Goal: Contribute content: Contribute content

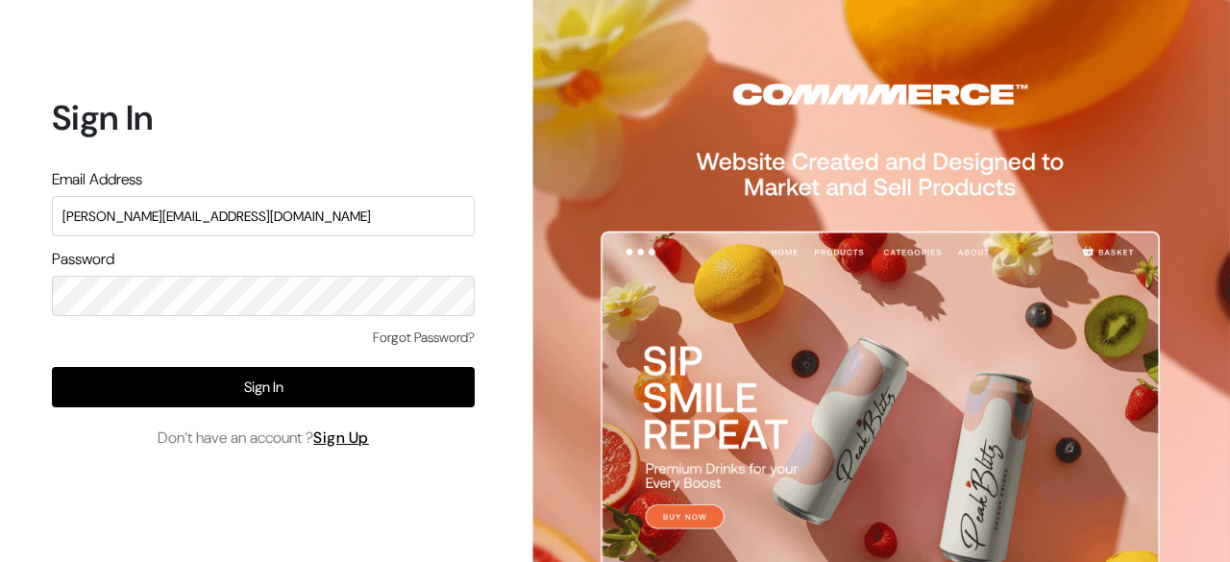
type input "mayank@commmerce.com"
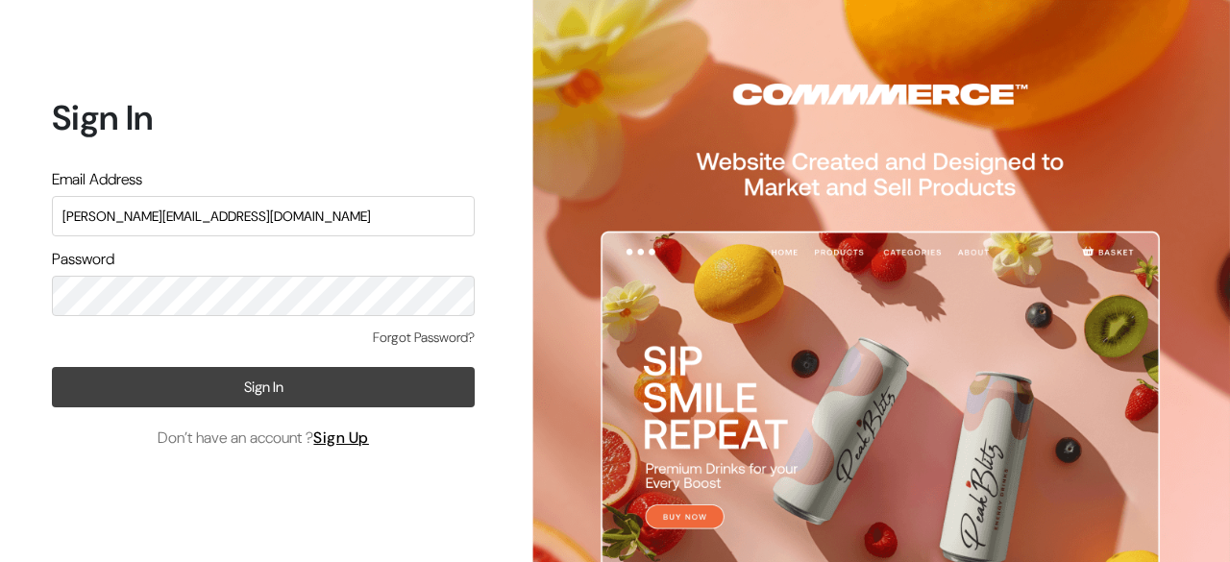
click at [210, 371] on button "Sign In" at bounding box center [263, 387] width 423 height 40
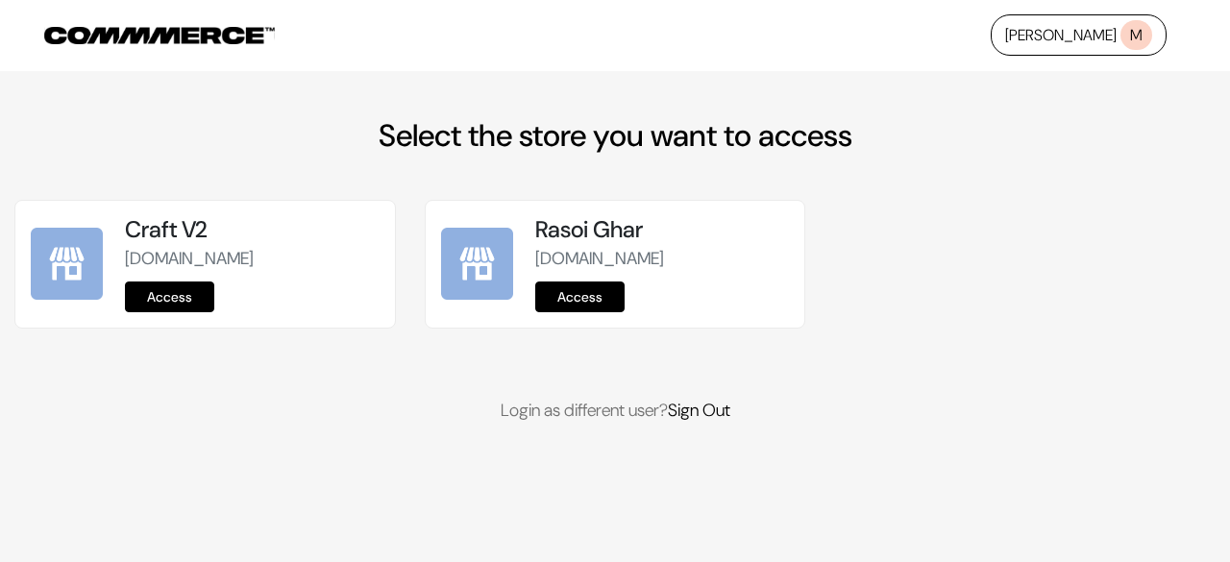
click at [169, 284] on link "Access" at bounding box center [169, 297] width 89 height 31
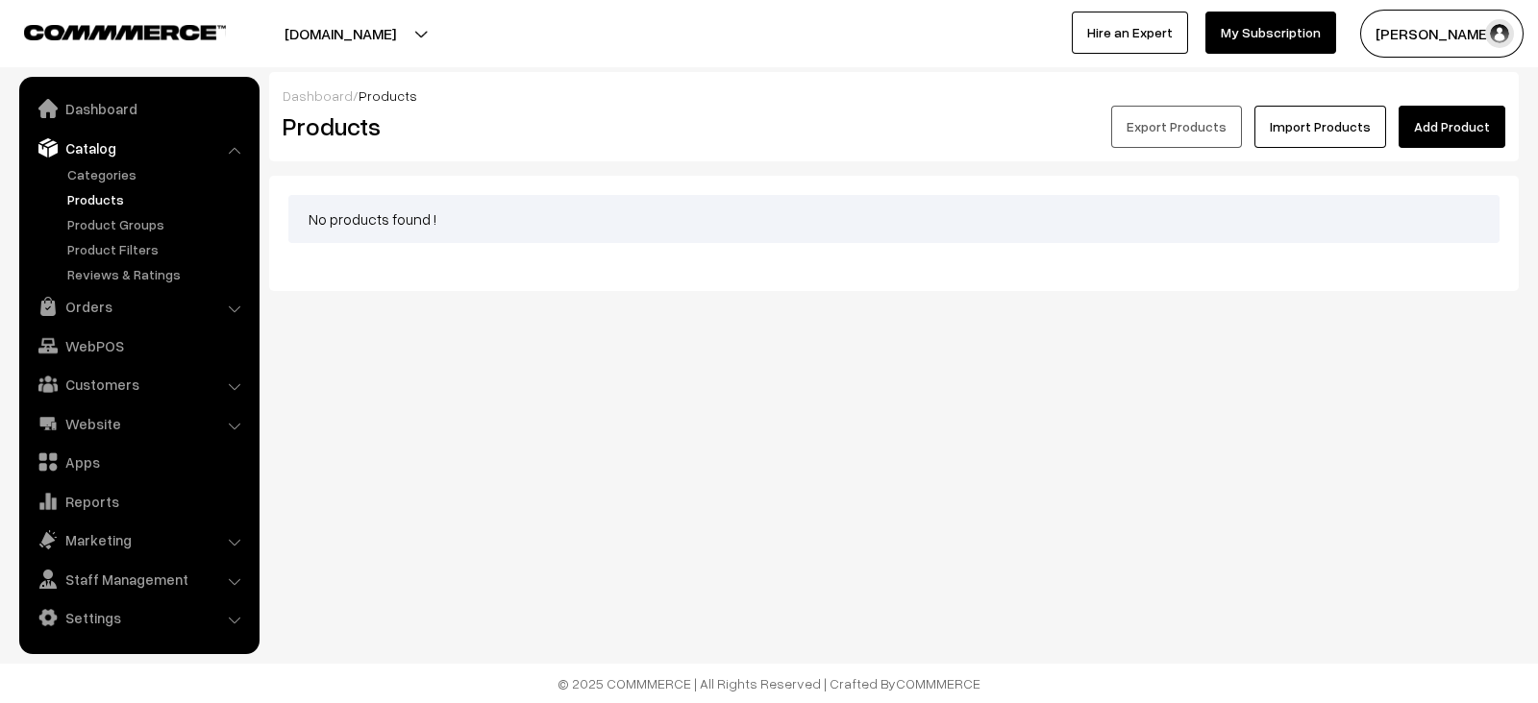
click at [1461, 108] on link "Add Product" at bounding box center [1451, 127] width 107 height 42
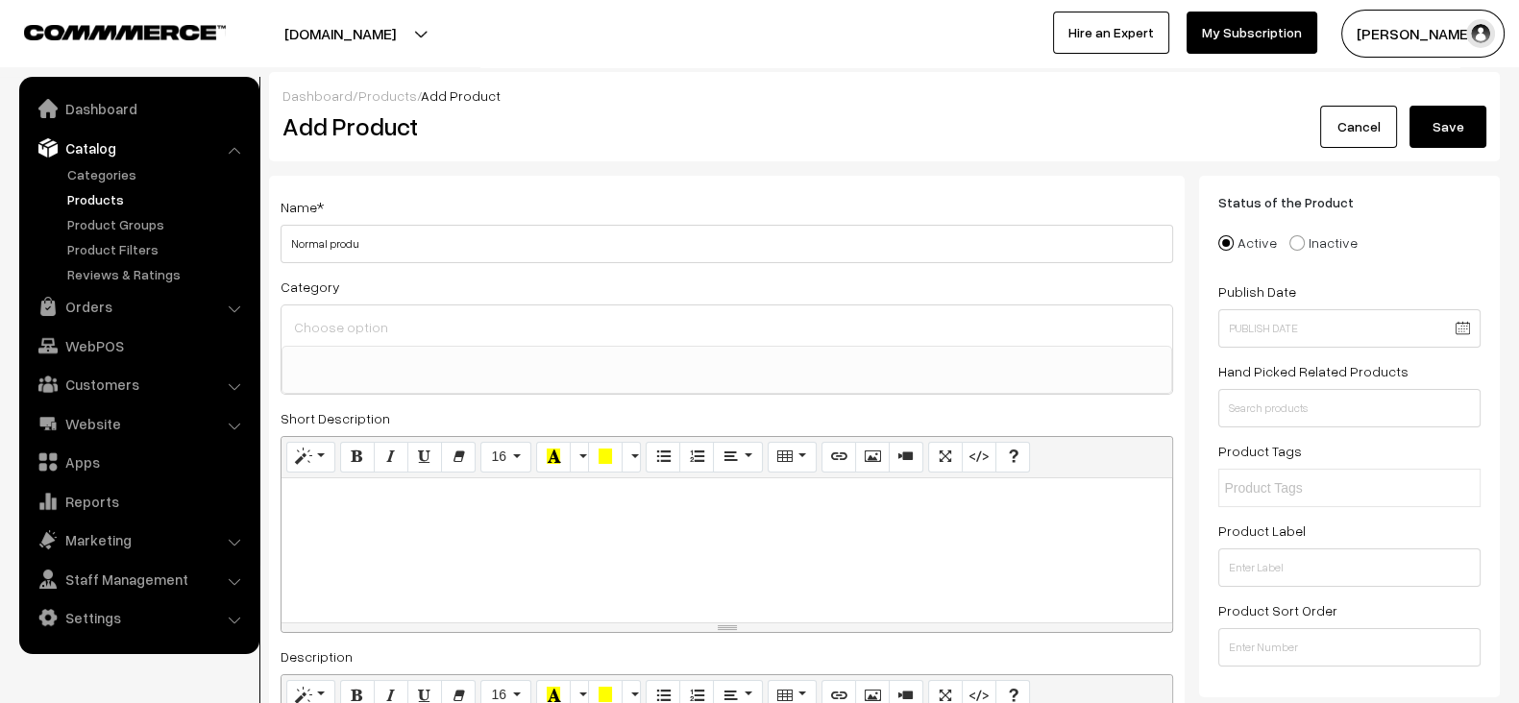
type input "Normal produc"
type input "Product without image"
paste div
click at [653, 547] on div at bounding box center [727, 551] width 891 height 144
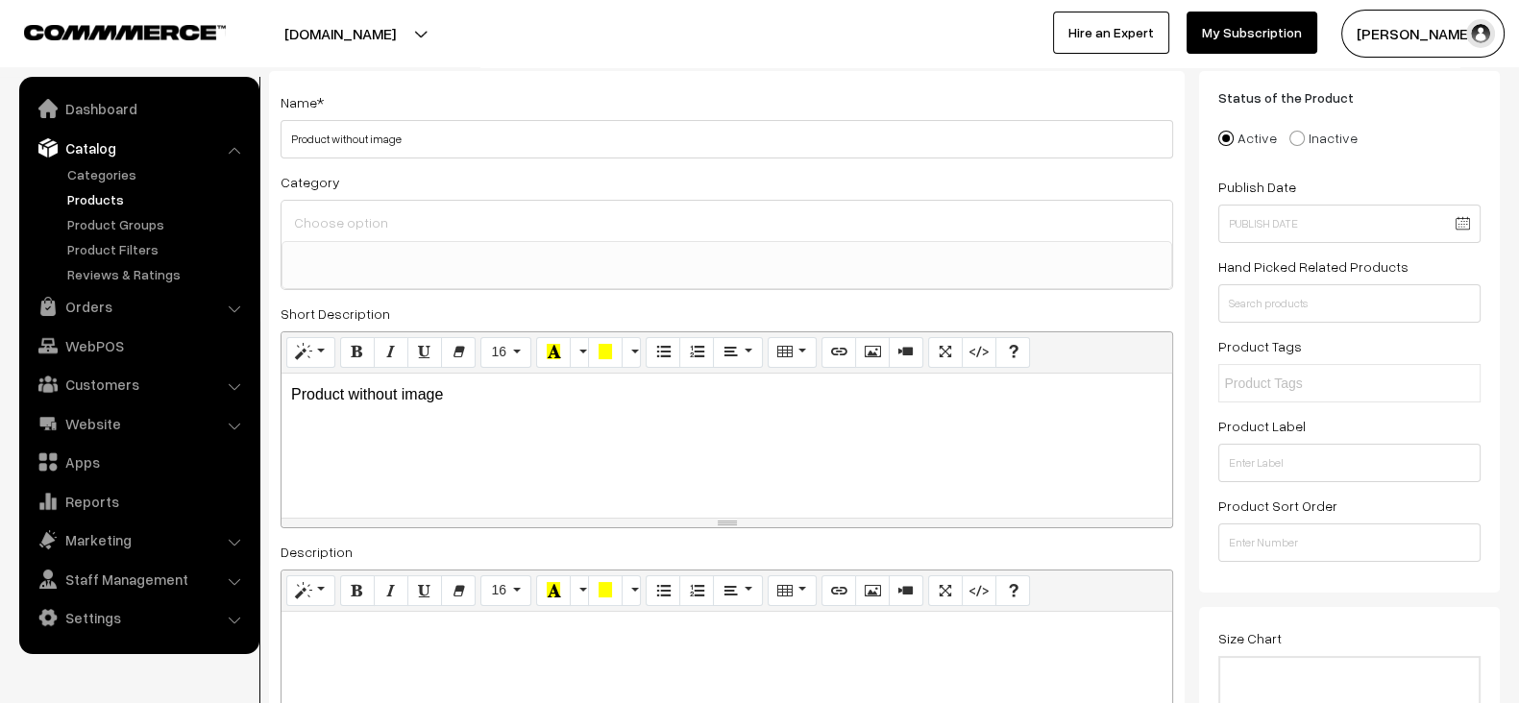
scroll to position [111, 0]
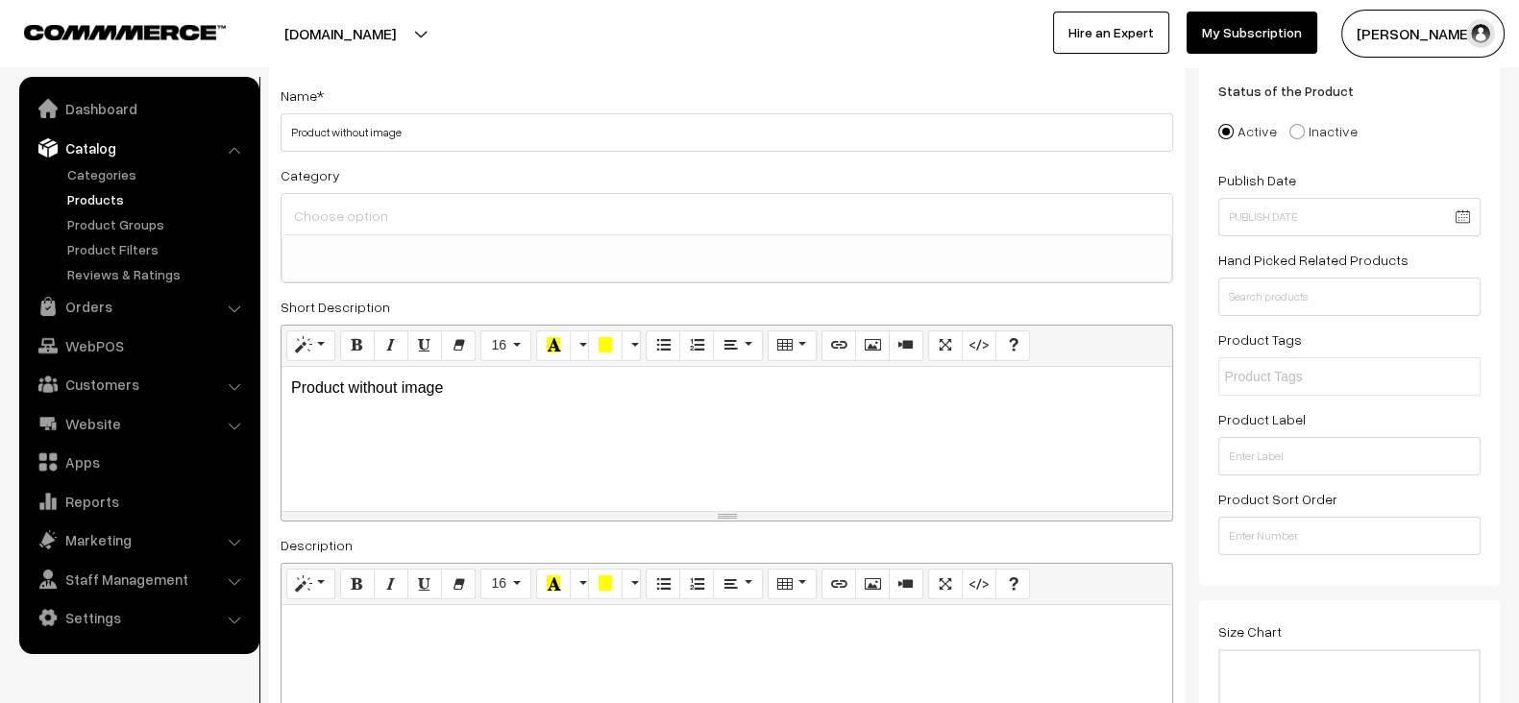
click at [463, 245] on ul at bounding box center [727, 247] width 889 height 24
click at [87, 173] on link "Categories" at bounding box center [157, 174] width 190 height 20
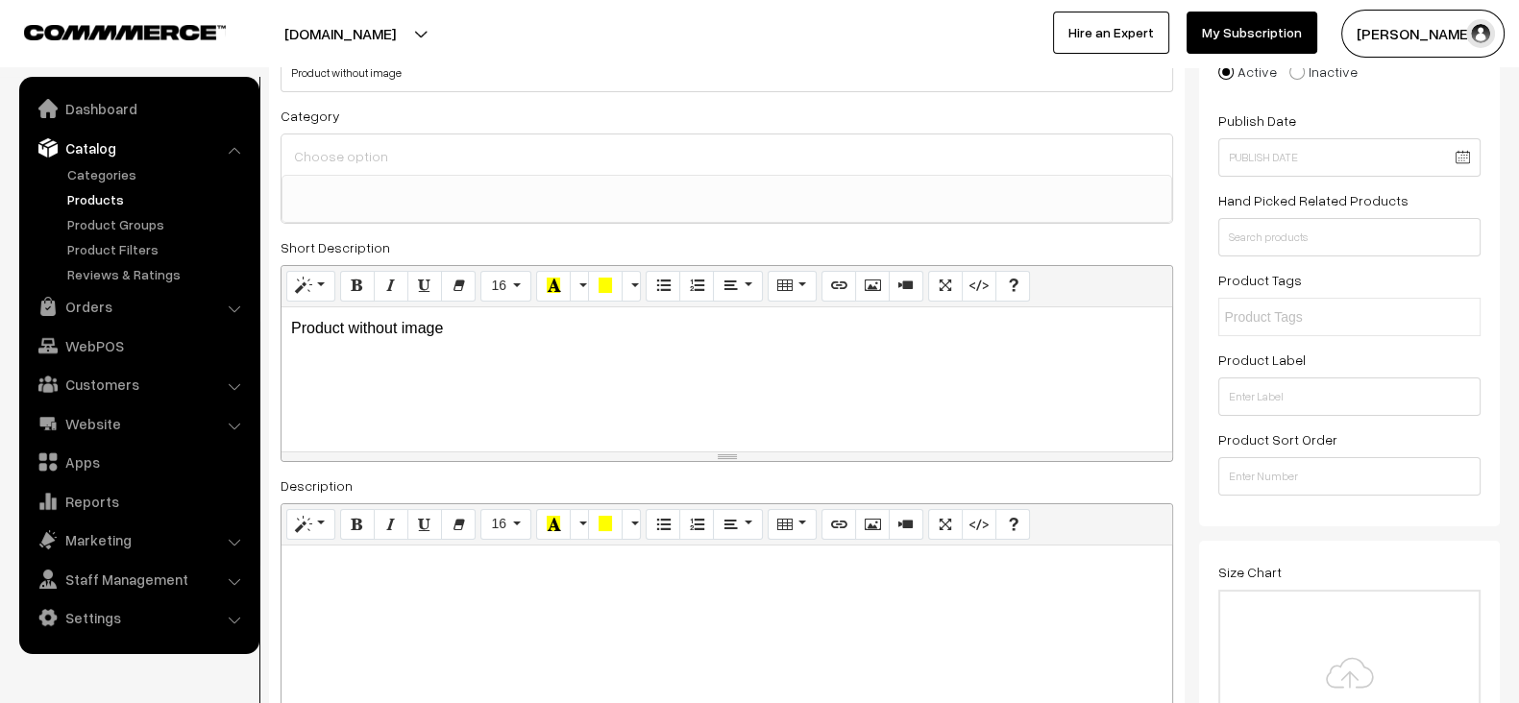
scroll to position [0, 0]
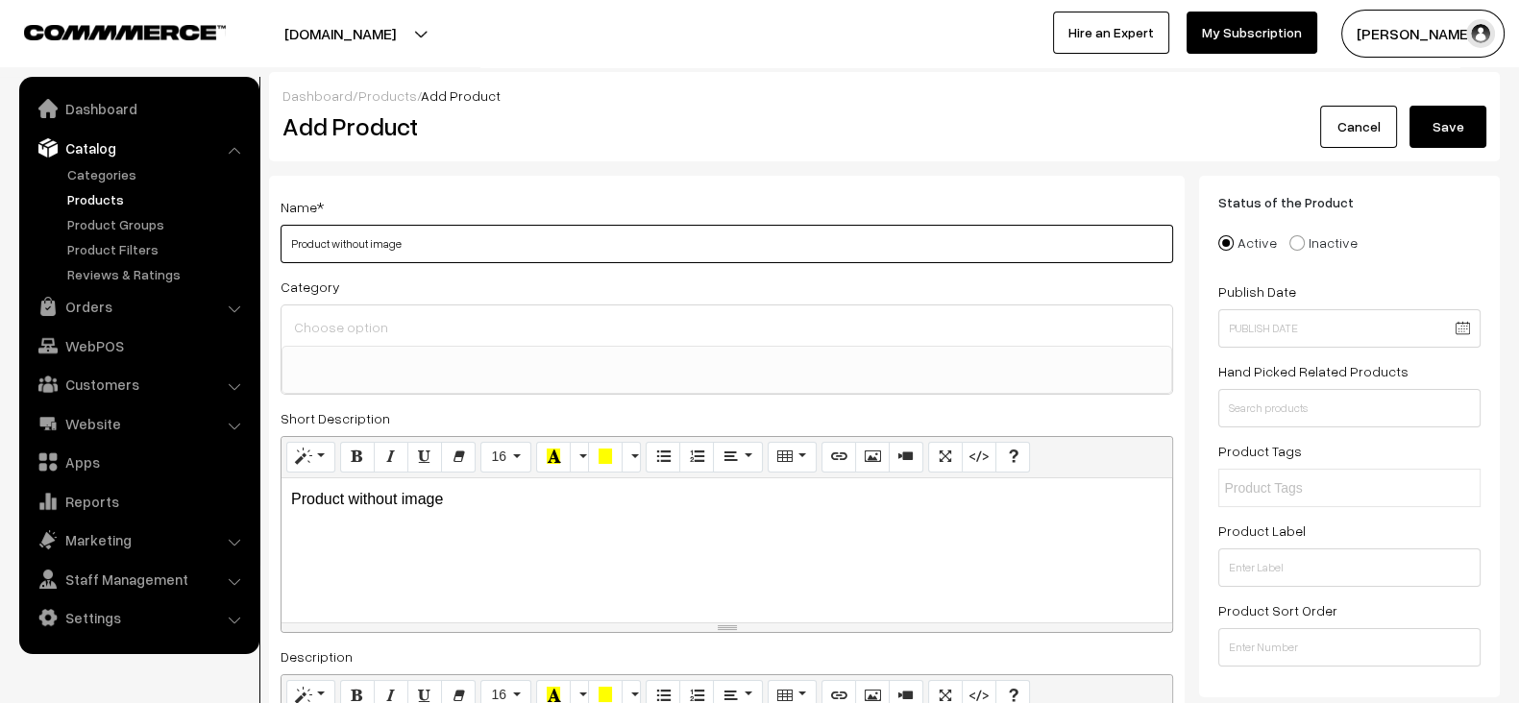
click at [538, 237] on input "Product without image" at bounding box center [727, 244] width 893 height 38
paste input "Apple iPhone 15 Pro Max"
click at [538, 237] on input "Apple iPhone 15 Pro Max" at bounding box center [727, 244] width 893 height 38
type input "Apple iPhone 15 Pro Max"
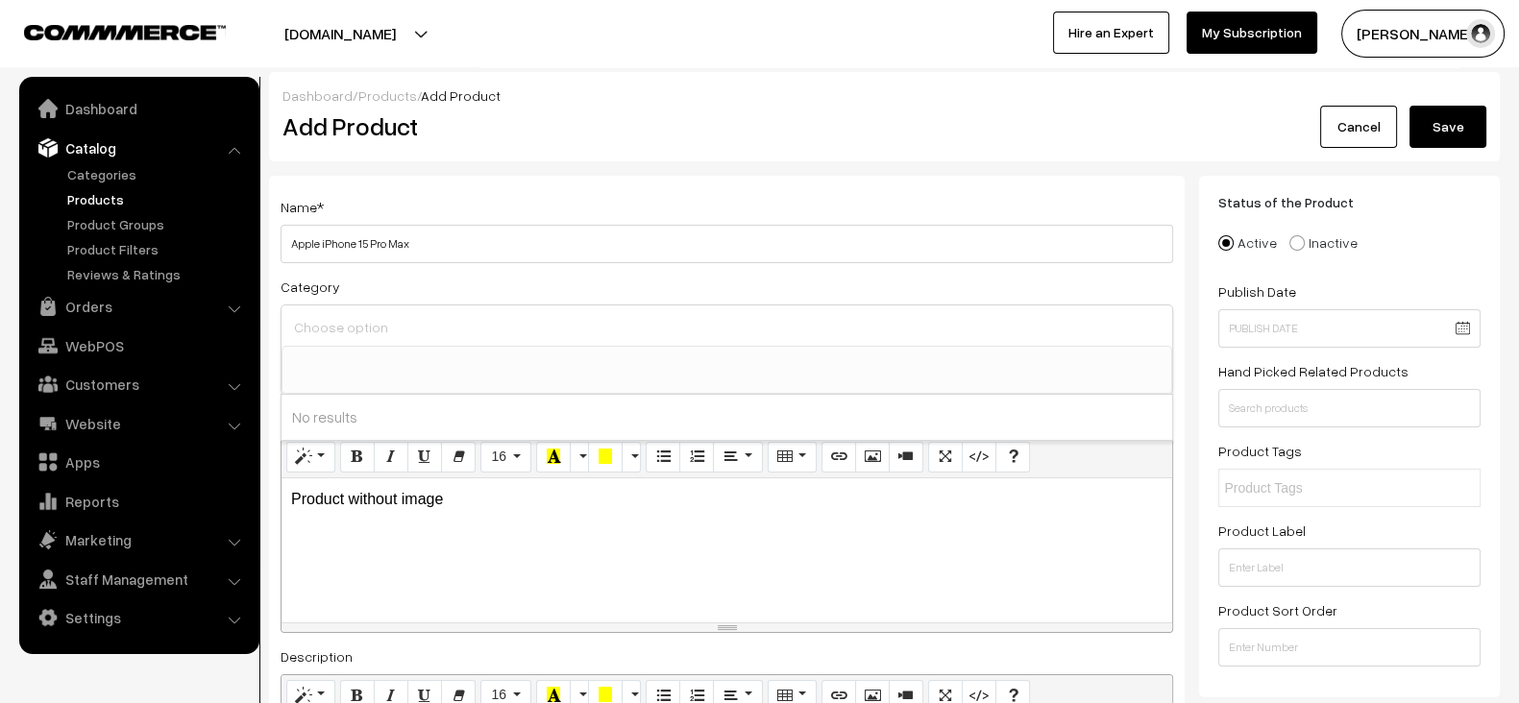
click at [383, 324] on input at bounding box center [726, 327] width 875 height 28
click at [393, 347] on ul at bounding box center [727, 359] width 889 height 24
click at [393, 357] on ul at bounding box center [727, 359] width 889 height 24
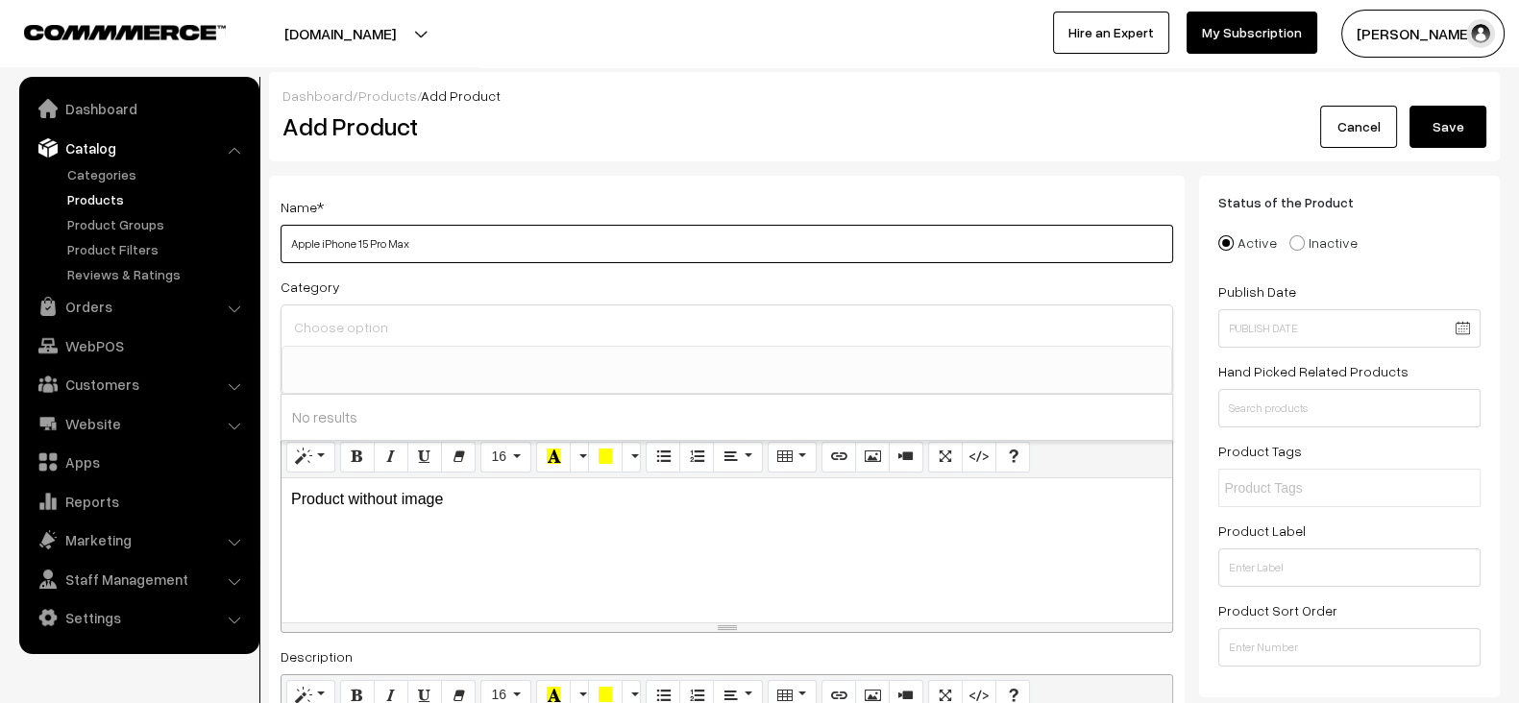
click at [486, 261] on input "Apple iPhone 15 Pro Max" at bounding box center [727, 244] width 893 height 38
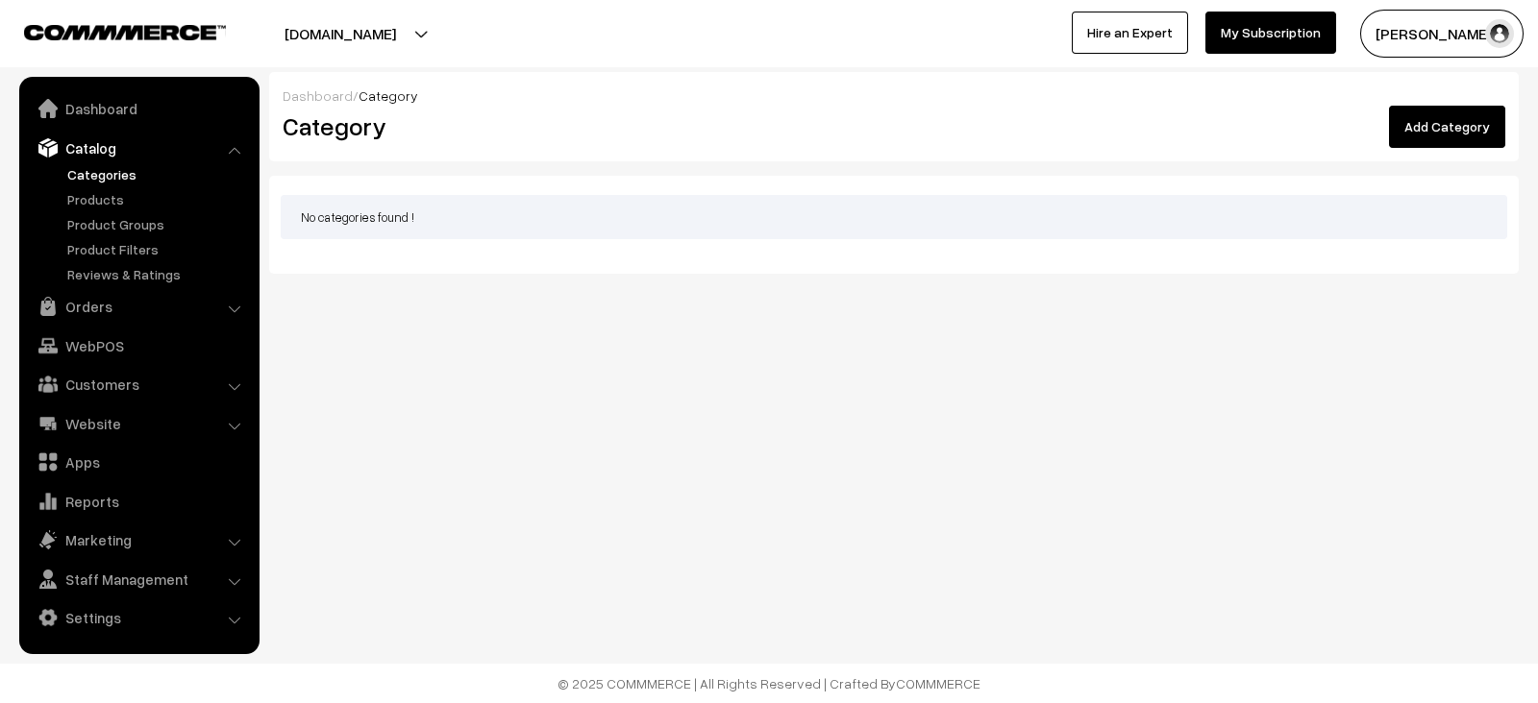
click at [1449, 122] on link "Add Category" at bounding box center [1447, 127] width 116 height 42
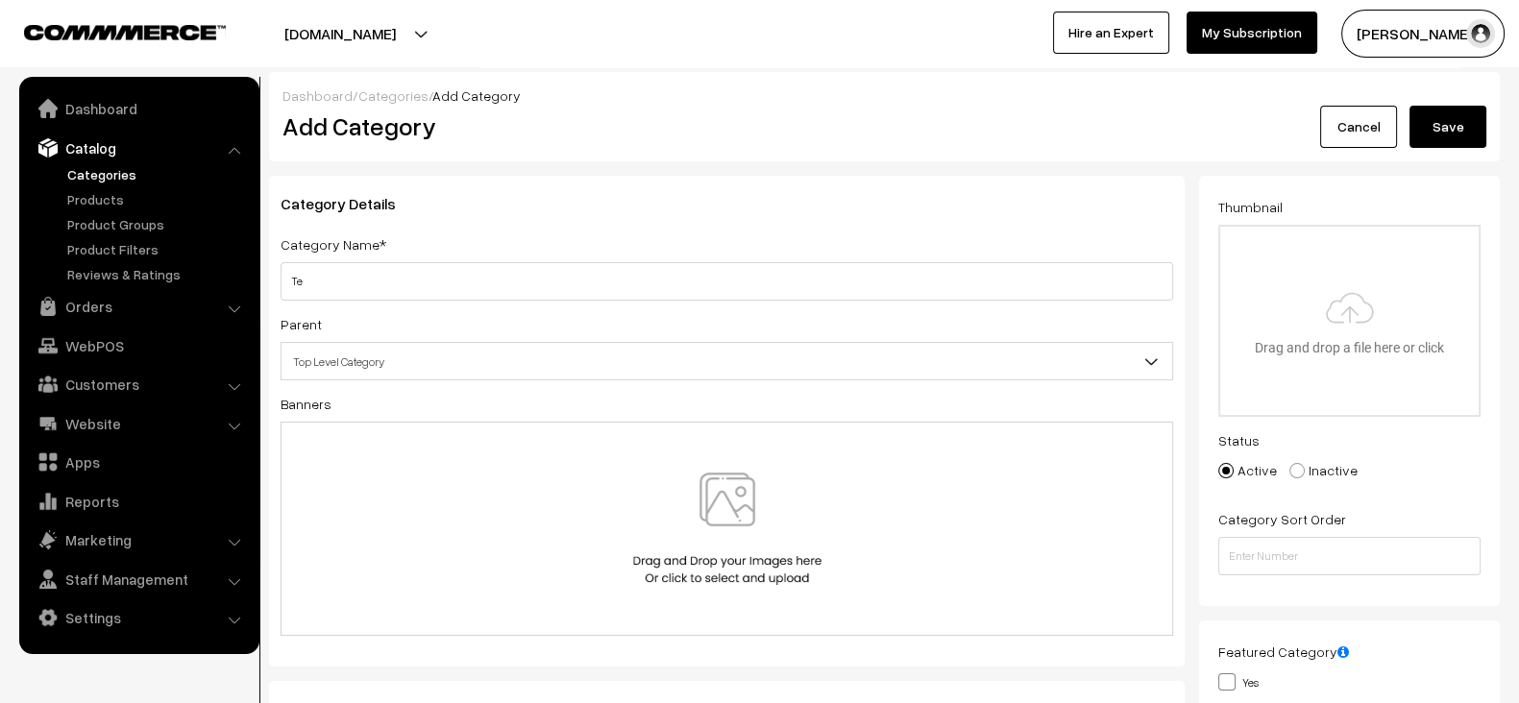
type input "T"
type input "Category 1"
paste input "Electronics"
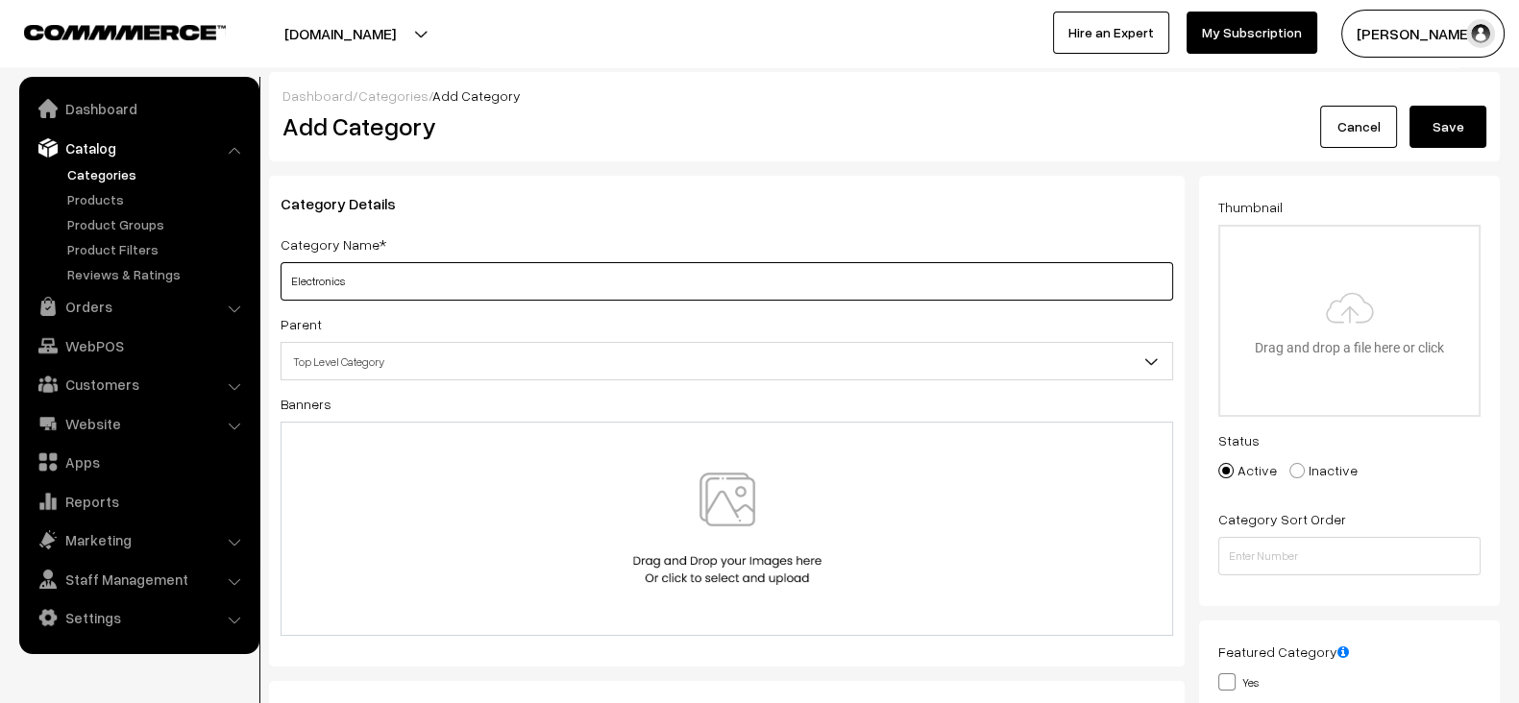
type input "Electronics"
click at [587, 521] on div at bounding box center [727, 529] width 852 height 112
click at [610, 536] on div at bounding box center [727, 529] width 852 height 112
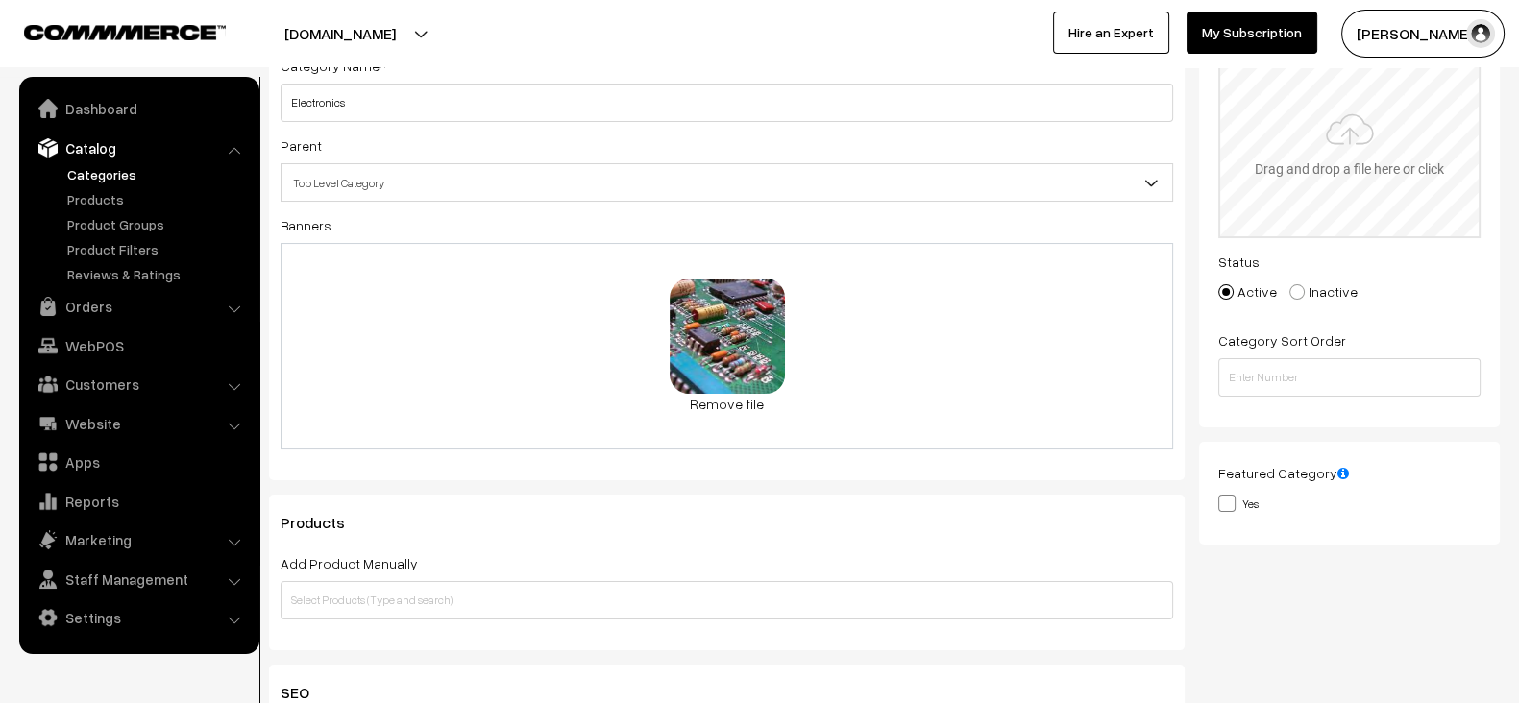
scroll to position [178, 0]
click at [1324, 192] on input "file" at bounding box center [1349, 143] width 259 height 188
click at [1303, 115] on input "file" at bounding box center [1349, 143] width 259 height 188
type input "C:\fakepath\download (17).jpg"
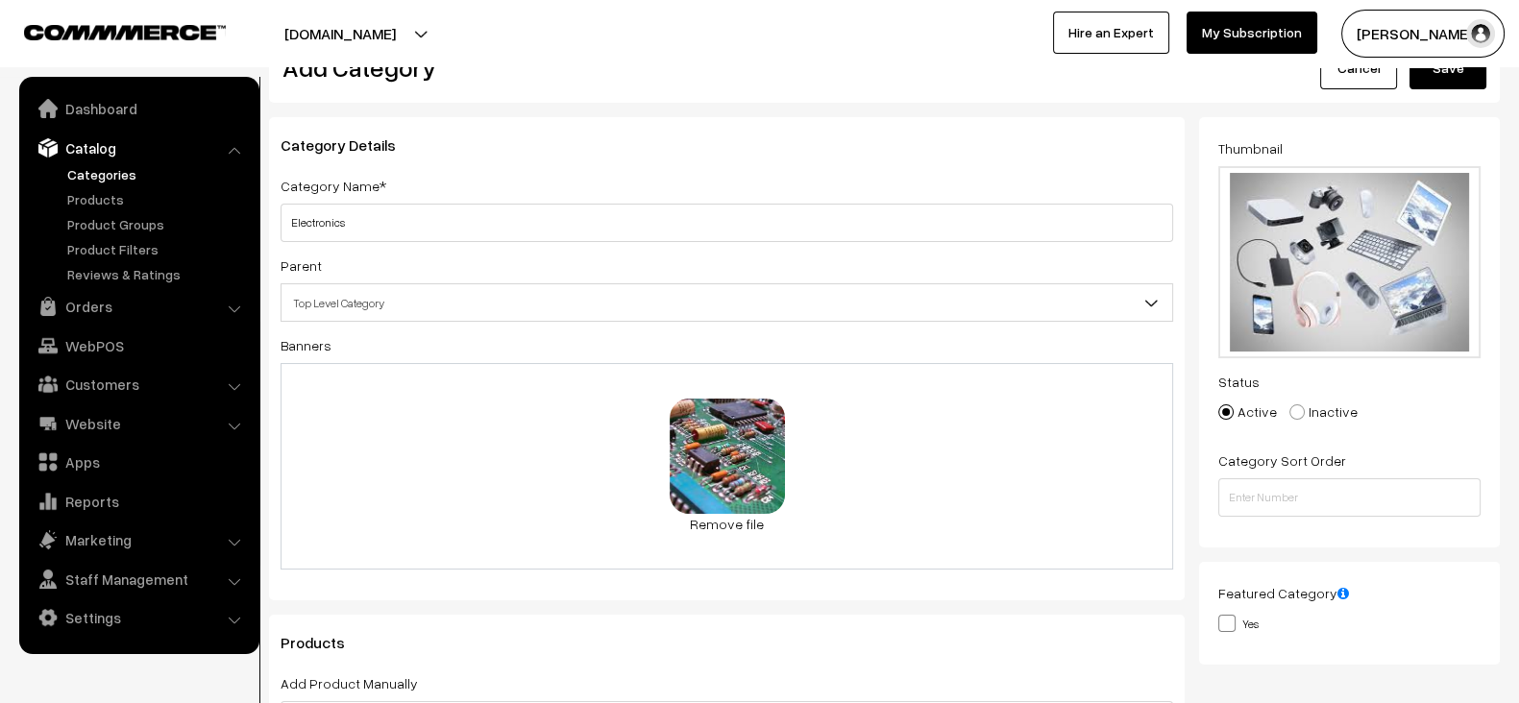
scroll to position [0, 0]
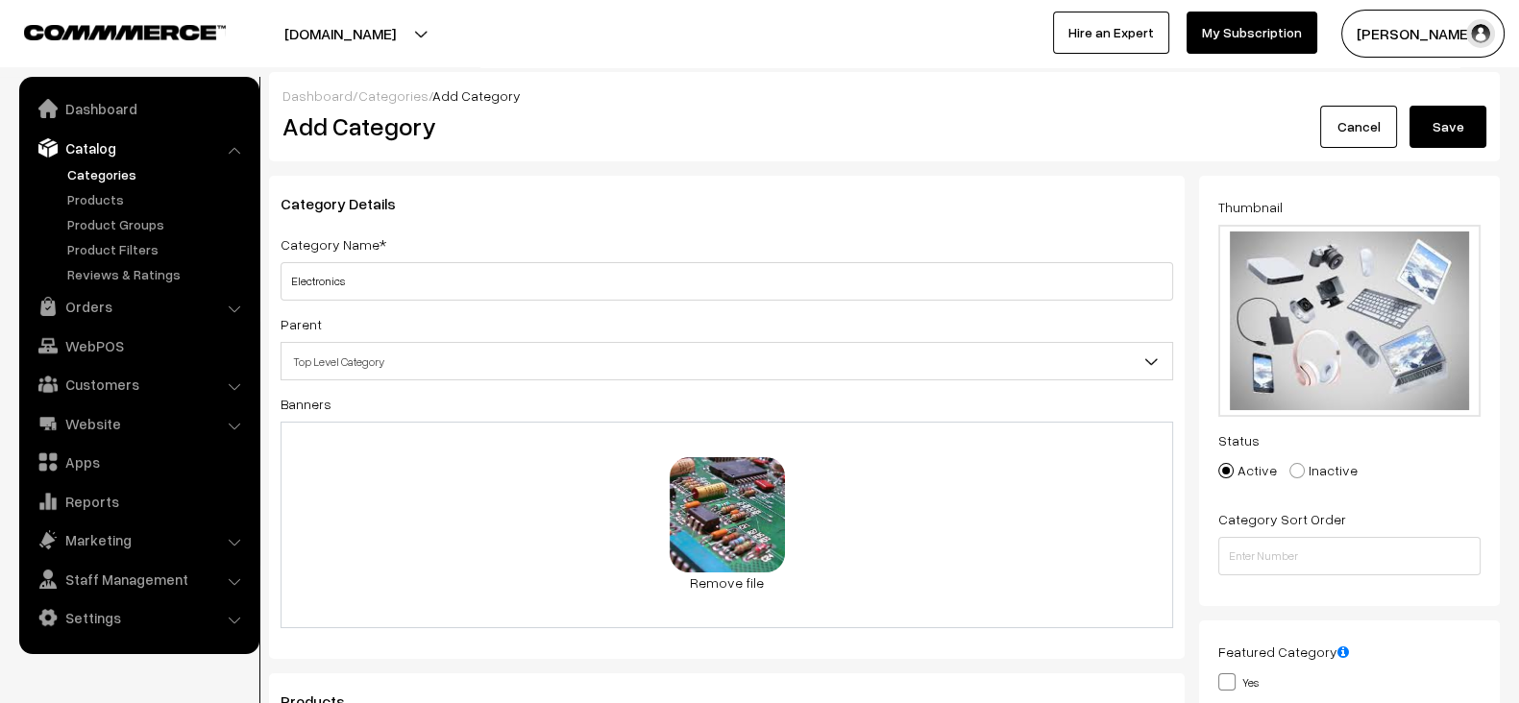
click at [1476, 107] on button "Save" at bounding box center [1448, 127] width 77 height 42
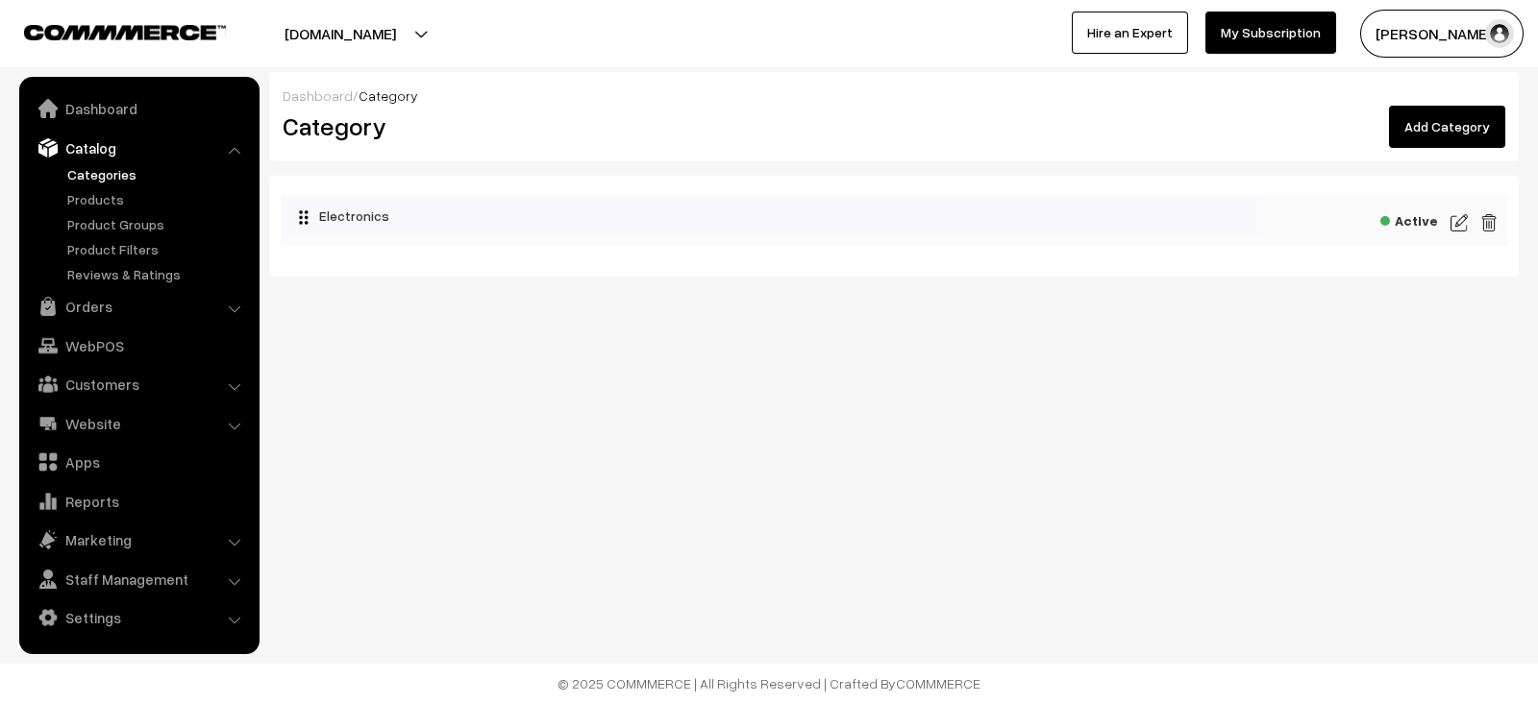
click at [1422, 133] on link "Add Category" at bounding box center [1447, 127] width 116 height 42
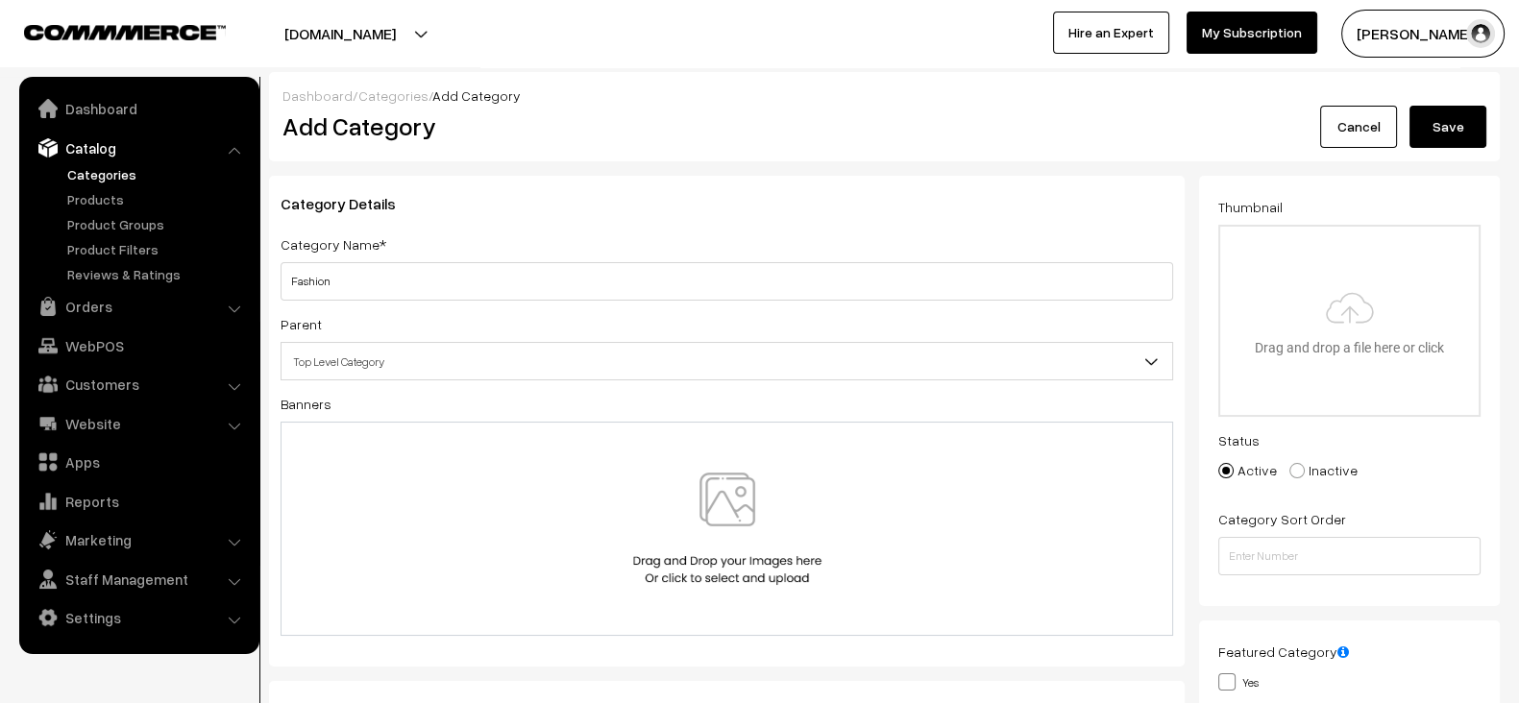
type input "Fashion"
click at [873, 526] on div at bounding box center [727, 529] width 852 height 112
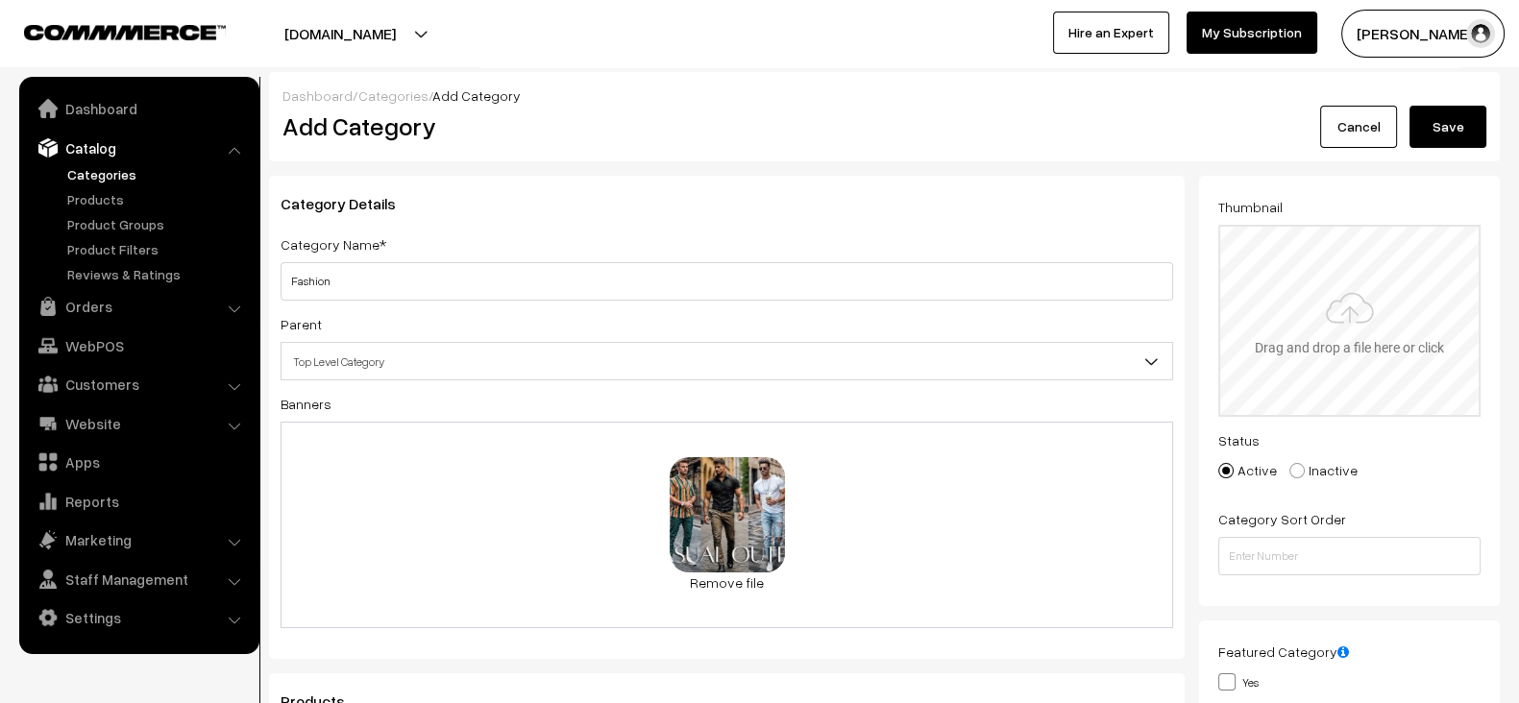
click at [1340, 357] on input "file" at bounding box center [1349, 321] width 259 height 188
type input "C:\fakepath\images (33).jpg"
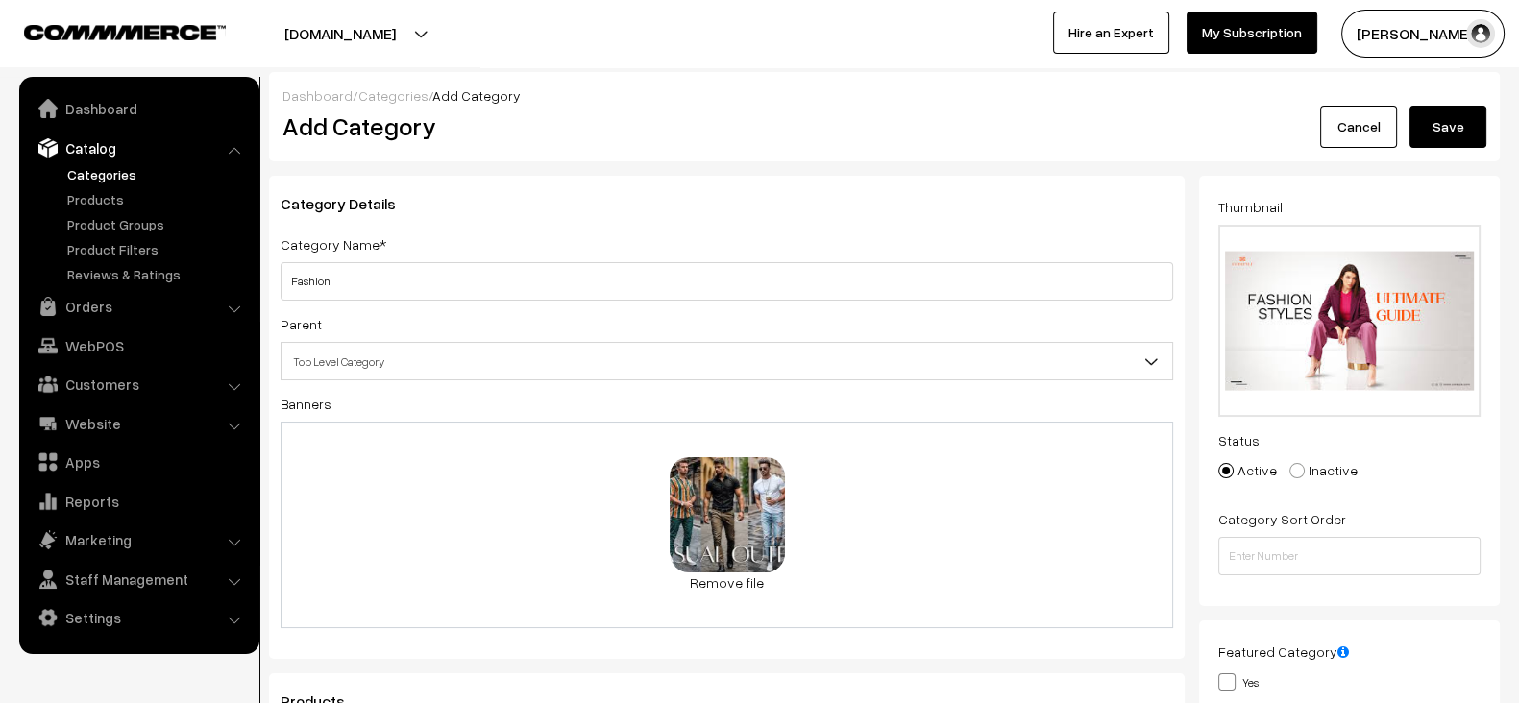
click at [1002, 530] on div "14.3 KB images (32).jpg Check Error Remove file" at bounding box center [727, 525] width 893 height 207
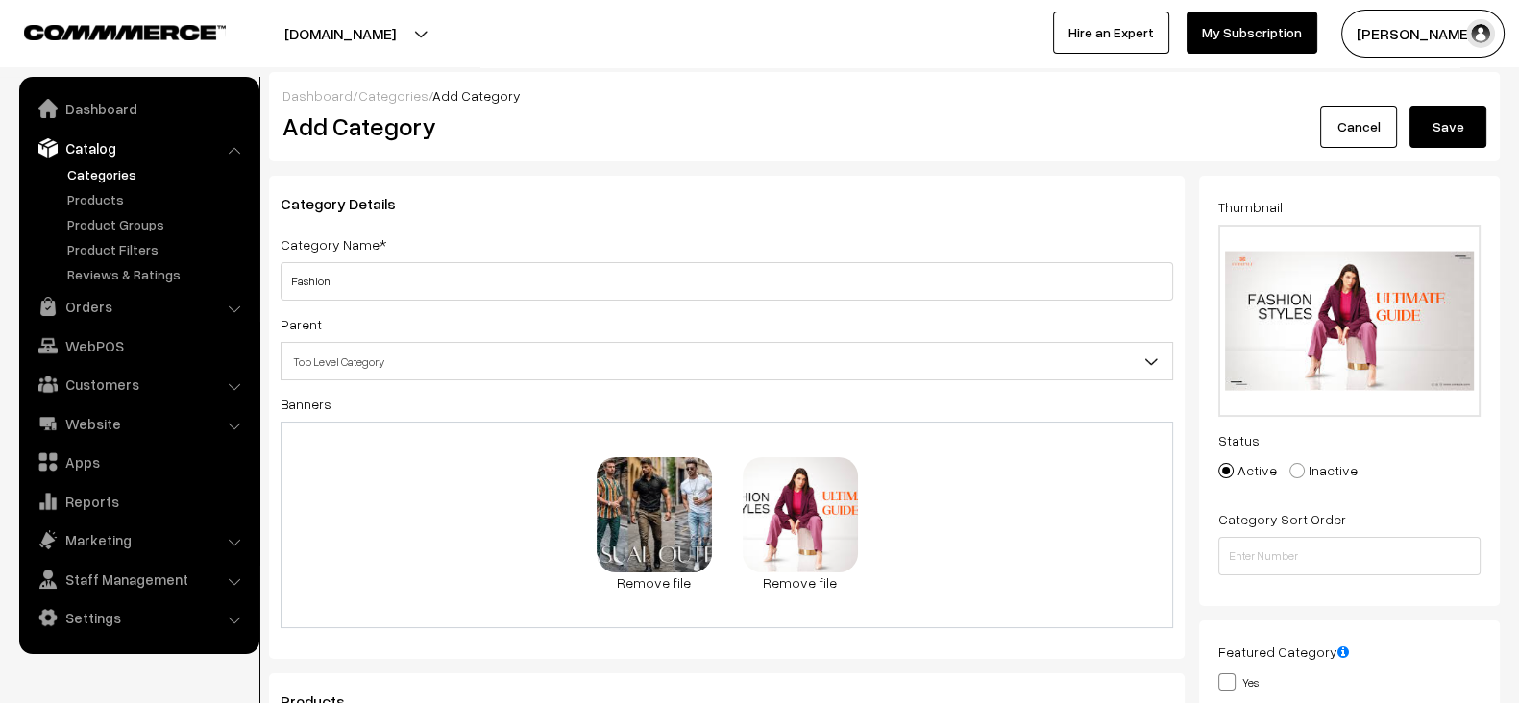
click at [1462, 136] on button "Save" at bounding box center [1448, 127] width 77 height 42
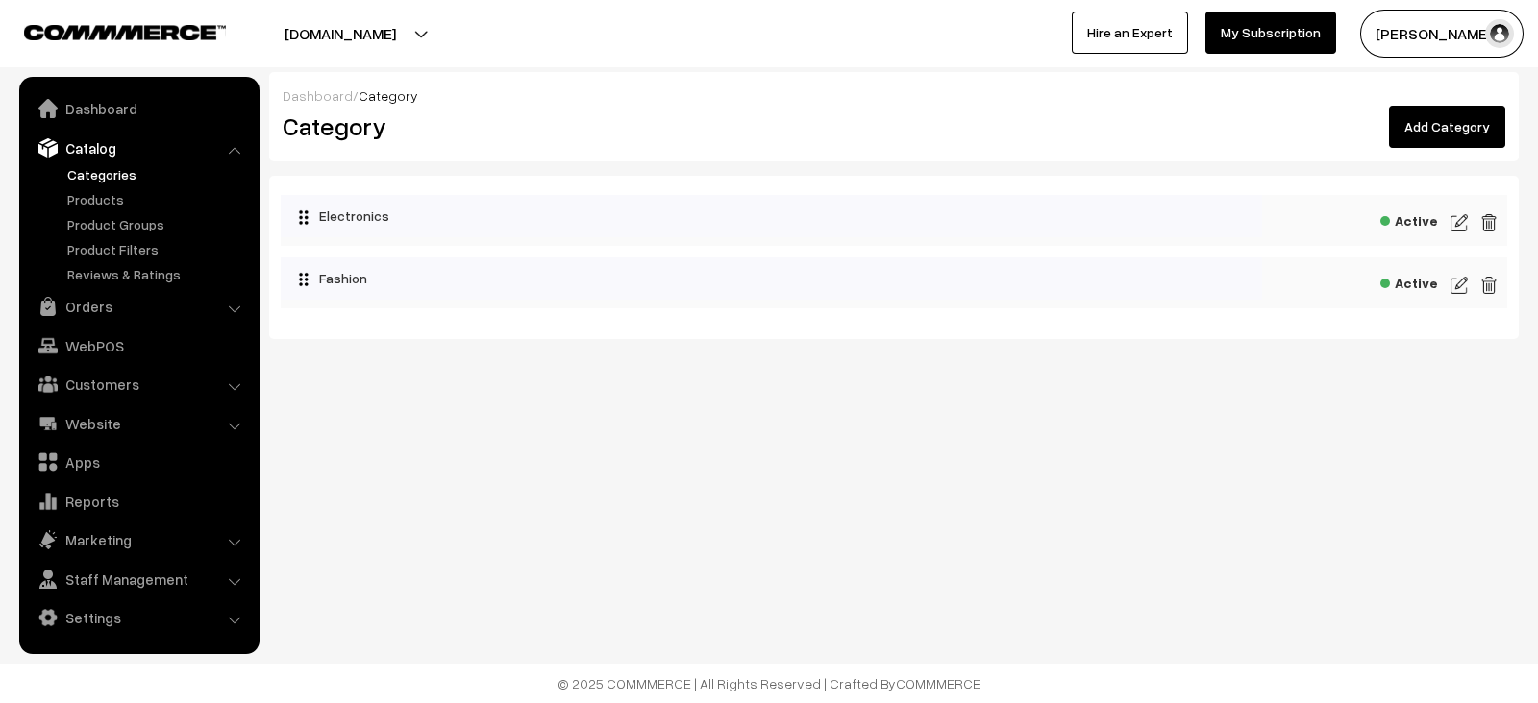
click at [1471, 137] on link "Add Category" at bounding box center [1447, 127] width 116 height 42
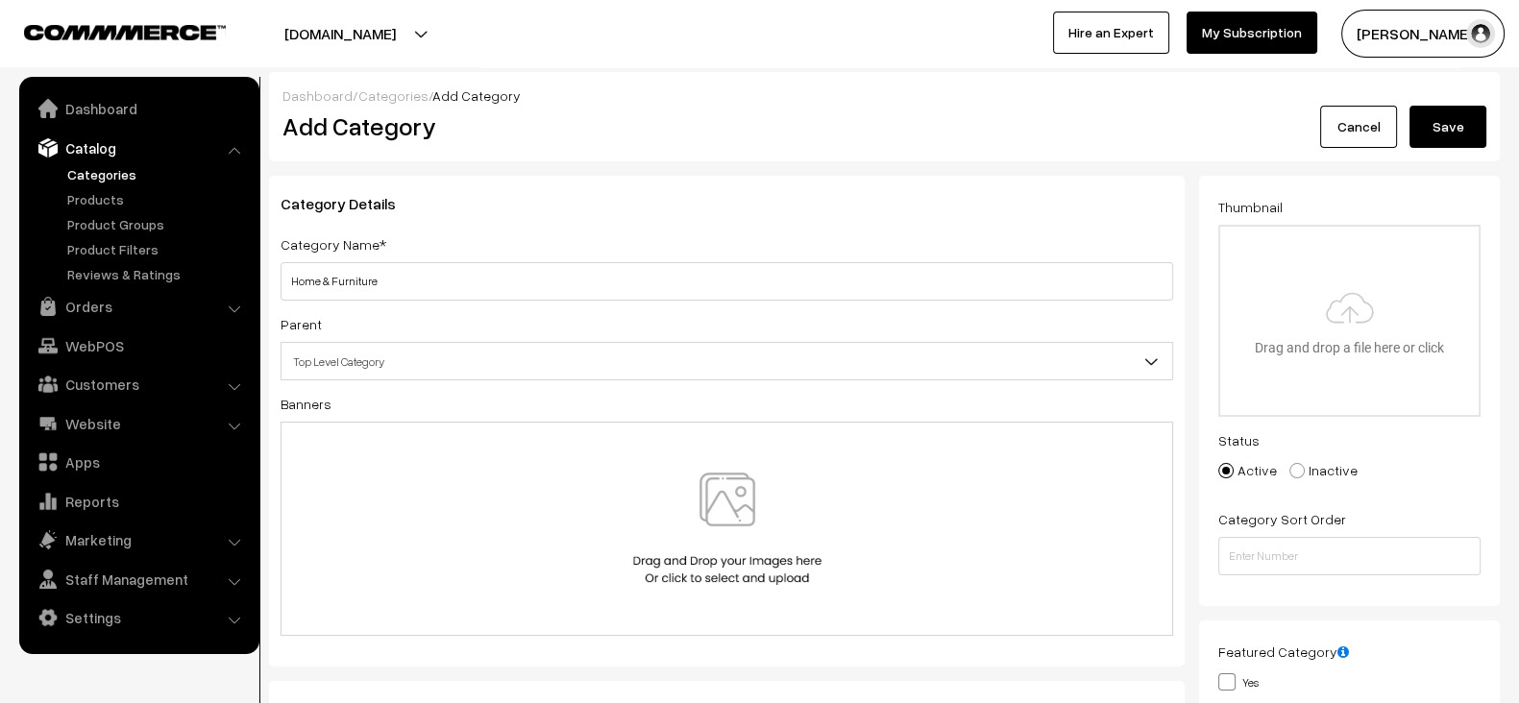
type input "Home & Furniture"
click at [715, 521] on img at bounding box center [727, 529] width 198 height 112
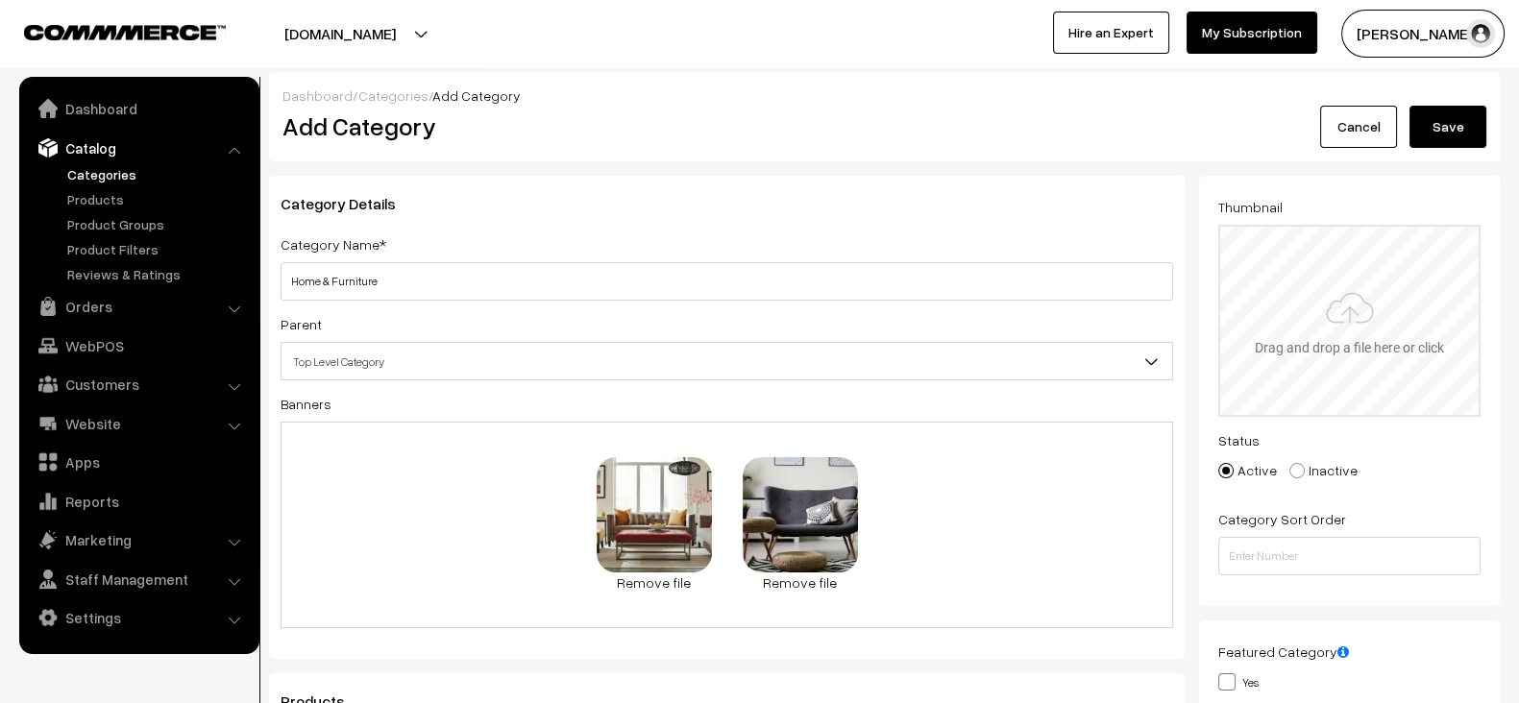
click at [1297, 331] on input "file" at bounding box center [1349, 321] width 259 height 188
type input "C:\fakepath\download (19).jpg"
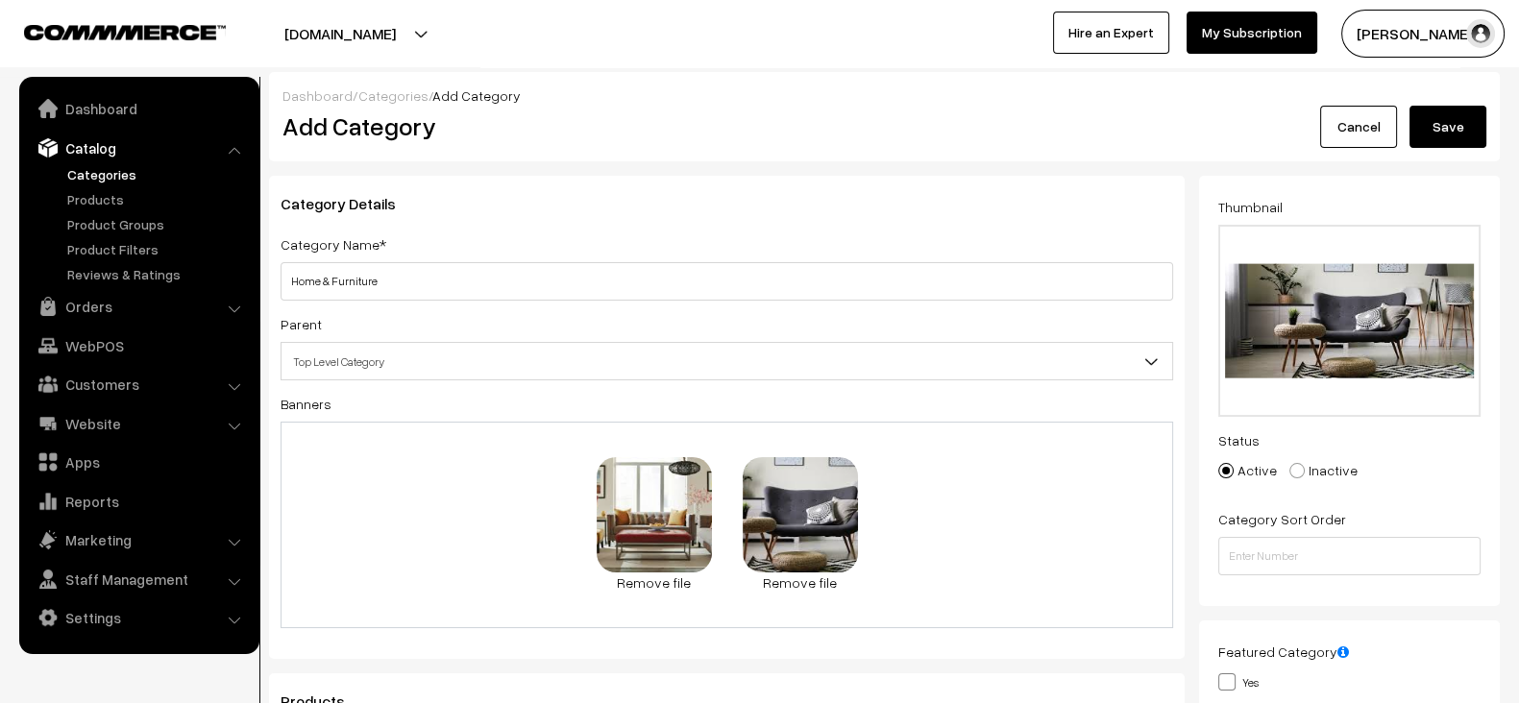
click at [1461, 132] on button "Save" at bounding box center [1448, 127] width 77 height 42
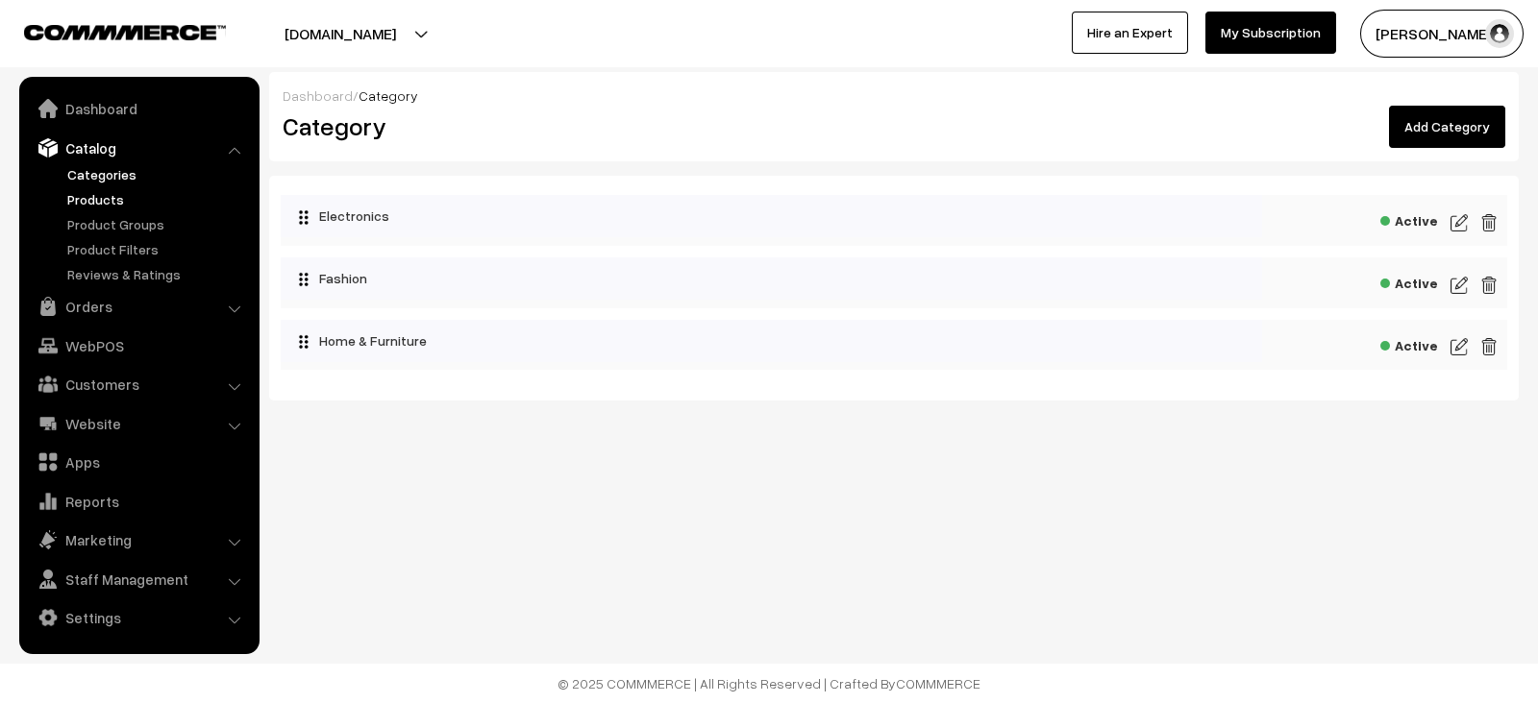
click at [114, 194] on link "Products" at bounding box center [157, 199] width 190 height 20
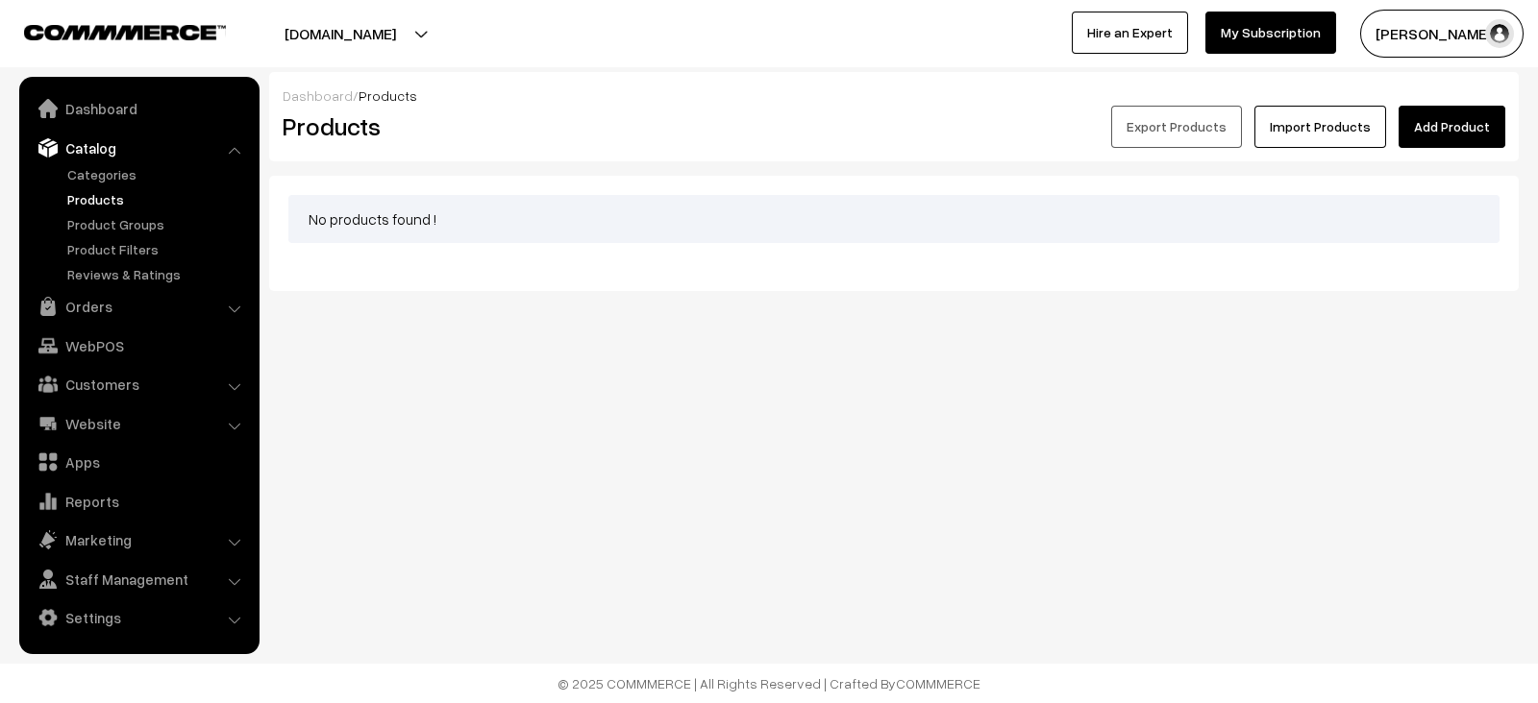
click at [1445, 136] on link "Add Product" at bounding box center [1451, 127] width 107 height 42
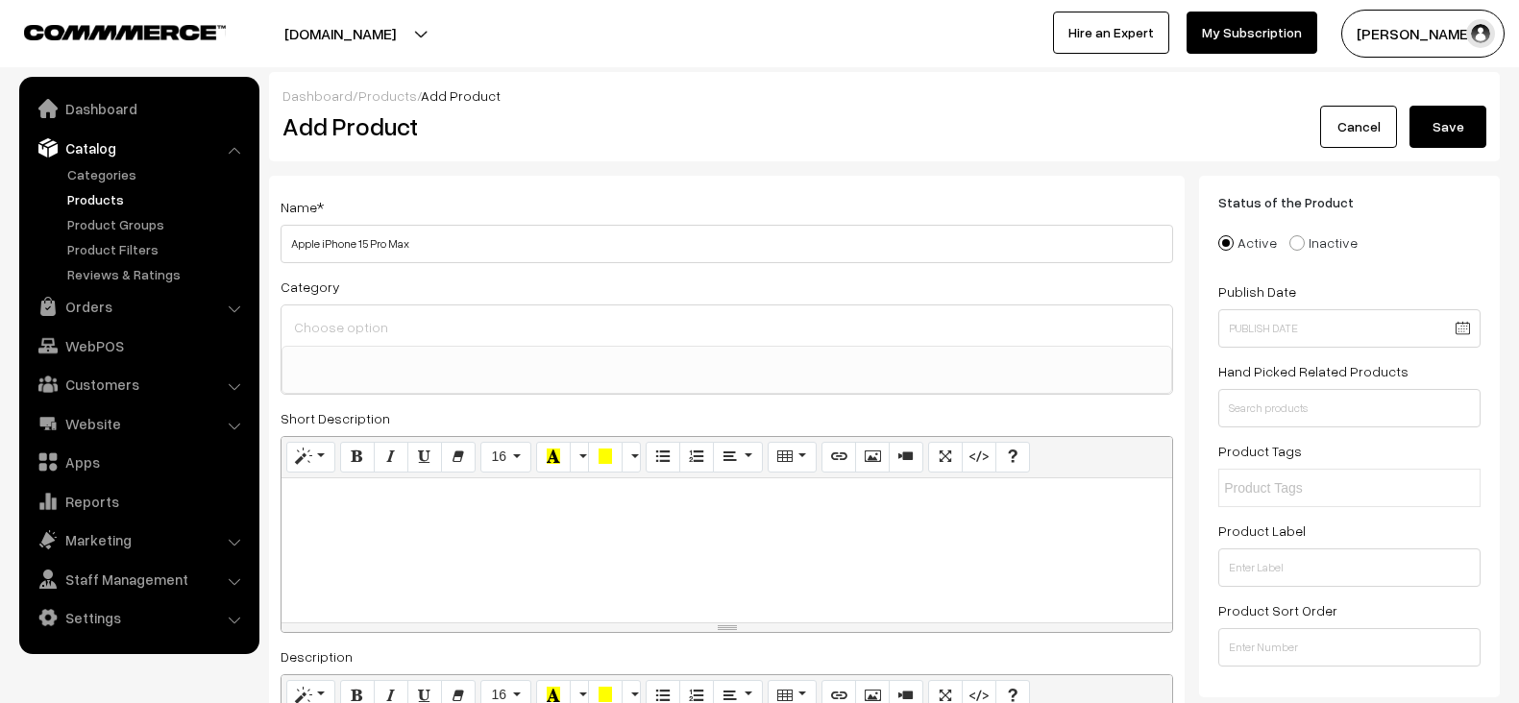
select select
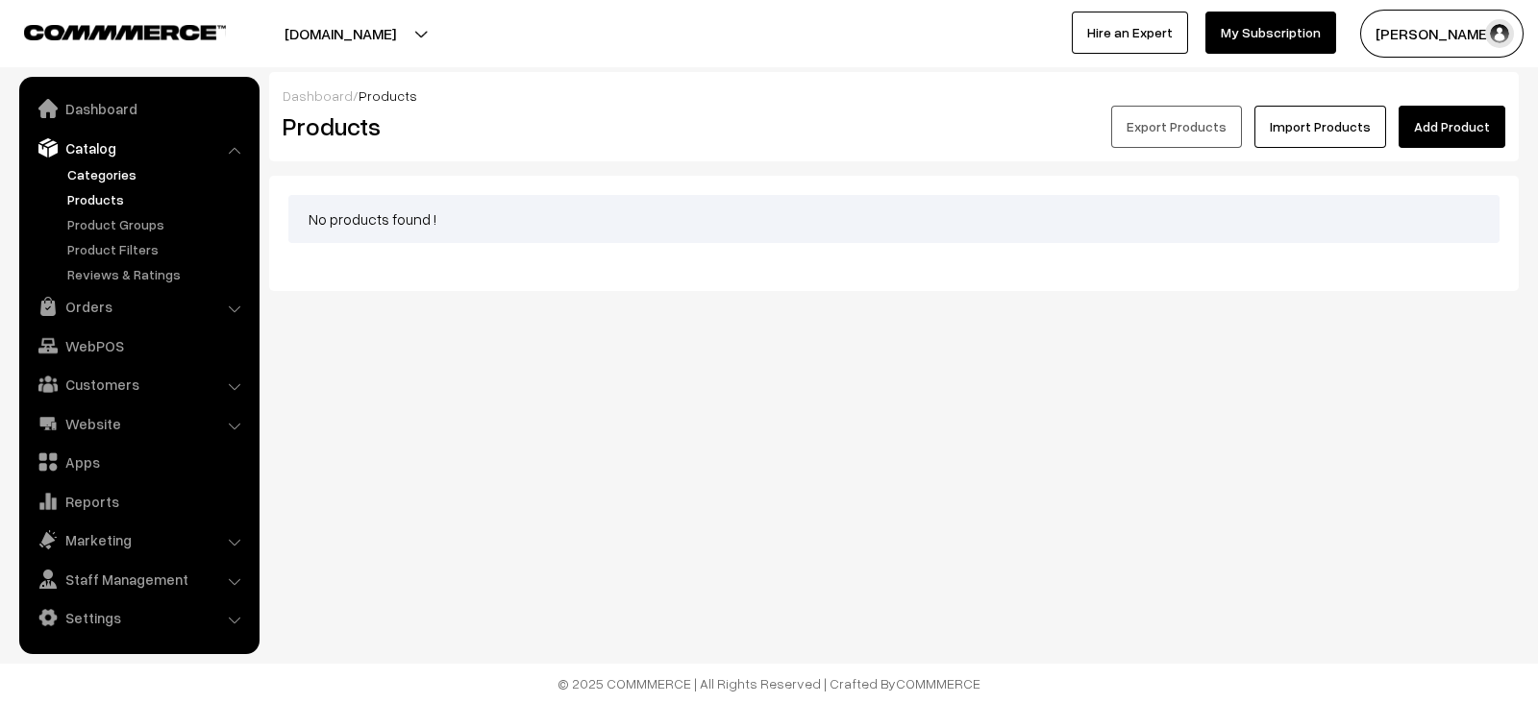
click at [91, 172] on link "Categories" at bounding box center [157, 174] width 190 height 20
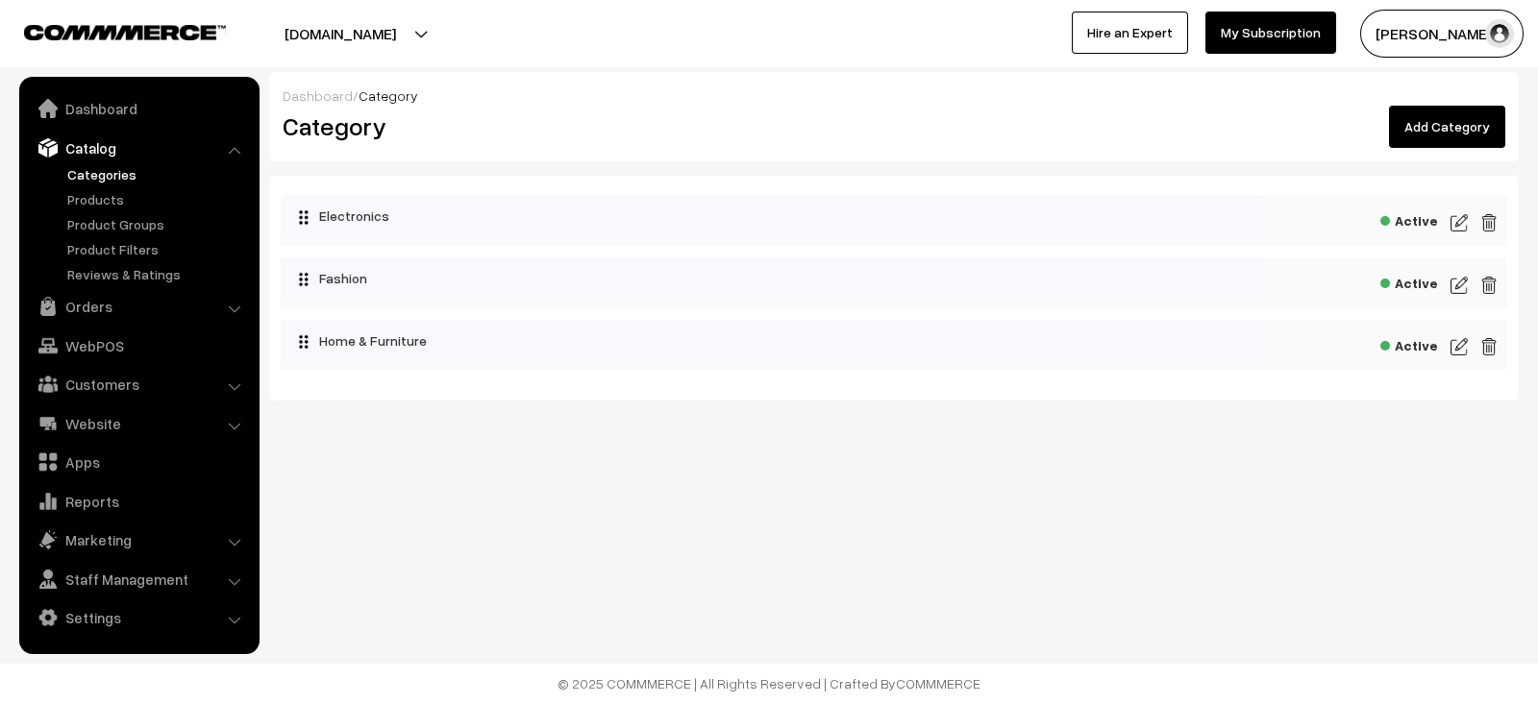
click at [1442, 111] on link "Add Category" at bounding box center [1447, 127] width 116 height 42
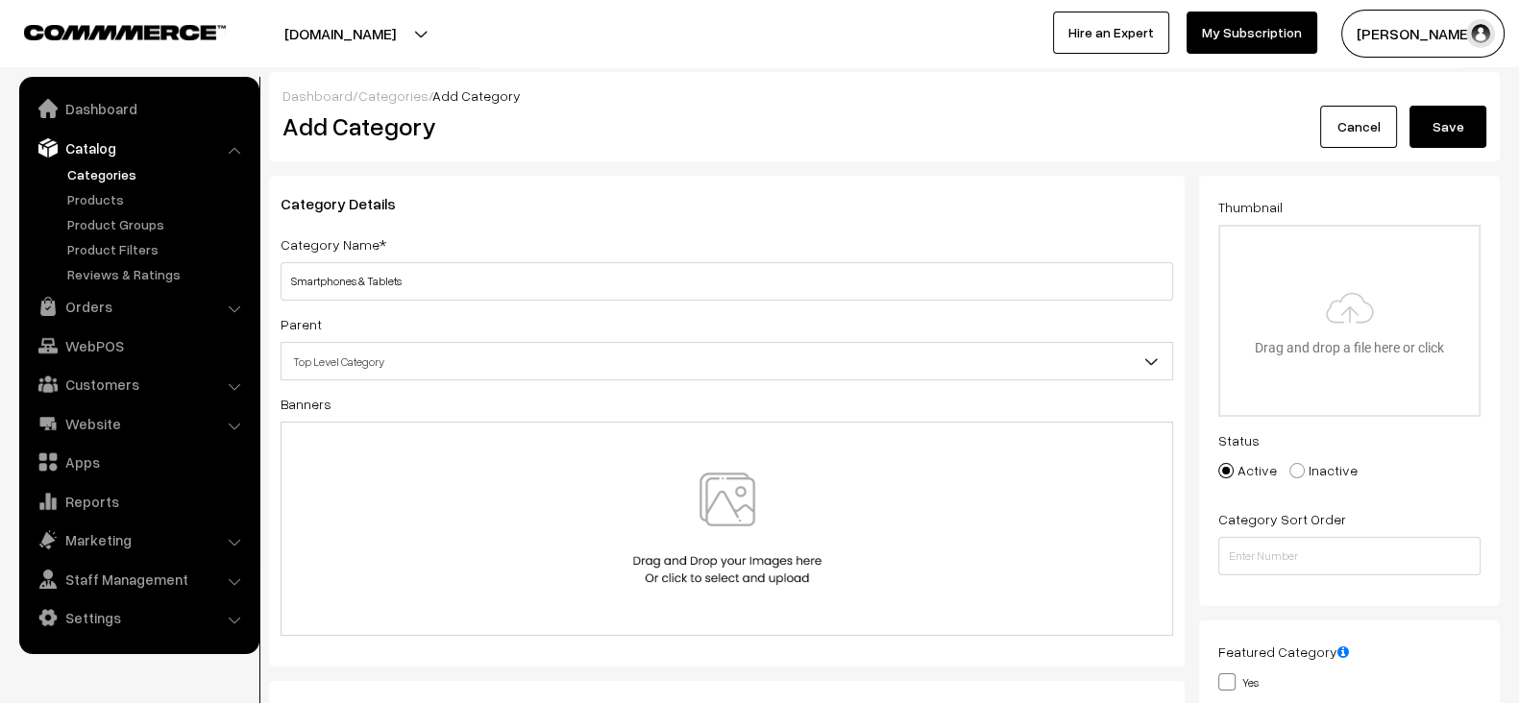
type input "Smartphones & Tablets"
click at [615, 516] on div at bounding box center [727, 529] width 852 height 112
click at [577, 601] on div at bounding box center [727, 529] width 893 height 214
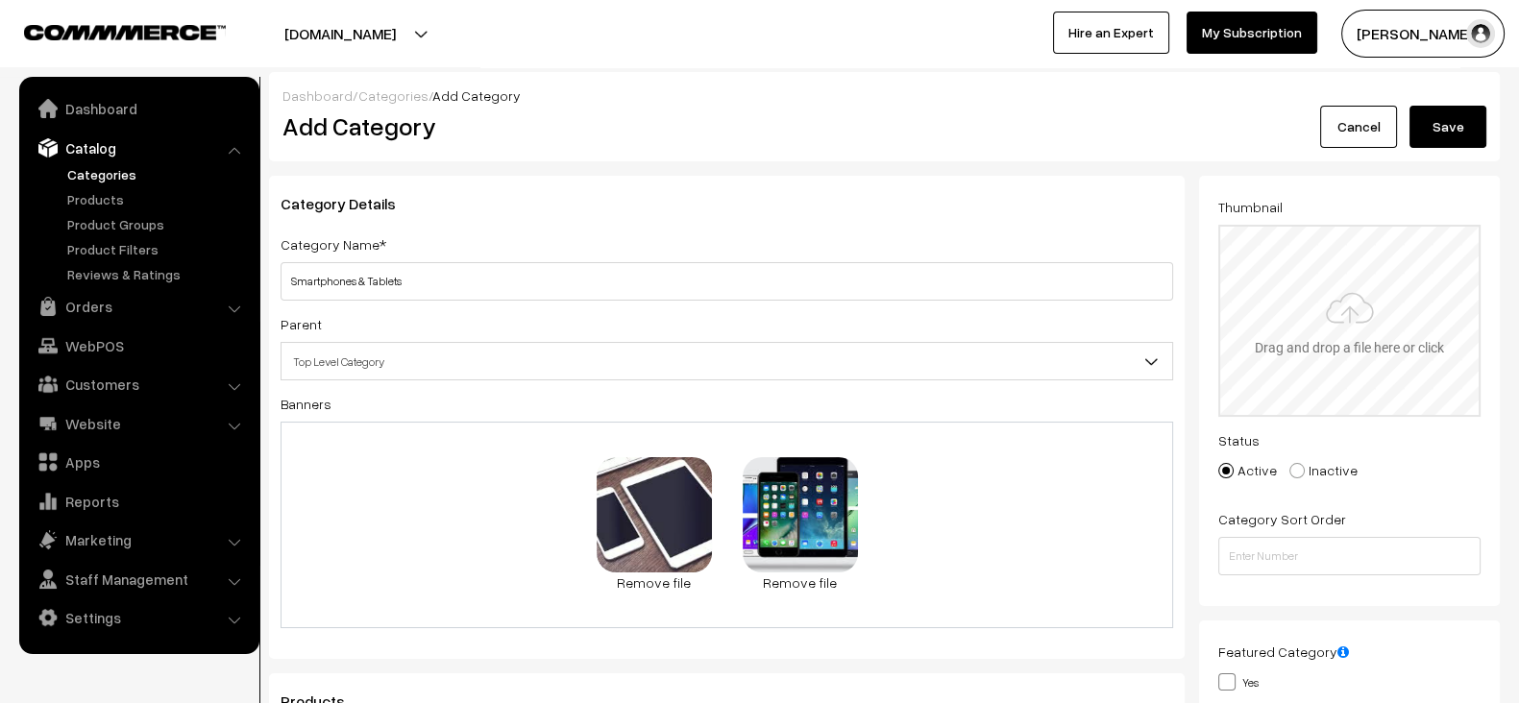
click at [1415, 313] on input "file" at bounding box center [1349, 321] width 259 height 188
type input "C:\fakepath\download (21).jpg"
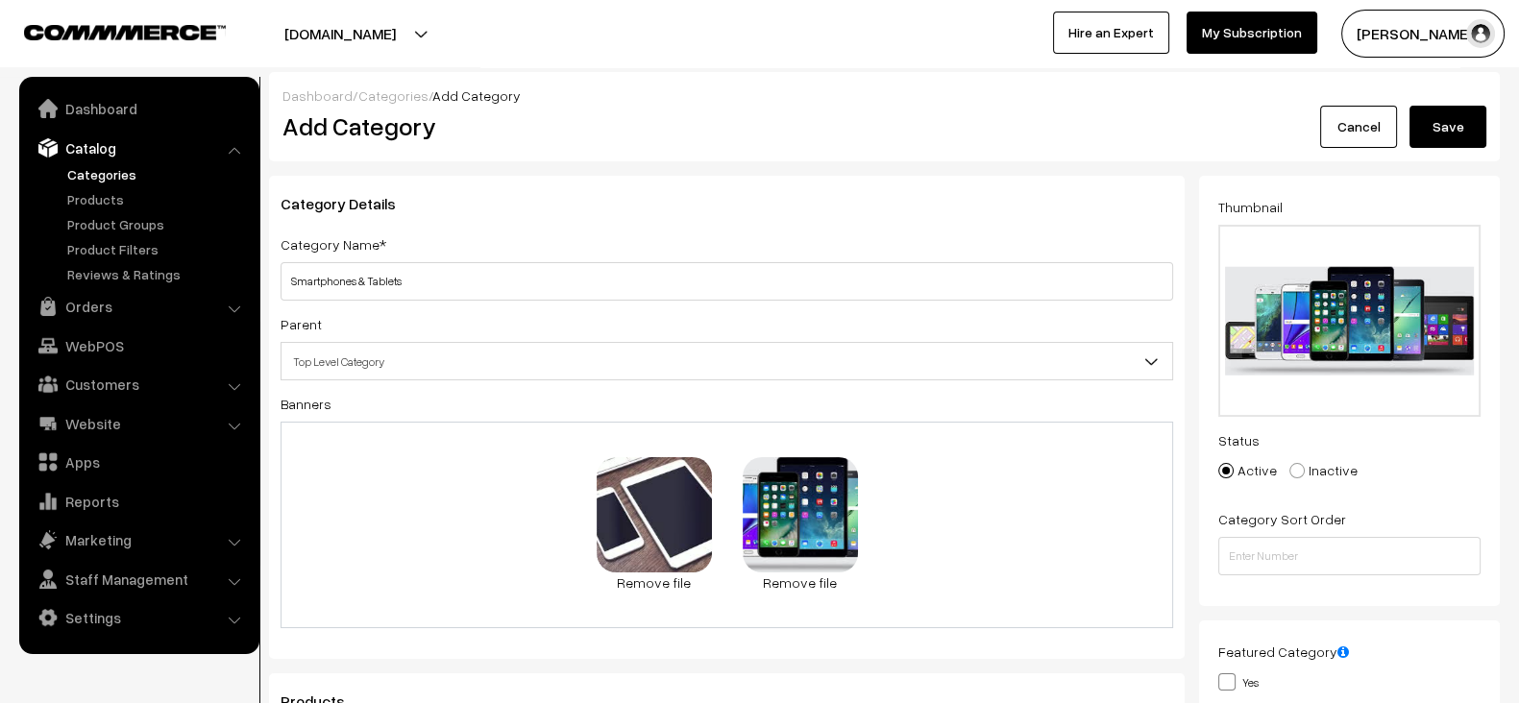
click at [1453, 122] on button "Save" at bounding box center [1448, 127] width 77 height 42
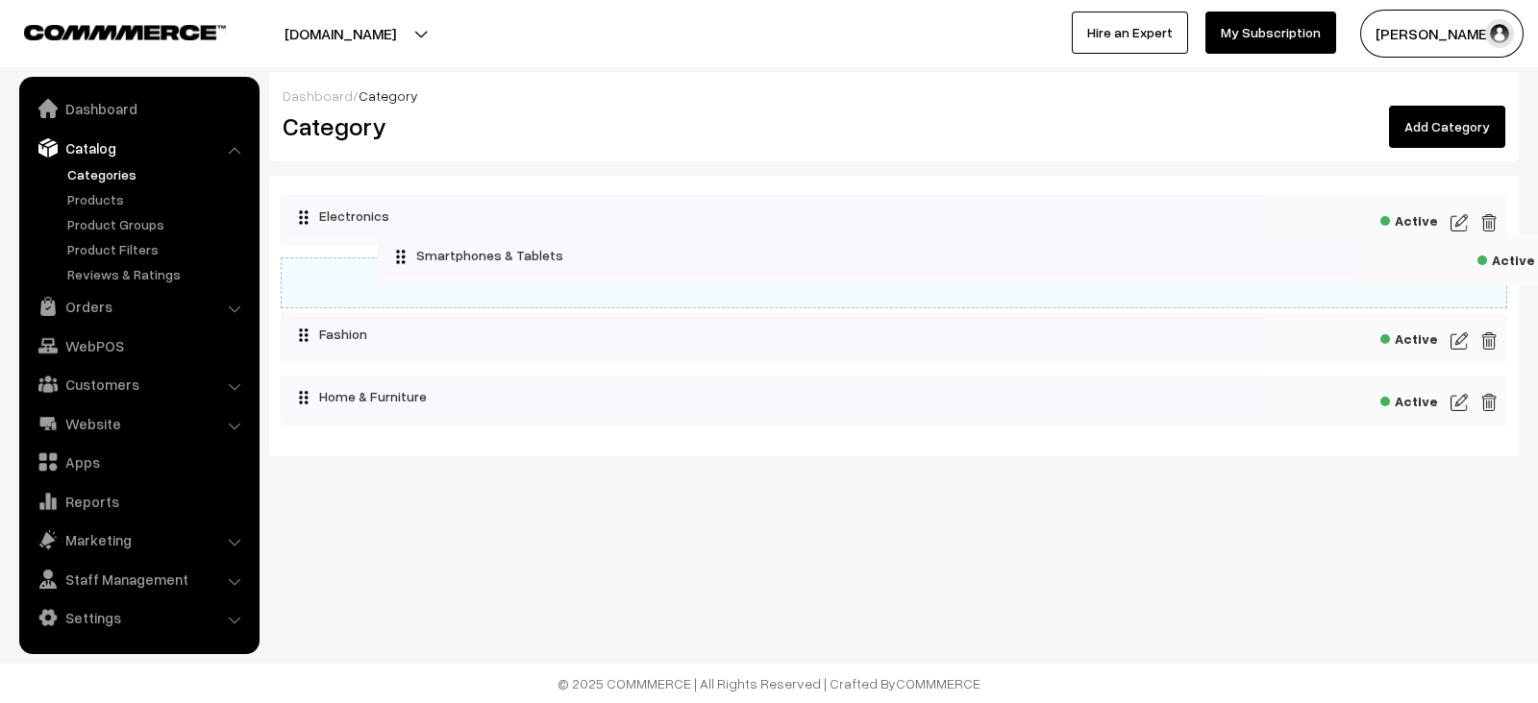
drag, startPoint x: 327, startPoint y: 407, endPoint x: 424, endPoint y: 259, distance: 177.8
drag, startPoint x: 346, startPoint y: 279, endPoint x: 431, endPoint y: 284, distance: 85.7
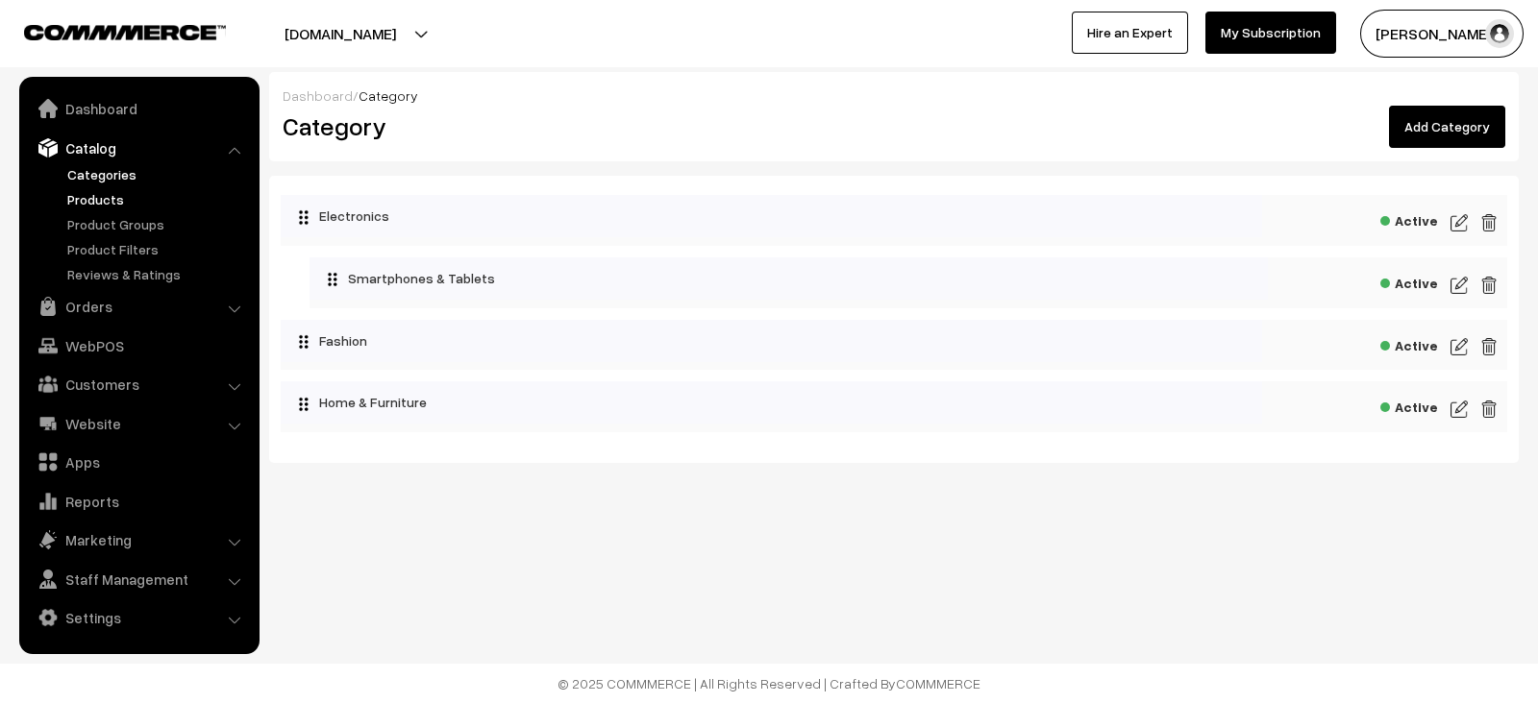
click at [116, 199] on link "Products" at bounding box center [157, 199] width 190 height 20
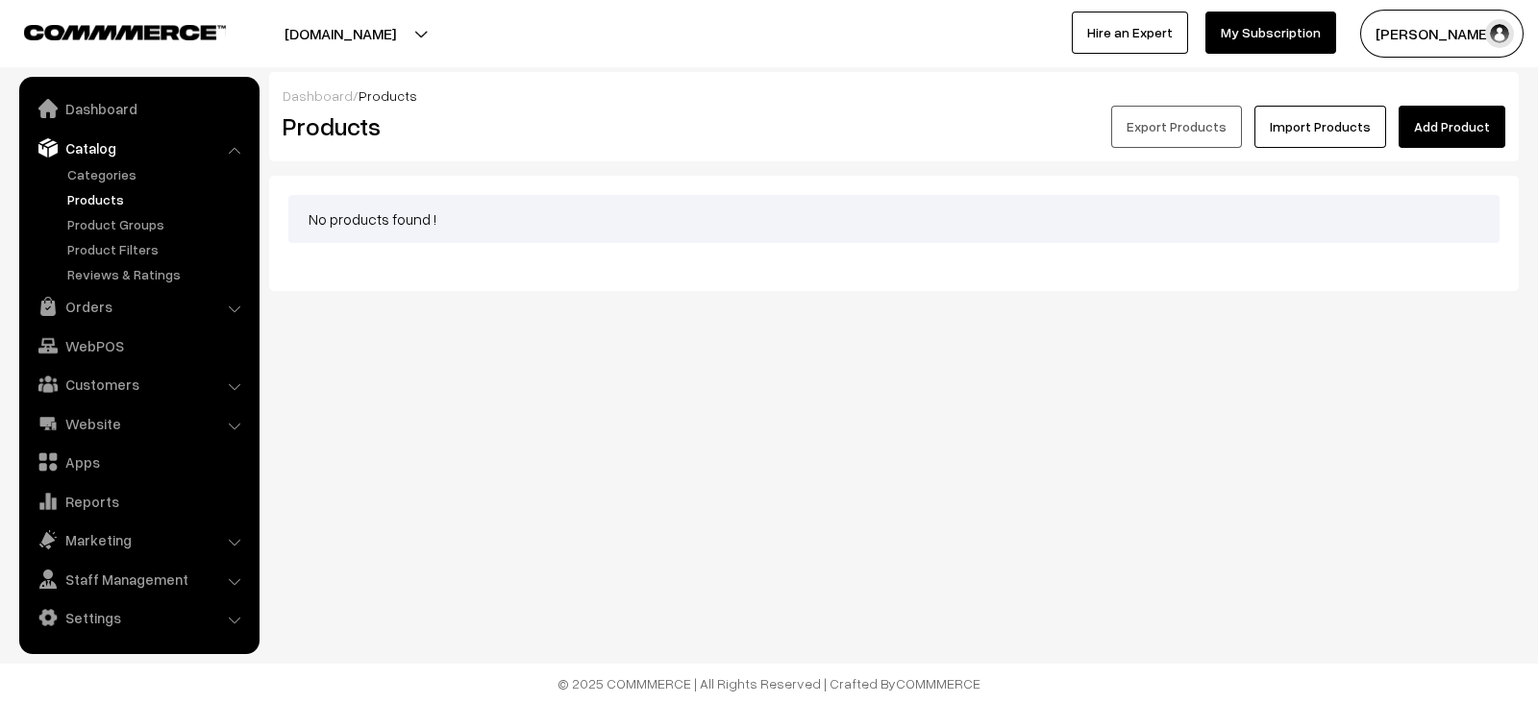
click at [1458, 106] on link "Add Product" at bounding box center [1451, 127] width 107 height 42
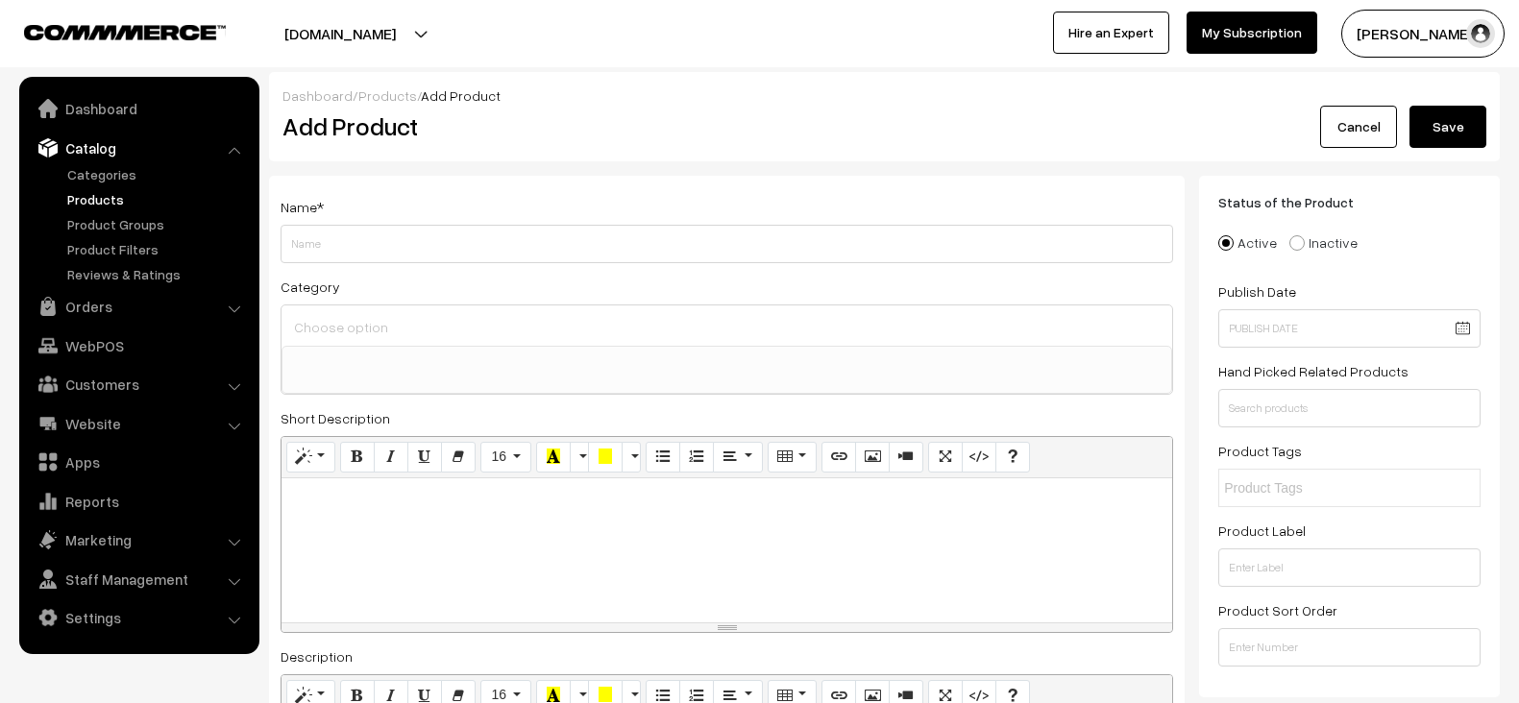
select select
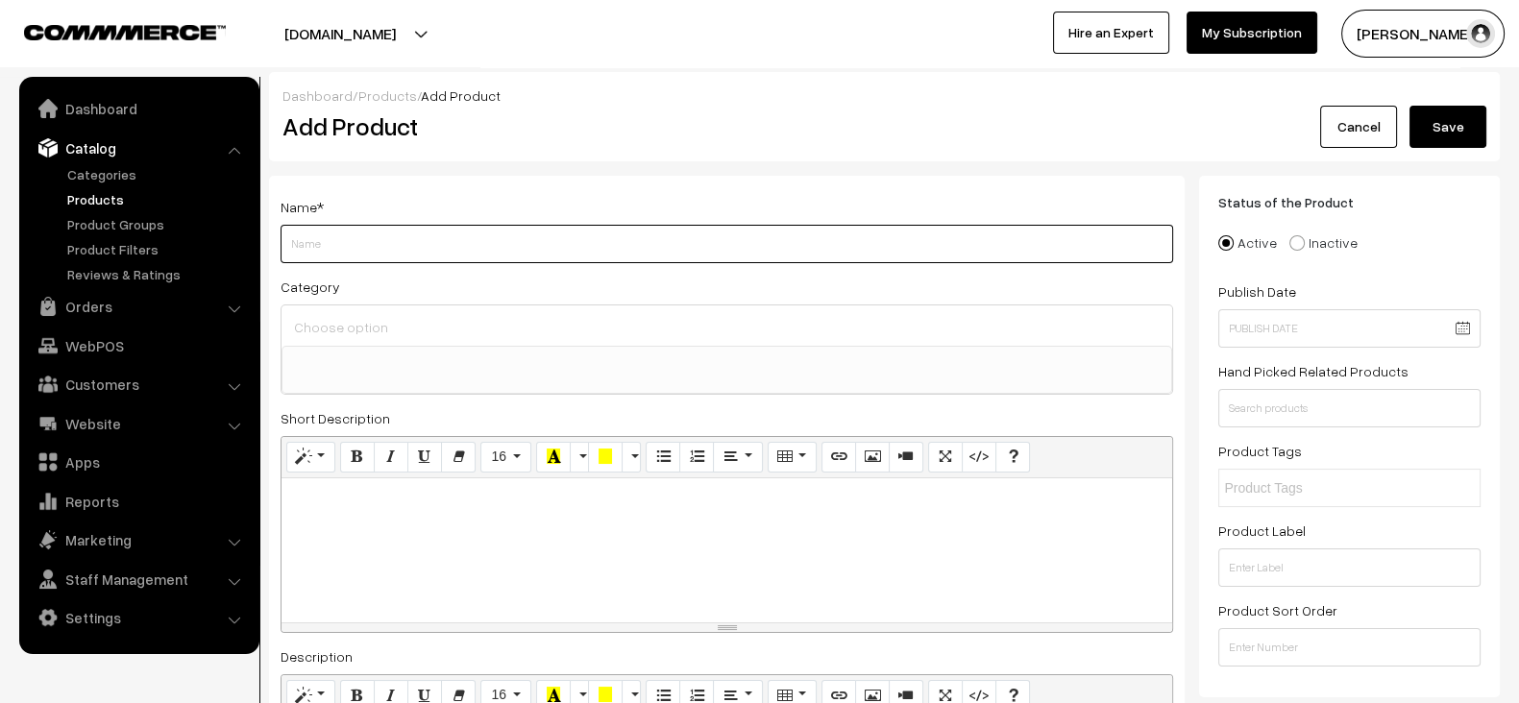
paste input "Apple iPhone 15 Pro Max"
type input "Apple iPhone 15 Pro Max"
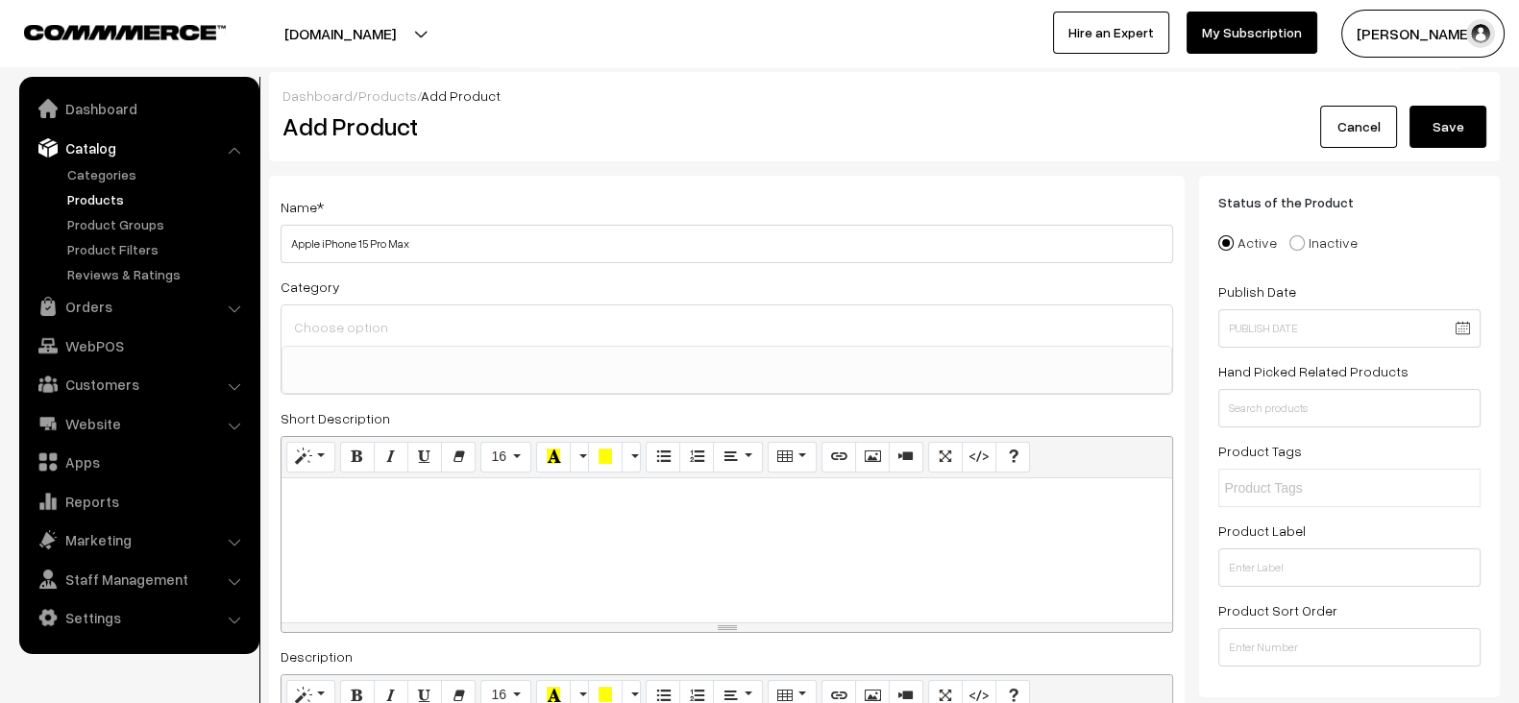
click at [476, 360] on ul at bounding box center [727, 359] width 889 height 24
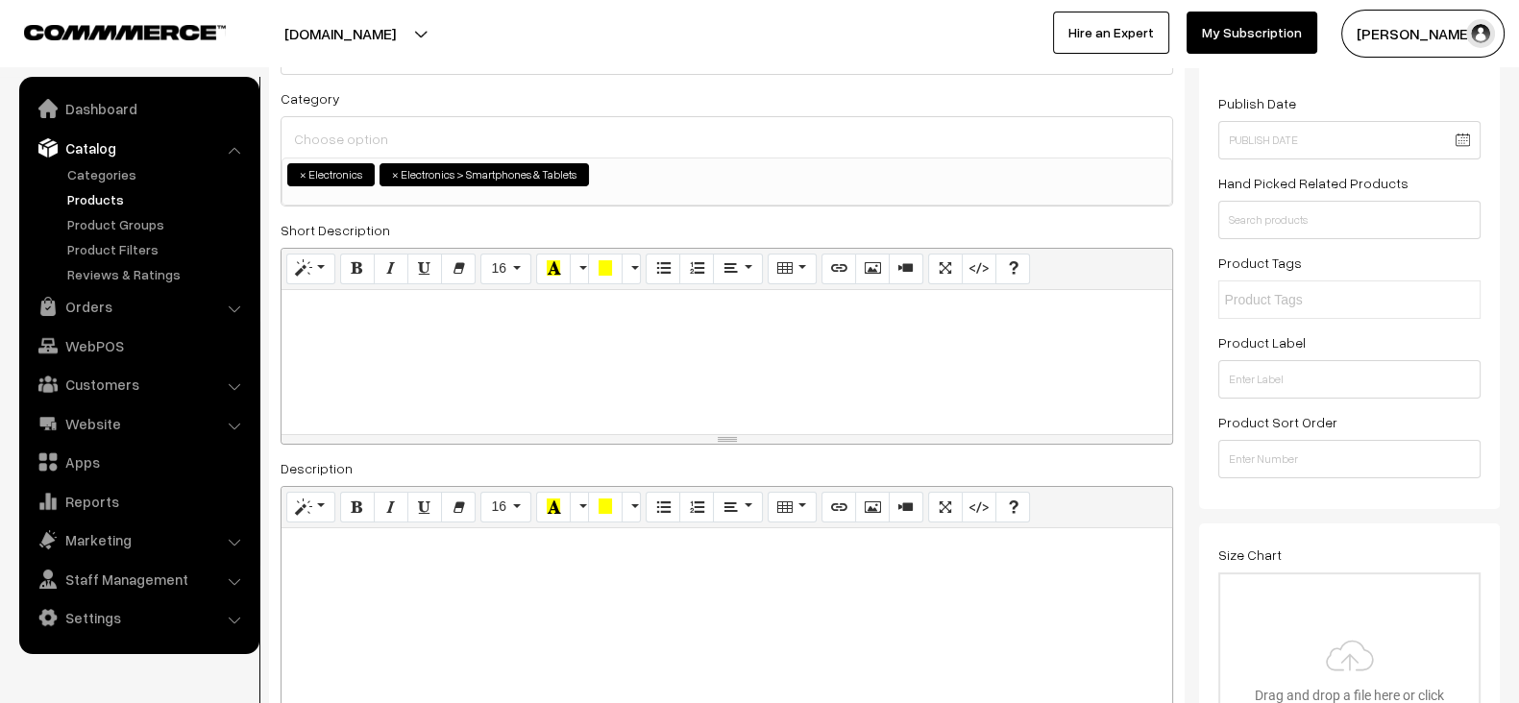
scroll to position [194, 0]
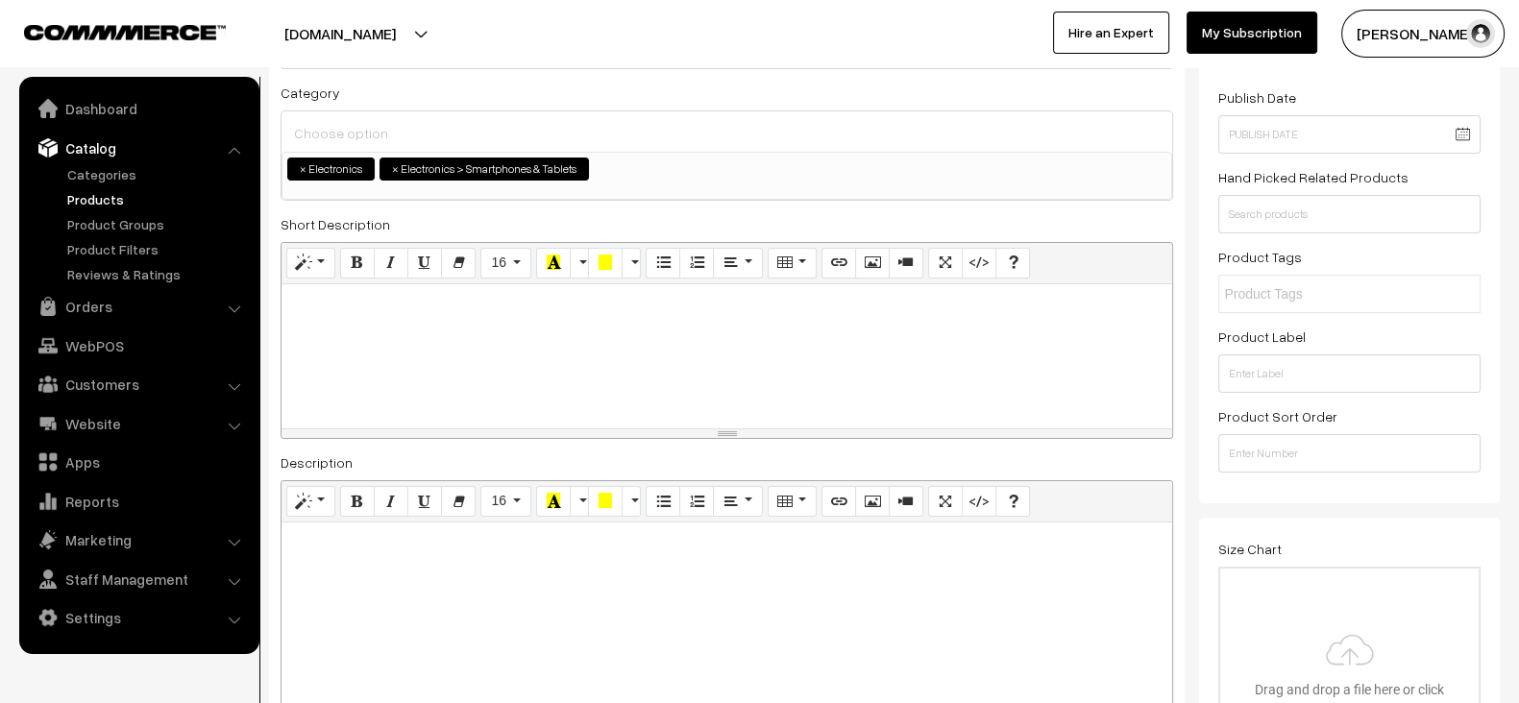
click at [517, 329] on div at bounding box center [727, 356] width 891 height 144
drag, startPoint x: 273, startPoint y: 224, endPoint x: 394, endPoint y: 227, distance: 121.1
click at [394, 227] on div "Name * Apple iPhone 15 Pro Max Category Electronics Electronics > Smartphones &…" at bounding box center [727, 393] width 916 height 823
copy label "Short Description"
click at [310, 453] on label "Description" at bounding box center [317, 463] width 72 height 20
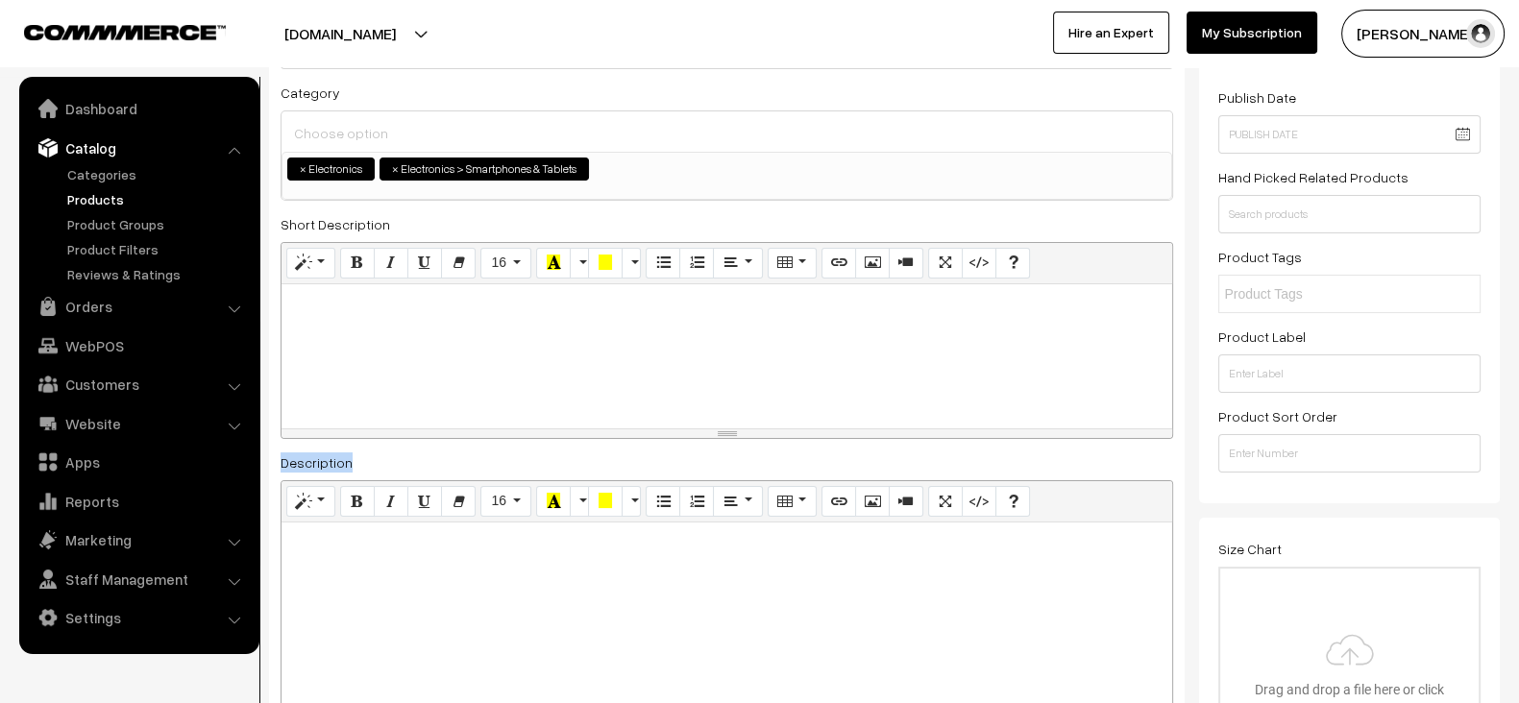
click at [310, 453] on label "Description" at bounding box center [317, 463] width 72 height 20
copy label "Description"
click at [310, 453] on label "Description" at bounding box center [317, 463] width 72 height 20
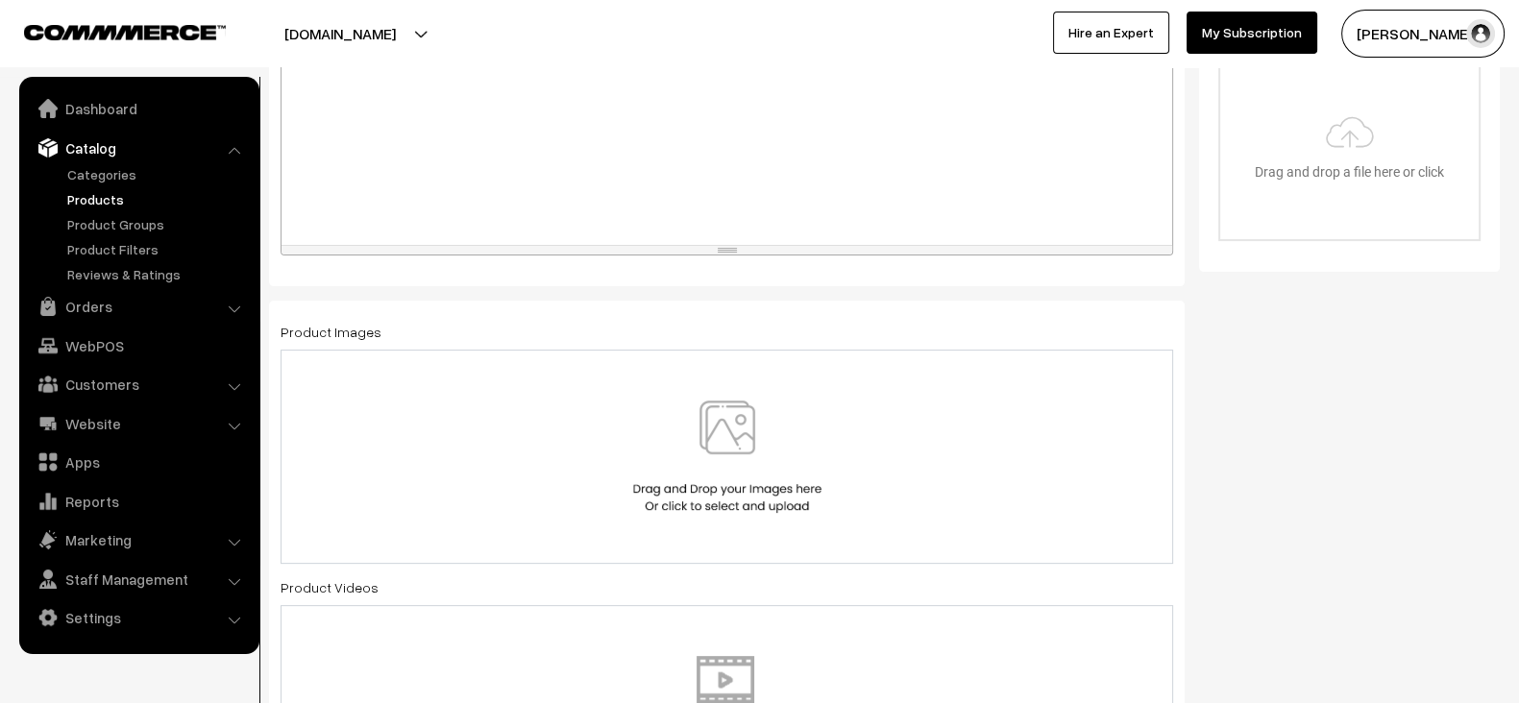
scroll to position [713, 0]
click at [347, 329] on label "Product Images" at bounding box center [331, 331] width 101 height 20
copy div "Product Images"
click at [347, 329] on label "Product Images" at bounding box center [331, 331] width 101 height 20
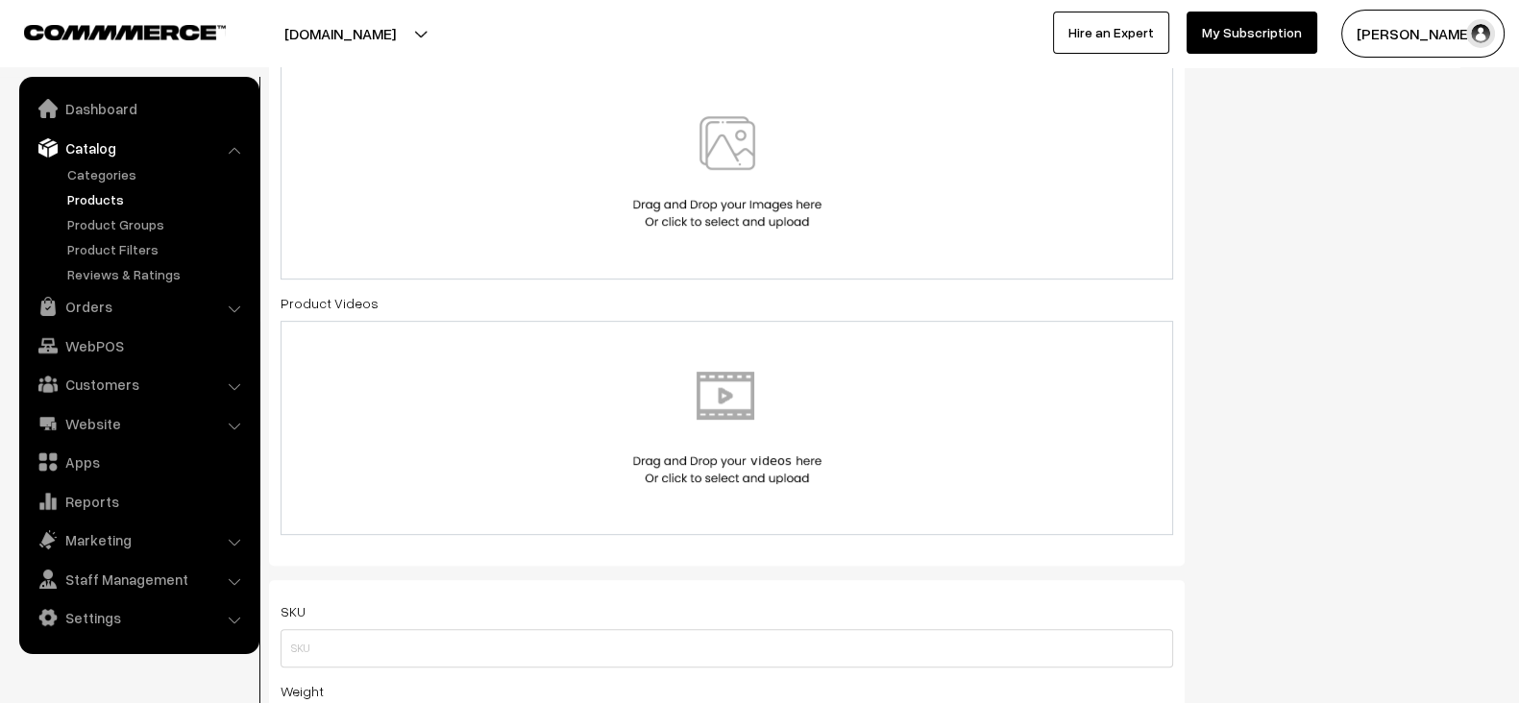
scroll to position [999, 0]
click at [303, 298] on label "Product Videos" at bounding box center [330, 300] width 98 height 20
copy div "Product Videos"
click at [303, 298] on label "Product Videos" at bounding box center [330, 300] width 98 height 20
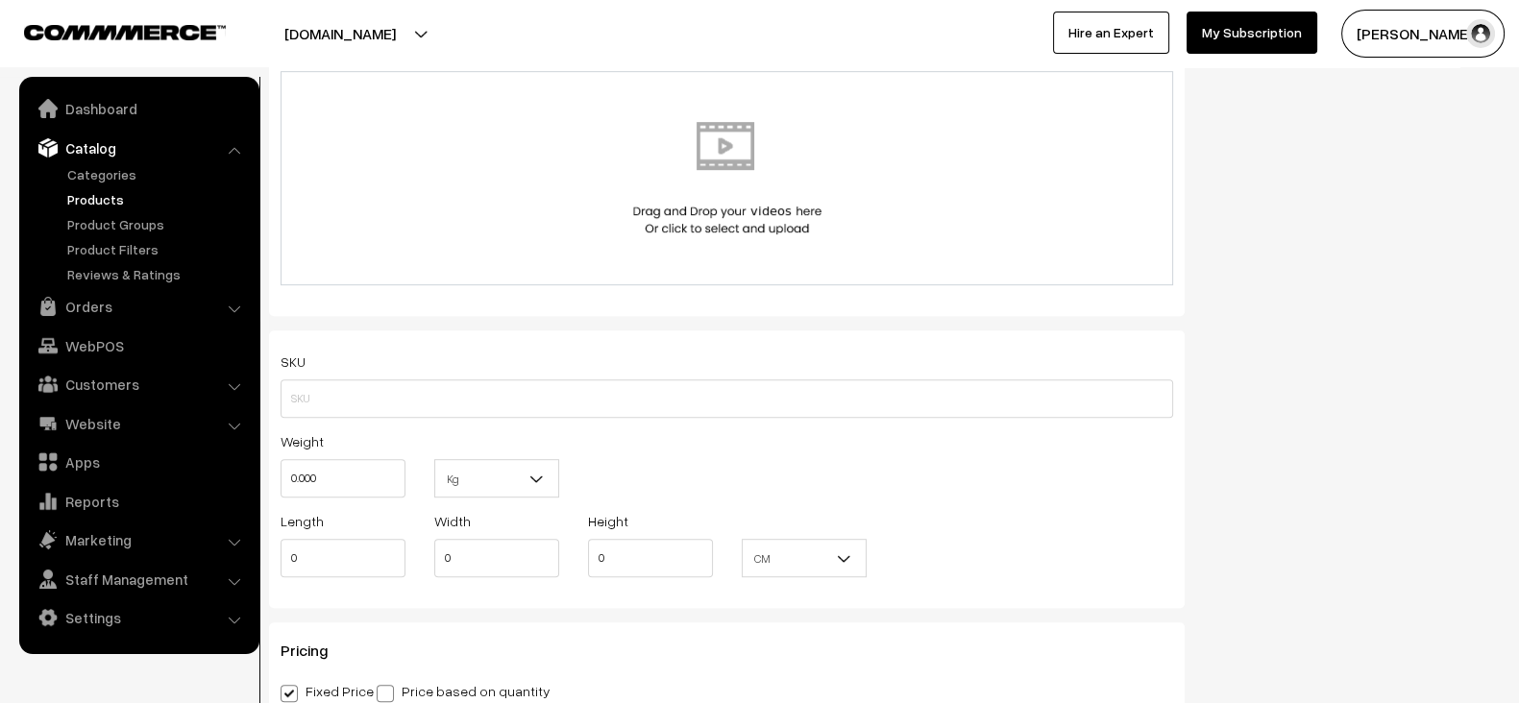
scroll to position [1290, 0]
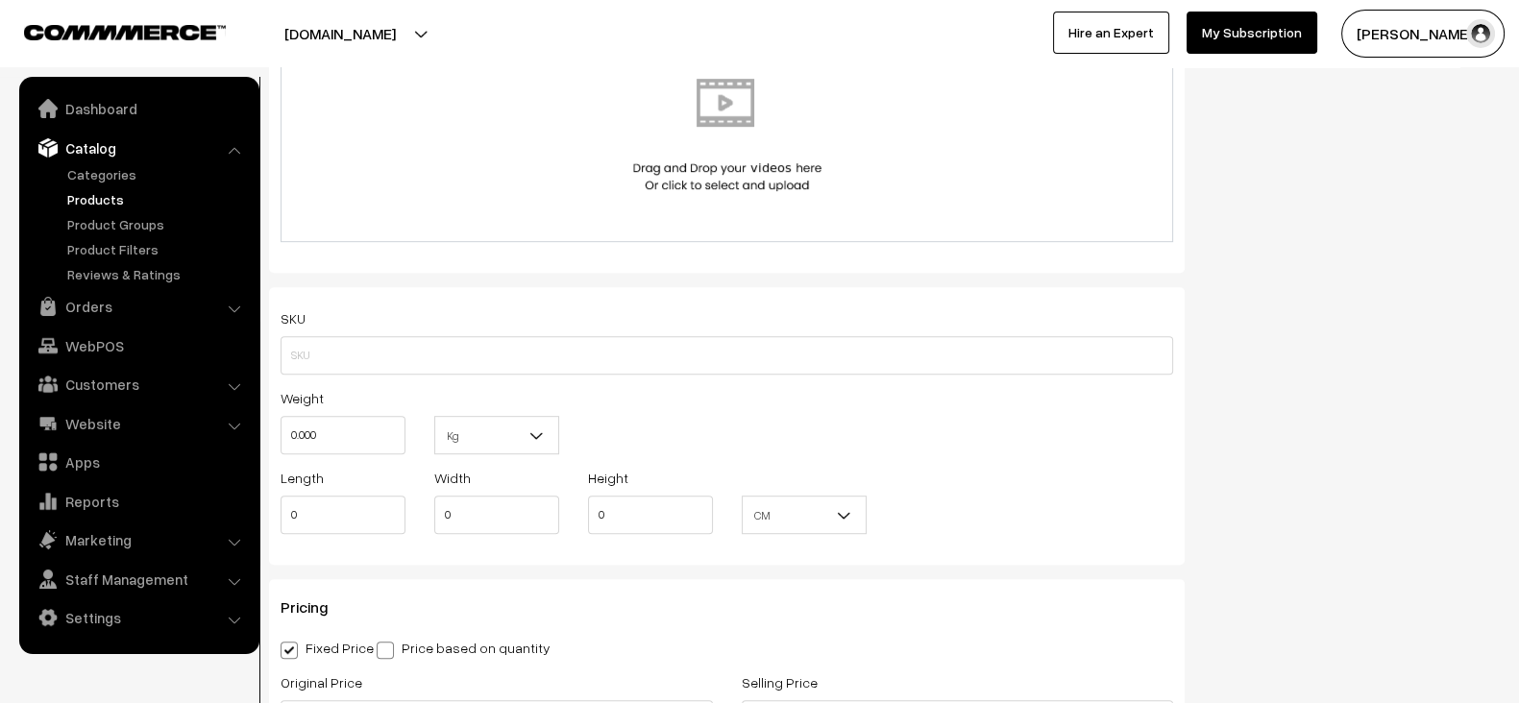
click at [284, 323] on div "SKU" at bounding box center [727, 341] width 893 height 68
copy label "SKU"
click at [284, 323] on div "SKU" at bounding box center [727, 341] width 893 height 68
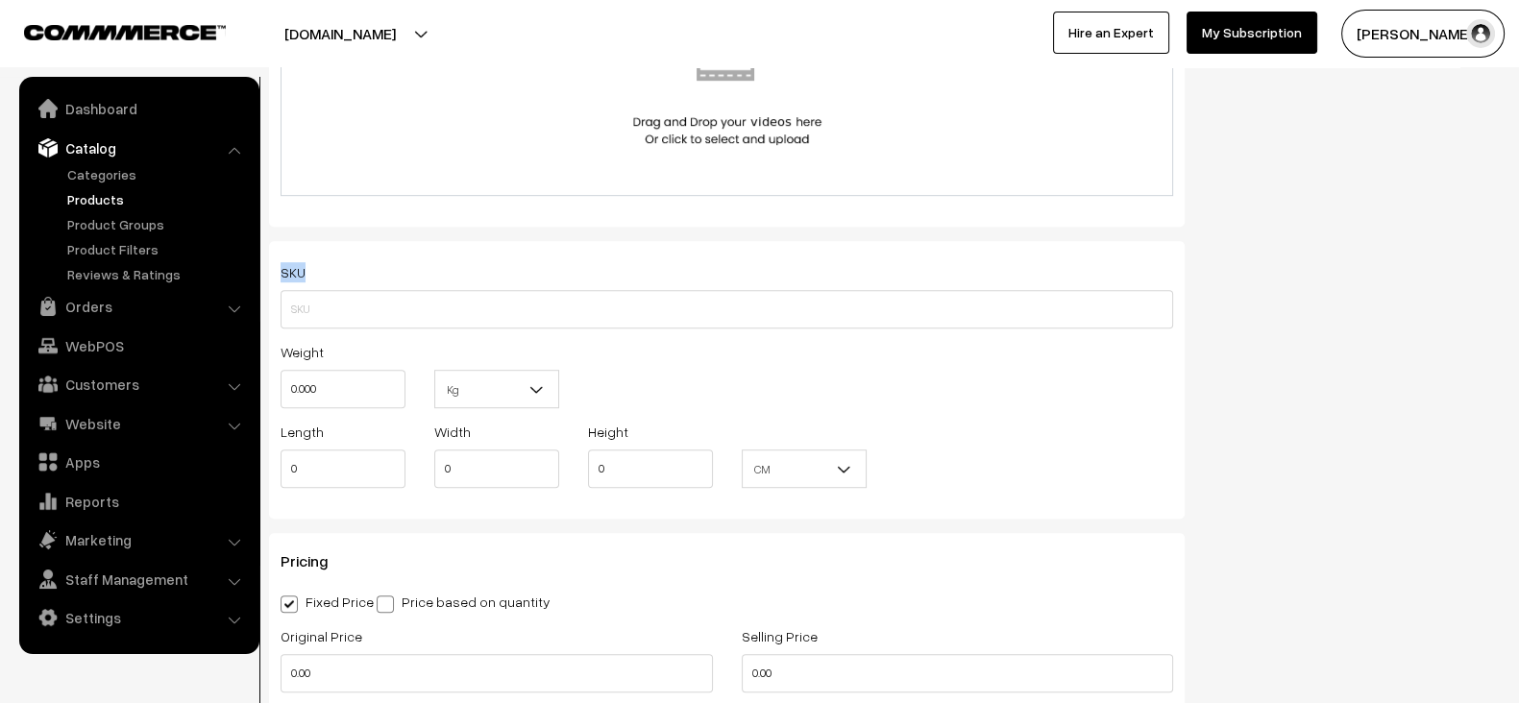
scroll to position [1338, 0]
click at [302, 353] on label "Weight" at bounding box center [302, 350] width 43 height 20
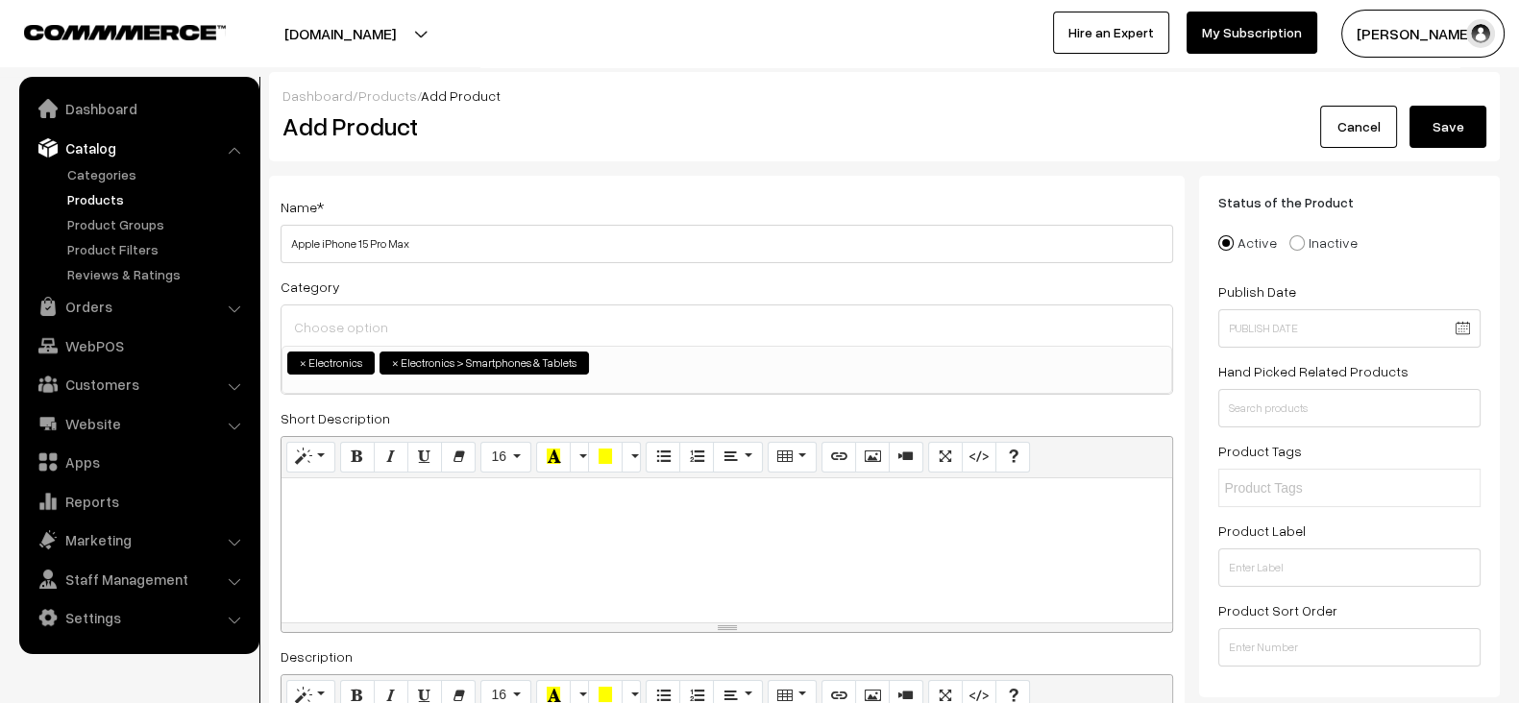
click at [302, 355] on span "×" at bounding box center [303, 363] width 7 height 17
select select "4"
select select
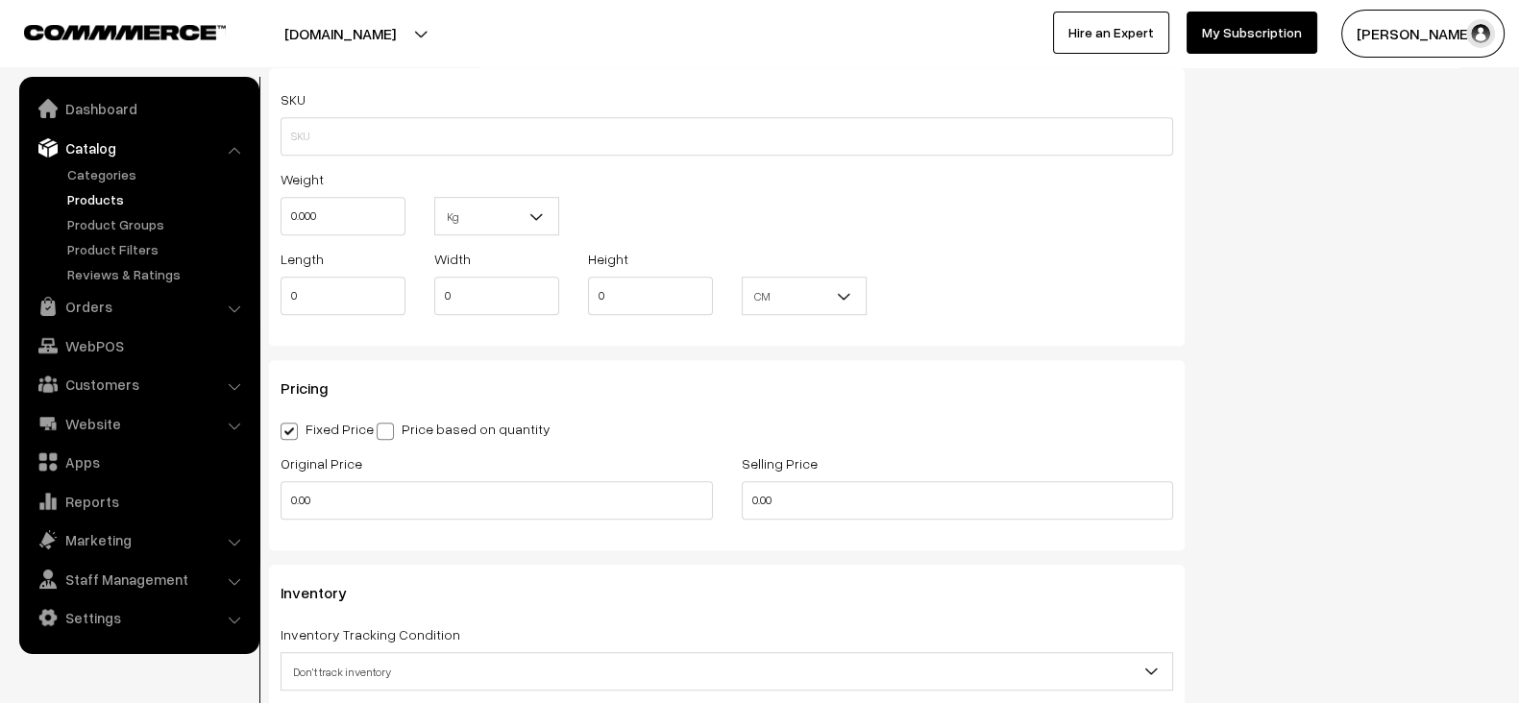
scroll to position [1522, 0]
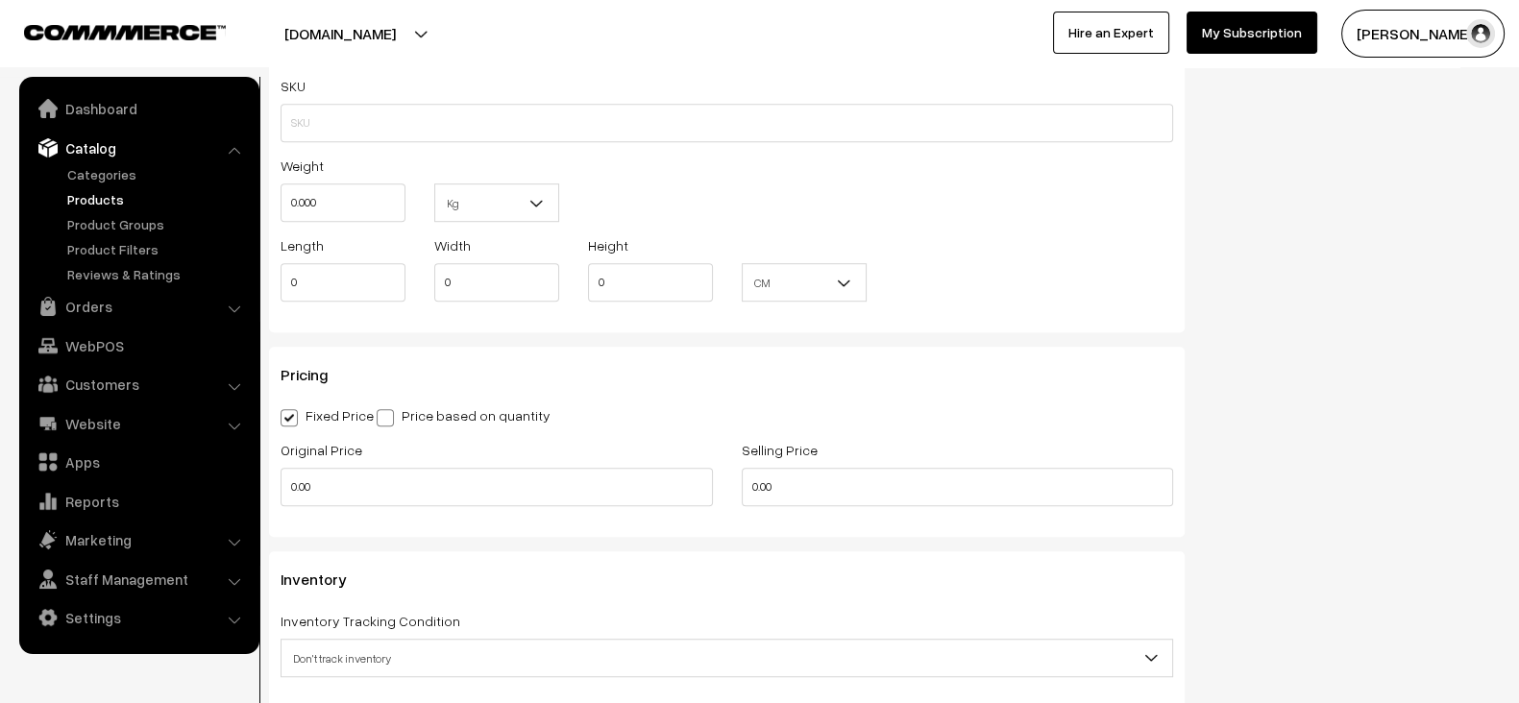
click at [306, 165] on label "Weight" at bounding box center [302, 166] width 43 height 20
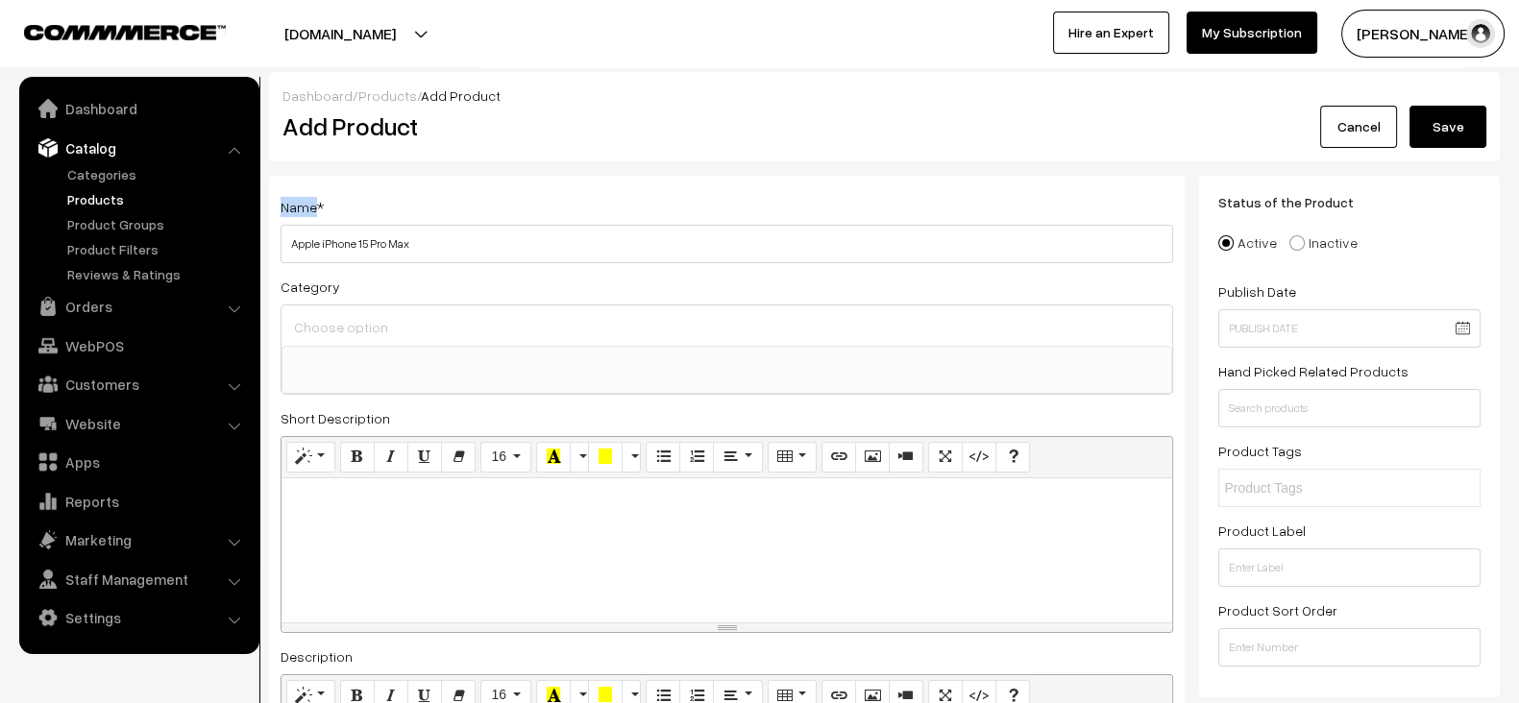
copy label "Name"
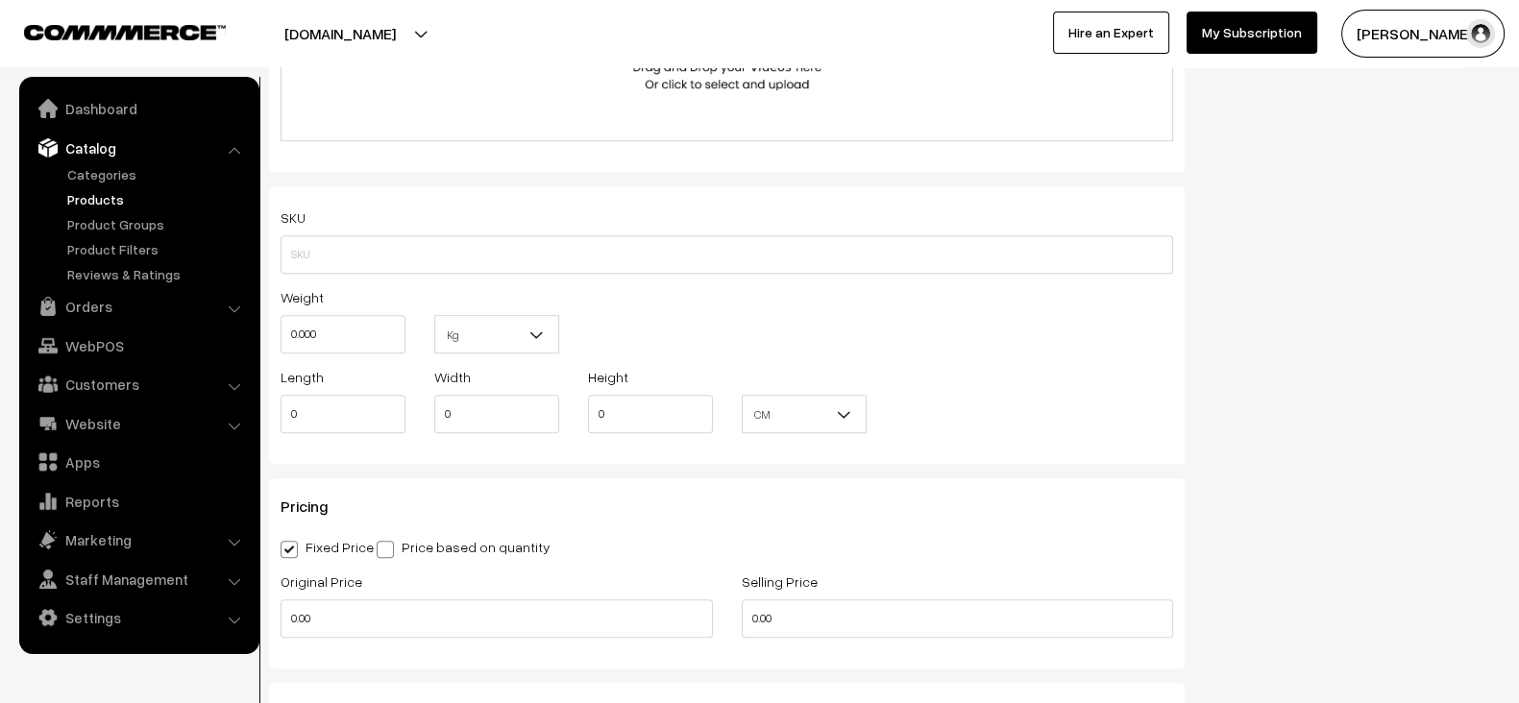
scroll to position [1384, 0]
click at [597, 295] on div "Weight 0.000 Kg Kg" at bounding box center [727, 332] width 922 height 80
click at [287, 297] on label "Weight" at bounding box center [302, 304] width 43 height 20
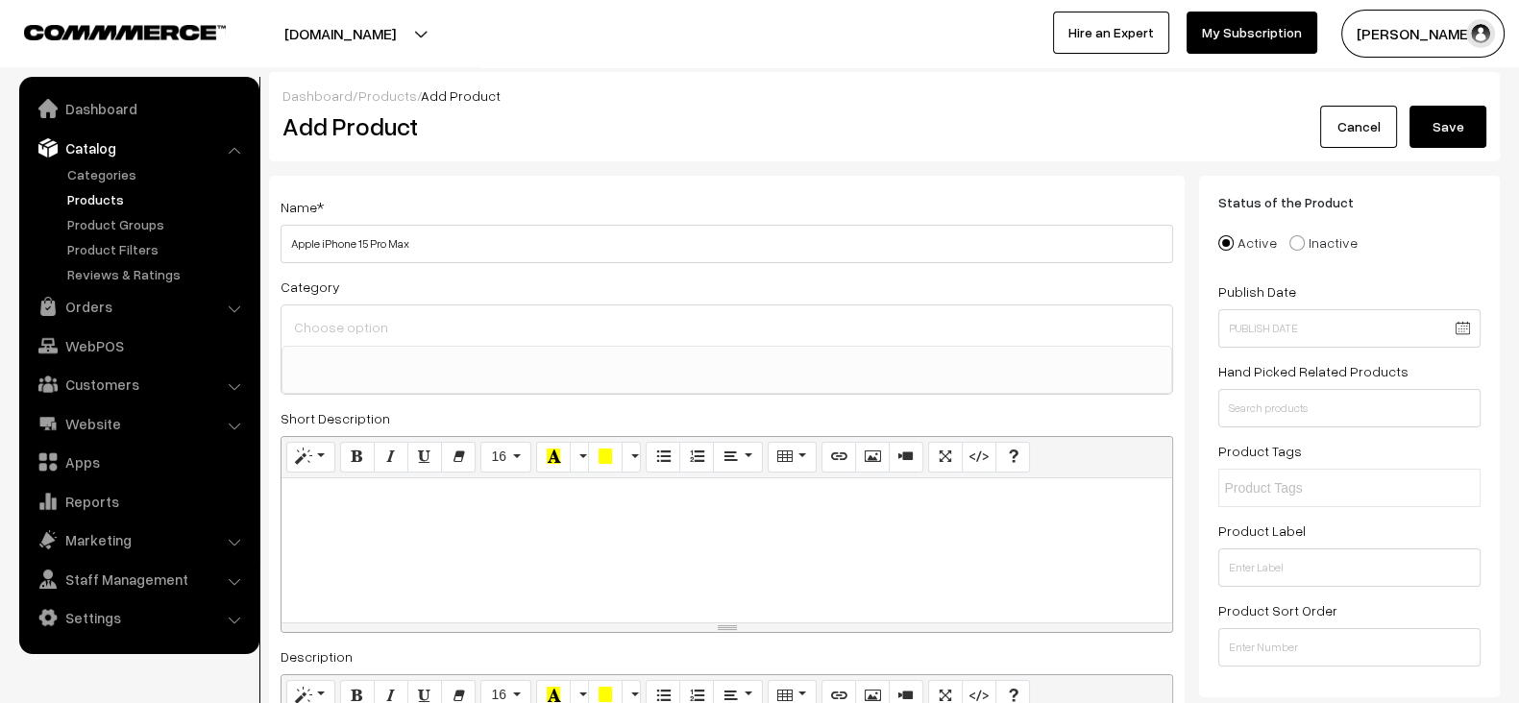
click at [287, 297] on div "Category Electronics Electronics > Smartphones & Tablets Fashion Home & Furnitu…" at bounding box center [727, 335] width 893 height 120
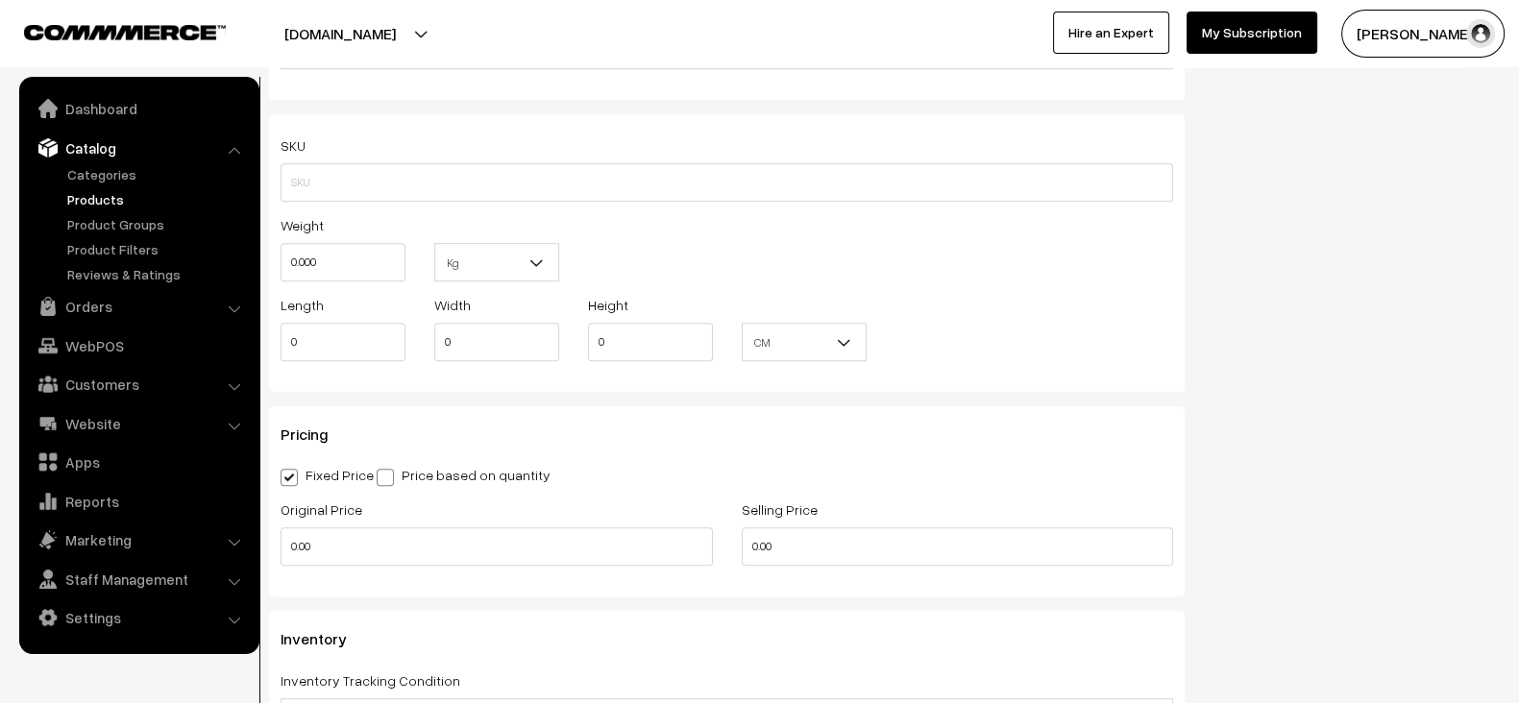
scroll to position [1414, 0]
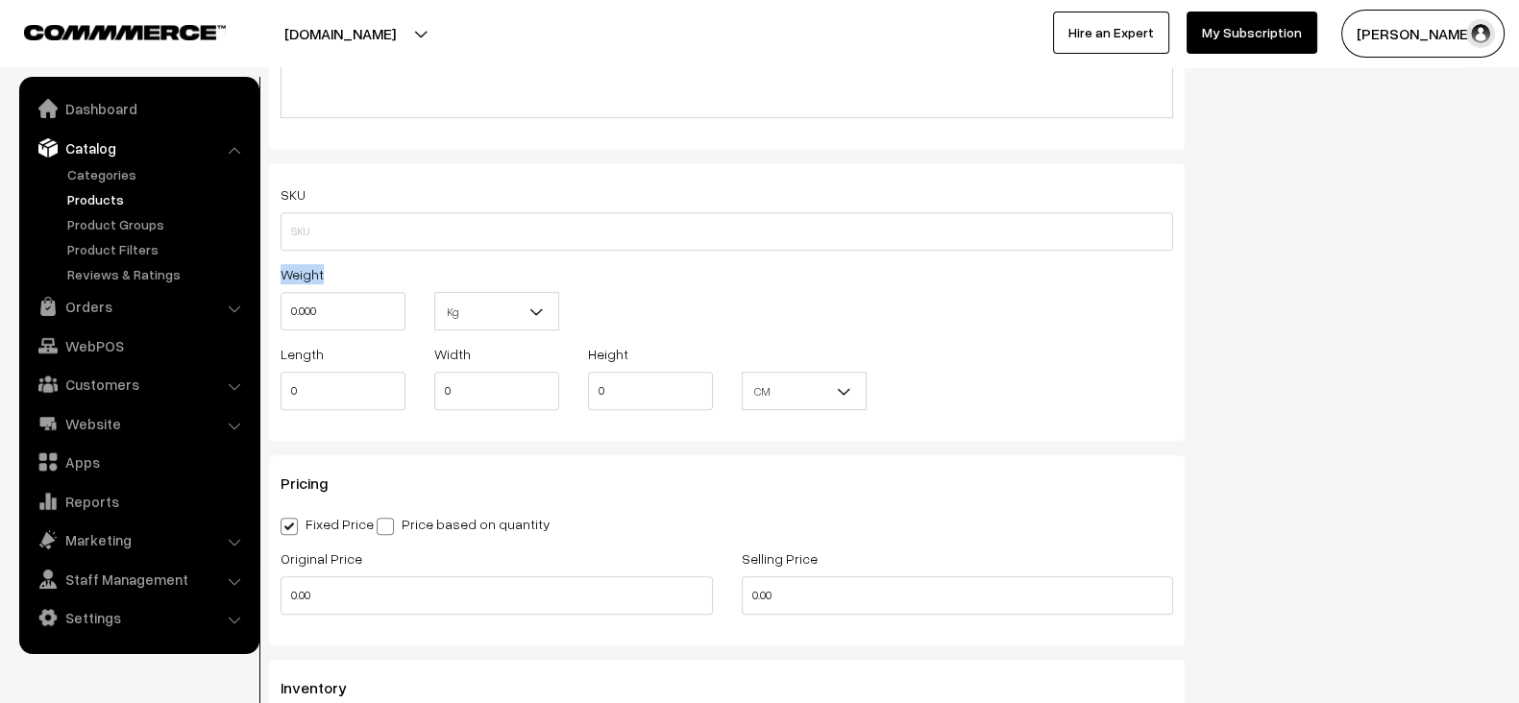
drag, startPoint x: 279, startPoint y: 271, endPoint x: 320, endPoint y: 269, distance: 41.4
click at [320, 269] on div "Weight 0.000" at bounding box center [343, 302] width 154 height 80
copy label "Weight"
copy div "Length Width Height"
drag, startPoint x: 274, startPoint y: 353, endPoint x: 645, endPoint y: 354, distance: 371.0
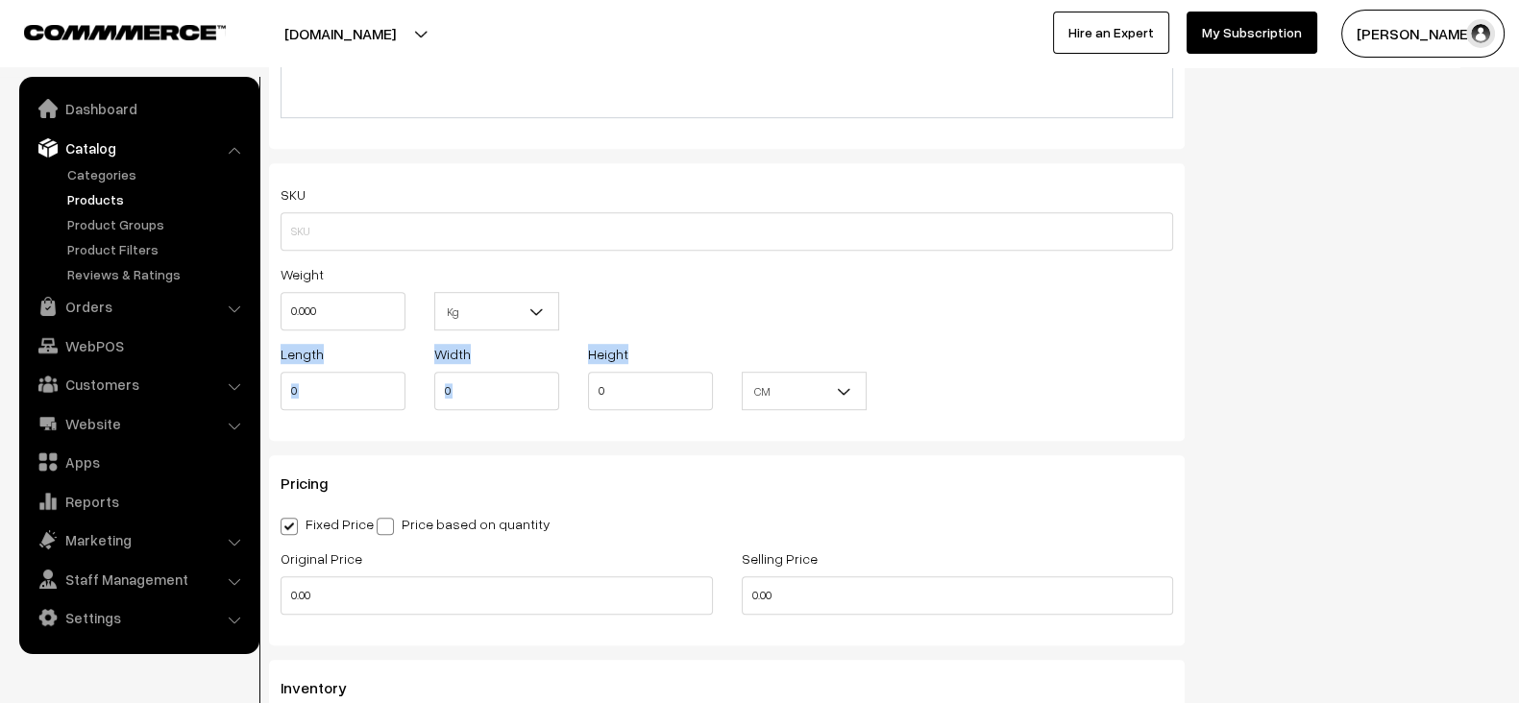
click at [645, 354] on div "Length 0 Width 0 Height 0 CM In CM" at bounding box center [727, 382] width 922 height 80
click at [313, 353] on label "Length" at bounding box center [302, 354] width 43 height 20
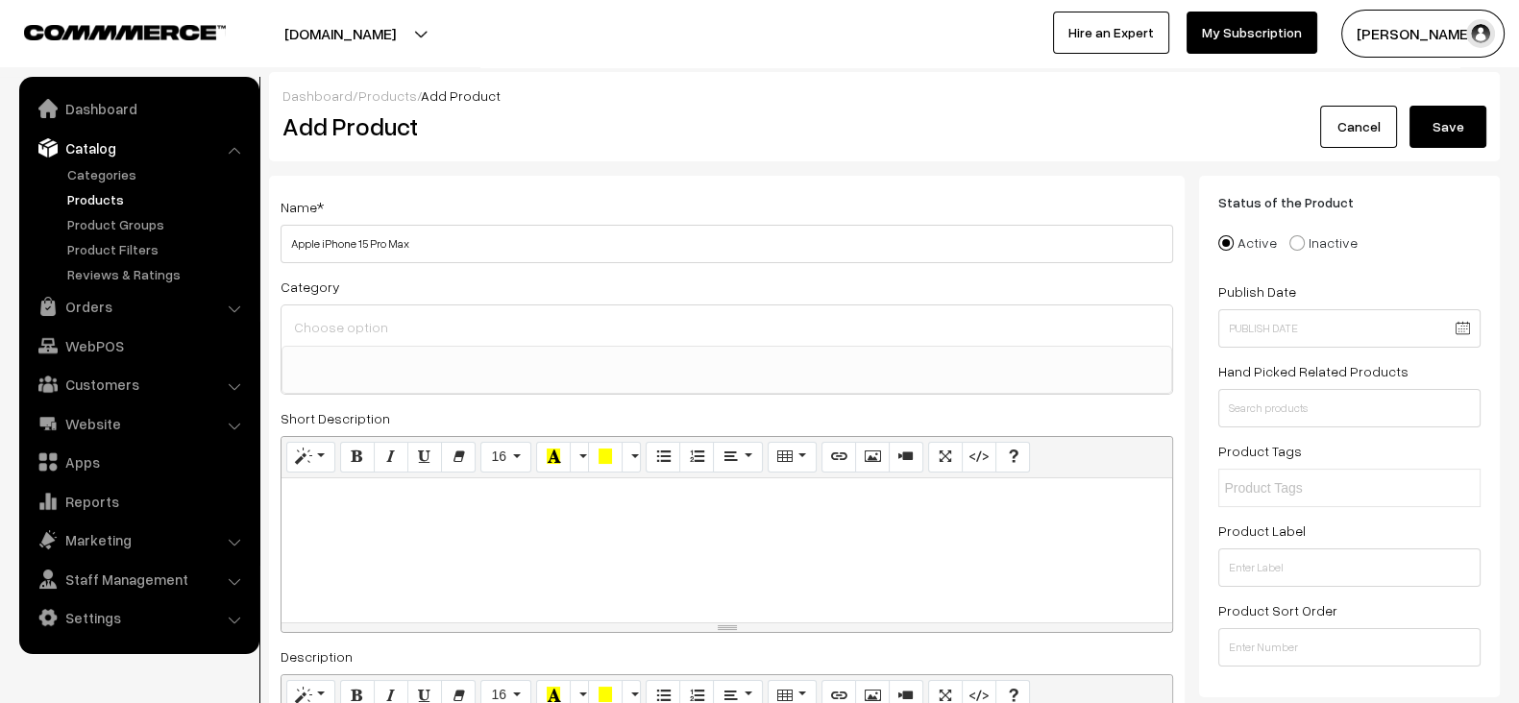
click at [313, 353] on ul at bounding box center [727, 359] width 889 height 24
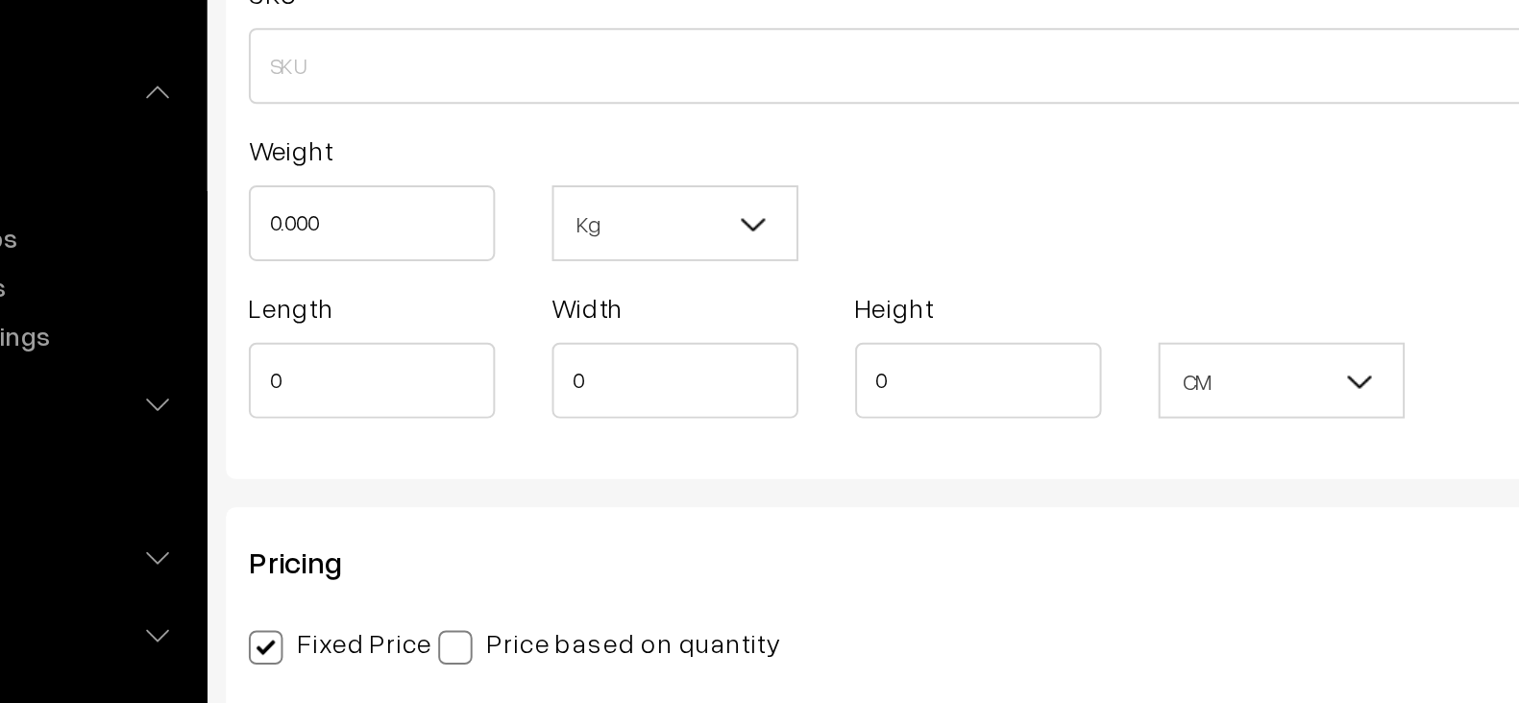
scroll to position [190, 0]
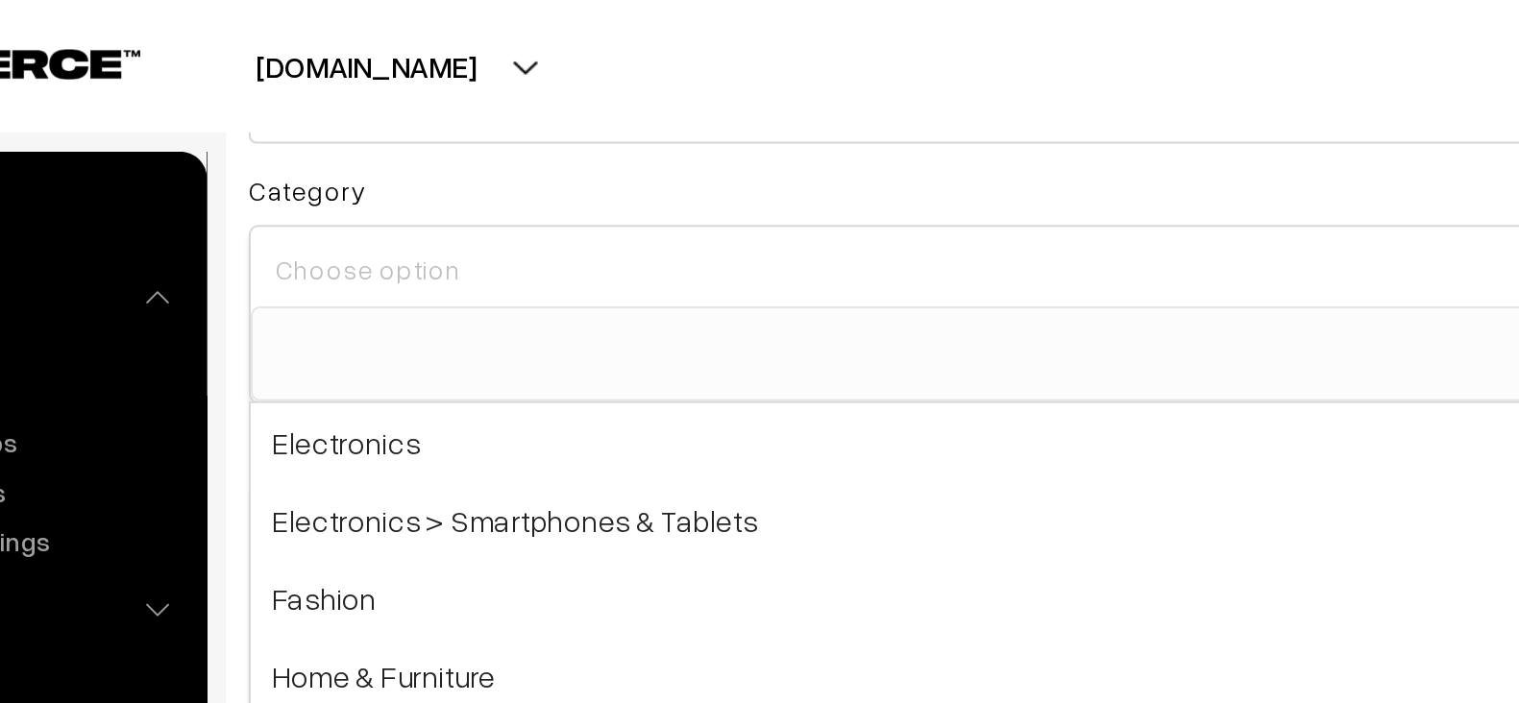
drag, startPoint x: 278, startPoint y: 252, endPoint x: 305, endPoint y: 150, distance: 105.4
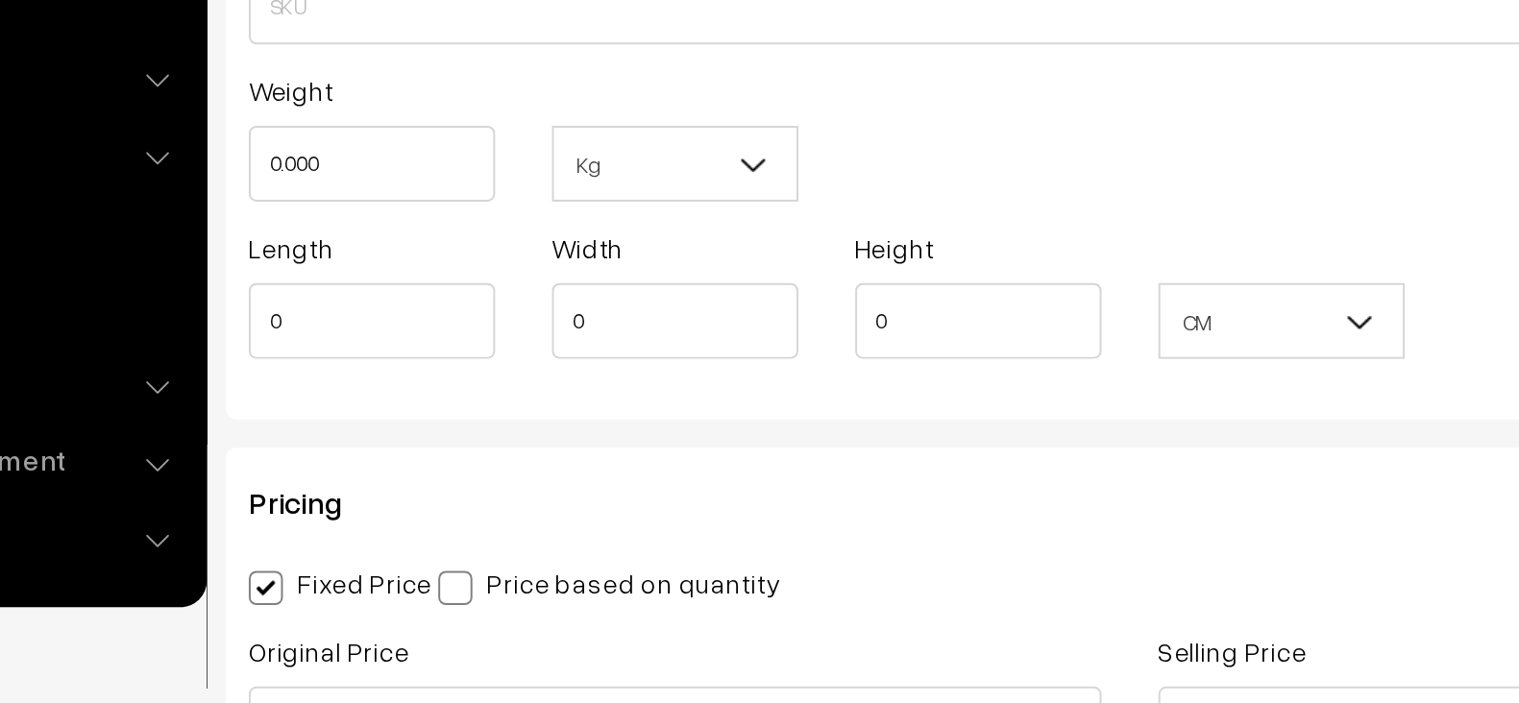
scroll to position [1297, 0]
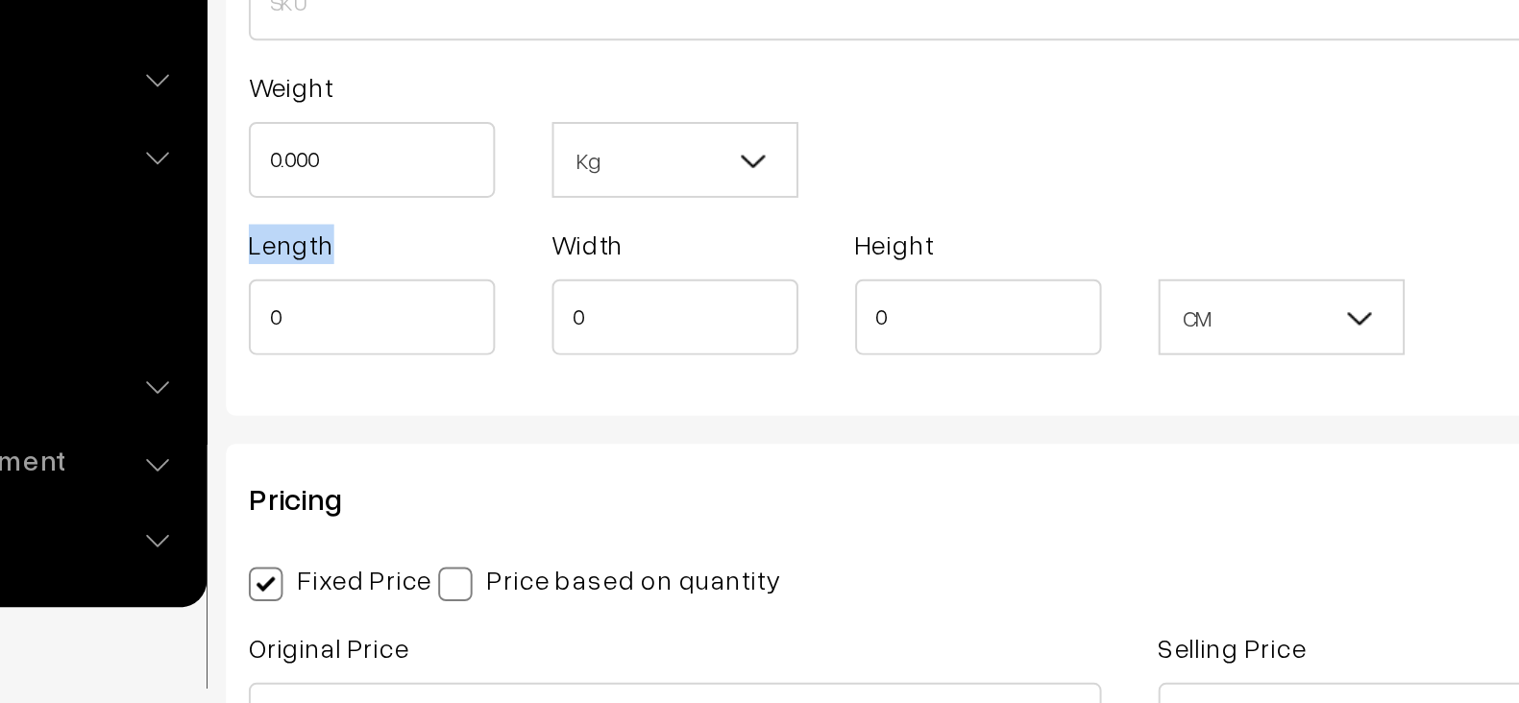
copy label "Length"
drag, startPoint x: 281, startPoint y: 467, endPoint x: 319, endPoint y: 467, distance: 38.4
click at [319, 467] on div "Length 0" at bounding box center [343, 492] width 125 height 68
copy label "Width"
drag, startPoint x: 432, startPoint y: 466, endPoint x: 470, endPoint y: 466, distance: 37.5
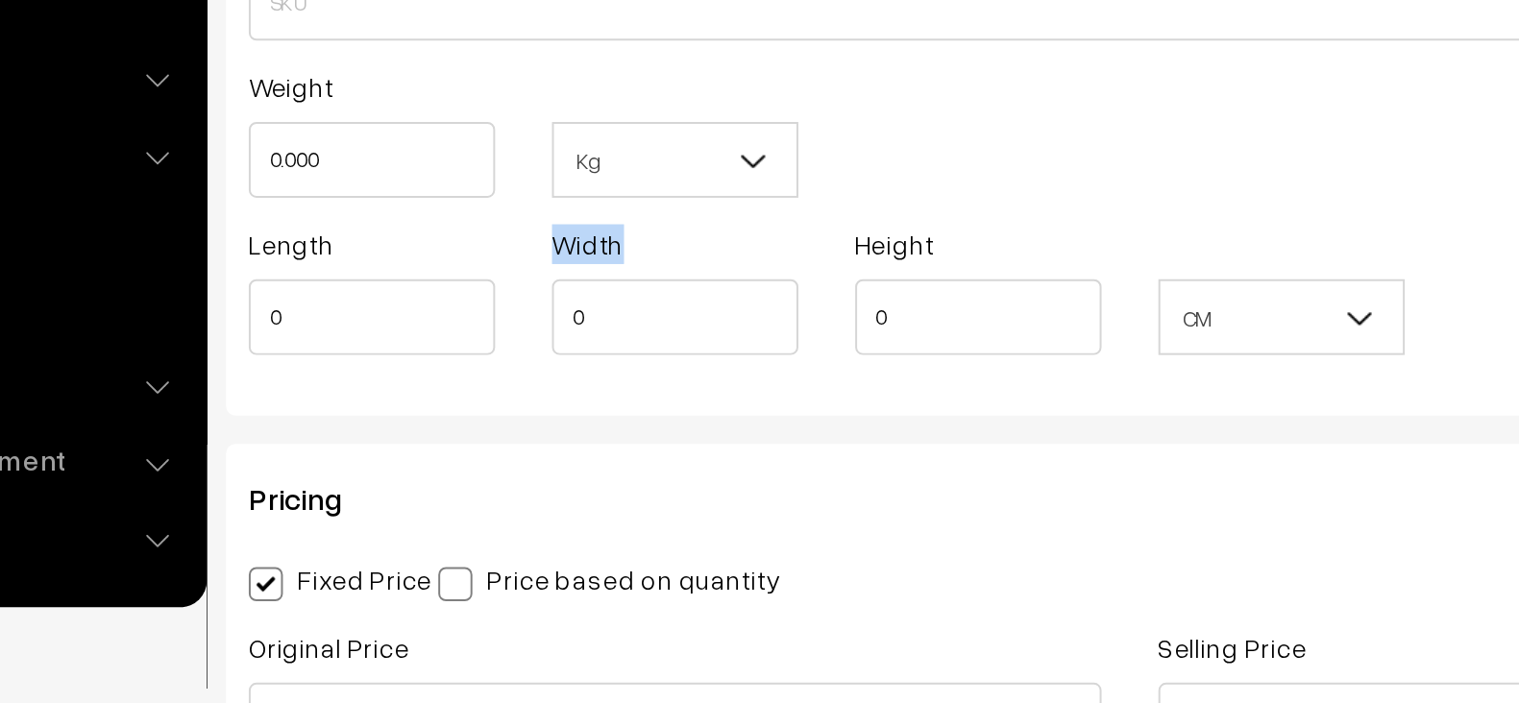
click at [470, 466] on div "Width 0" at bounding box center [497, 498] width 154 height 80
drag, startPoint x: 587, startPoint y: 462, endPoint x: 630, endPoint y: 466, distance: 43.4
click at [630, 466] on div "Height 0" at bounding box center [650, 492] width 125 height 68
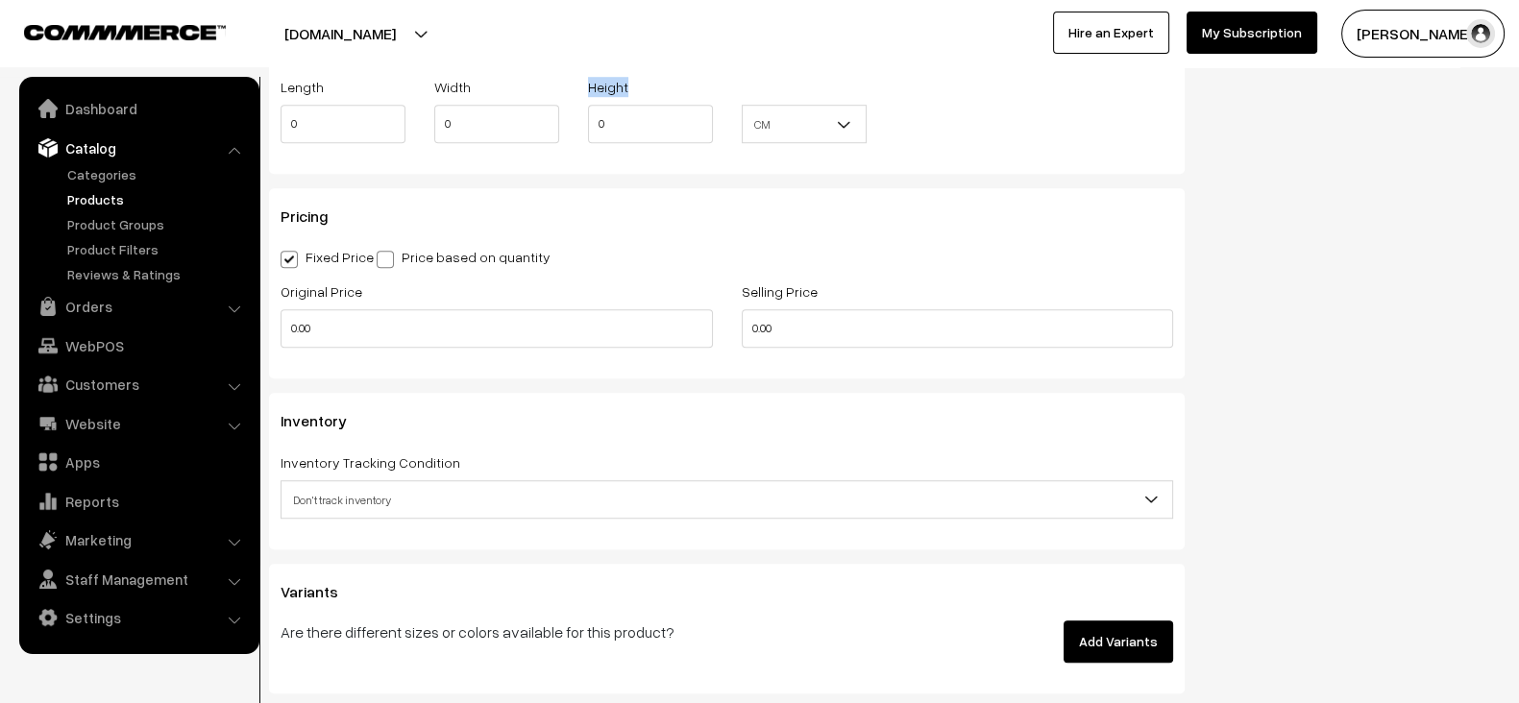
scroll to position [1686, 0]
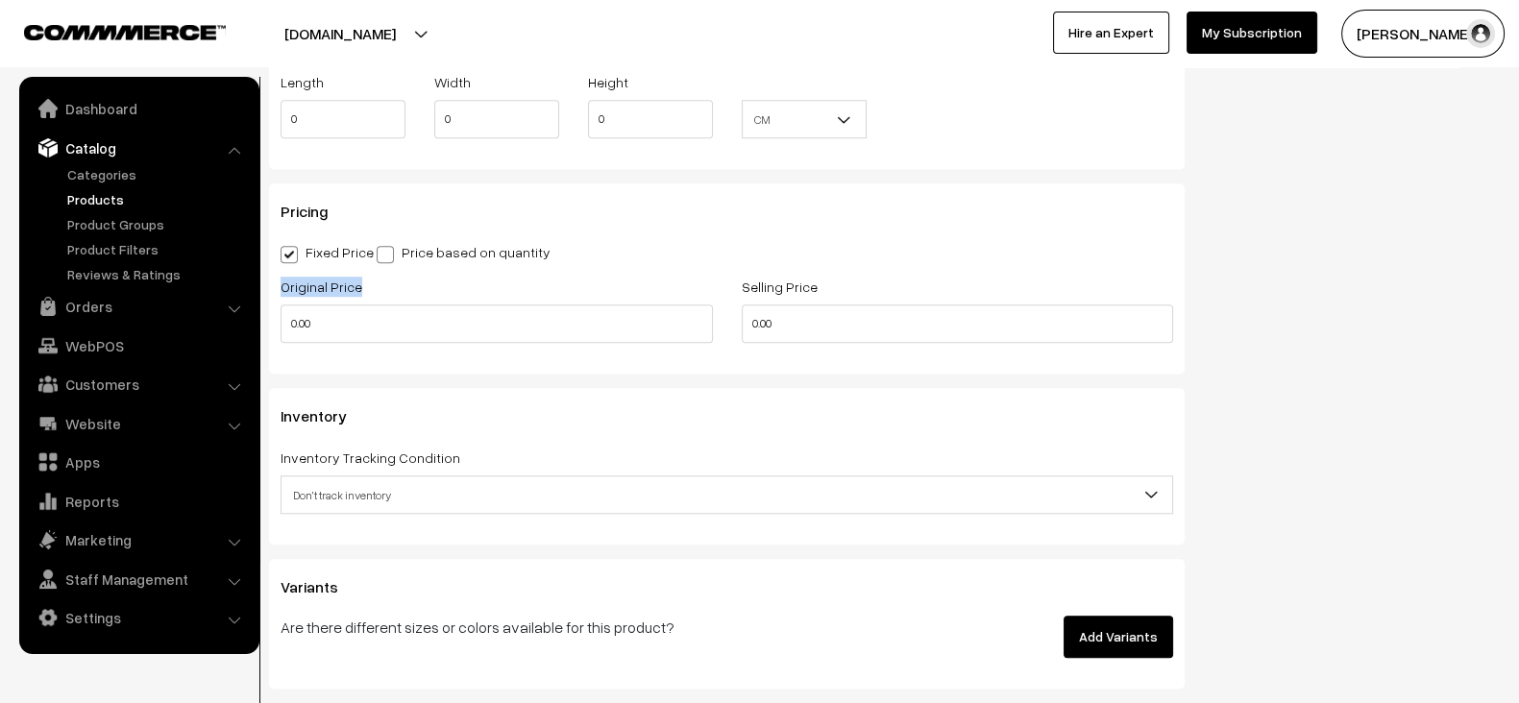
drag, startPoint x: 273, startPoint y: 281, endPoint x: 358, endPoint y: 281, distance: 85.5
click at [358, 281] on div "Original Price 0.00" at bounding box center [496, 315] width 461 height 80
drag, startPoint x: 740, startPoint y: 285, endPoint x: 810, endPoint y: 283, distance: 70.2
click at [810, 283] on div "Selling Price 0.00" at bounding box center [957, 315] width 461 height 80
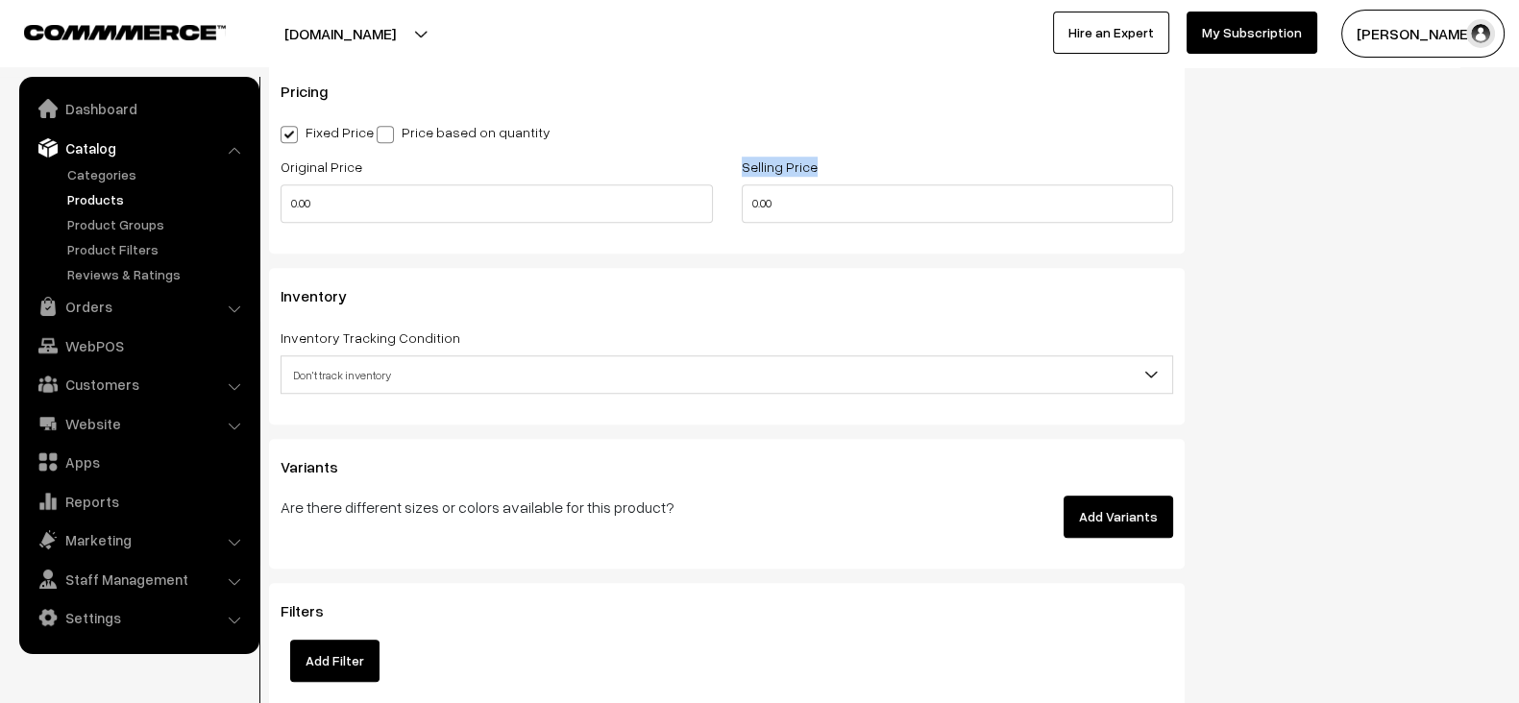
scroll to position [1801, 0]
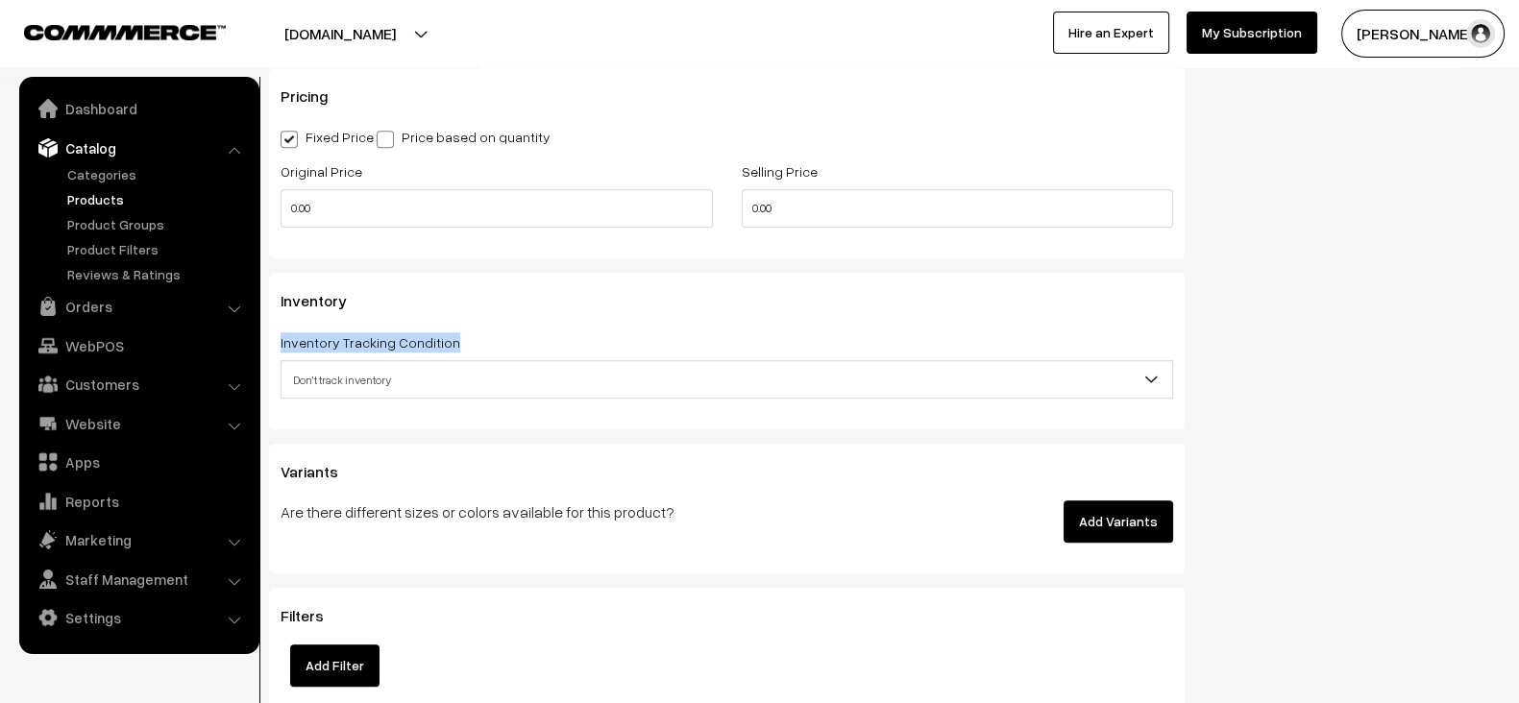
drag, startPoint x: 275, startPoint y: 330, endPoint x: 452, endPoint y: 324, distance: 176.9
click at [452, 324] on div "Inventory Inventory Tracking Condition Don't track inventory Track product's in…" at bounding box center [727, 351] width 916 height 156
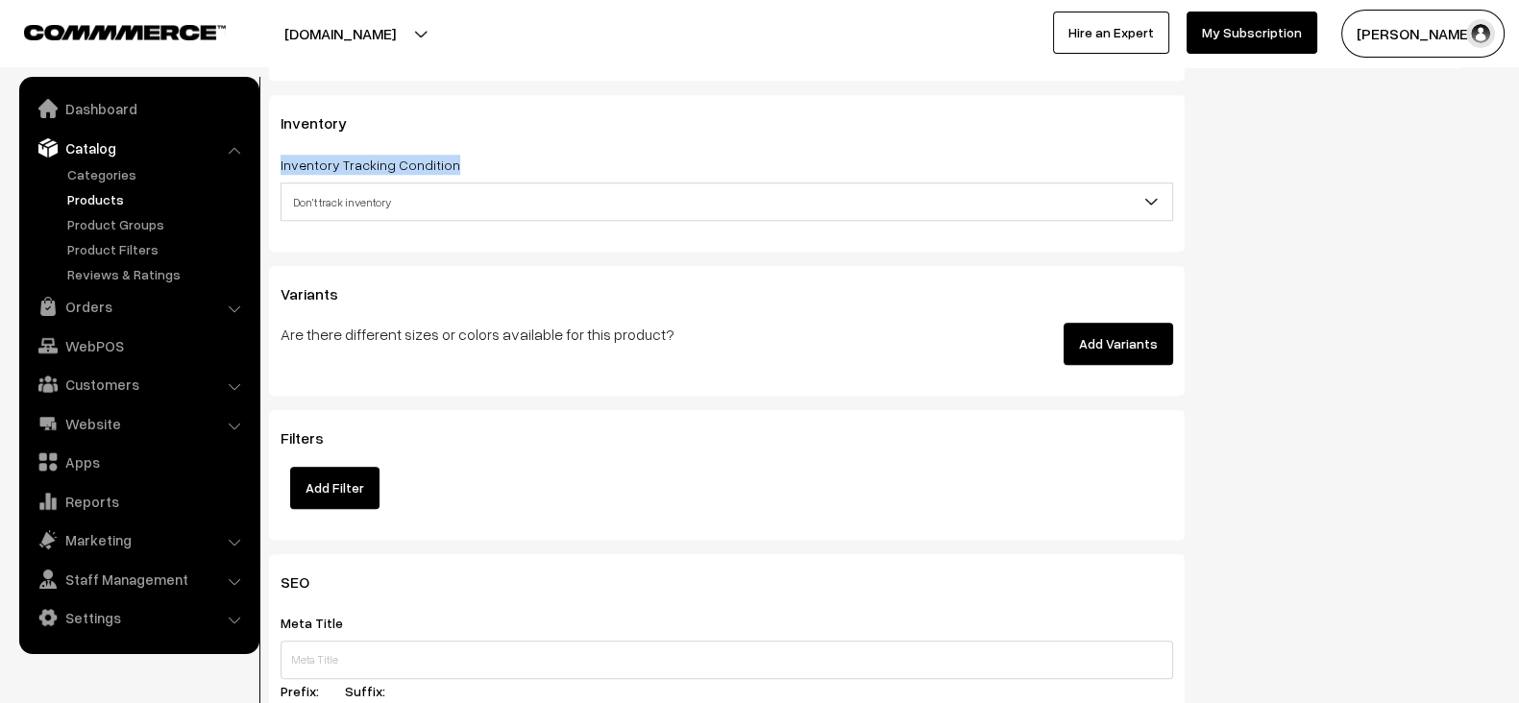
scroll to position [1985, 0]
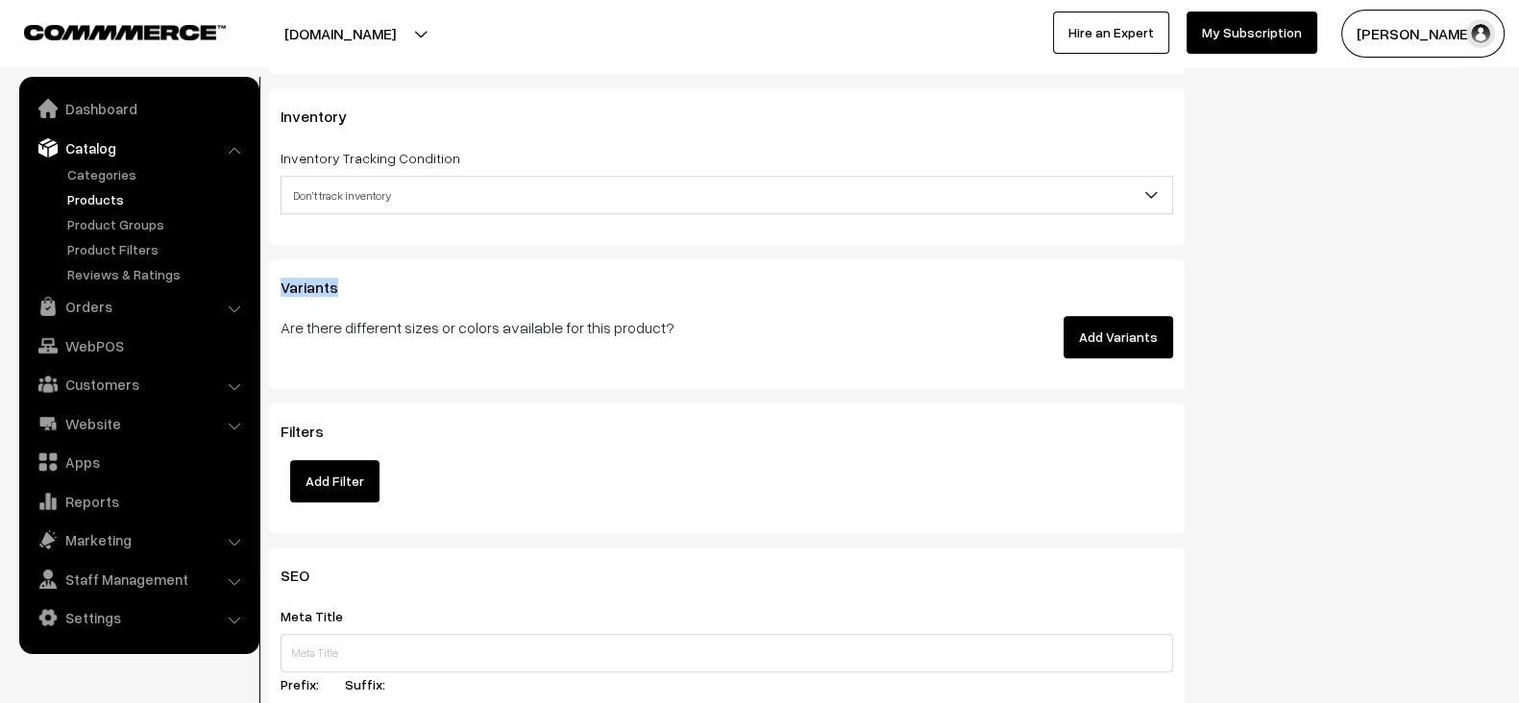
drag, startPoint x: 279, startPoint y: 285, endPoint x: 362, endPoint y: 285, distance: 83.6
click at [362, 285] on div "Variants Are there different sizes or colors available for this product? Add Va…" at bounding box center [727, 324] width 916 height 130
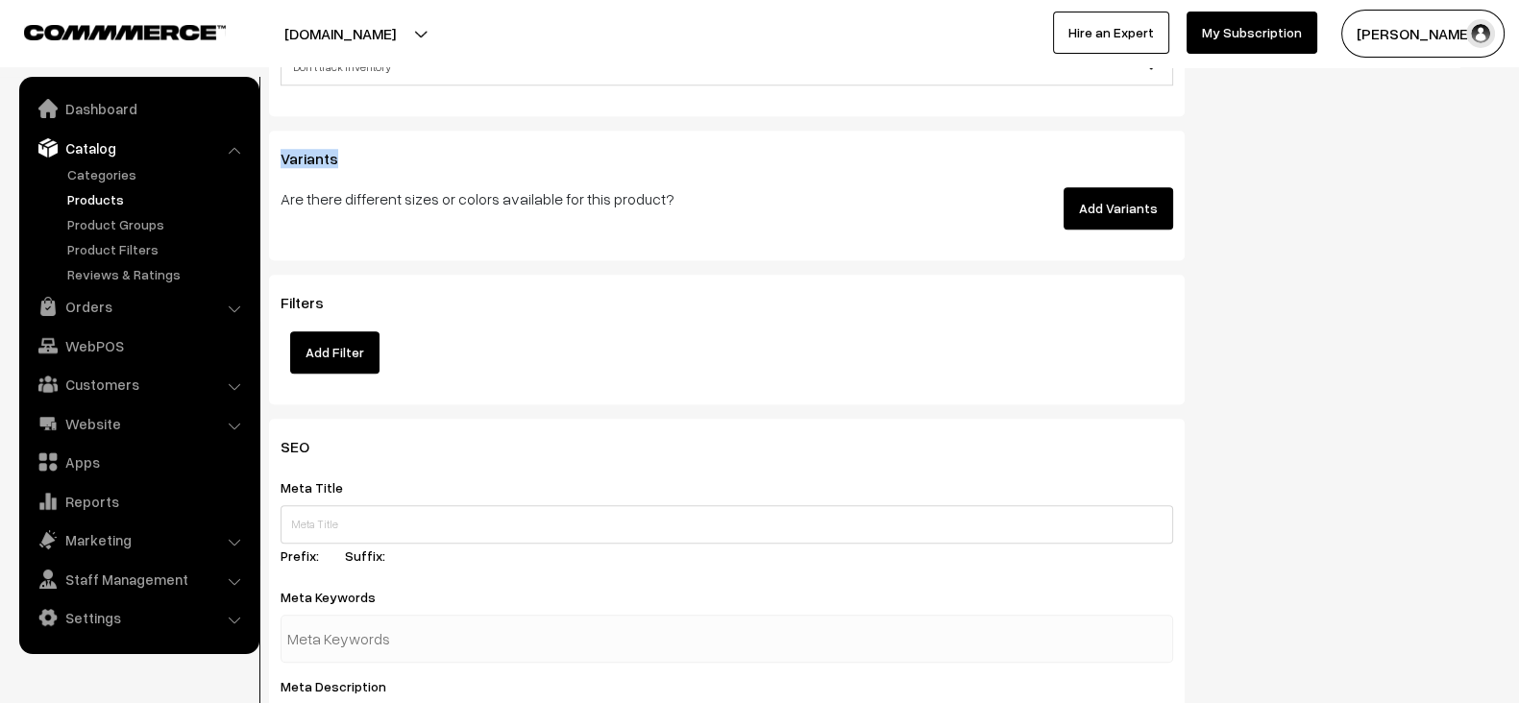
scroll to position [2115, 0]
drag, startPoint x: 267, startPoint y: 293, endPoint x: 339, endPoint y: 293, distance: 72.1
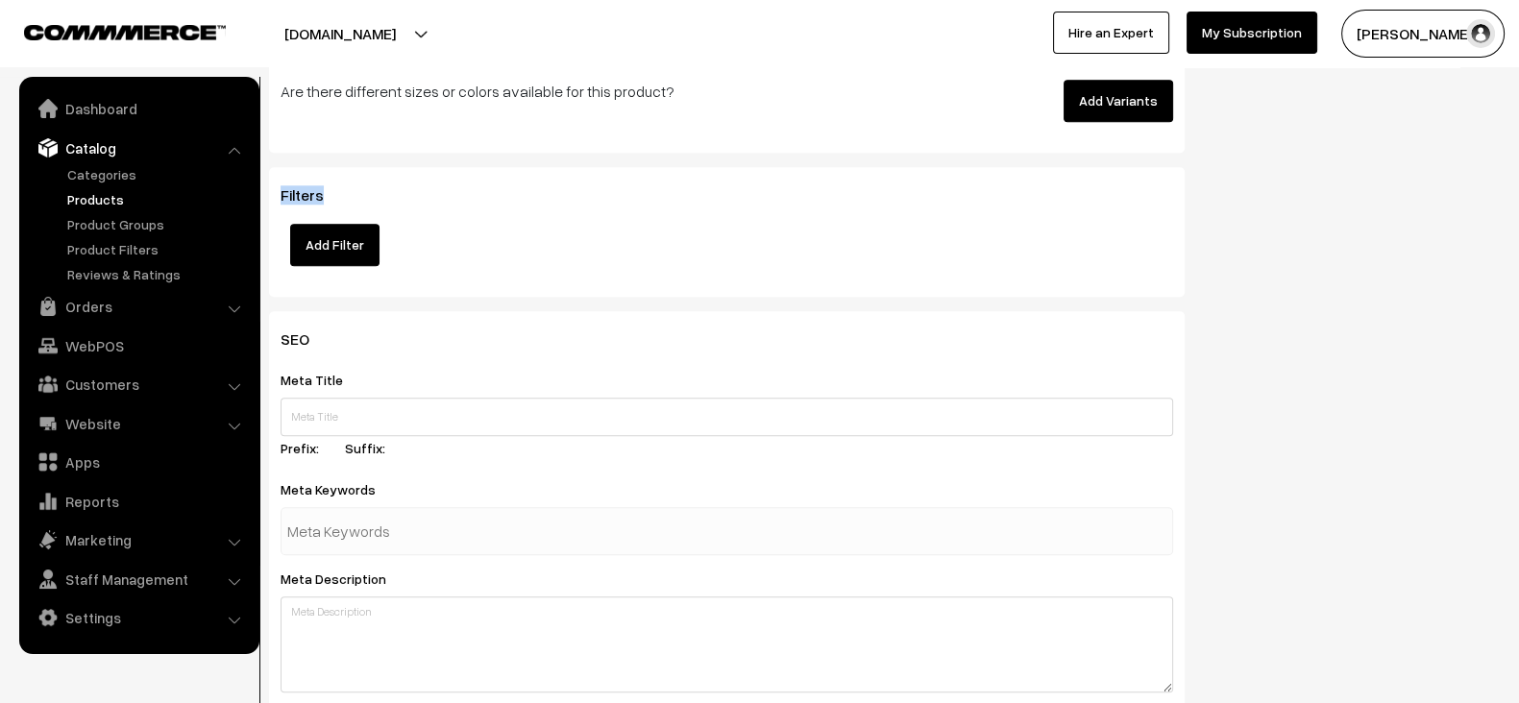
scroll to position [2234, 0]
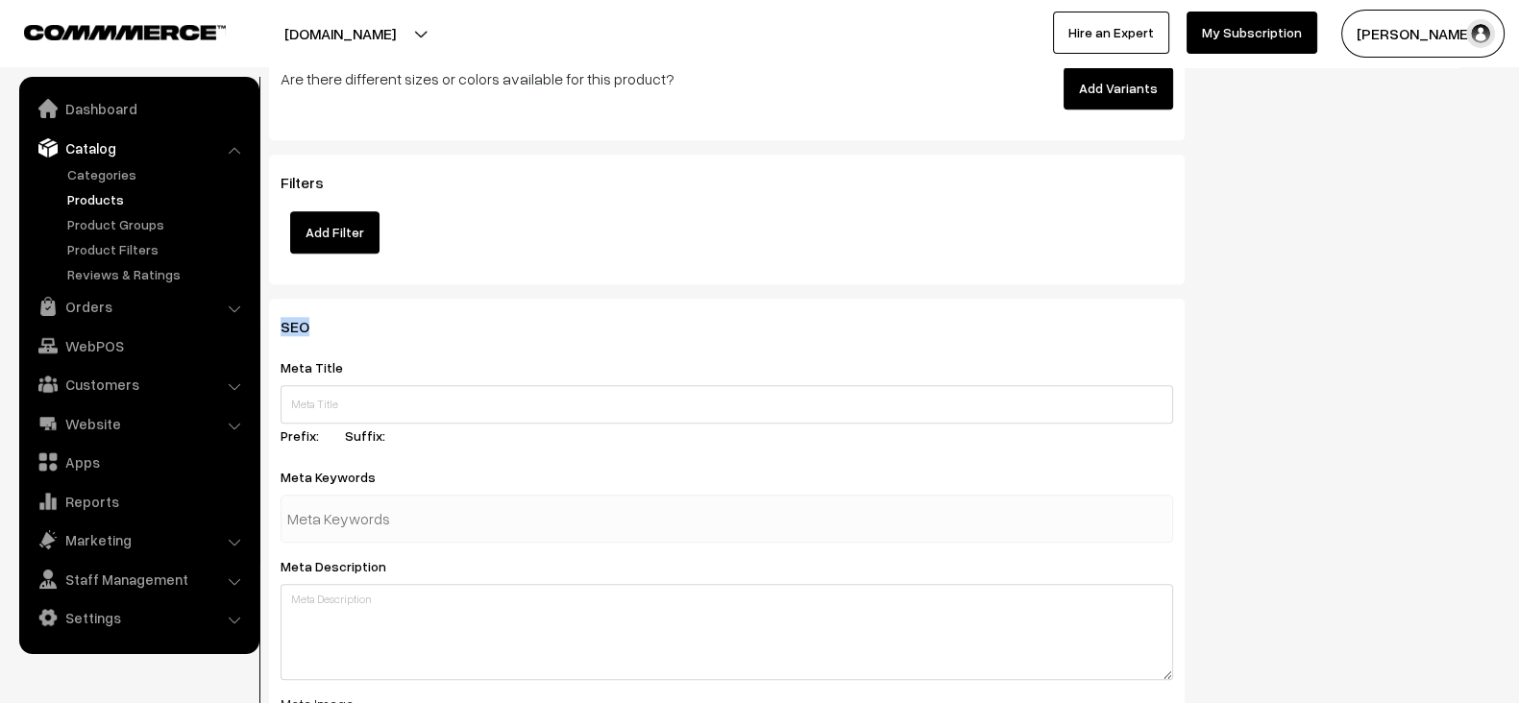
drag, startPoint x: 283, startPoint y: 321, endPoint x: 314, endPoint y: 321, distance: 31.7
click at [314, 321] on span "SEO" at bounding box center [307, 326] width 52 height 19
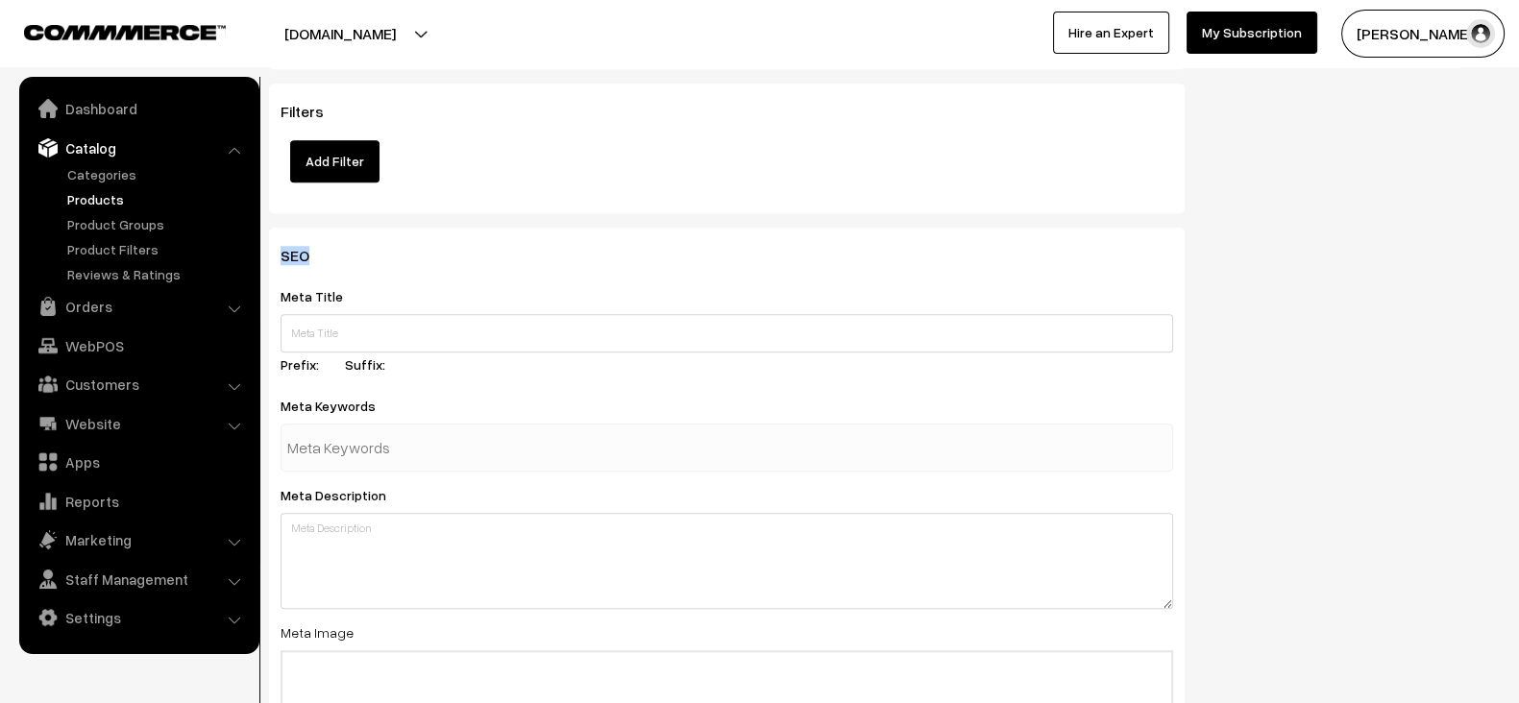
scroll to position [2334, 0]
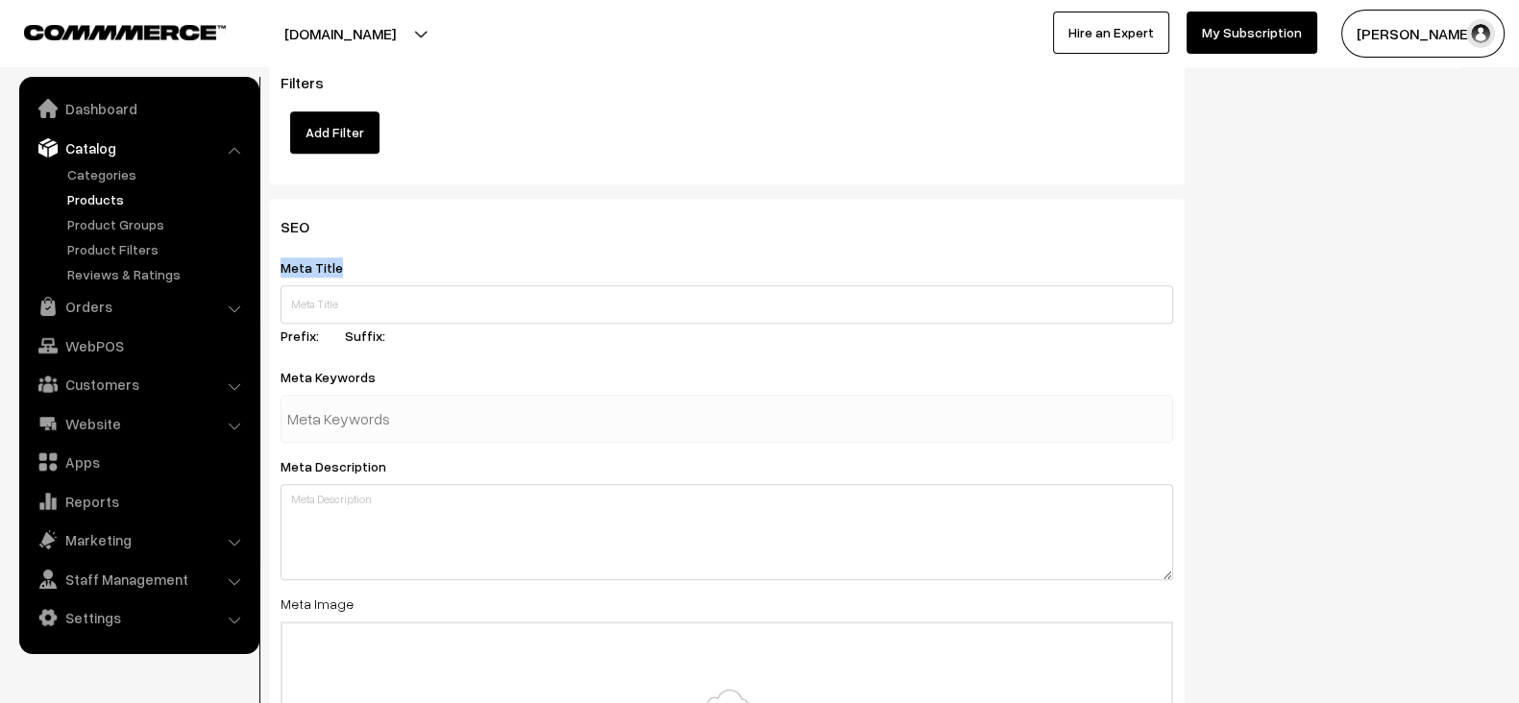
drag, startPoint x: 275, startPoint y: 261, endPoint x: 343, endPoint y: 266, distance: 68.4
click at [343, 266] on div "SEO Meta Title Prefix: Suffix: Meta Keywords Meta Description Meta Image Drag a…" at bounding box center [727, 563] width 916 height 729
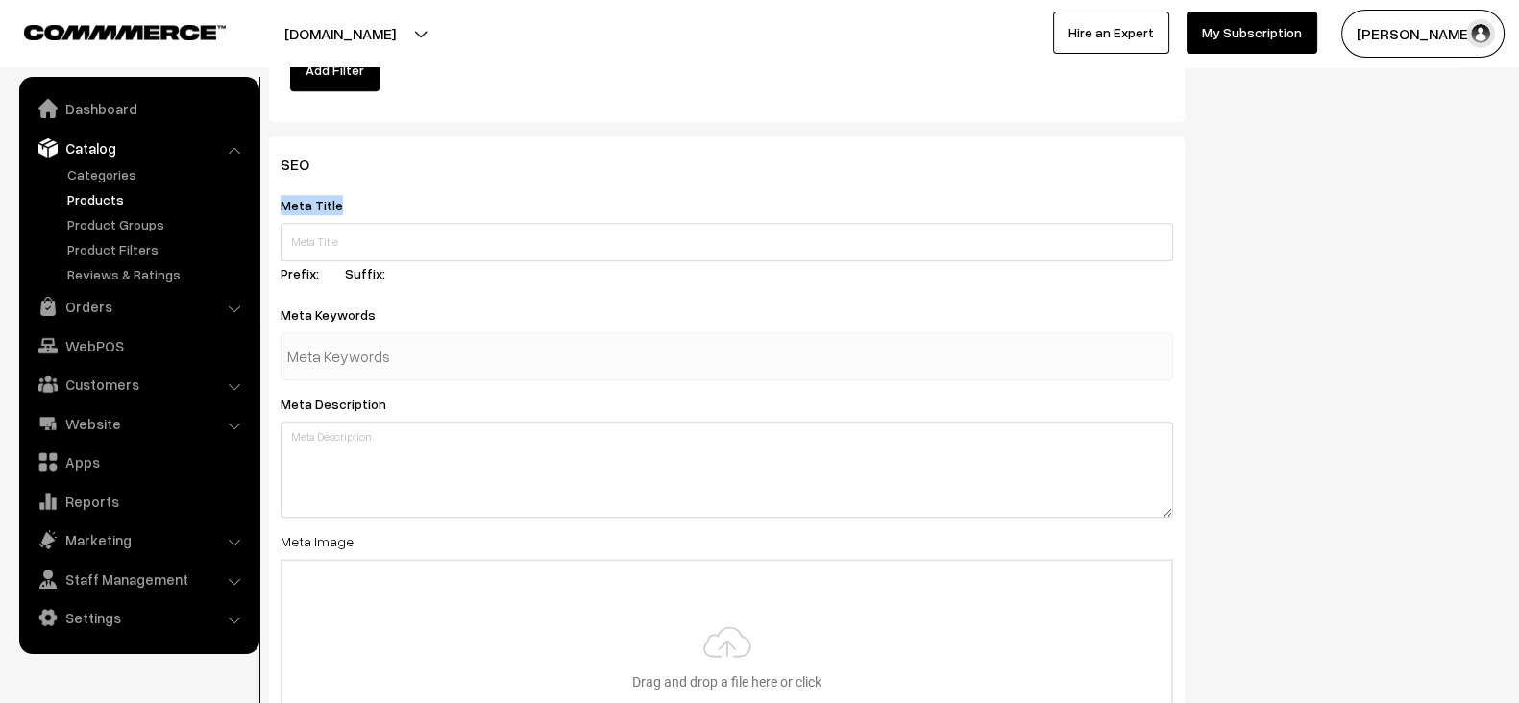
scroll to position [2398, 0]
drag, startPoint x: 274, startPoint y: 309, endPoint x: 400, endPoint y: 299, distance: 126.3
click at [400, 299] on div "SEO Meta Title Prefix: Suffix: Meta Keywords Meta Description Meta Image Drag a…" at bounding box center [727, 500] width 916 height 729
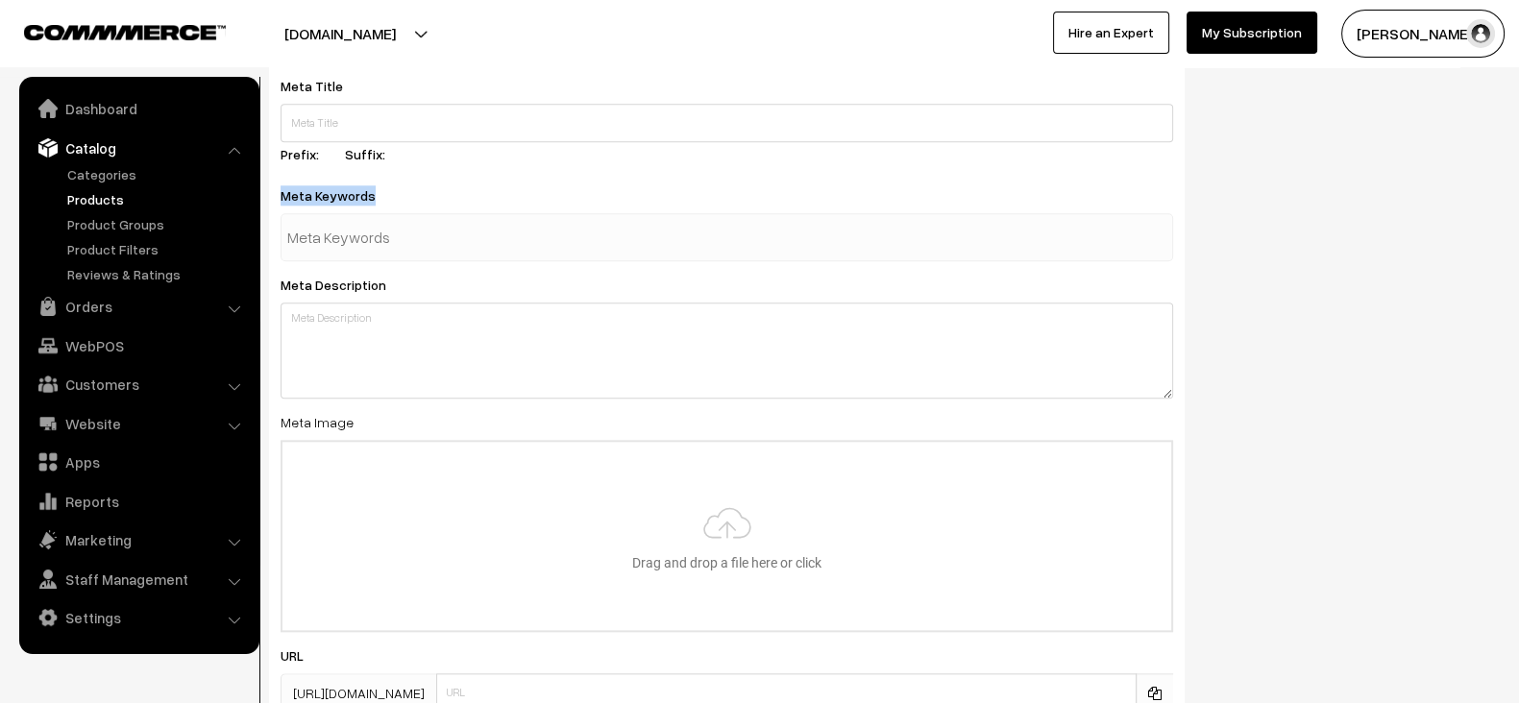
scroll to position [2517, 0]
drag, startPoint x: 269, startPoint y: 271, endPoint x: 437, endPoint y: 272, distance: 168.2
click at [437, 272] on div "SEO Meta Title Prefix: Suffix: Meta Keywords Meta Description Meta Image Drag a…" at bounding box center [727, 380] width 916 height 729
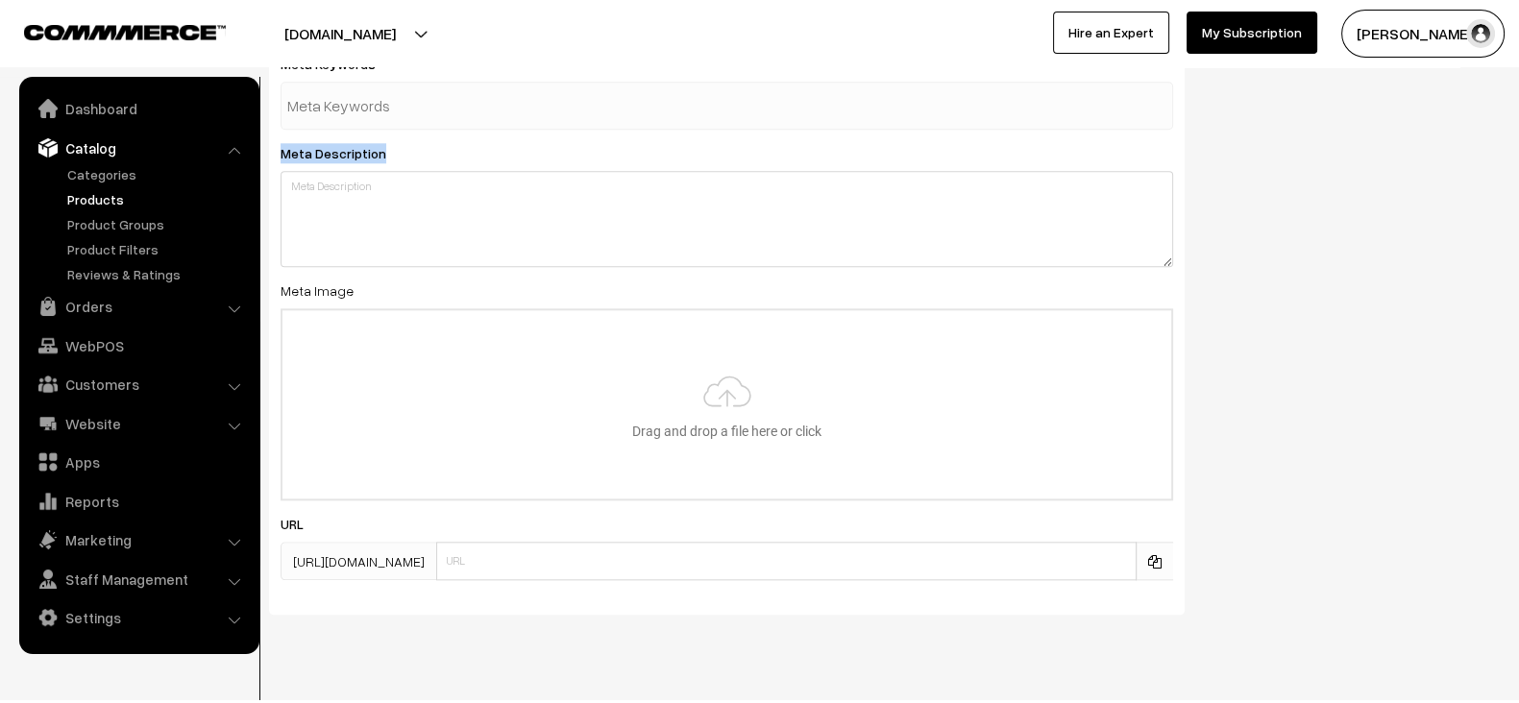
scroll to position [2649, 0]
drag, startPoint x: 277, startPoint y: 277, endPoint x: 372, endPoint y: 271, distance: 95.3
click at [372, 271] on div "SEO Meta Title Prefix: Suffix: Meta Keywords Meta Description Meta Image Drag a…" at bounding box center [727, 249] width 916 height 729
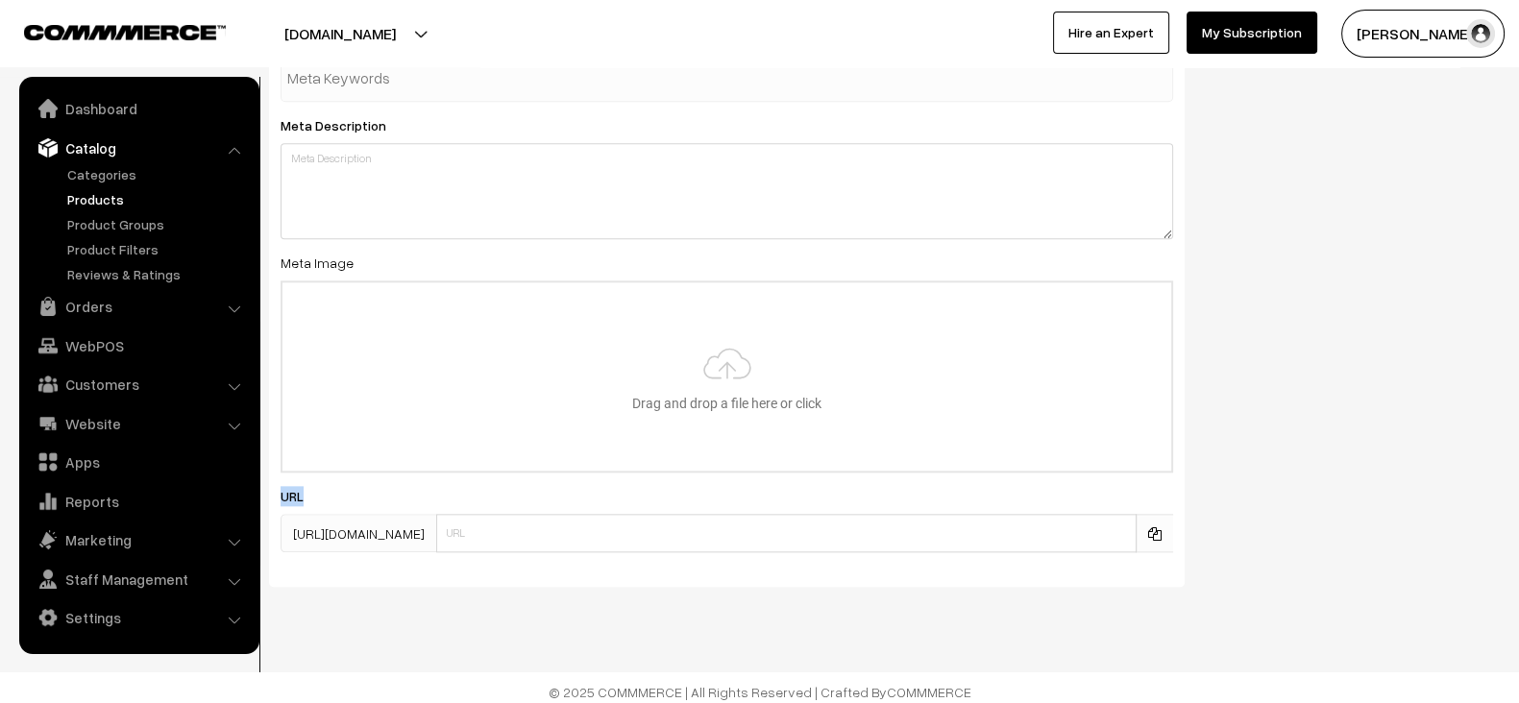
drag, startPoint x: 278, startPoint y: 489, endPoint x: 328, endPoint y: 490, distance: 50.0
click at [328, 490] on div "SEO Meta Title Prefix: Suffix: Meta Keywords Meta Description Meta Image Drag a…" at bounding box center [727, 222] width 916 height 729
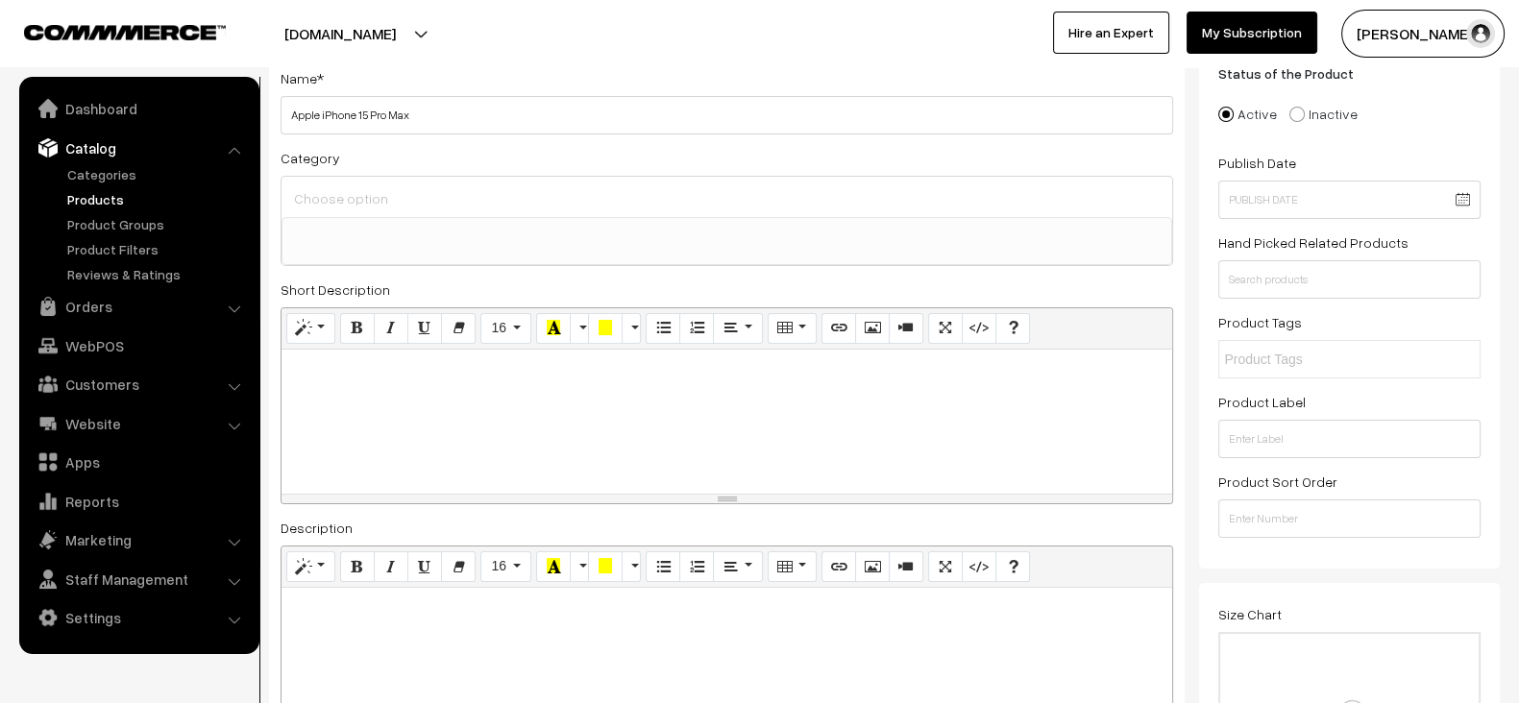
scroll to position [131, 0]
drag, startPoint x: 1211, startPoint y: 167, endPoint x: 1292, endPoint y: 165, distance: 80.7
click at [1292, 165] on div "Status of the Product Active Inactive Product Type -- Select -- -- Select -- Pu…" at bounding box center [1349, 306] width 301 height 522
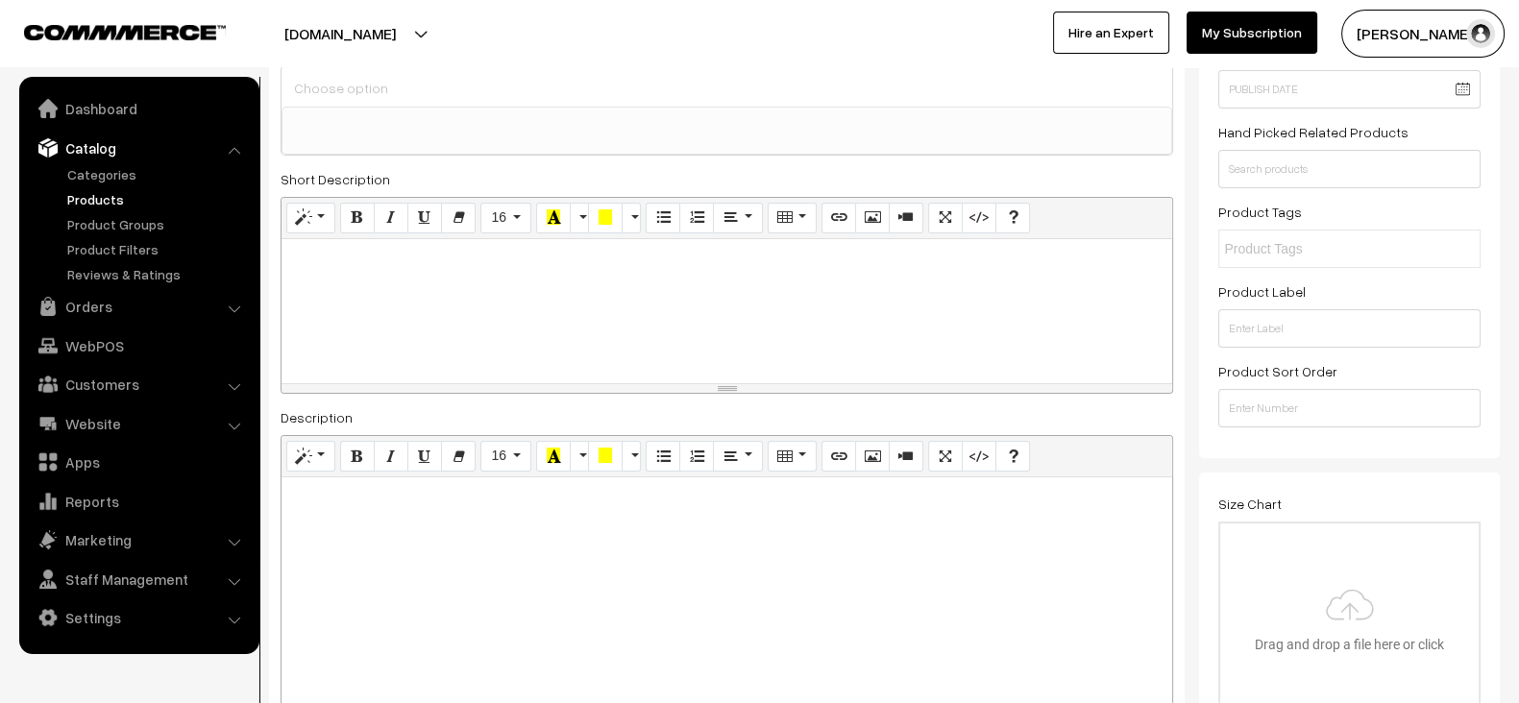
scroll to position [239, 0]
drag, startPoint x: 1218, startPoint y: 128, endPoint x: 1397, endPoint y: 127, distance: 179.7
click at [1397, 127] on div "Hand Picked Related Products" at bounding box center [1350, 154] width 262 height 68
drag, startPoint x: 1225, startPoint y: 209, endPoint x: 1205, endPoint y: 211, distance: 20.3
click at [1205, 211] on div "Status of the Product Active Inactive Product Type -- Select -- -- Select -- Pu…" at bounding box center [1349, 198] width 301 height 522
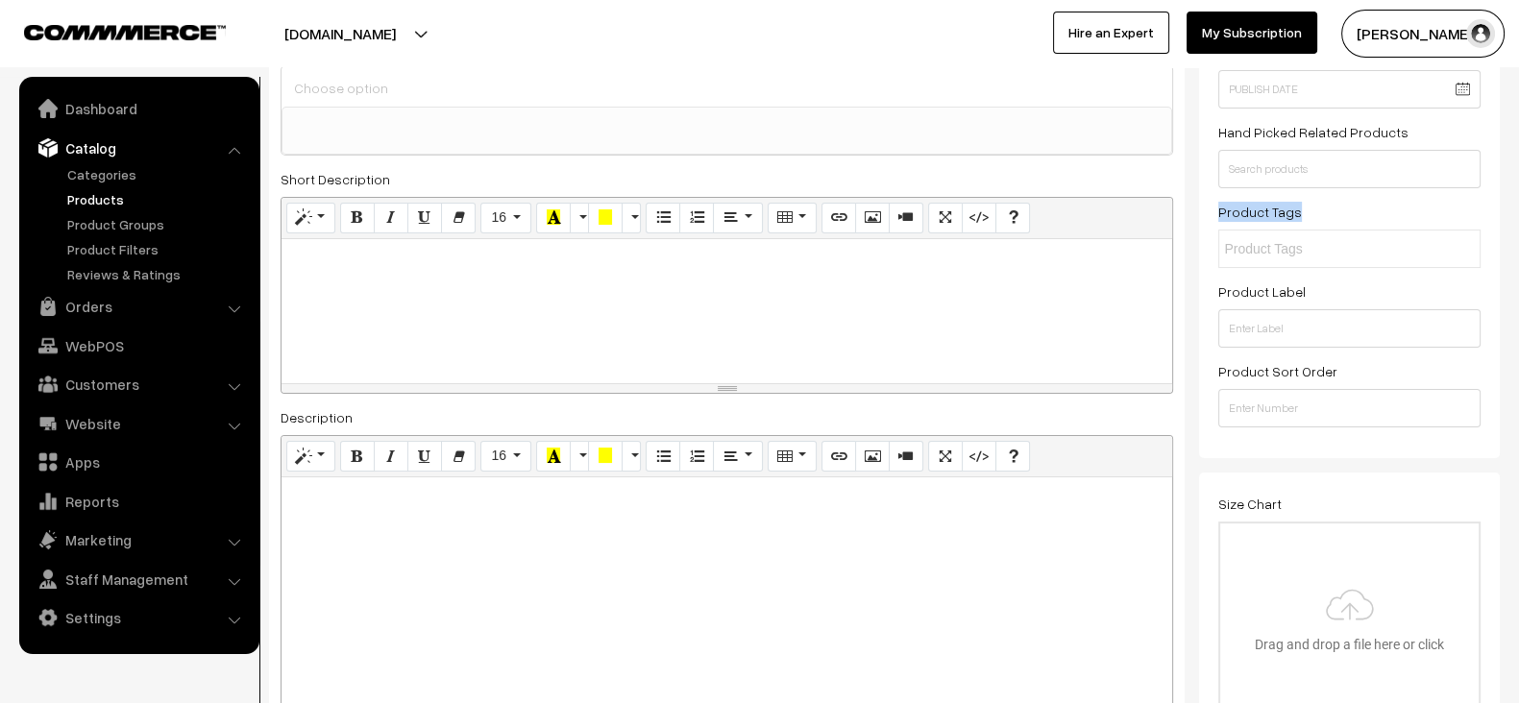
drag, startPoint x: 1205, startPoint y: 211, endPoint x: 1311, endPoint y: 201, distance: 106.2
click at [1311, 201] on div "Status of the Product Active Inactive Product Type -- Select -- -- Select -- Pu…" at bounding box center [1349, 198] width 301 height 522
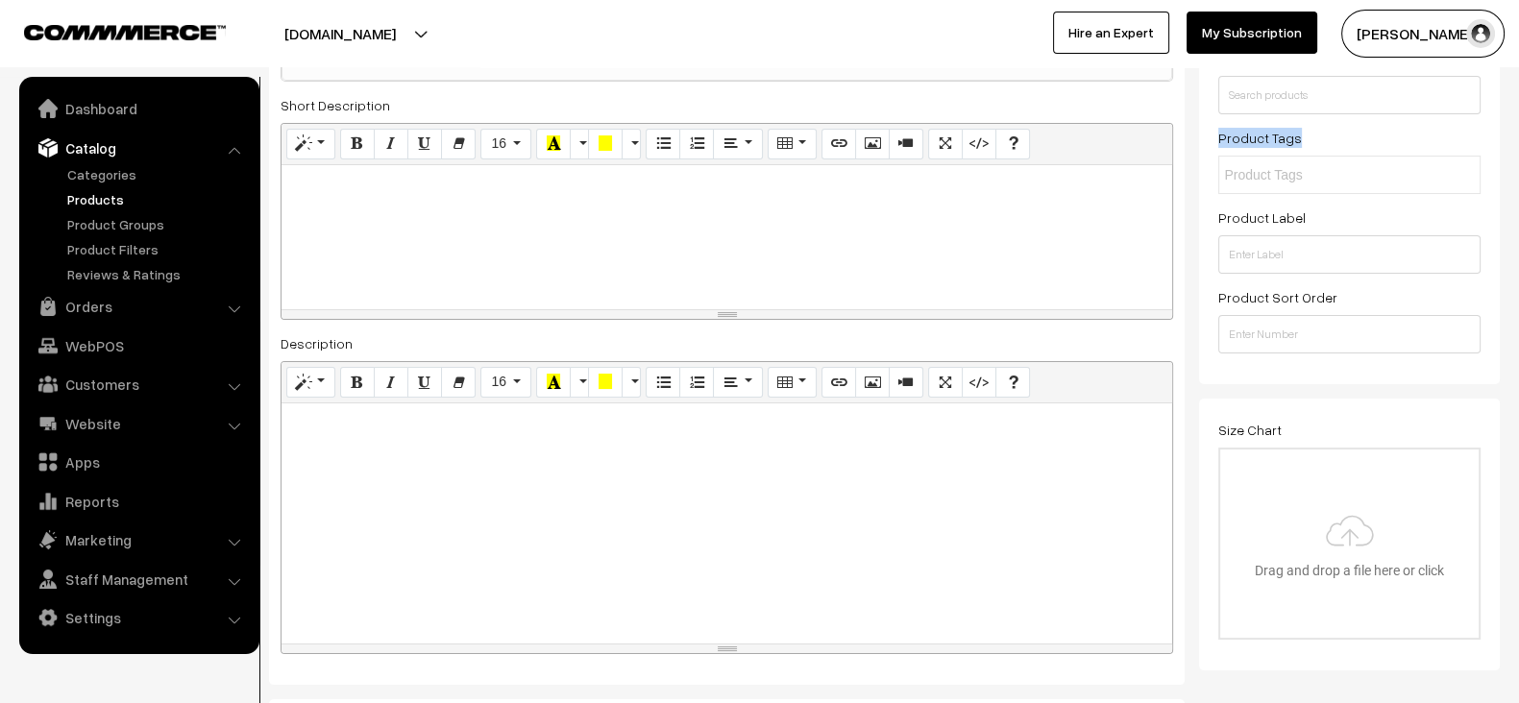
scroll to position [322, 0]
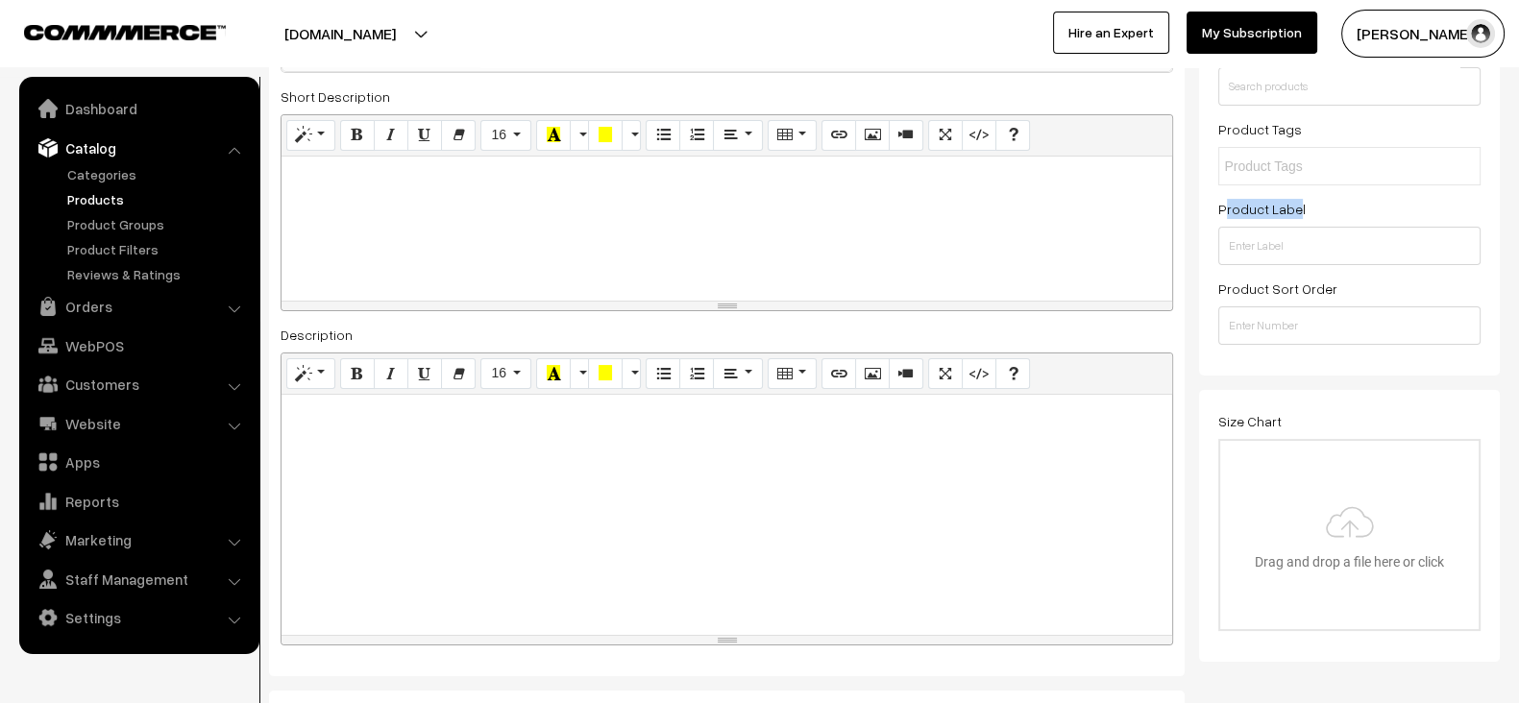
drag, startPoint x: 1223, startPoint y: 199, endPoint x: 1295, endPoint y: 200, distance: 72.1
click at [1295, 200] on label "Product Label" at bounding box center [1262, 209] width 87 height 20
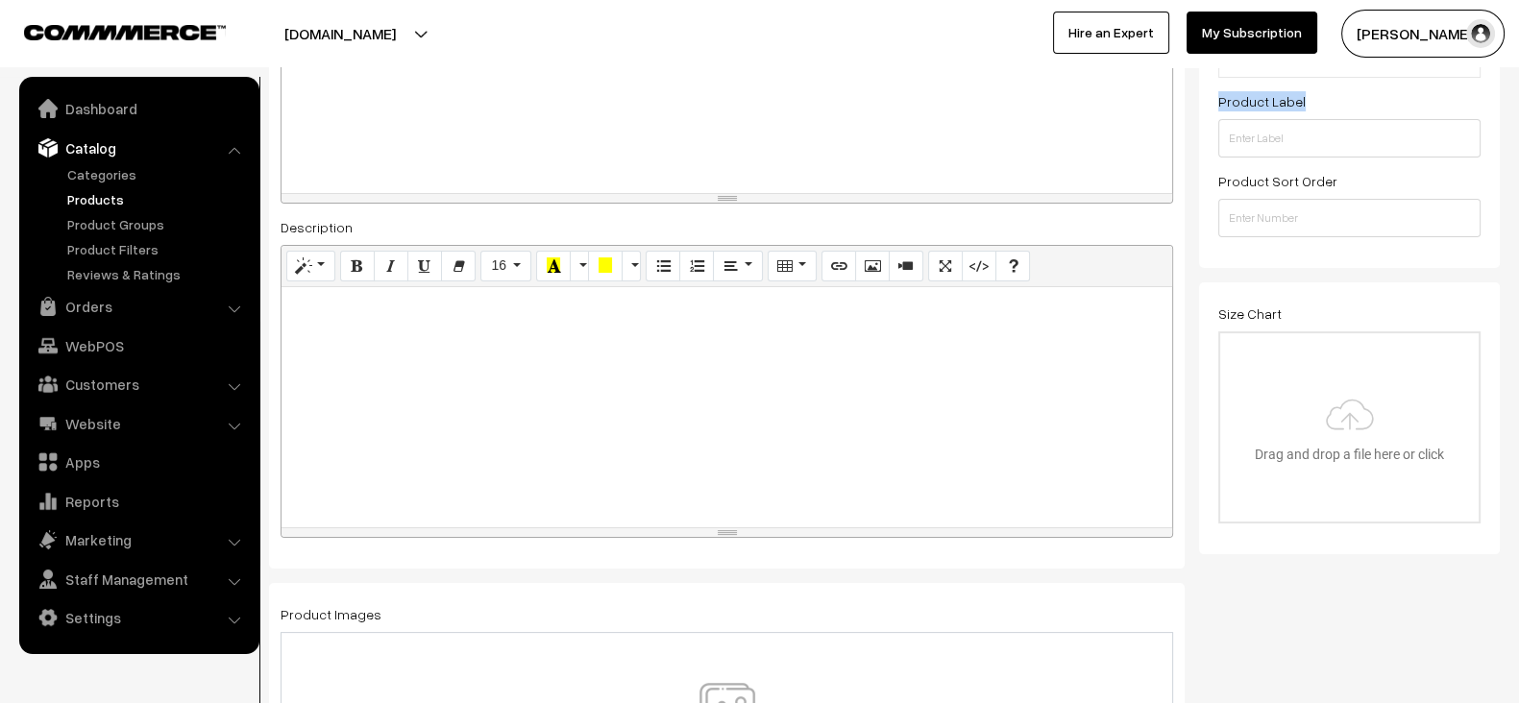
scroll to position [436, 0]
click at [1249, 166] on label "Product Sort Order" at bounding box center [1278, 174] width 119 height 20
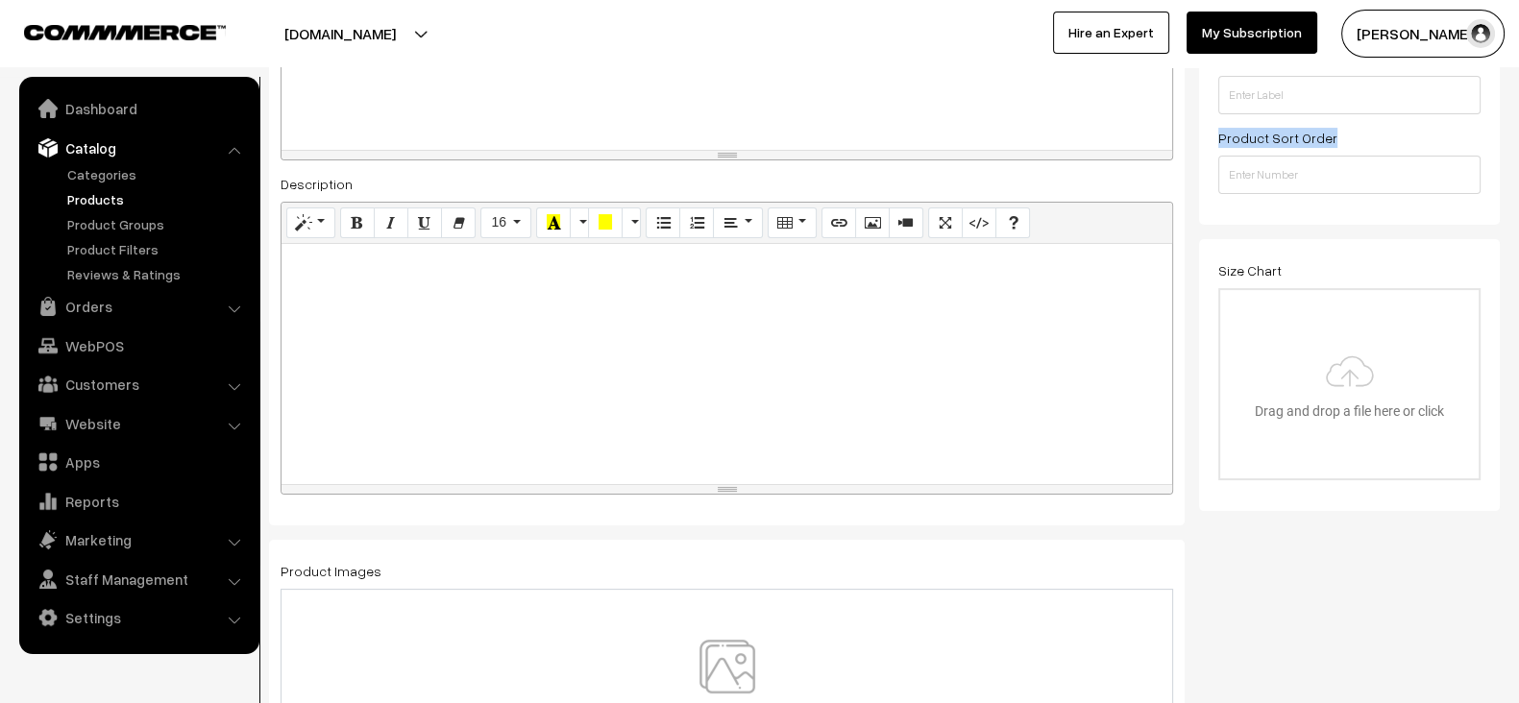
scroll to position [477, 0]
drag, startPoint x: 1210, startPoint y: 263, endPoint x: 1302, endPoint y: 257, distance: 92.5
click at [1302, 257] on div "Size Chart Drag and drop a file here or click Ooops, something wrong appended. …" at bounding box center [1349, 371] width 301 height 272
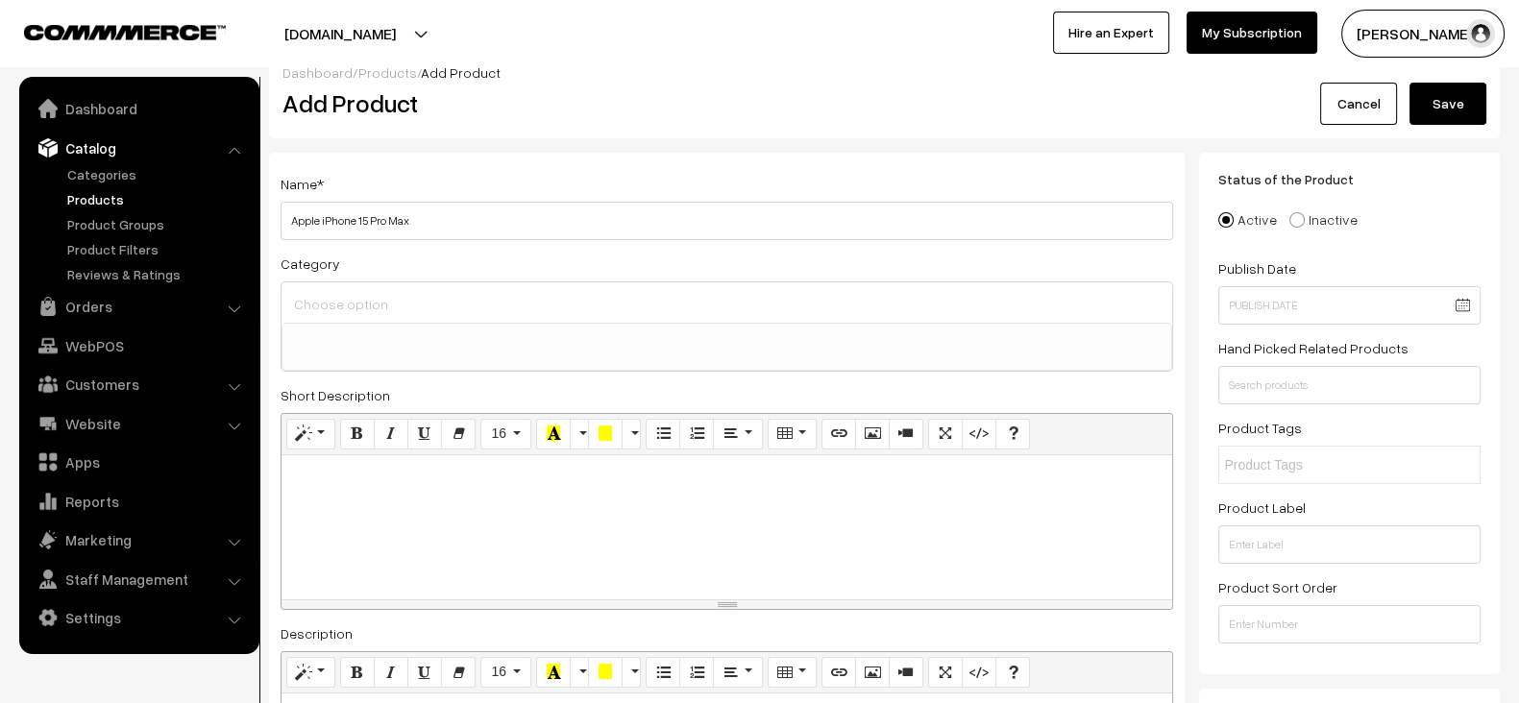
scroll to position [0, 0]
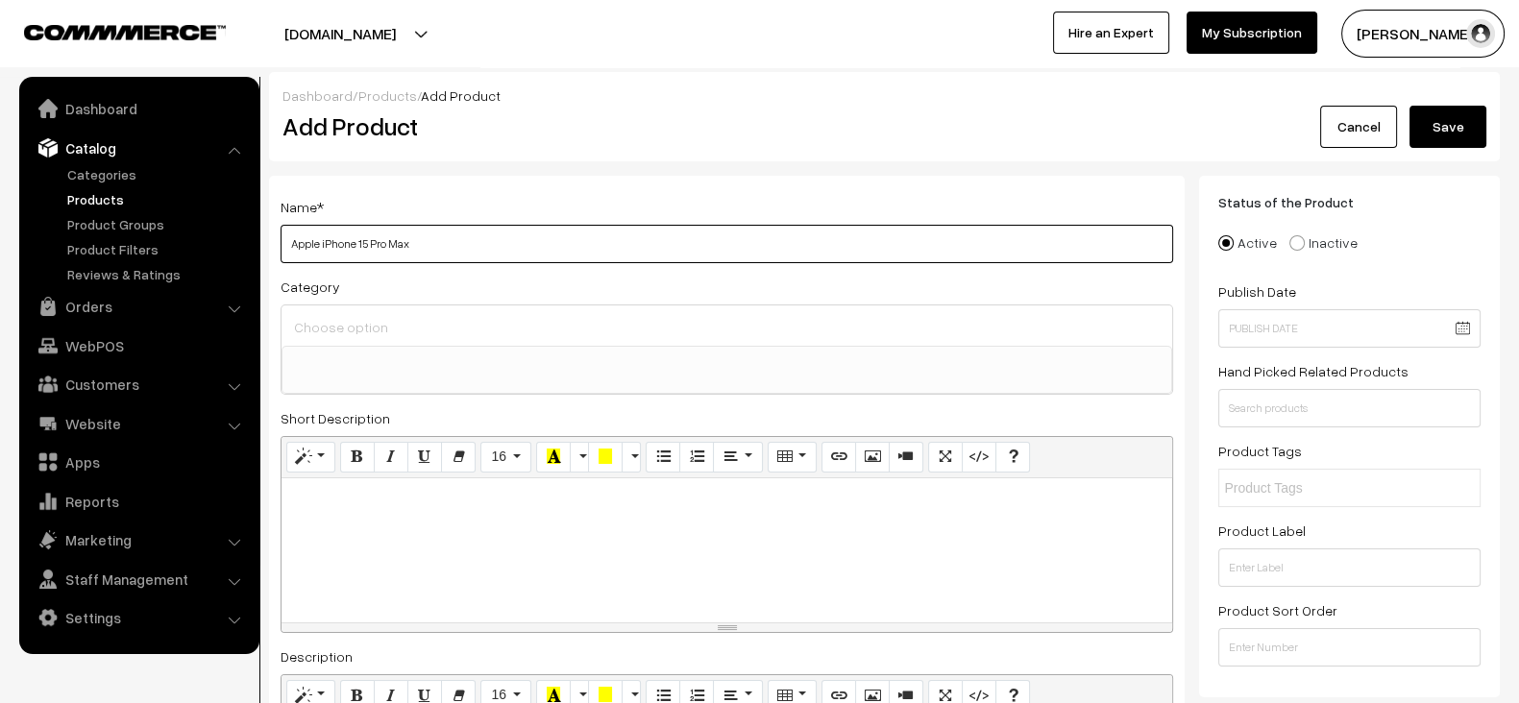
click at [501, 251] on input "Apple iPhone 15 Pro Max" at bounding box center [727, 244] width 893 height 38
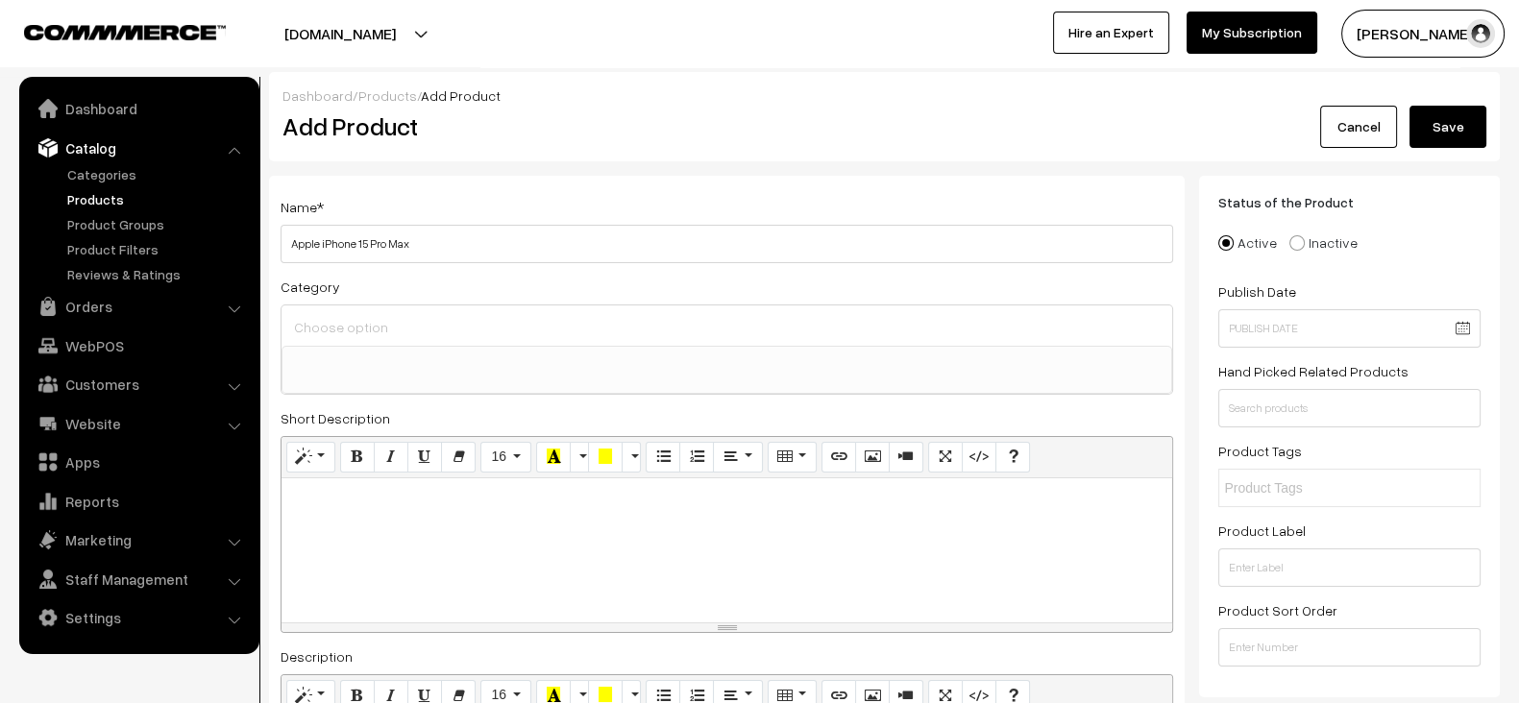
paste div
click at [418, 529] on div "Latest iPhone with A17 chip, Pro camera system, 5G." at bounding box center [727, 551] width 891 height 144
click at [447, 364] on ul at bounding box center [727, 359] width 889 height 24
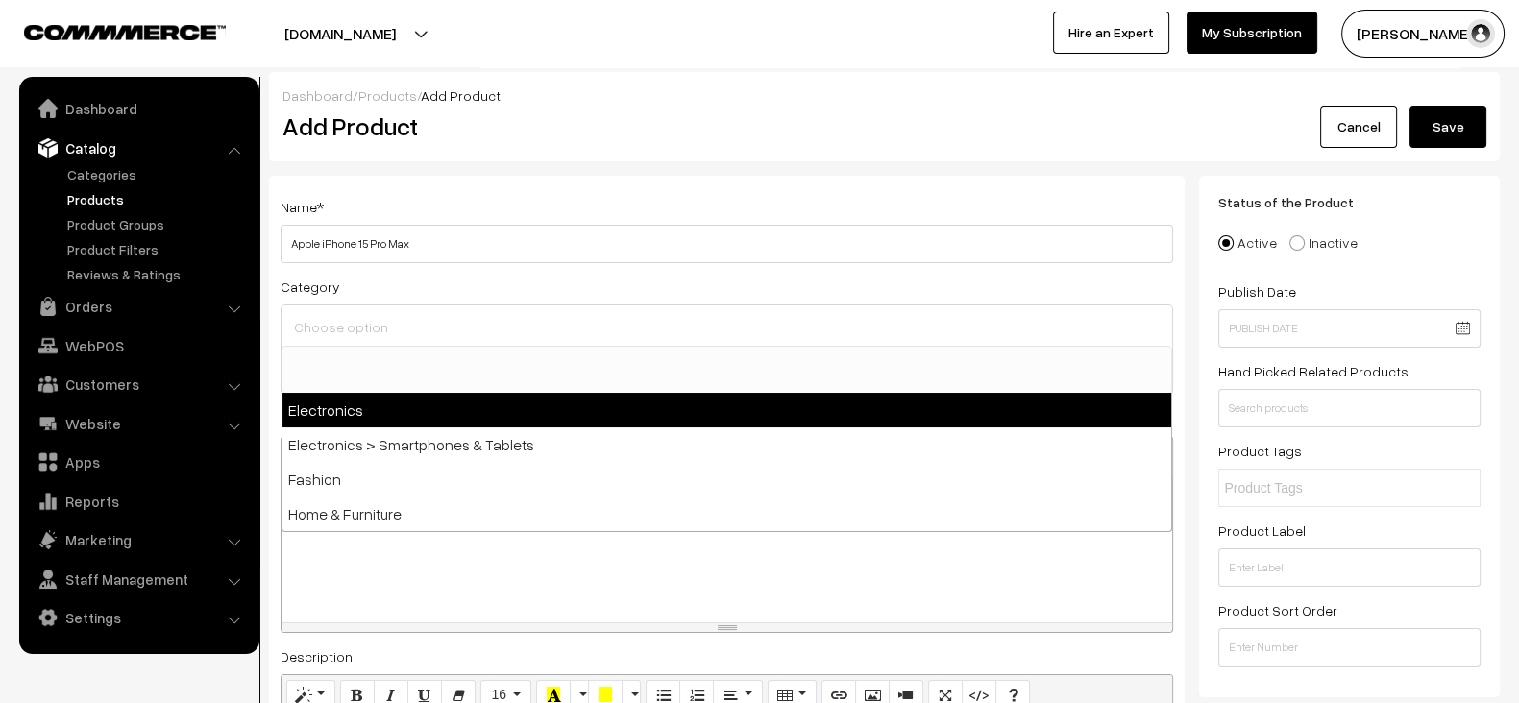
select select "1"
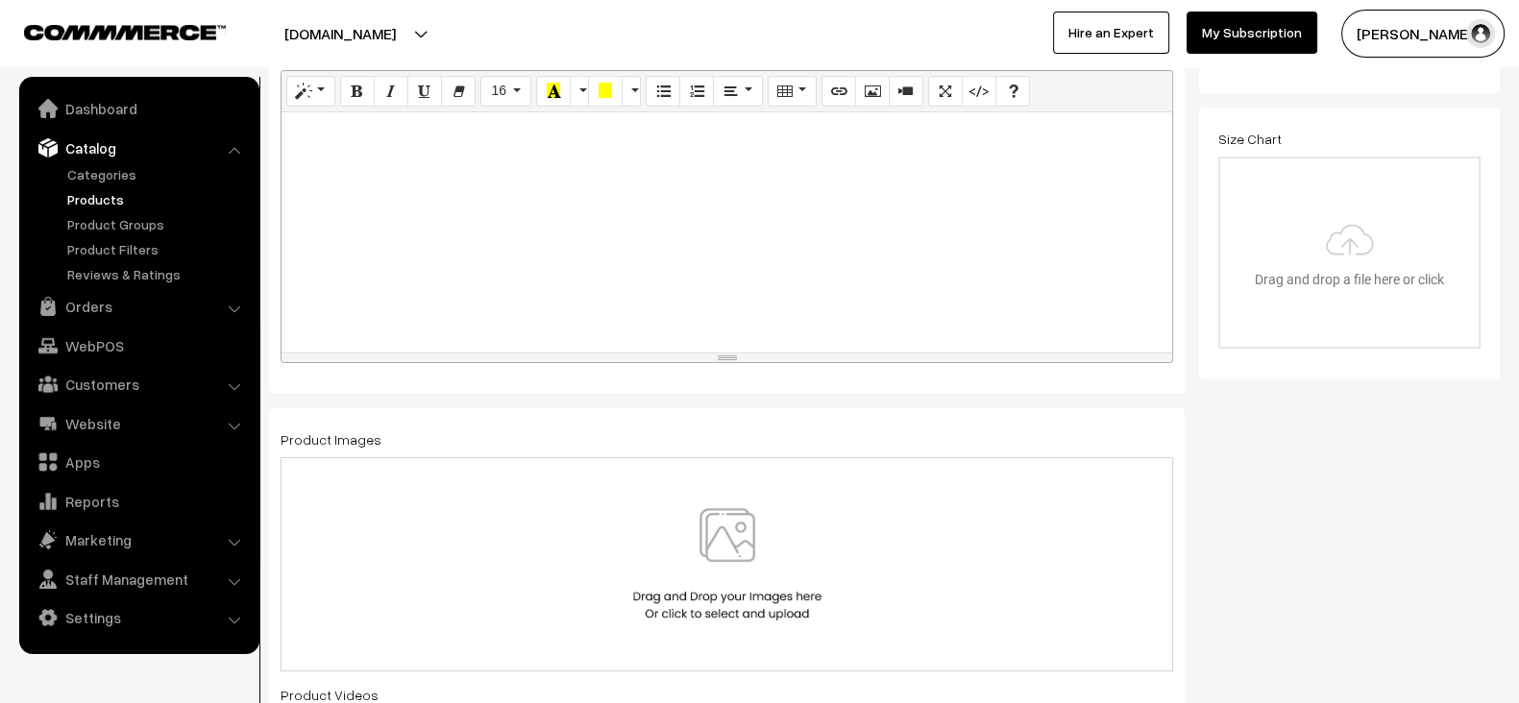
scroll to position [605, 0]
paste div
click at [600, 271] on div at bounding box center [727, 231] width 891 height 240
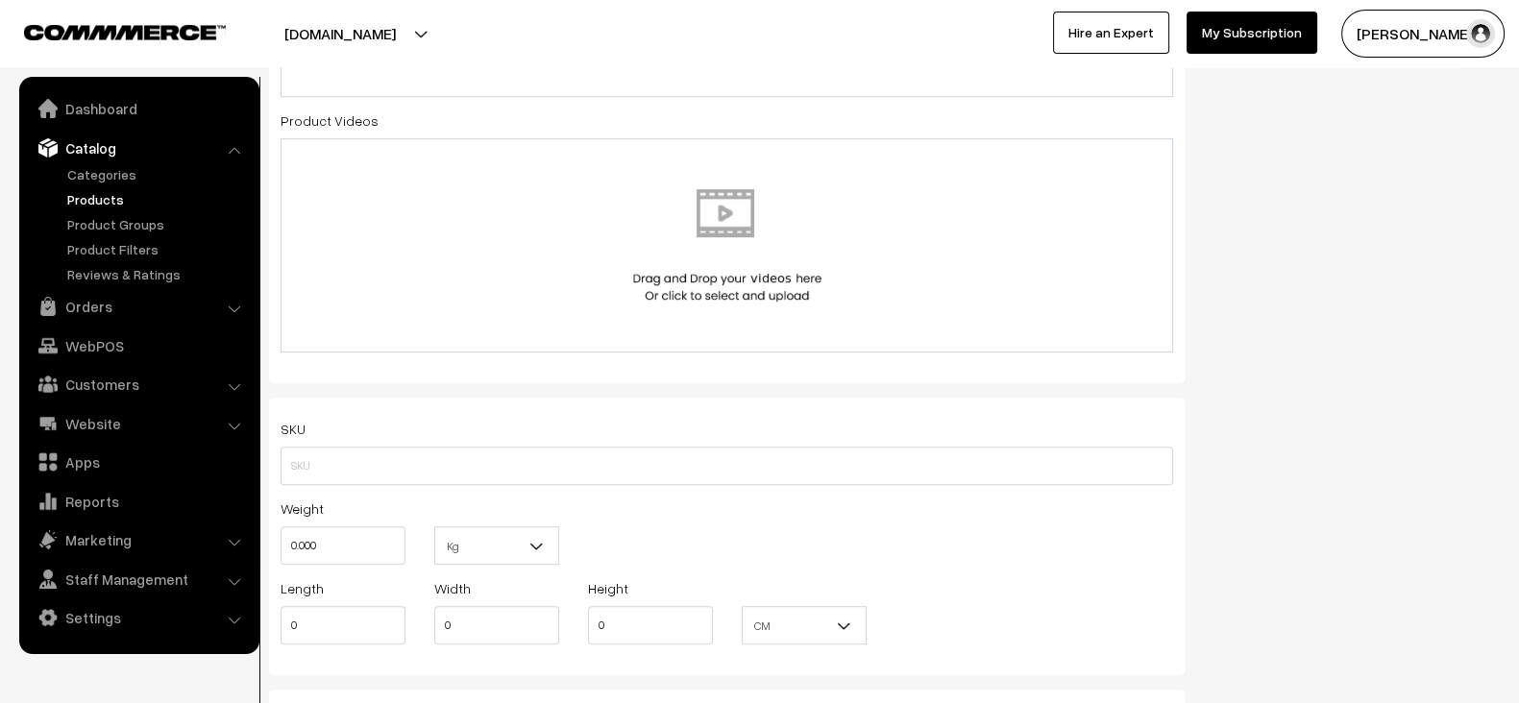
scroll to position [1183, 0]
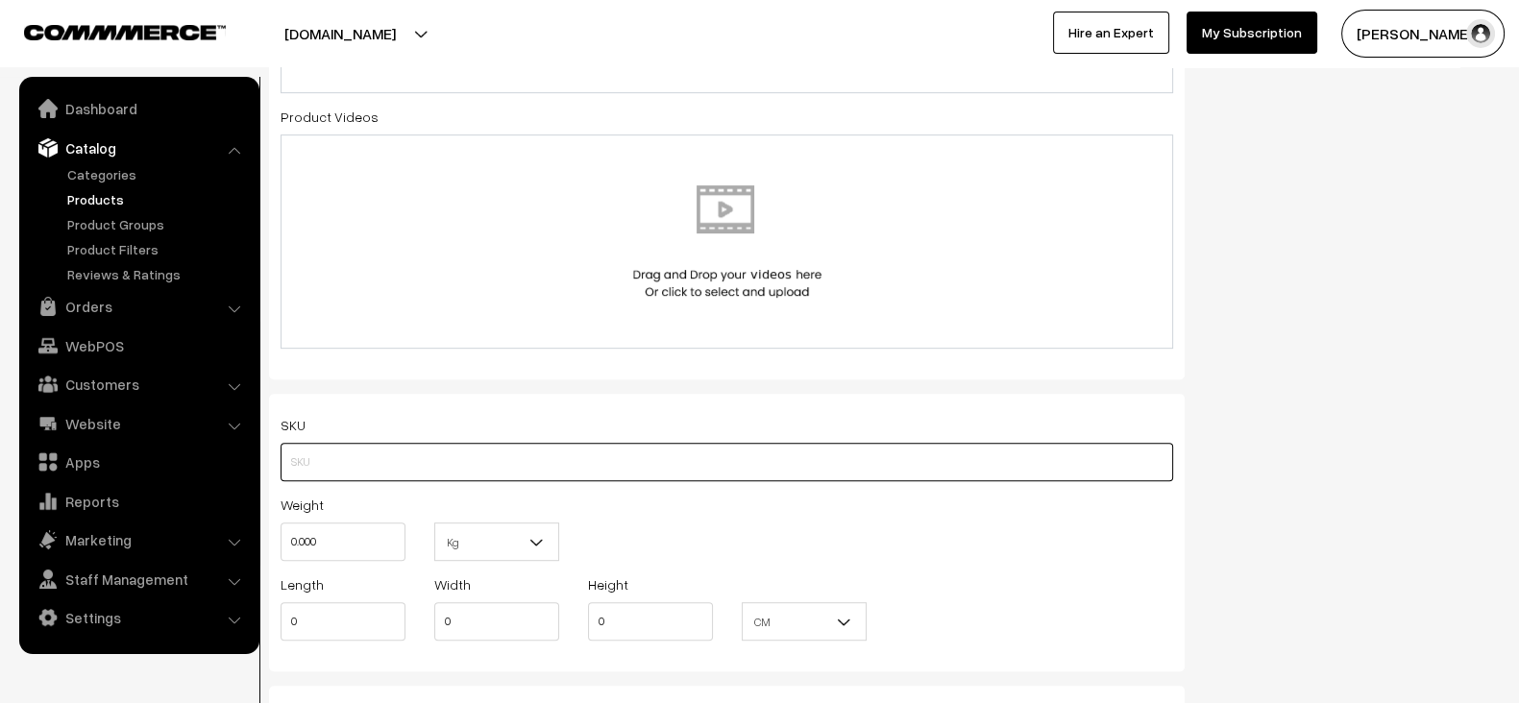
paste input "IP15-PRO-MAX-128GB"
click at [394, 443] on input "IP15-PRO-MAX-128GB" at bounding box center [727, 462] width 893 height 38
type input "IP15-PRO-MAX-128GB"
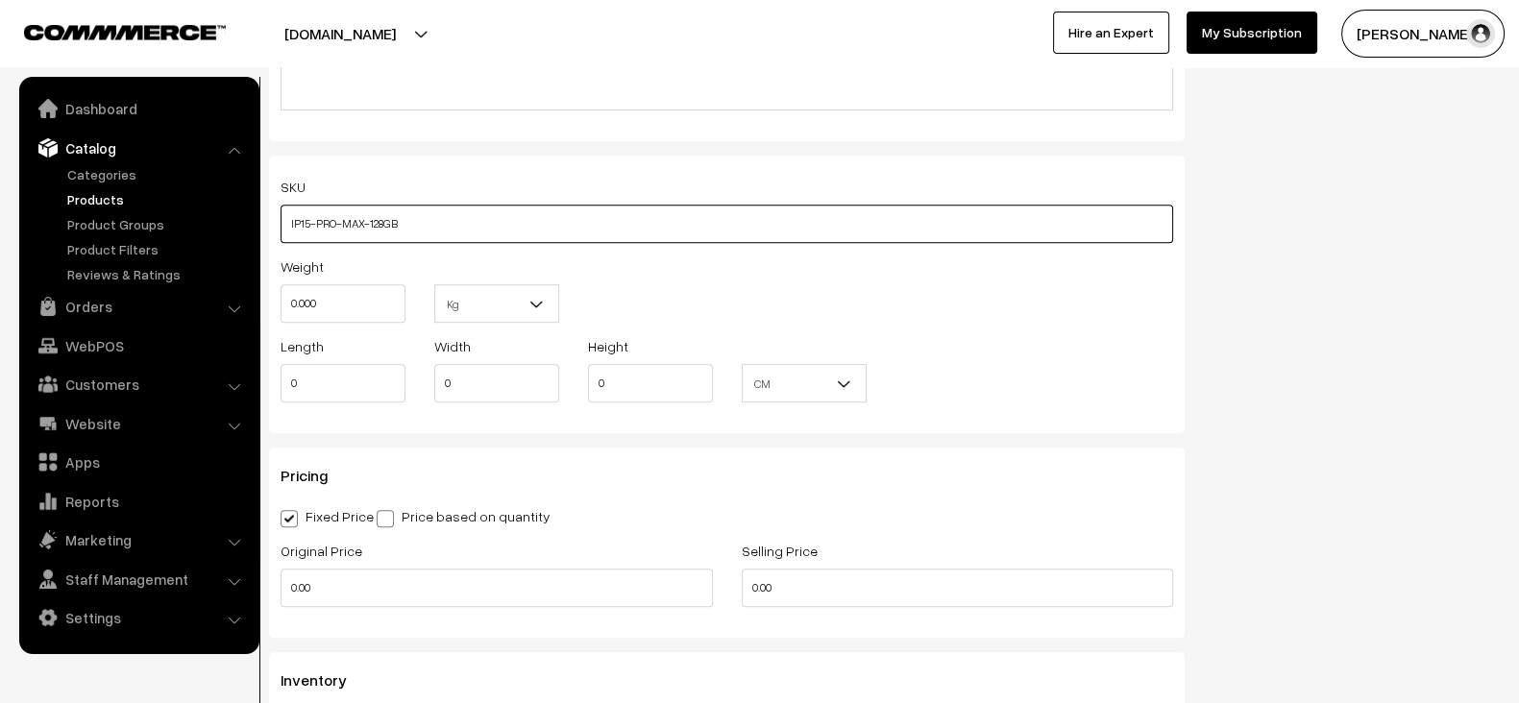
scroll to position [1422, 0]
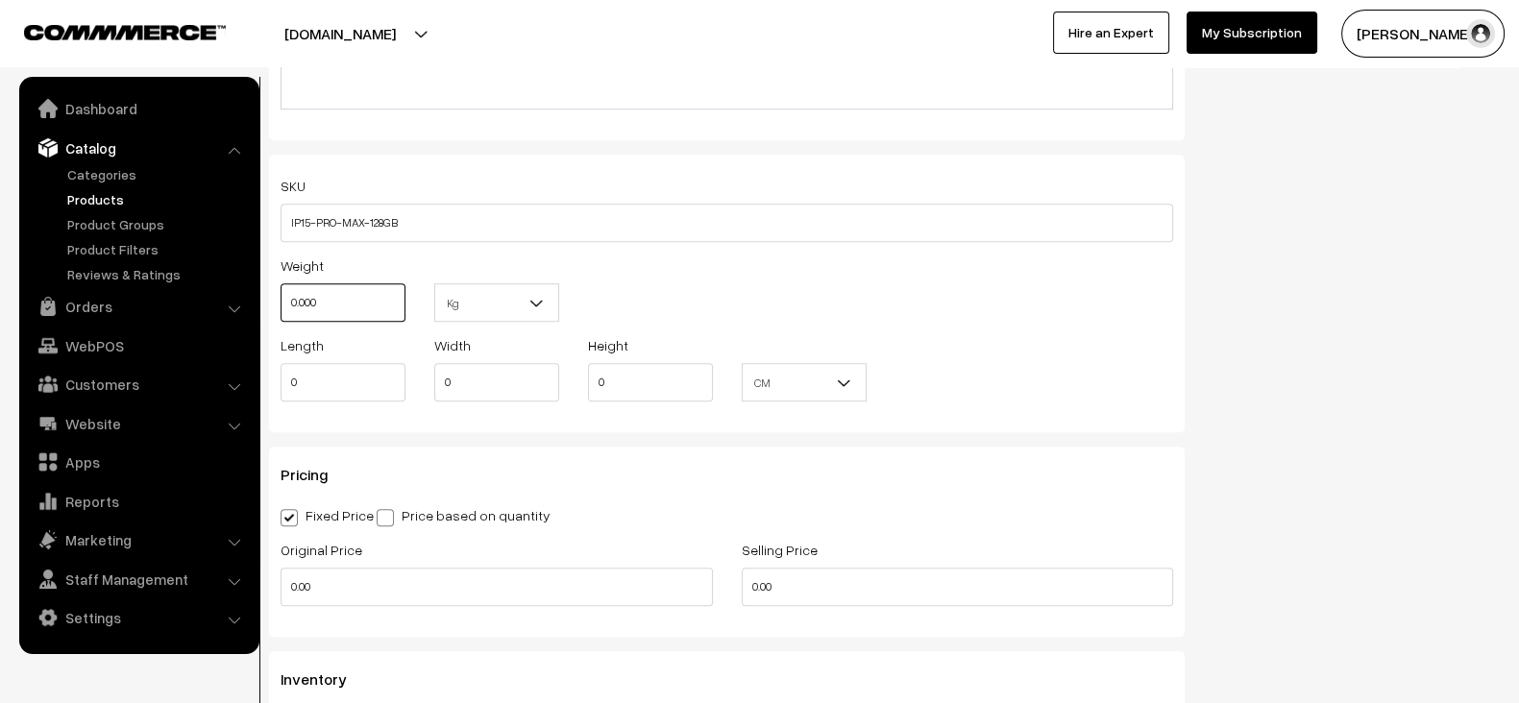
click at [327, 291] on input "0.000" at bounding box center [343, 302] width 125 height 38
paste input "2"
type input "0.20"
click at [357, 390] on input "0" at bounding box center [343, 382] width 125 height 38
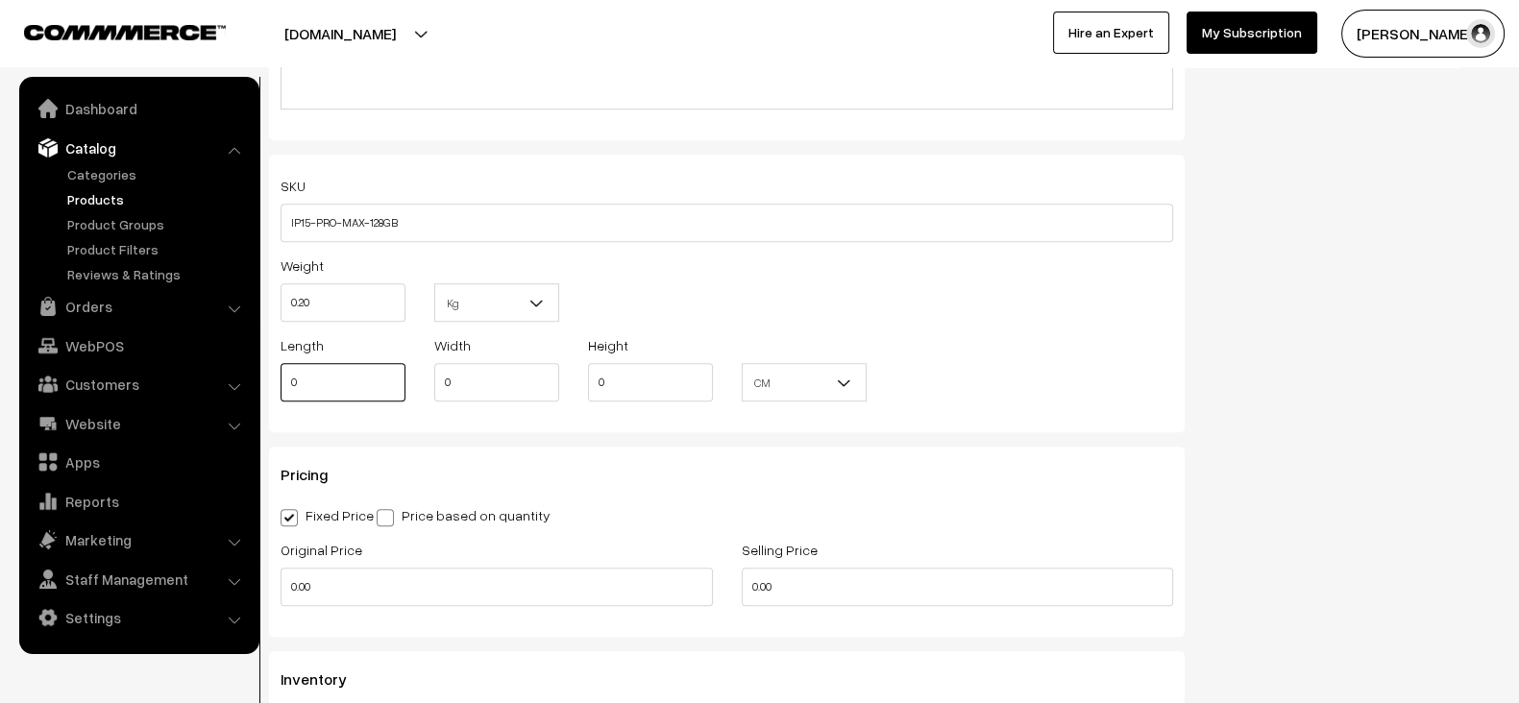
click at [357, 390] on input "0" at bounding box center [343, 382] width 125 height 38
paste input "15.5"
click at [357, 390] on input "15.5" at bounding box center [343, 382] width 125 height 38
type input "15.50"
click at [487, 383] on input "0" at bounding box center [496, 382] width 125 height 38
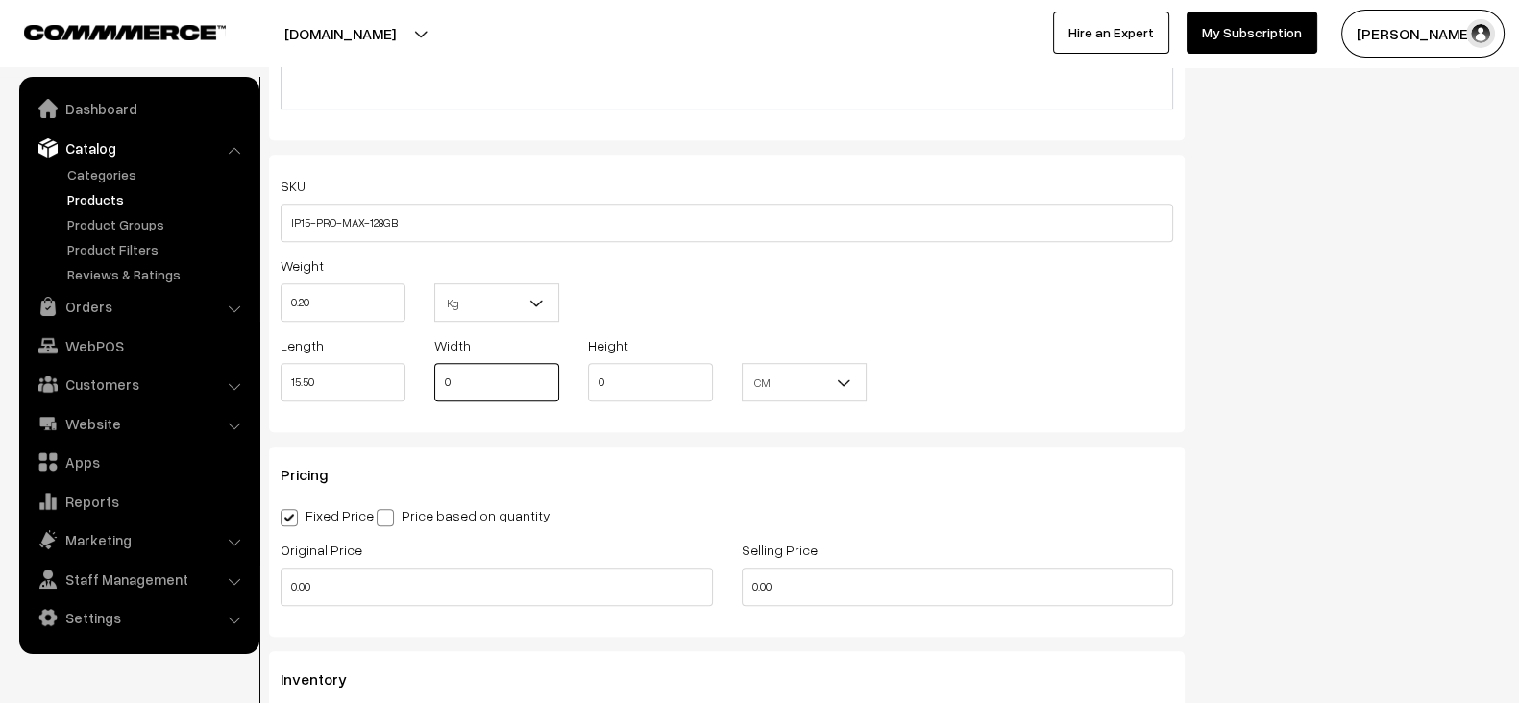
click at [487, 383] on input "0" at bounding box center [496, 382] width 125 height 38
paste input "7.7"
click at [487, 383] on input "7.7" at bounding box center [496, 382] width 125 height 38
type input "7.70"
click at [629, 372] on input "0" at bounding box center [650, 382] width 125 height 38
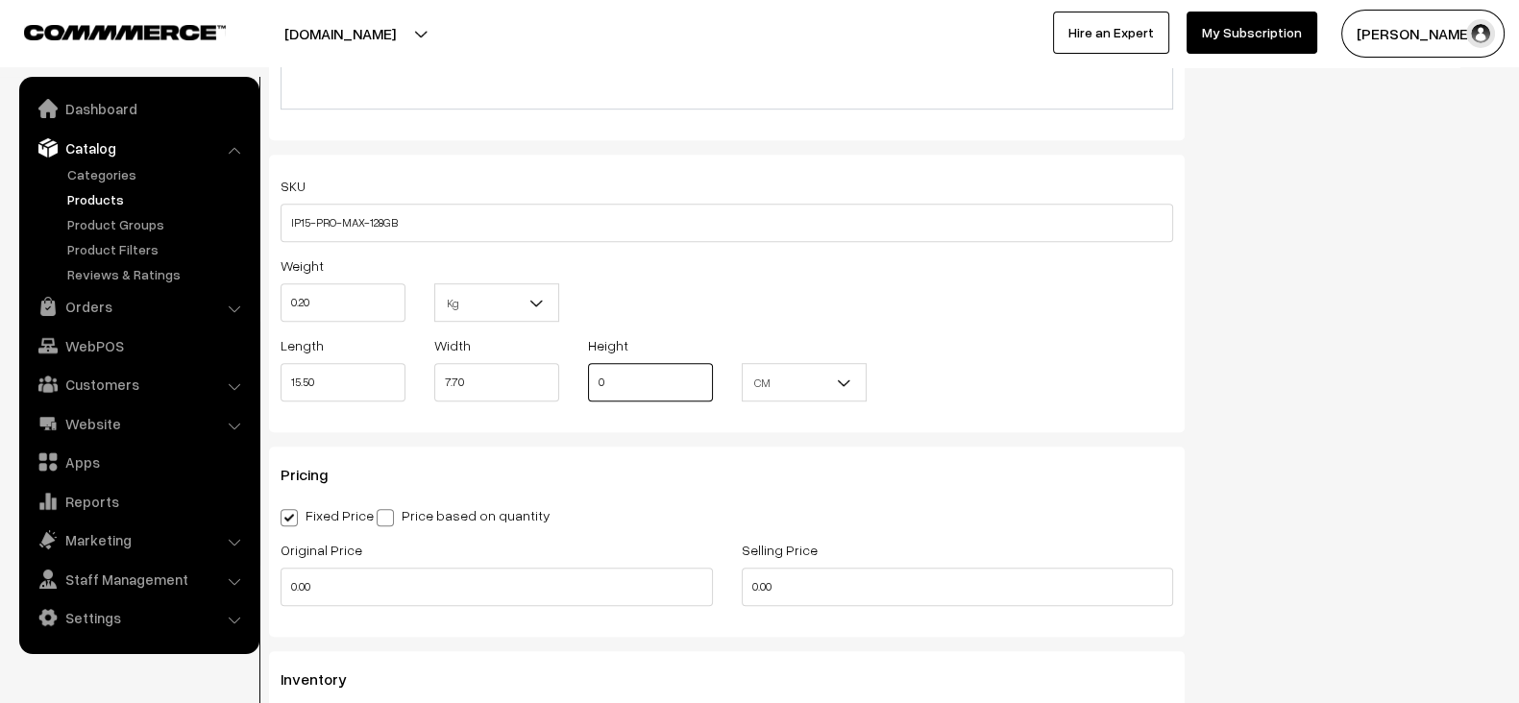
click at [629, 372] on input "0" at bounding box center [650, 382] width 125 height 38
paste input ".8"
click at [629, 372] on input "0.8" at bounding box center [650, 382] width 125 height 38
type input "0.80"
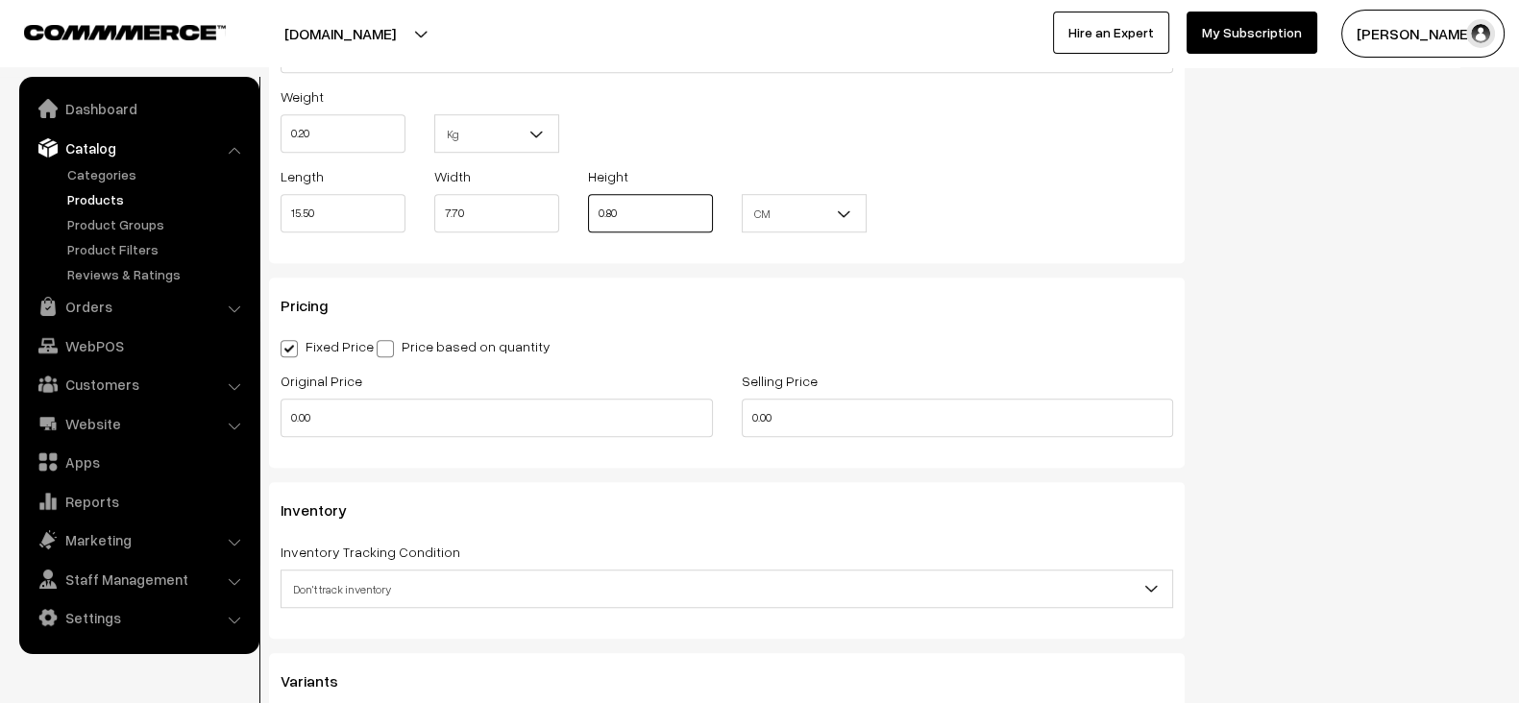
scroll to position [1594, 0]
click at [500, 425] on input "0.00" at bounding box center [497, 415] width 432 height 38
paste input "$1,199.99"
click at [500, 425] on input "1199.99" at bounding box center [497, 415] width 432 height 38
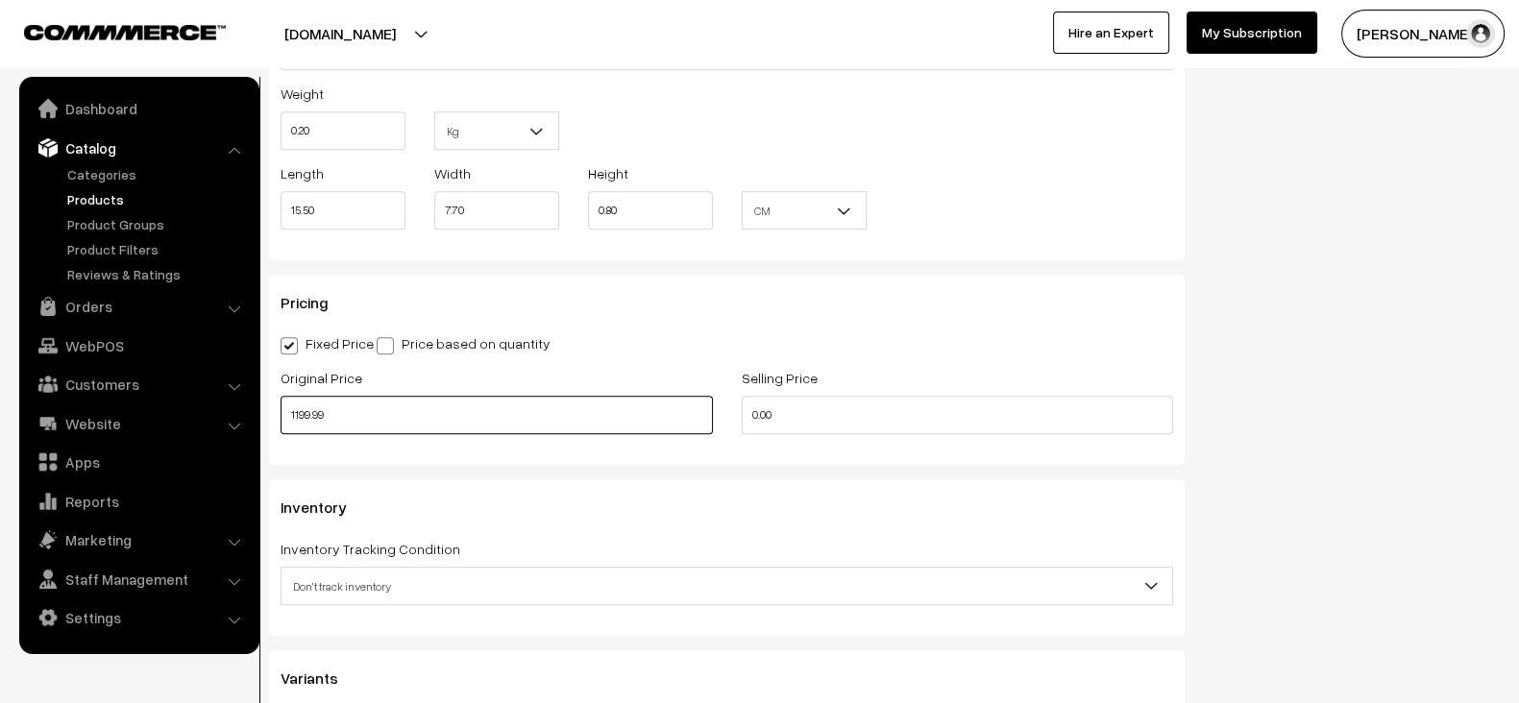
click at [535, 410] on input "1199.99" at bounding box center [497, 415] width 432 height 38
paste input ",06,443"
click at [535, 410] on input "106443" at bounding box center [497, 415] width 432 height 38
type input "106443"
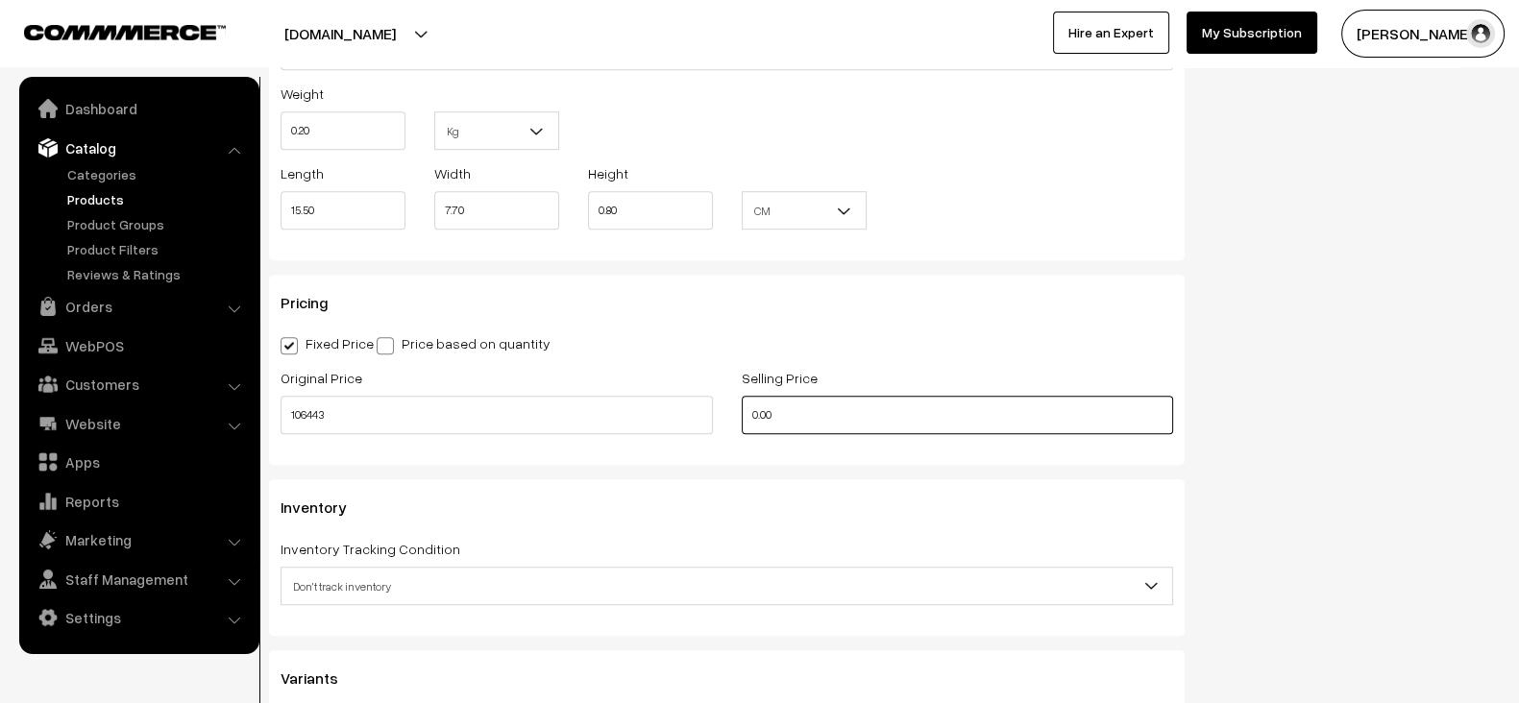
click at [778, 414] on input "0.00" at bounding box center [958, 415] width 432 height 38
paste input "97,572.81"
click at [778, 414] on input "97,572.81" at bounding box center [958, 415] width 432 height 38
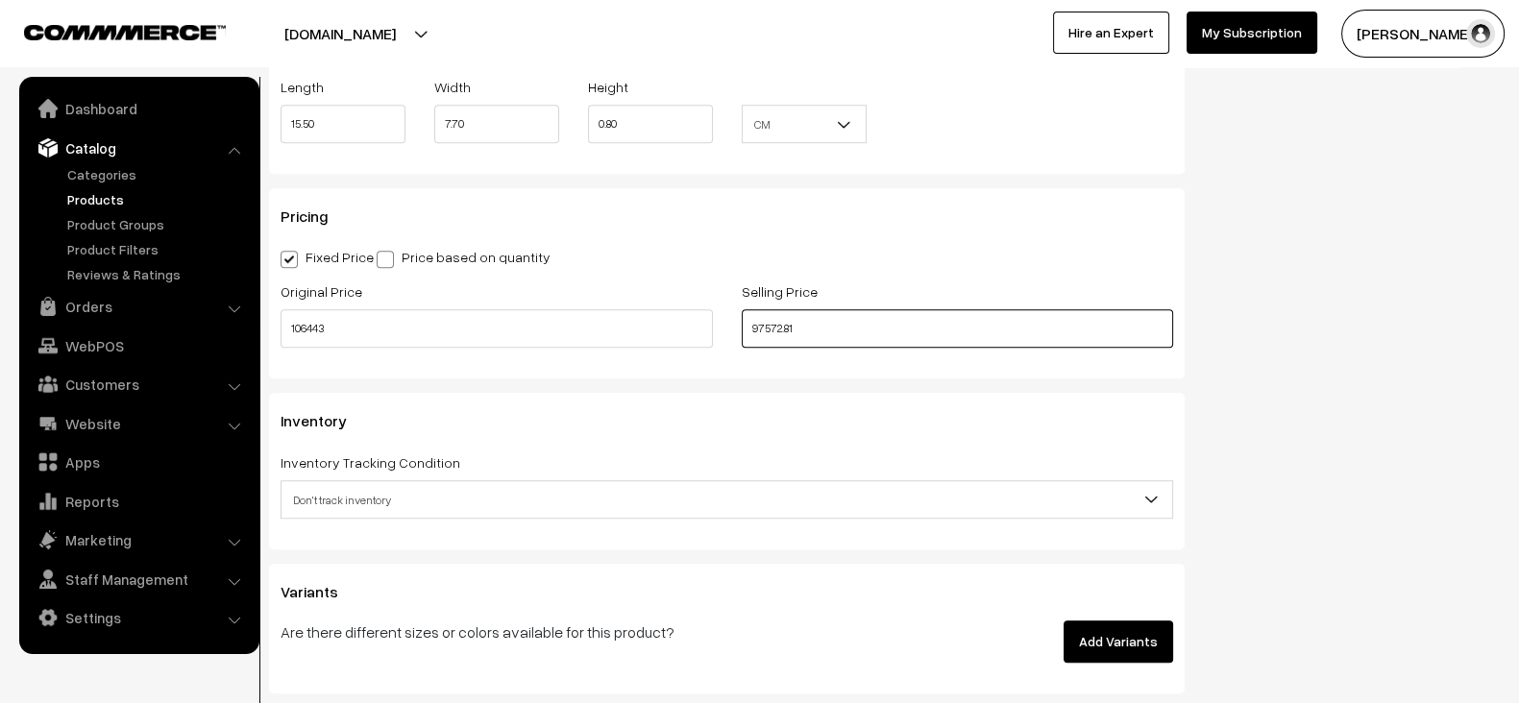
scroll to position [1681, 0]
type input "97572.81"
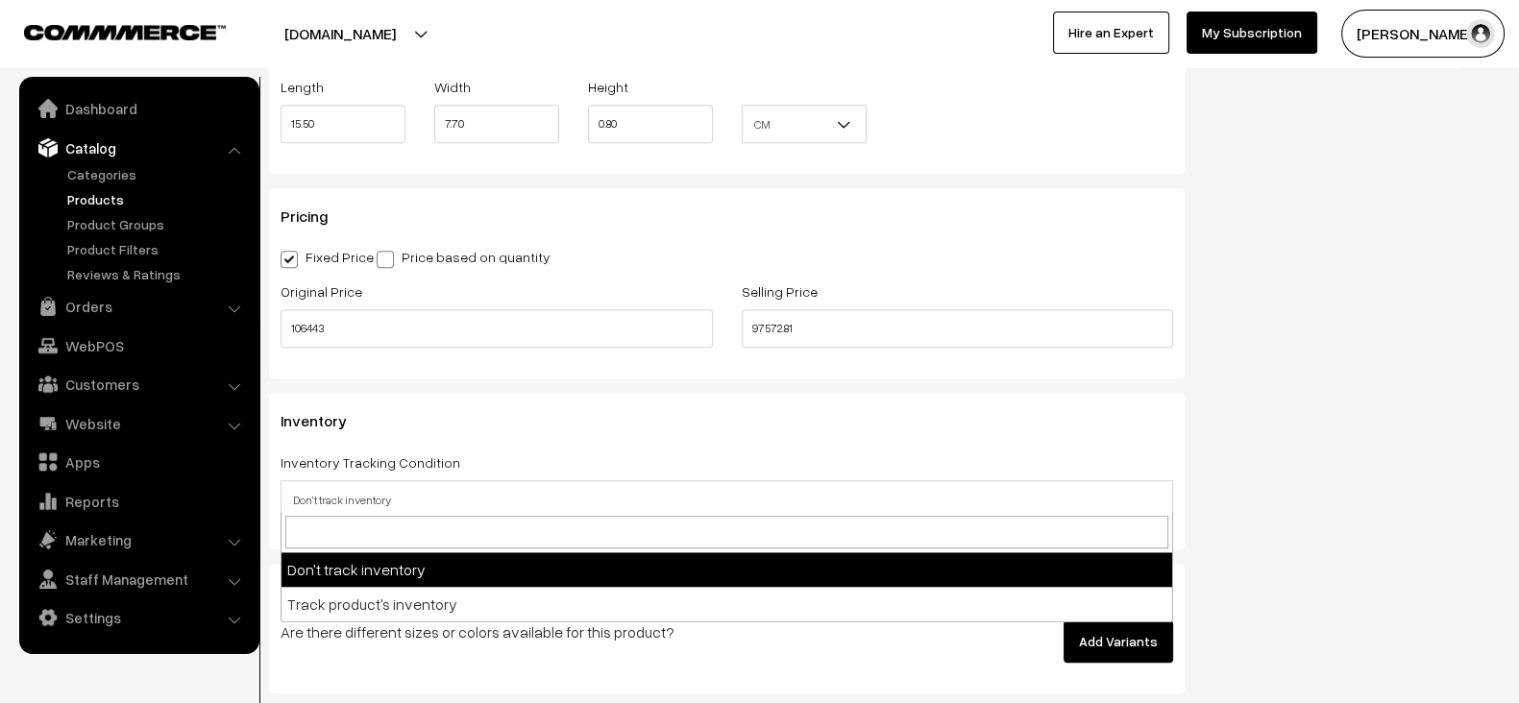
click at [532, 486] on span "Don't track inventory" at bounding box center [727, 500] width 891 height 34
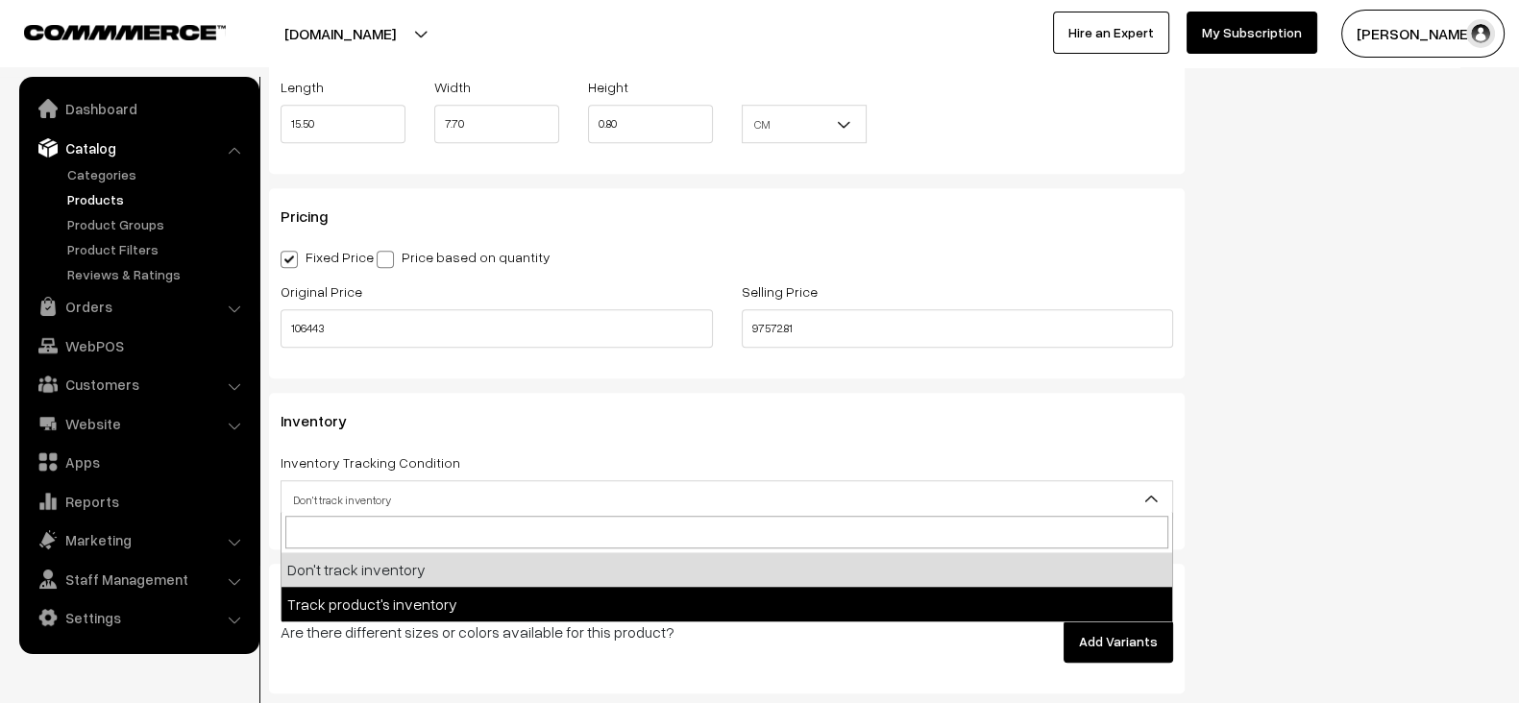
select select "2"
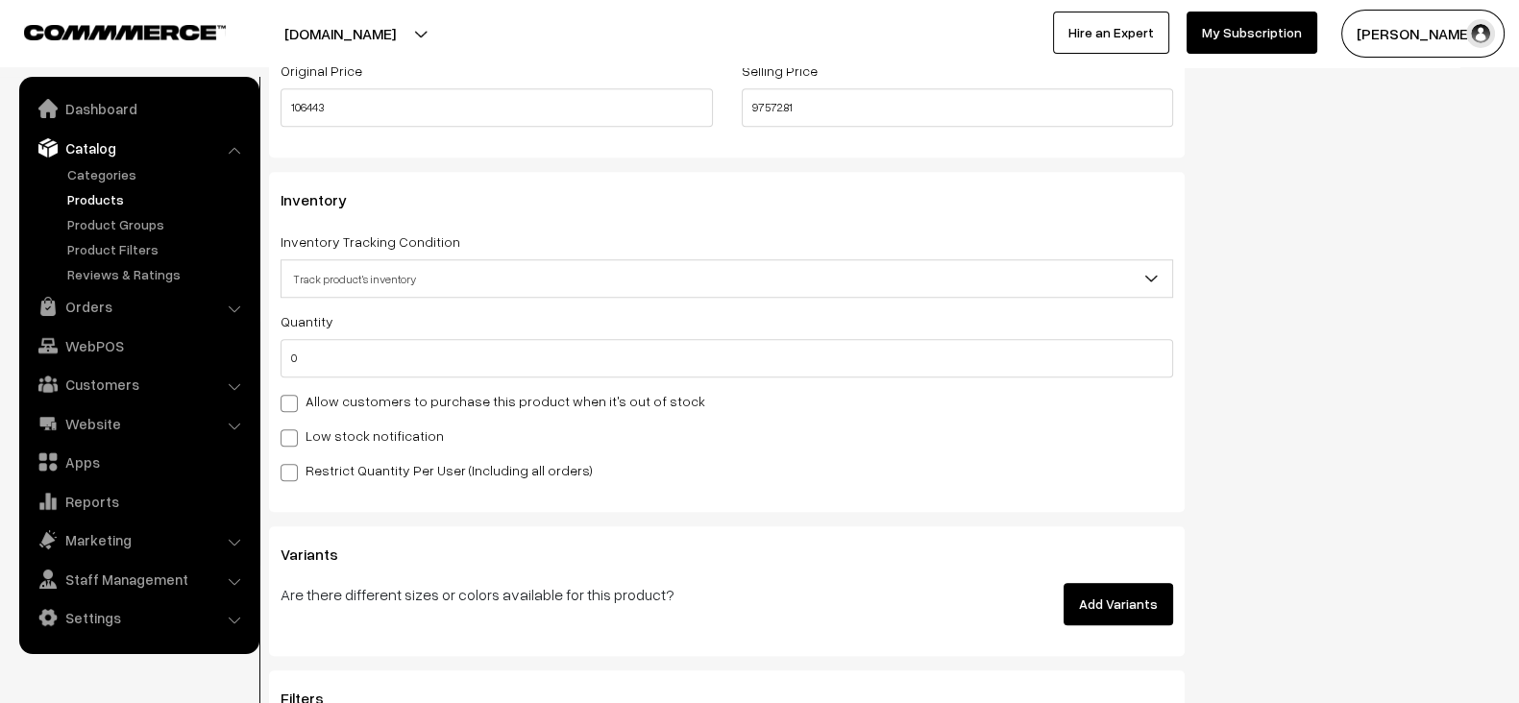
scroll to position [1902, 0]
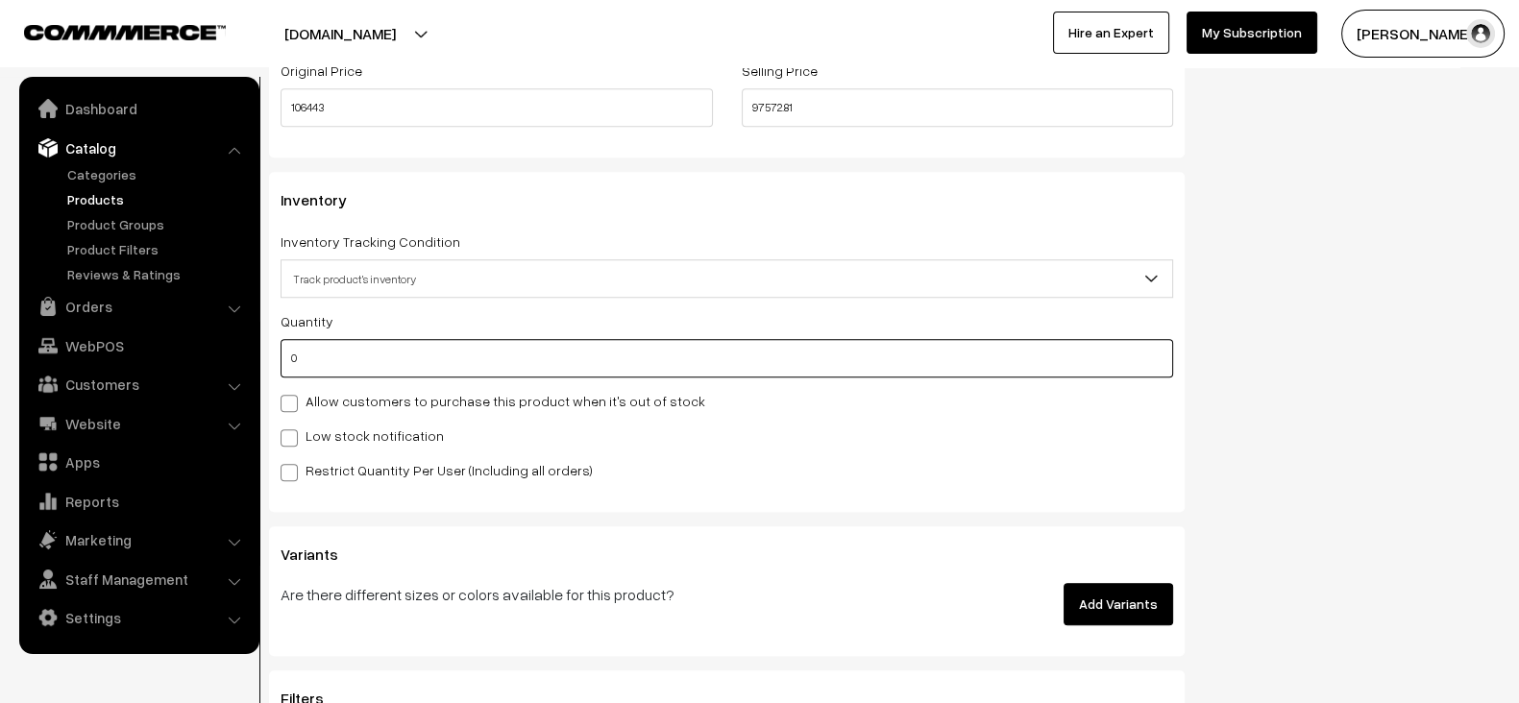
click at [423, 362] on input "0" at bounding box center [727, 358] width 893 height 38
click at [423, 362] on input "1" at bounding box center [727, 358] width 893 height 38
type input "1"
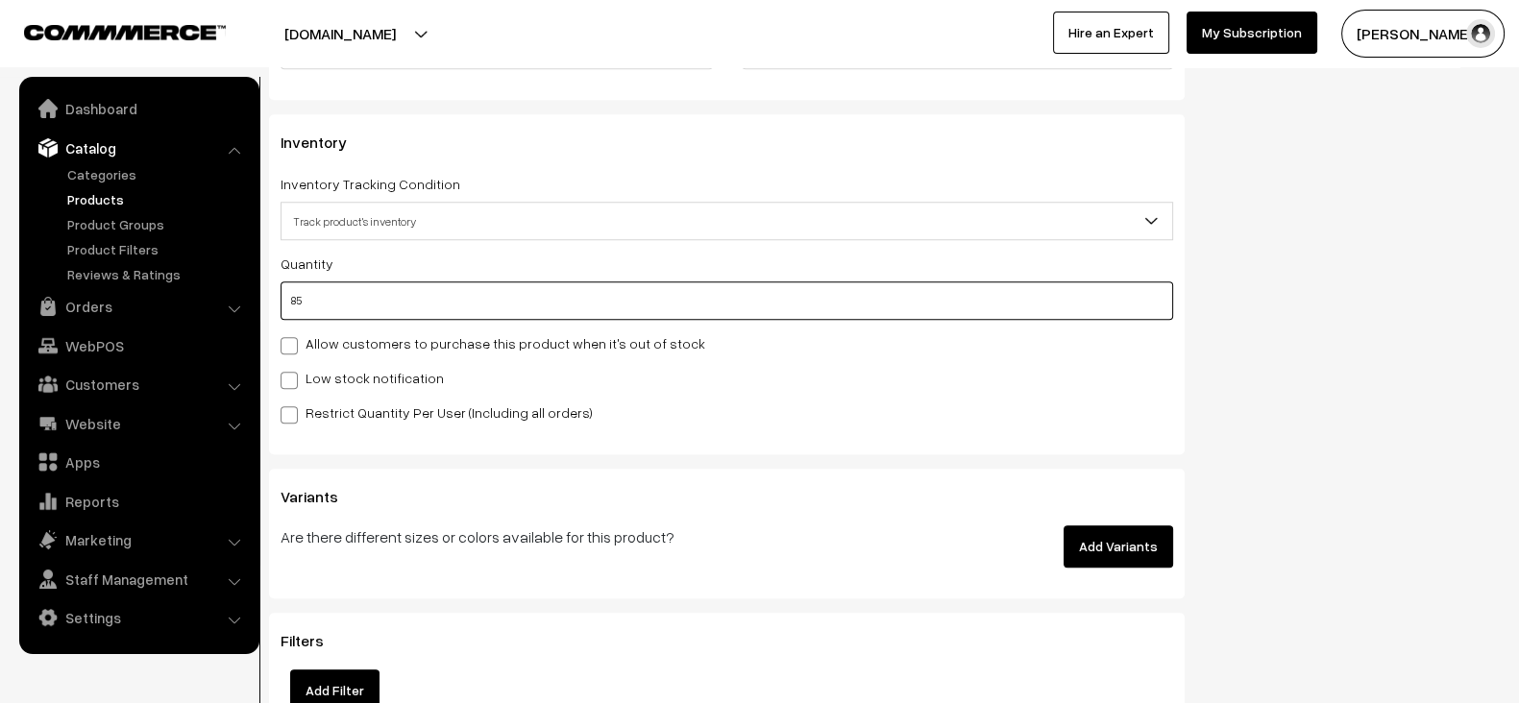
scroll to position [1959, 0]
type input "85"
click at [402, 324] on div "Quantity 85 Allow customers to purchase this product when it's out of stock Low…" at bounding box center [727, 338] width 893 height 172
click at [402, 333] on label "Allow customers to purchase this product when it's out of stock" at bounding box center [493, 343] width 425 height 20
click at [293, 336] on input "Allow customers to purchase this product when it's out of stock" at bounding box center [287, 342] width 12 height 12
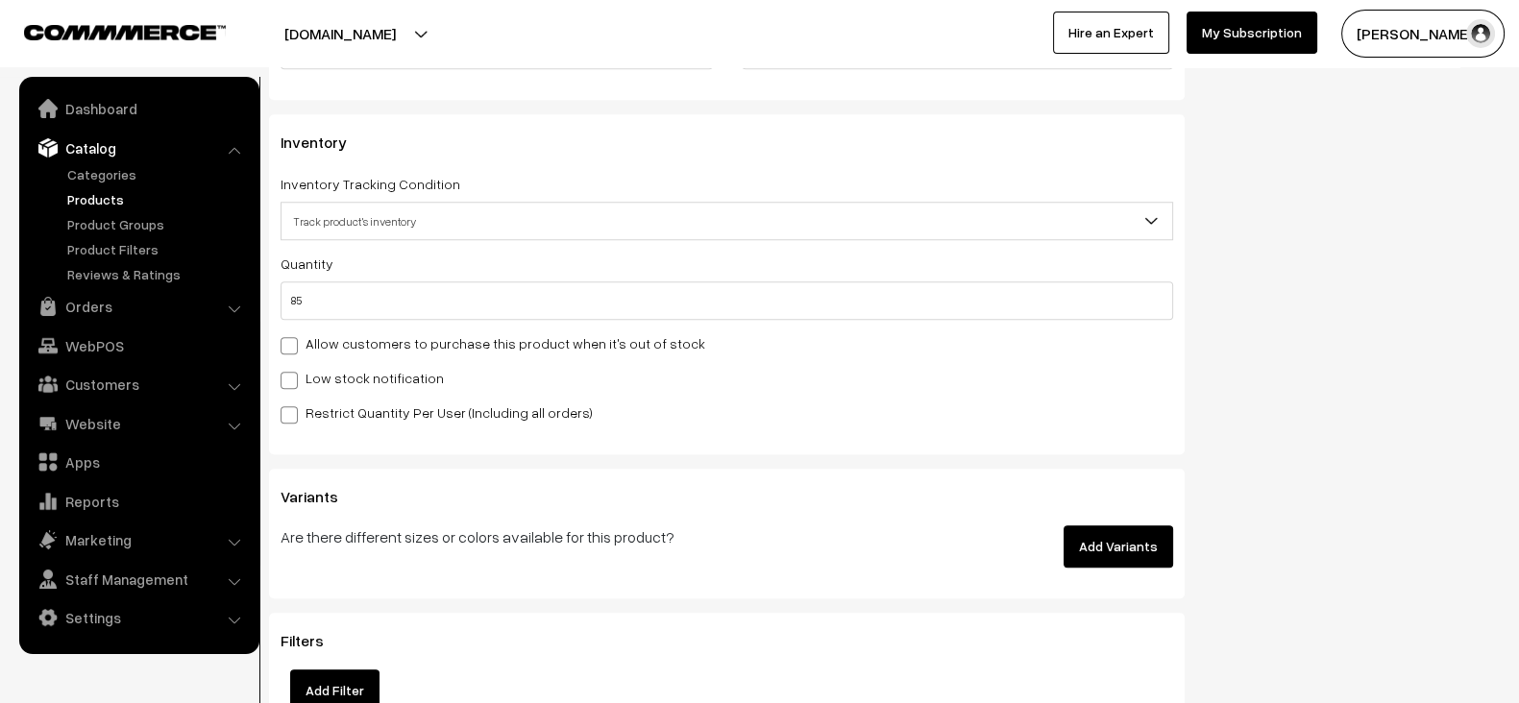
checkbox input "true"
click at [402, 368] on label "Low stock notification" at bounding box center [362, 378] width 163 height 20
click at [293, 371] on input "Low stock notification" at bounding box center [287, 377] width 12 height 12
checkbox input "true"
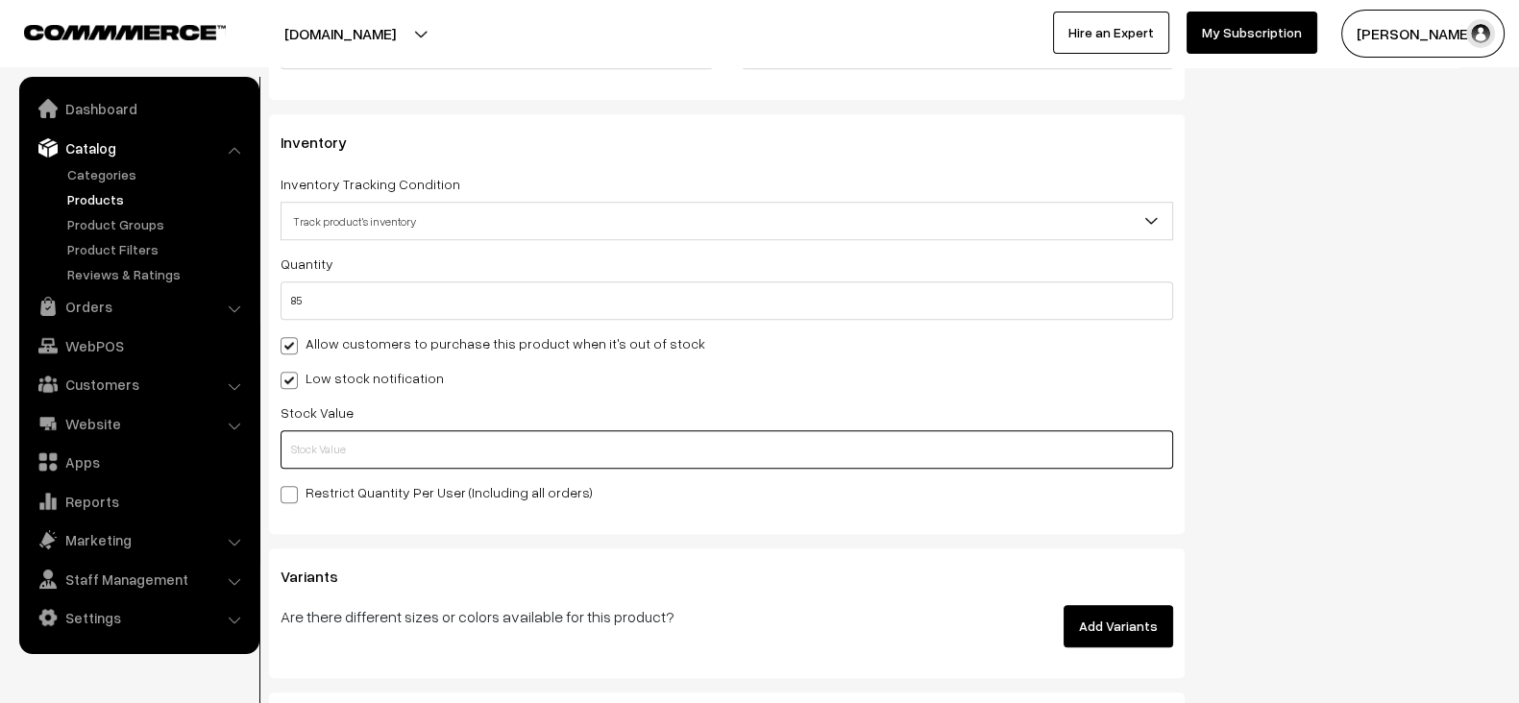
click at [410, 431] on input "text" at bounding box center [727, 450] width 893 height 38
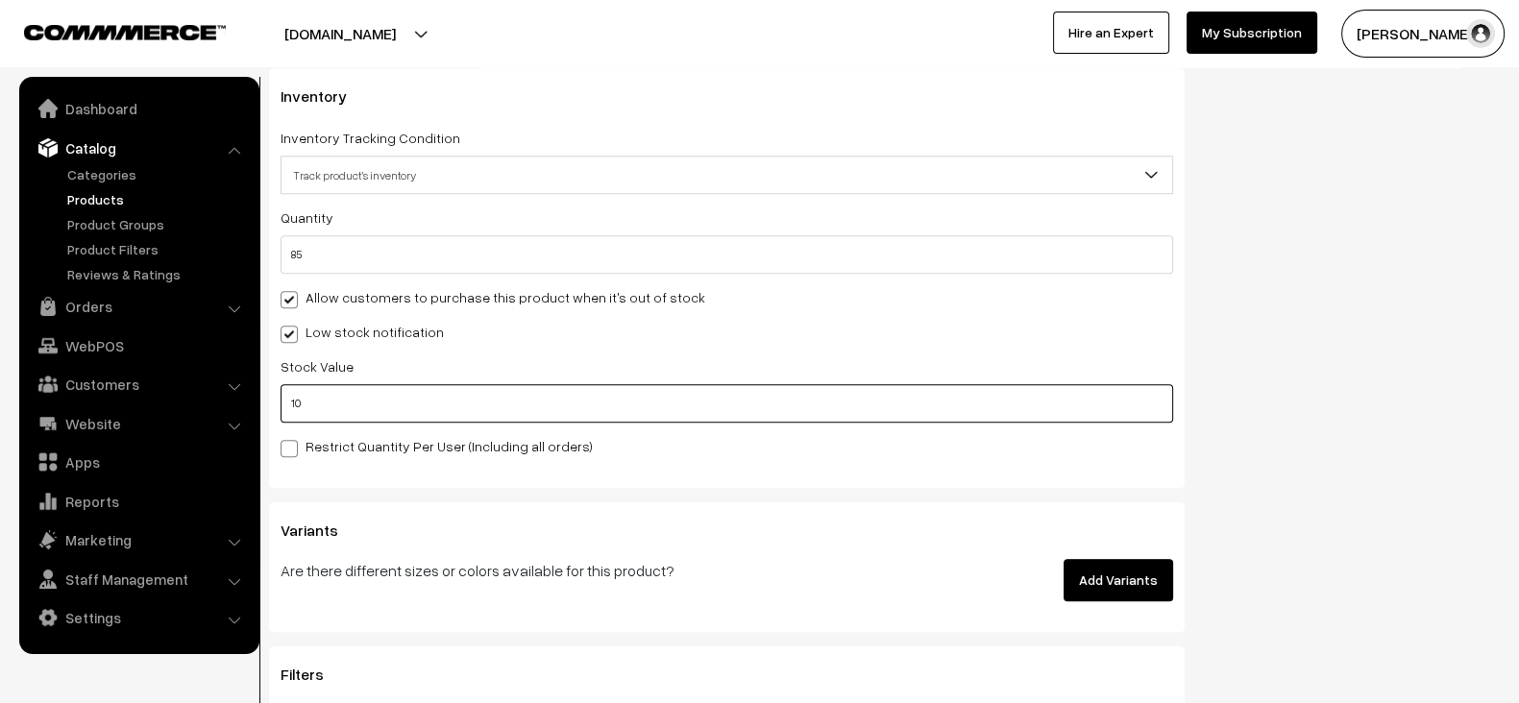
type input "10"
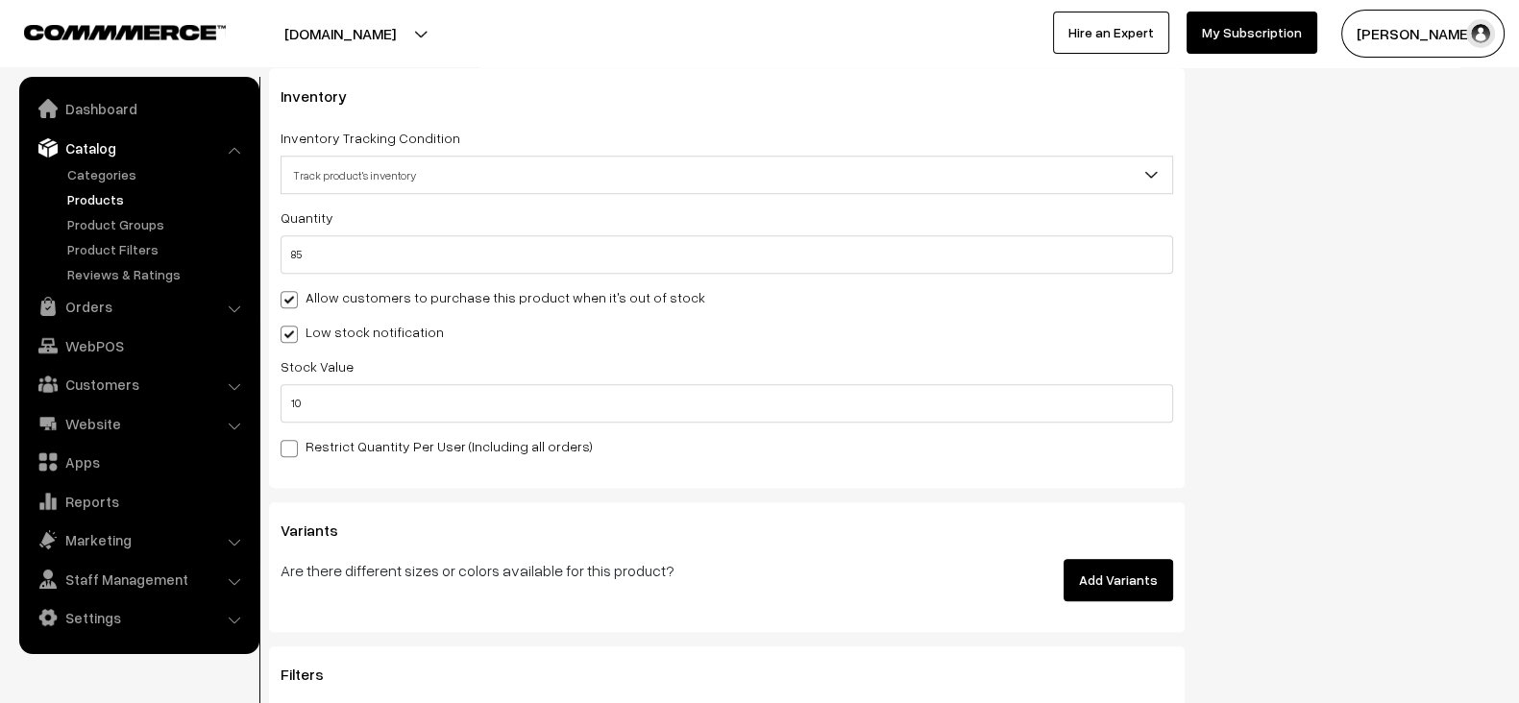
click at [400, 439] on label "Restrict Quantity Per User (Including all orders)" at bounding box center [437, 446] width 312 height 20
click at [293, 439] on input "Restrict Quantity Per User (Including all orders)" at bounding box center [287, 445] width 12 height 12
checkbox input "true"
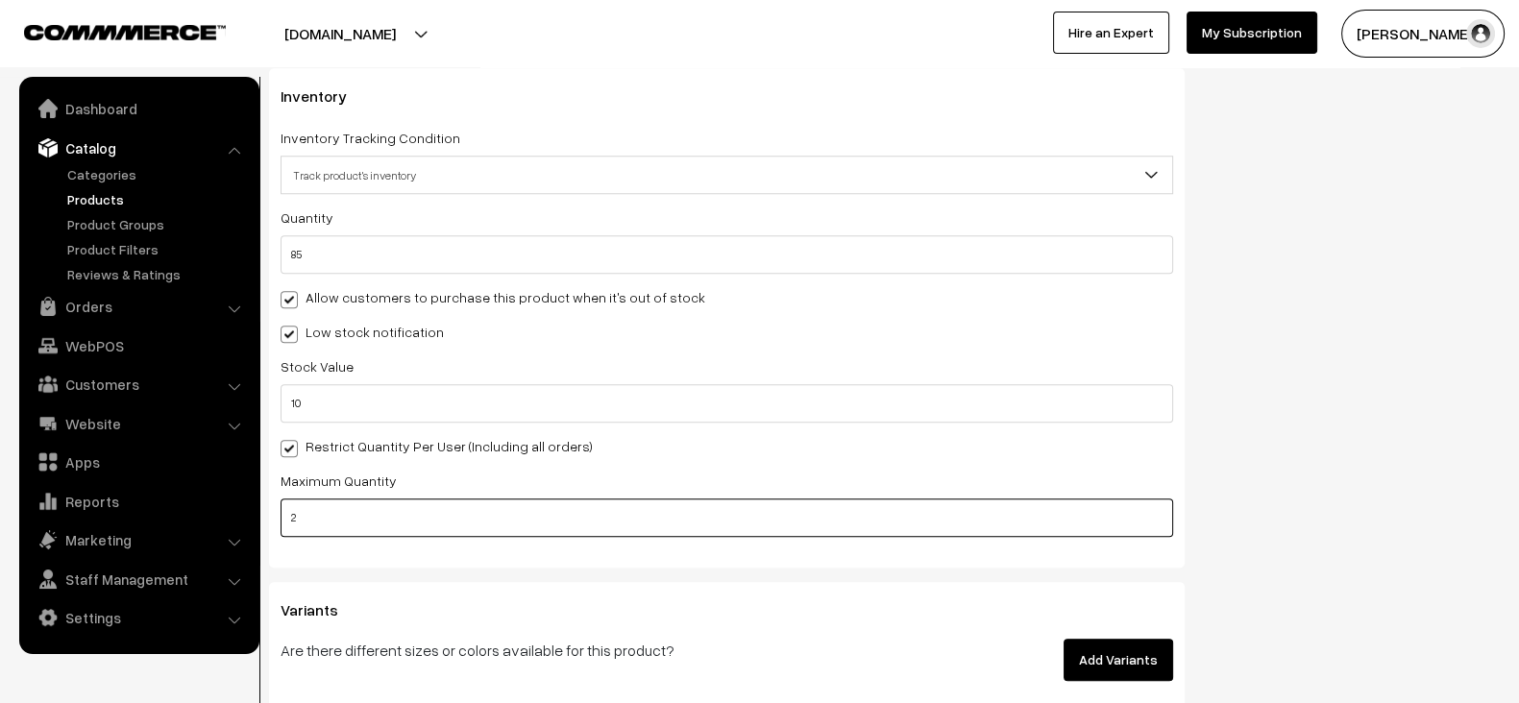
click at [431, 515] on input "2" at bounding box center [727, 518] width 893 height 38
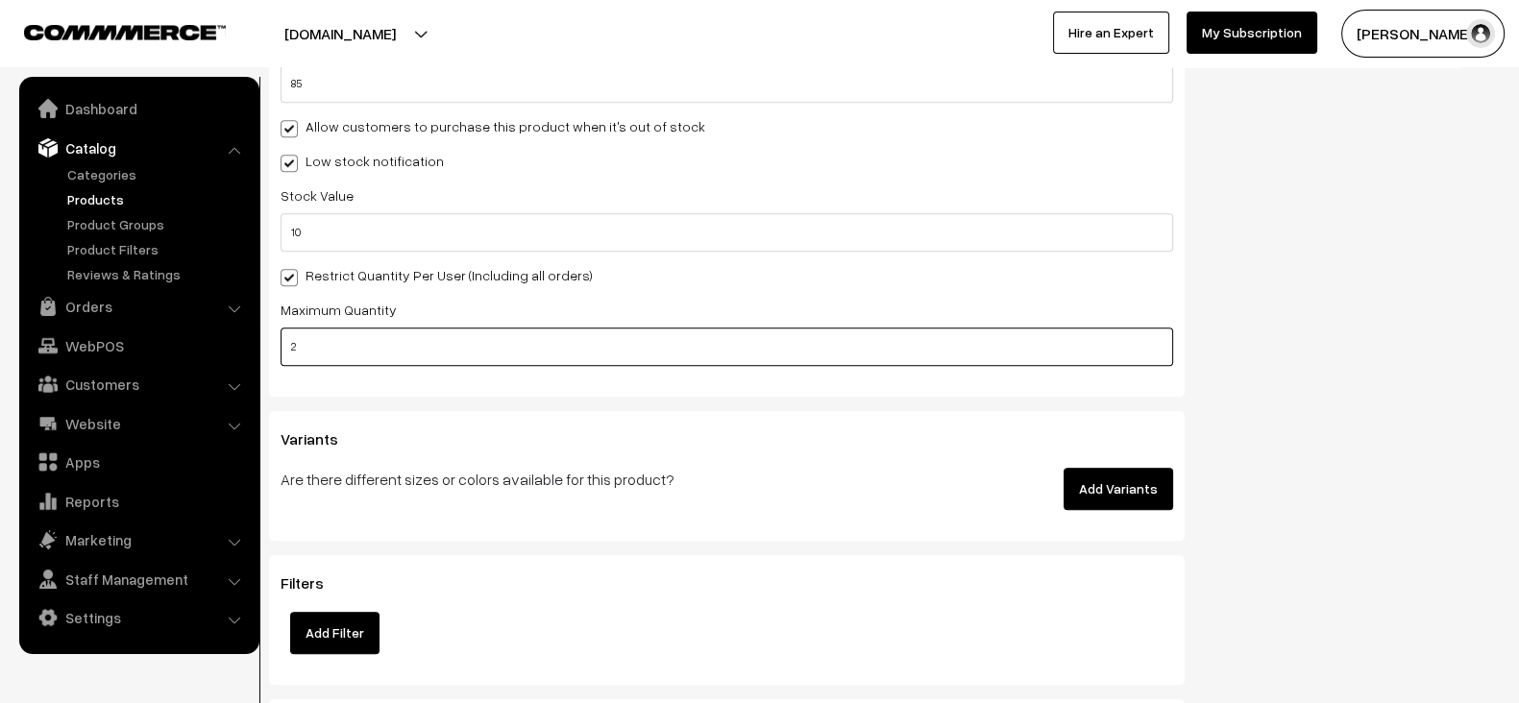
scroll to position [2190, 0]
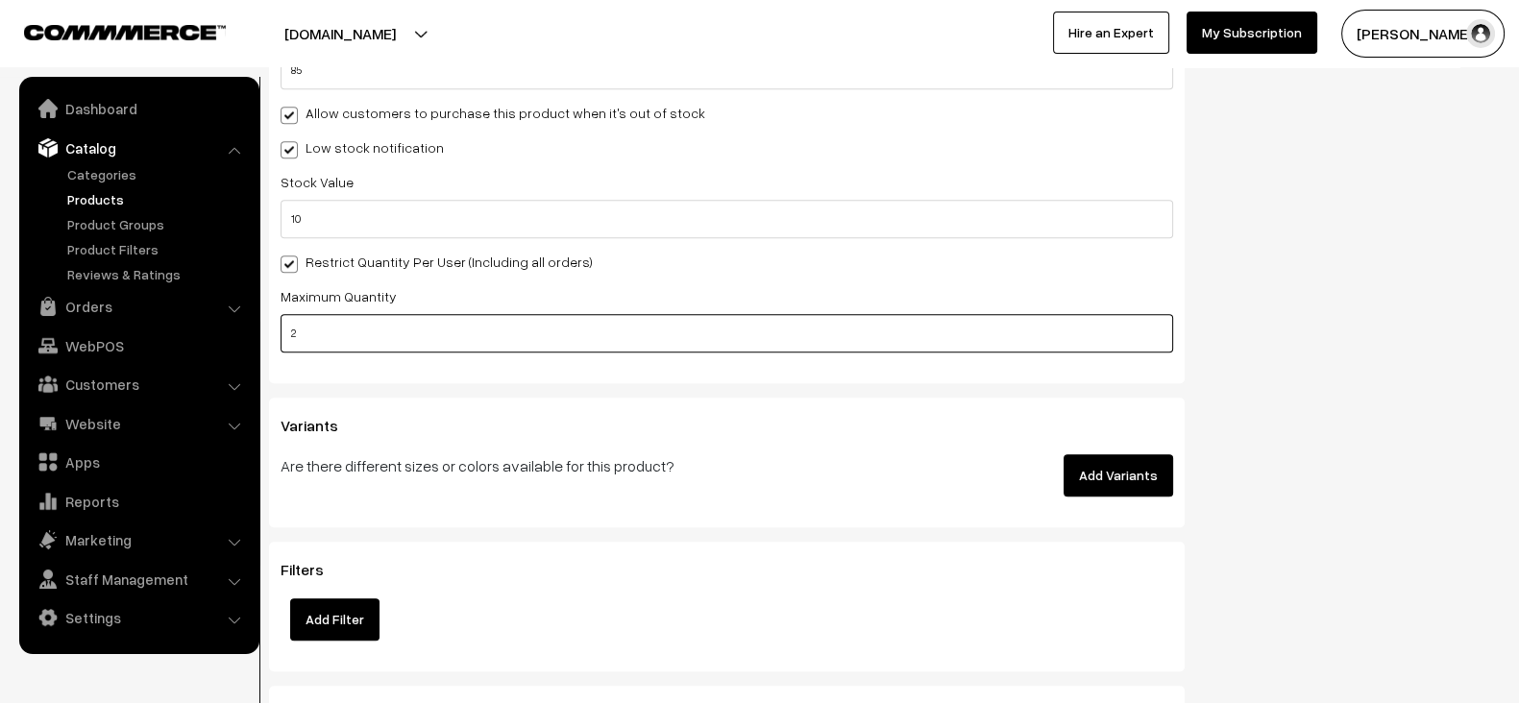
type input "2"
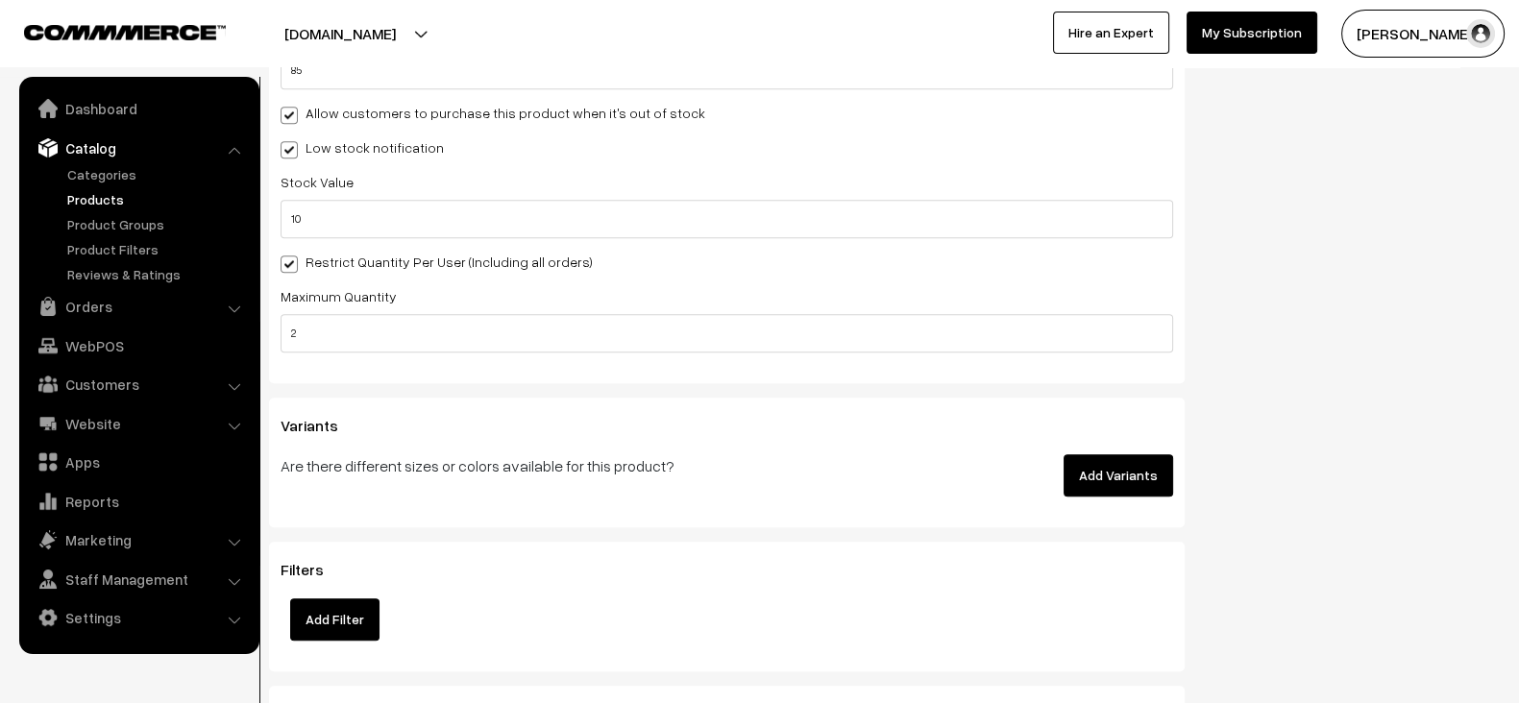
click at [777, 417] on h3 "Variants" at bounding box center [727, 426] width 893 height 18
click at [1096, 458] on button "Add Variants" at bounding box center [1119, 476] width 110 height 42
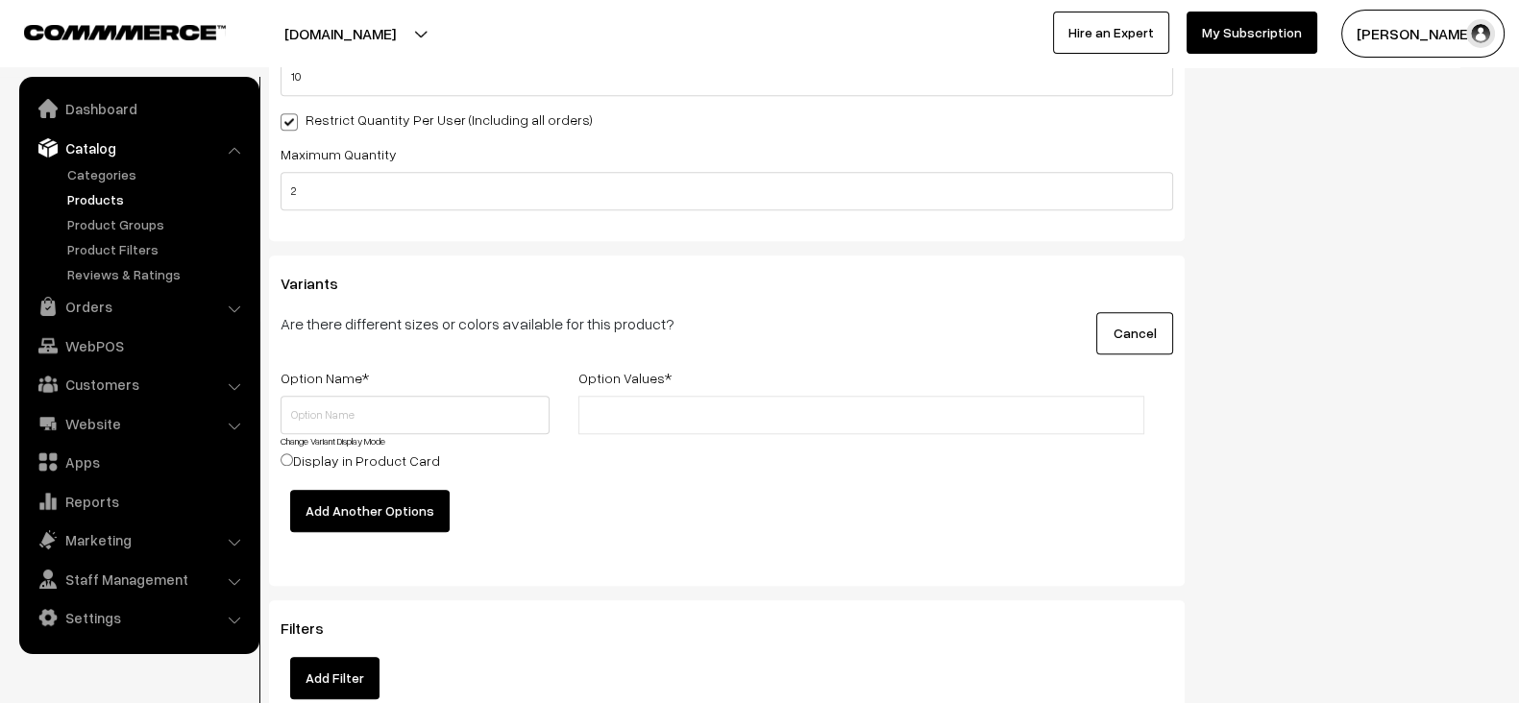
scroll to position [2336, 0]
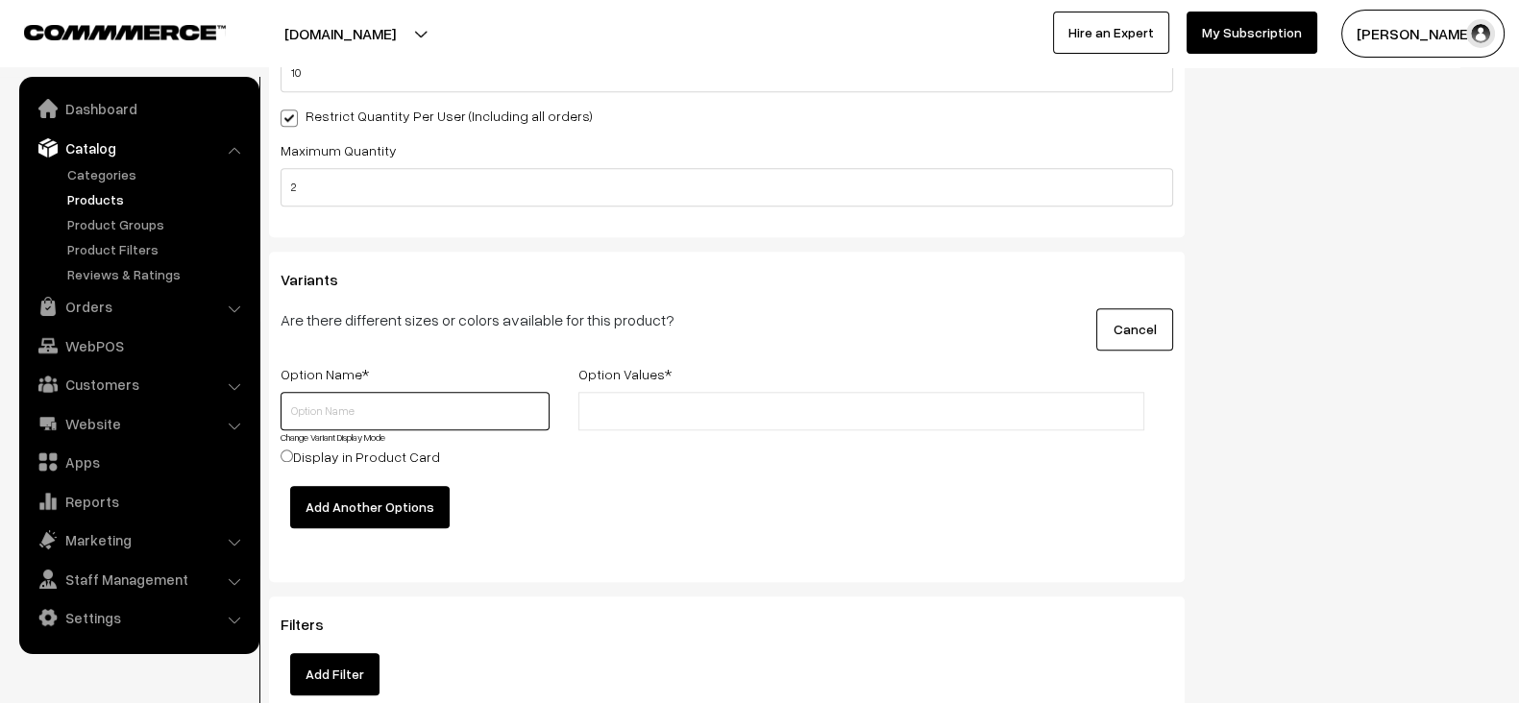
click at [419, 415] on input "text" at bounding box center [415, 411] width 269 height 38
type input "Memory"
click at [805, 403] on ul at bounding box center [862, 411] width 566 height 38
paste input "128GB, 256GB, 512GB, 1TB"
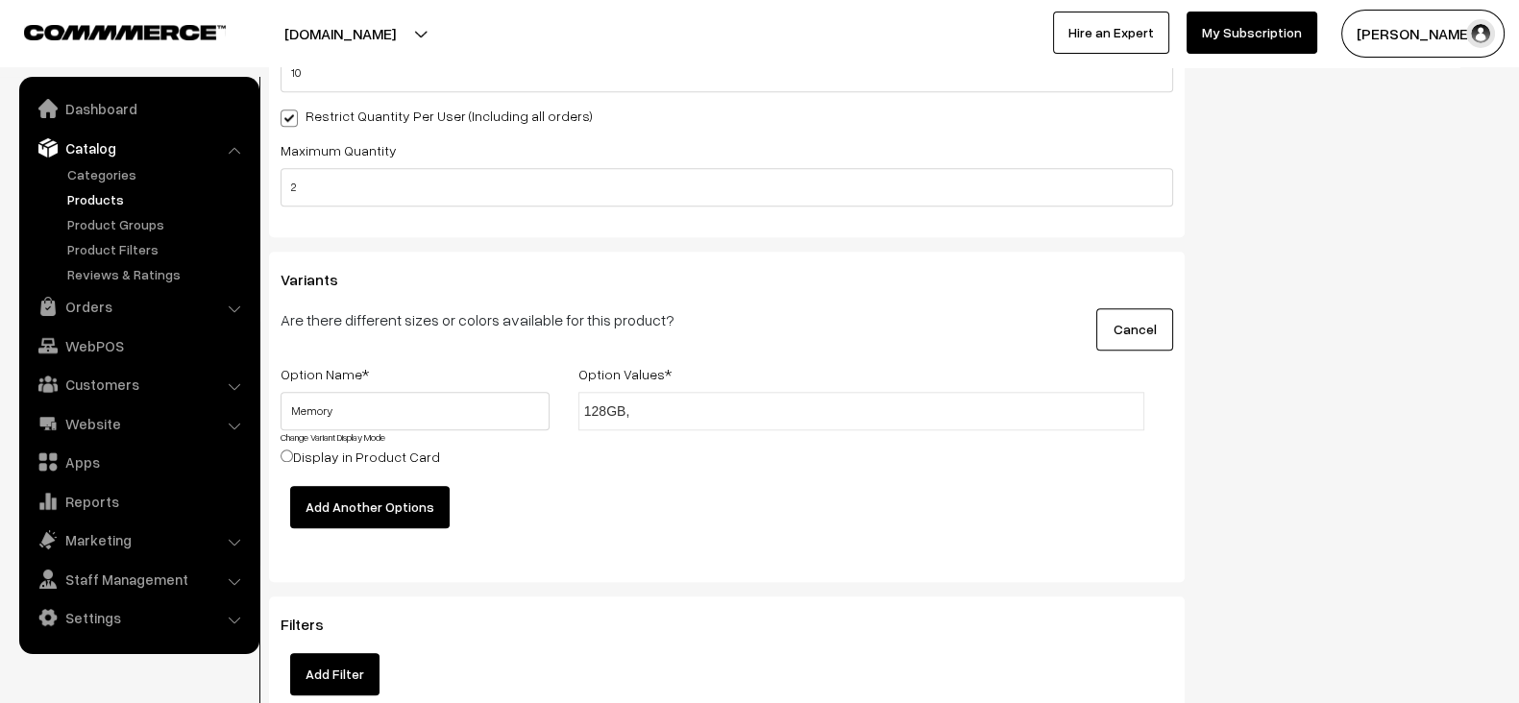
type input "128GB"
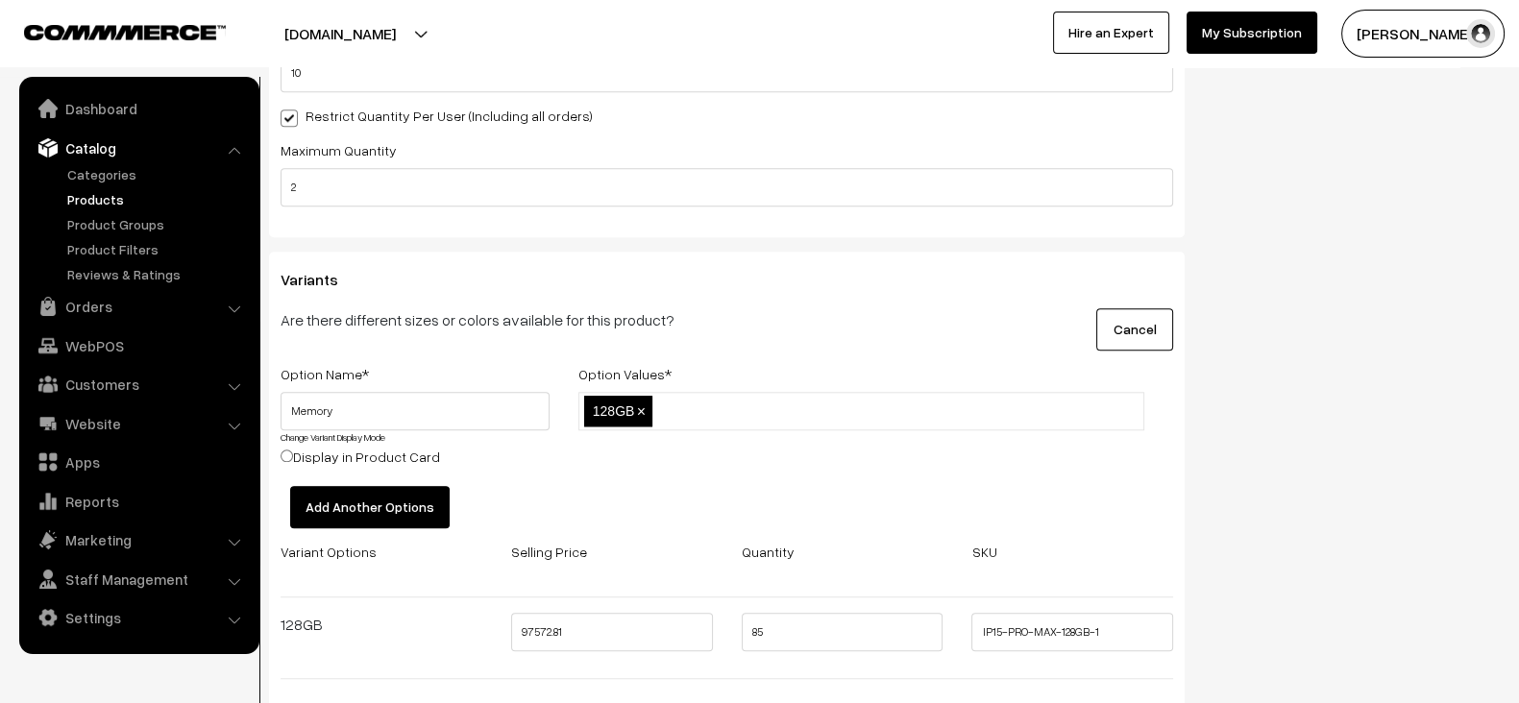
paste input "128GB, 256GB, 512GB, 1TB"
type input "256GB"
paste input "128GB, 256GB, 512GB, 1TB"
type input "512GB"
paste input "128GB, 256GB, 512GB, 1TB"
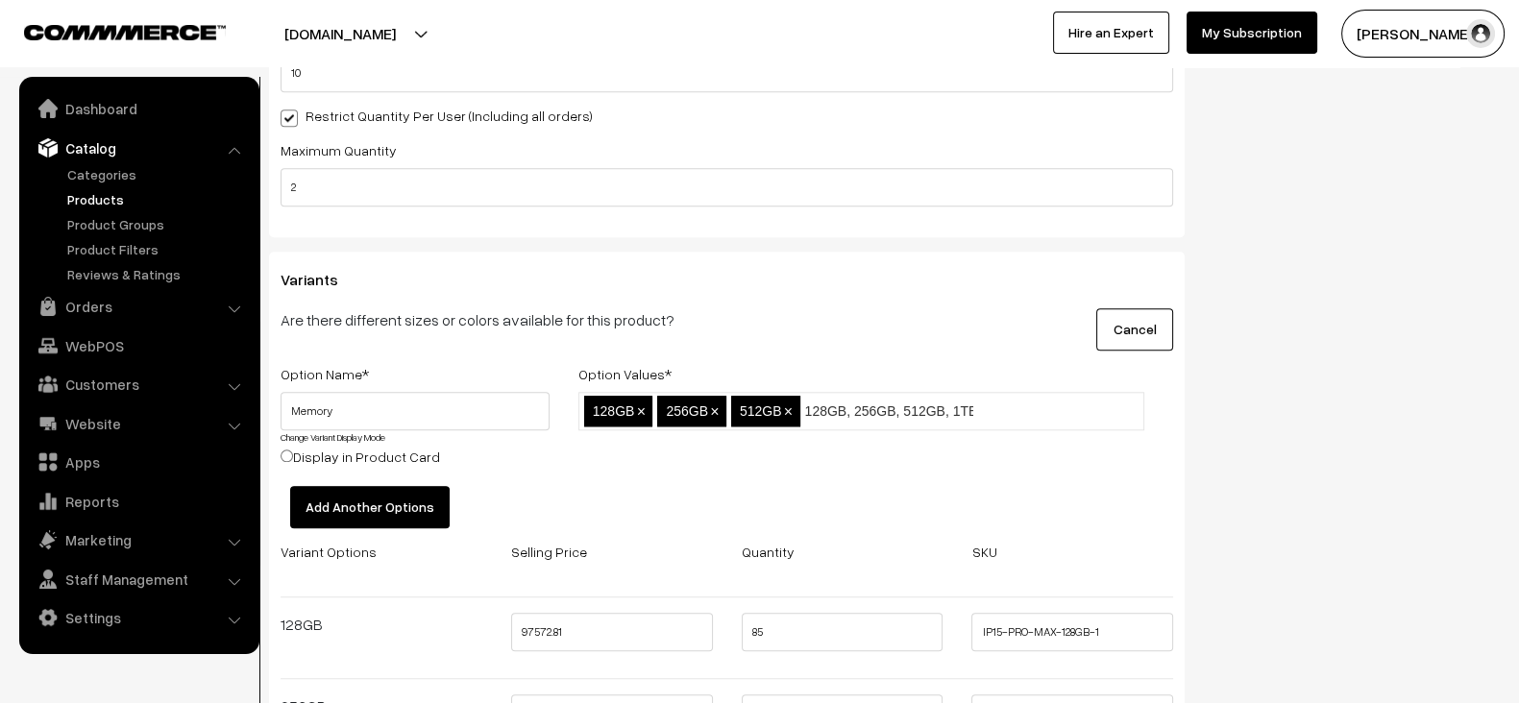
type input "1TB"
click at [359, 502] on button "Add Another Options" at bounding box center [370, 507] width 160 height 42
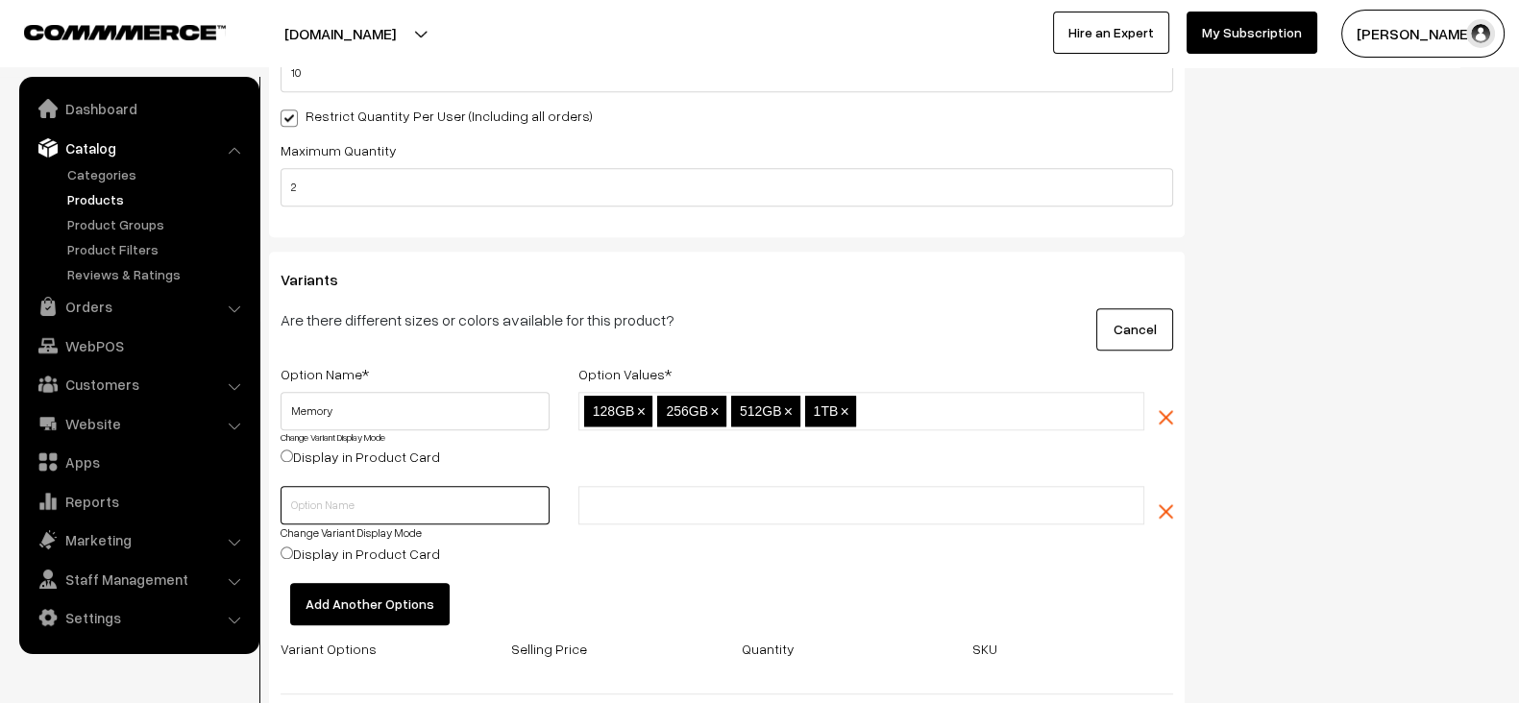
click at [397, 486] on input "text" at bounding box center [415, 505] width 269 height 38
type input "Color"
drag, startPoint x: 719, startPoint y: 481, endPoint x: 708, endPoint y: 502, distance: 23.6
click at [708, 502] on li at bounding box center [670, 505] width 172 height 31
click at [708, 502] on input "text" at bounding box center [668, 506] width 168 height 20
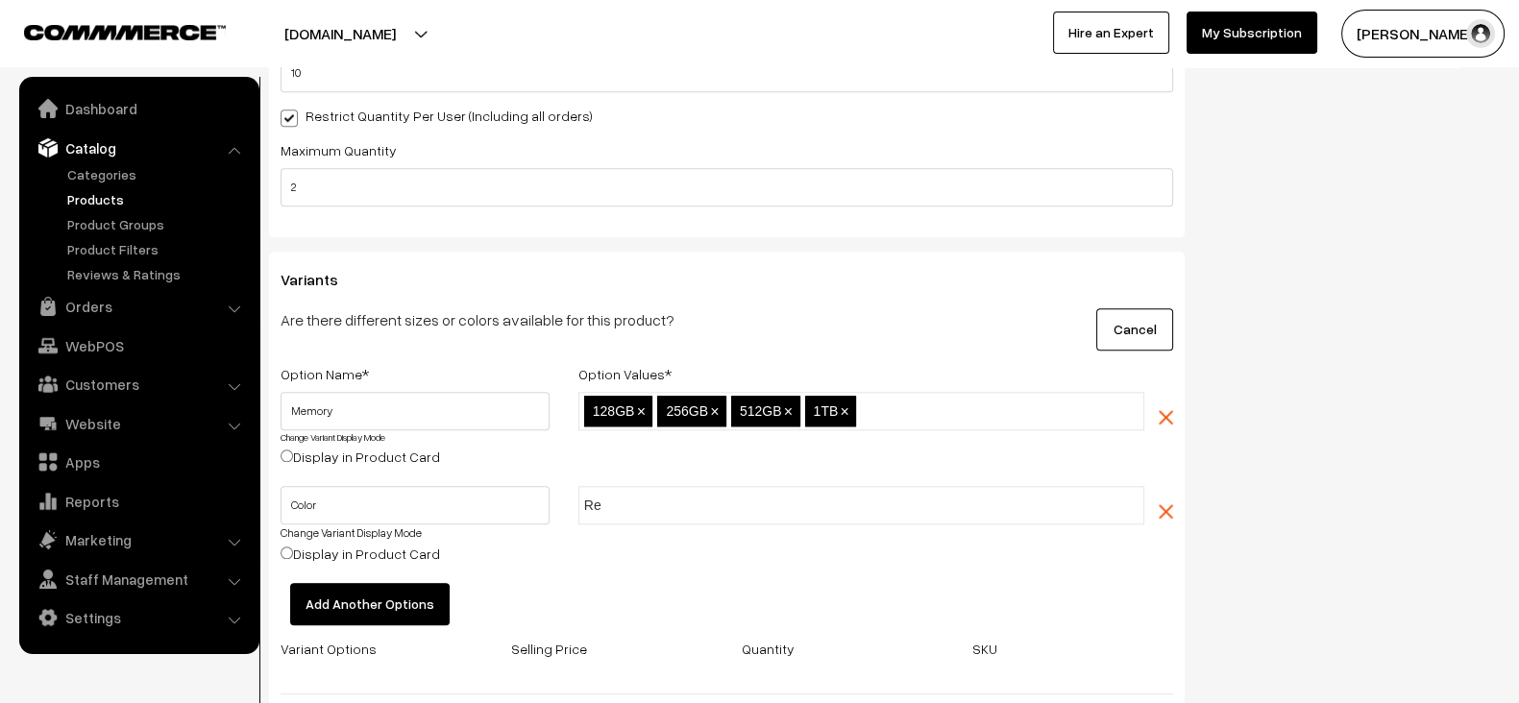
type input "Red"
type input "White"
type input "Black"
type input "y"
type input "Yellow"
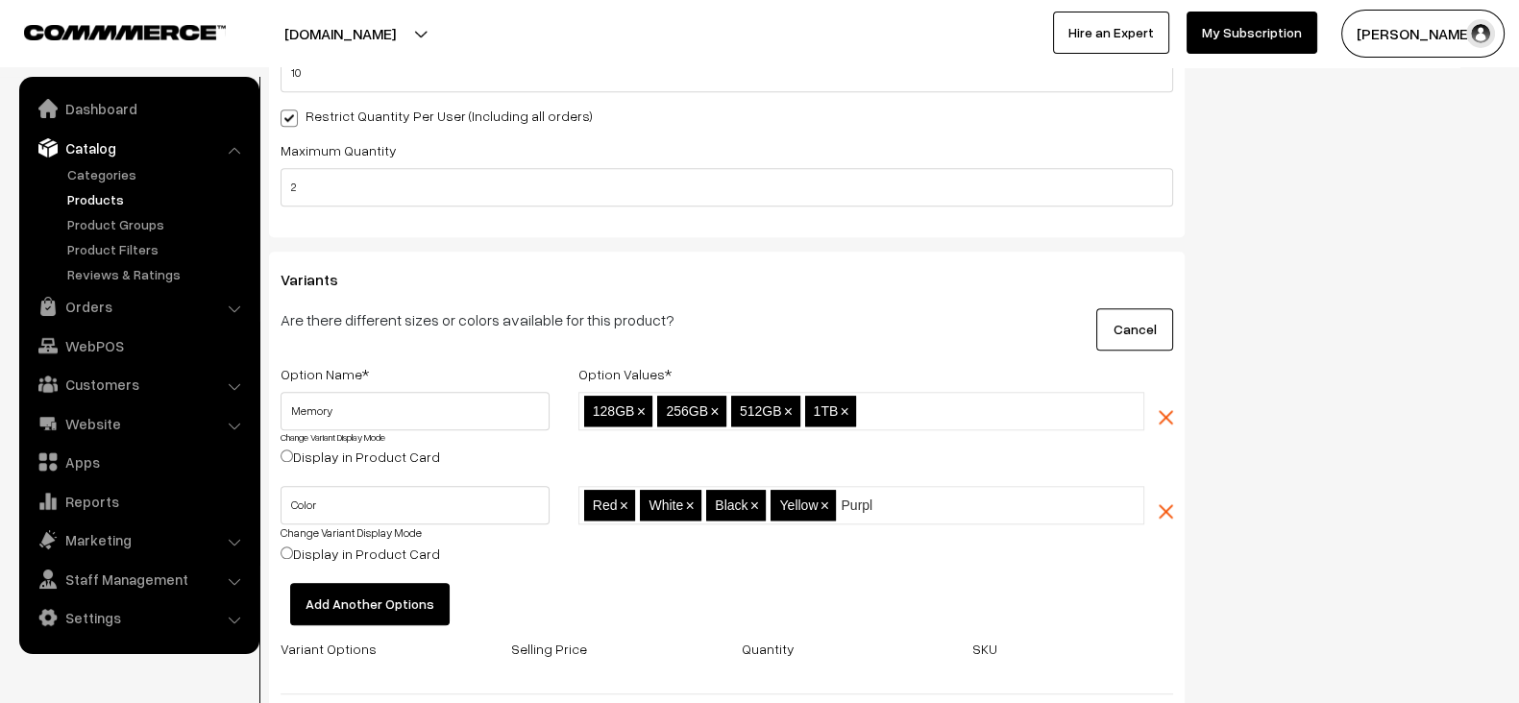
type input "Purple"
click at [845, 549] on div "Red,White,Black,Yellow,Purple Red × White × Black × Yellow × Purple ×" at bounding box center [861, 534] width 595 height 97
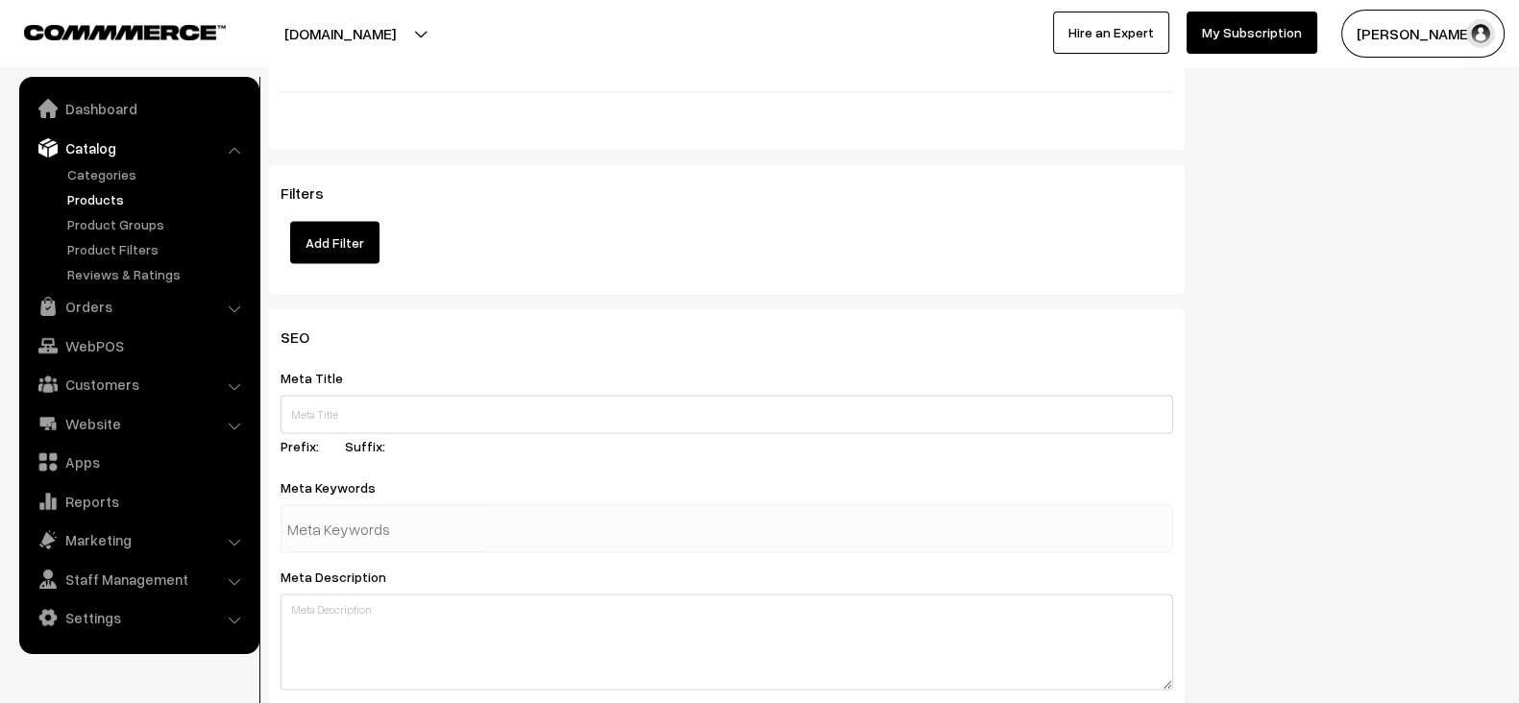
scroll to position [4571, 0]
click at [322, 233] on button "Add Filter" at bounding box center [334, 244] width 89 height 42
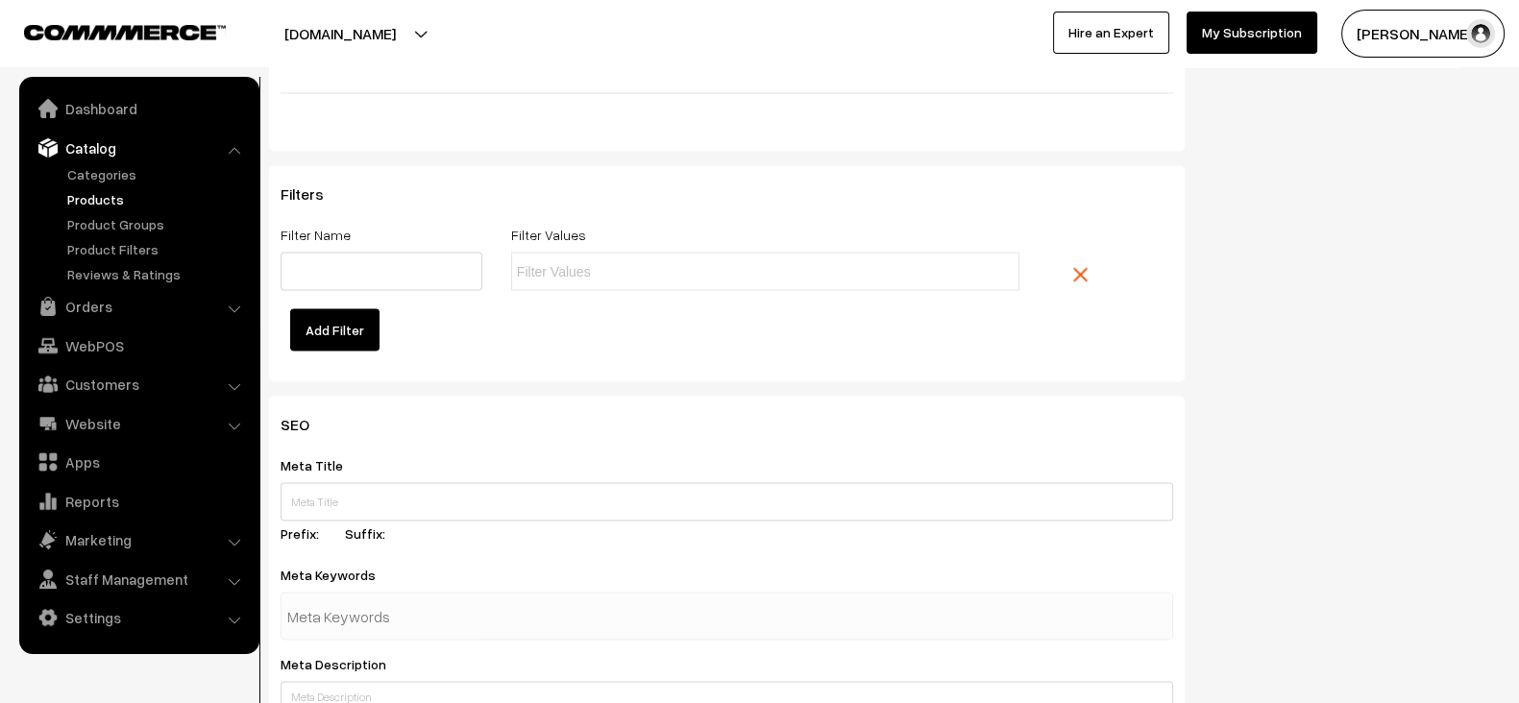
click at [623, 264] on input "text" at bounding box center [601, 272] width 168 height 20
paste input "5G, iOS, 6.7-inch, A17 chip, Pro Camera"
type input "5G"
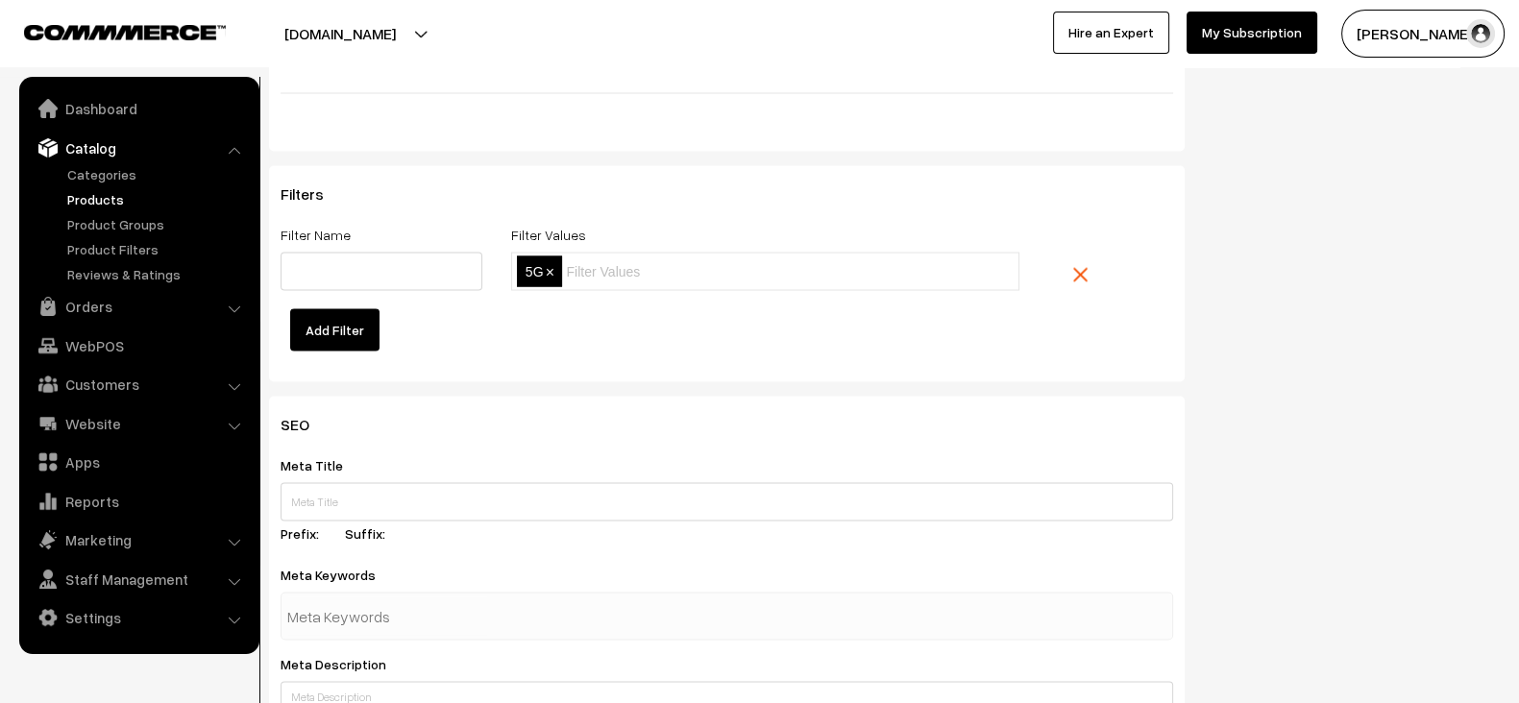
paste input "5G, iOS, 6.7-inch, A17 chip, Pro Camera"
type input "iOS"
paste input "5G, iOS, 6.7-inch, A17 chip, Pro Camera"
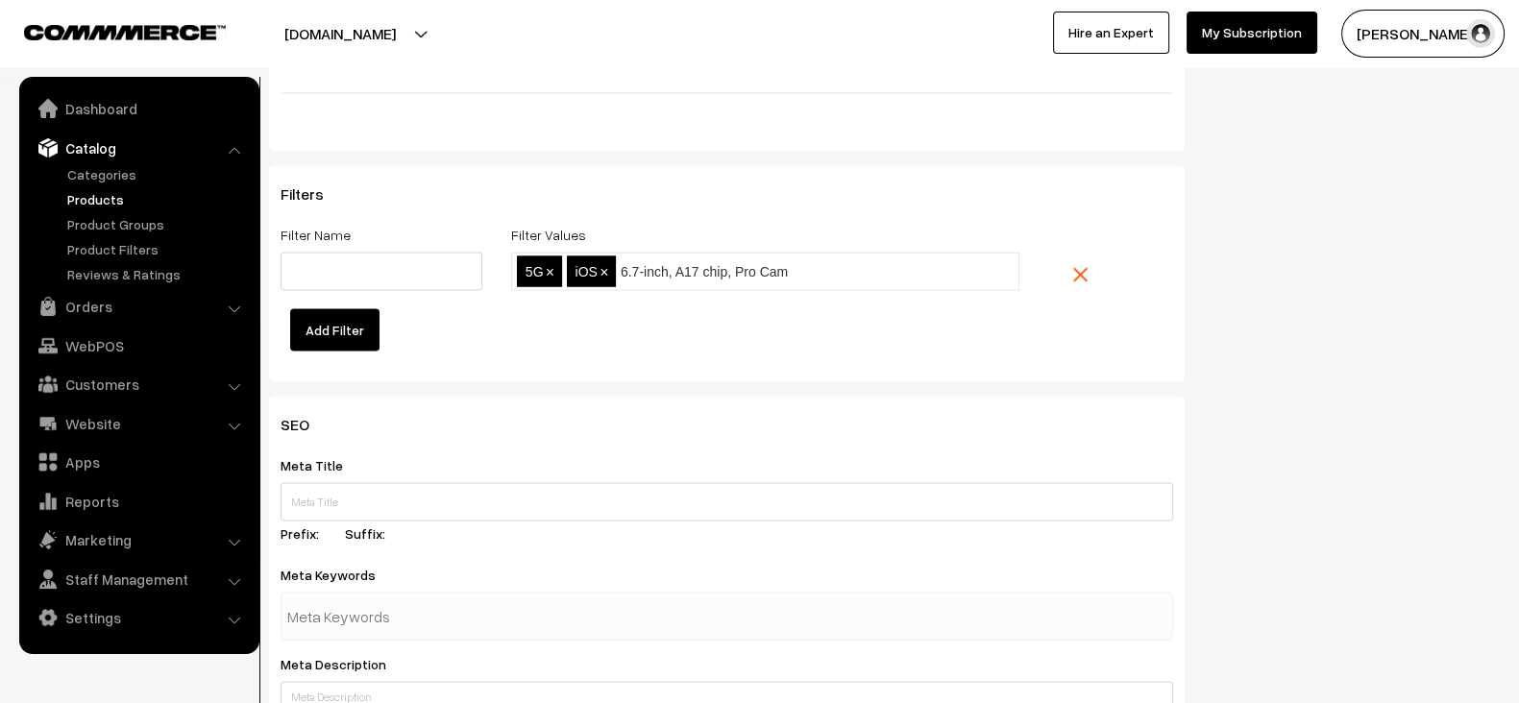
scroll to position [0, 22]
type input "6.7-inch"
paste input "5G, iOS, 6.7-inch, A17 chip, Pro Camera"
type input "A17 chip"
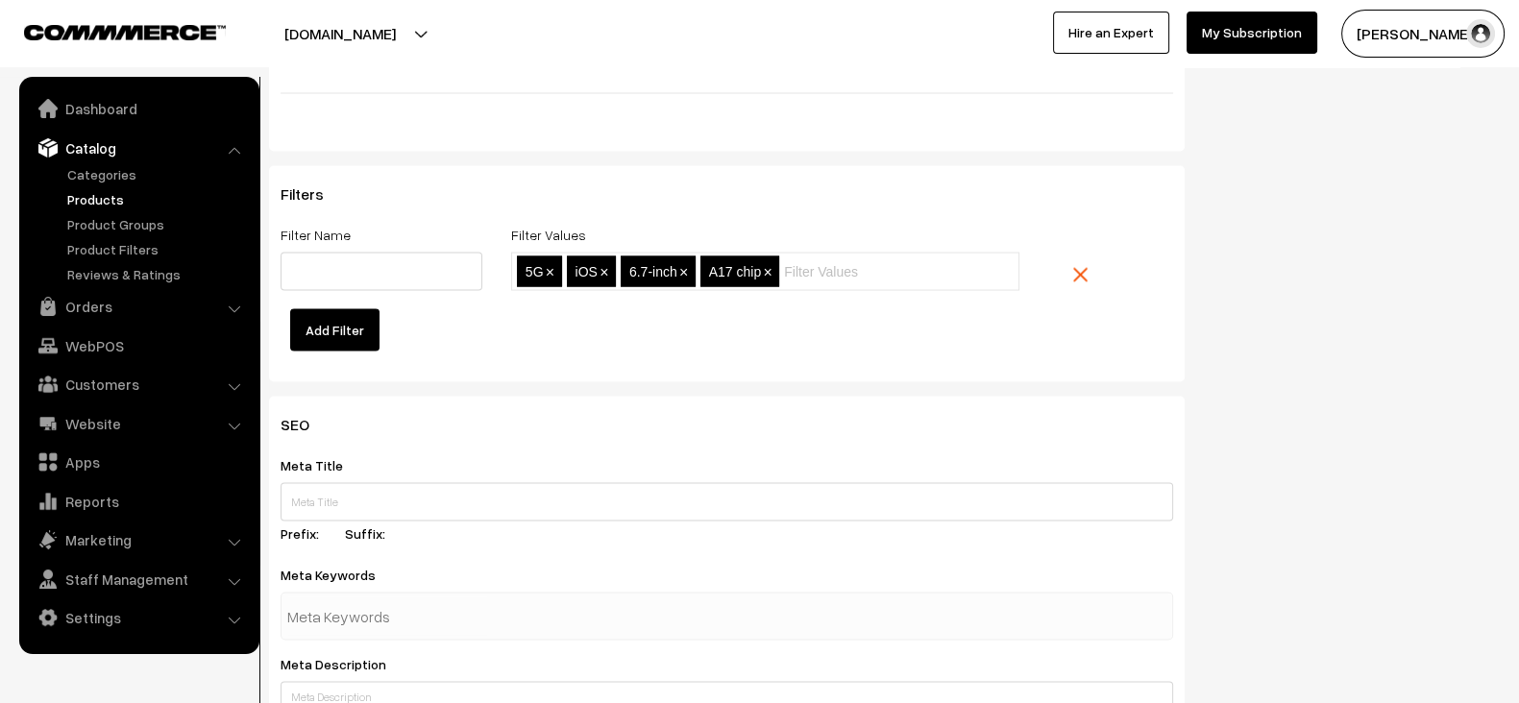
paste input "5G, iOS, 6.7-inch, A17 chip, Pro Camera"
type input "Pro Camera"
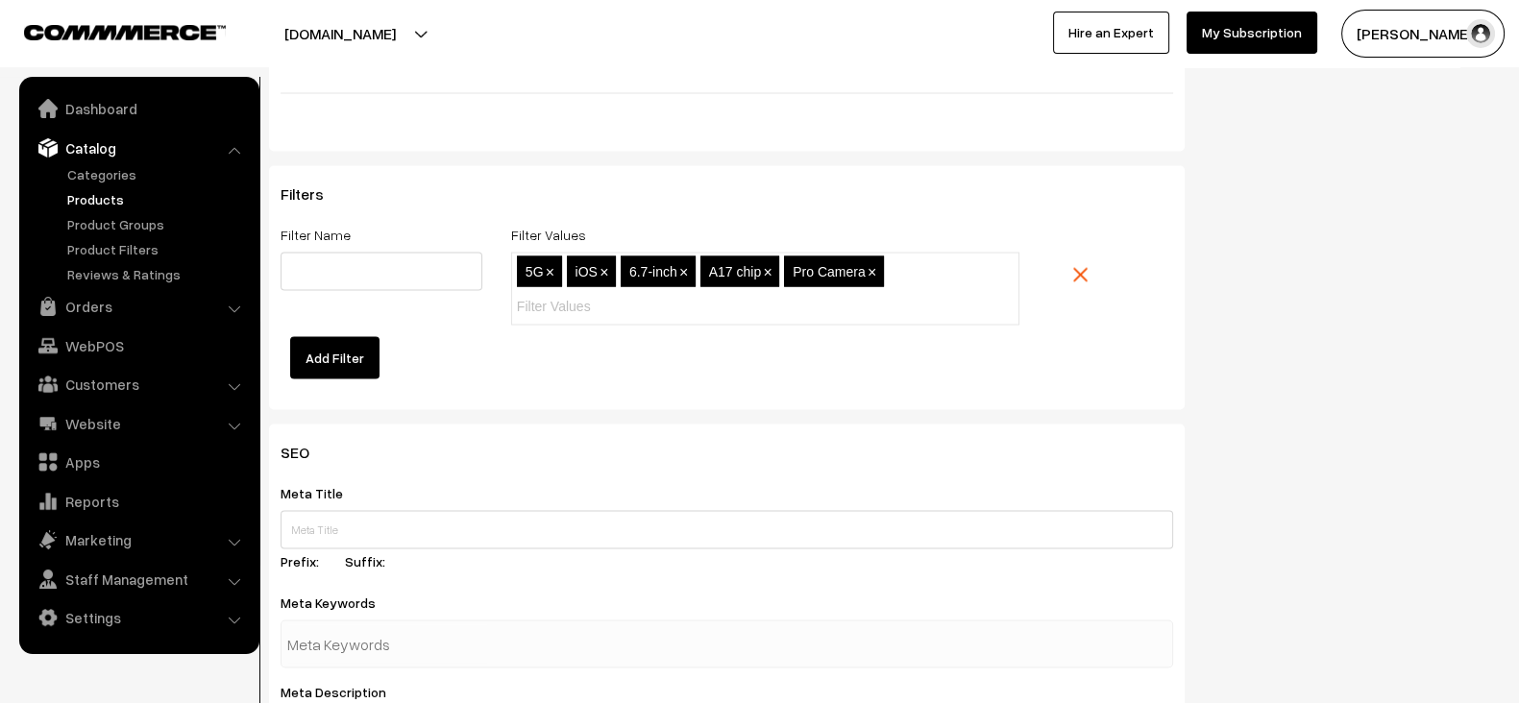
click at [658, 363] on div "Filters Filter Name Filter Values 5G,iOS,6.7-inch,A17 chip,Pro Camera 5G × iOS …" at bounding box center [727, 282] width 893 height 195
click at [444, 255] on input "text" at bounding box center [382, 272] width 202 height 38
type input "I"
type input "IPHONE"
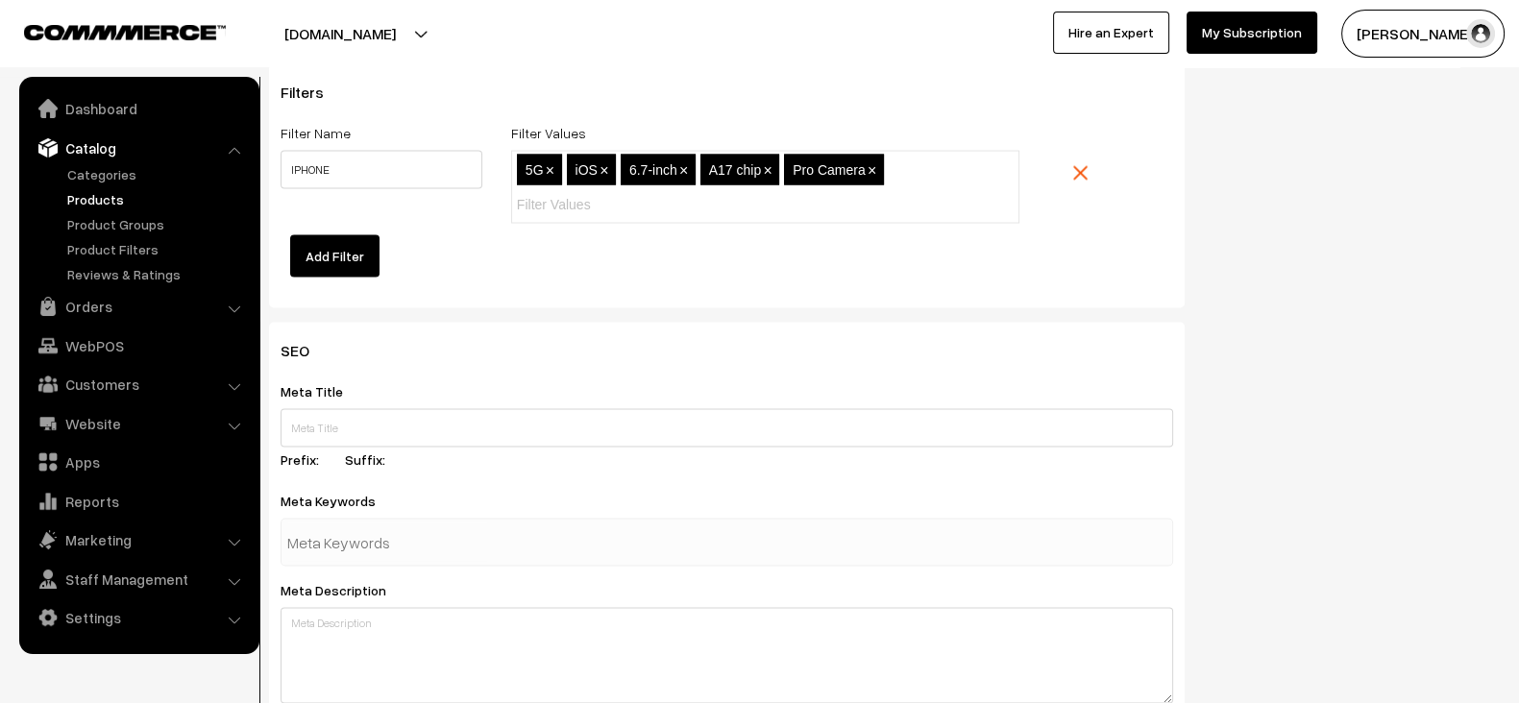
scroll to position [4679, 0]
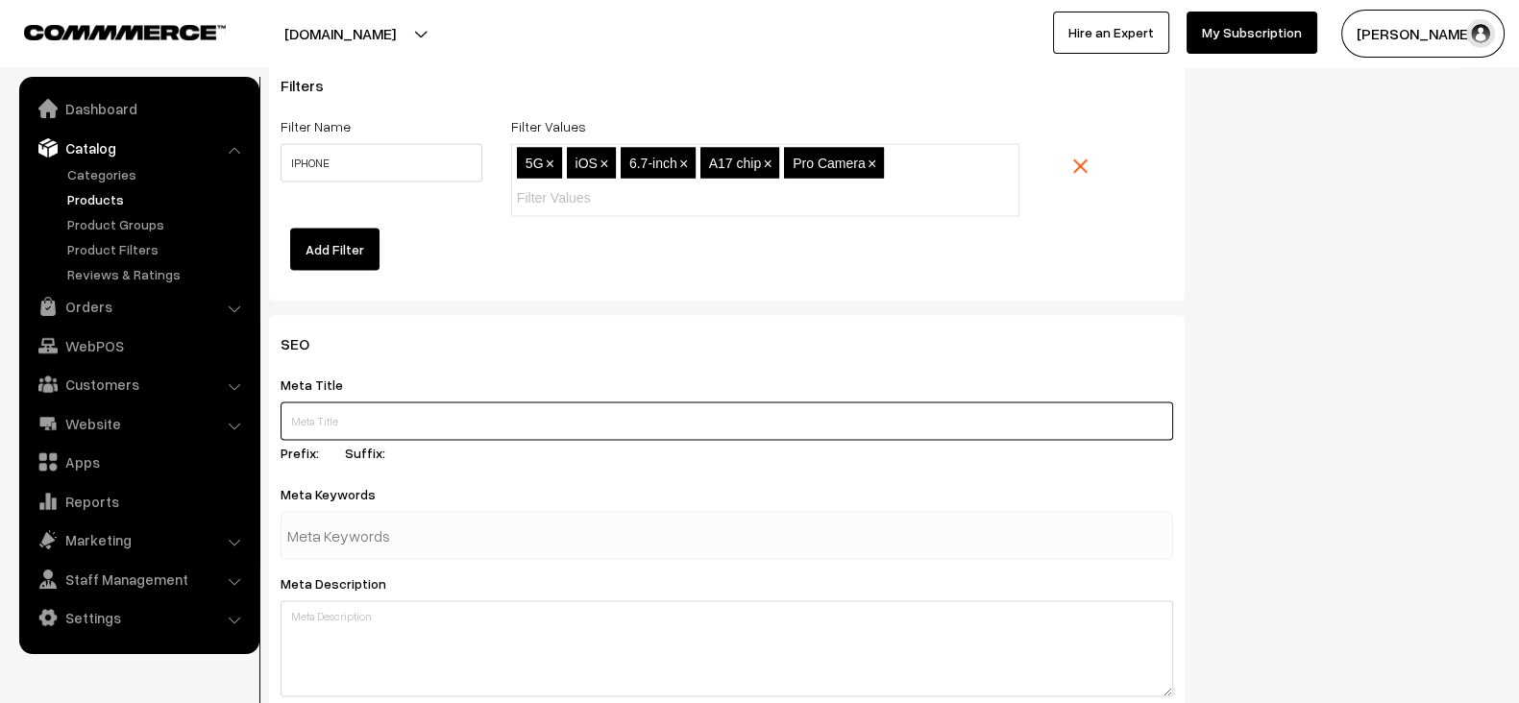
paste input "Apple iPhone 15 Pro Max"
click at [382, 403] on input "Apple iPhone 15 Pro Max" at bounding box center [727, 422] width 893 height 38
type input "Apple iPhone 15 Pro Max"
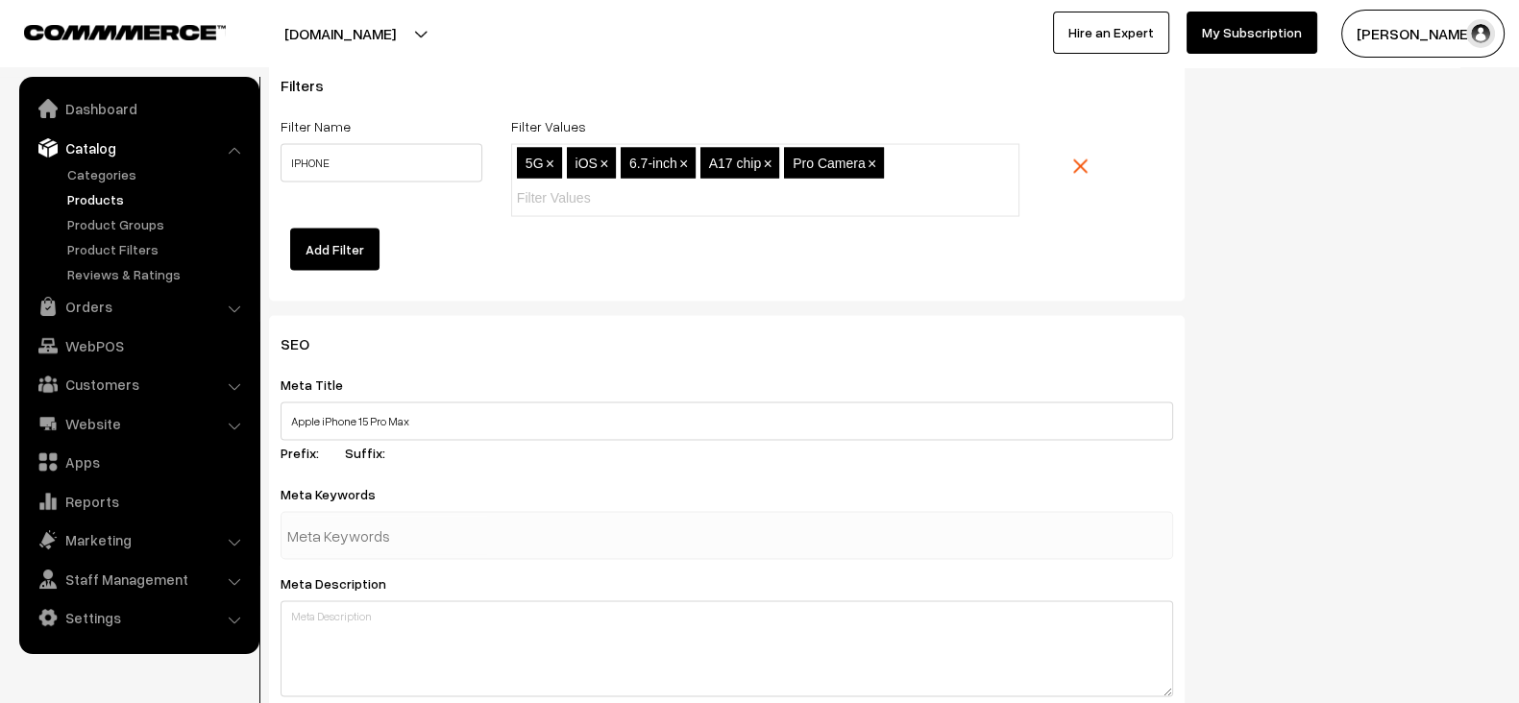
click at [508, 530] on div at bounding box center [727, 536] width 893 height 48
paste input "iPhone"
type input "iPhone"
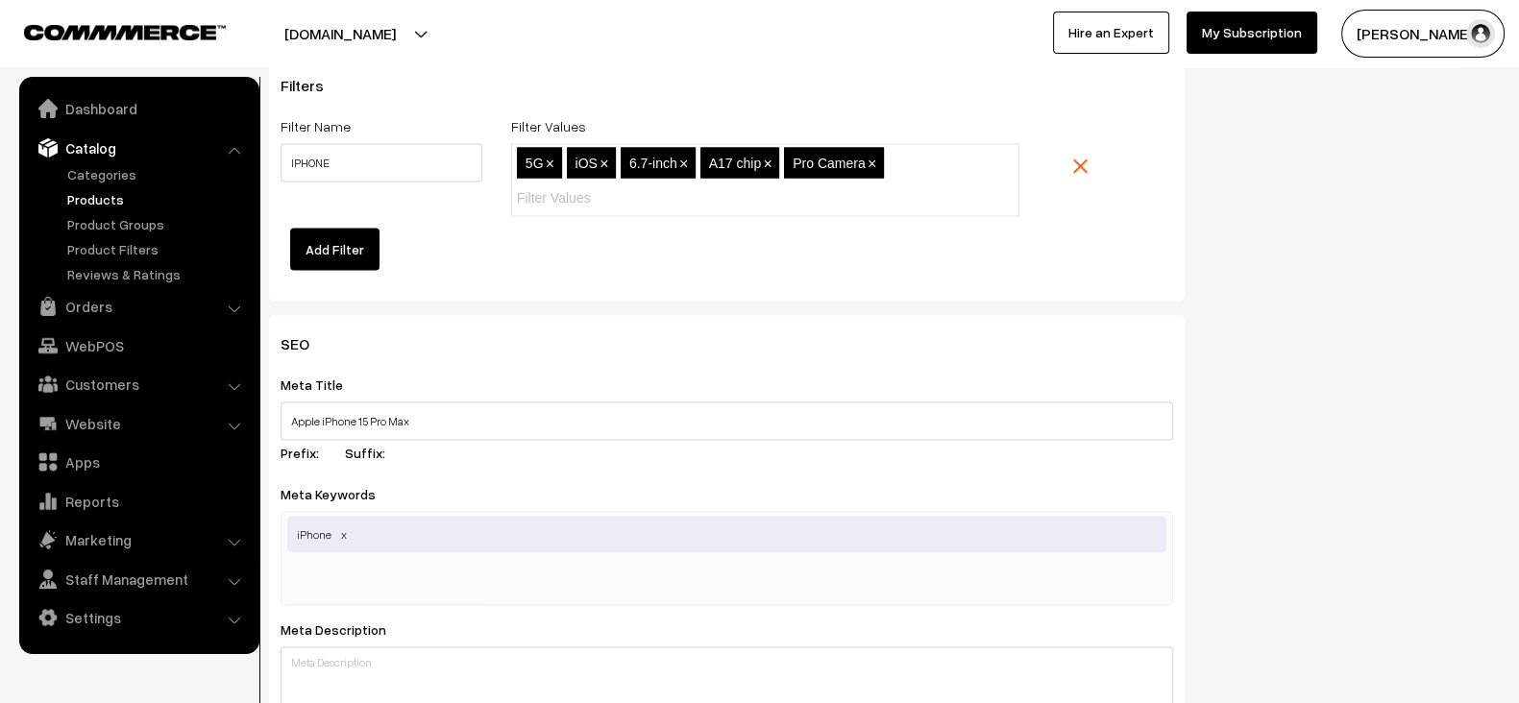
paste input "iPhone 15"
type input "iPhone 15"
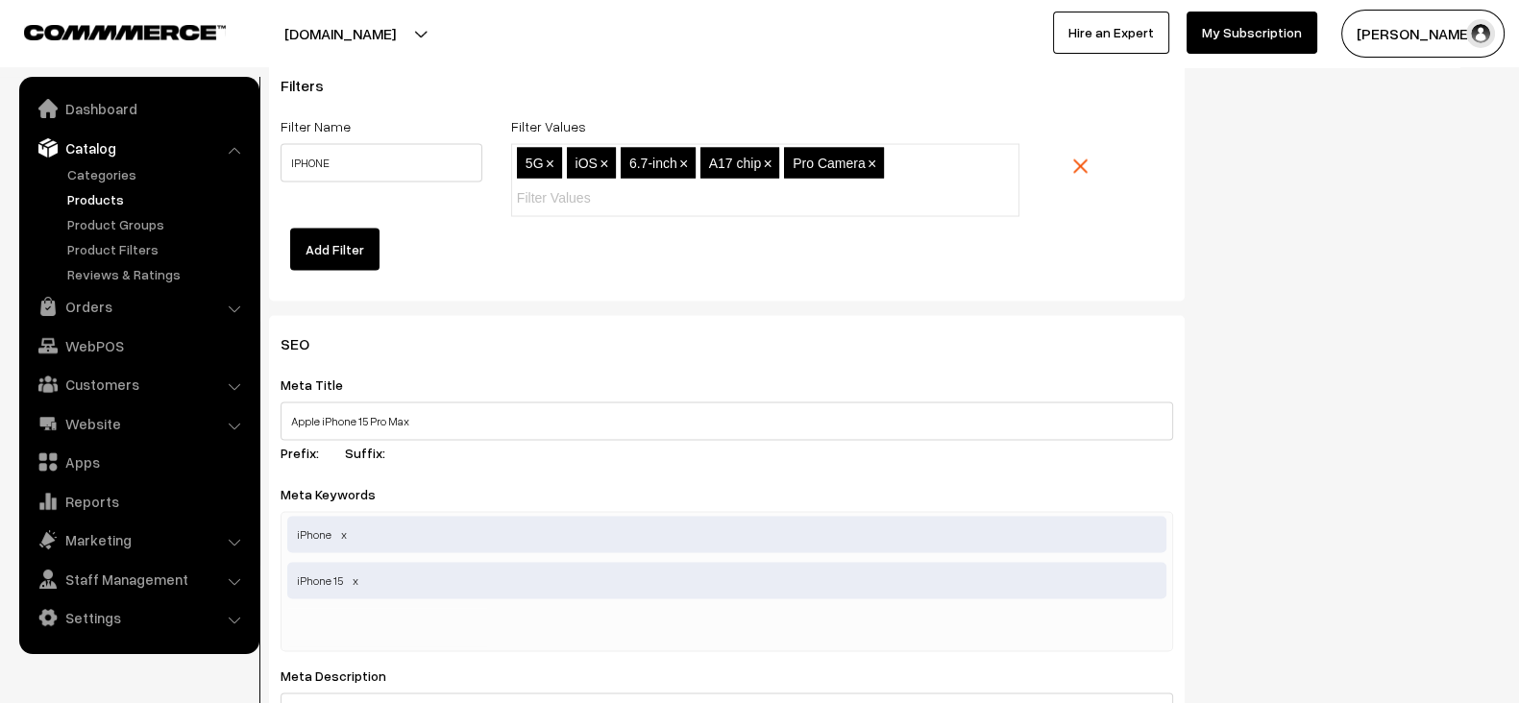
paste input "iPhone 15 Pro"
type input "iPhone 15 Pro"
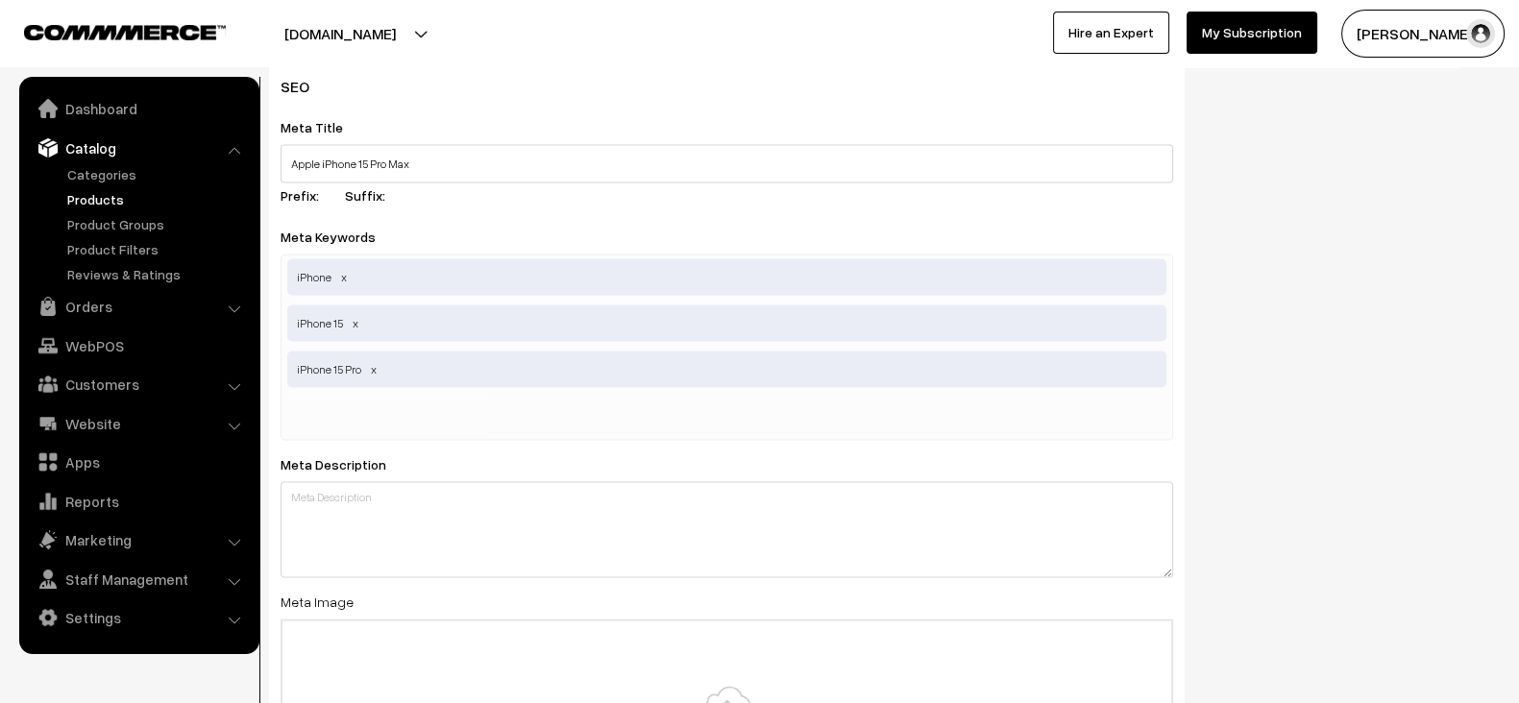
scroll to position [4942, 0]
paste input "5G phone"
type input "5G phone"
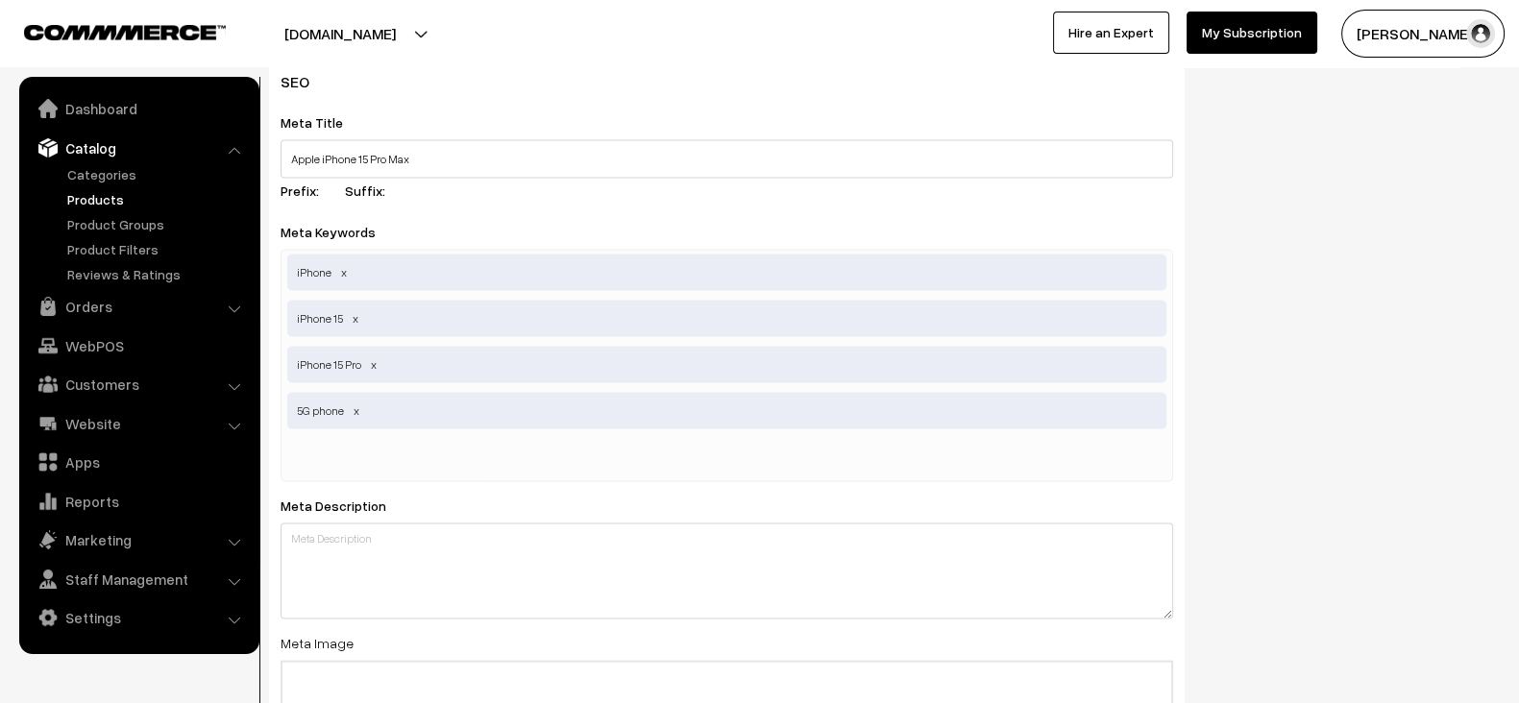
paste input "Apple iPhone"
type input "Apple iPhone"
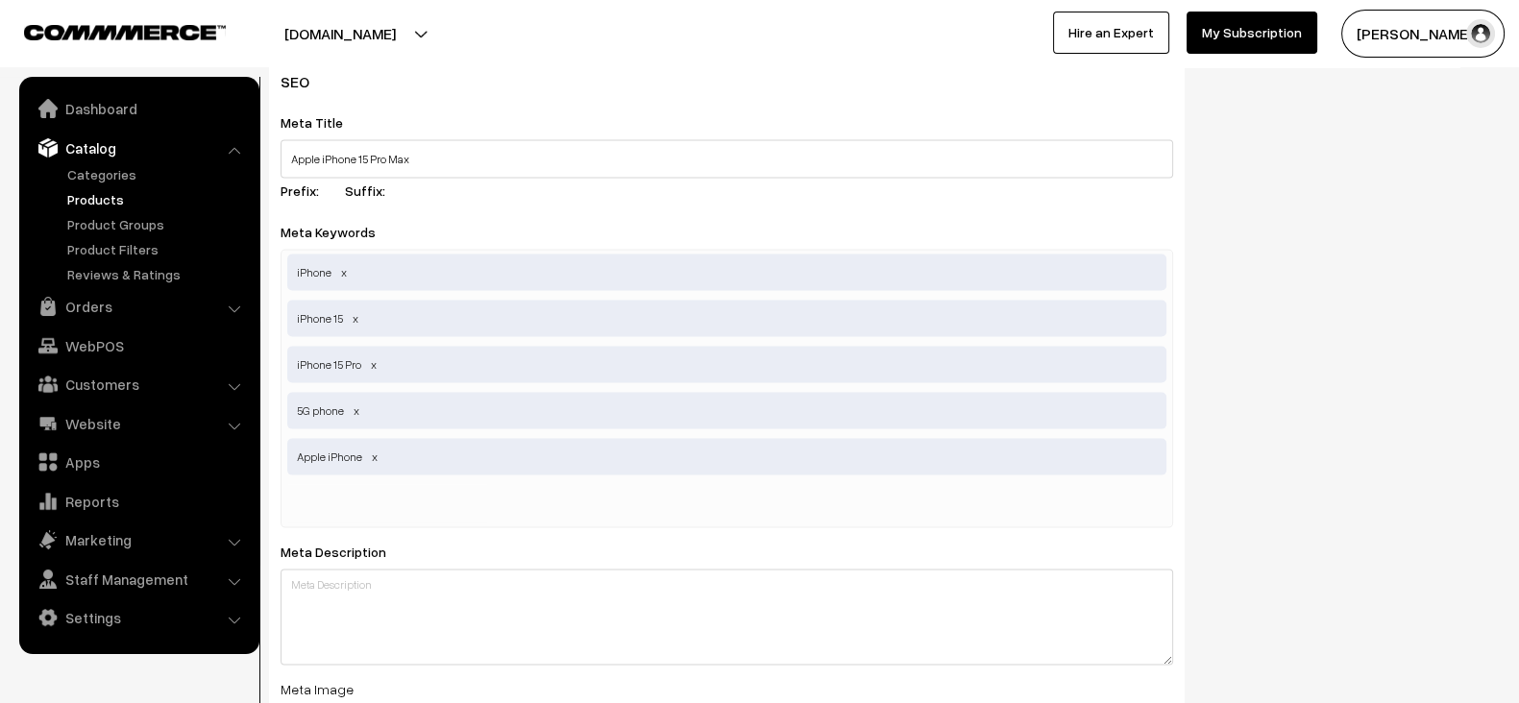
paste input "smartphone"
type input "smartphone"
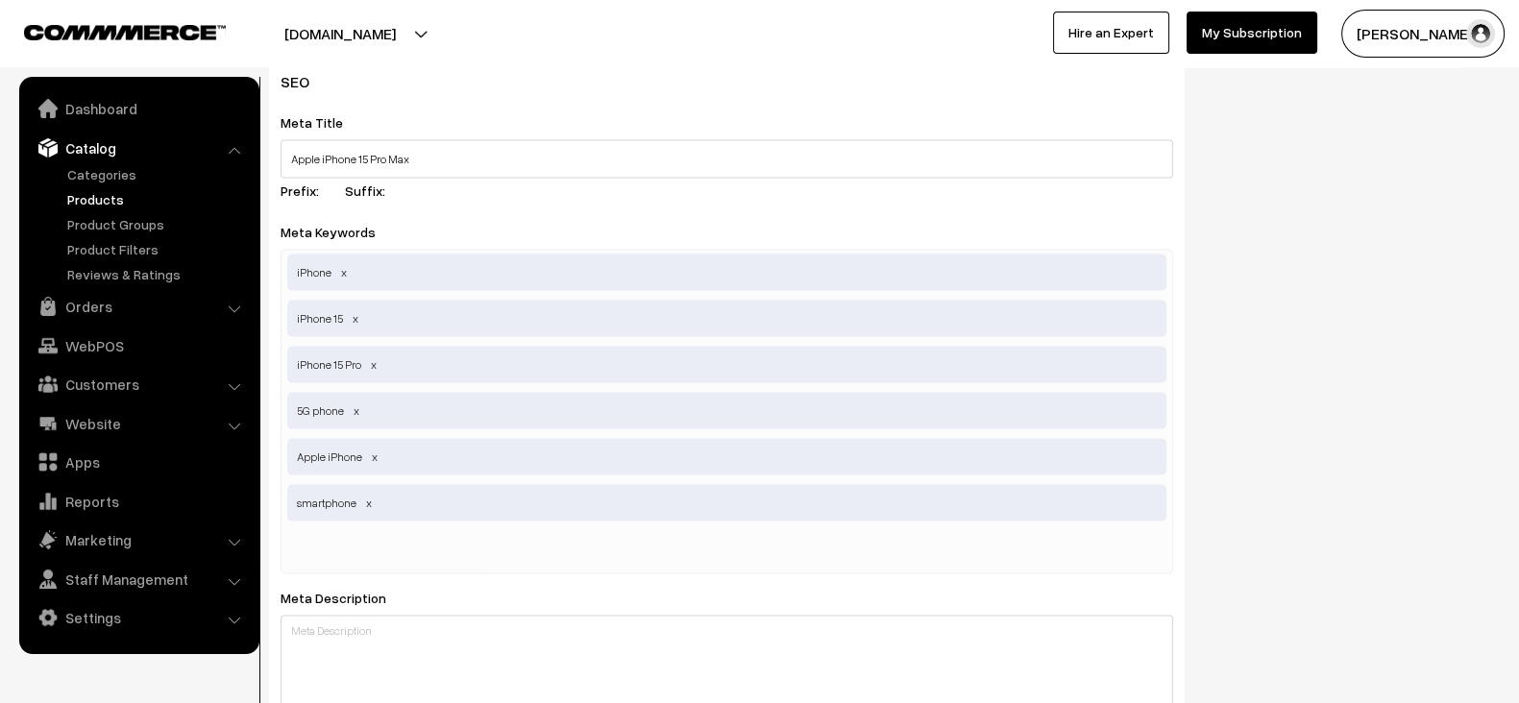
click at [1248, 406] on div "SEO Meta Title Apple iPhone 15 Pro Max Prefix: Suffix: Meta Keywords iPhone,iPh…" at bounding box center [885, 564] width 1260 height 1021
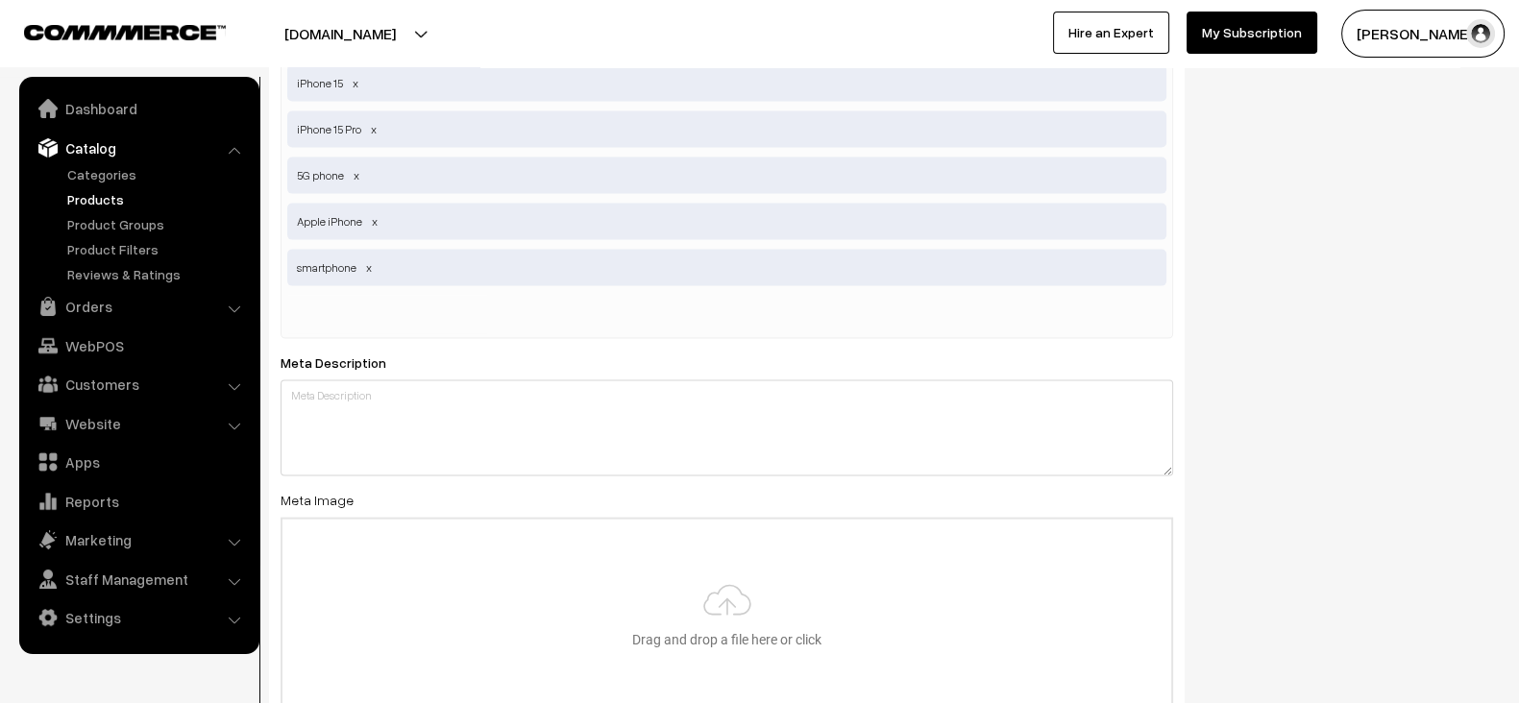
scroll to position [5194, 0]
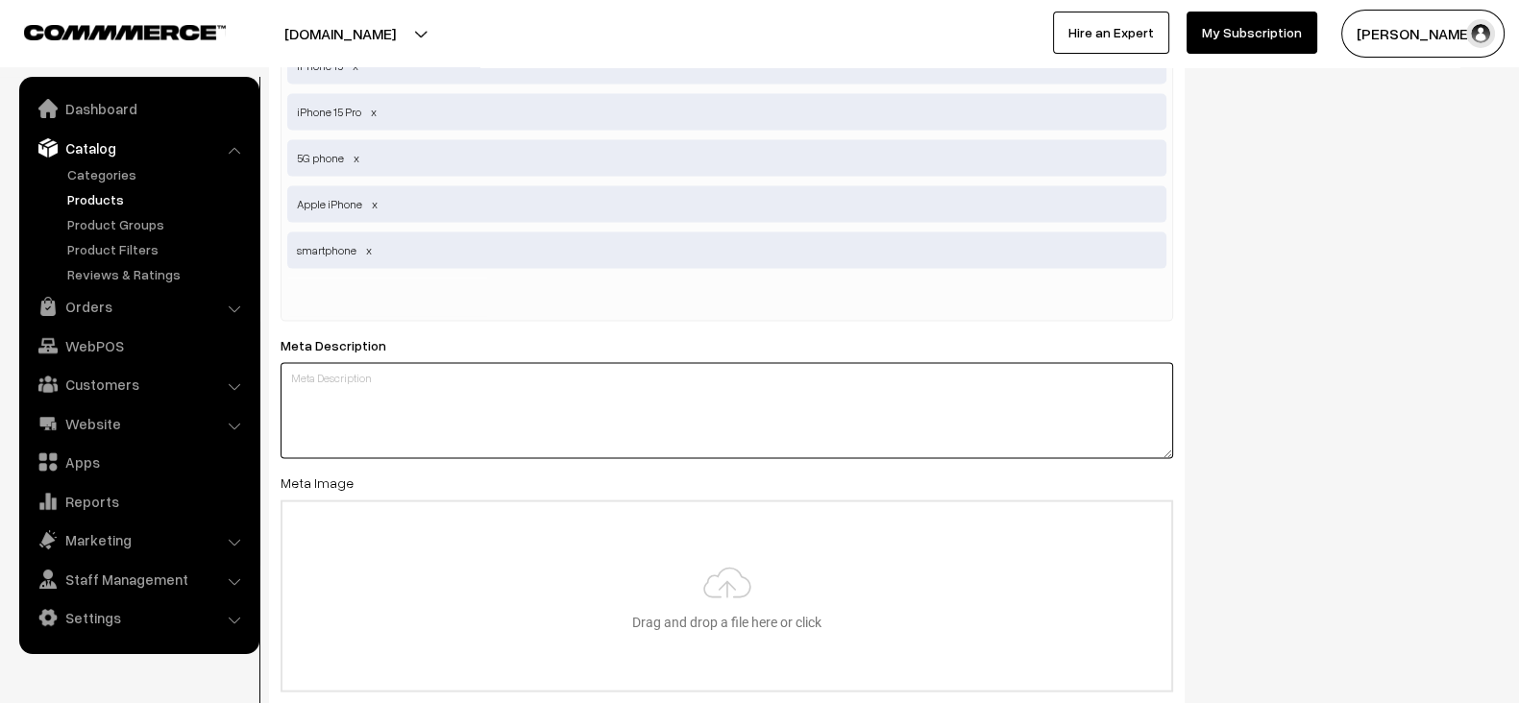
paste textarea "Buy the Apple iPhone 15 Pro Max. Fast 5G, powerful camera, and A17 chip. Perfec…"
click at [464, 363] on textarea "Buy the Apple iPhone 15 Pro Max. Fast 5G, powerful camera, and A17 chip. Perfec…" at bounding box center [727, 411] width 893 height 96
type textarea "Buy the Apple iPhone 15 Pro Max. Fast 5G, powerful camera, and A17 chip. Perfec…"
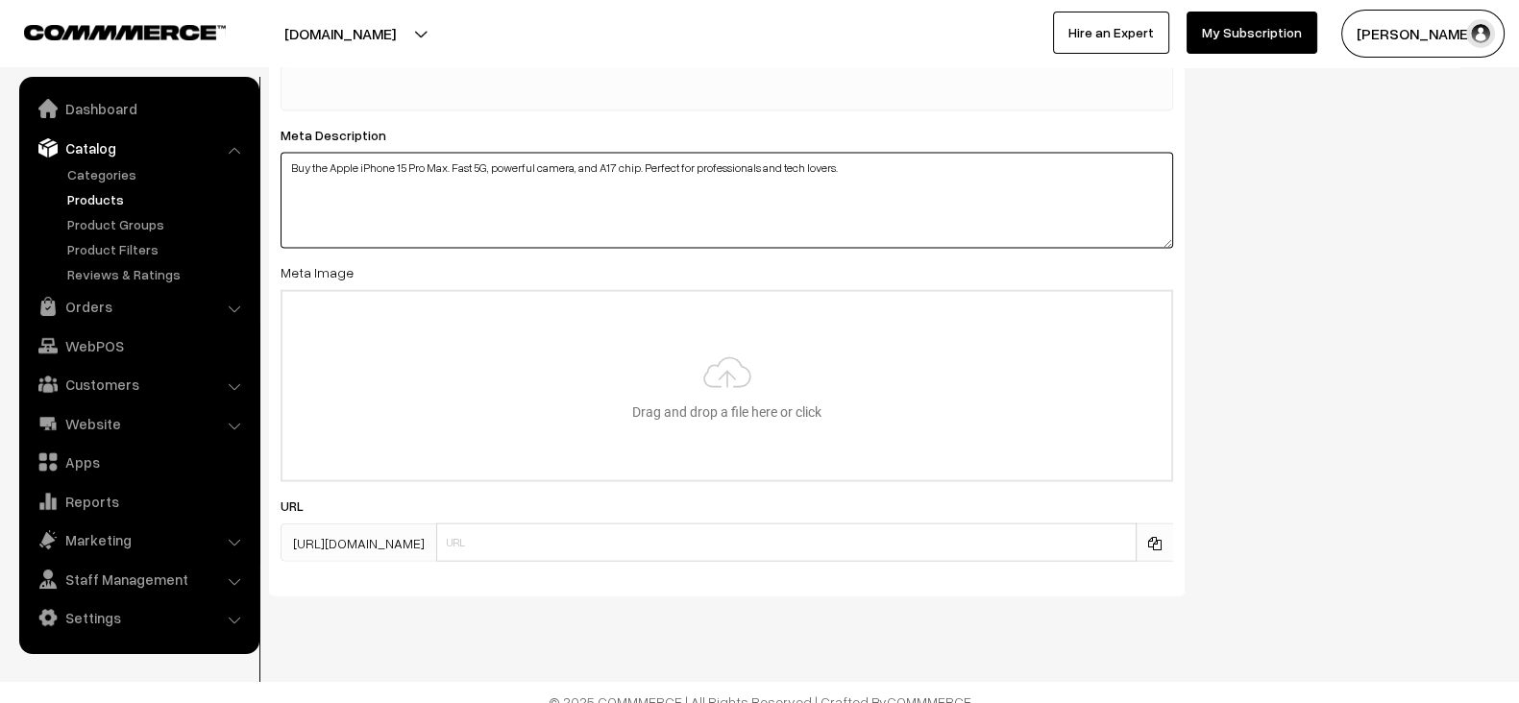
scroll to position [5406, 0]
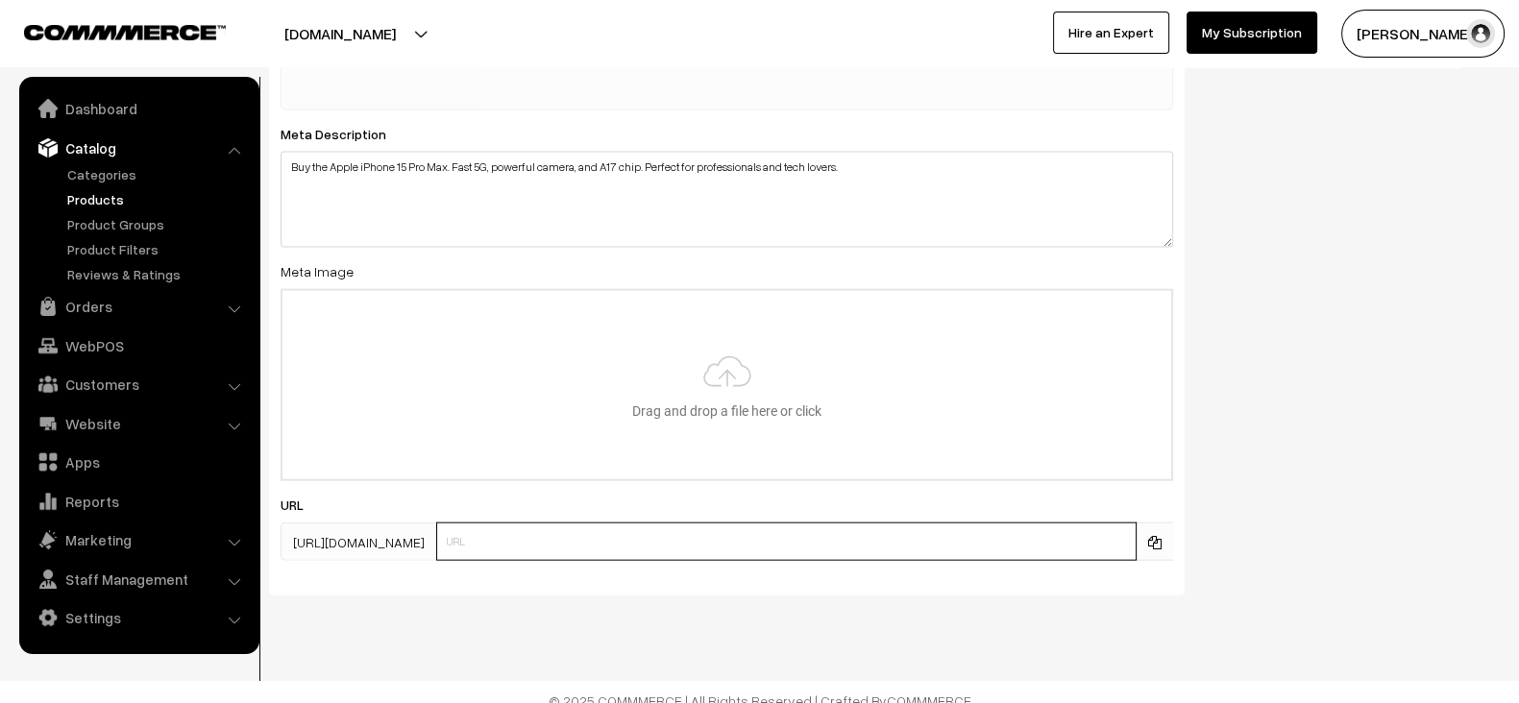
click at [735, 530] on input "text" at bounding box center [786, 542] width 701 height 38
paste input "products/apple-iphone-15-pro-max"
type input "products/apple-iphone-15-pro-max"
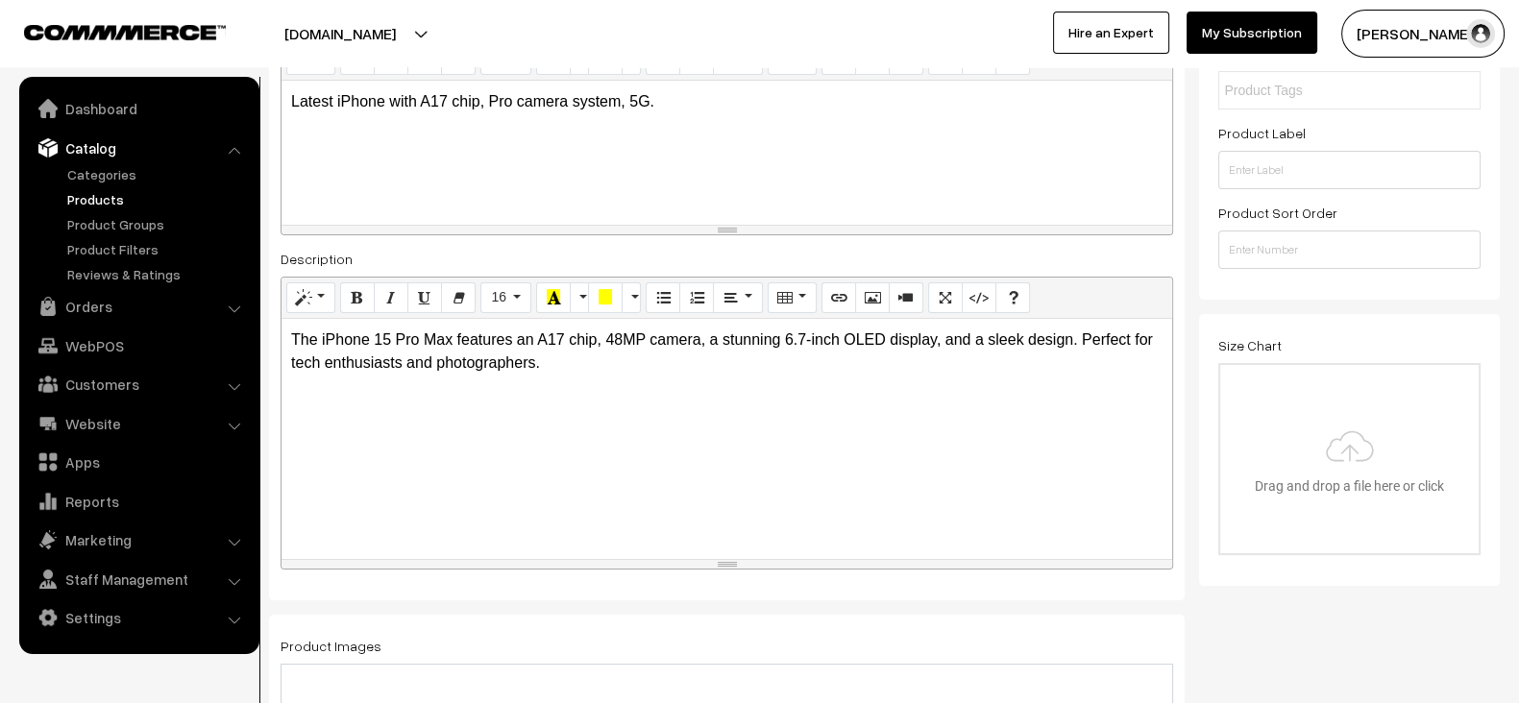
scroll to position [0, 0]
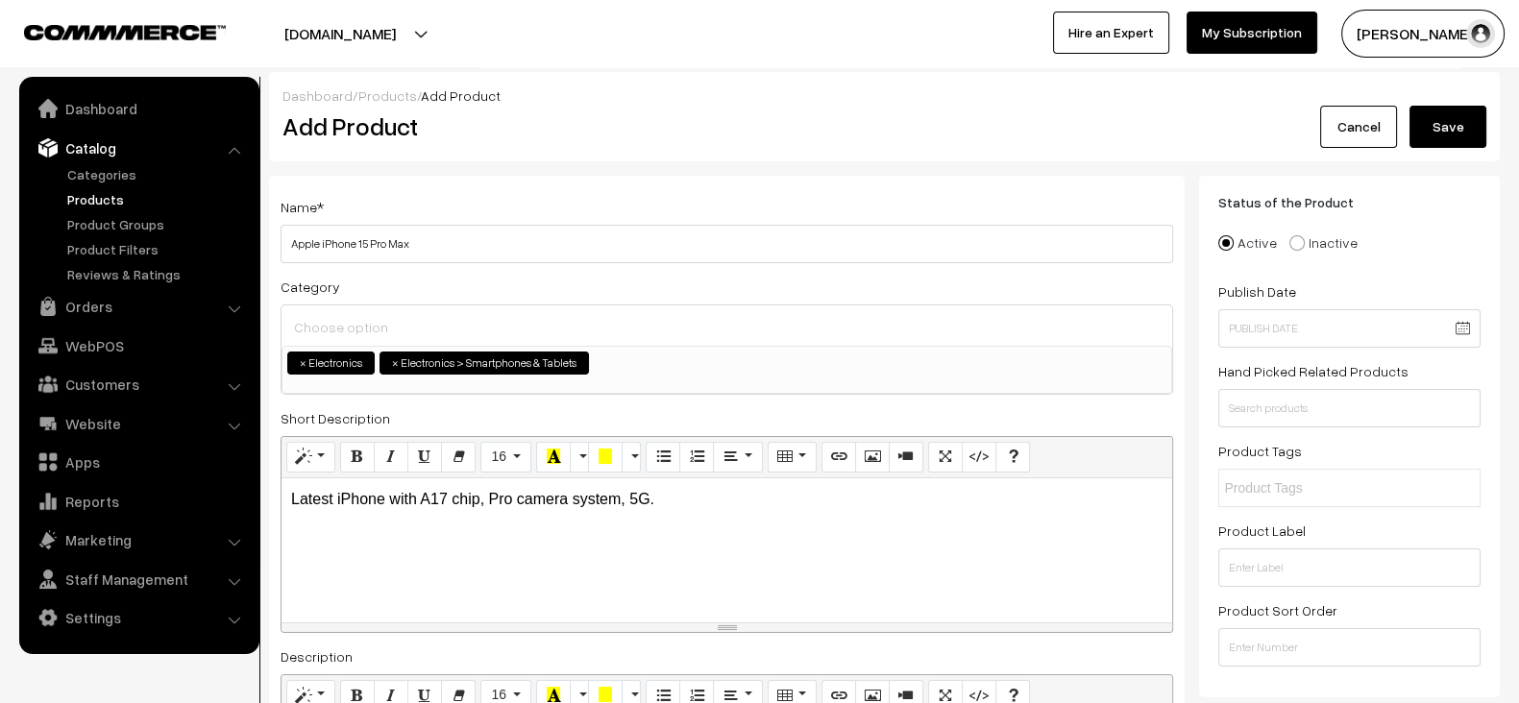
paste input "iPhone, Apple"
click at [1281, 495] on input "text" at bounding box center [1308, 489] width 168 height 20
type input "iPhone, Apple"
paste input "Smartphone"
type input "Smartphone"
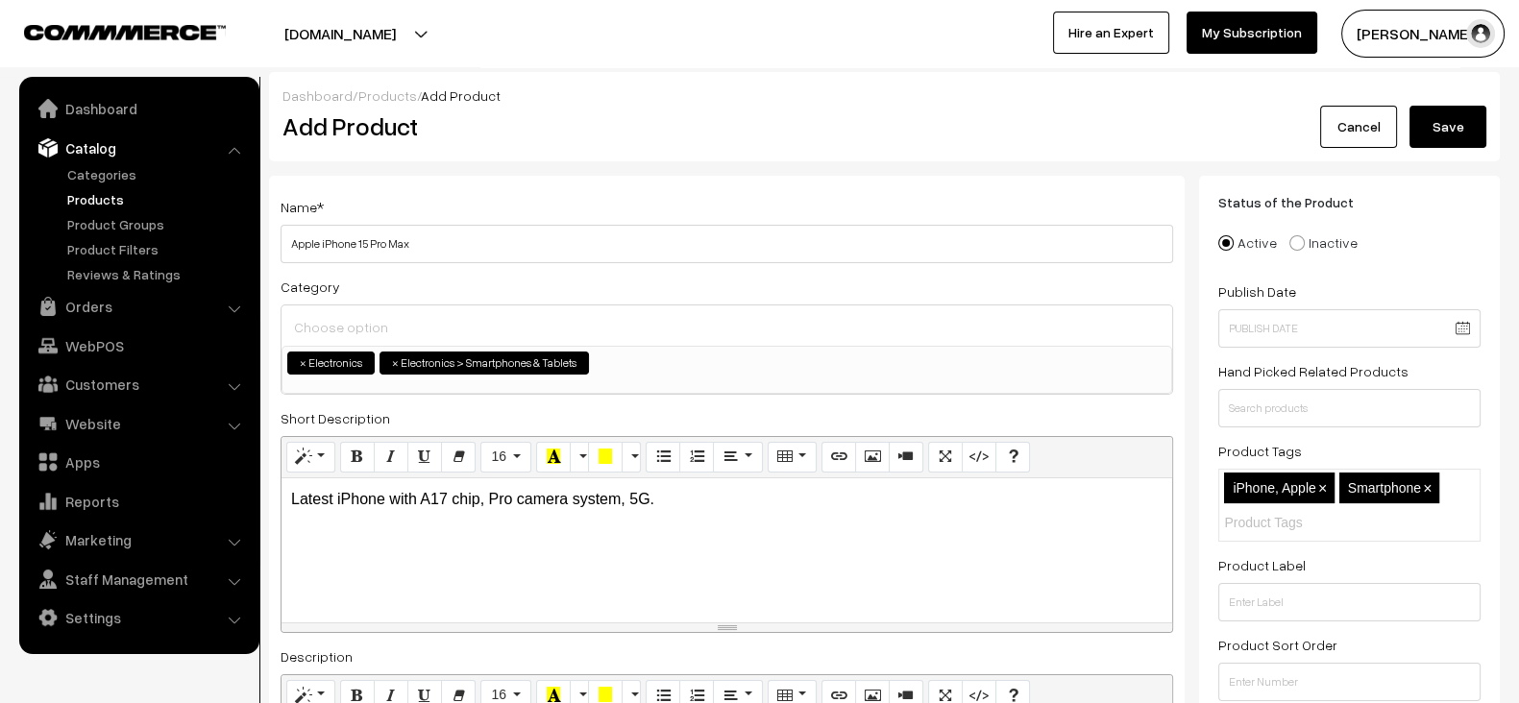
paste input "Pro Max, 5G"
type input "Pro Max, 5G"
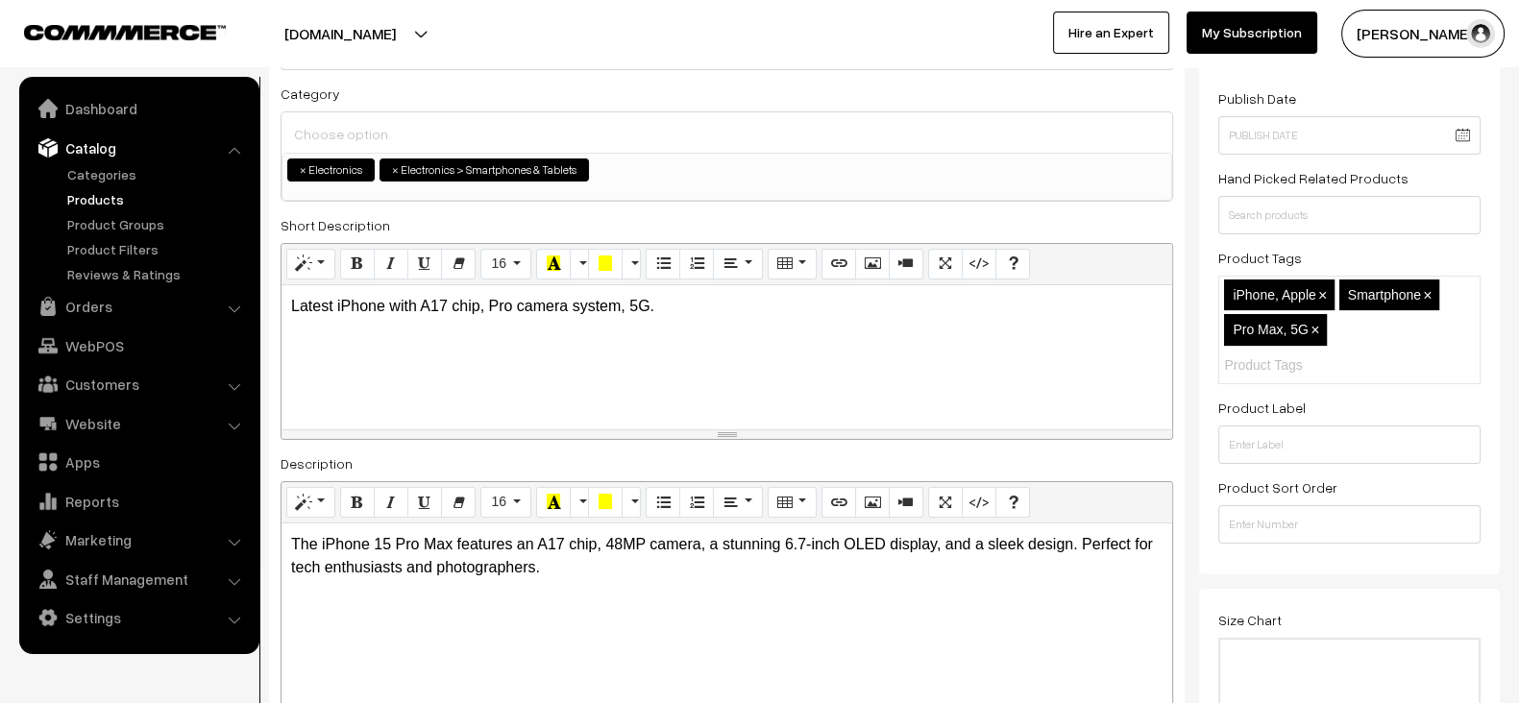
scroll to position [244, 0]
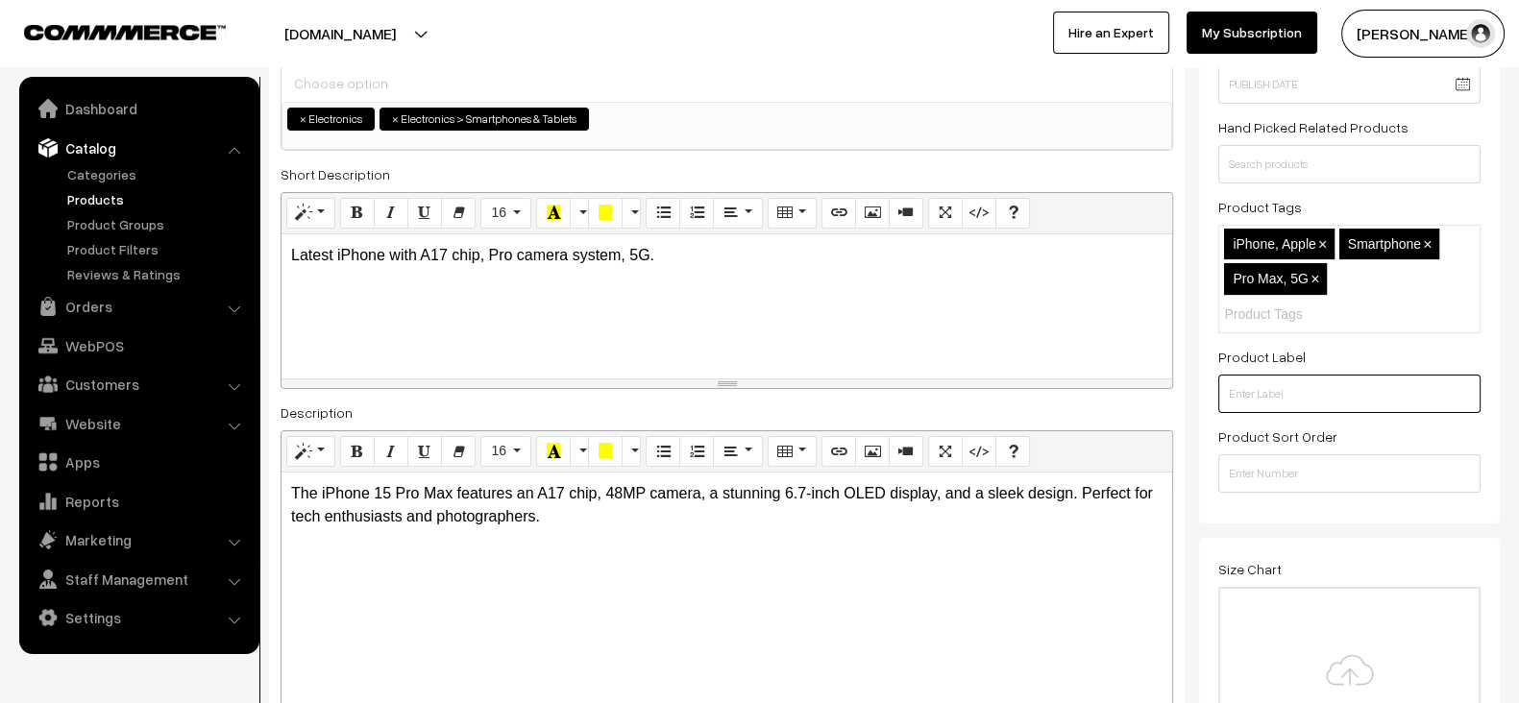
paste input "Best Seller"
click at [1310, 395] on input "Best Seller" at bounding box center [1350, 394] width 262 height 38
paste input "Limited Edition"
type input "Best Seller, Limited Edition"
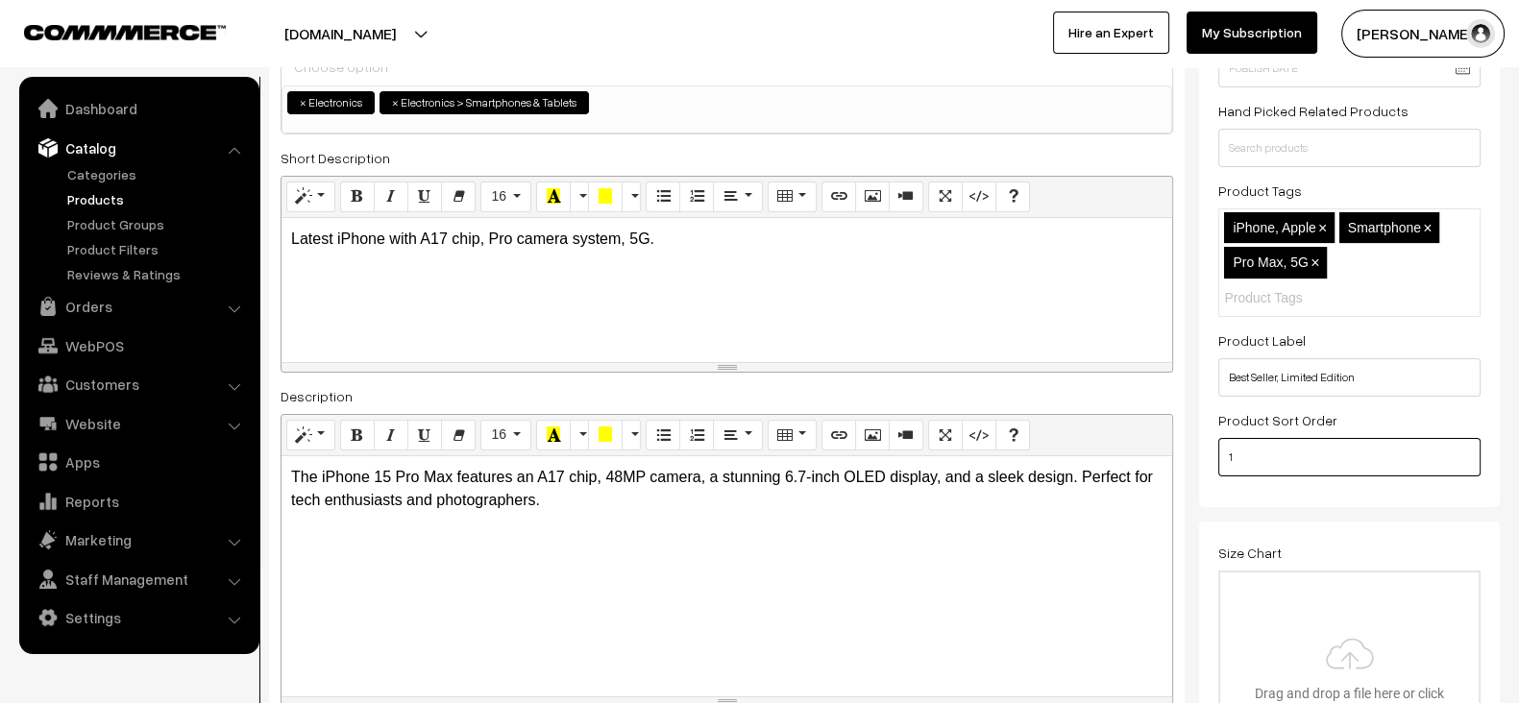
click at [1316, 452] on input "1" at bounding box center [1350, 457] width 262 height 38
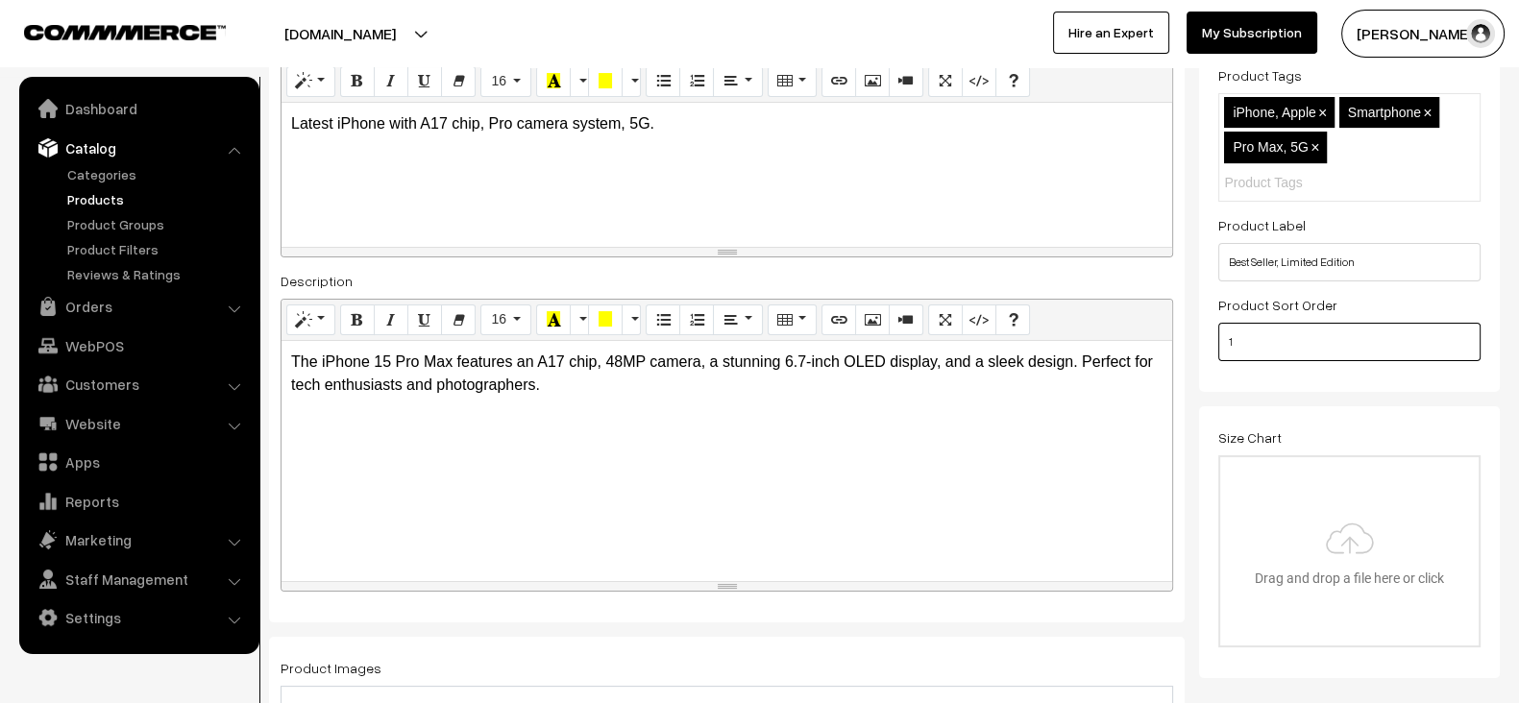
scroll to position [379, 0]
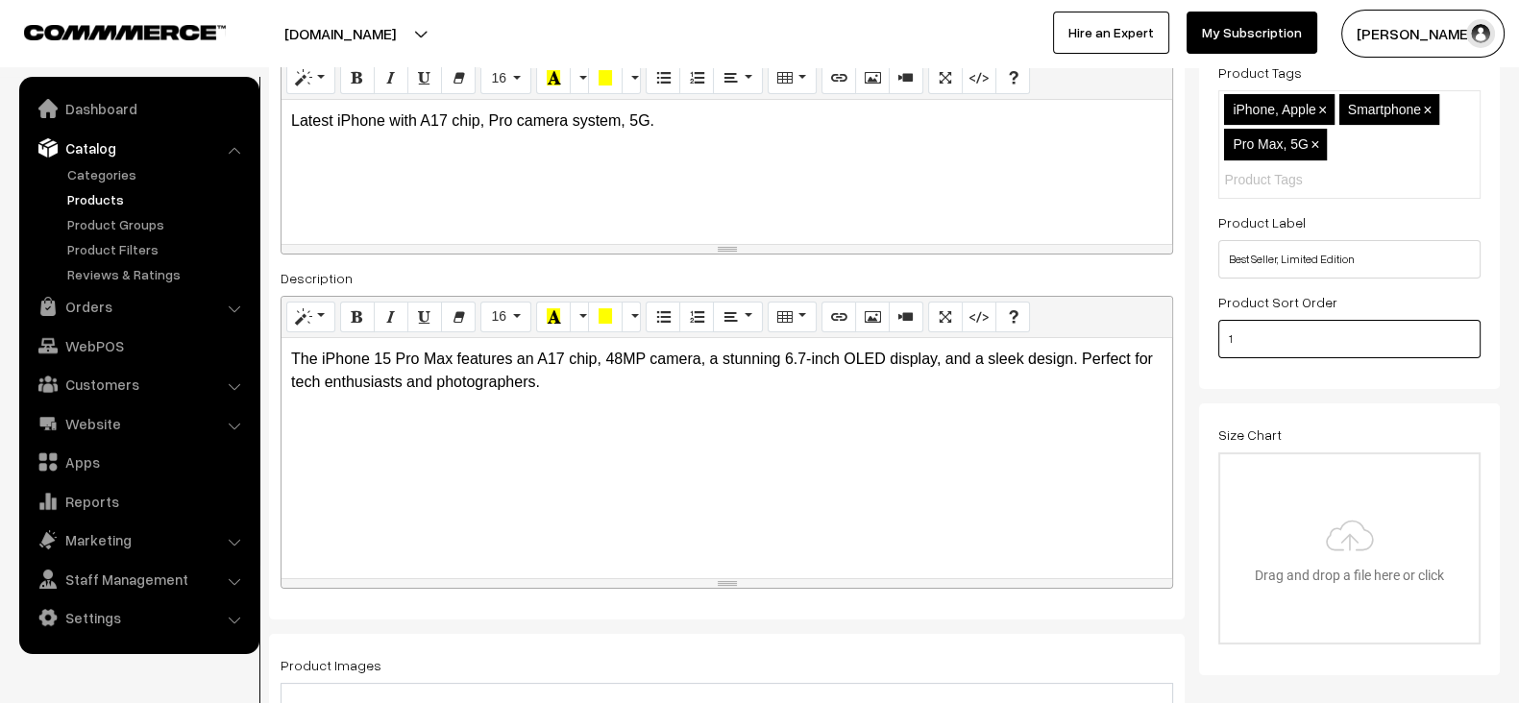
type input "1"
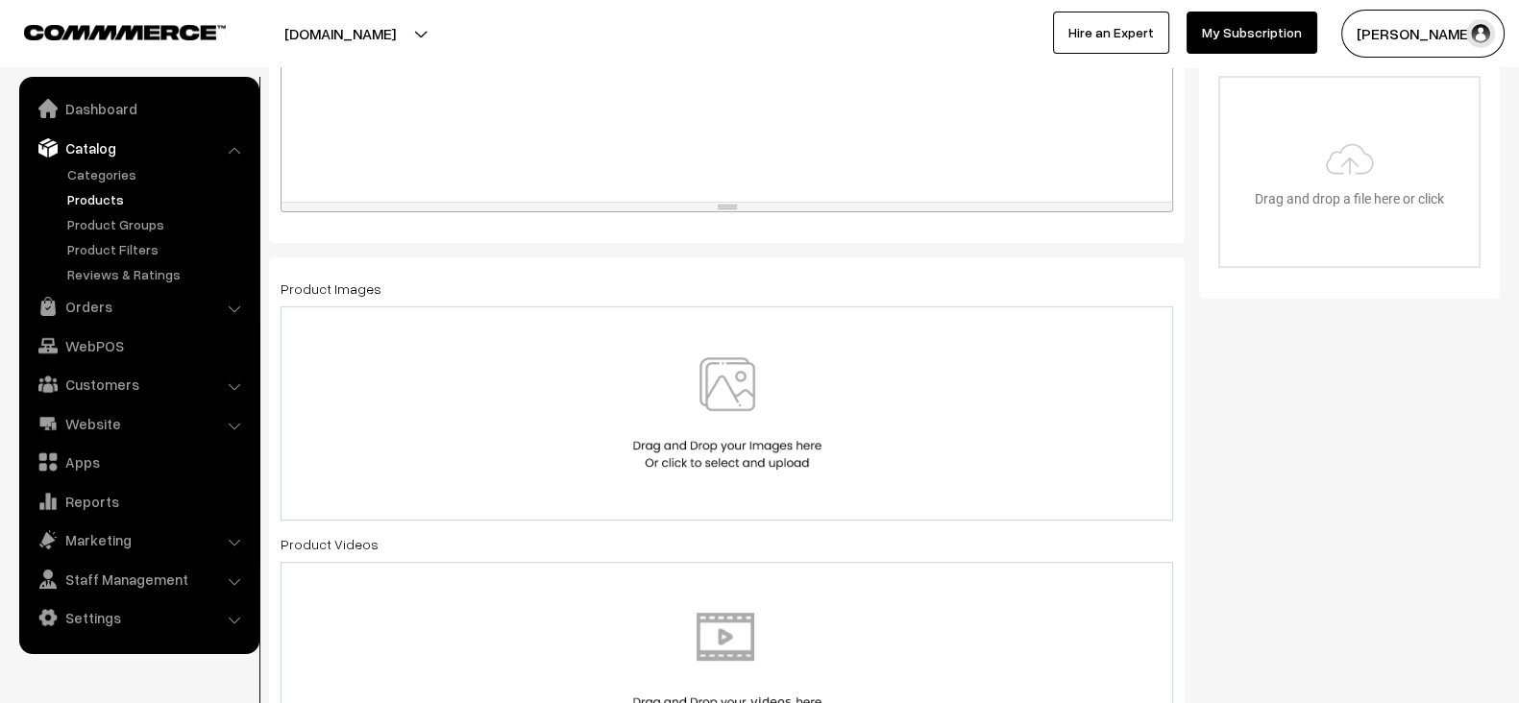
scroll to position [765, 0]
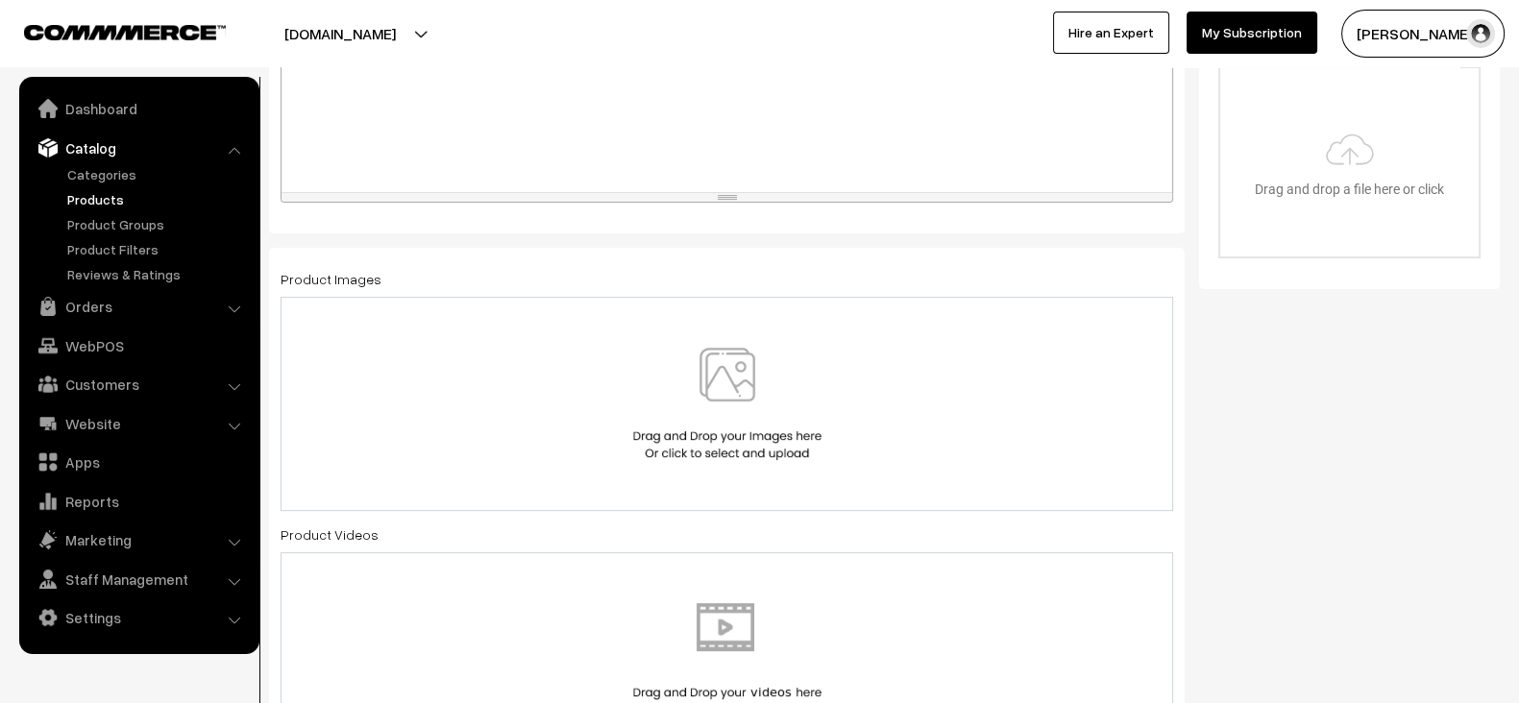
click at [649, 416] on img at bounding box center [727, 404] width 198 height 112
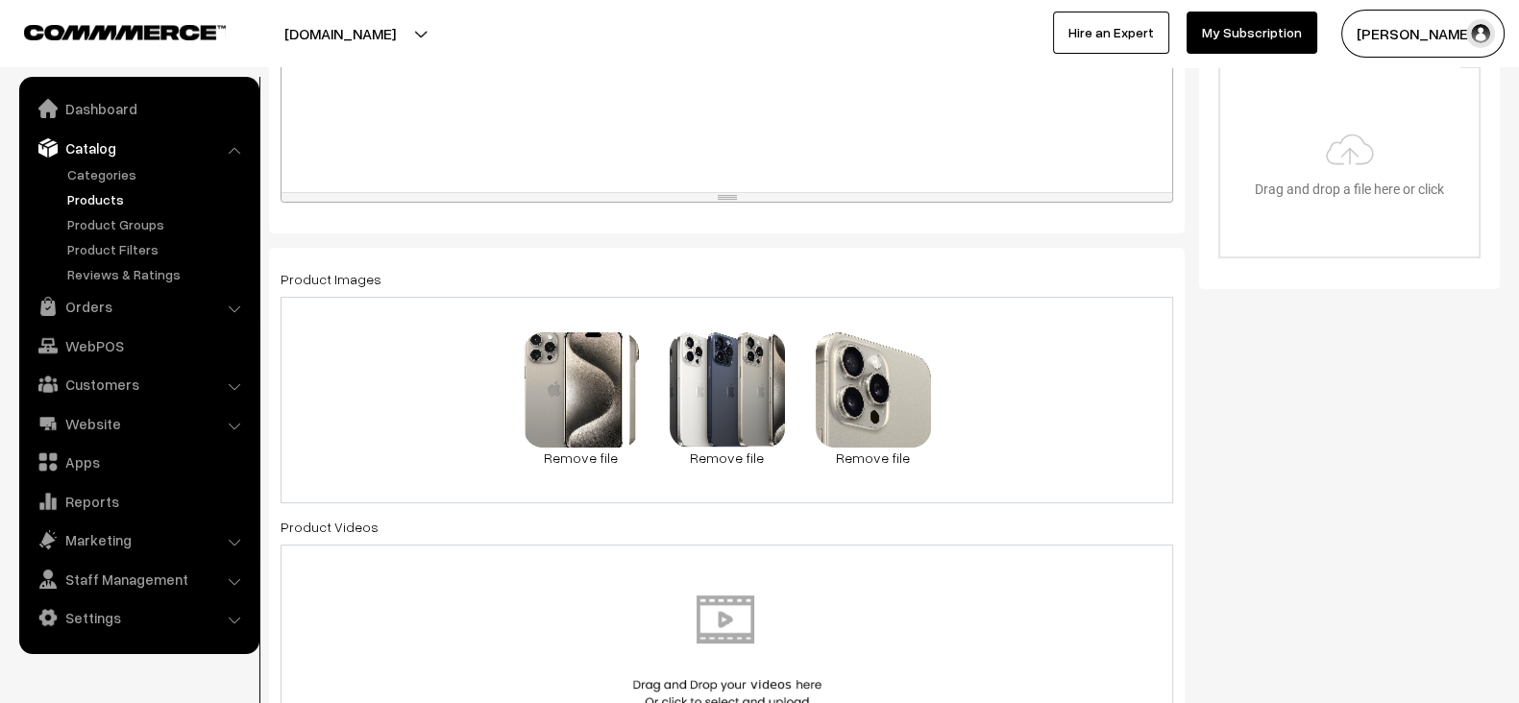
click at [1010, 444] on div "89.2 KB apple-iphone-15-pro-max-1.jpg Check Error Remove file 54.6 KB apple-iph…" at bounding box center [727, 400] width 893 height 207
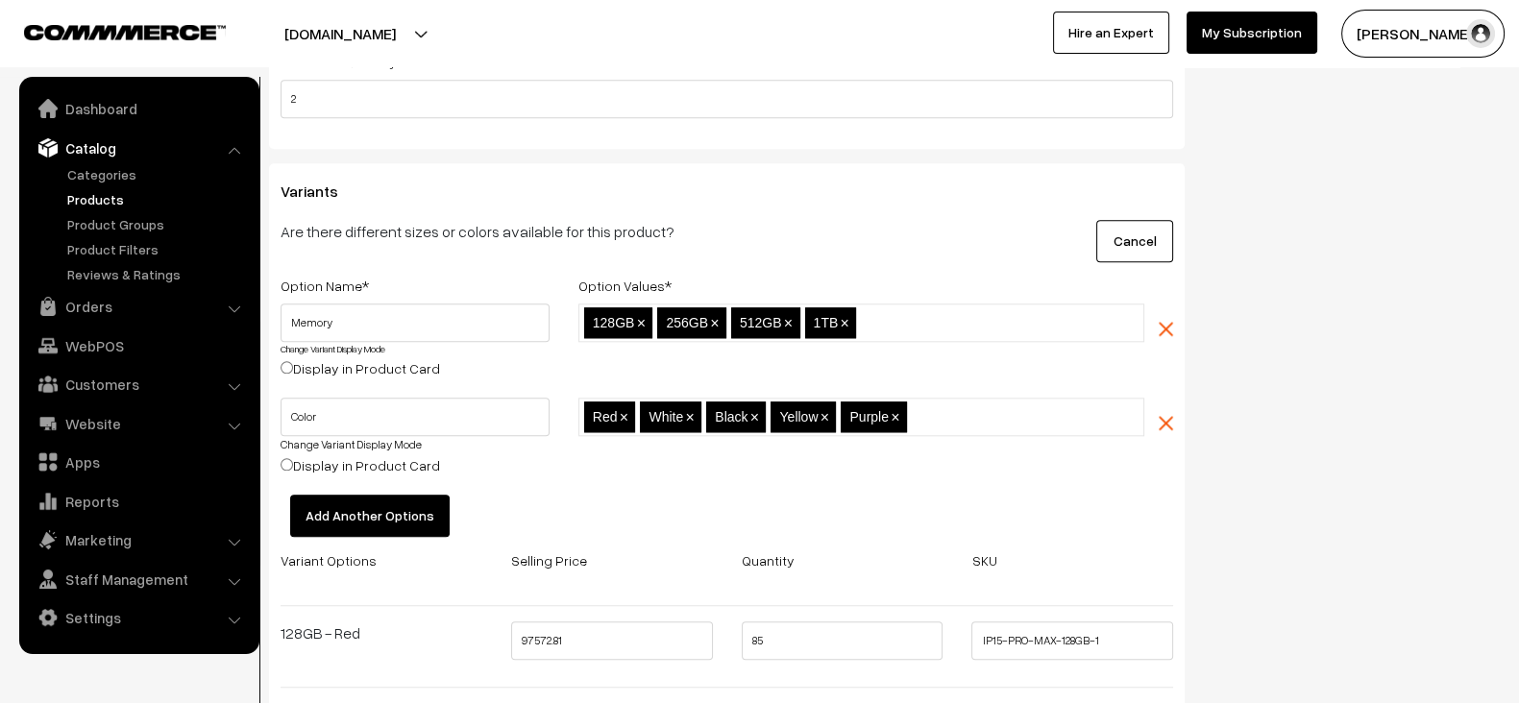
scroll to position [2418, 0]
click at [940, 409] on input "text" at bounding box center [996, 417] width 168 height 20
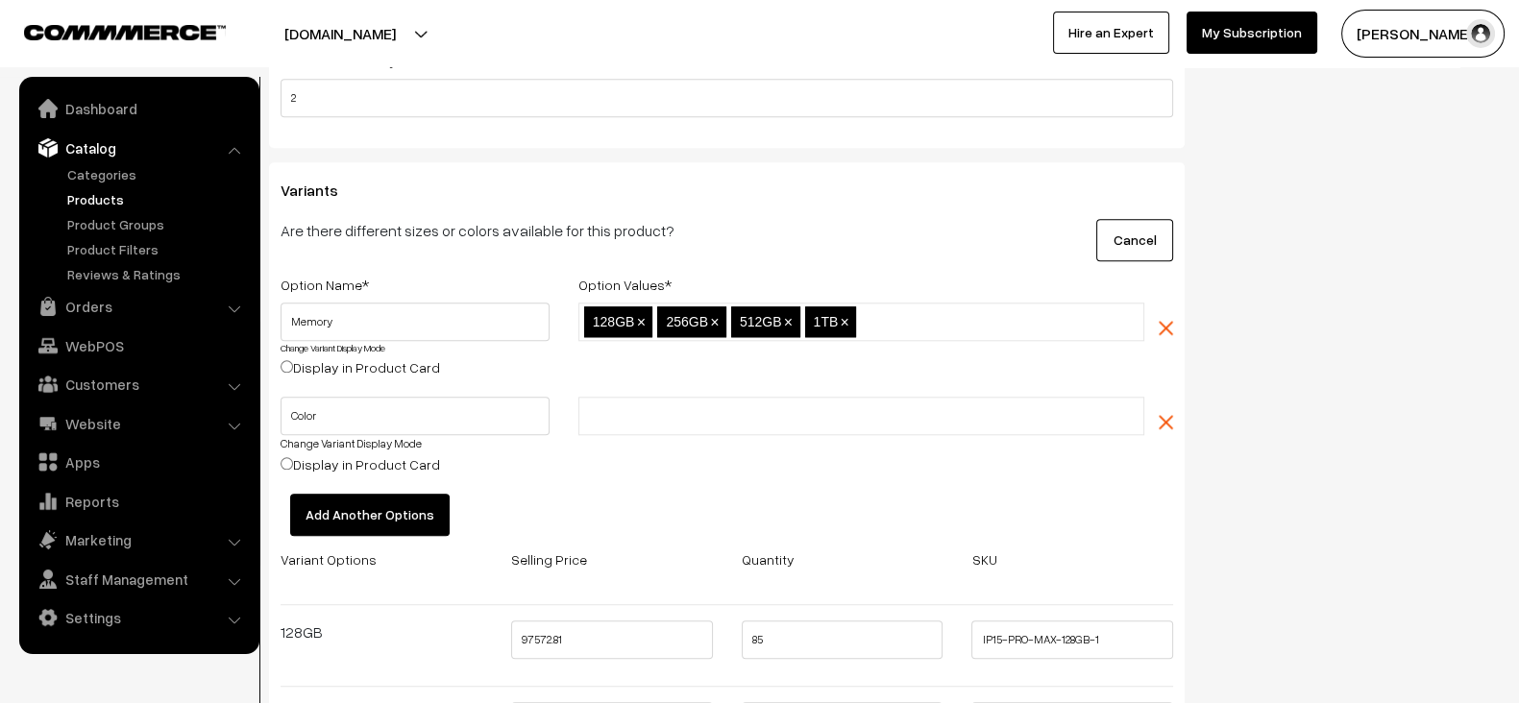
paste input "Black Titanium"
type input "Black Titanium"
paste input "White Titanium"
type input "White Titanium"
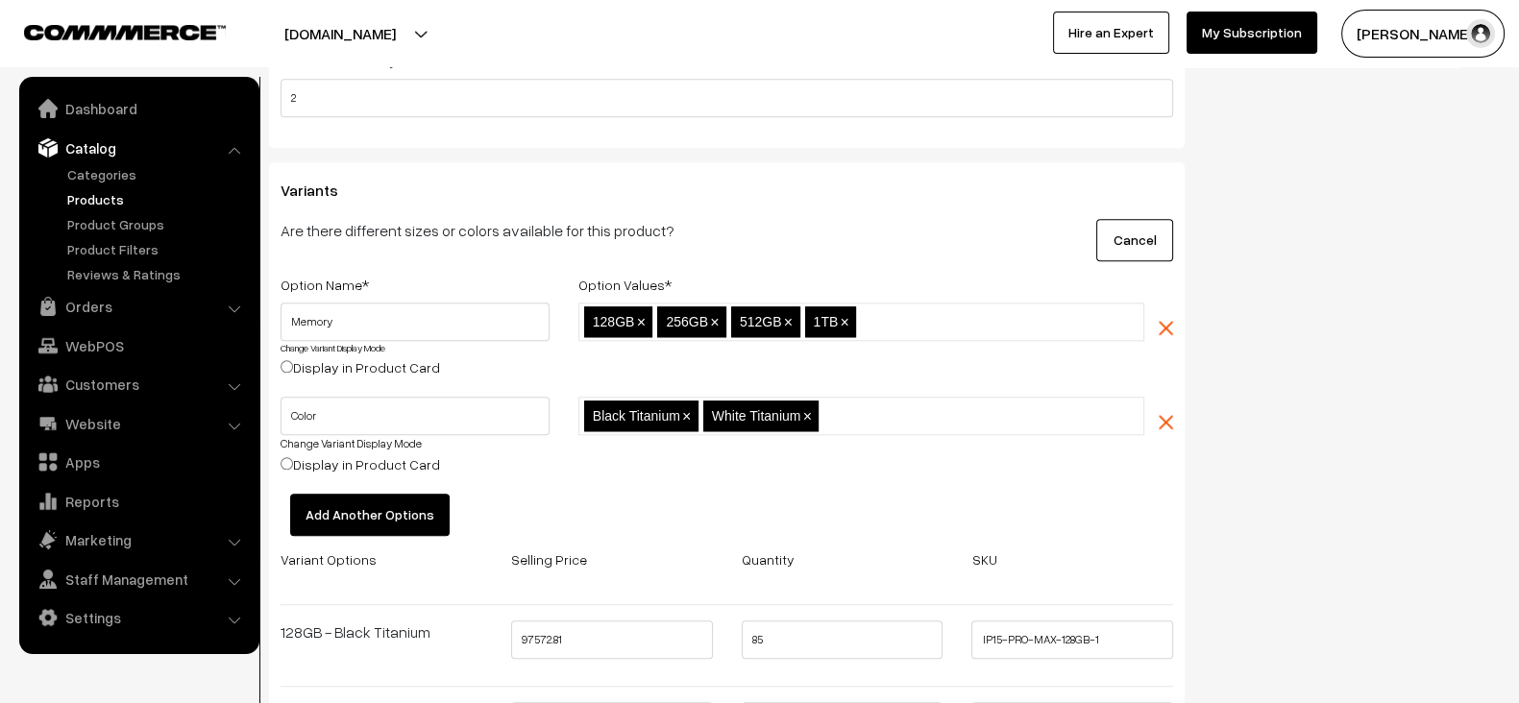
paste input "Blue Titanium"
type input "Blue Titanium"
paste input "Natural Titanium"
type input "Natural Titanium"
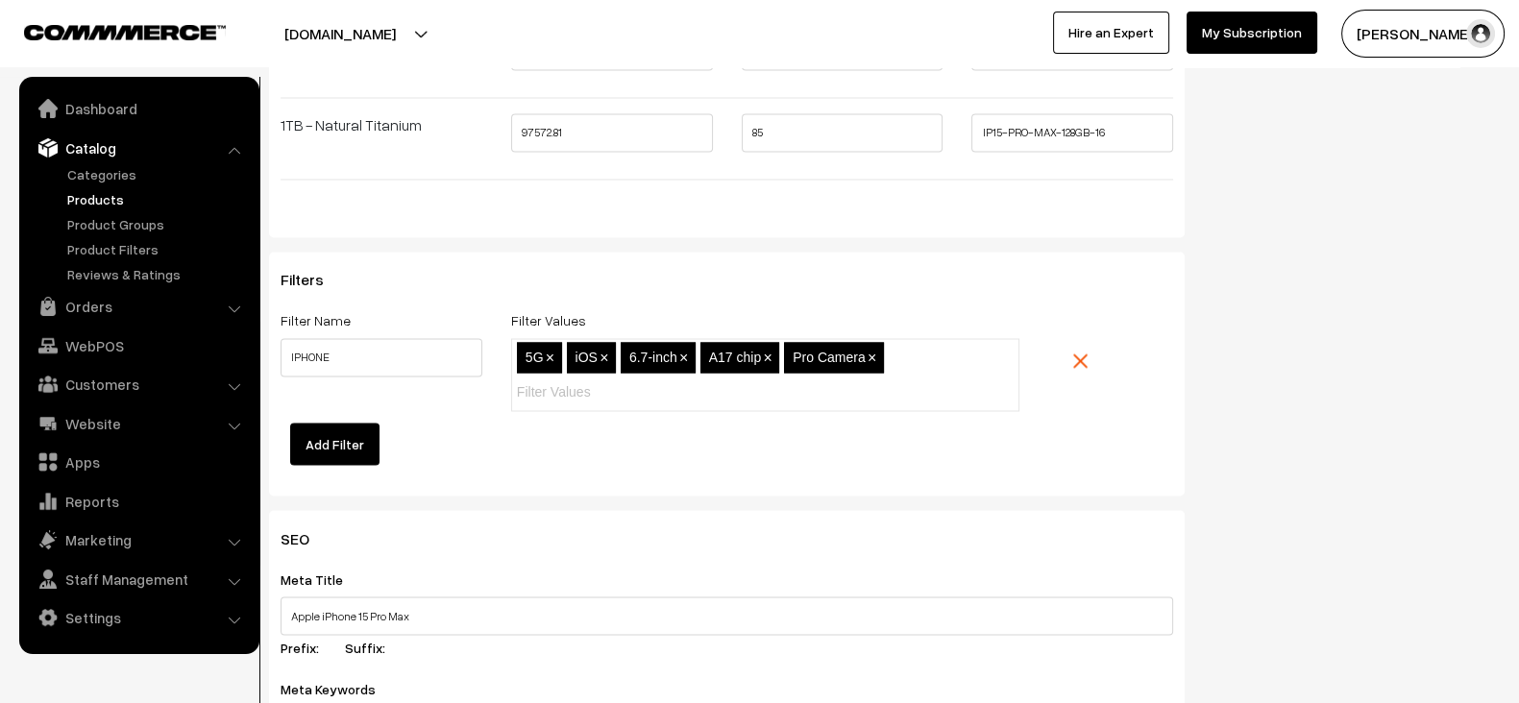
scroll to position [4128, 0]
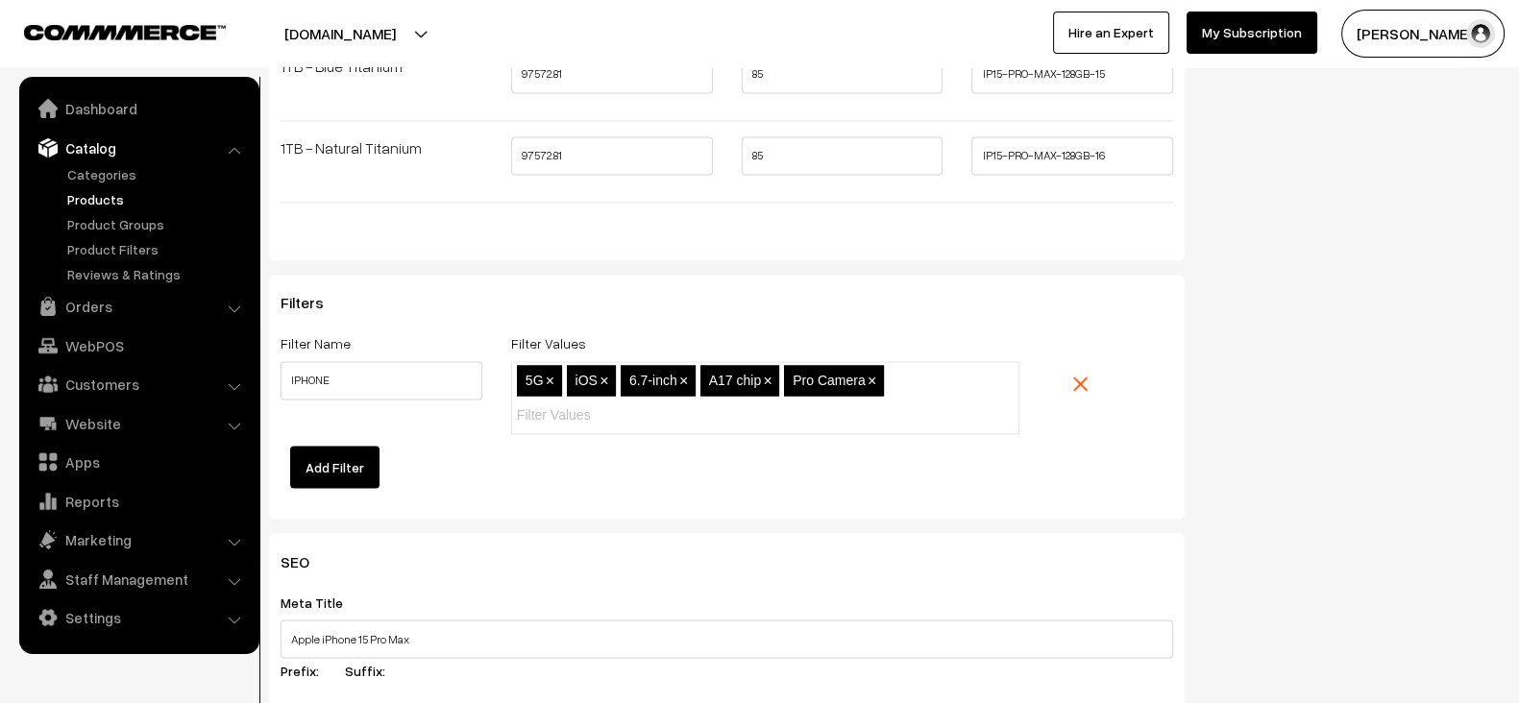
click at [337, 446] on button "Add Filter" at bounding box center [334, 467] width 89 height 42
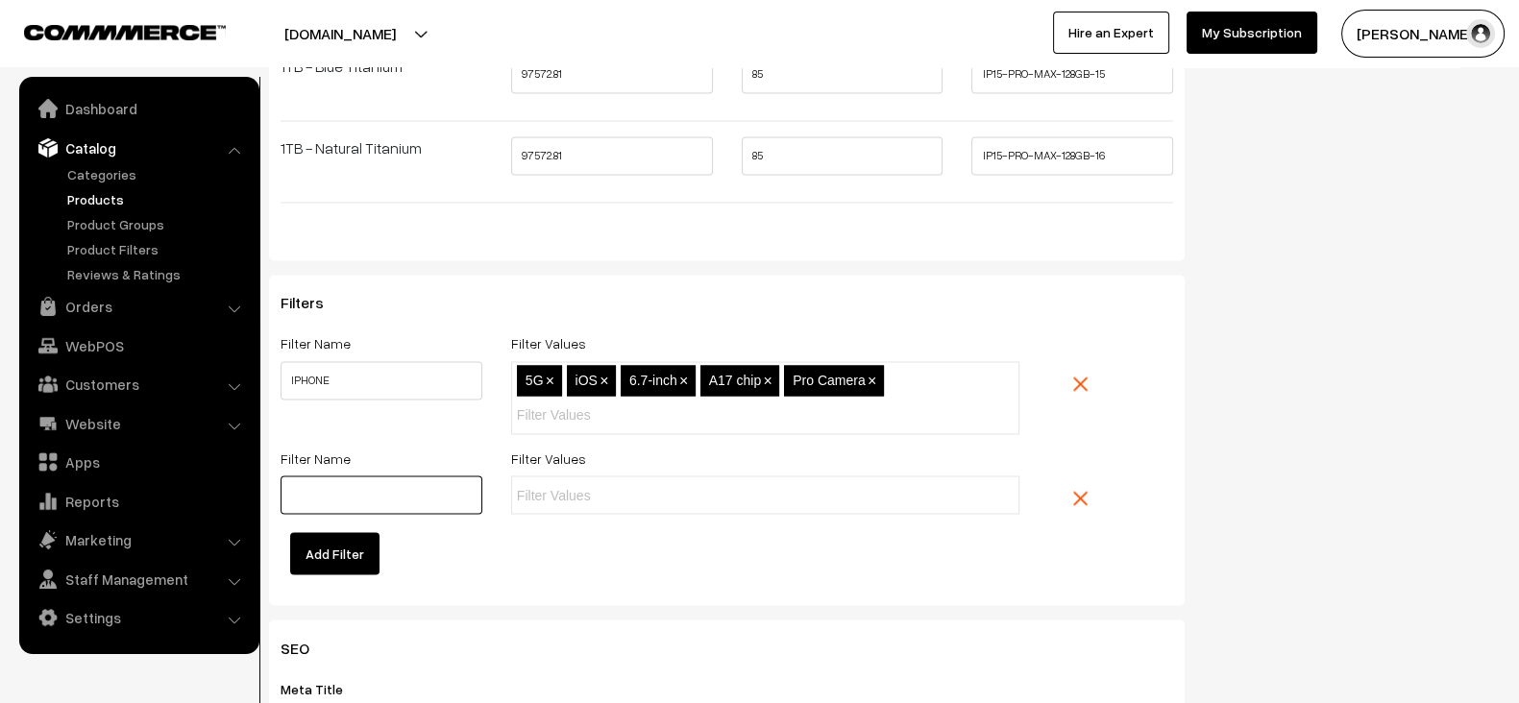
click at [351, 476] on input "text" at bounding box center [382, 495] width 202 height 38
drag, startPoint x: 690, startPoint y: 463, endPoint x: 669, endPoint y: 481, distance: 27.9
click at [669, 481] on ul at bounding box center [765, 495] width 509 height 38
paste input "Titanium design, Ceramic Shield front, Textured matt glass back"
click at [669, 485] on input "Titanium design, Ceramic Shield front, Textured matt glass back" at bounding box center [601, 495] width 168 height 20
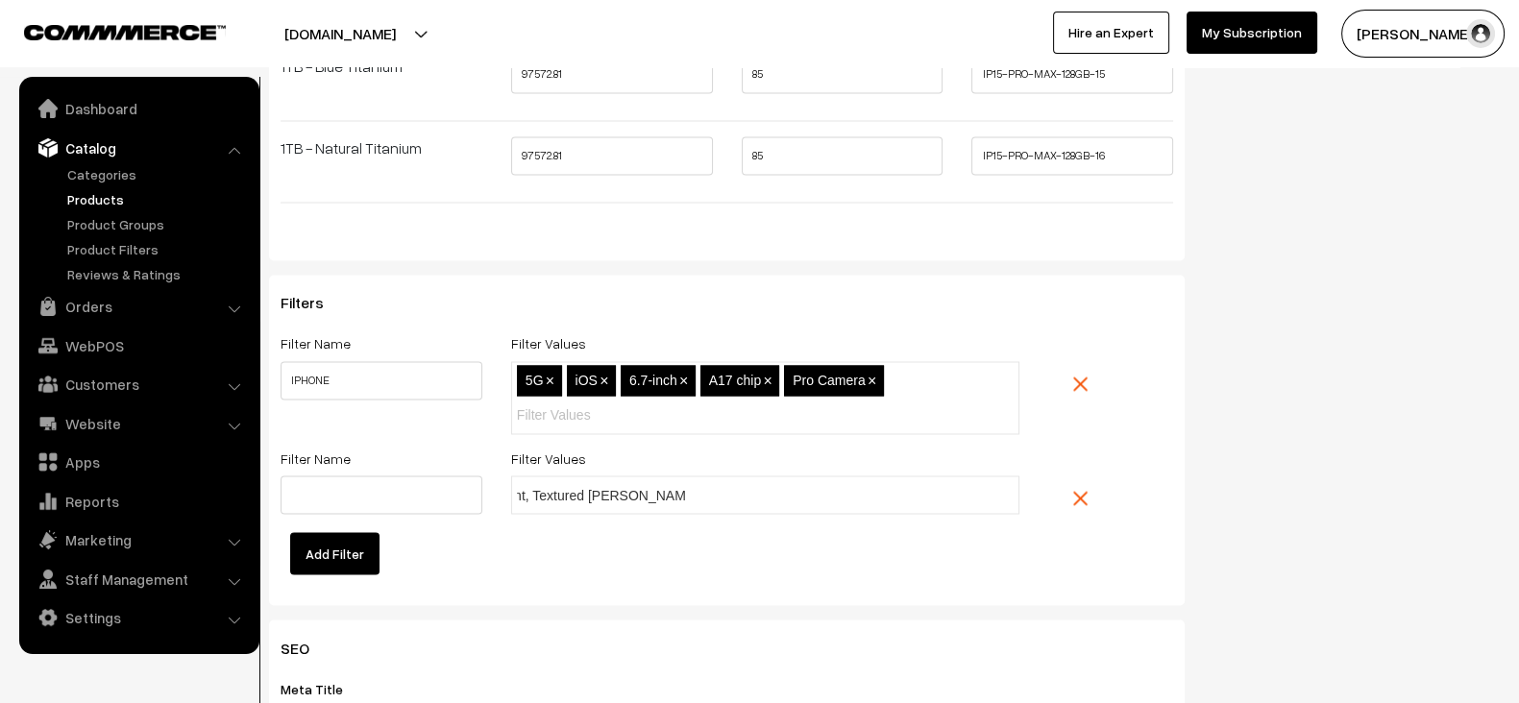
scroll to position [0, 0]
click at [606, 485] on input "Titanium design, Ceramic Shield front, Textured matt glass back" at bounding box center [601, 495] width 168 height 20
type input "Titanium design"
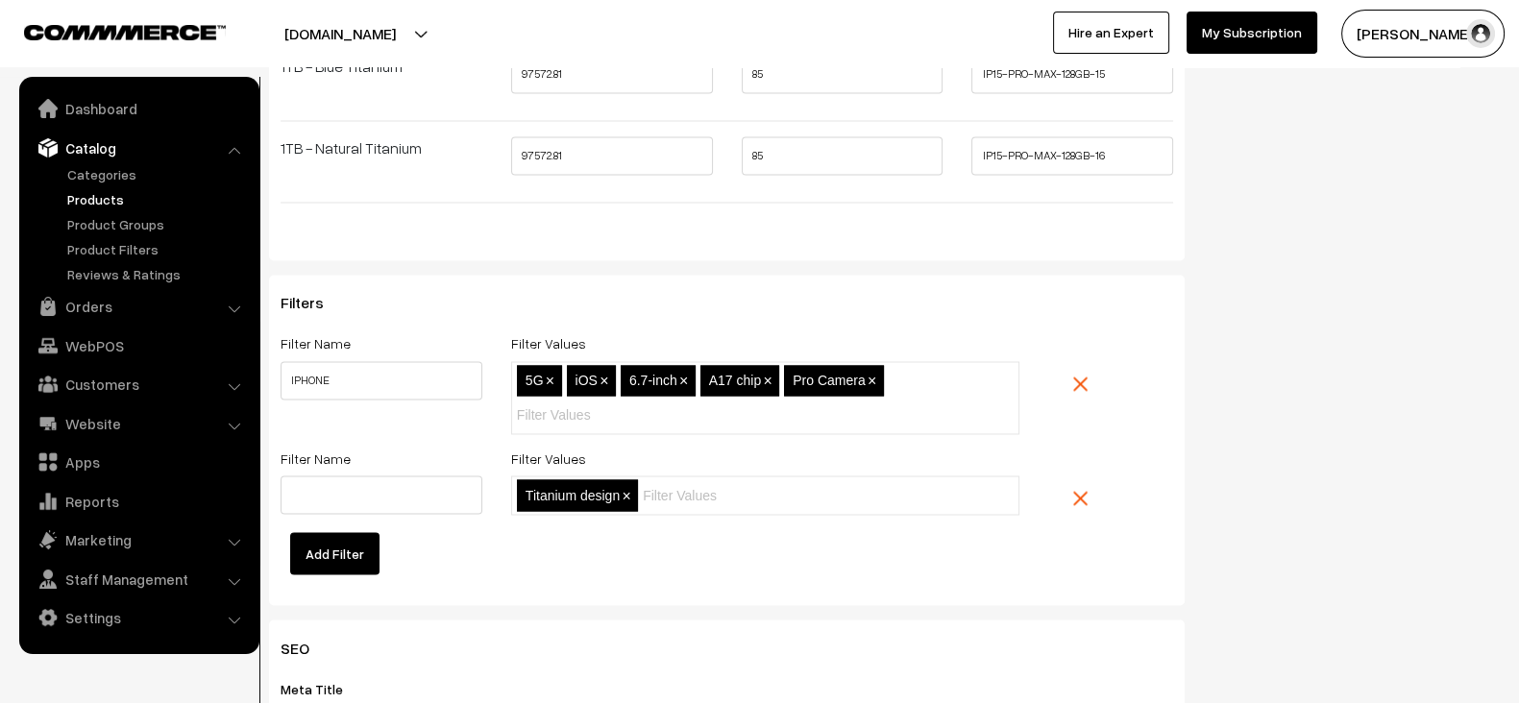
paste input "Titanium design, Ceramic Shield front, Textured matt glass back"
type input "Ceramic Shield front"
paste input "Titanium design, Ceramic Shield front, Textured matt glass back"
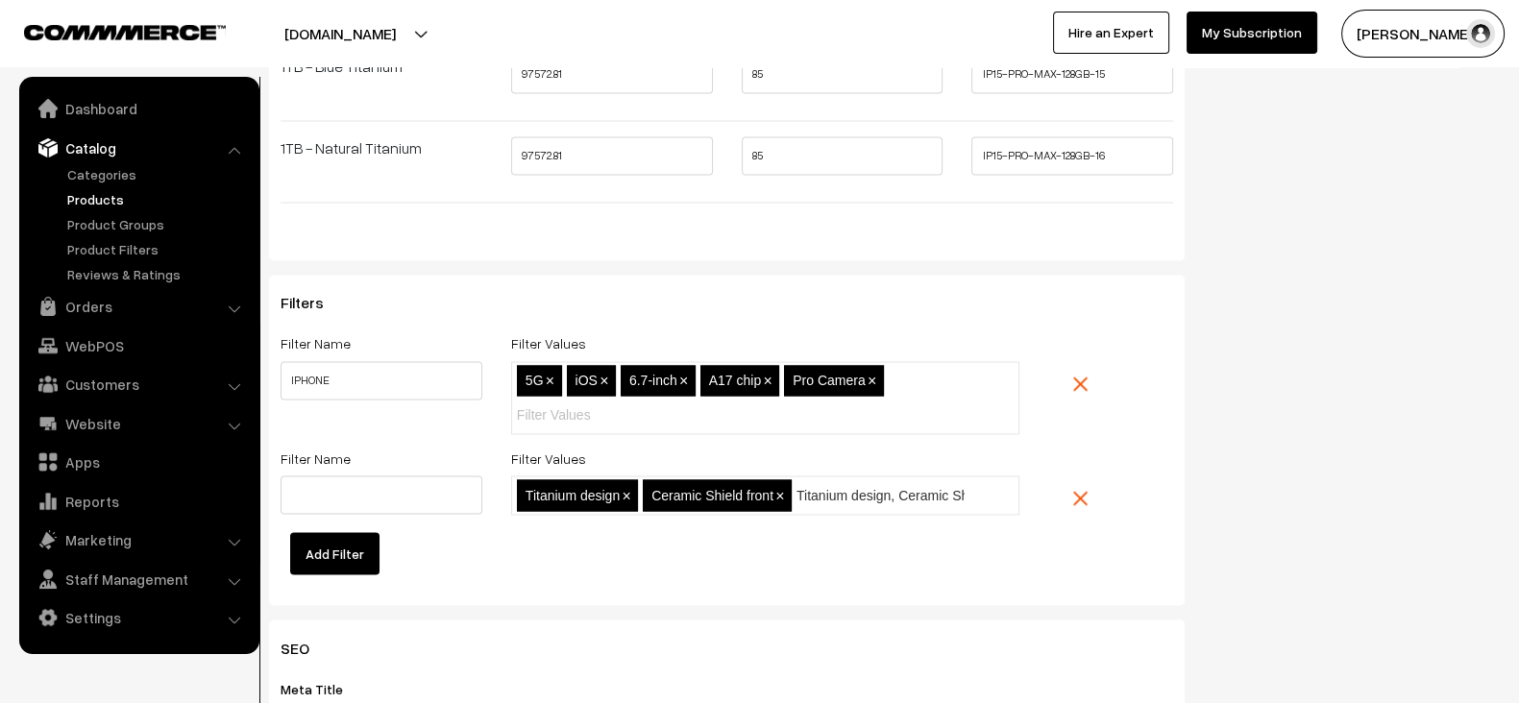
type input "Textured matt glass back"
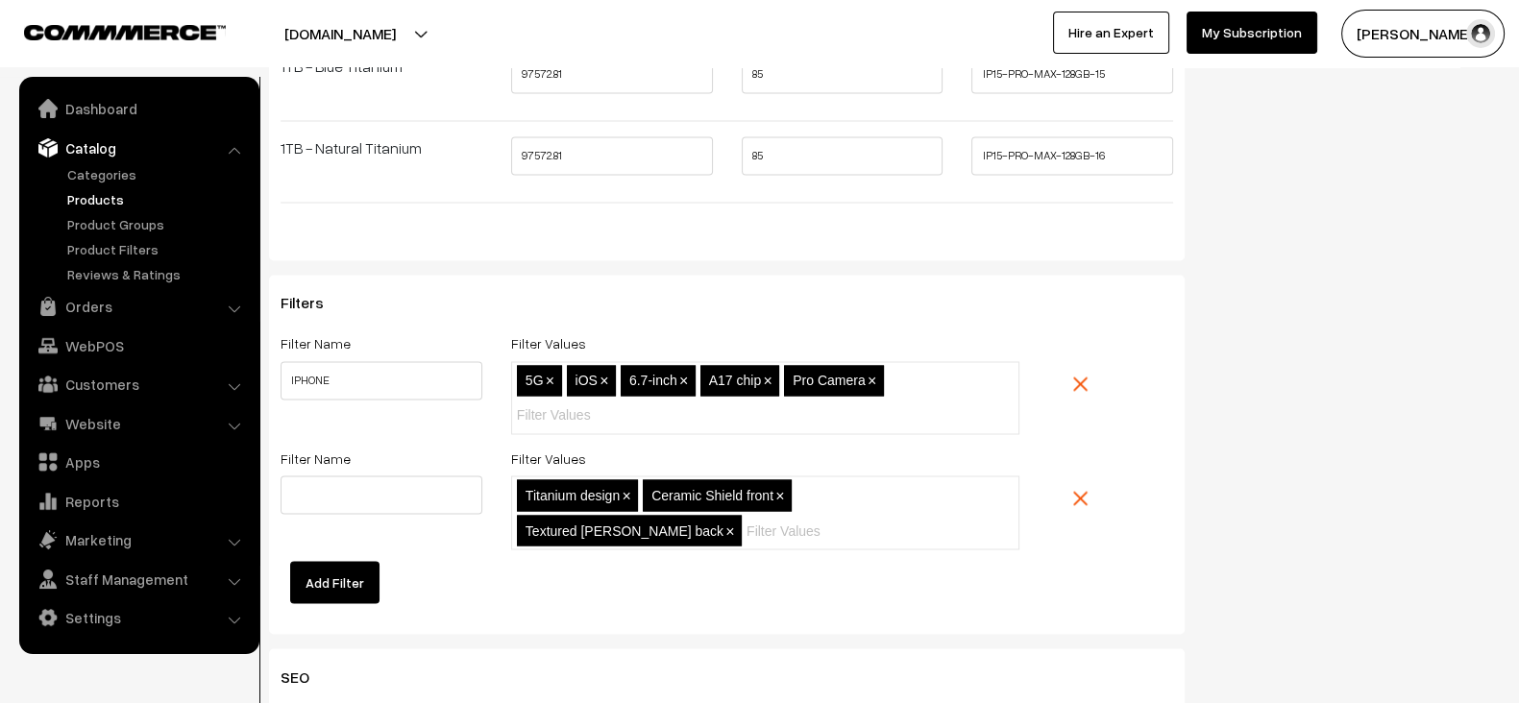
click at [777, 604] on div "Filters Filter Name IPHONE Filter Values 5G,iOS,6.7-inch,A17 chip,Pro Camera 5G…" at bounding box center [727, 454] width 916 height 359
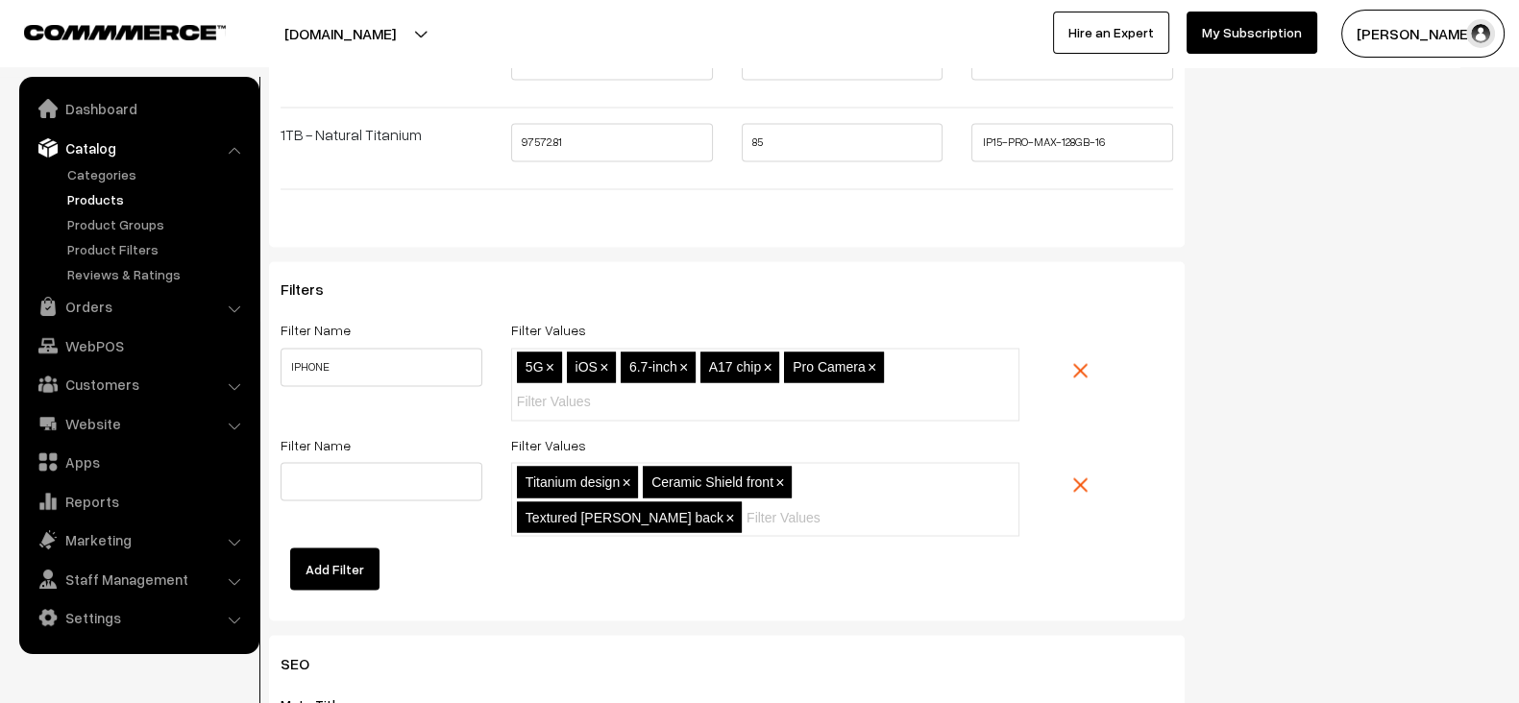
scroll to position [4143, 0]
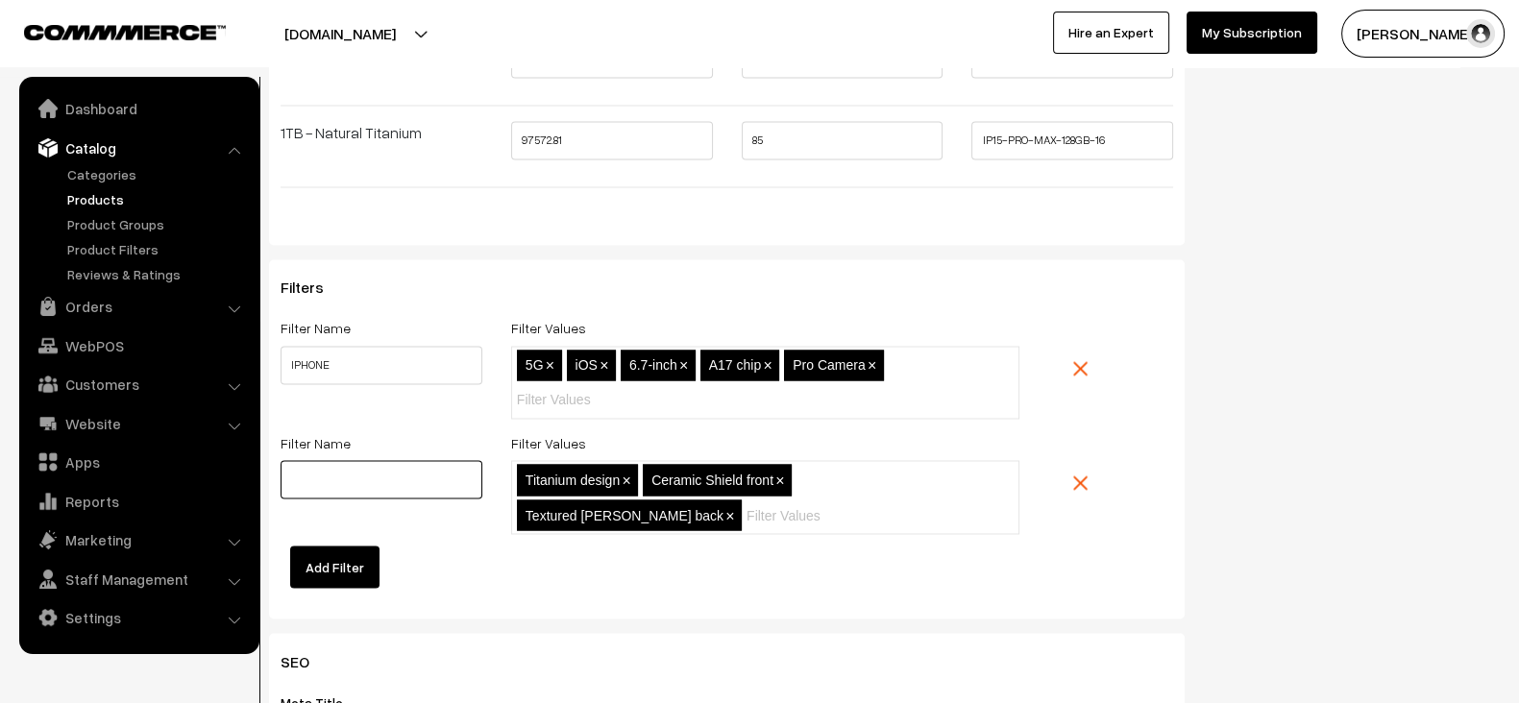
paste input "Finish"
click at [336, 475] on input "Finish" at bounding box center [382, 479] width 202 height 38
type input "Finish"
click at [631, 561] on div "Filters Filter Name IPHONE Filter Values 5G,iOS,6.7-inch,A17 chip,Pro Camera 5G…" at bounding box center [727, 433] width 893 height 309
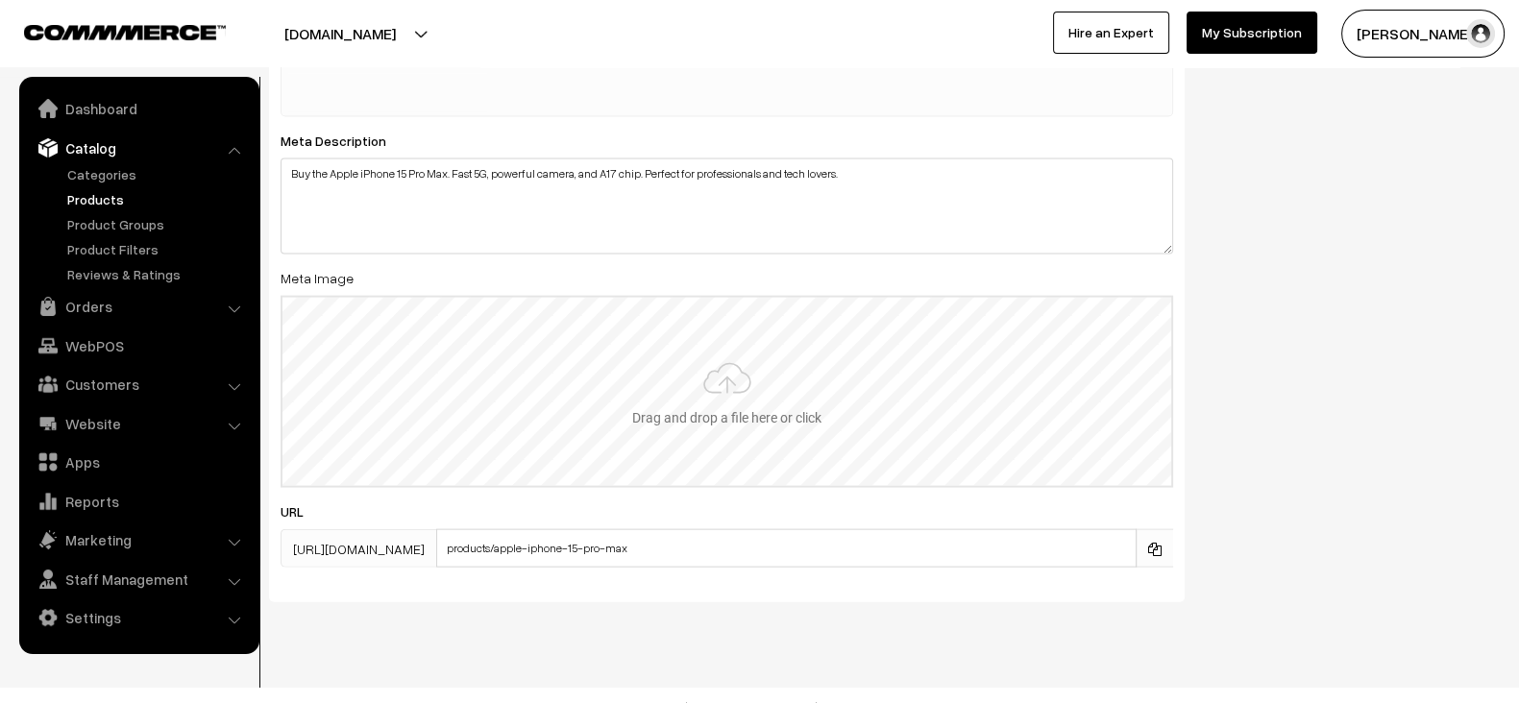
scroll to position [5186, 0]
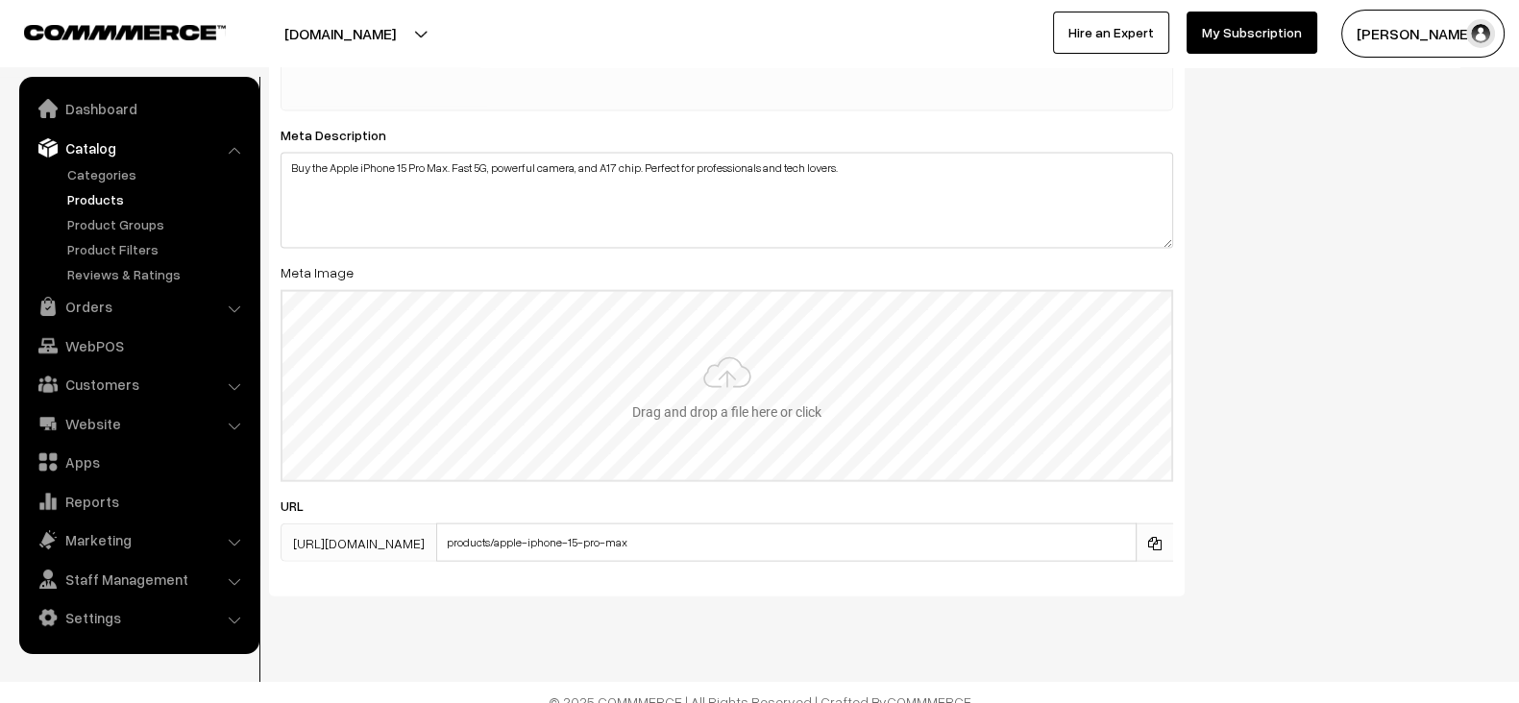
click at [748, 403] on input "file" at bounding box center [727, 386] width 889 height 188
type input "C:\fakepath\apple-iphone-15-pro-max-2.jpg"
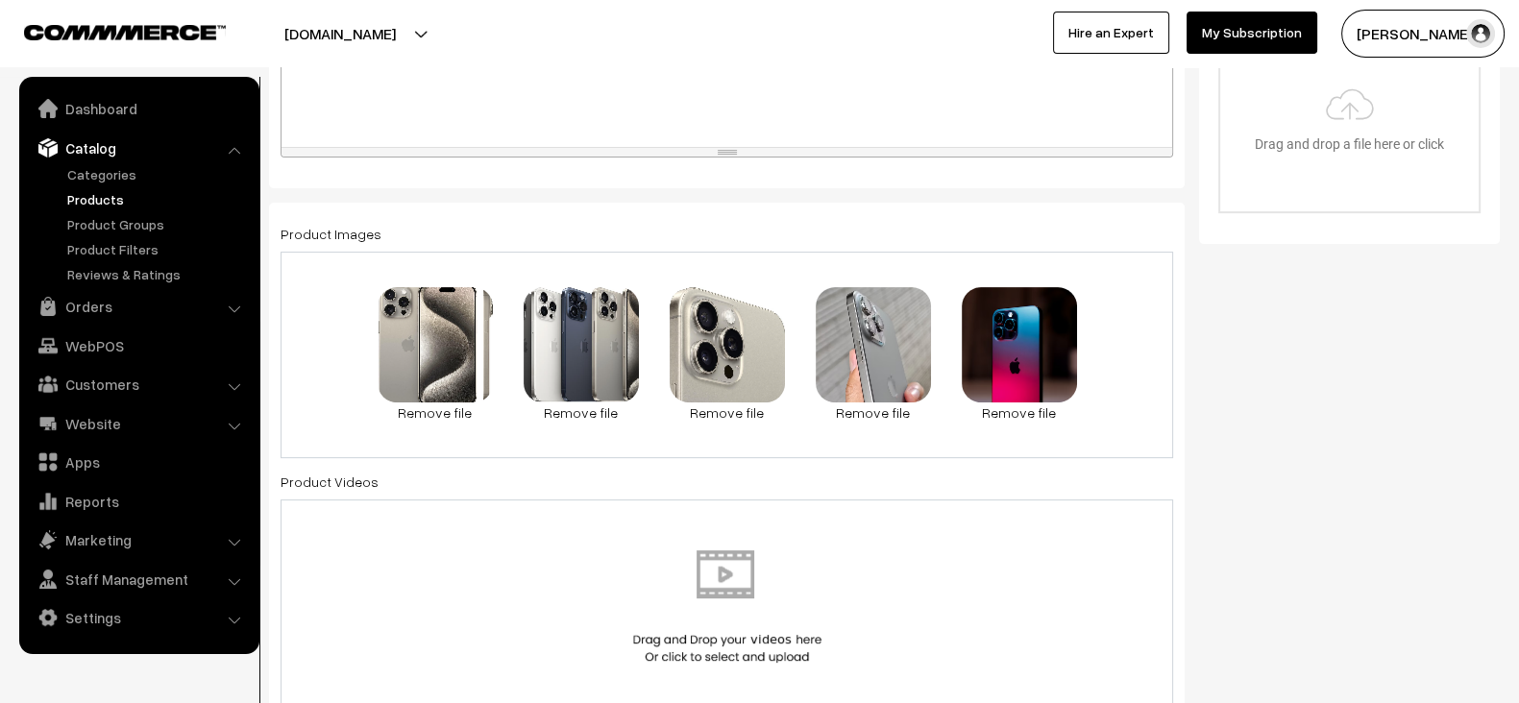
scroll to position [822, 0]
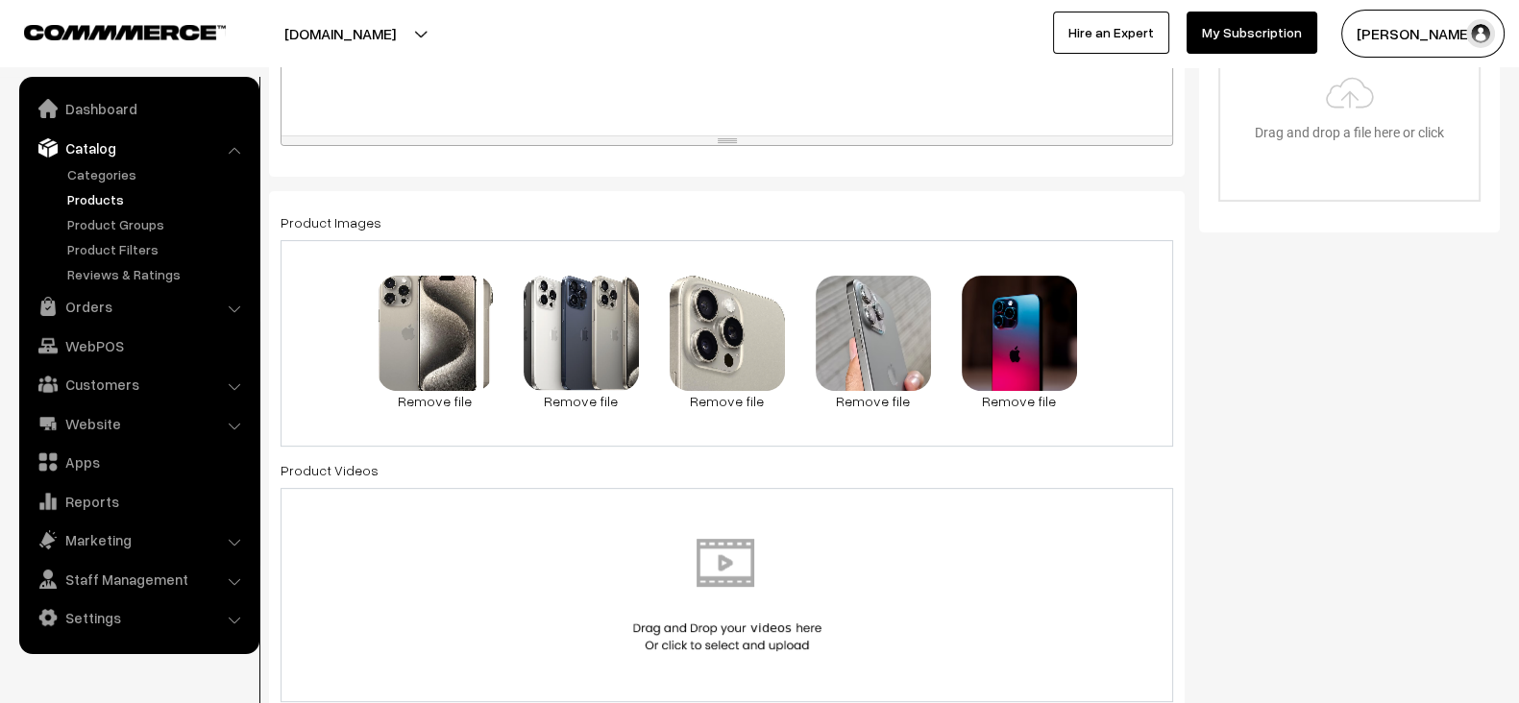
click at [763, 606] on img at bounding box center [727, 595] width 198 height 112
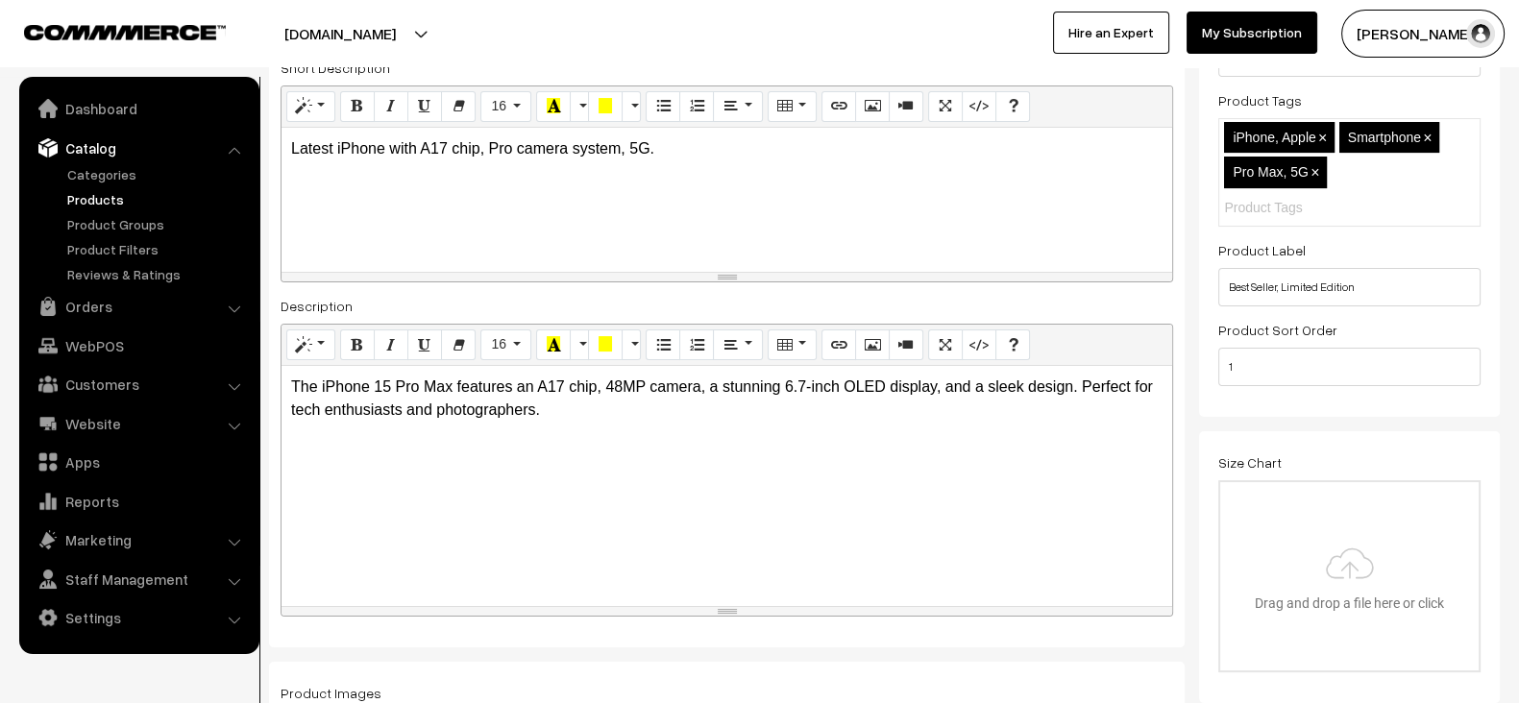
scroll to position [352, 0]
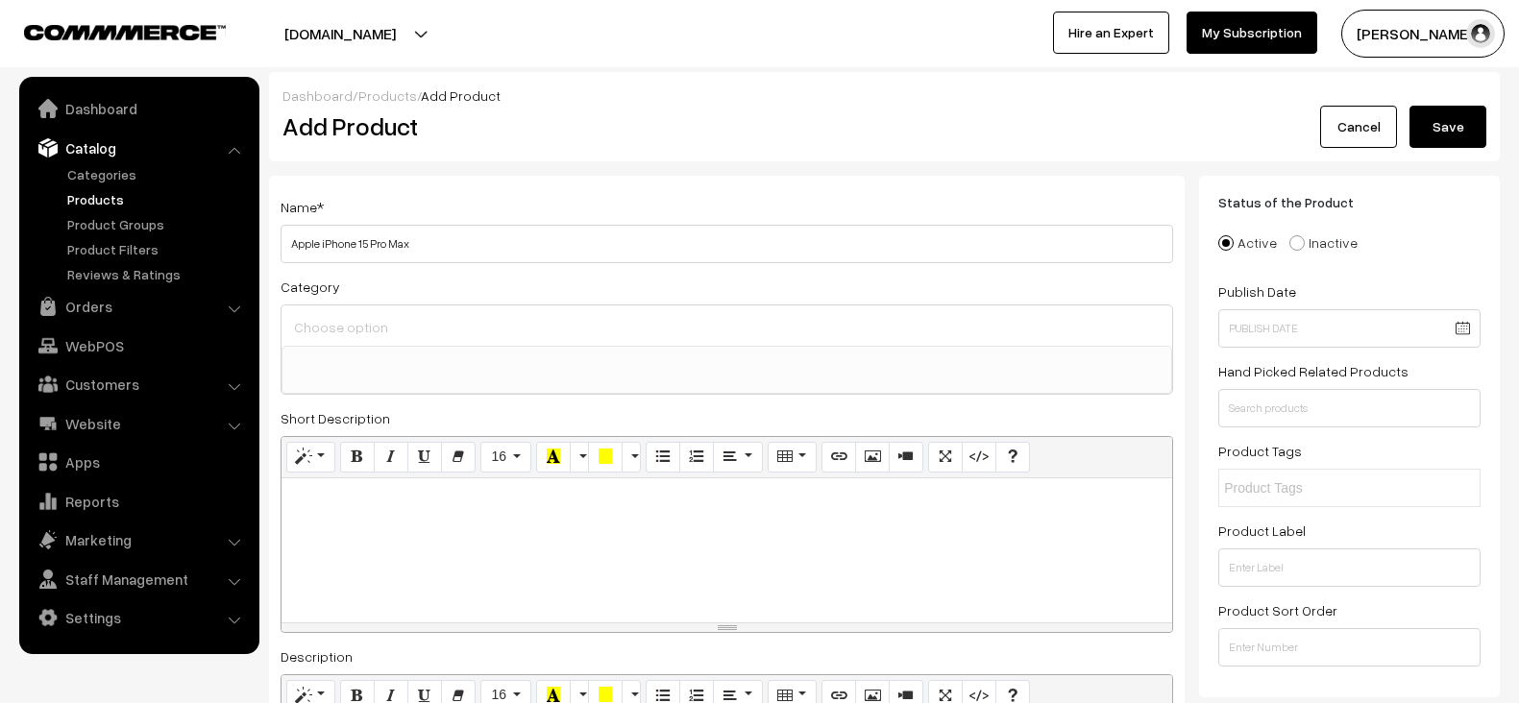
select select
type input "Apple iPhone 15 Pro Max"
click at [434, 334] on input at bounding box center [726, 327] width 875 height 28
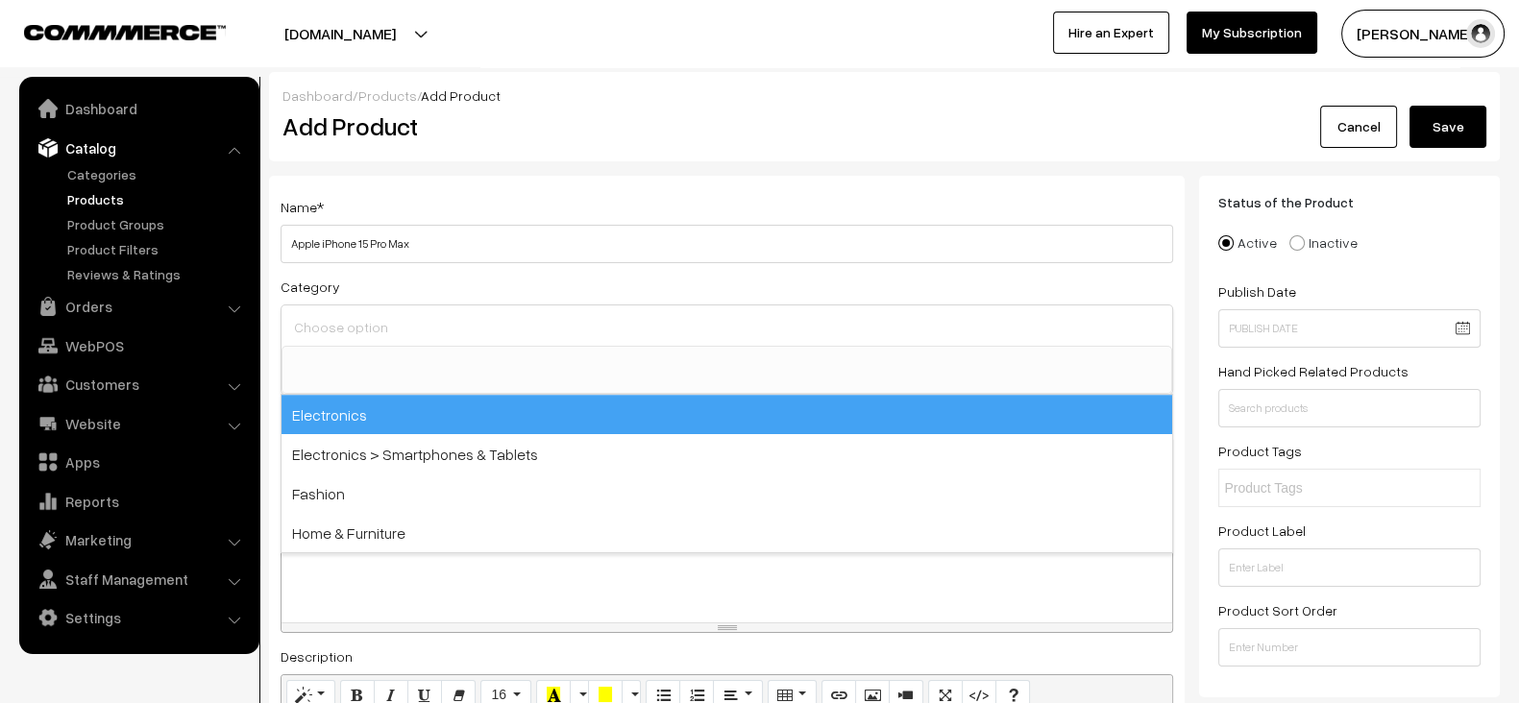
select select "1"
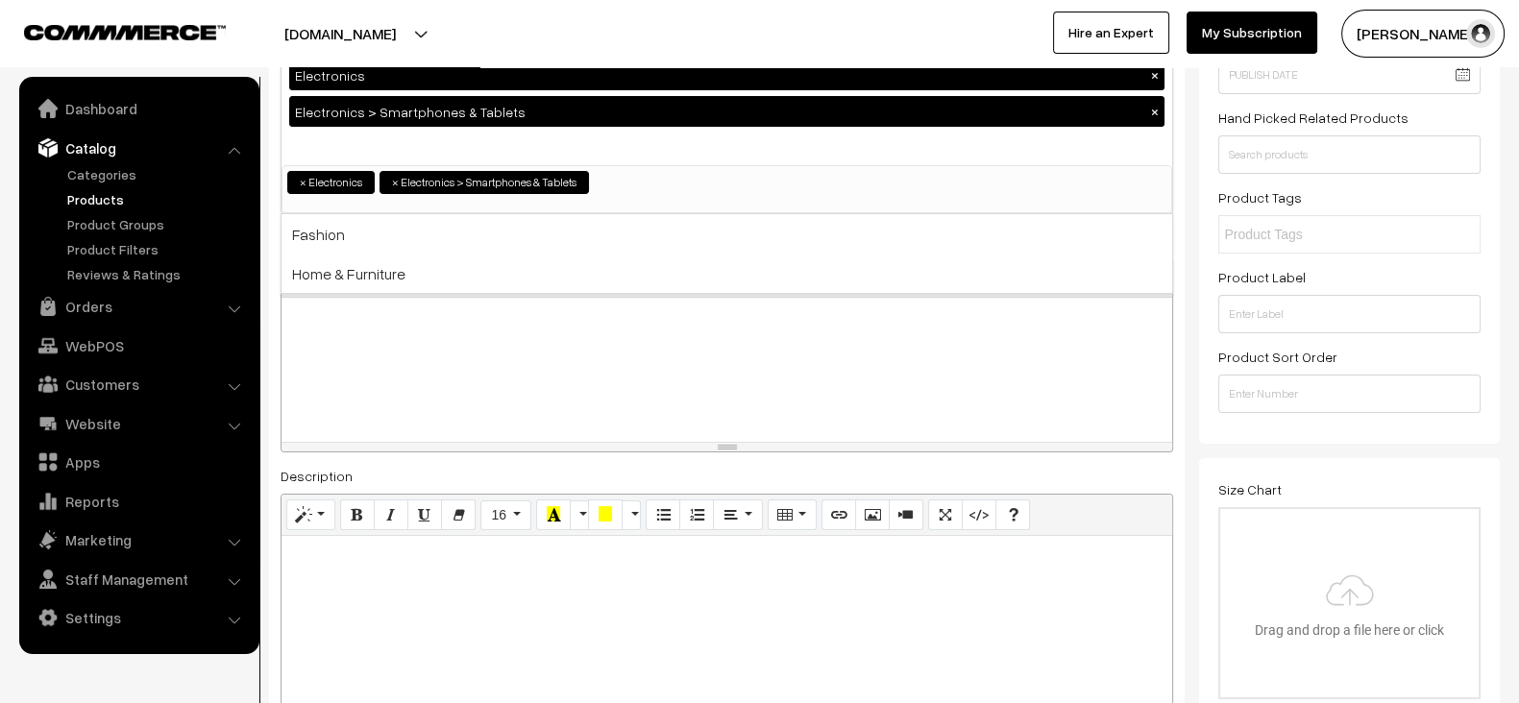
scroll to position [260, 0]
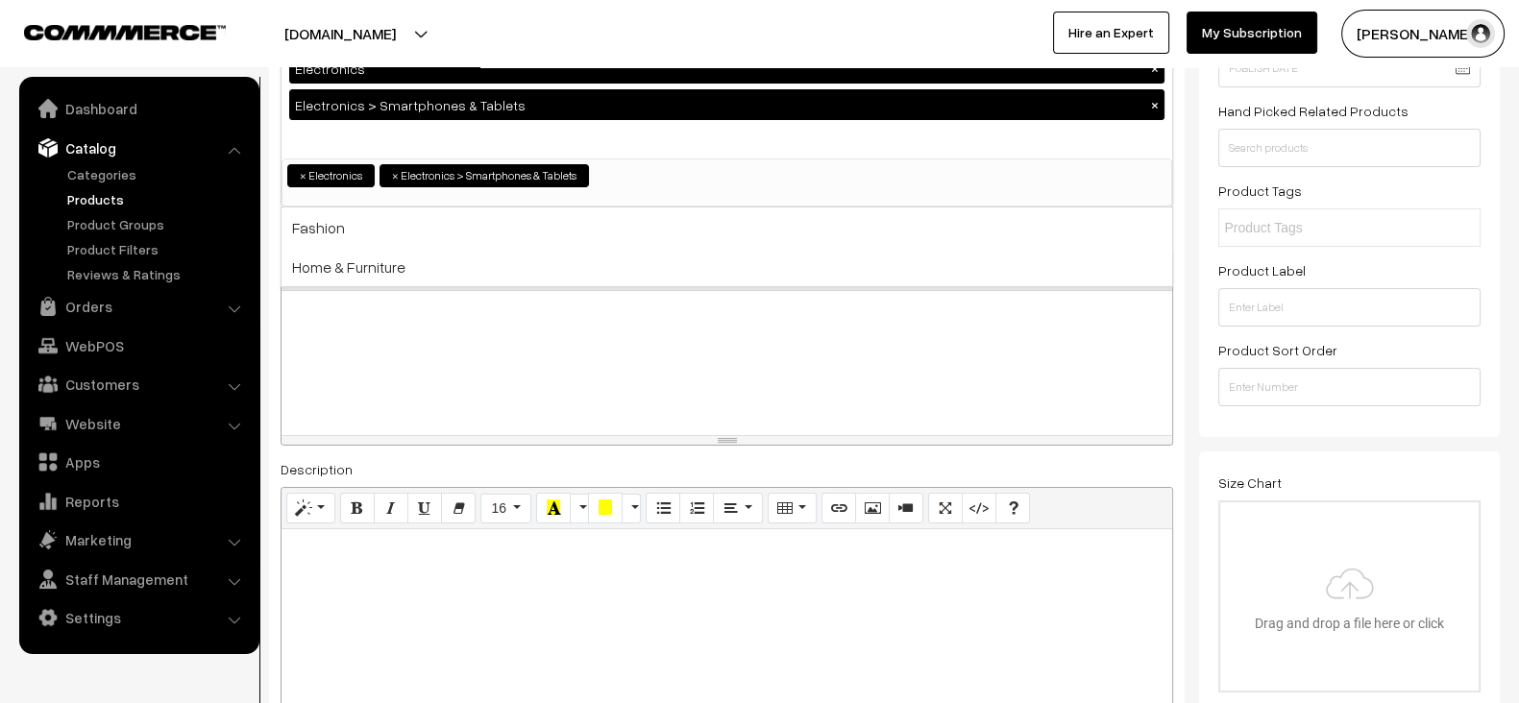
click at [528, 365] on div at bounding box center [727, 363] width 891 height 144
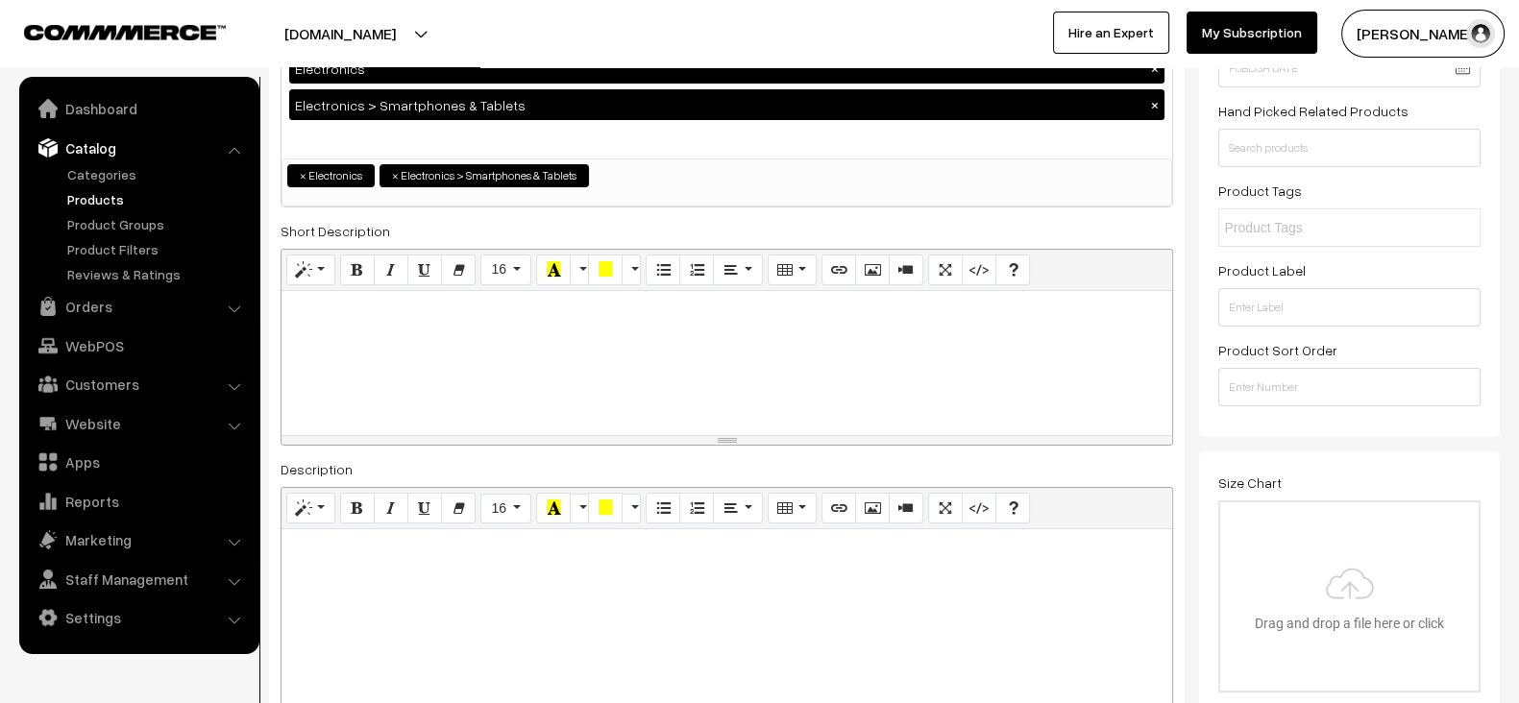
paste div
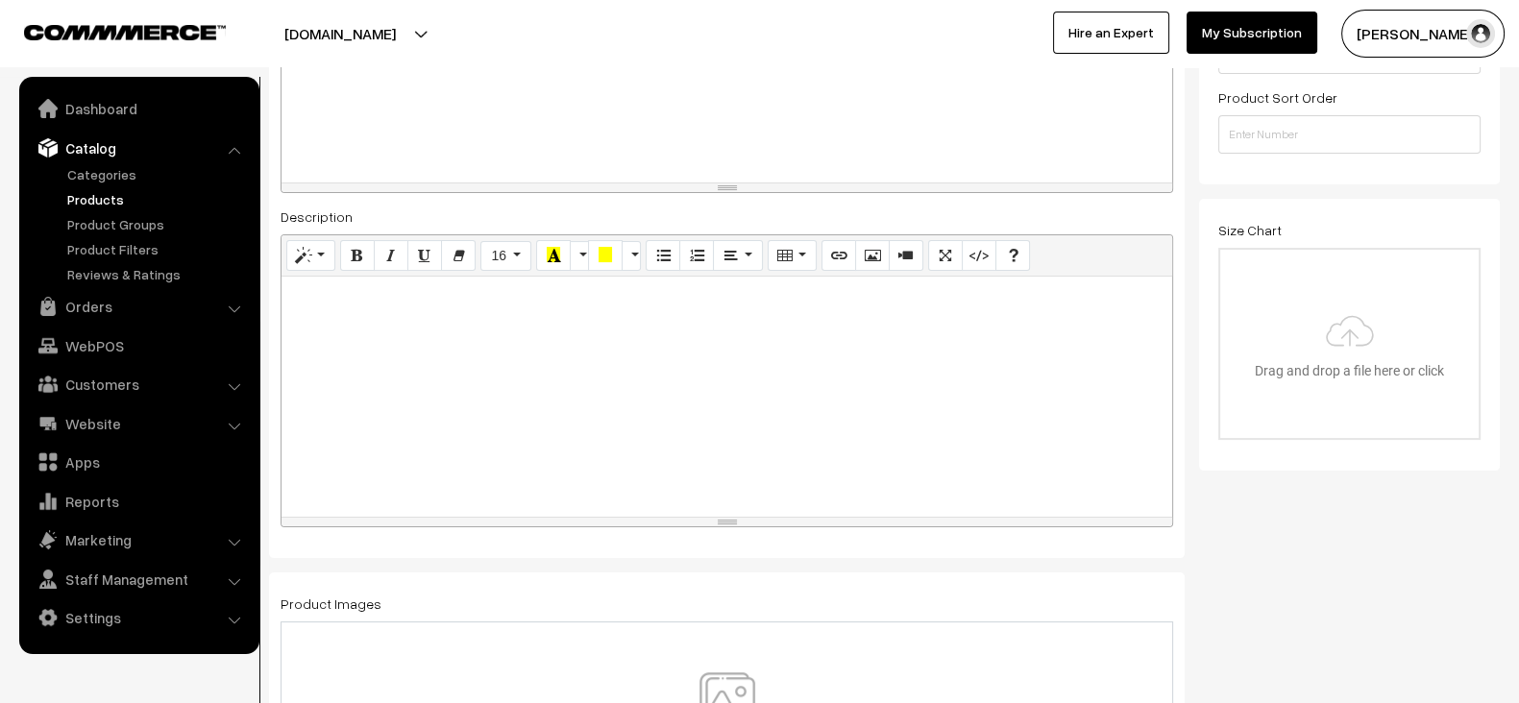
scroll to position [523, 0]
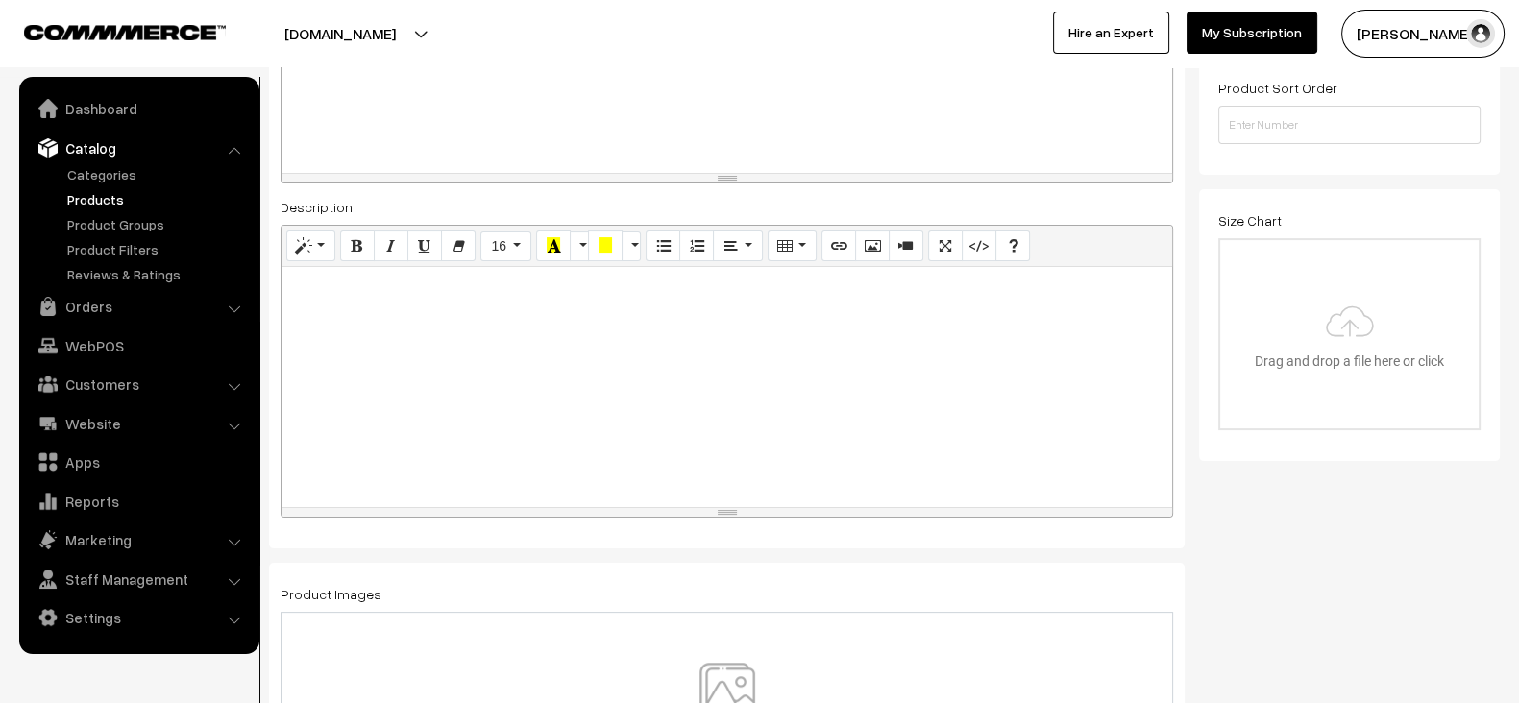
paste div
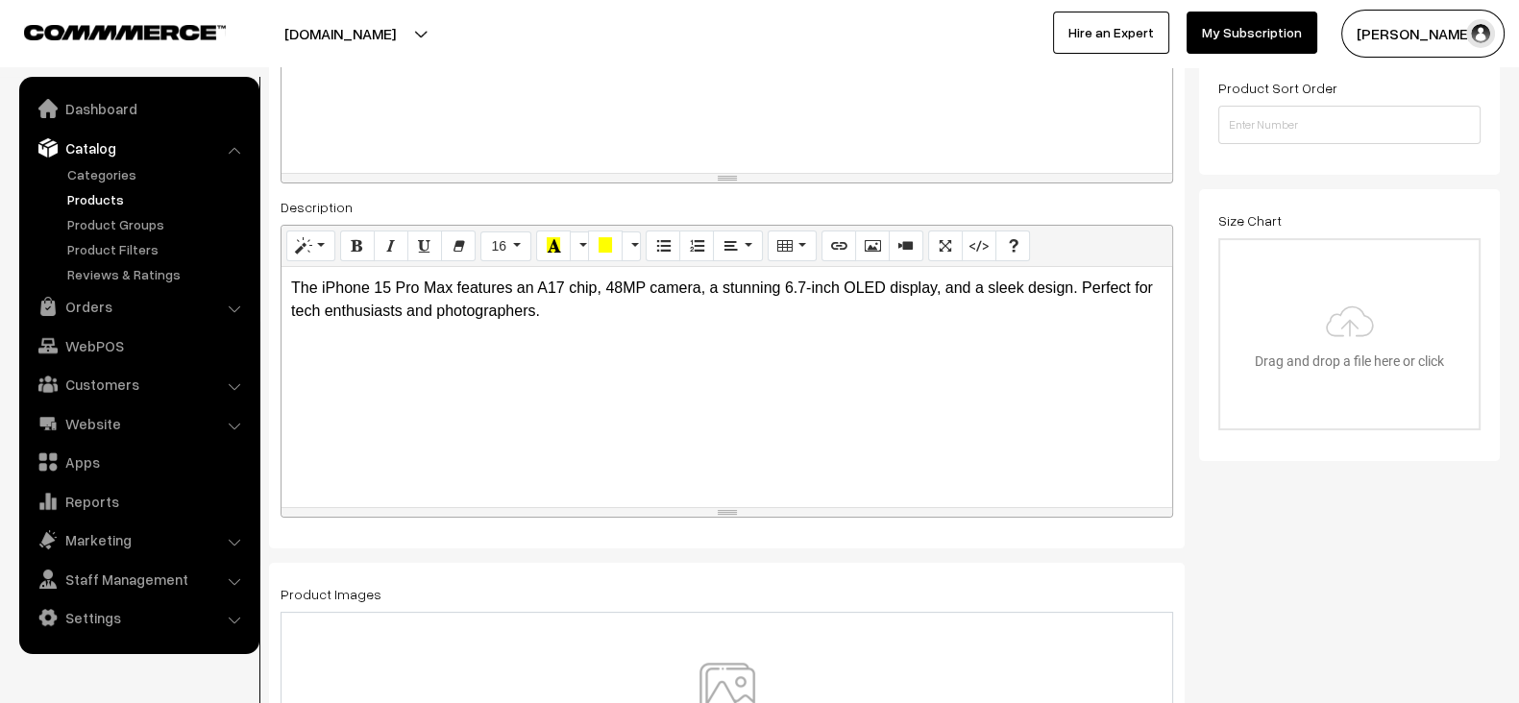
click at [564, 375] on div "The iPhone 15 Pro Max features an A17 chip, 48MP camera, a stunning 6.7-inch OL…" at bounding box center [727, 387] width 891 height 240
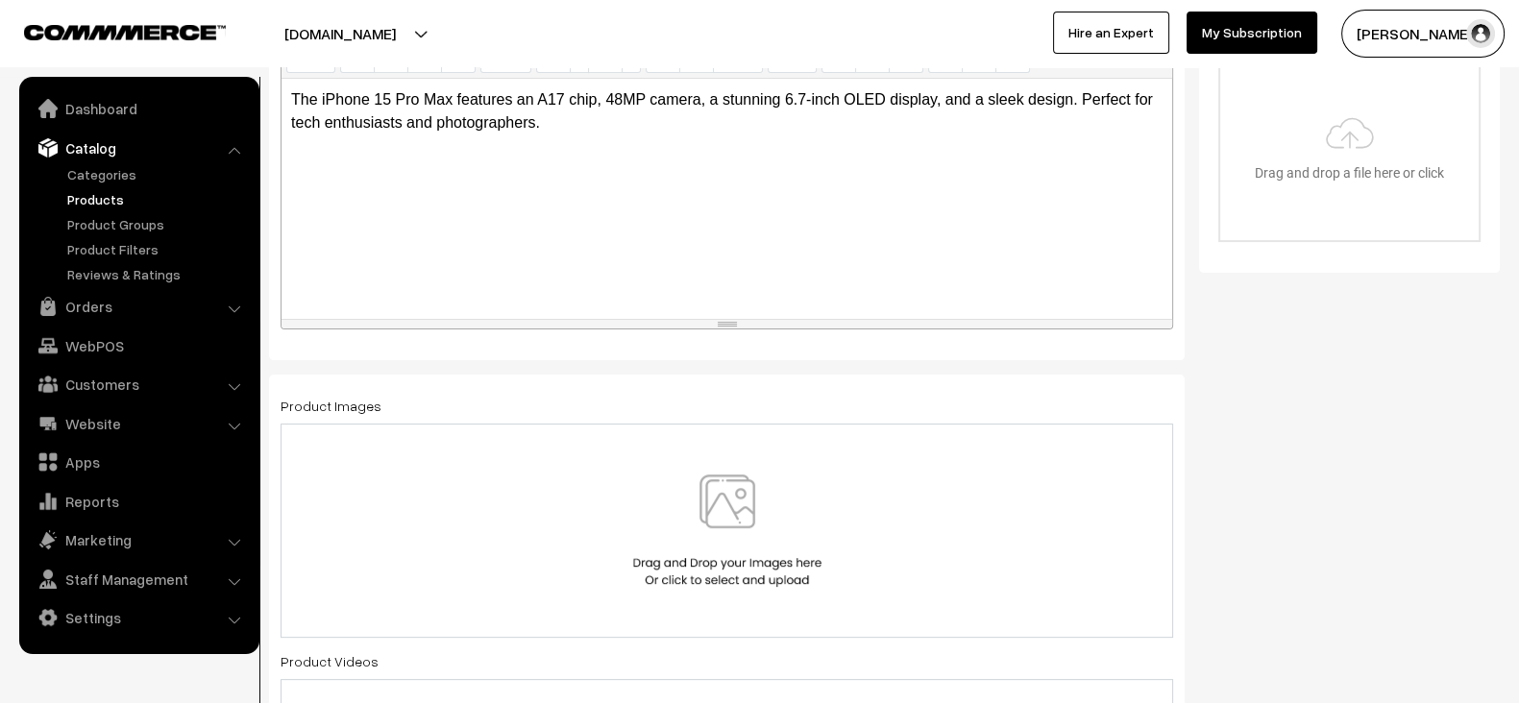
scroll to position [729, 0]
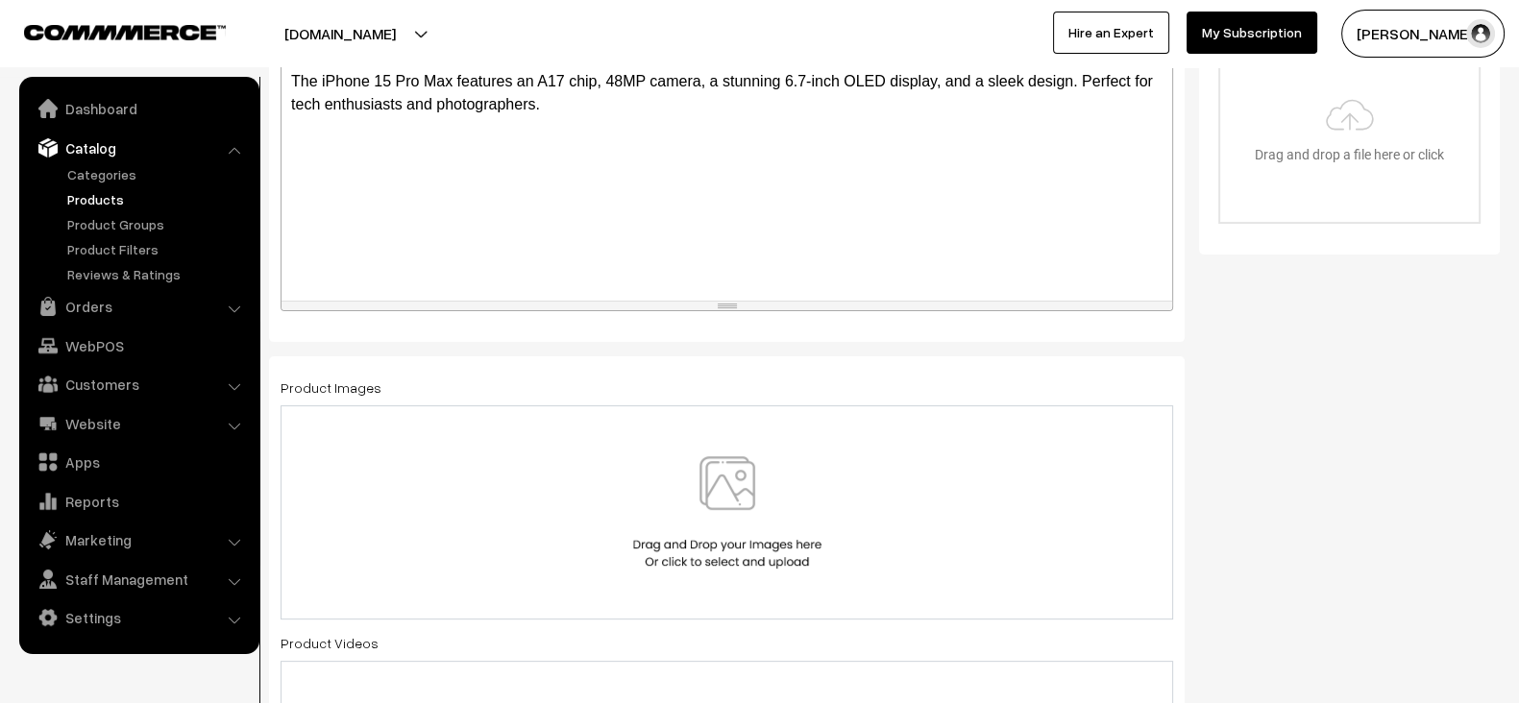
click at [574, 511] on div at bounding box center [727, 512] width 852 height 112
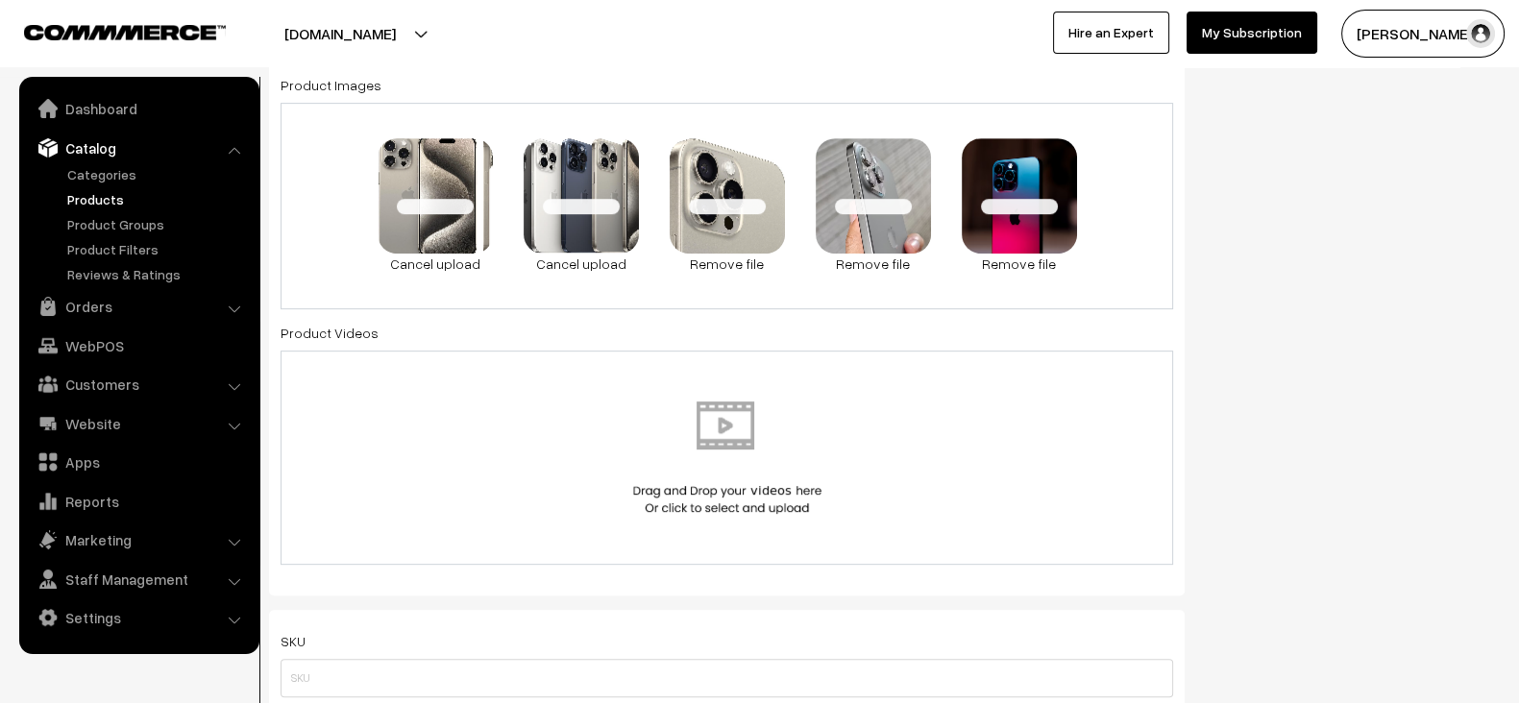
scroll to position [1123, 0]
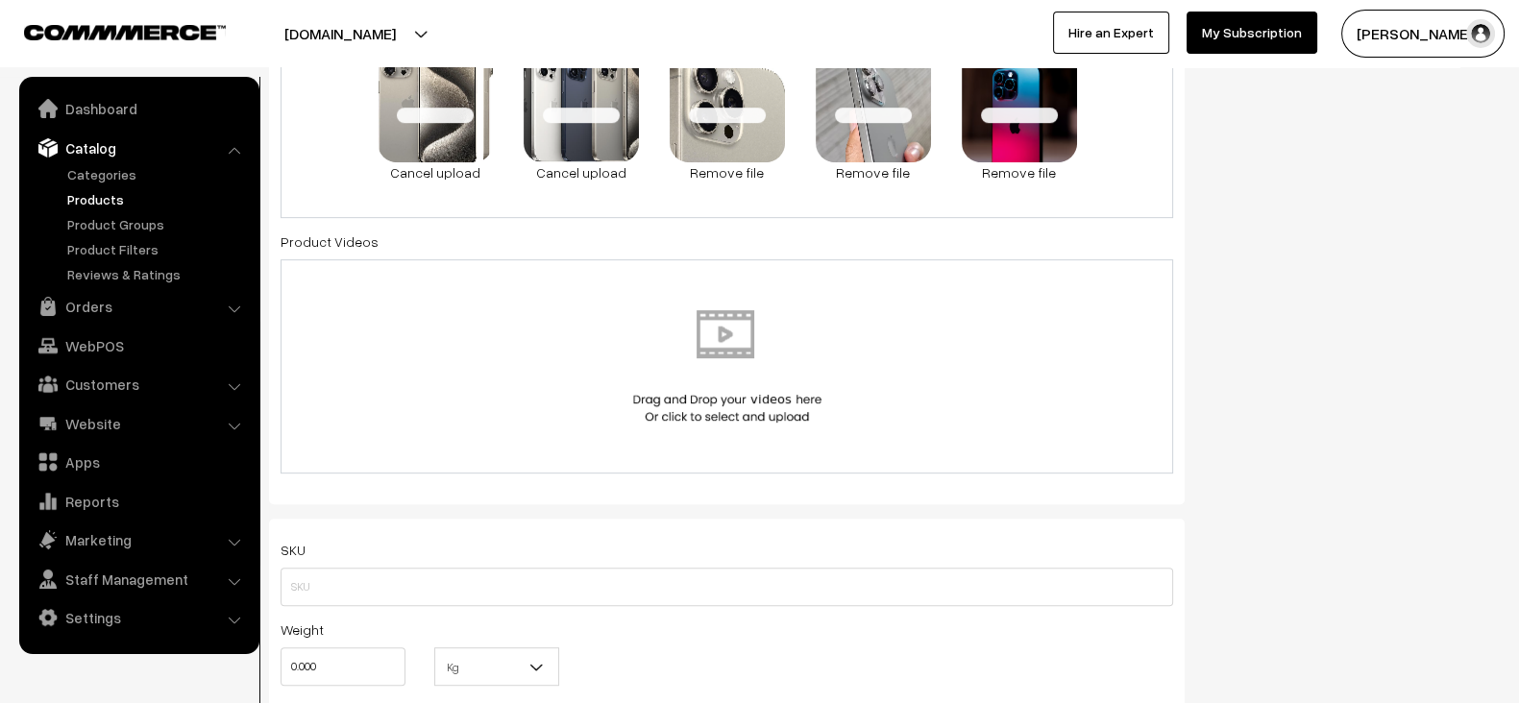
click at [978, 384] on div at bounding box center [727, 366] width 852 height 112
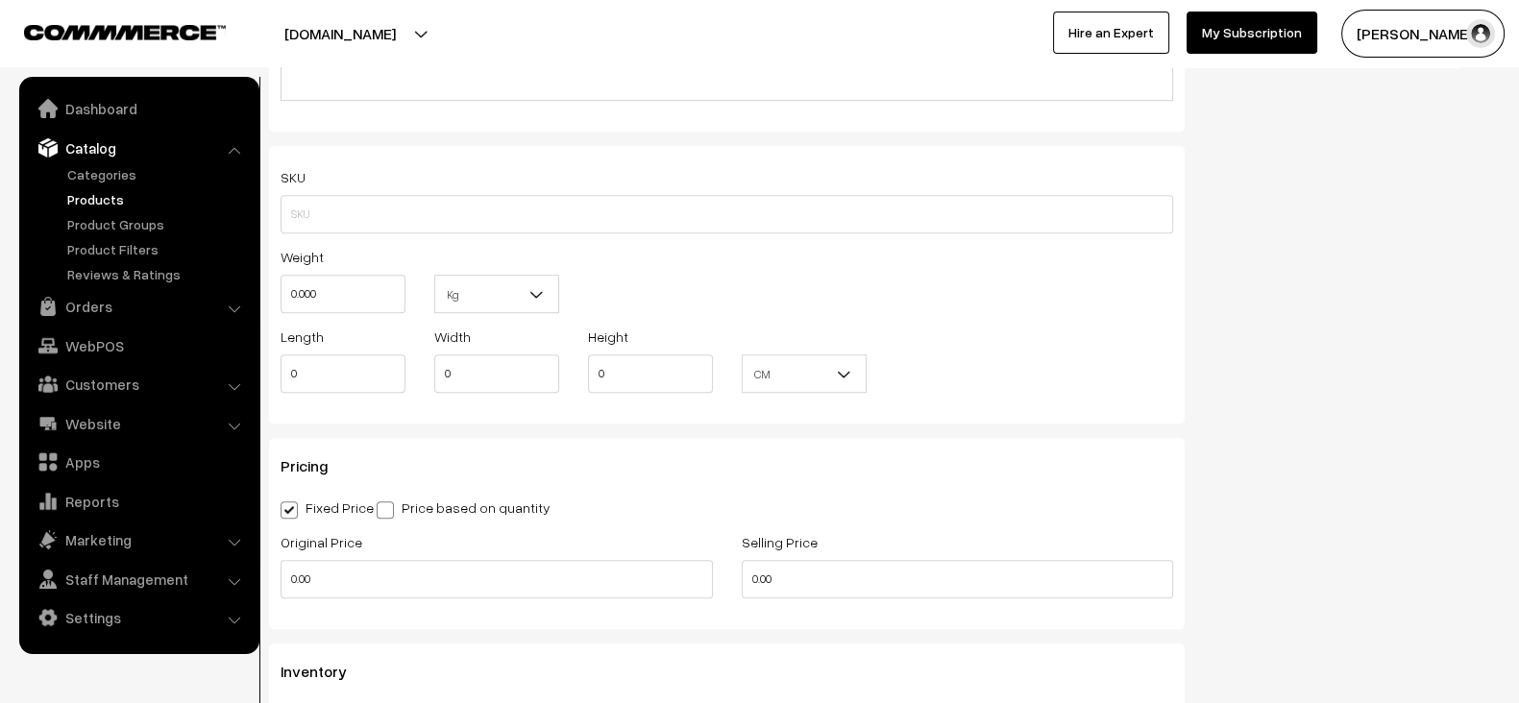
scroll to position [1498, 0]
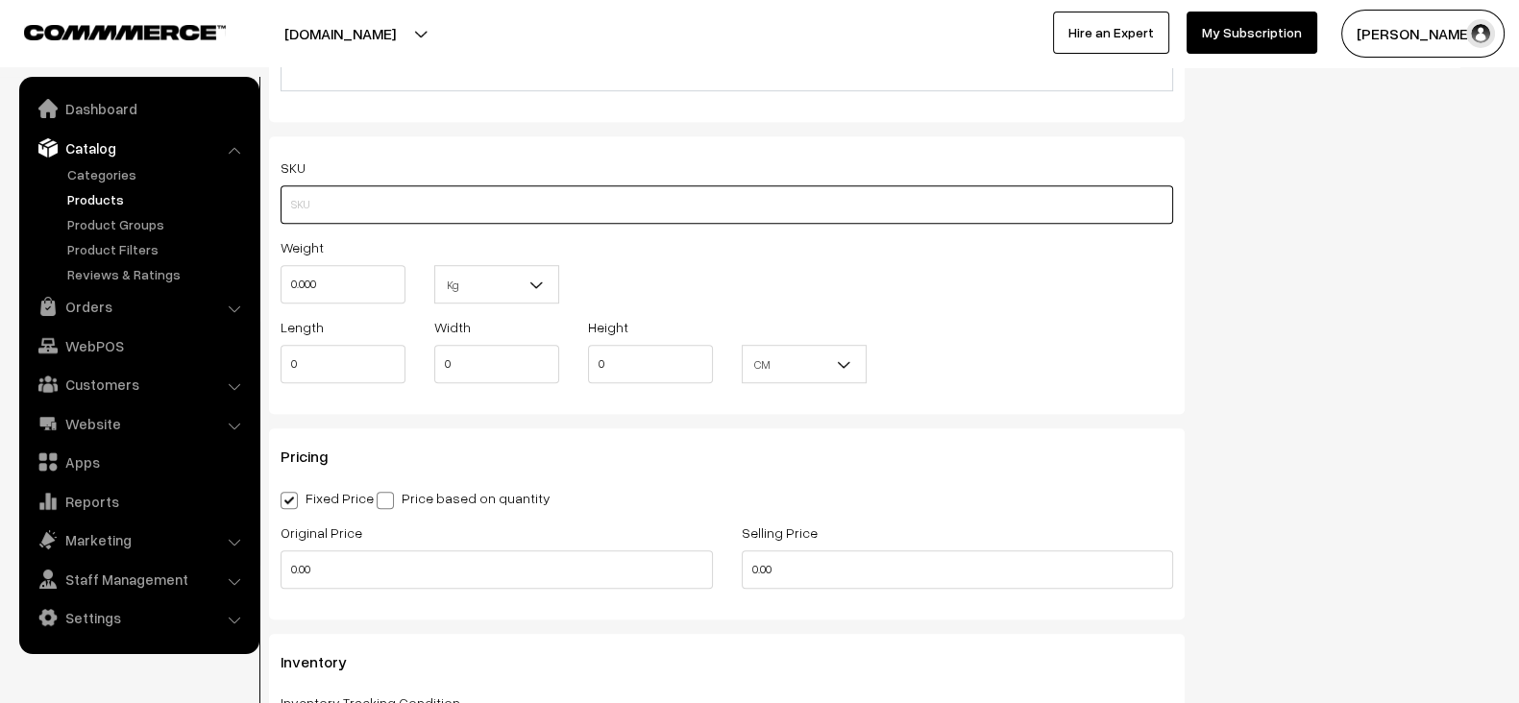
paste input "IP15-PRO-MAX-128GB"
click at [393, 204] on input "IP15-PRO-MAX-128GB" at bounding box center [727, 204] width 893 height 38
type input "IP15-PRO-MAX-128GB"
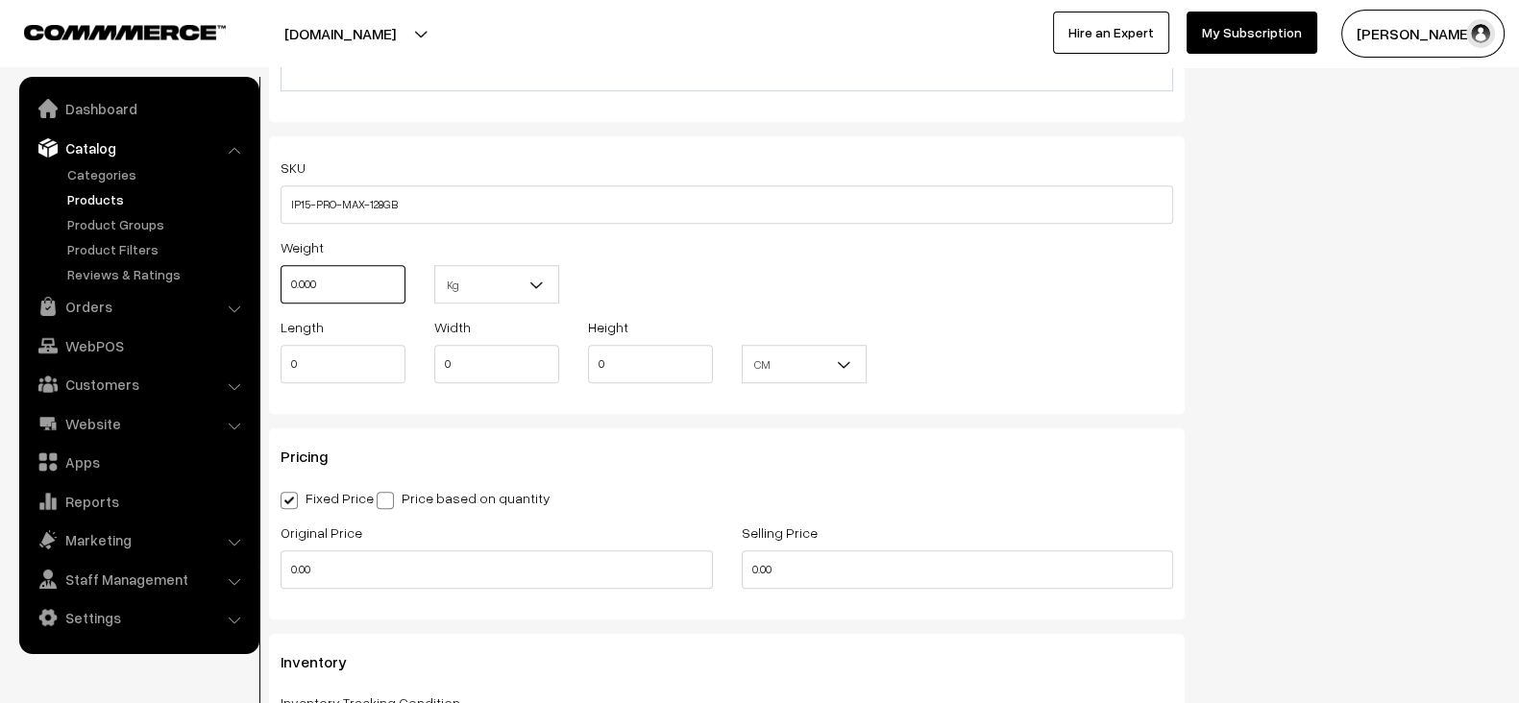
click at [368, 286] on input "0.000" at bounding box center [343, 284] width 125 height 38
paste input "2"
click at [368, 286] on input "0.2" at bounding box center [343, 284] width 125 height 38
type input "0.20"
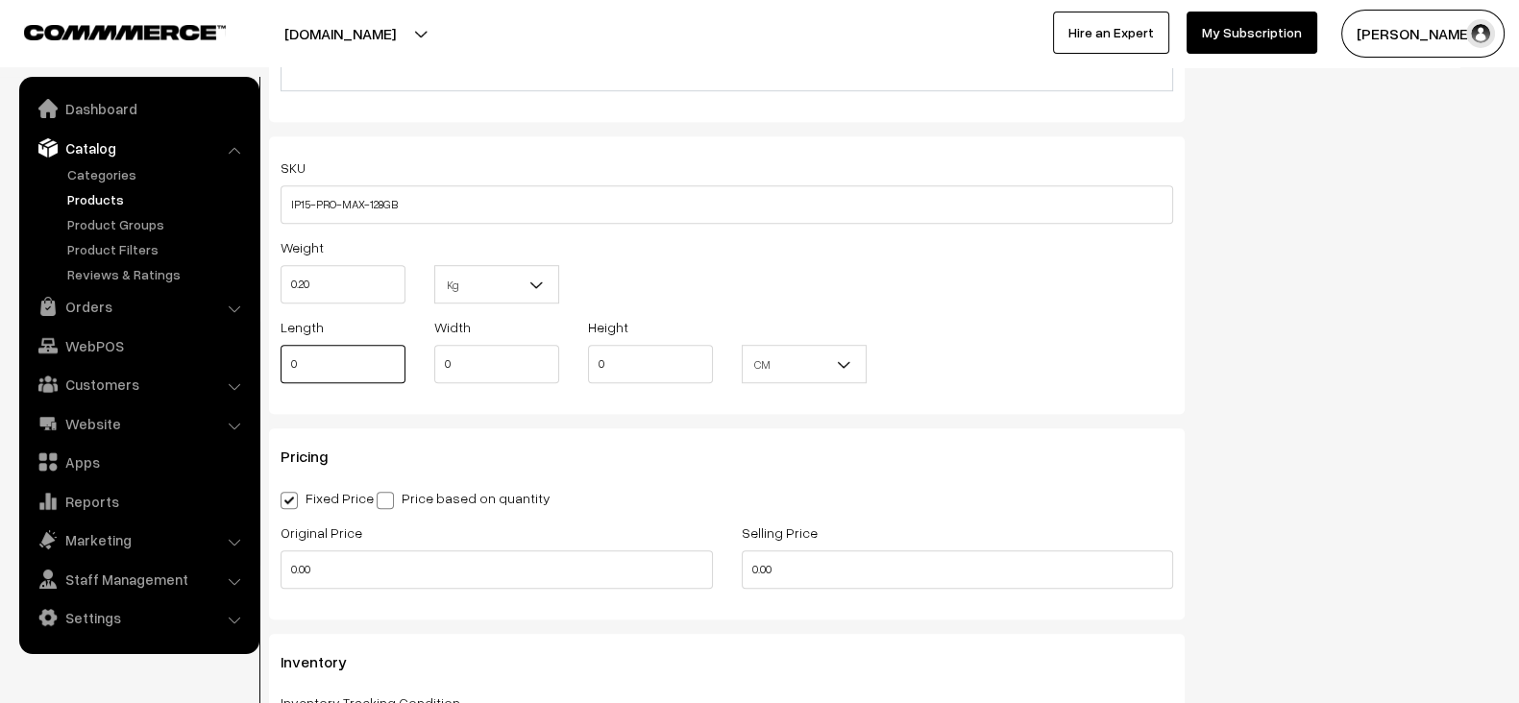
click at [351, 348] on input "0" at bounding box center [343, 364] width 125 height 38
paste input "15.5"
click at [351, 348] on input "15.5" at bounding box center [343, 364] width 125 height 38
type input "15.50"
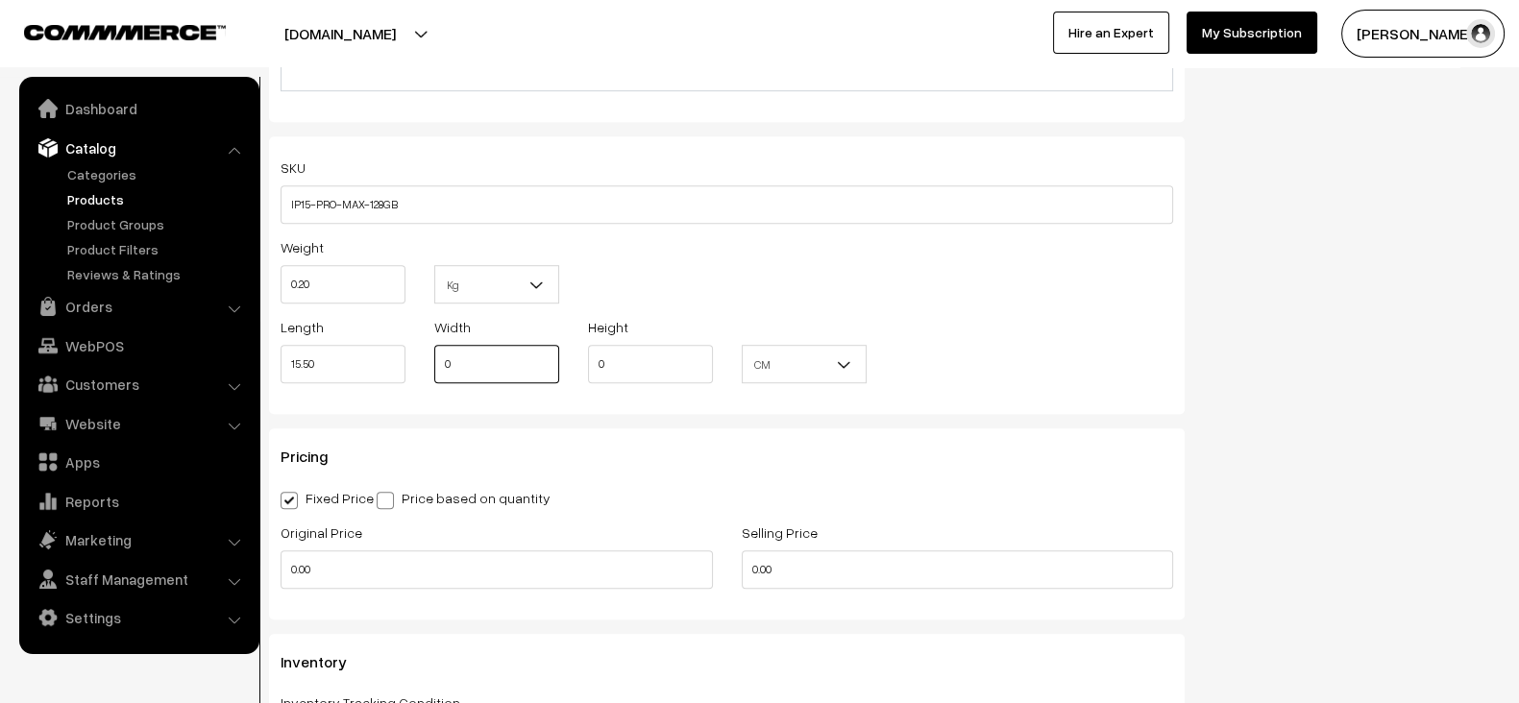
click at [487, 368] on input "0" at bounding box center [496, 364] width 125 height 38
paste input "7.7"
click at [487, 368] on input "7.7" at bounding box center [496, 364] width 125 height 38
type input "7.70"
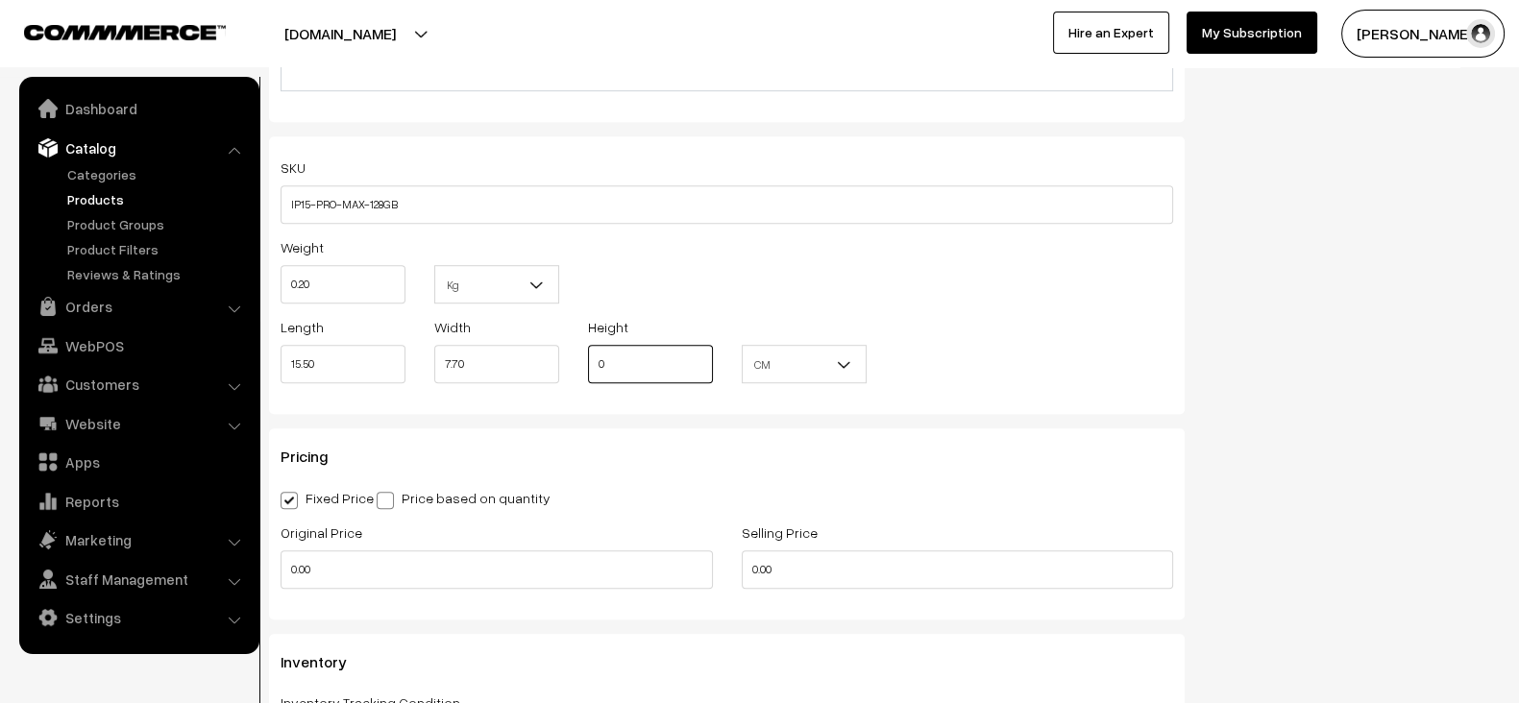
click at [657, 360] on input "0" at bounding box center [650, 364] width 125 height 38
paste input ".8"
type input "0.80"
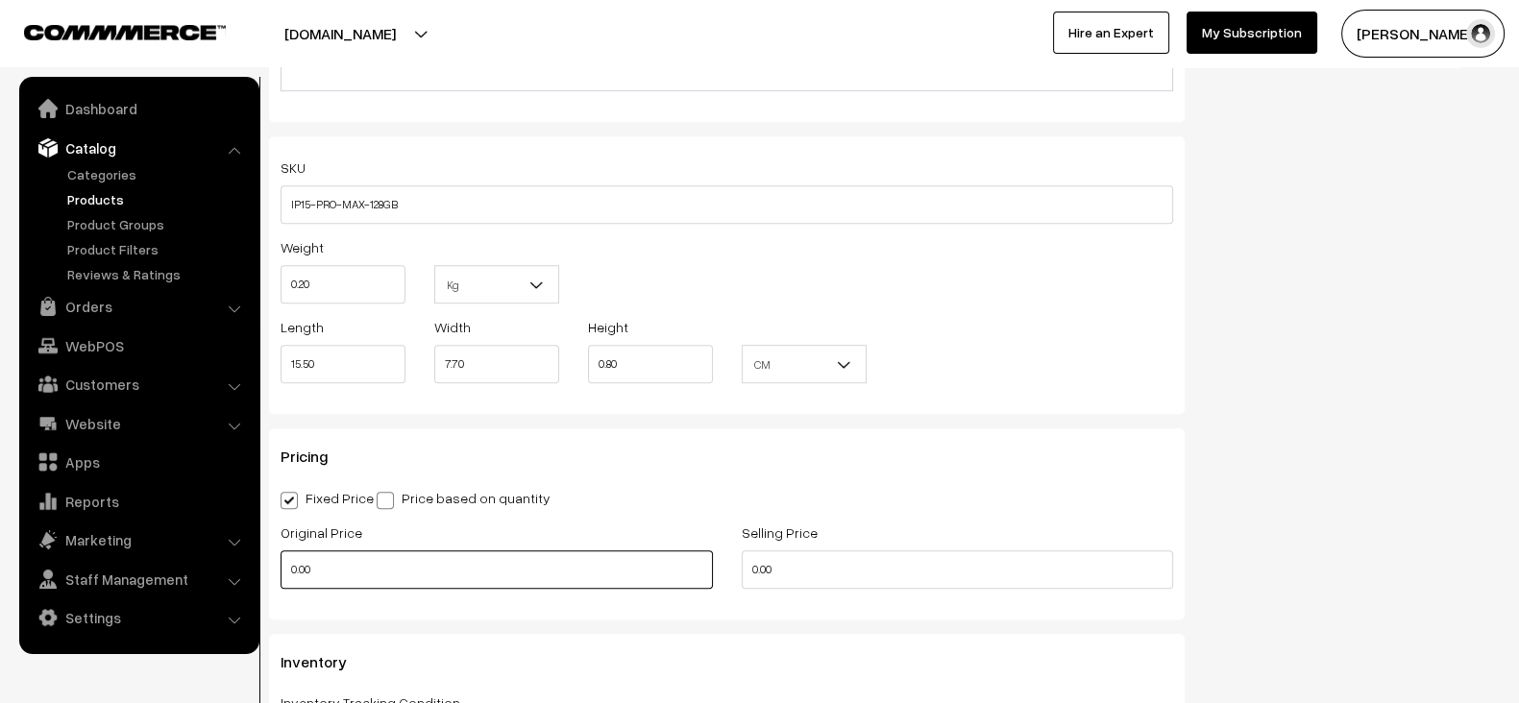
click at [418, 567] on input "0.00" at bounding box center [497, 570] width 432 height 38
paste input "1,06,435"
click at [418, 567] on input "1,06,435" at bounding box center [497, 570] width 432 height 38
type input "106435"
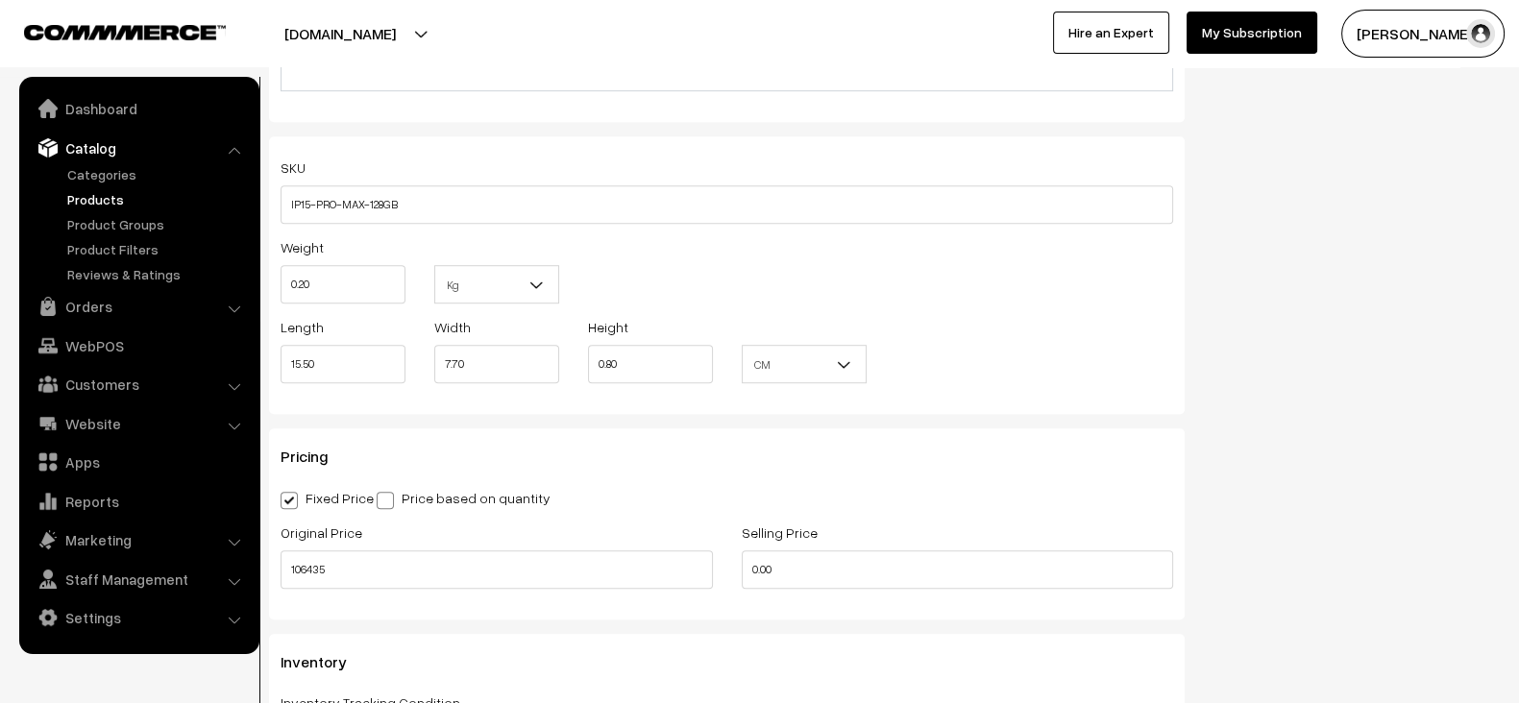
drag, startPoint x: 819, startPoint y: 535, endPoint x: 820, endPoint y: 560, distance: 25.0
click at [820, 560] on div "Selling Price 0.00" at bounding box center [958, 555] width 432 height 68
click at [820, 560] on input "0.00" at bounding box center [958, 570] width 432 height 38
paste input "97,565.81"
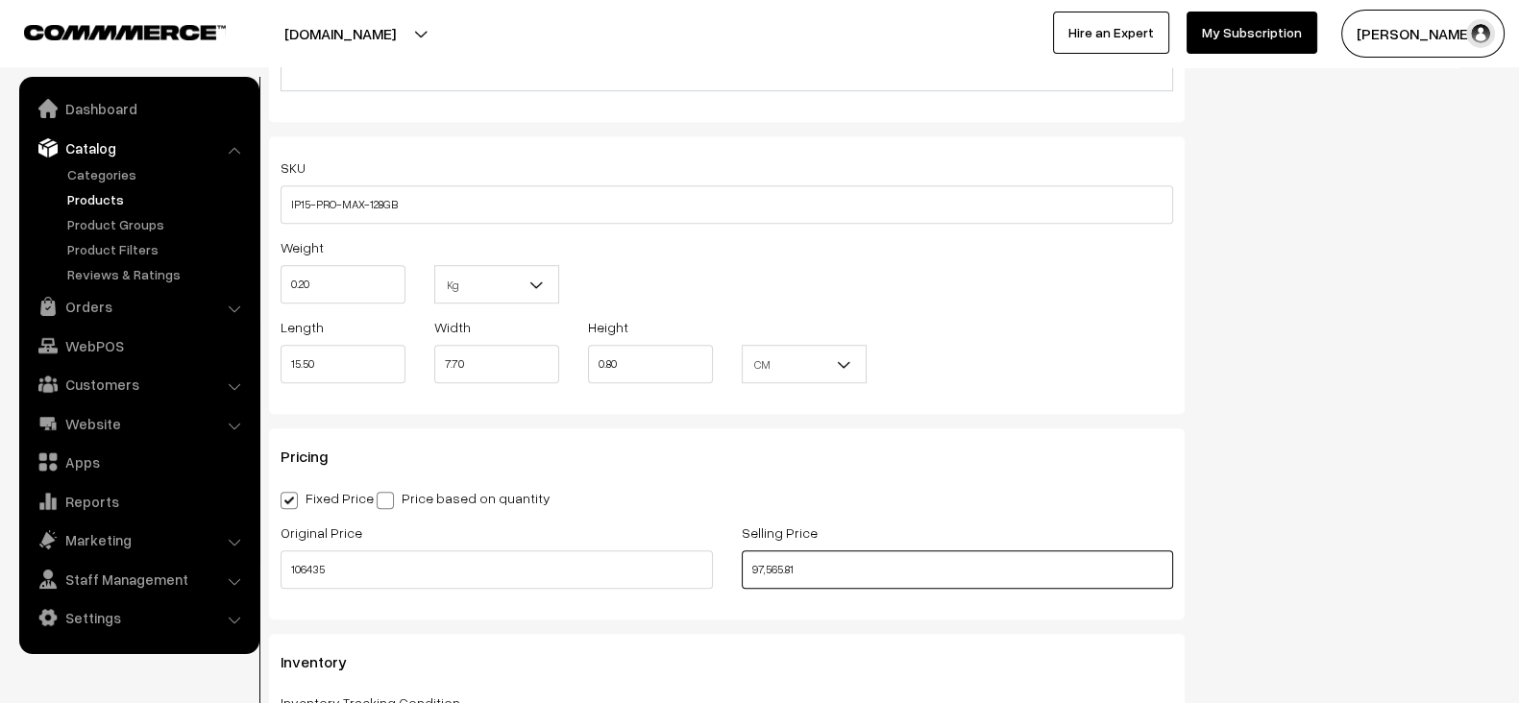
click at [820, 560] on input "97,565.81" at bounding box center [958, 570] width 432 height 38
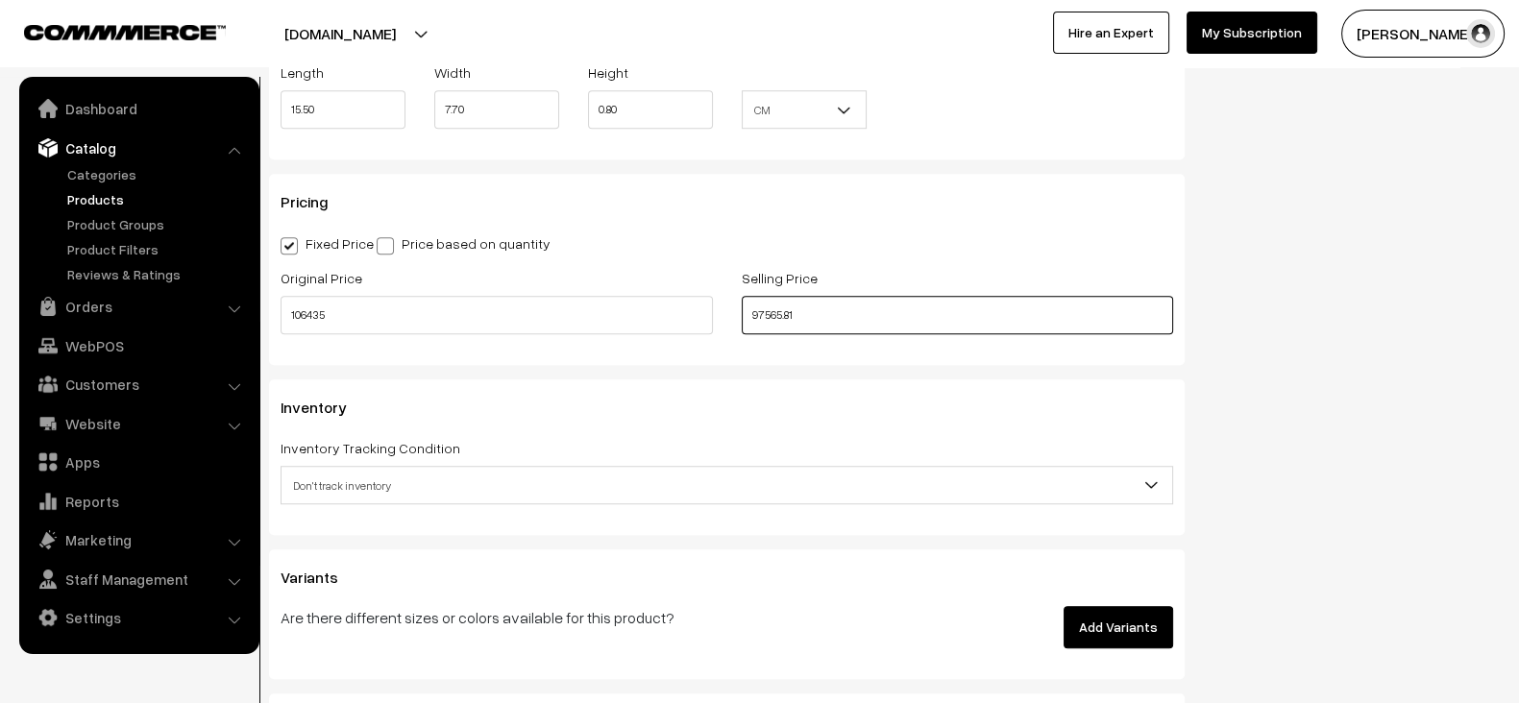
scroll to position [1796, 0]
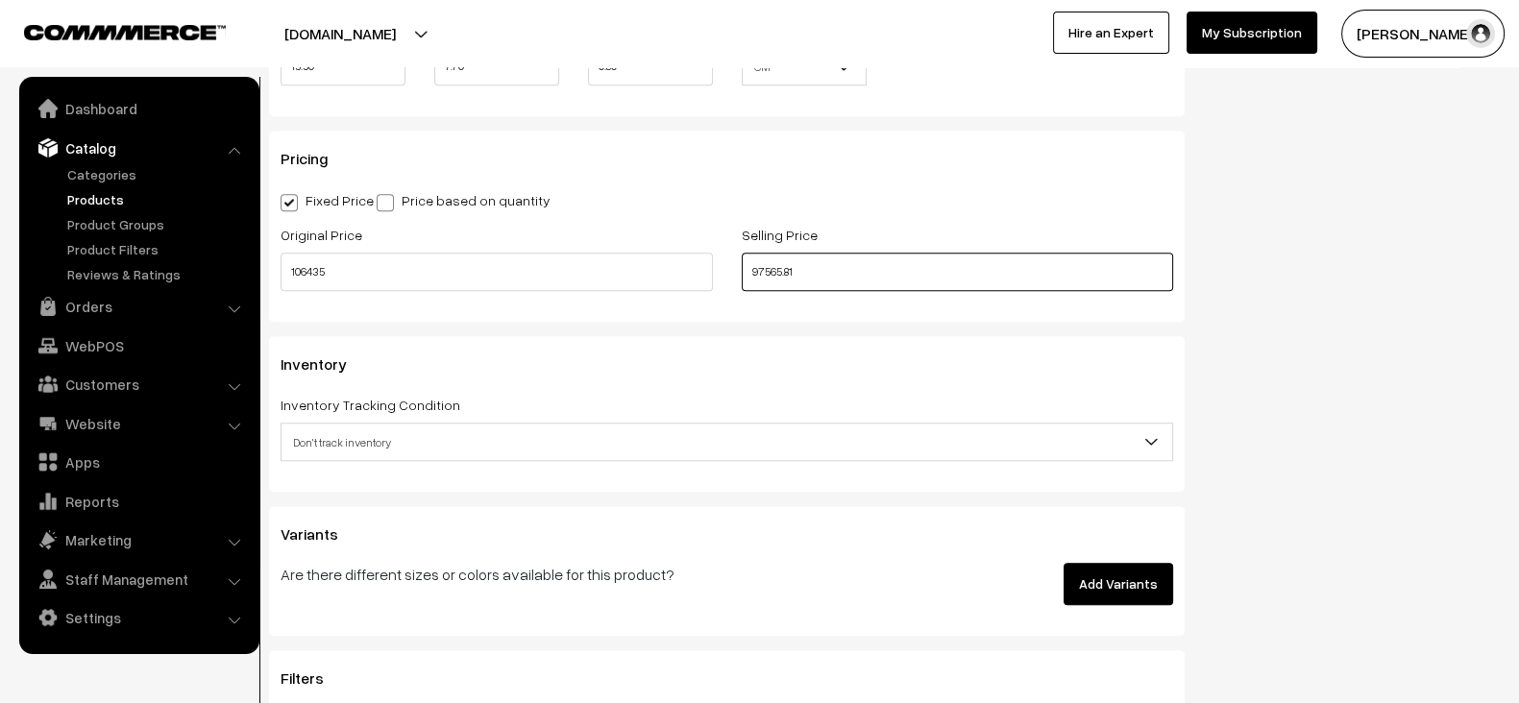
type input "97565.81"
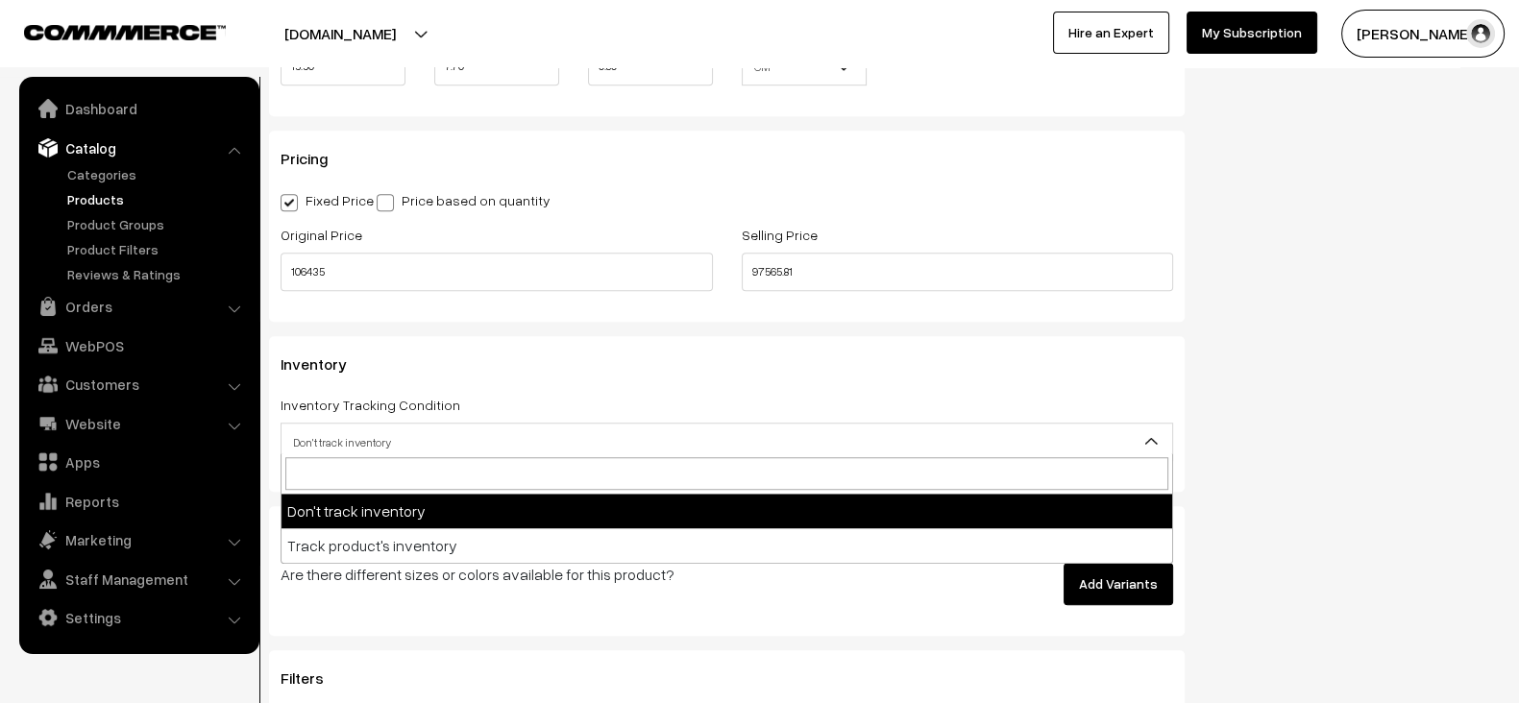
click at [665, 426] on span "Don't track inventory" at bounding box center [727, 443] width 891 height 34
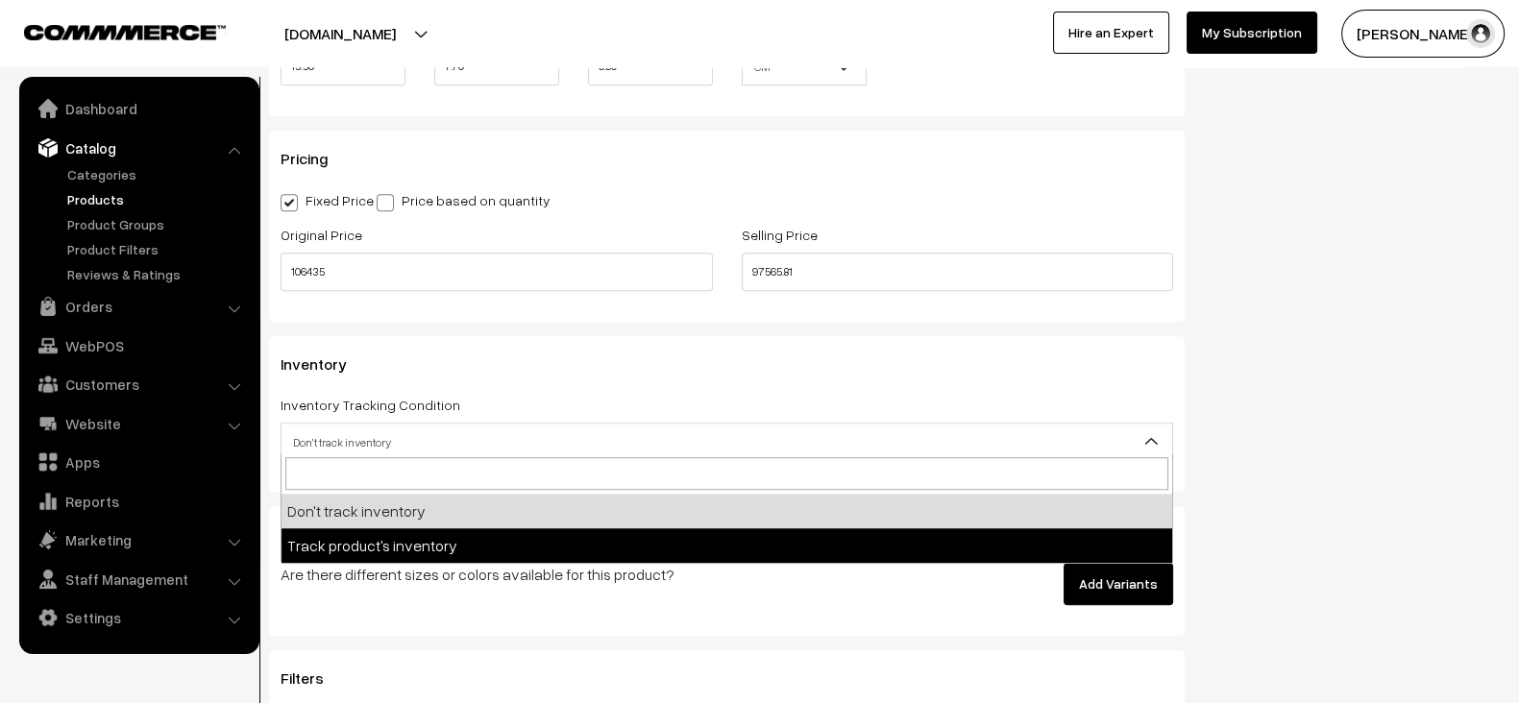
select select "2"
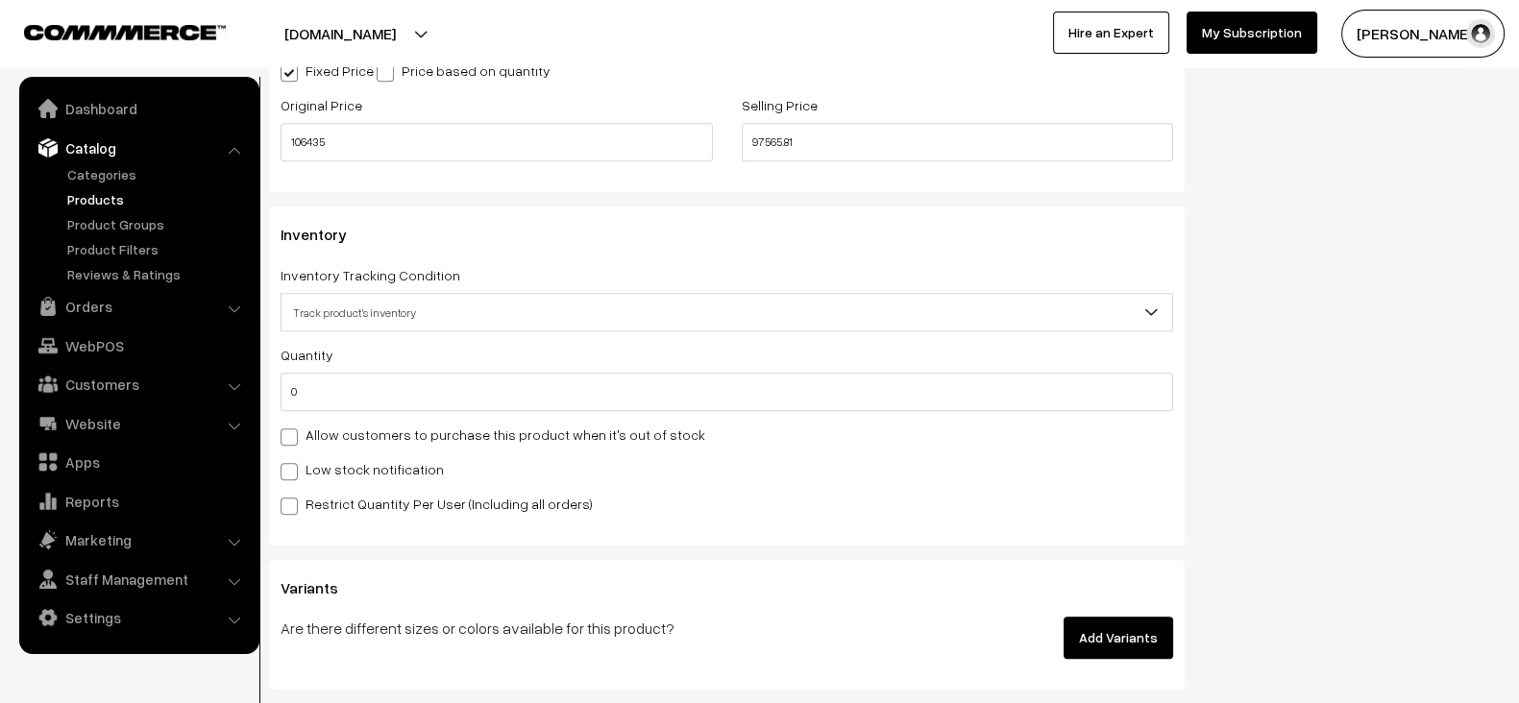
scroll to position [1929, 0]
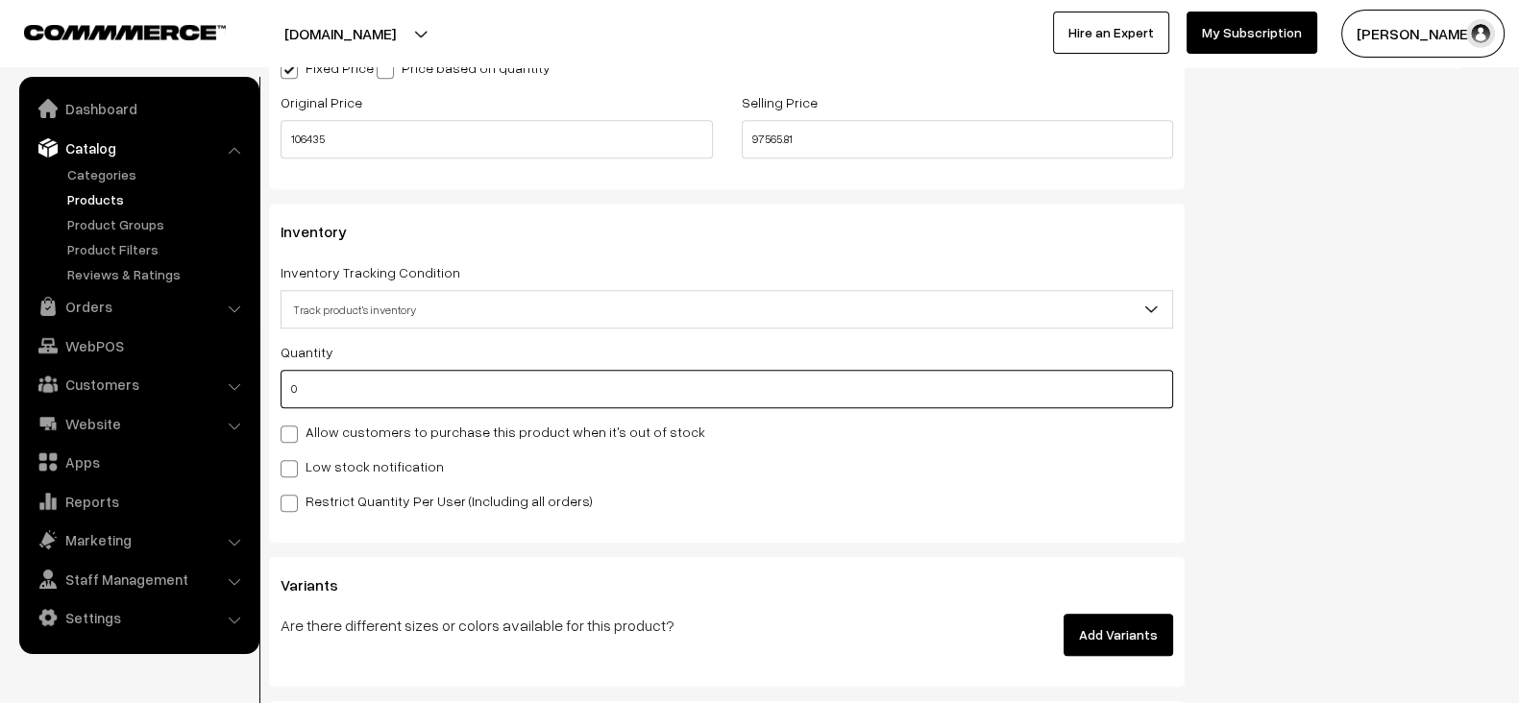
click at [509, 381] on input "0" at bounding box center [727, 389] width 893 height 38
type input "85"
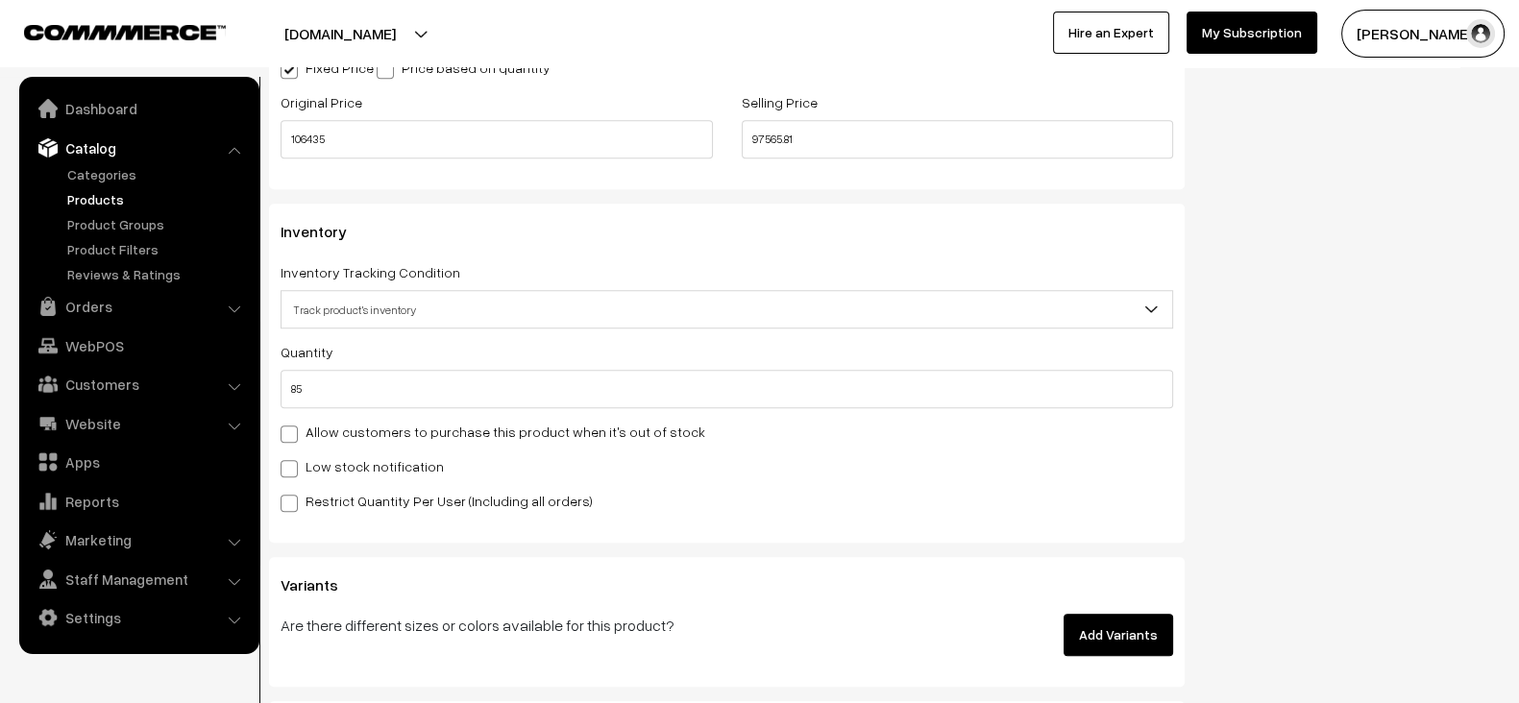
click at [509, 422] on label "Allow customers to purchase this product when it's out of stock" at bounding box center [493, 432] width 425 height 20
click at [293, 425] on input "Allow customers to purchase this product when it's out of stock" at bounding box center [287, 431] width 12 height 12
checkbox input "true"
click at [381, 468] on div "Low stock notification" at bounding box center [727, 466] width 893 height 23
click at [380, 459] on label "Low stock notification" at bounding box center [362, 466] width 163 height 20
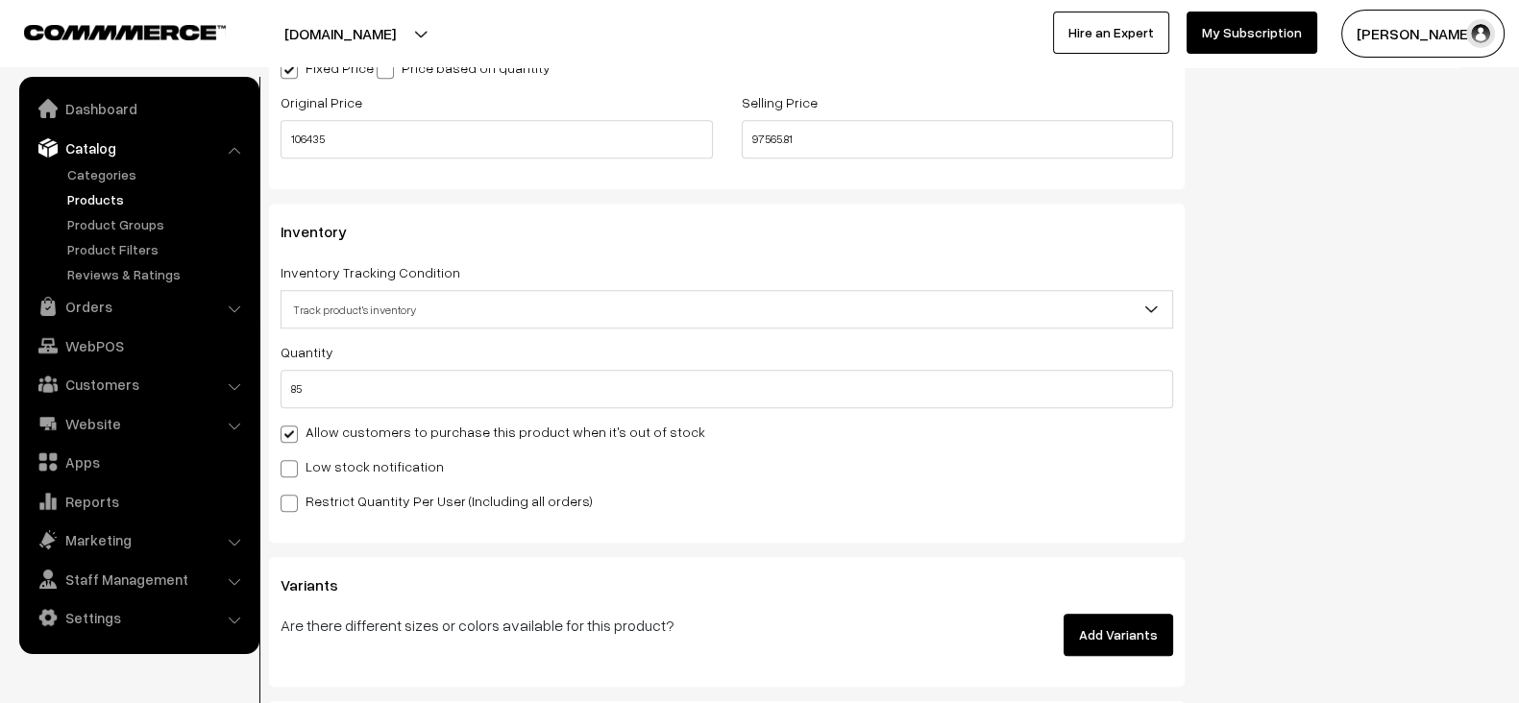
click at [293, 459] on input "Low stock notification" at bounding box center [287, 465] width 12 height 12
checkbox input "true"
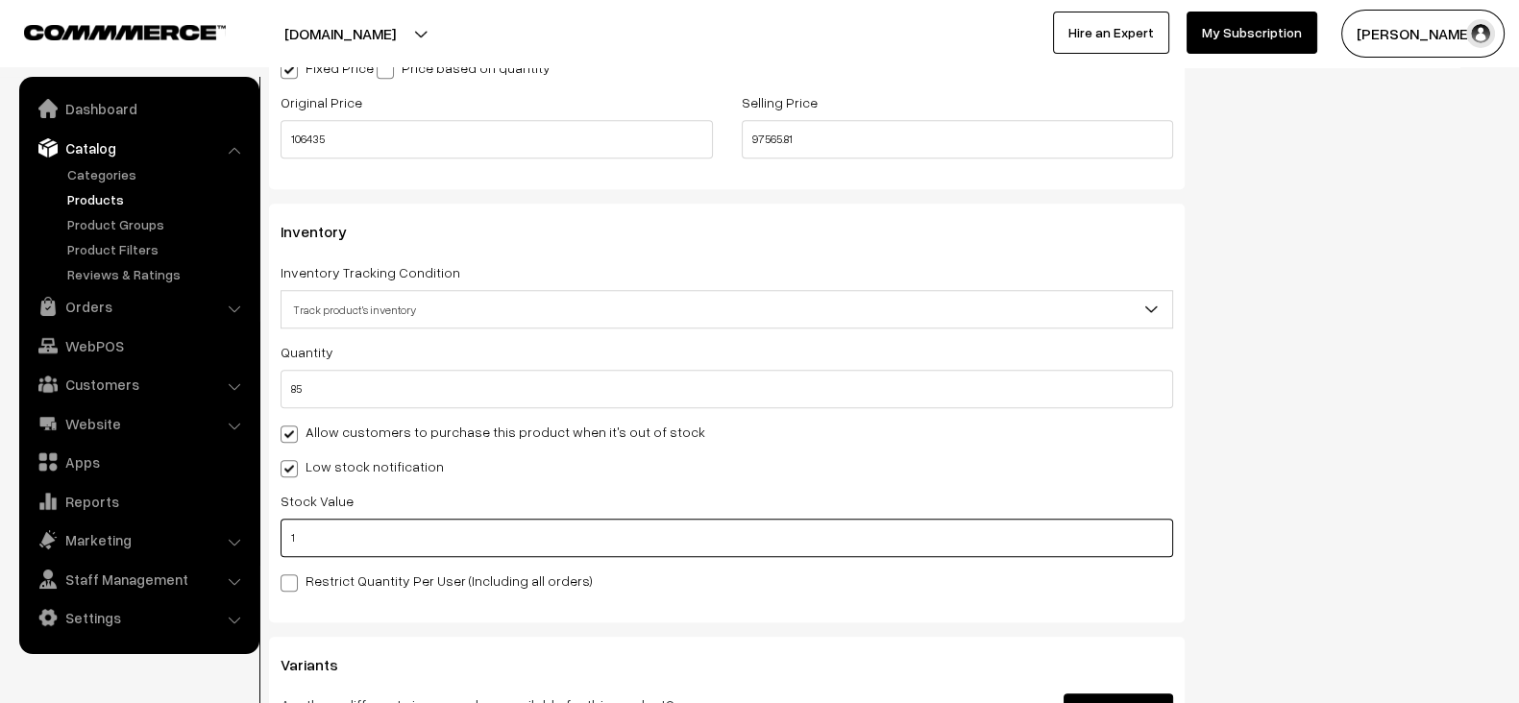
click at [380, 528] on input "1" at bounding box center [727, 538] width 893 height 38
type input "0"
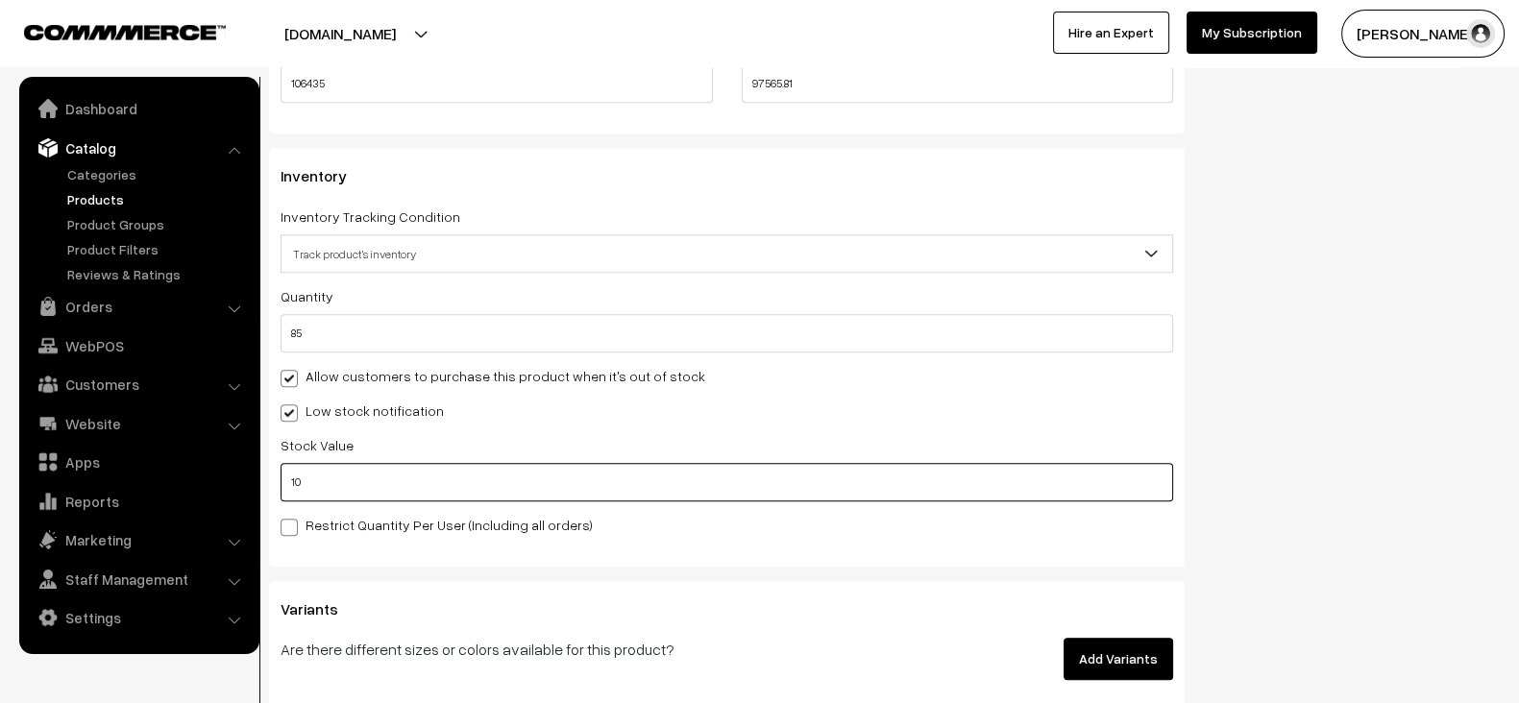
scroll to position [2000, 0]
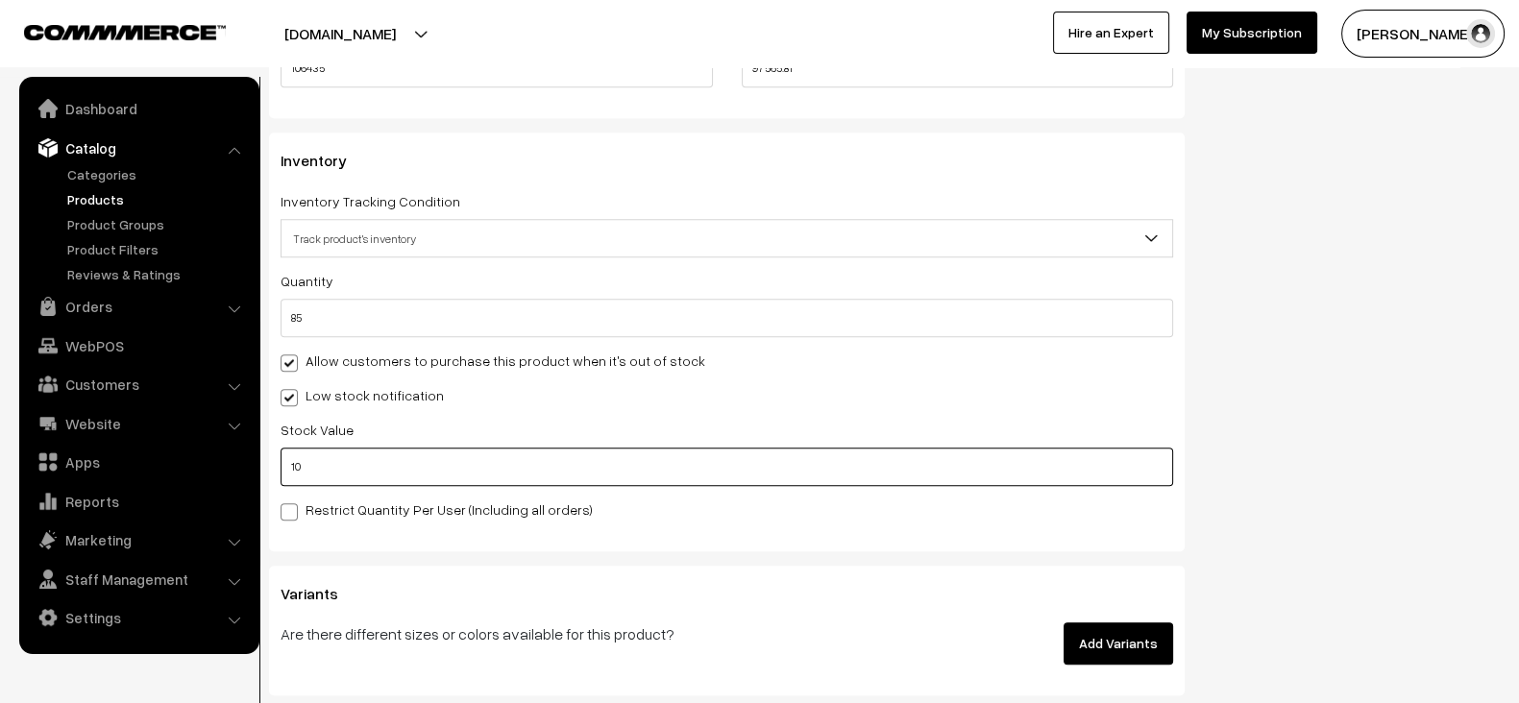
type input "10"
click at [382, 506] on label "Restrict Quantity Per User (Including all orders)" at bounding box center [437, 510] width 312 height 20
click at [293, 506] on input "Restrict Quantity Per User (Including all orders)" at bounding box center [287, 509] width 12 height 12
checkbox input "true"
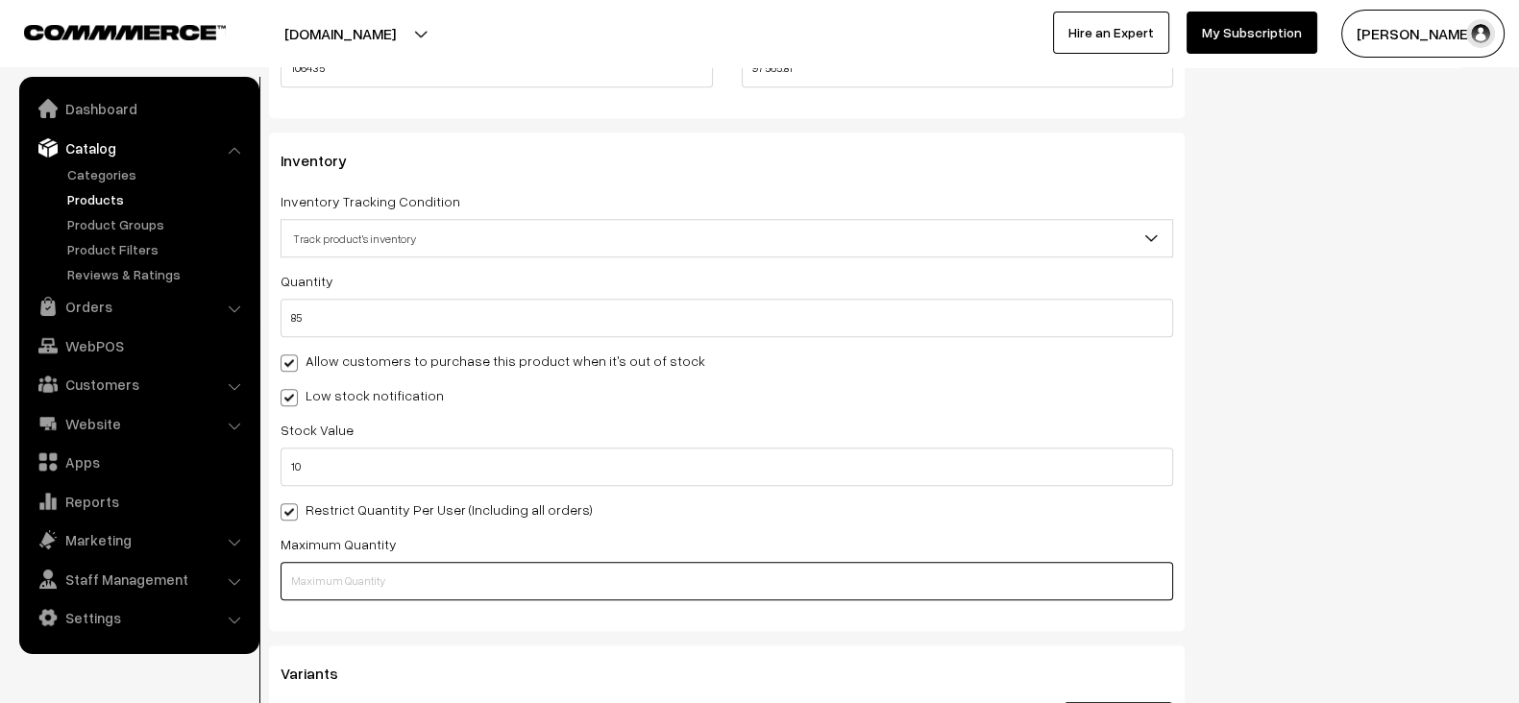
click at [384, 562] on input "text" at bounding box center [727, 581] width 893 height 38
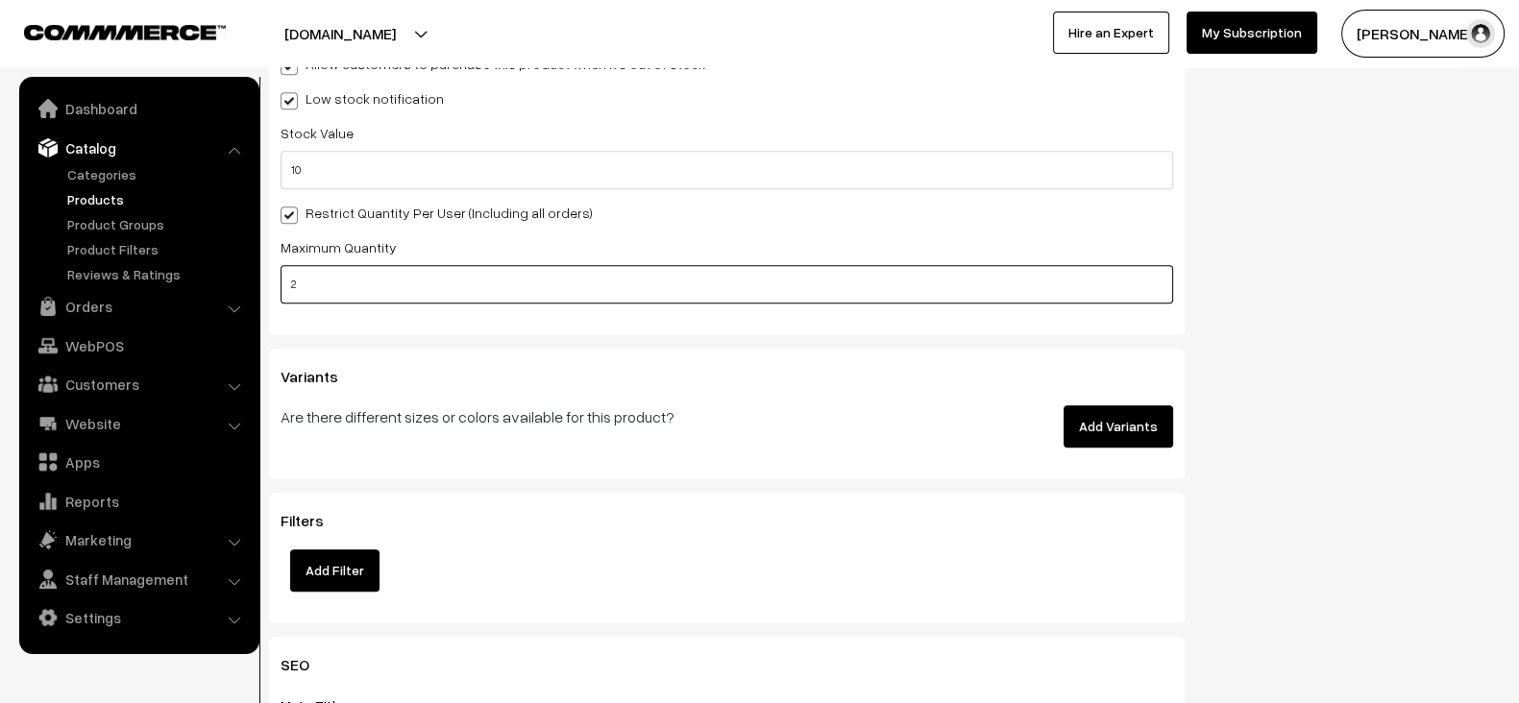
scroll to position [2298, 0]
type input "2"
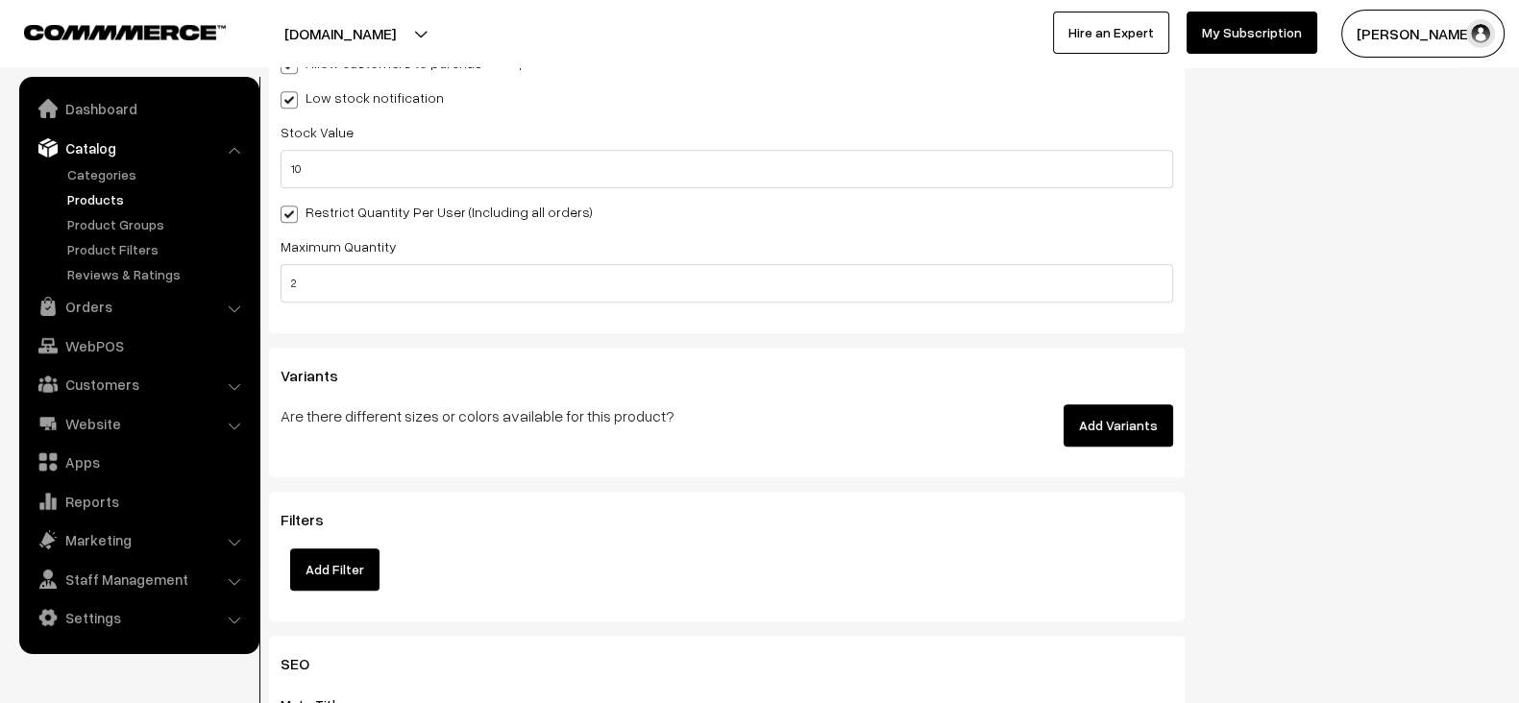
click at [1120, 407] on button "Add Variants" at bounding box center [1119, 426] width 110 height 42
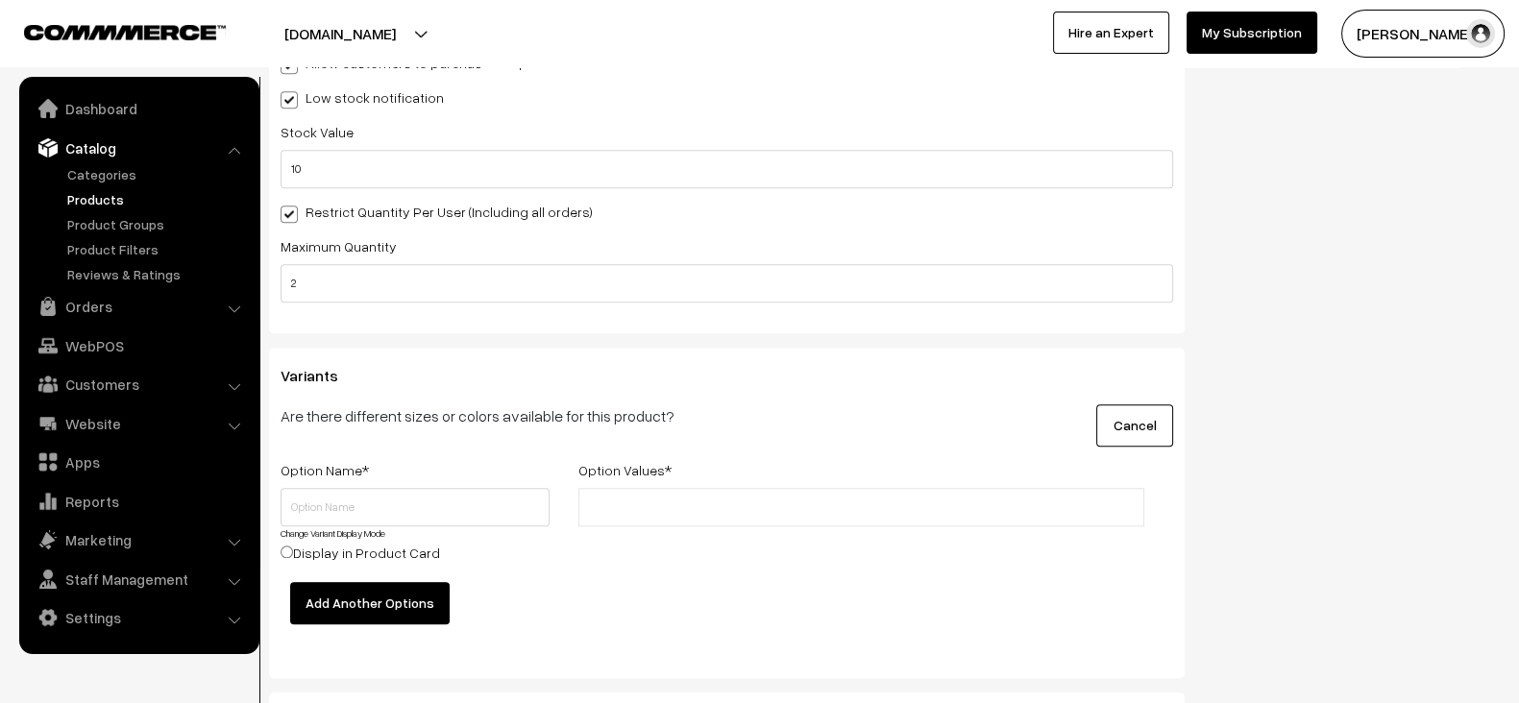
scroll to position [2416, 0]
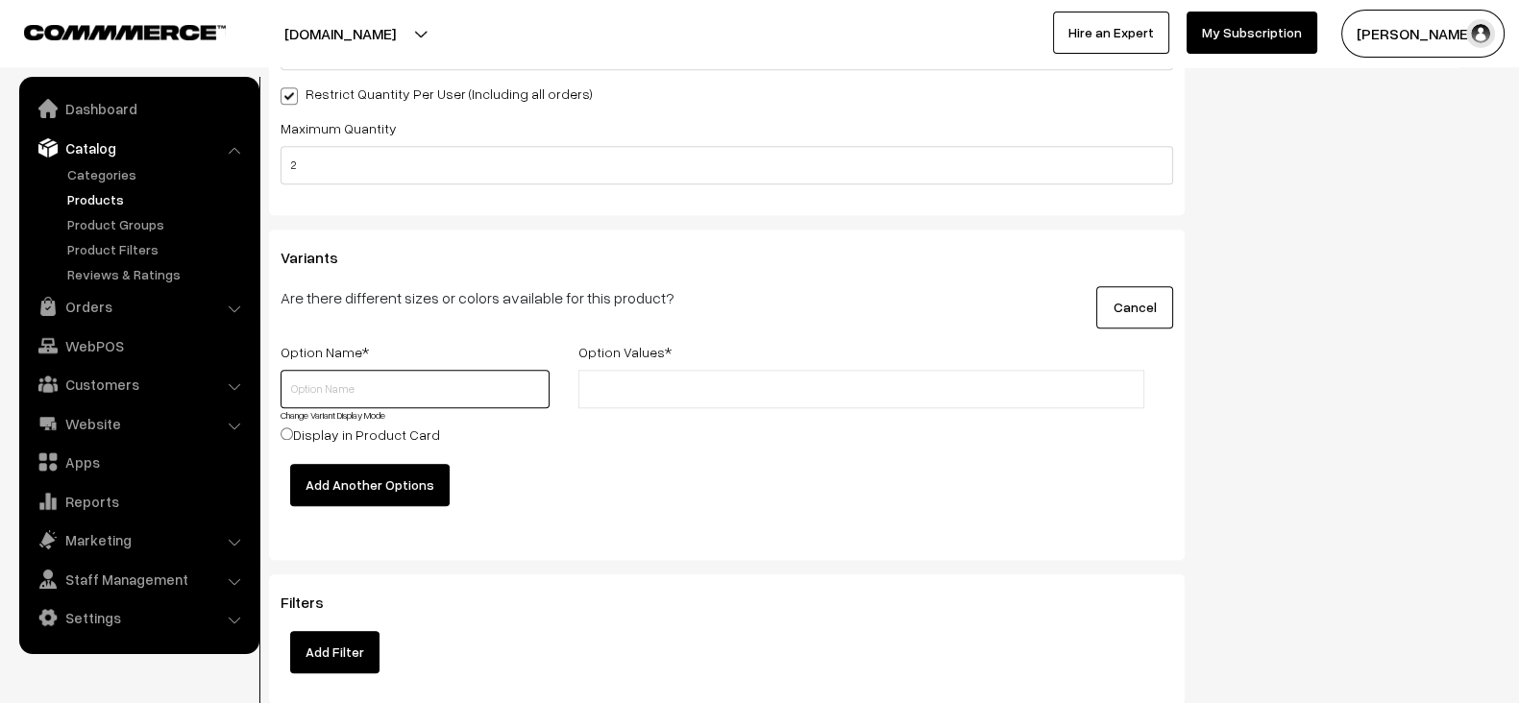
click at [400, 387] on input "text" at bounding box center [415, 389] width 269 height 38
type input "Memory"
click at [631, 382] on input "text" at bounding box center [668, 390] width 168 height 20
paste input "128GB, 256GB, 512GB, 1TB"
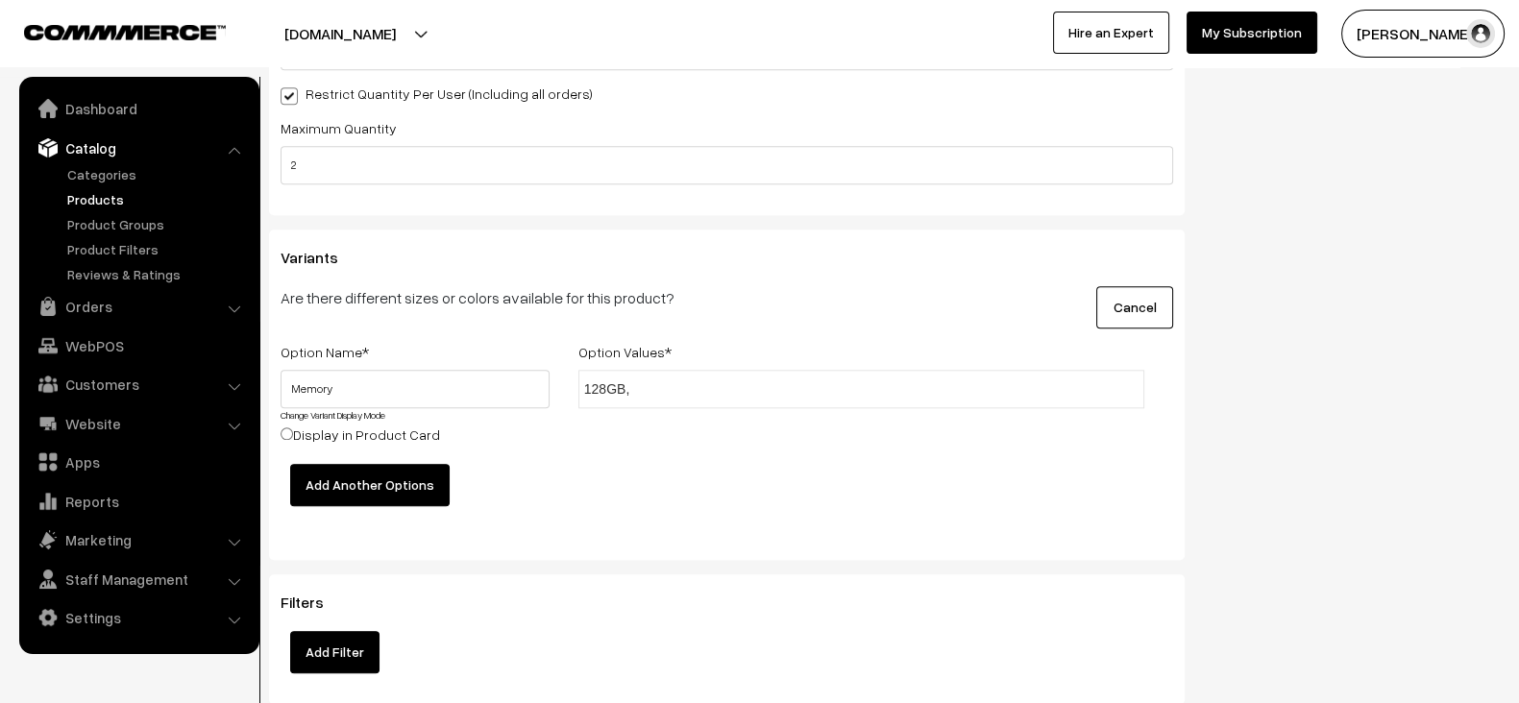
type input "128GB"
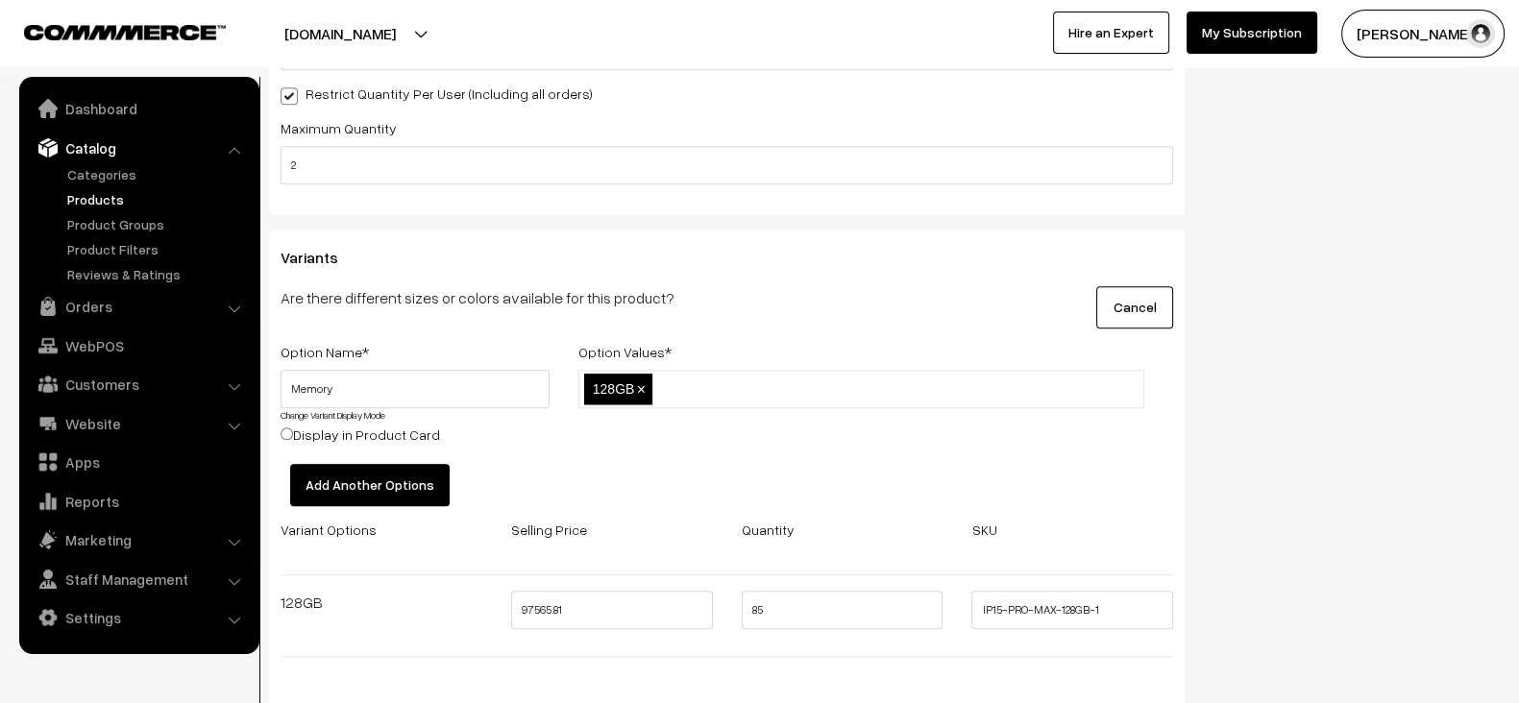
paste input "128GB, 256GB, 512GB, 1TB"
type input "256GB"
paste input "128GB, 256GB, 512GB, 1TB"
type input "512GB"
paste input "128GB, 256GB, 512GB, 1TB"
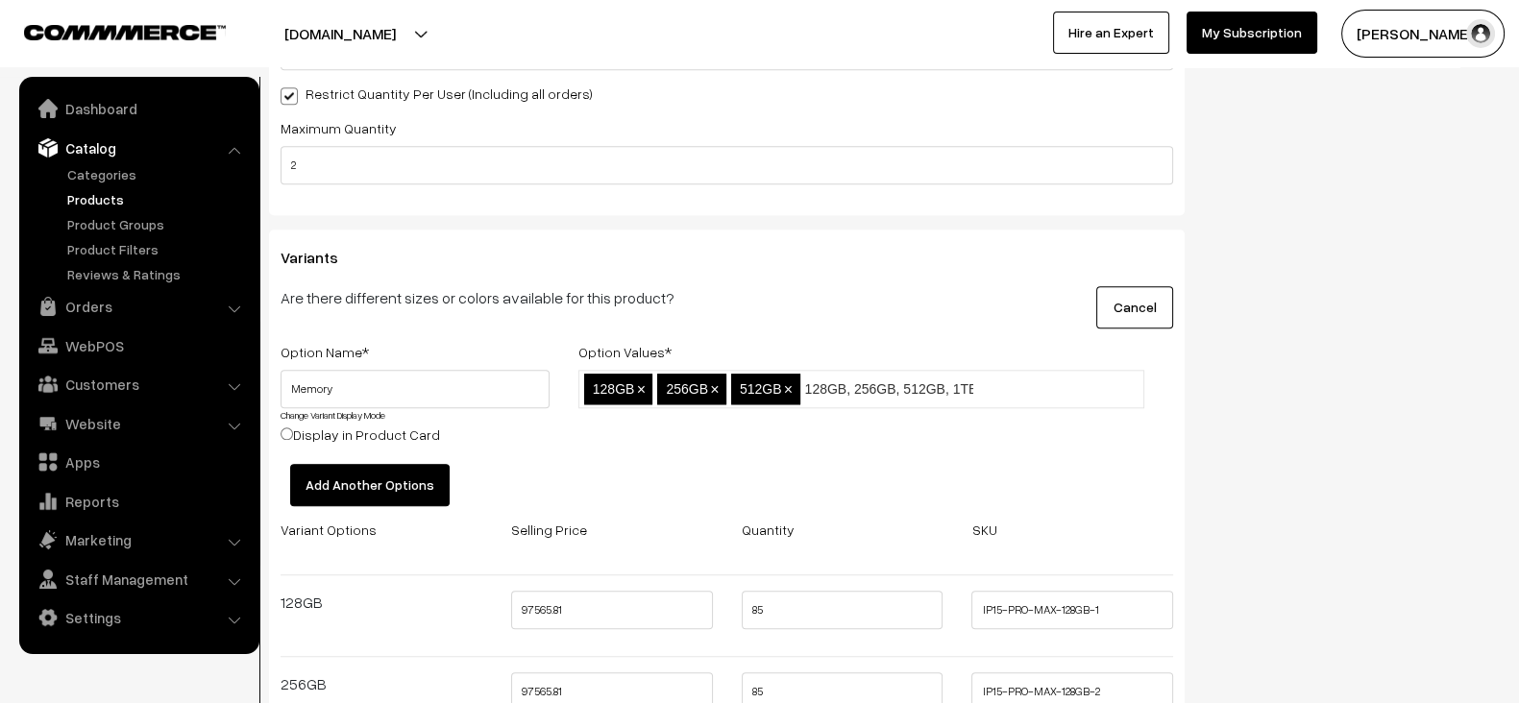
type input "1TB"
click at [769, 432] on div "128GB,256GB,512GB,1TB 128GB × 256GB × 512GB × 1TB ×" at bounding box center [861, 417] width 595 height 94
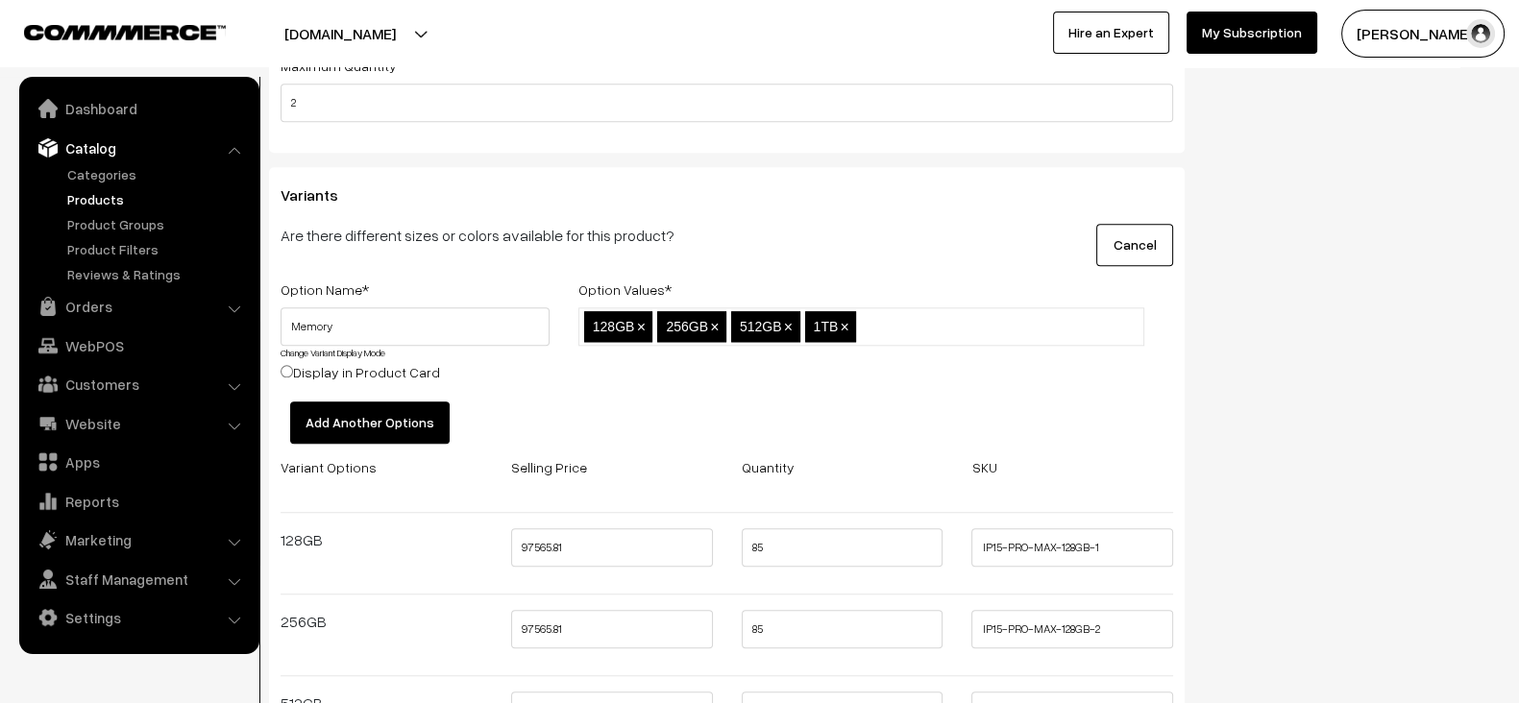
scroll to position [2479, 0]
click at [376, 421] on button "Add Another Options" at bounding box center [370, 422] width 160 height 42
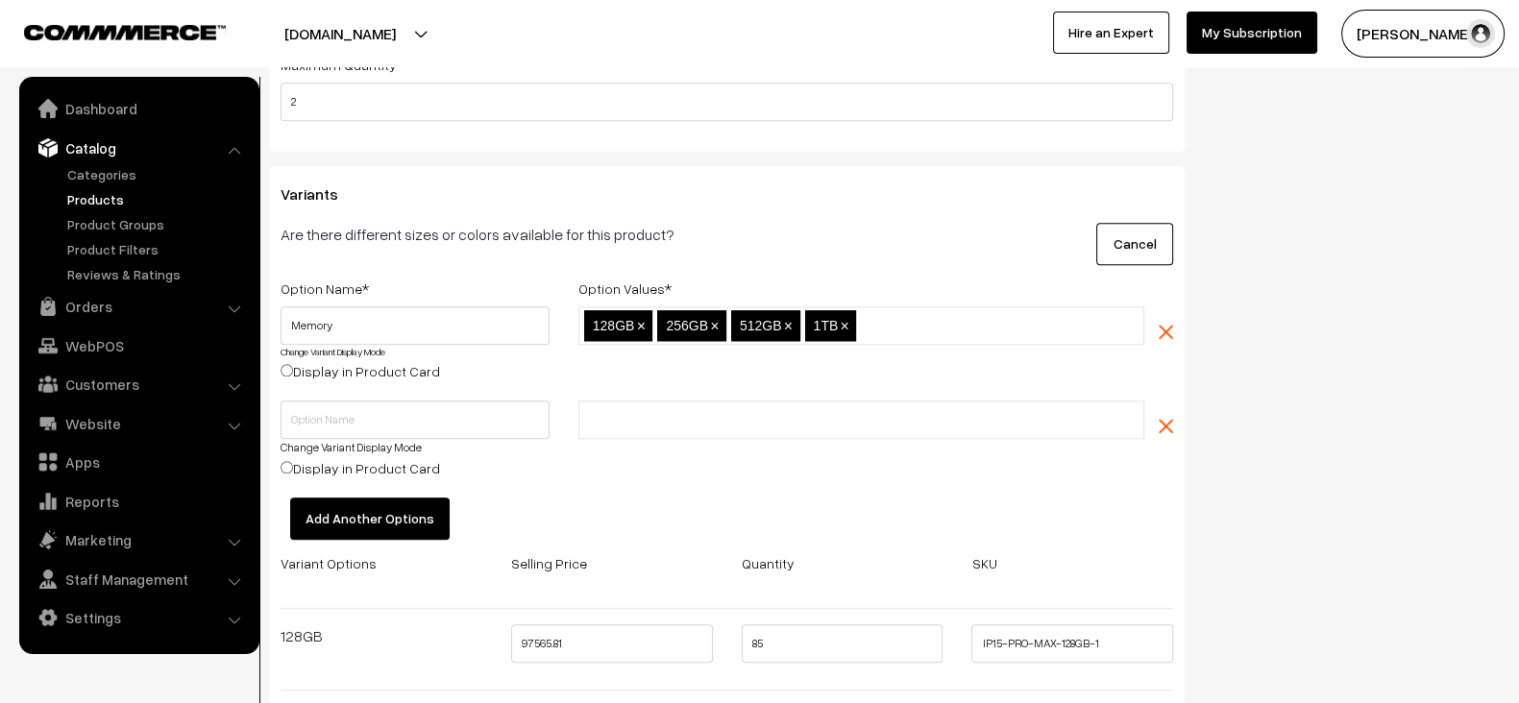
paste input "Black Titanium"
type input "Black Titanium"
click at [649, 413] on input "Black Titanium" at bounding box center [668, 420] width 168 height 20
paste input "White Titanium"
type input "White Titanium"
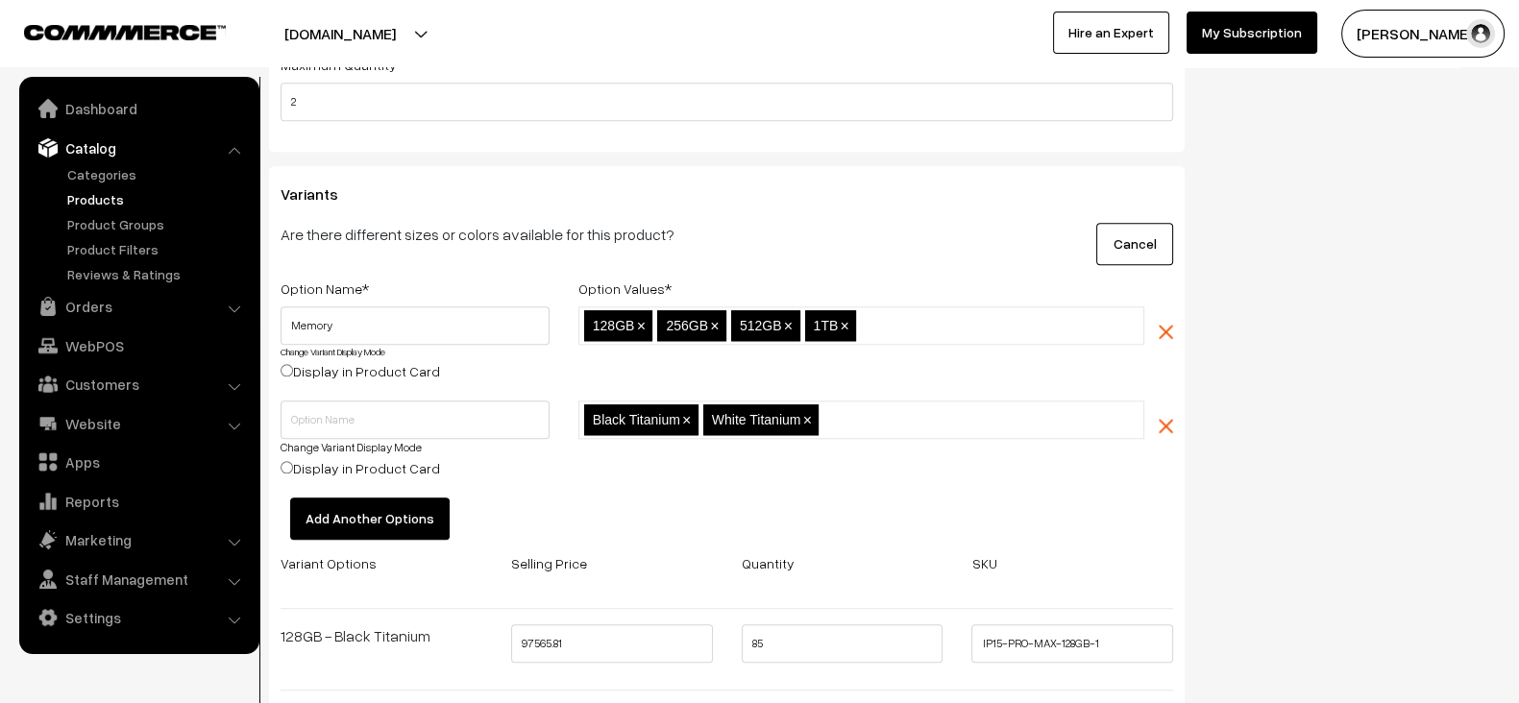
paste input "Blue Titanium"
type input "Blue Titanium"
paste input "Natural Titanium"
type input "Natural Titanium"
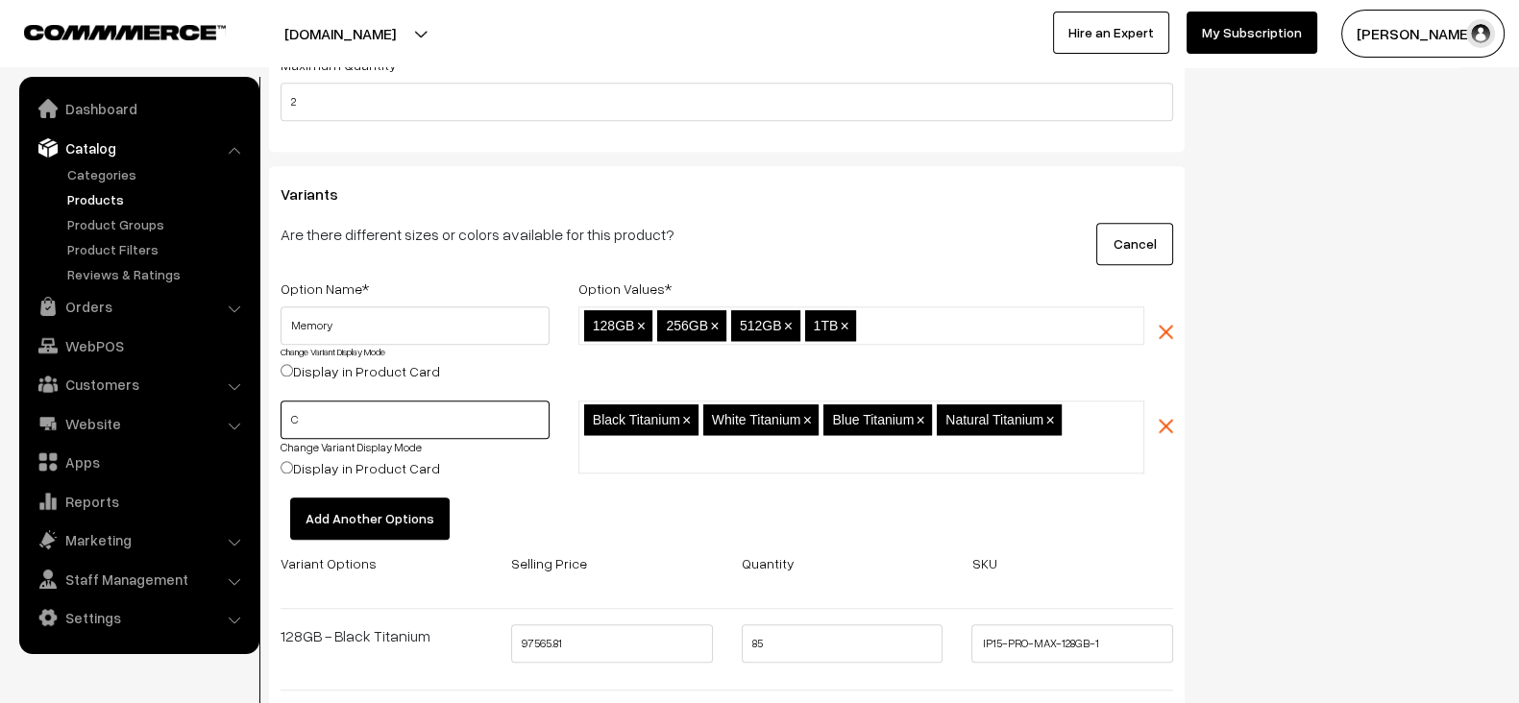
click at [423, 412] on input "C" at bounding box center [415, 420] width 269 height 38
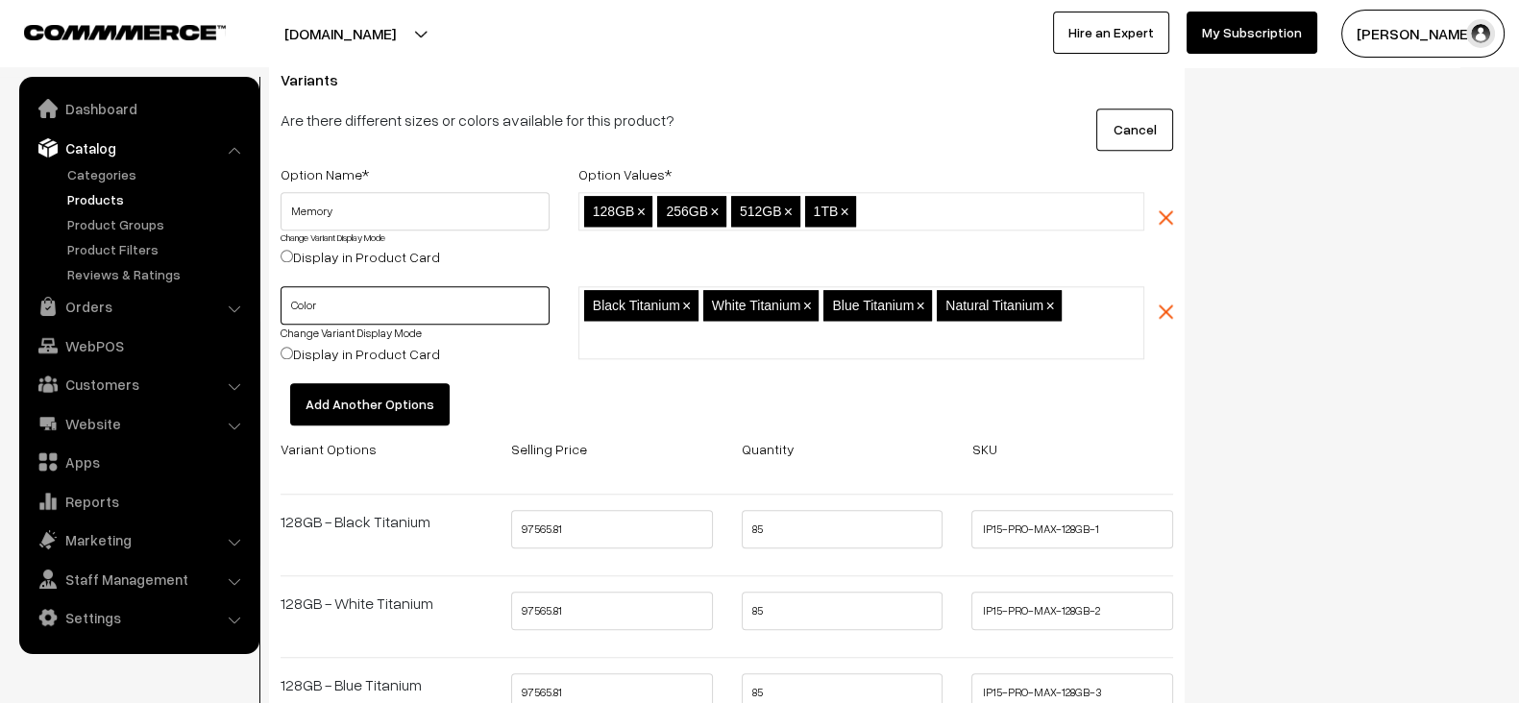
scroll to position [2595, 0]
type input "Color"
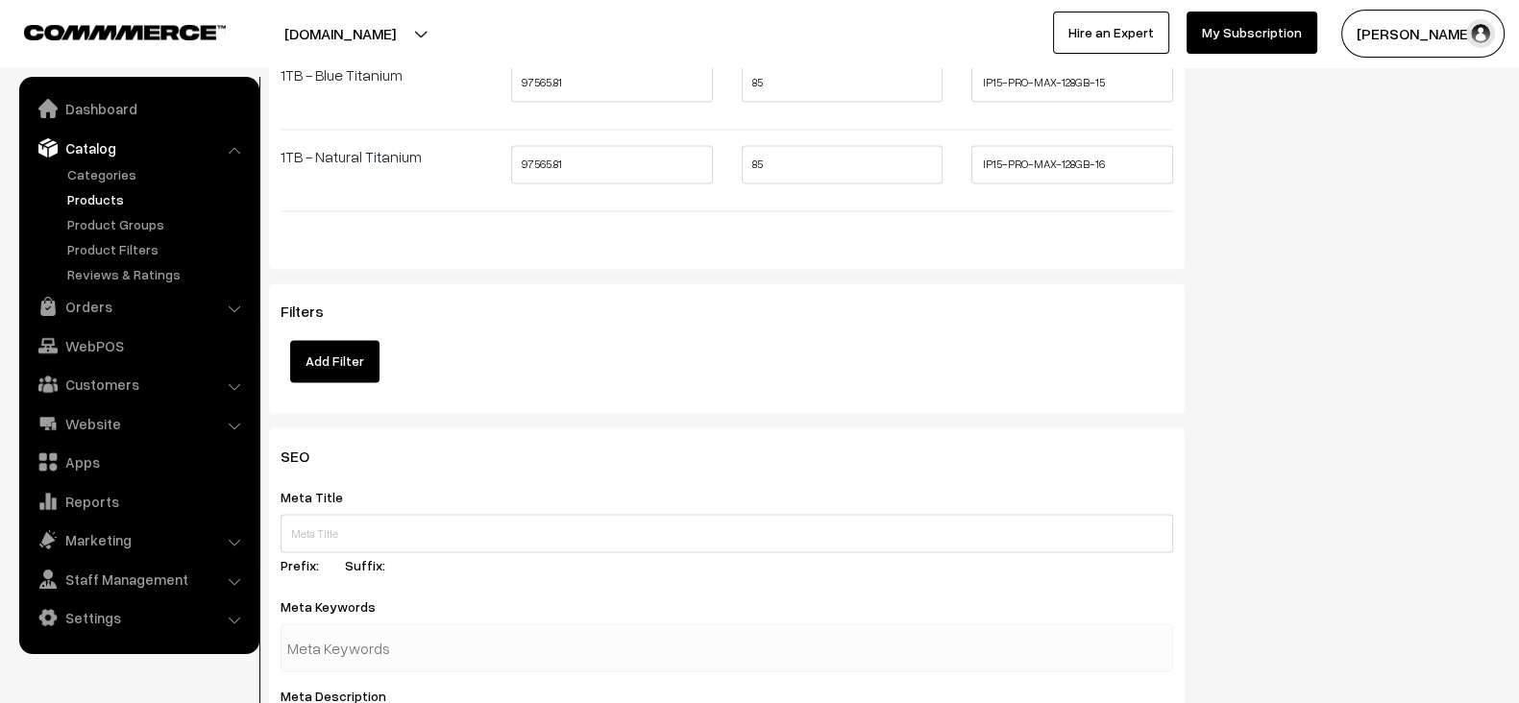
scroll to position [4185, 0]
click at [364, 339] on button "Add Filter" at bounding box center [334, 360] width 89 height 42
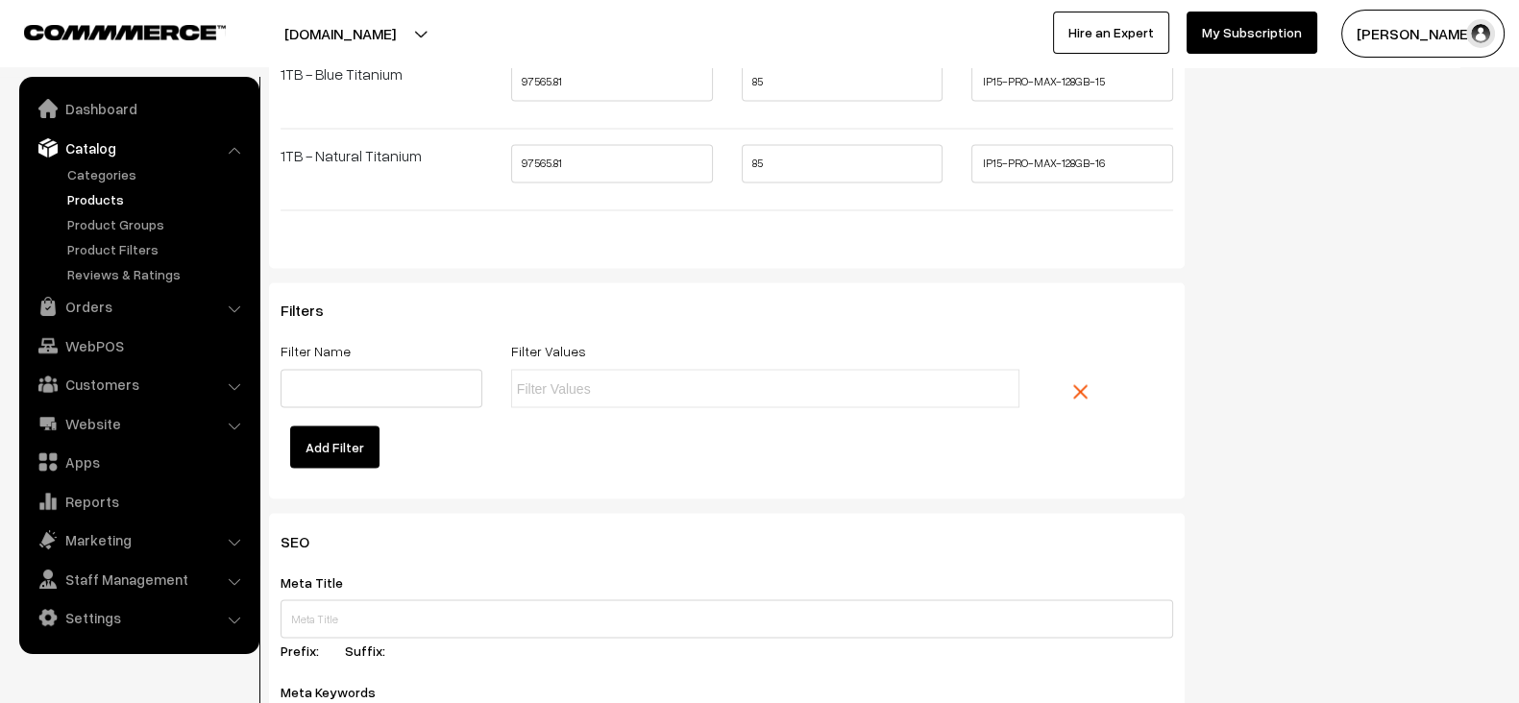
click at [351, 394] on div "Filter Name" at bounding box center [381, 382] width 231 height 86
click at [353, 391] on input "text" at bounding box center [382, 388] width 202 height 38
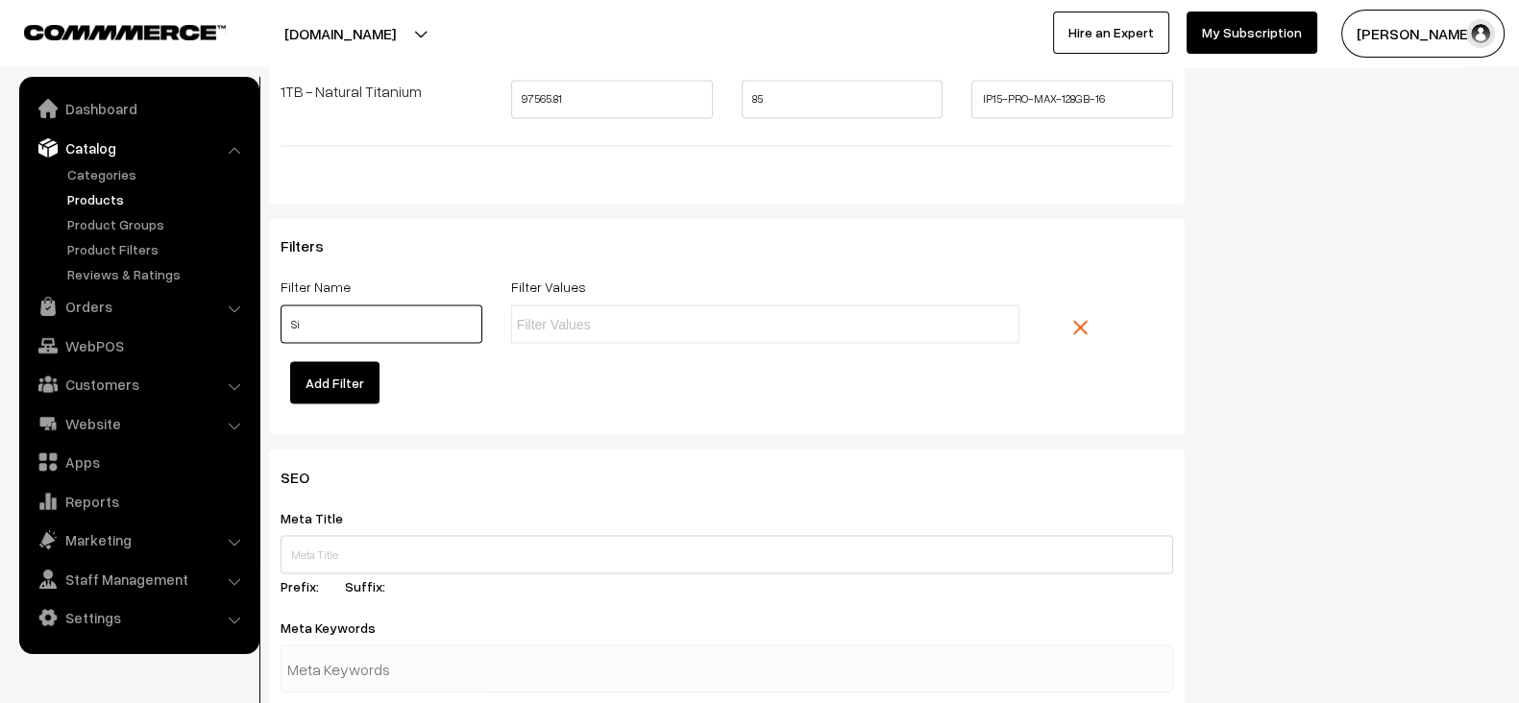
scroll to position [4234, 0]
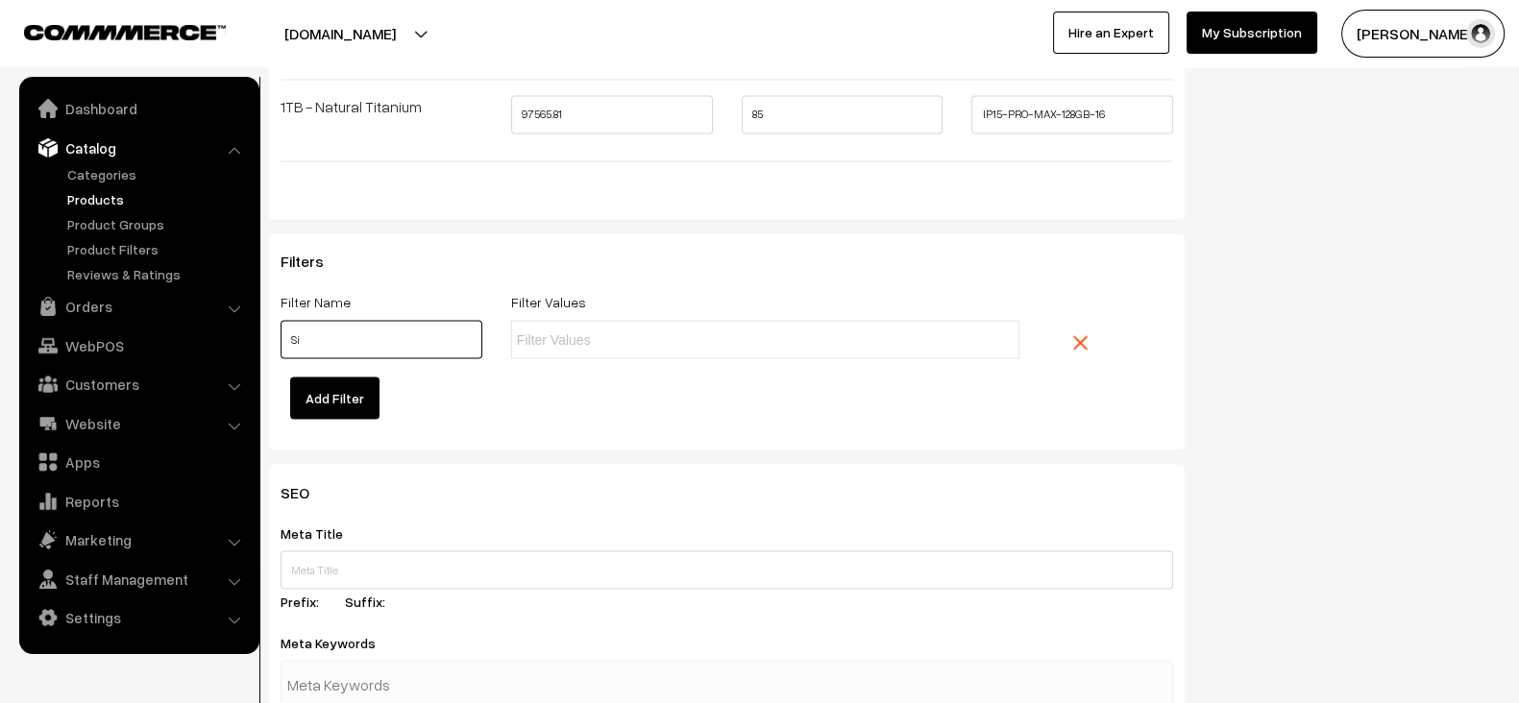
type input "S"
type input "Finish"
click at [619, 338] on li at bounding box center [603, 339] width 172 height 31
paste input "Titanium design"
click at [619, 333] on input "text" at bounding box center [601, 340] width 168 height 20
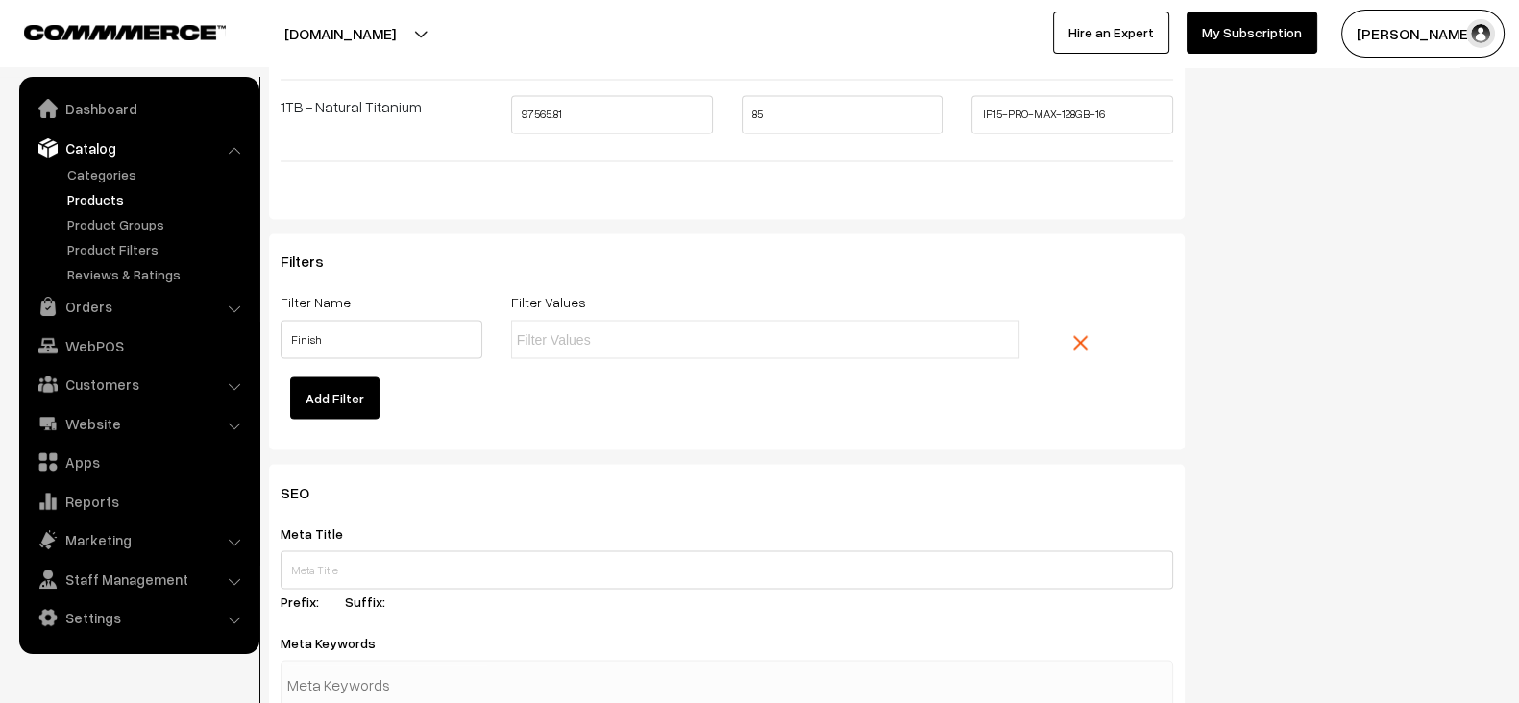
type input "Titanium design"
paste input "Ceramic Shield front,"
type input "Ceramic Shield front"
paste input "Textured matt glass back"
type input "Textured matt glass back"
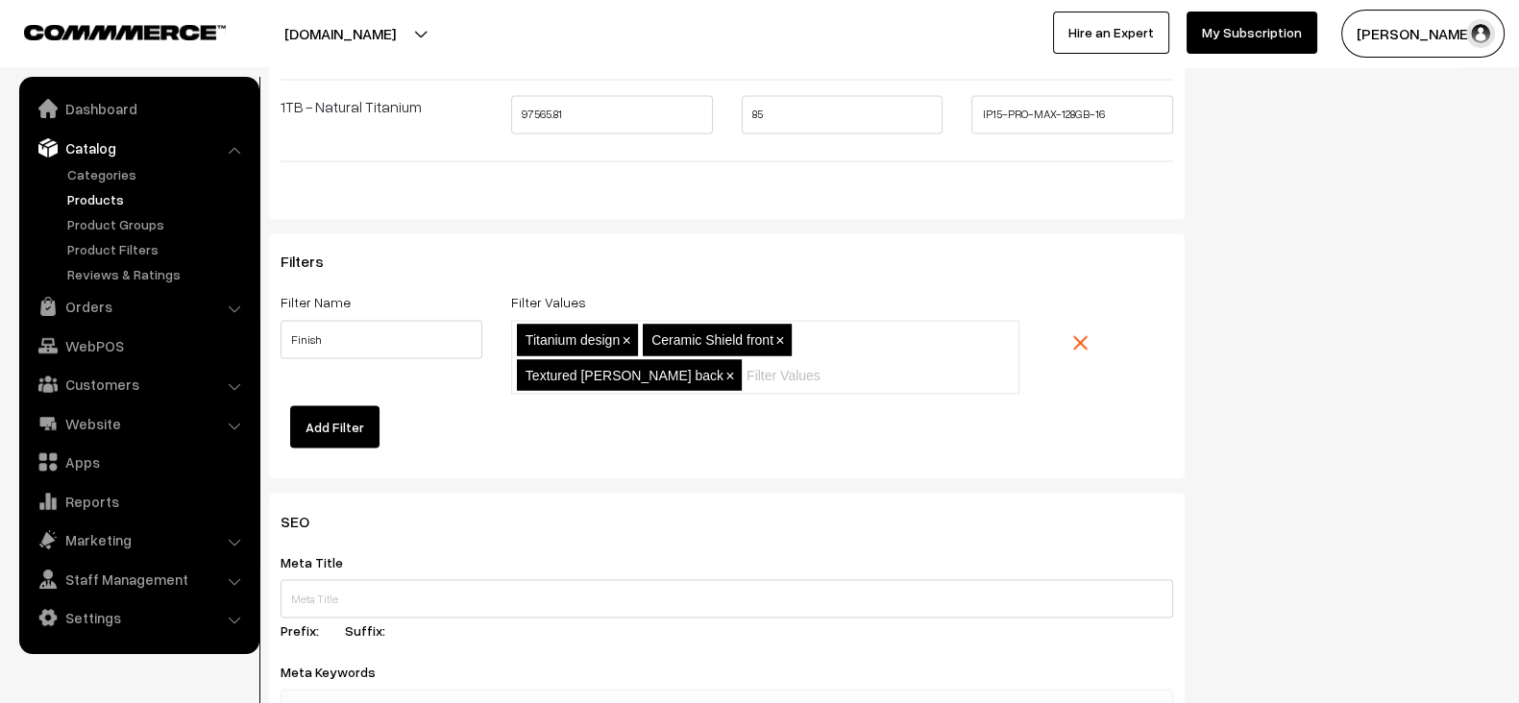
click at [841, 417] on div "Filters Filter Name Finish Filter Values Titanium design,Ceramic Shield front,T…" at bounding box center [727, 350] width 893 height 195
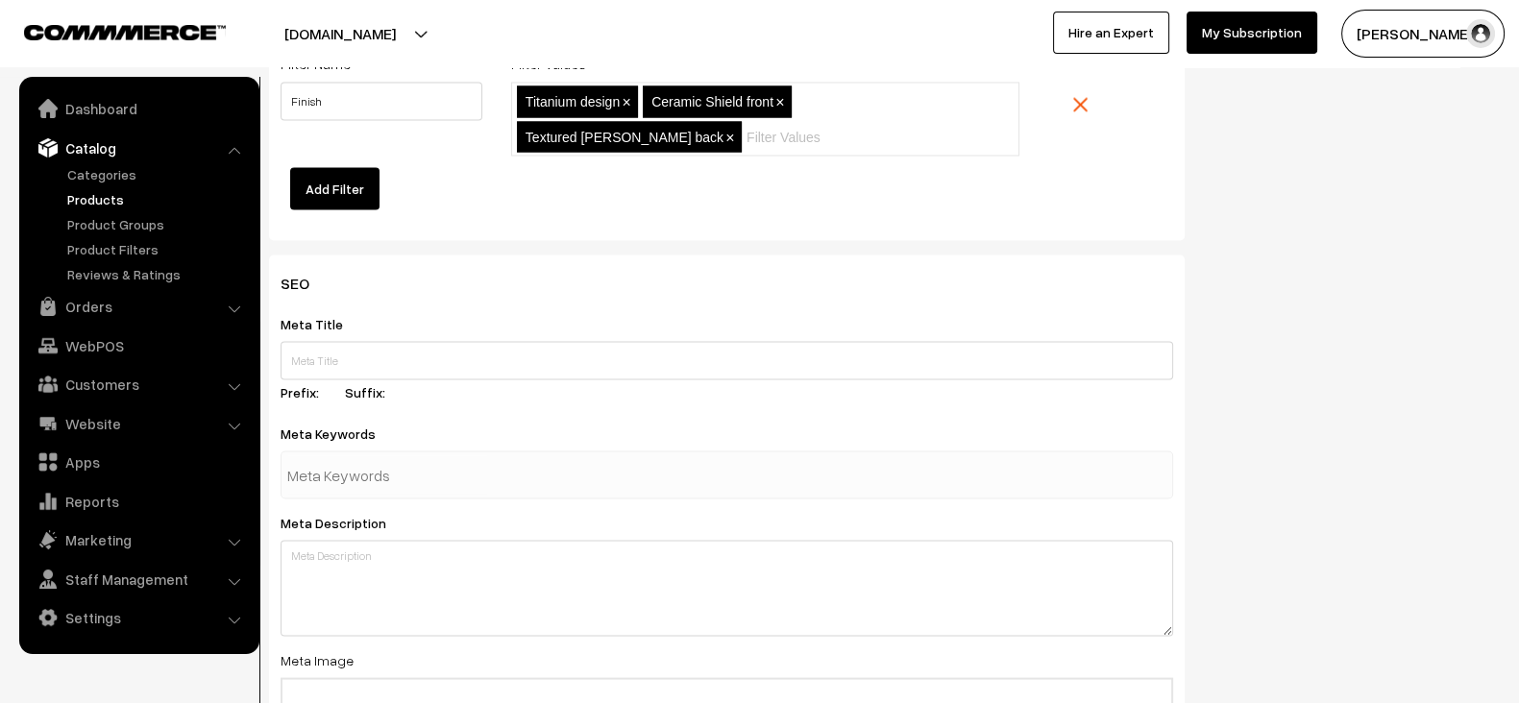
scroll to position [4538, 0]
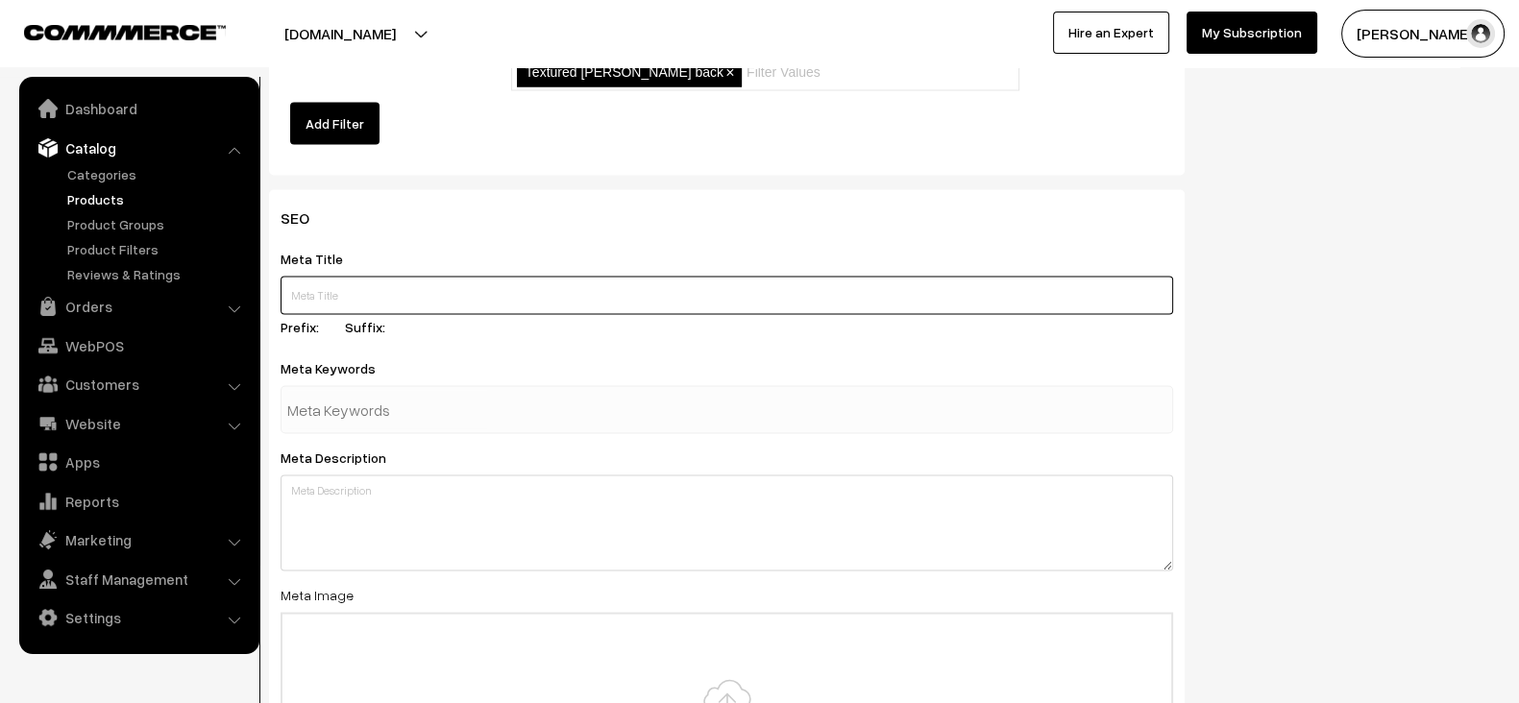
paste input "Apple iPhone 15 Pro Max"
click at [443, 276] on input "Apple iPhone 15 Pro Max" at bounding box center [727, 295] width 893 height 38
type input "Apple iPhone 15 Pro Max"
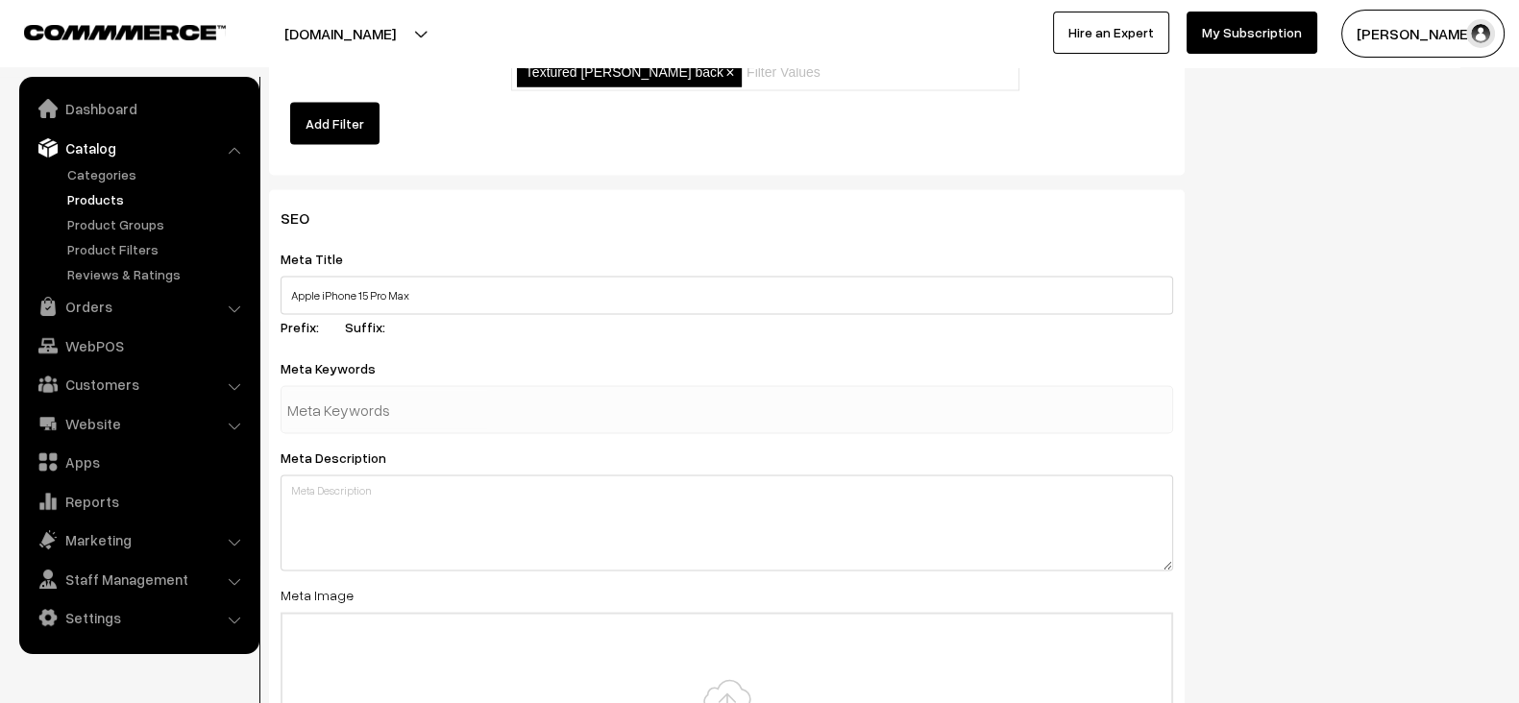
click at [396, 390] on input "text" at bounding box center [387, 409] width 200 height 38
paste input "iPhone, iPhone 15 Pro, 5G phone, Apple iPhone, smartphone"
type input "iPhone, iPhone 15 Pro, 5G phone, Apple iPhone, smartphone"
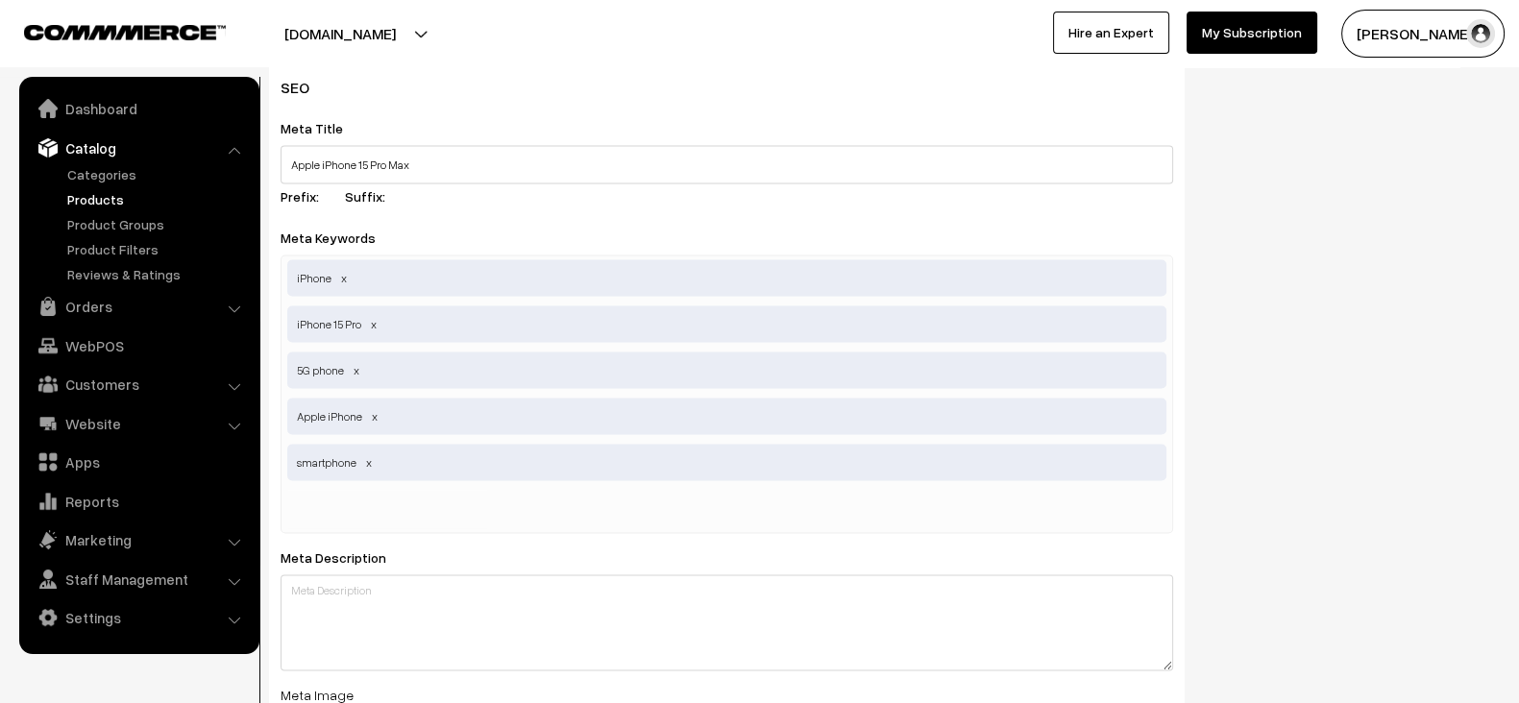
scroll to position [4687, 0]
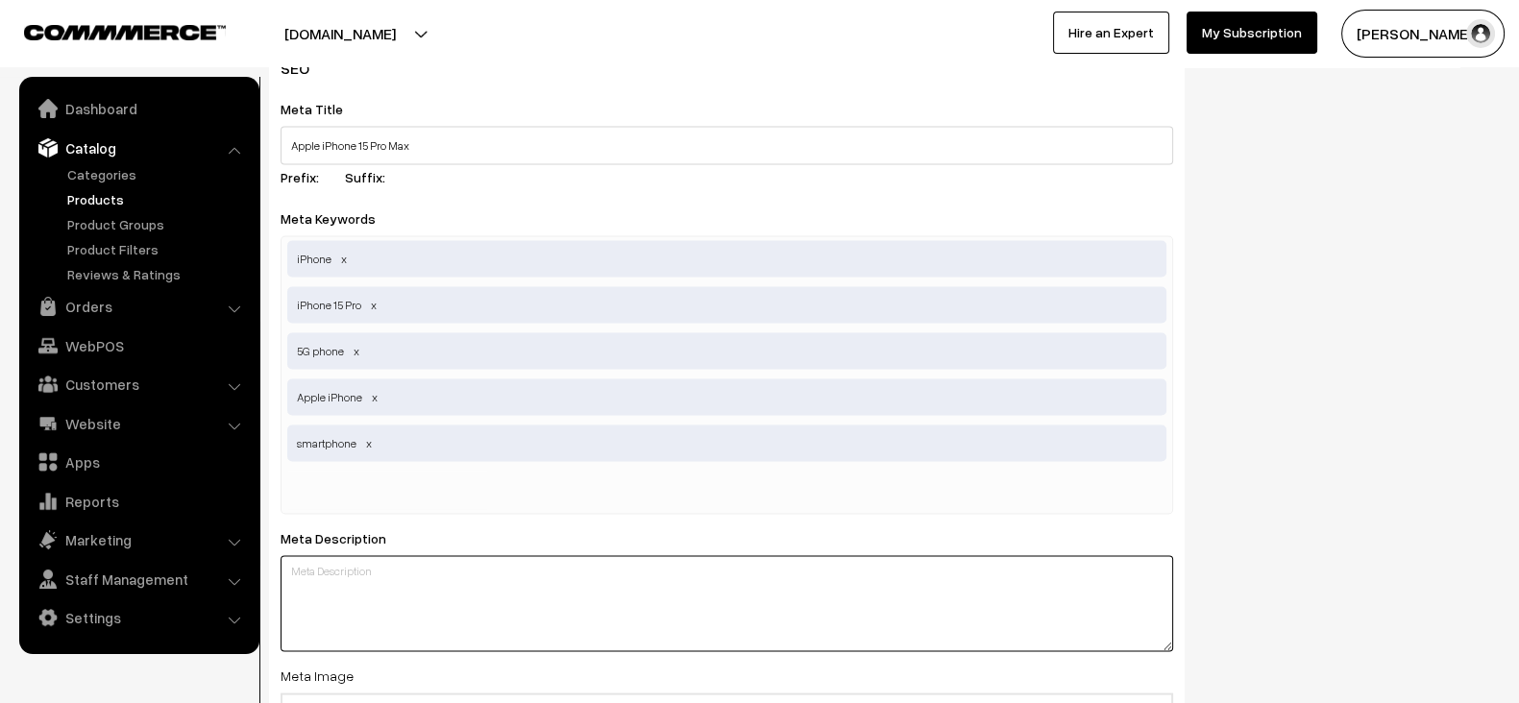
paste textarea "Buy the Apple iPhone 15 Pro Max. Fast 5G, powerful camera, and A17 chip. Perfec…"
click at [496, 570] on textarea "Buy the Apple iPhone 15 Pro Max. Fast 5G, powerful camera, and A17 chip. Perfec…" at bounding box center [727, 604] width 893 height 96
type textarea "Buy the Apple iPhone 15 Pro Max. Fast 5G, powerful camera, and A17 chip. Perfec…"
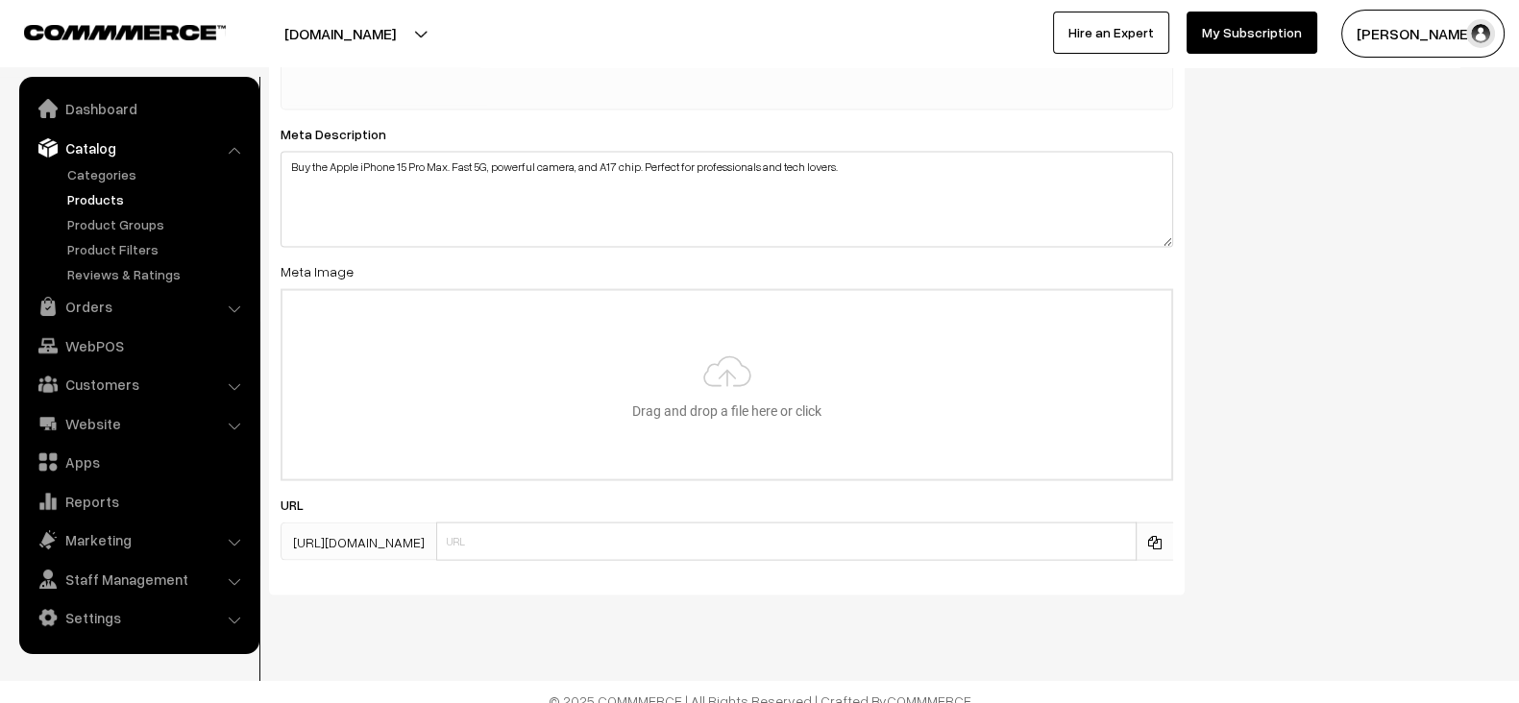
click at [653, 451] on input "file" at bounding box center [727, 385] width 889 height 188
click at [696, 535] on input "text" at bounding box center [786, 542] width 701 height 38
paste input "products/apple-iphone-15-pro-max"
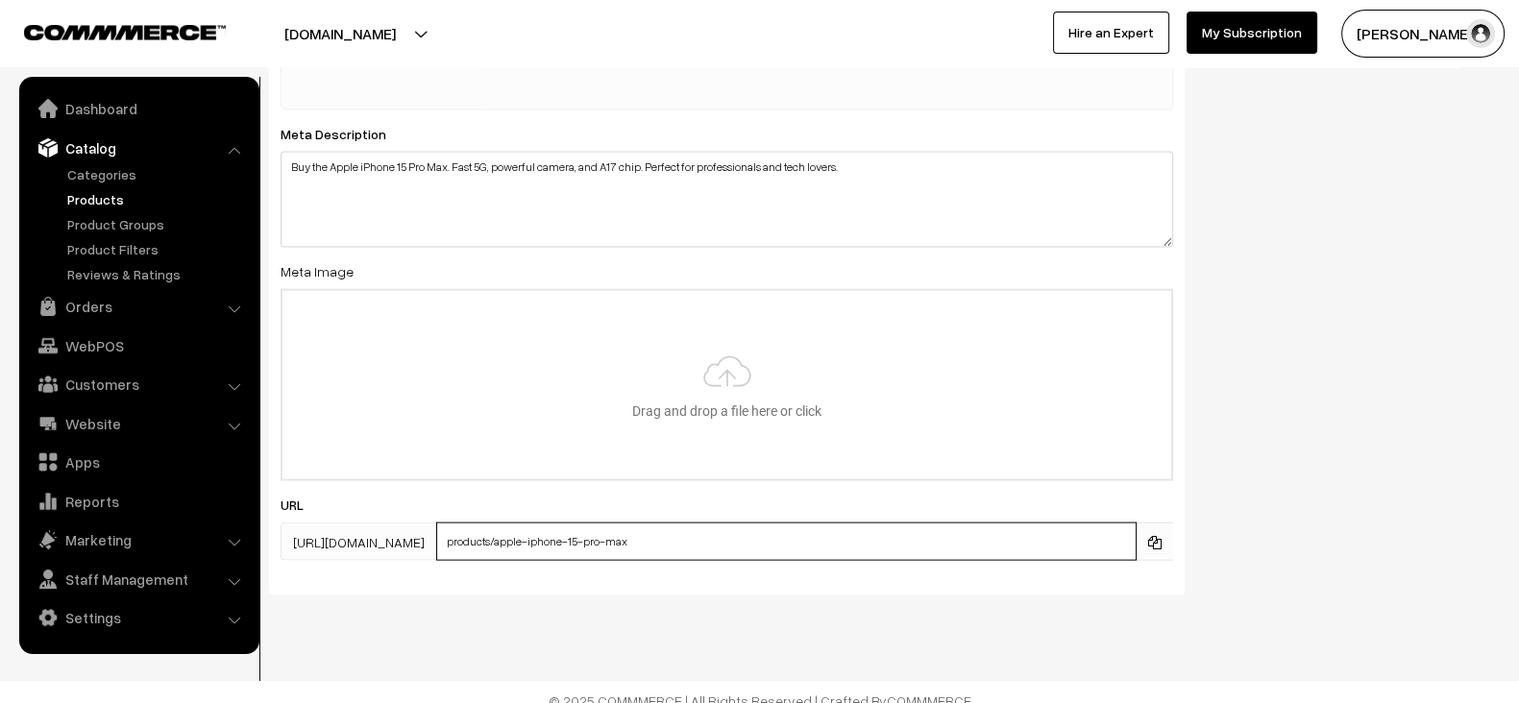
type input "products/apple-iphone-15-pro-max"
click at [586, 361] on input "file" at bounding box center [727, 385] width 889 height 188
type input "C:\fakepath\apple-iphone-15-pro-max-2.jpg"
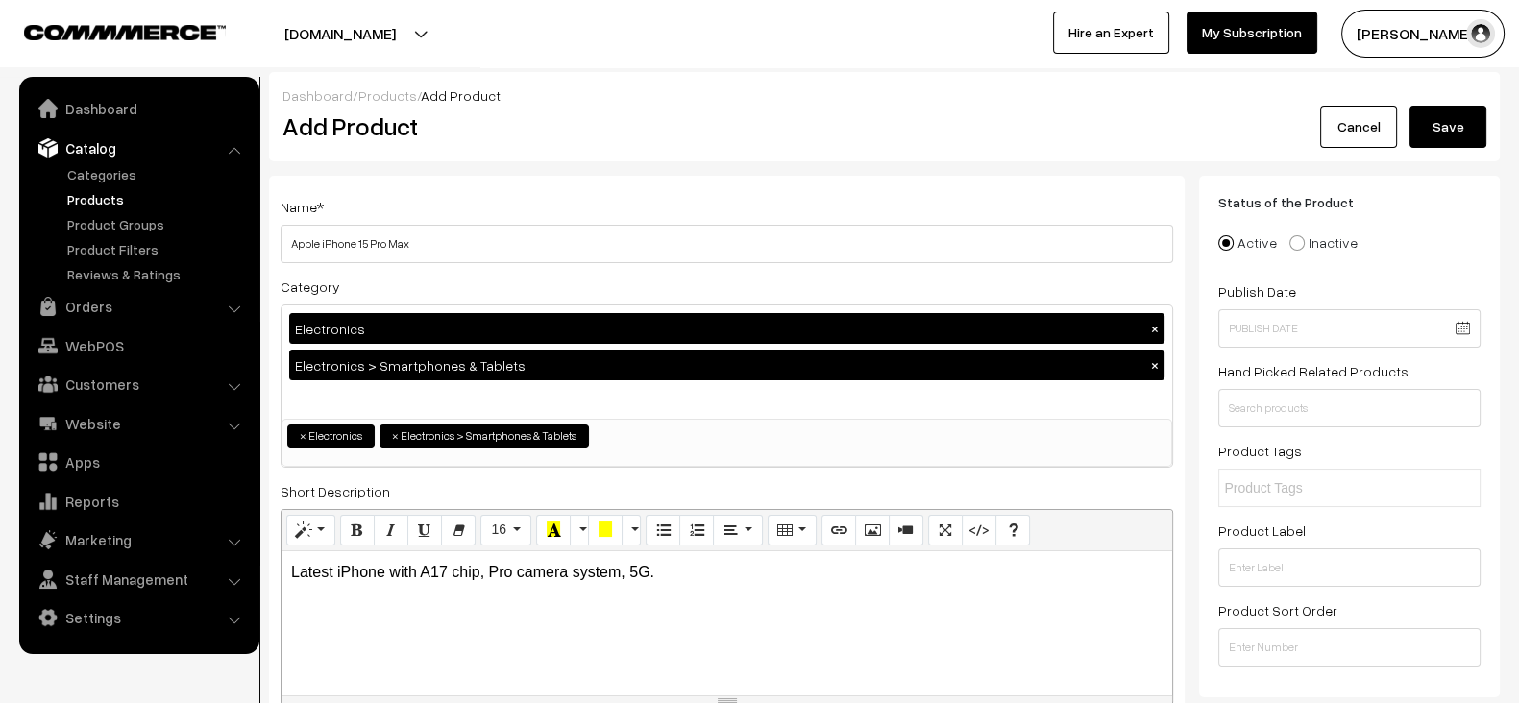
scroll to position [50, 0]
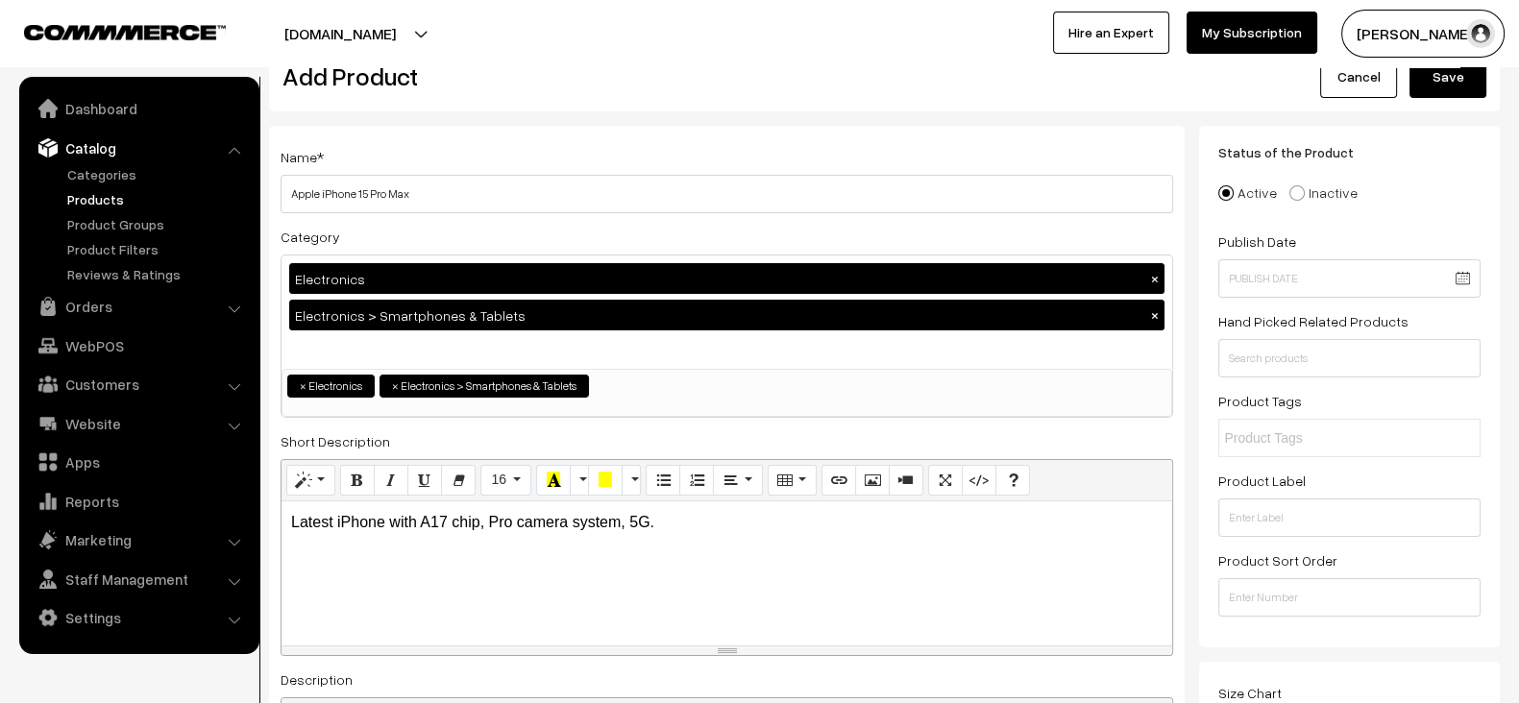
paste input "iPhone, Apple, Smartphone, Pro Max, 5G"
click at [1271, 434] on input "iPhone, Apple, Smartphone, Pro Max, 5G" at bounding box center [1308, 439] width 168 height 20
type input "iPhone"
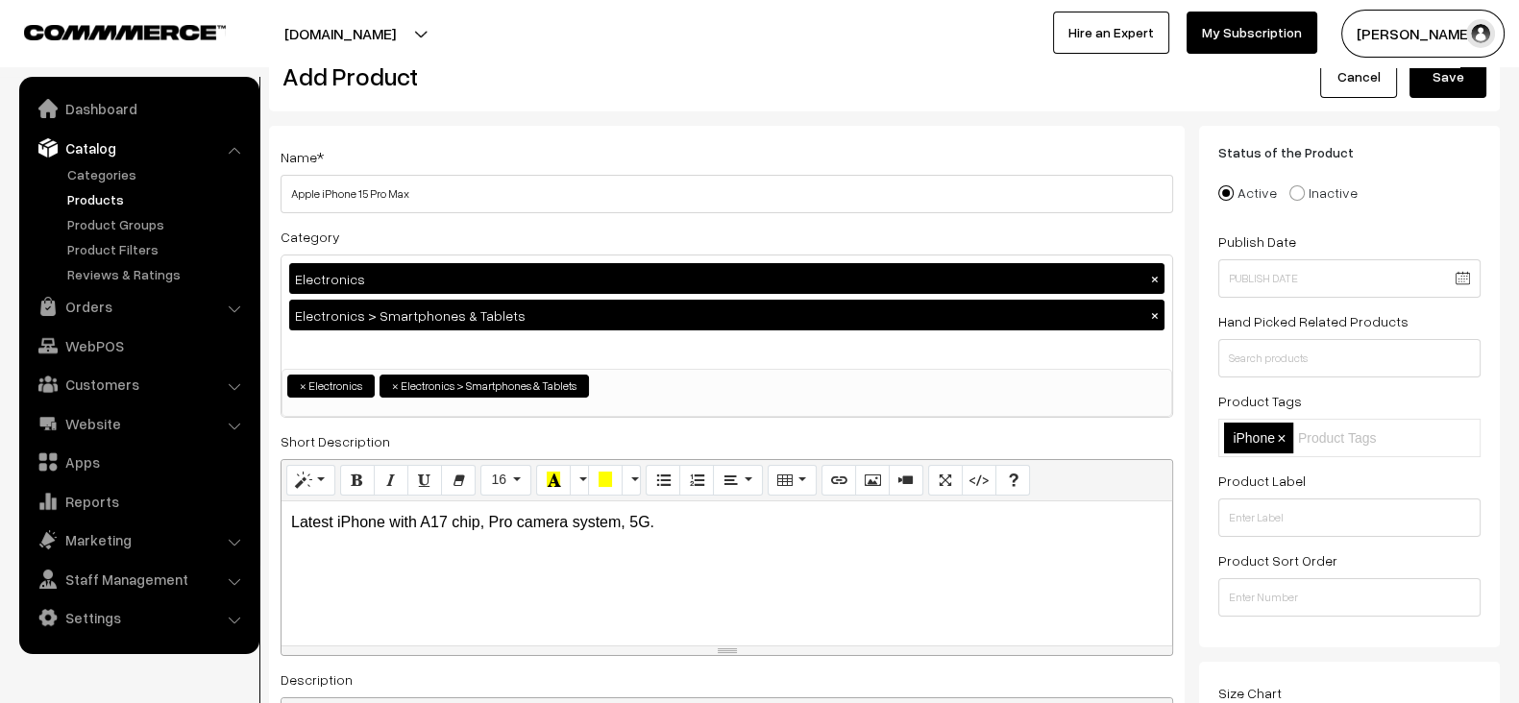
paste input "iPhone, Apple, Smartphone, Pro Max, 5G"
type input "Apple"
paste input "iPhone, Apple, Smartphone, Pro Max, 5G"
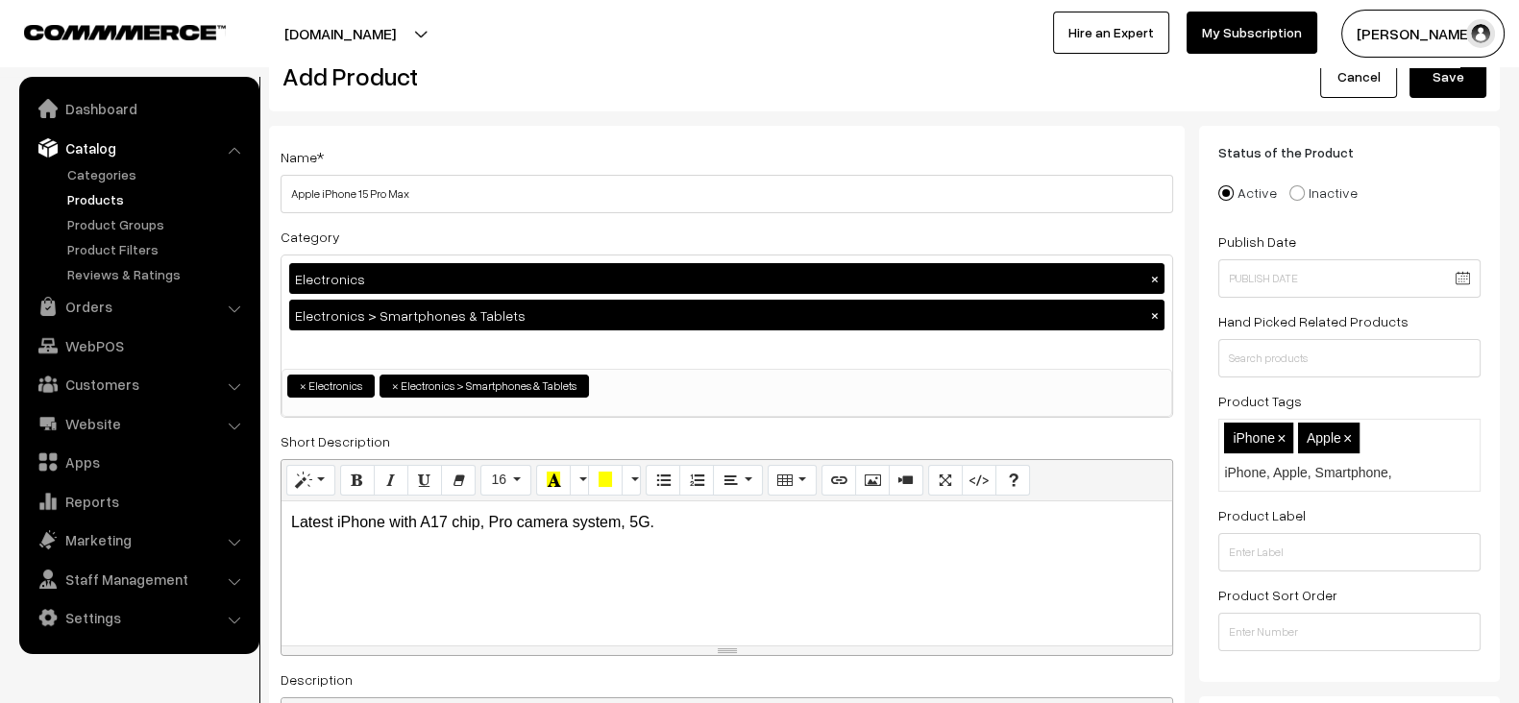
scroll to position [0, 82]
type input "iPhone"
paste input "iPhone, Apple, Smartphone, Pro Max, 5G"
type input "Smartphone"
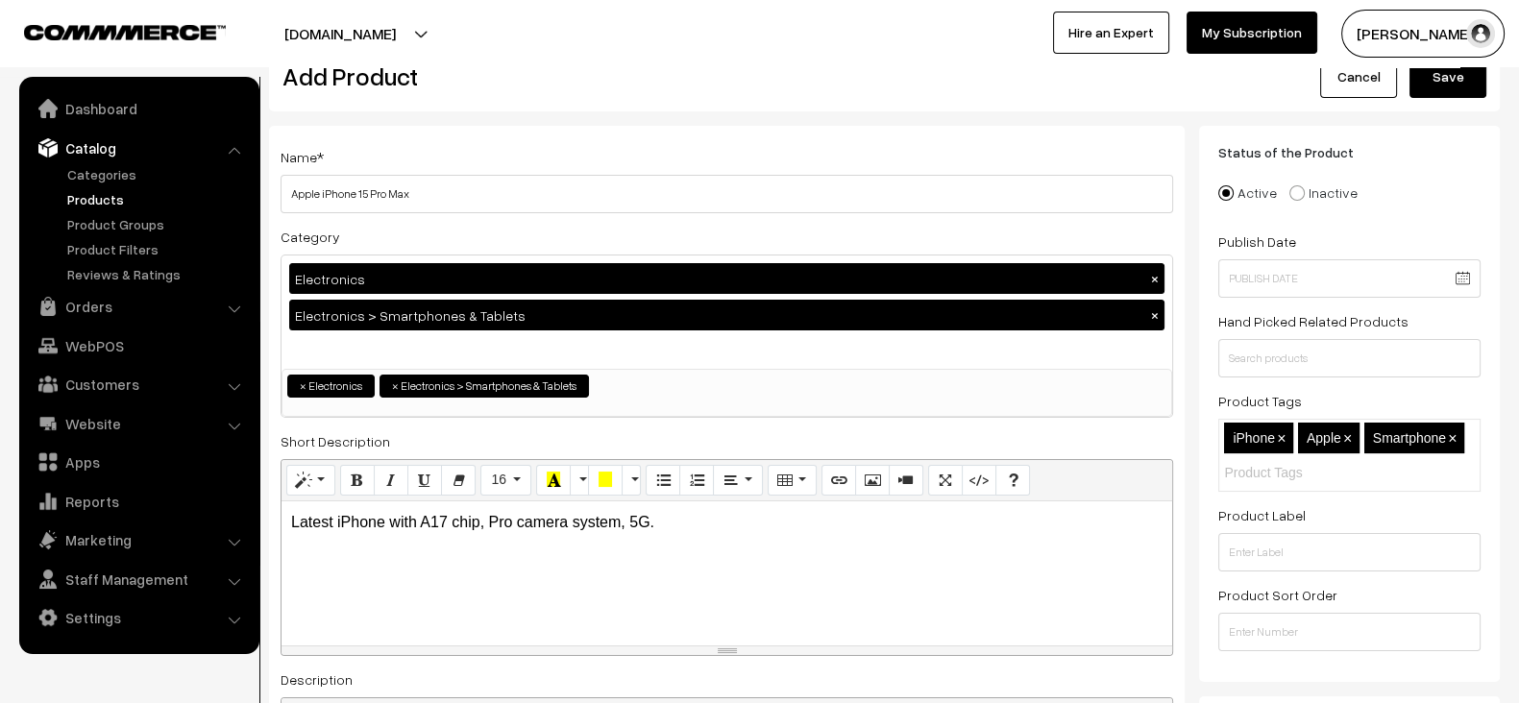
paste input "iPhone, Apple, Smartphone, Pro Max, 5G"
type input "Pro Max, 5G"
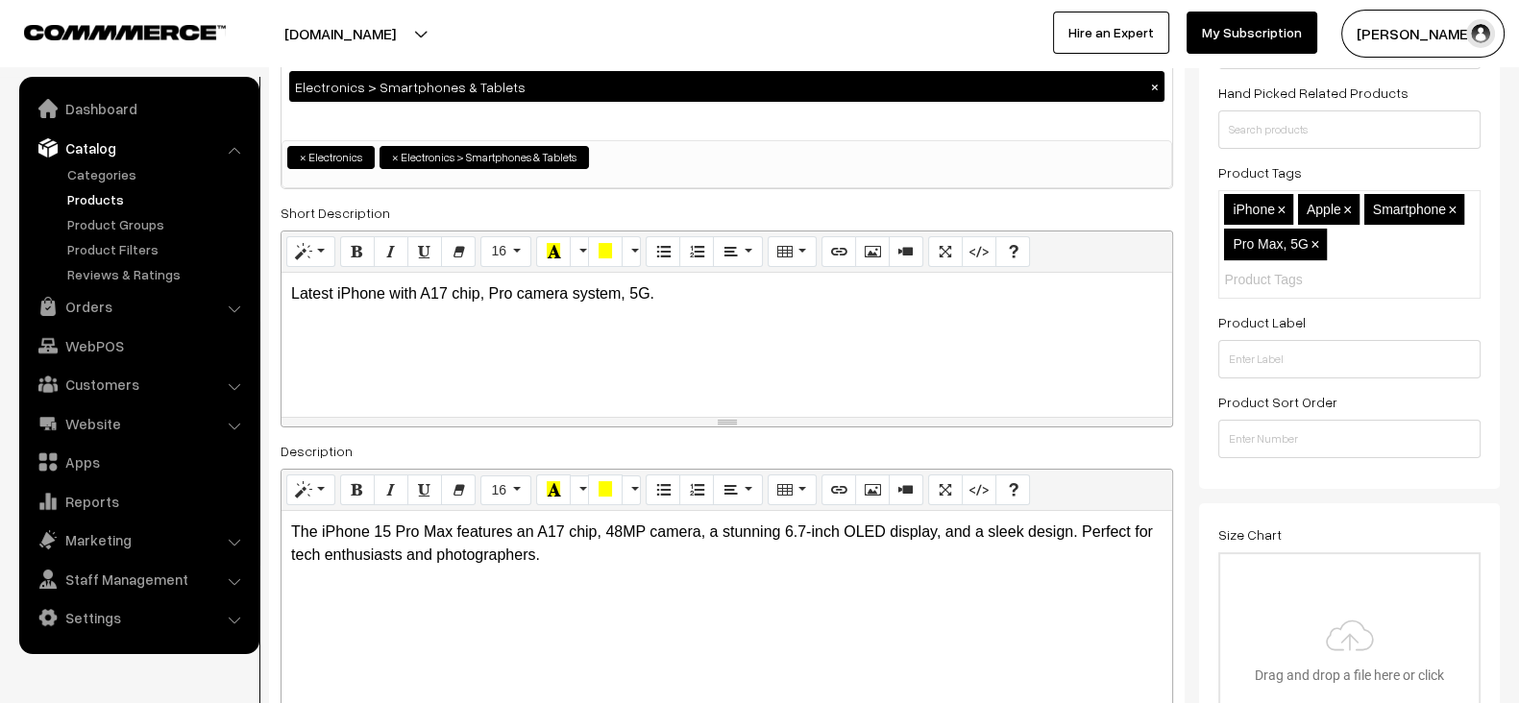
scroll to position [280, 0]
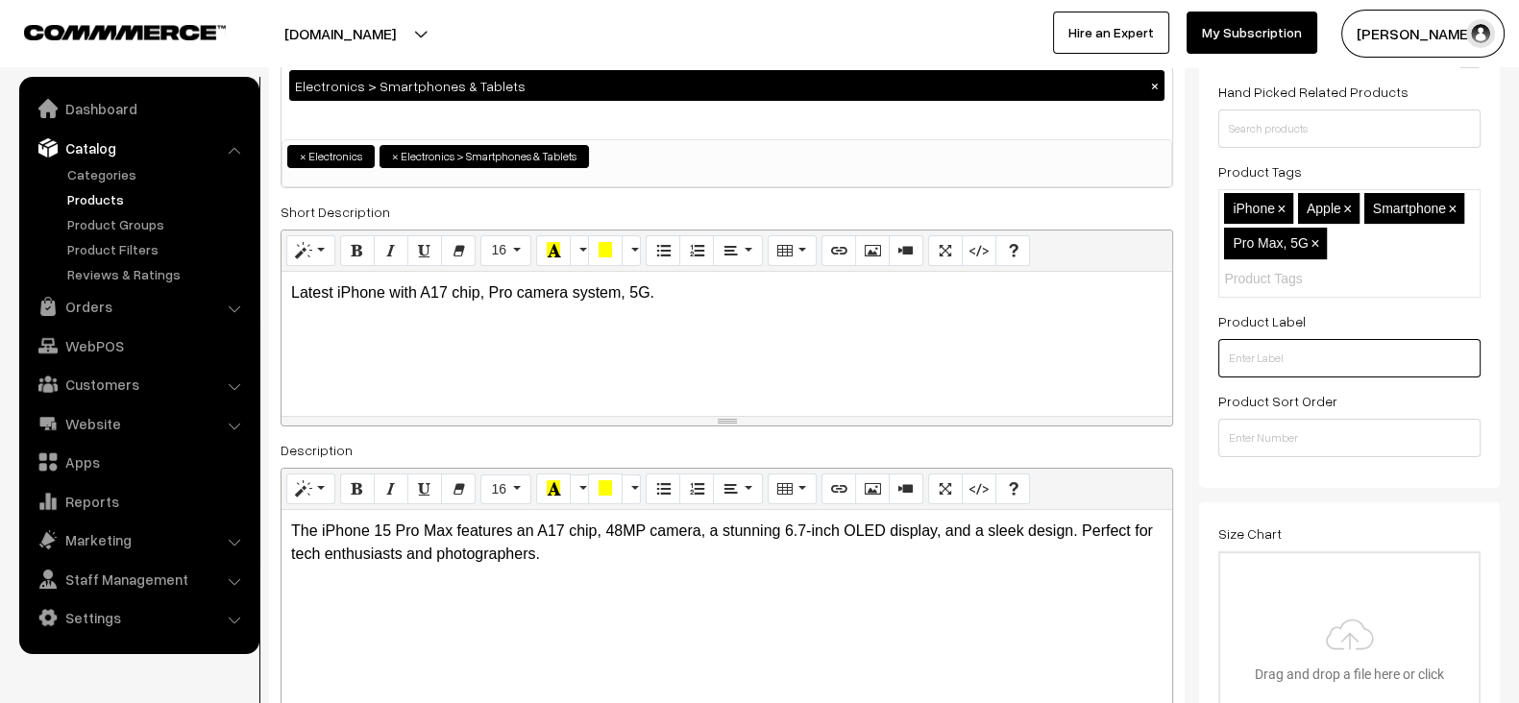
paste input "Best Seller, Limited Edition"
click at [1301, 355] on input "Best Seller, Limited Edition" at bounding box center [1350, 358] width 262 height 38
type input "Best Seller, Limited Edition"
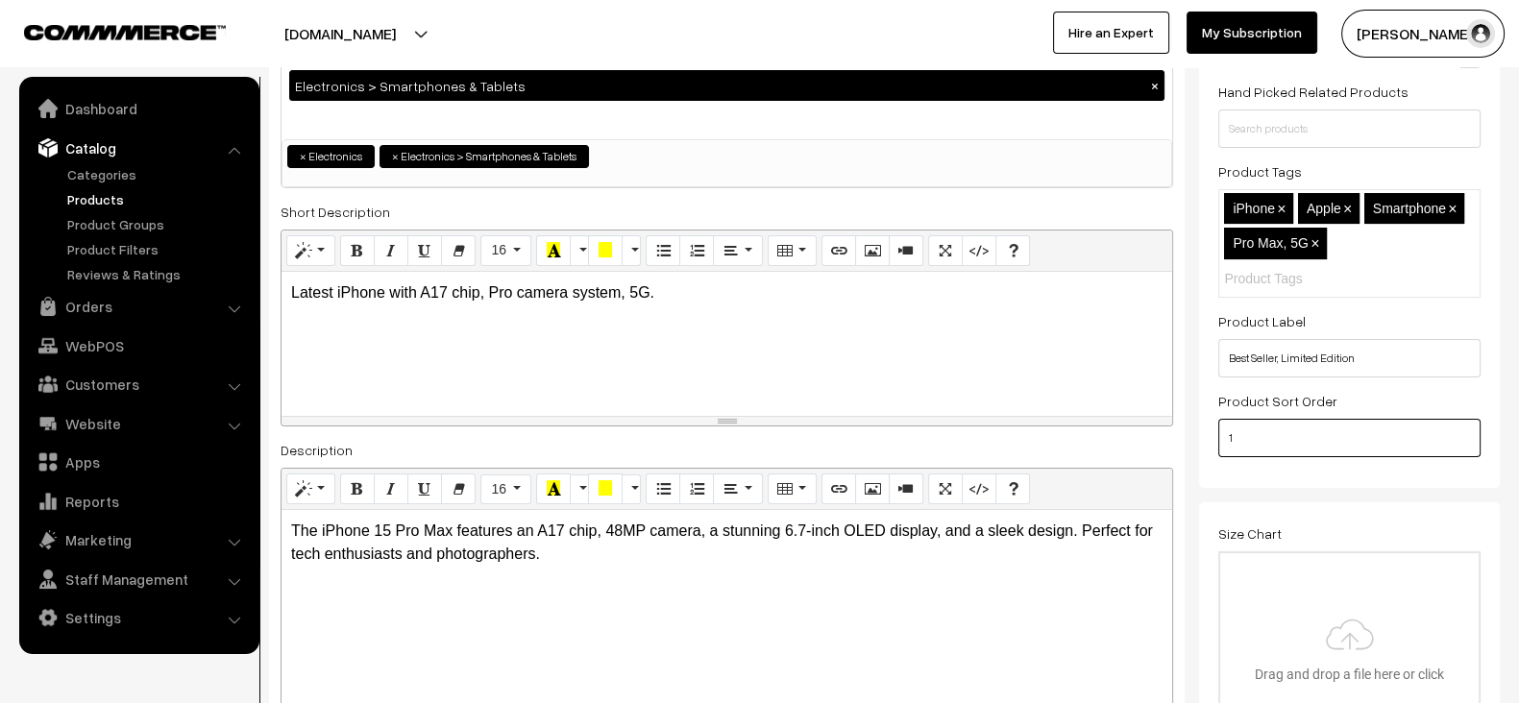
click at [1259, 431] on input "1" at bounding box center [1350, 438] width 262 height 38
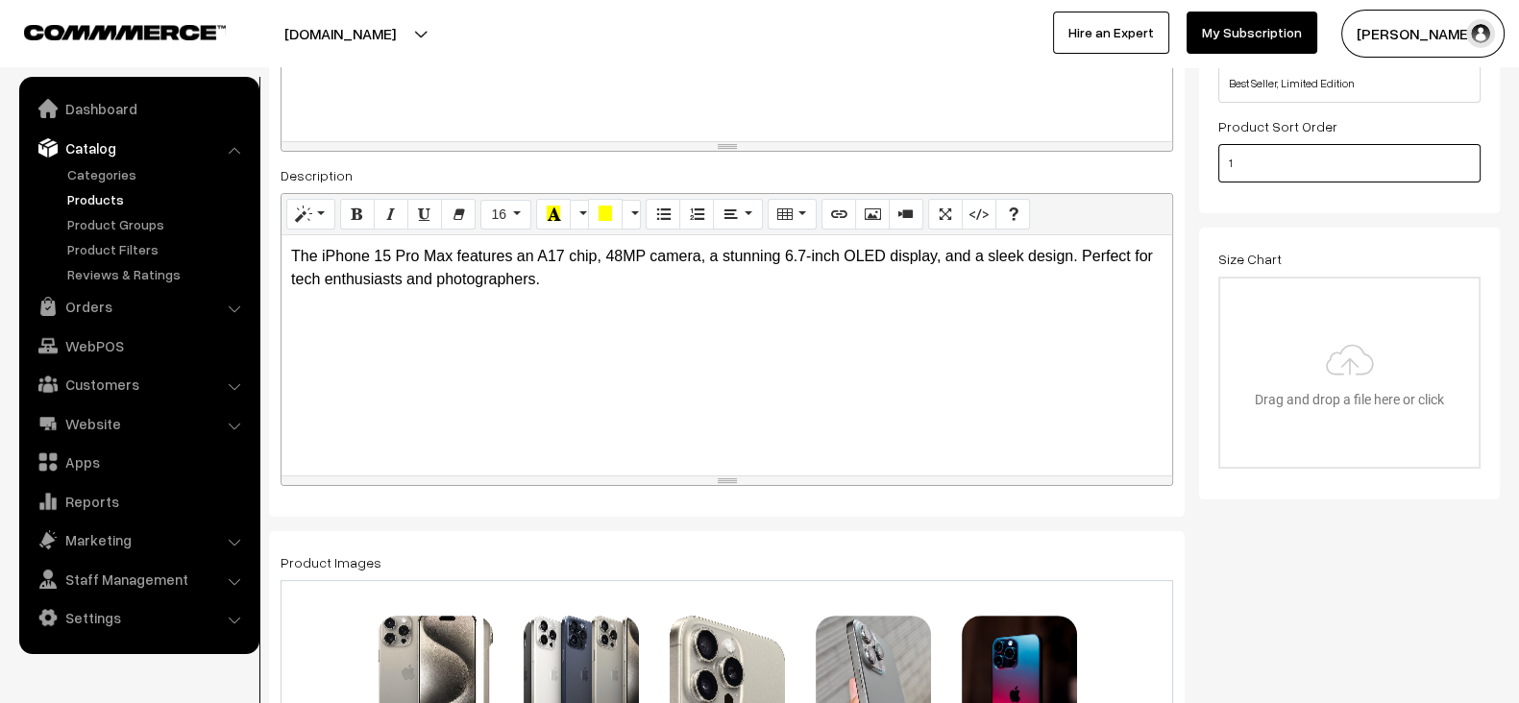
scroll to position [550, 0]
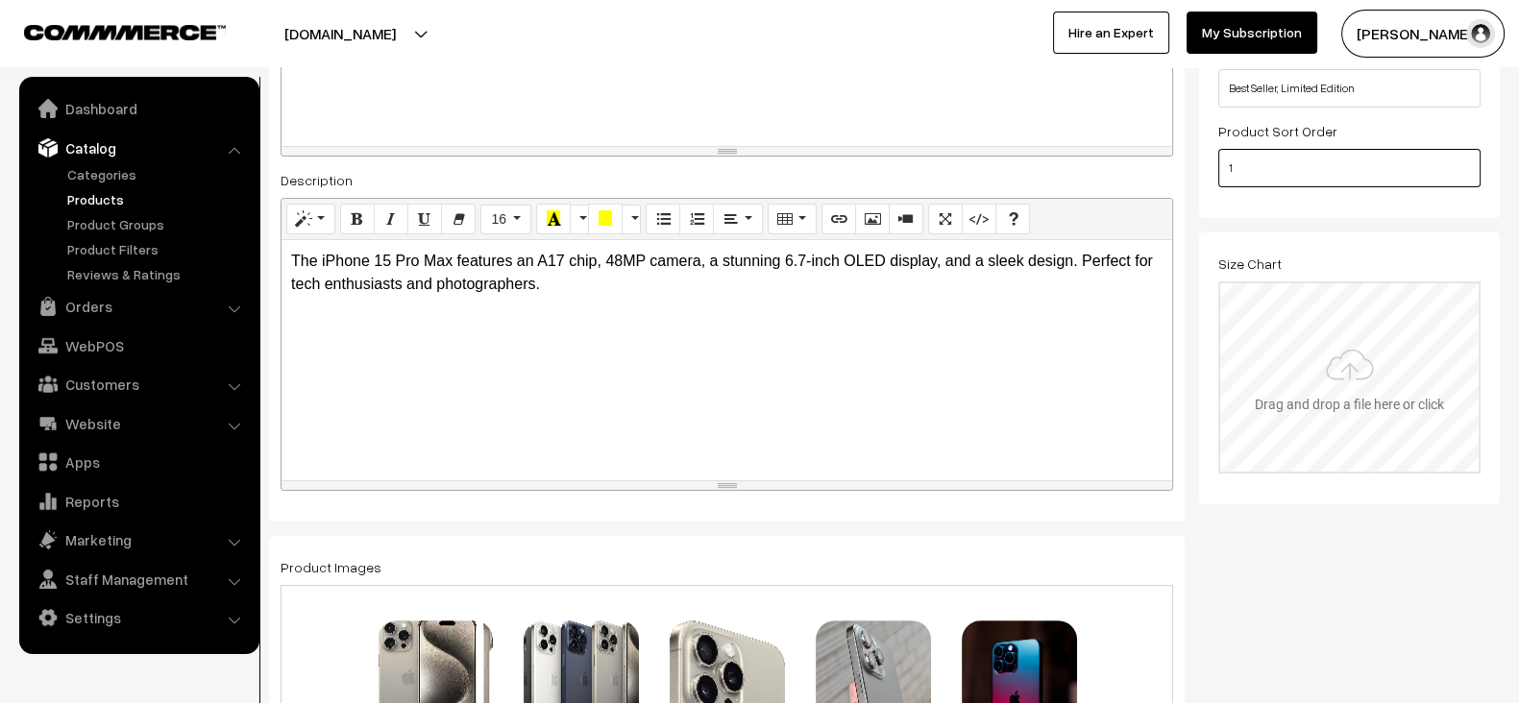
type input "1"
click at [1281, 379] on input "file" at bounding box center [1349, 377] width 259 height 188
type input "C:\fakepath\apple-iphone-15-pro-max-2.jpg"
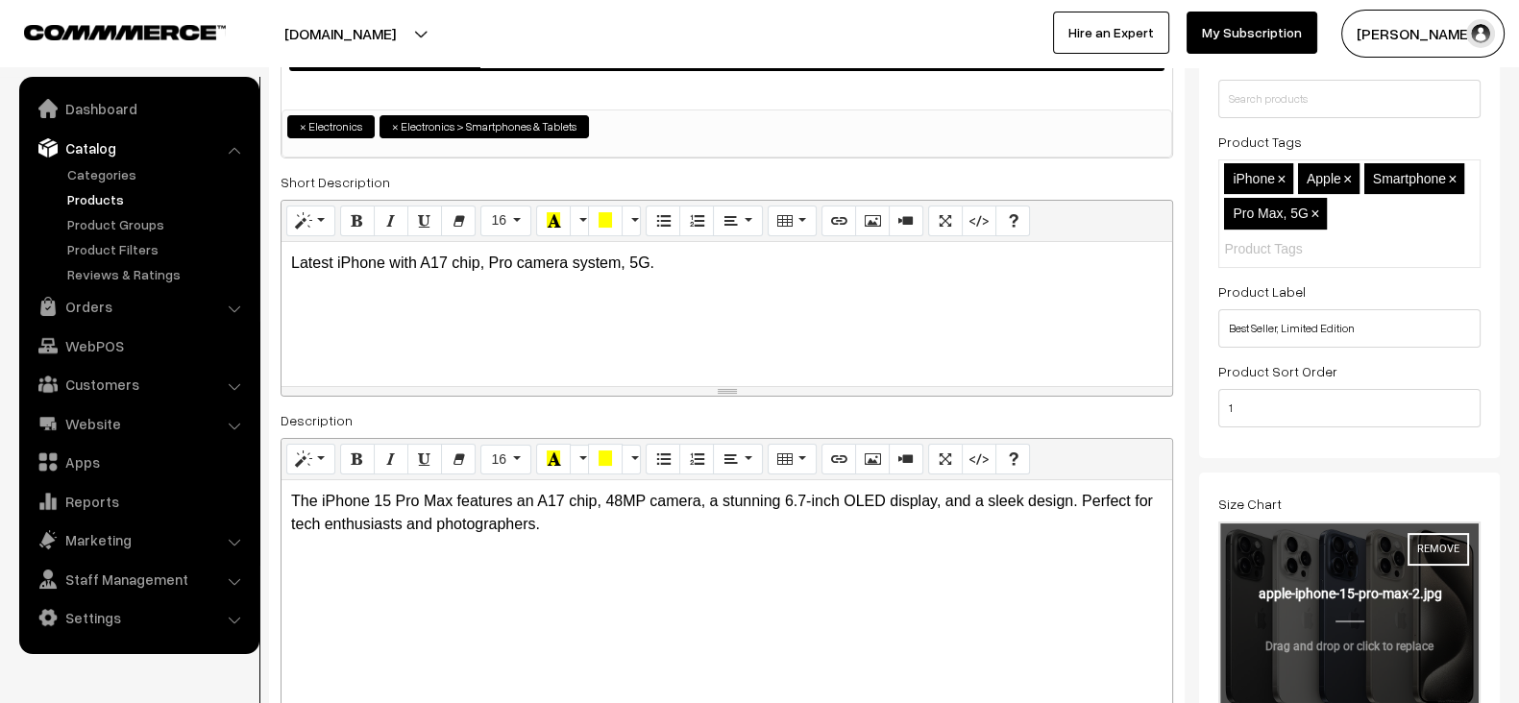
scroll to position [0, 0]
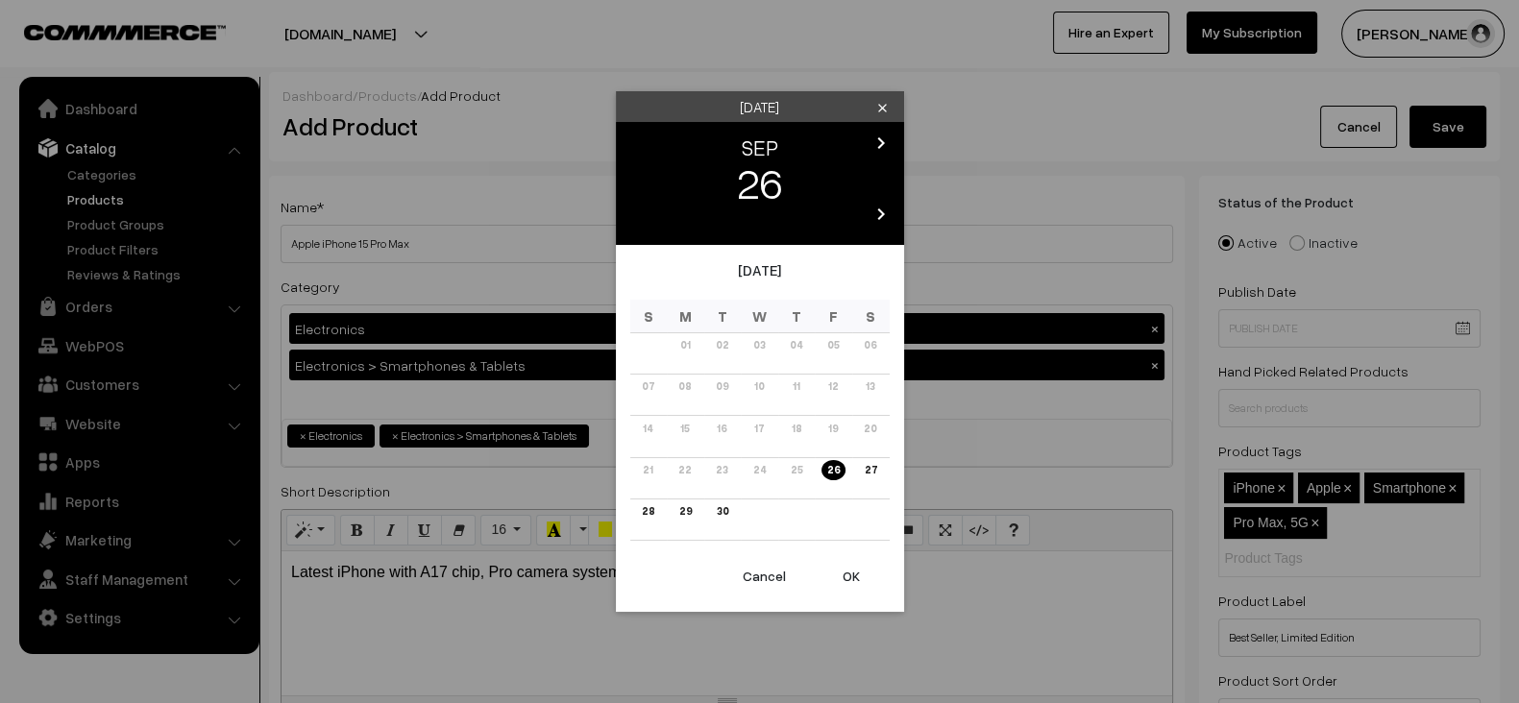
click at [826, 468] on link "26" at bounding box center [834, 470] width 24 height 20
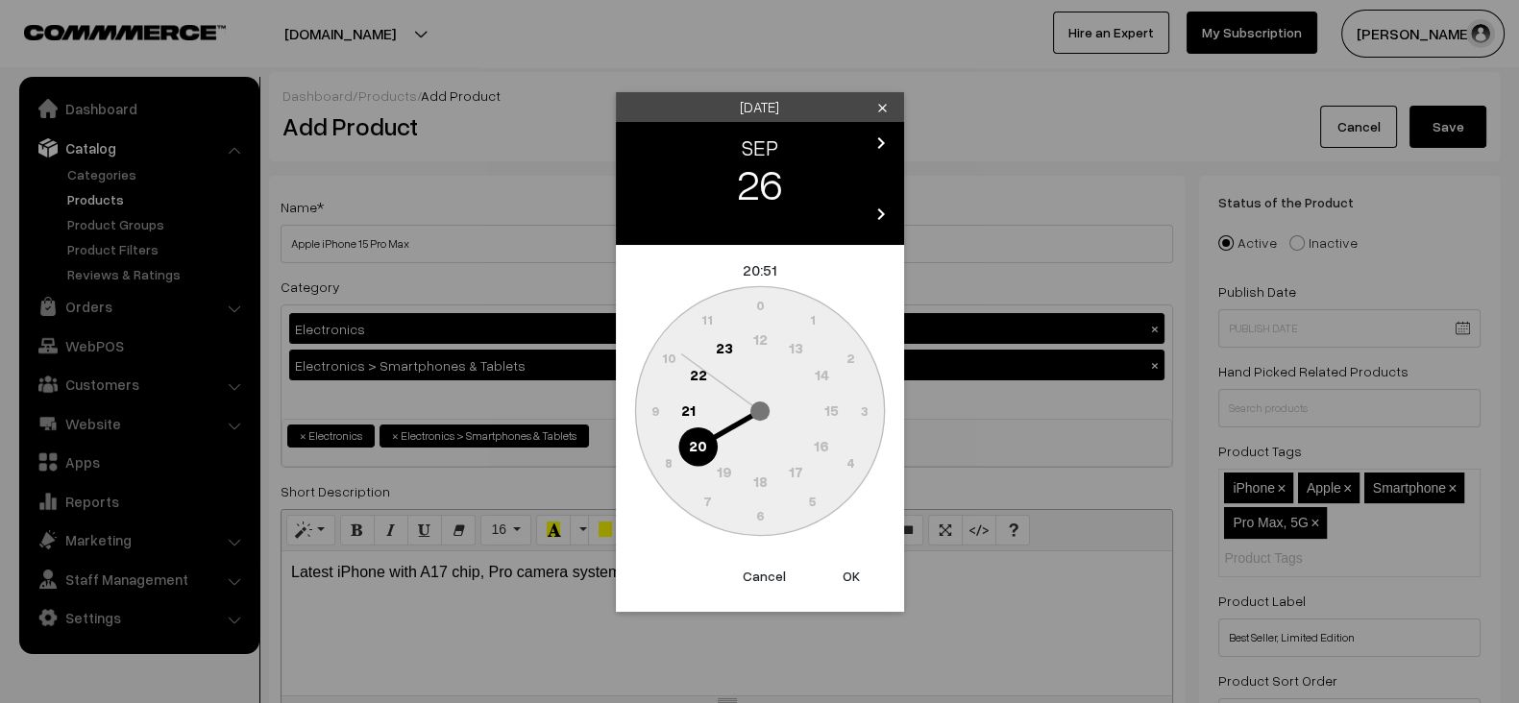
click at [698, 441] on text "20" at bounding box center [698, 444] width 18 height 17
drag, startPoint x: 669, startPoint y: 338, endPoint x: 672, endPoint y: 355, distance: 16.6
click at [672, 355] on g "0 5 10 15 20 25 30 35 40 45 50 55" at bounding box center [759, 410] width 249 height 249
click at [860, 577] on button "OK" at bounding box center [851, 576] width 77 height 42
type input "26-09-2025 20:51"
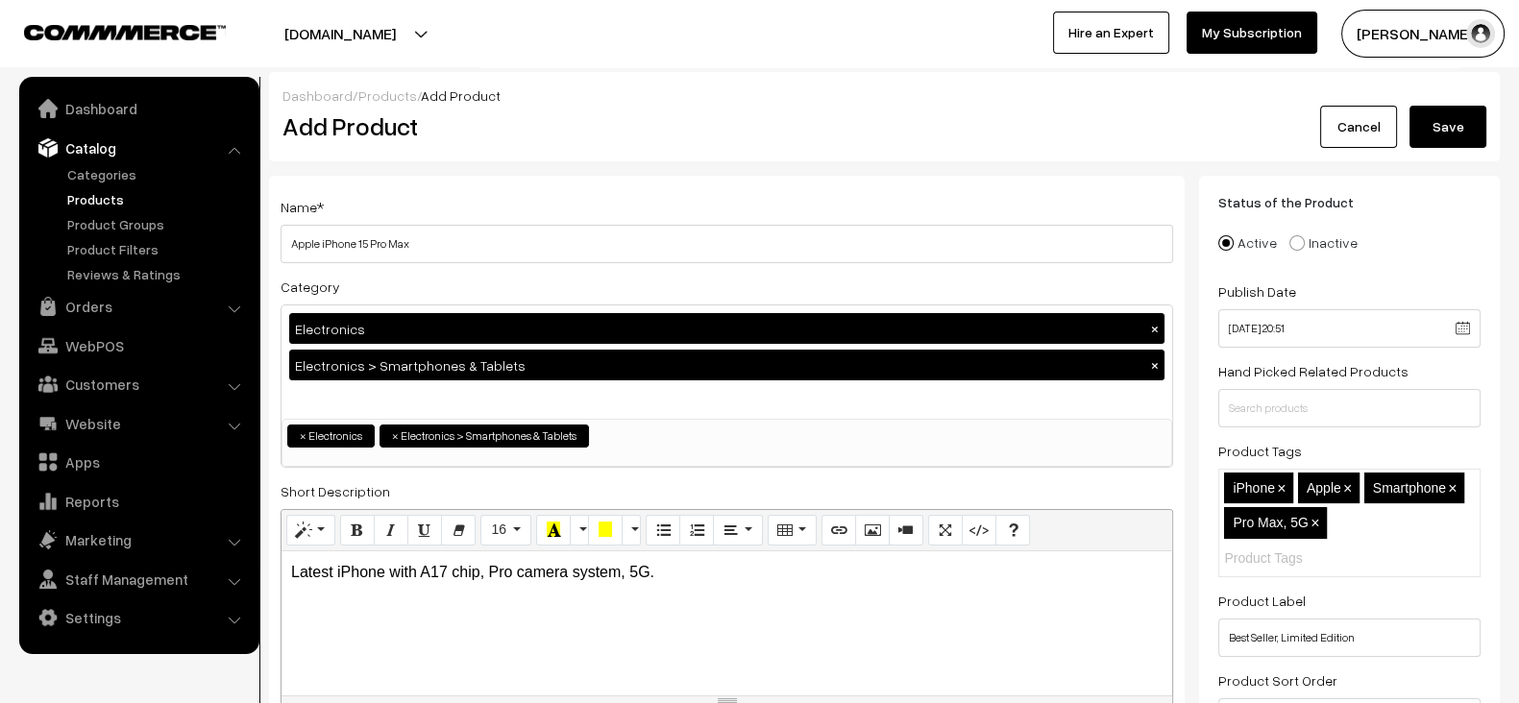
click at [1447, 127] on button "Save" at bounding box center [1448, 127] width 77 height 42
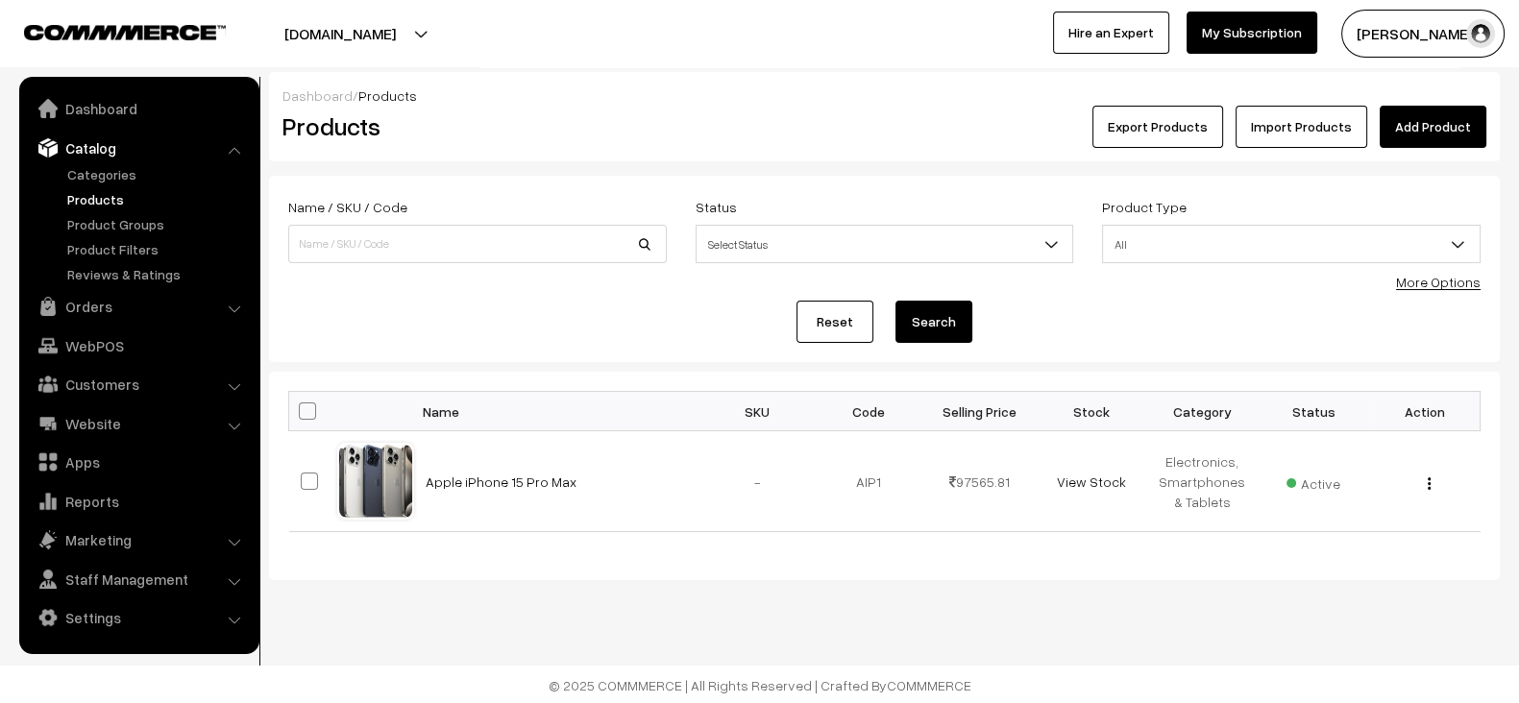
click at [451, 42] on button "[DOMAIN_NAME]" at bounding box center [340, 34] width 246 height 48
click at [423, 86] on link "Go to Website" at bounding box center [438, 93] width 154 height 42
click at [481, 478] on link "Apple iPhone 15 Pro Max" at bounding box center [501, 482] width 151 height 16
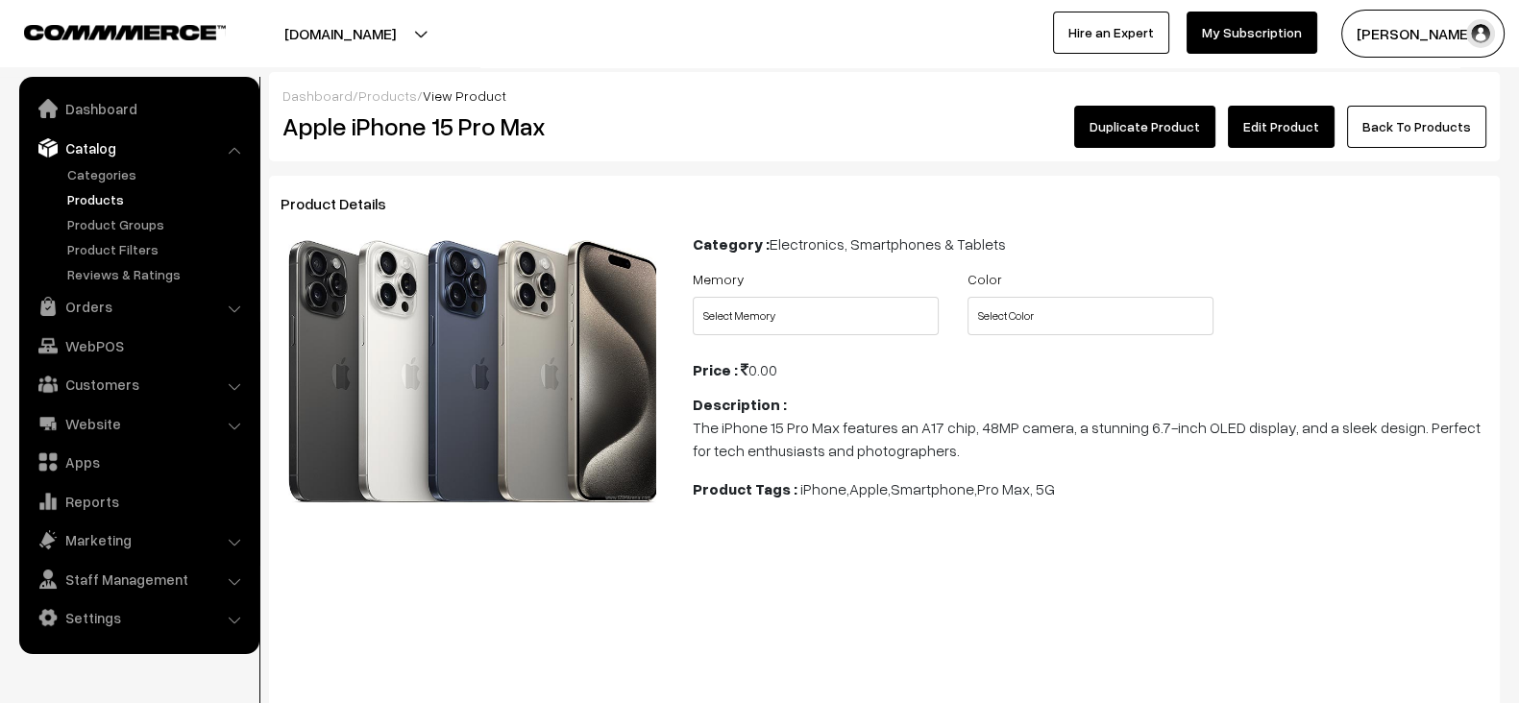
click at [1302, 136] on link "Edit Product" at bounding box center [1281, 127] width 107 height 42
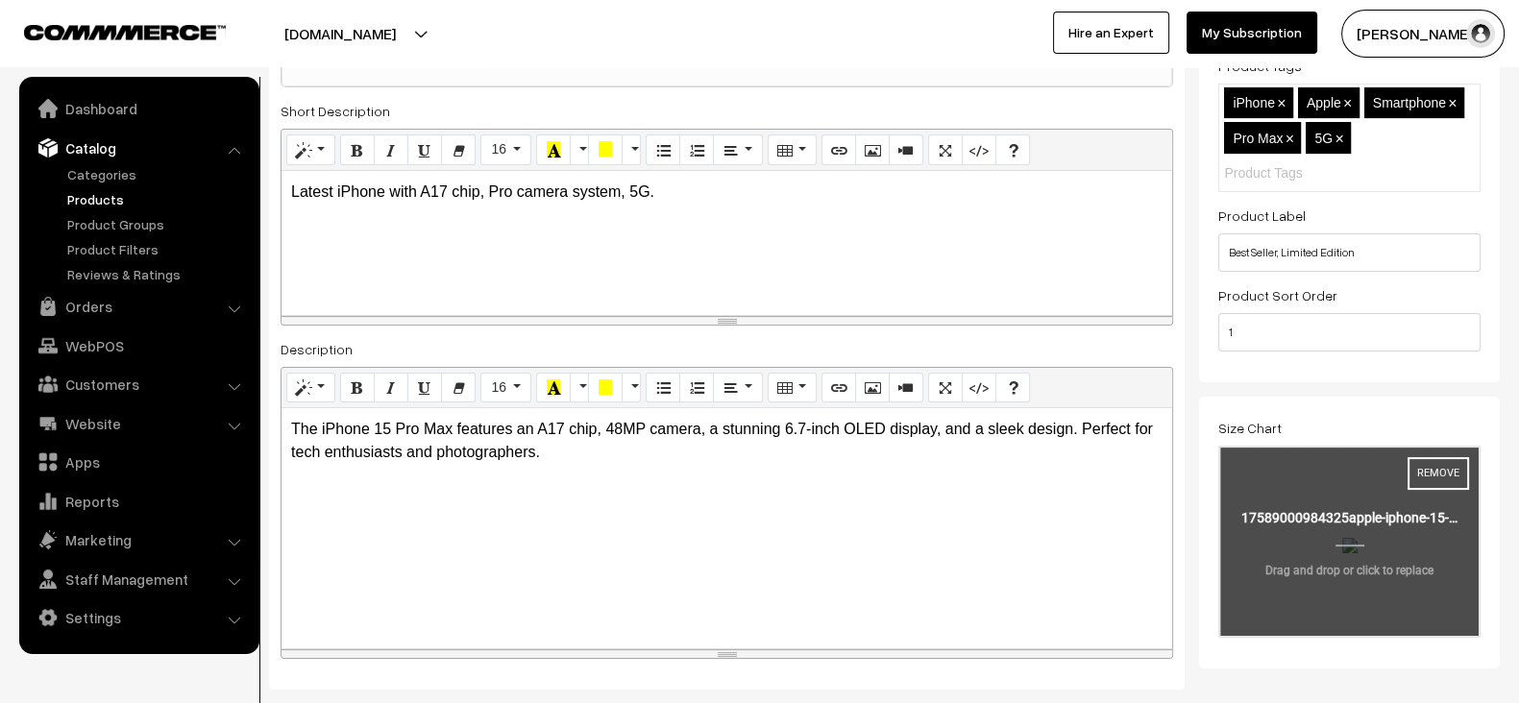
scroll to position [382, 0]
click at [1337, 515] on input "file" at bounding box center [1349, 541] width 259 height 188
type input "C:\fakepath\61221-126424-BOM-iphone-16-Pro-Max-TD-[PERSON_NAME]-xl.jpg"
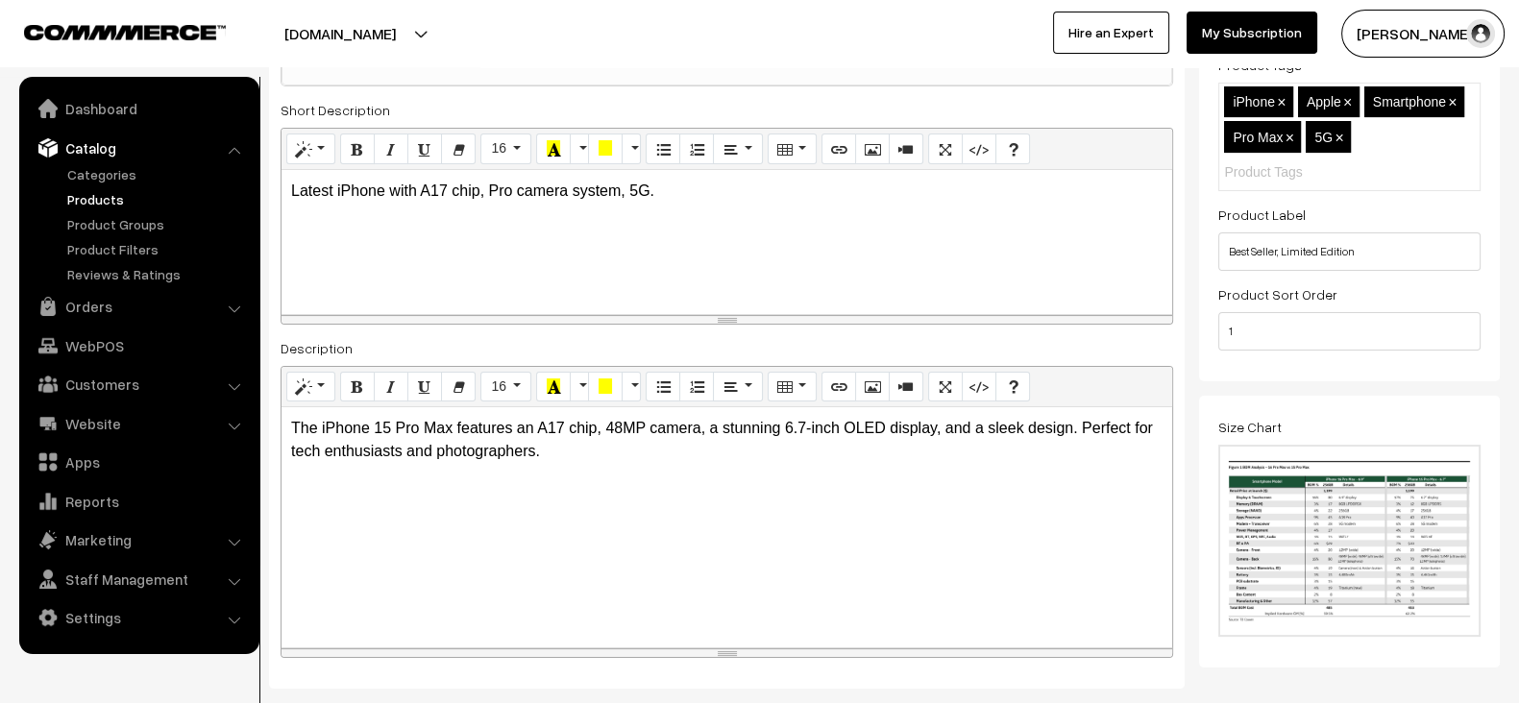
scroll to position [0, 0]
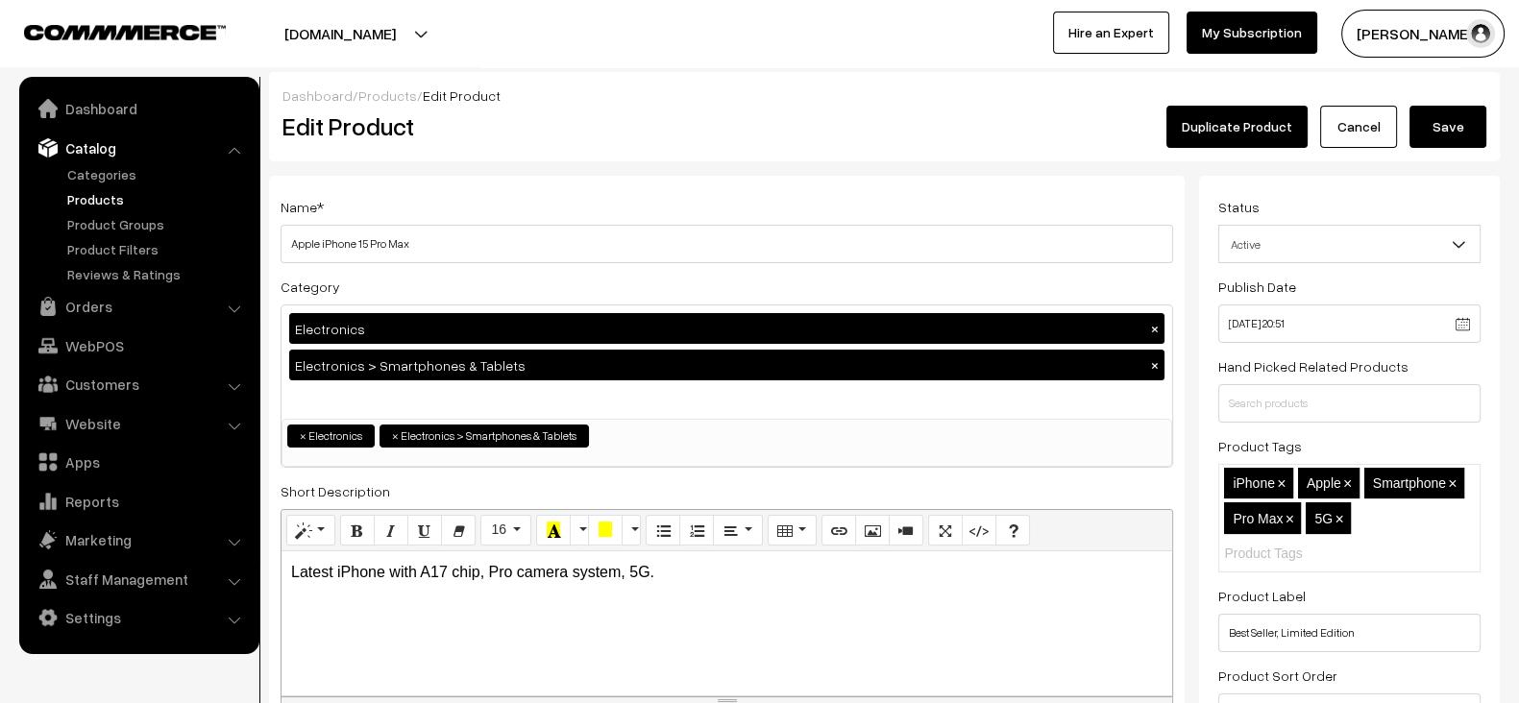
click at [1474, 130] on button "Save" at bounding box center [1448, 127] width 77 height 42
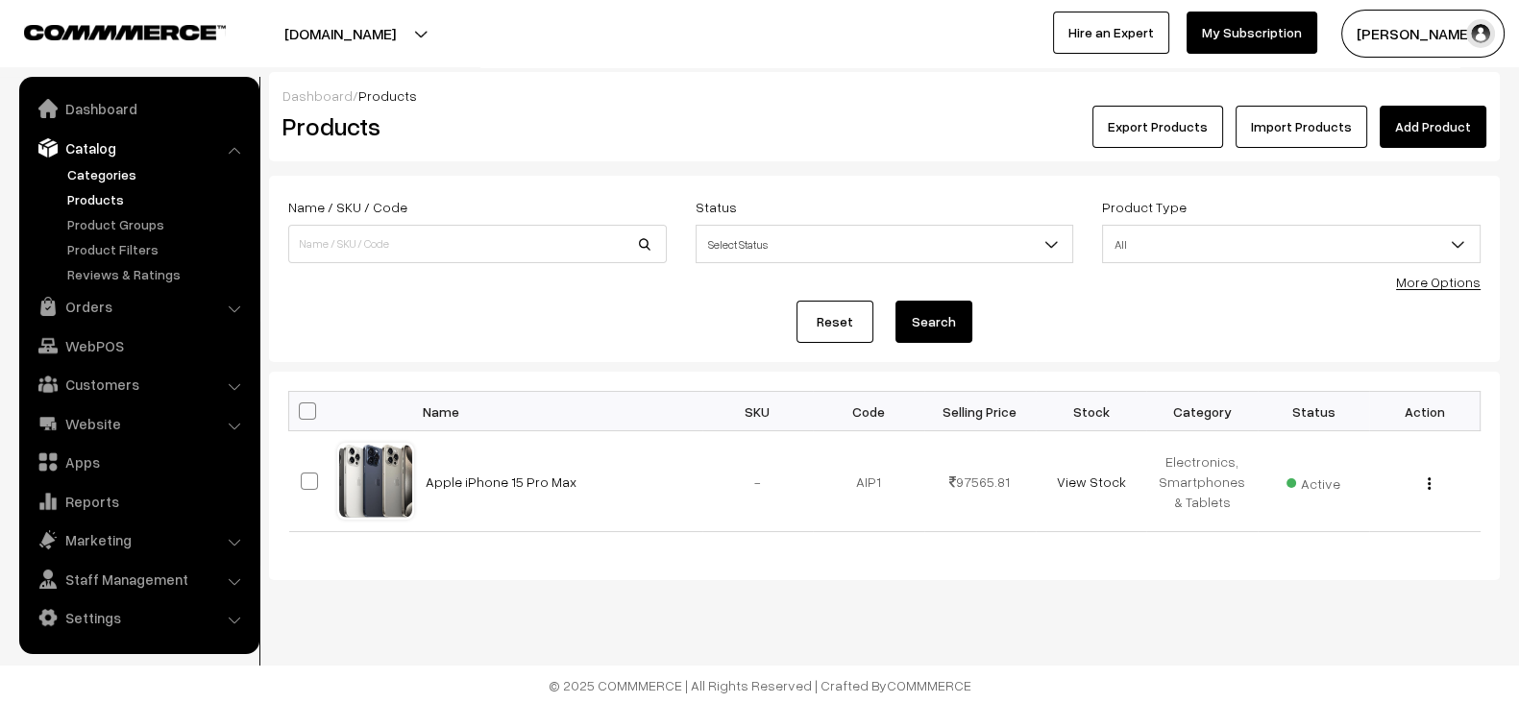
click at [119, 178] on link "Categories" at bounding box center [157, 174] width 190 height 20
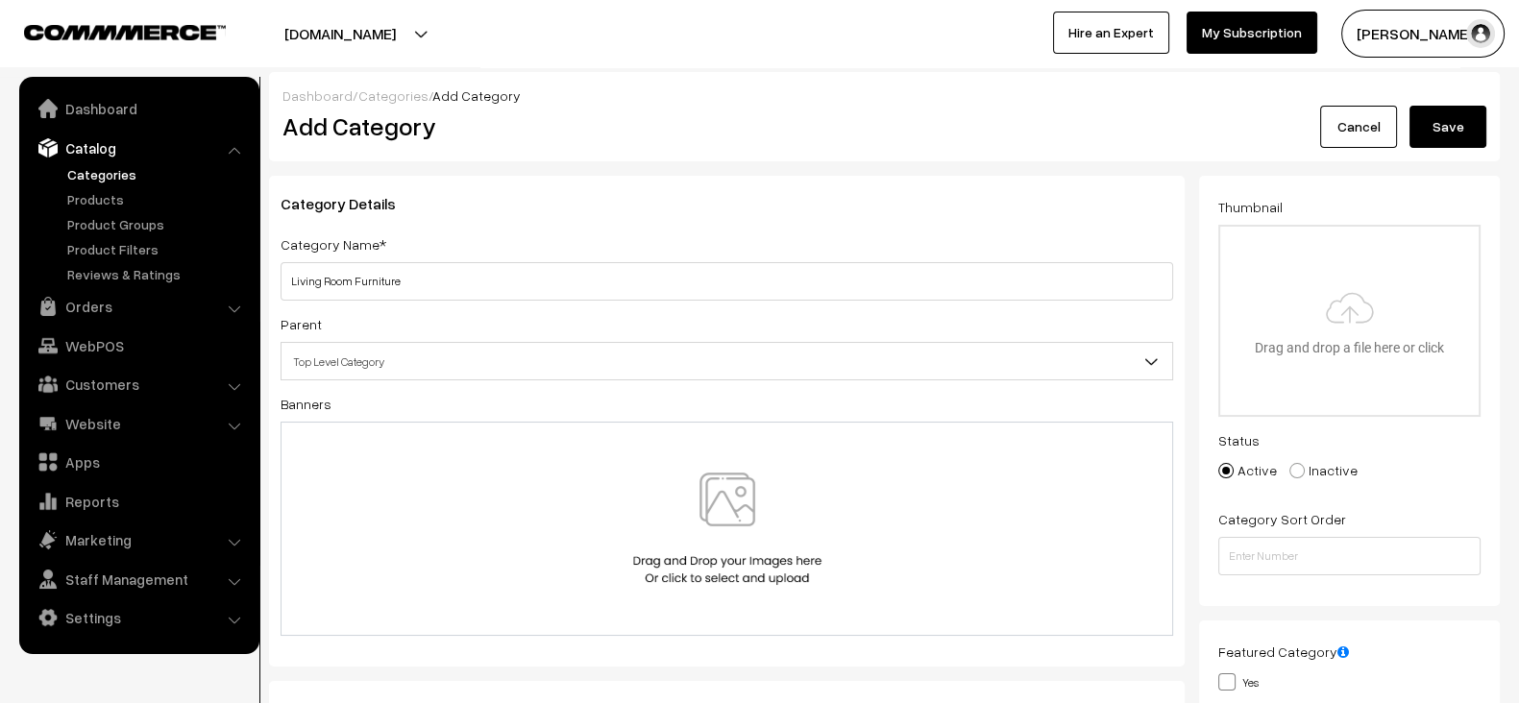
type input "Living Room Furniture"
click at [778, 541] on img at bounding box center [727, 529] width 198 height 112
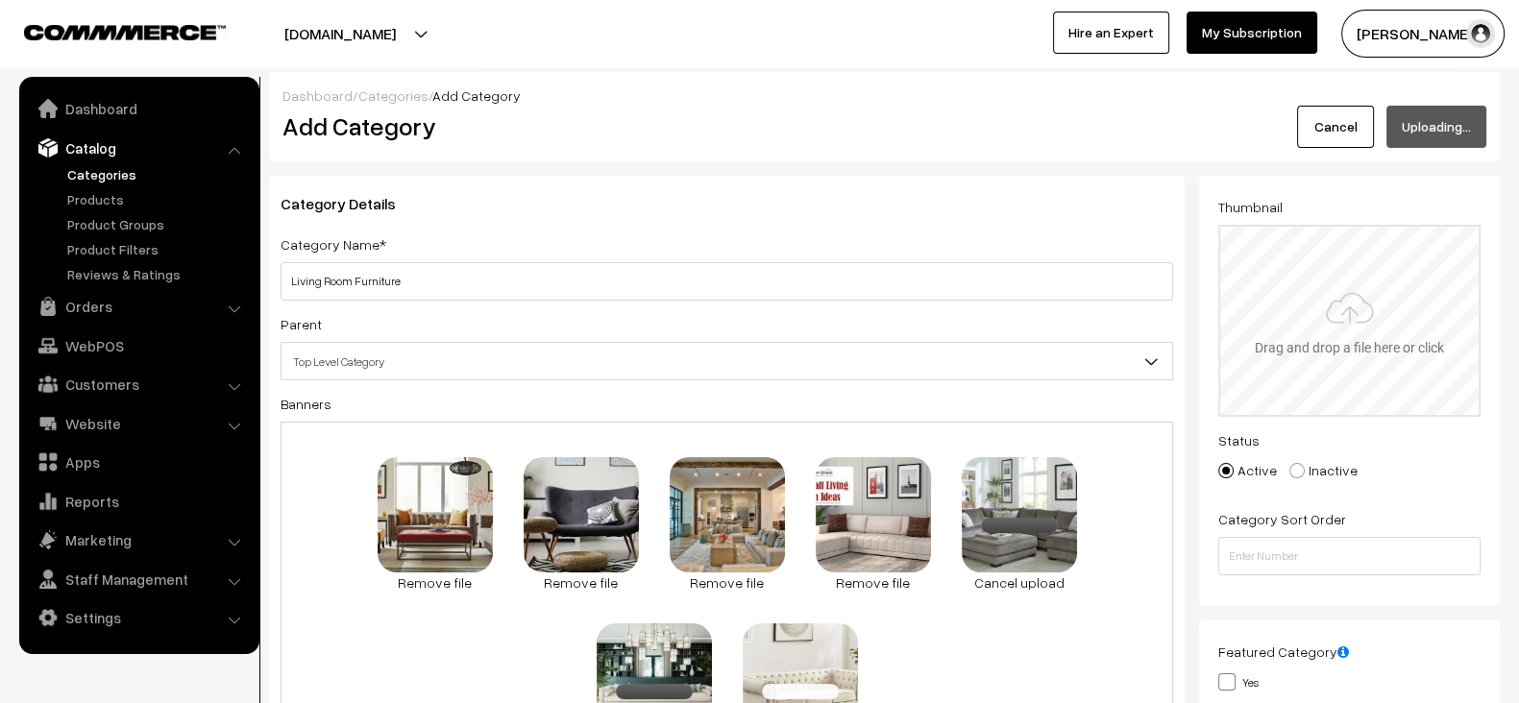
click at [1422, 280] on input "file" at bounding box center [1349, 321] width 259 height 188
type input "C:\fakepath\images (34).jpg"
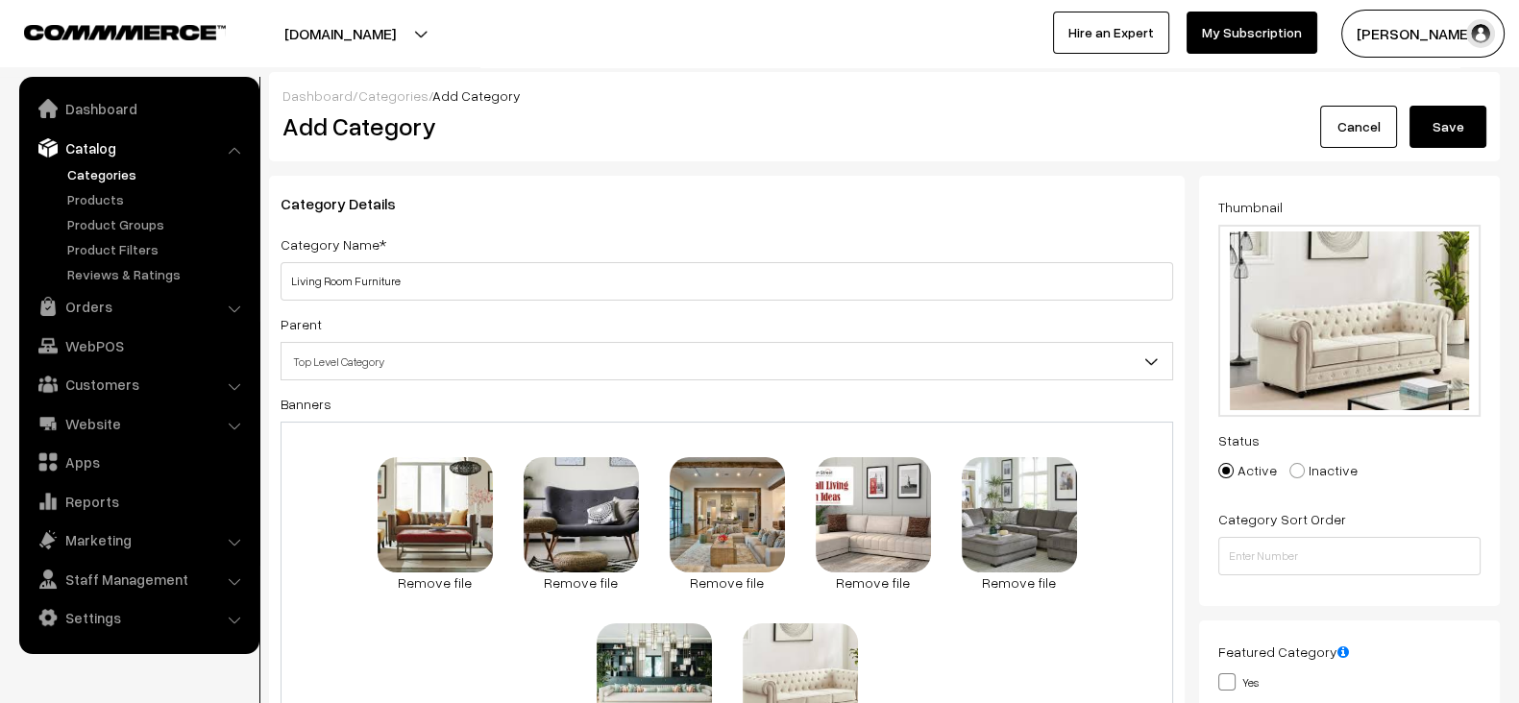
click at [1451, 133] on button "Save" at bounding box center [1448, 127] width 77 height 42
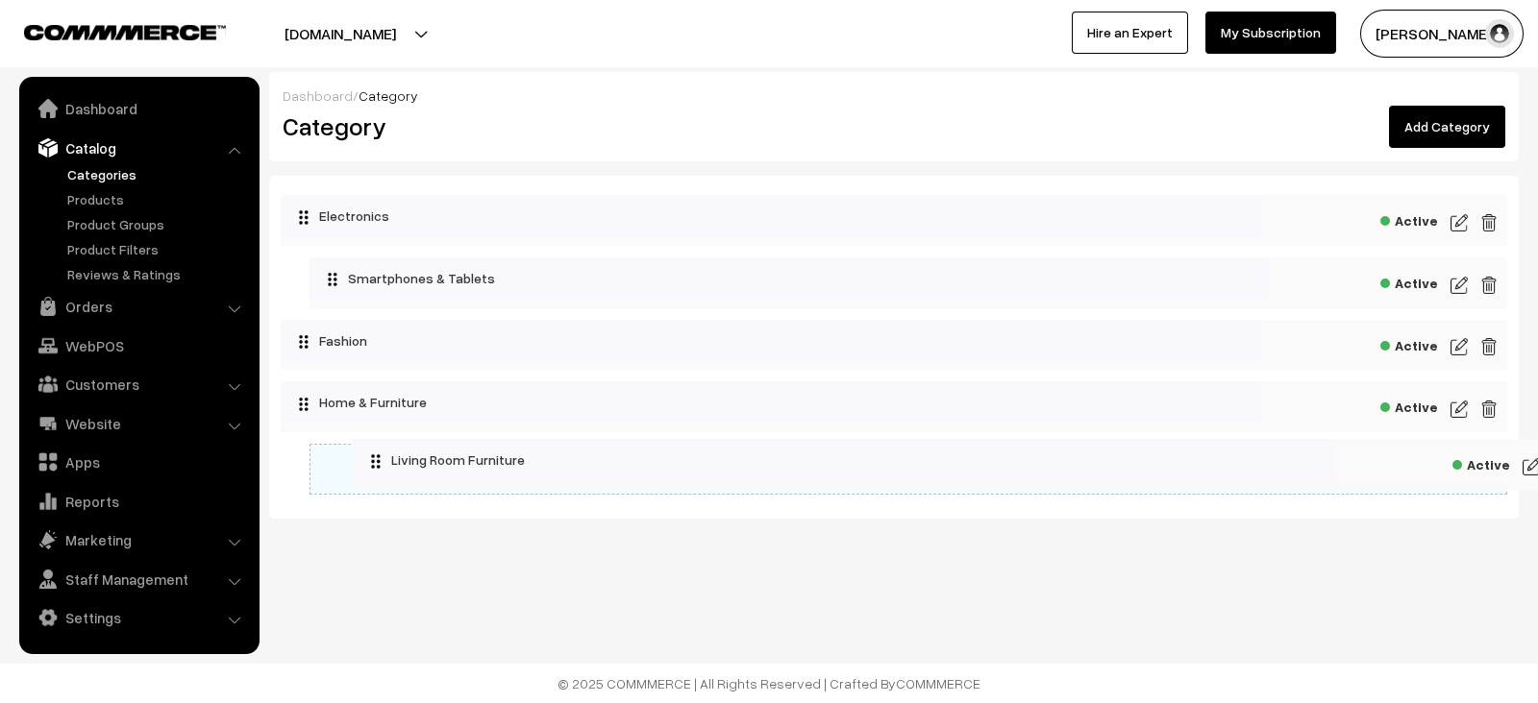
drag, startPoint x: 369, startPoint y: 450, endPoint x: 441, endPoint y: 446, distance: 72.2
click at [114, 197] on link "Products" at bounding box center [157, 199] width 190 height 20
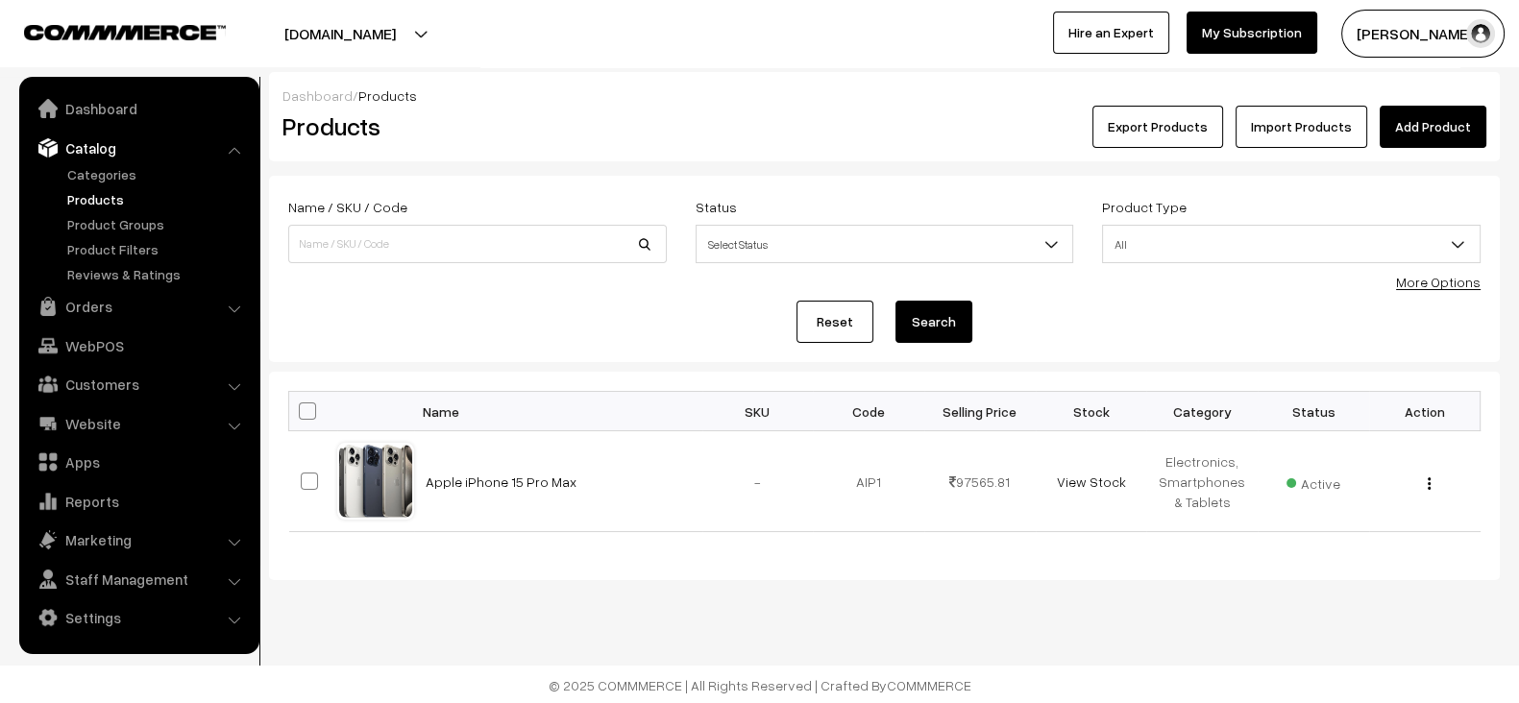
click at [1442, 136] on link "Add Product" at bounding box center [1433, 127] width 107 height 42
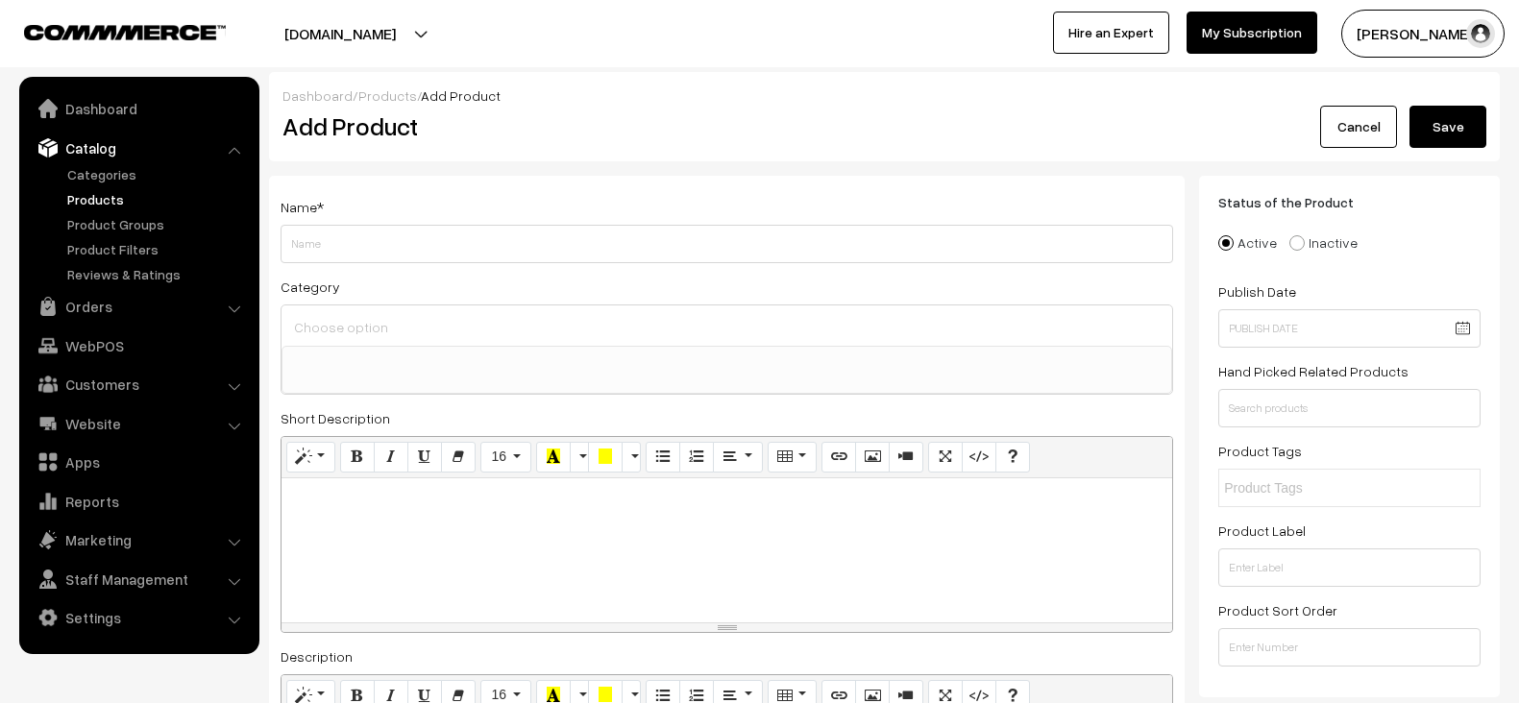
select select
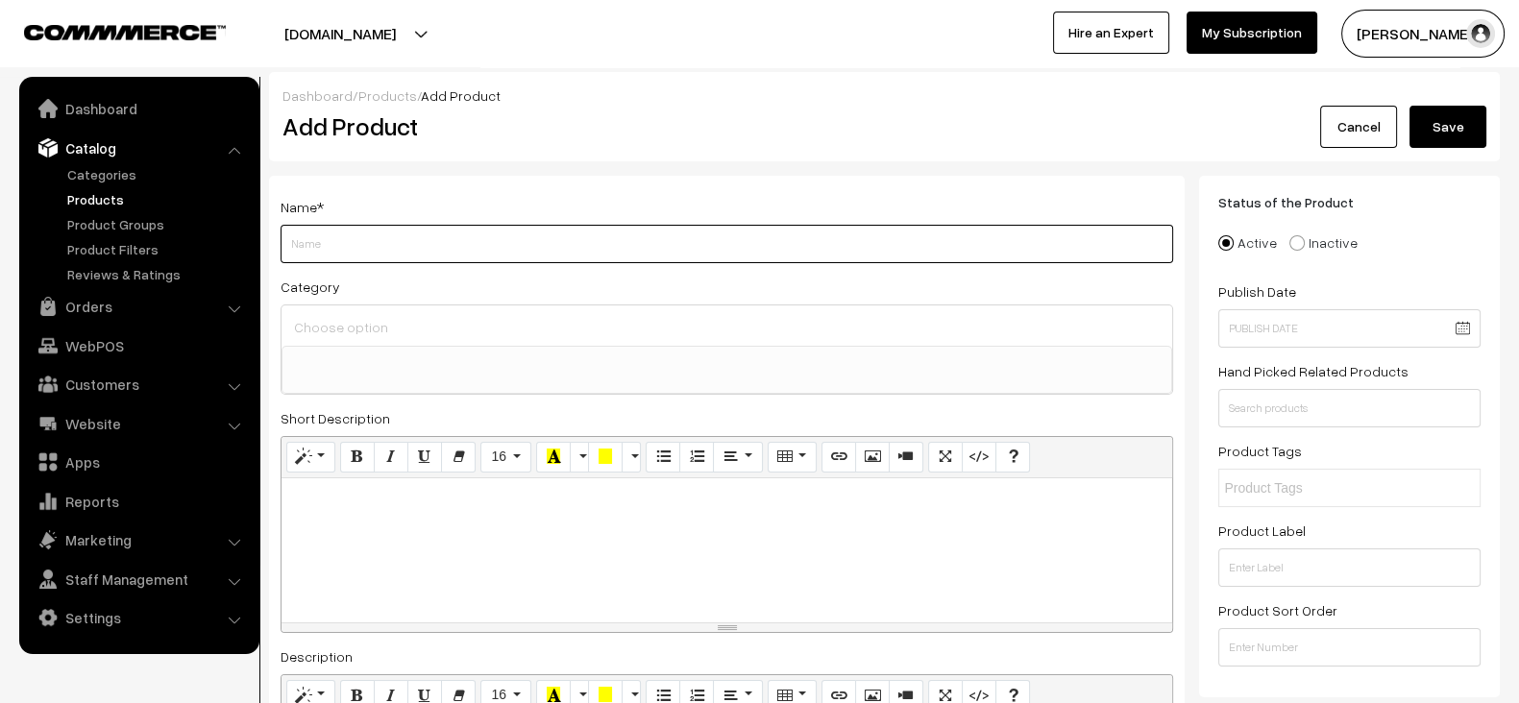
paste input "West Elm Mid-Century Sofa"
type input "West Elm Mid-Century Sofa"
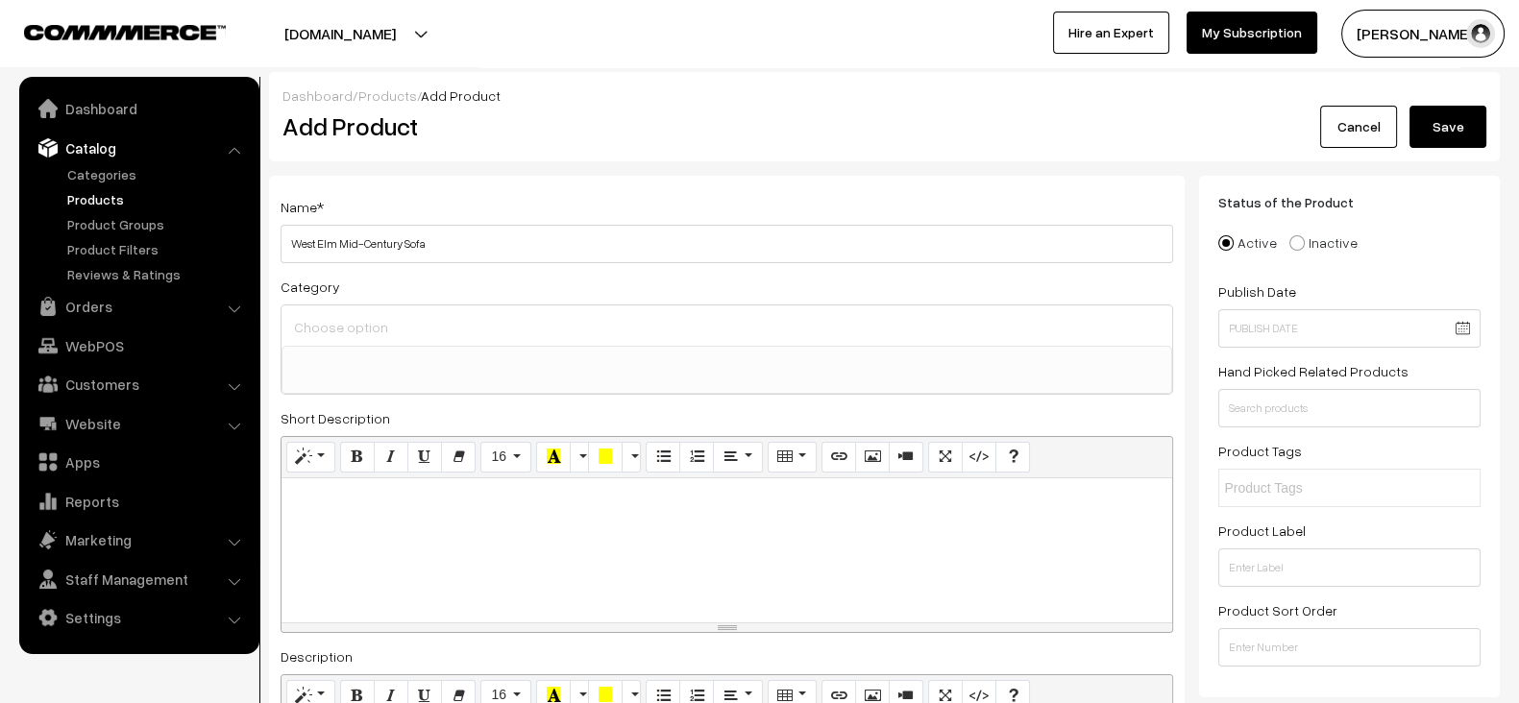
click at [525, 354] on ul at bounding box center [727, 359] width 889 height 24
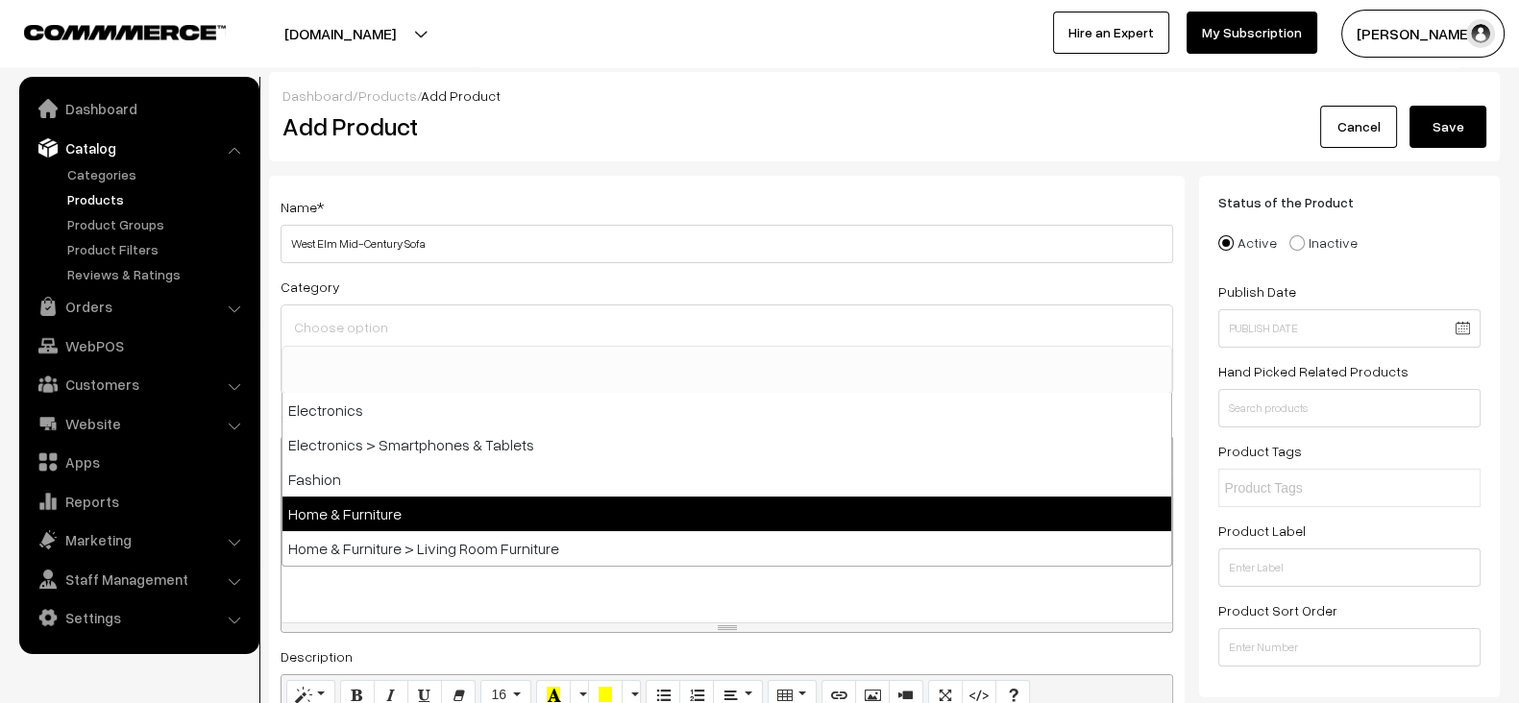
select select "3"
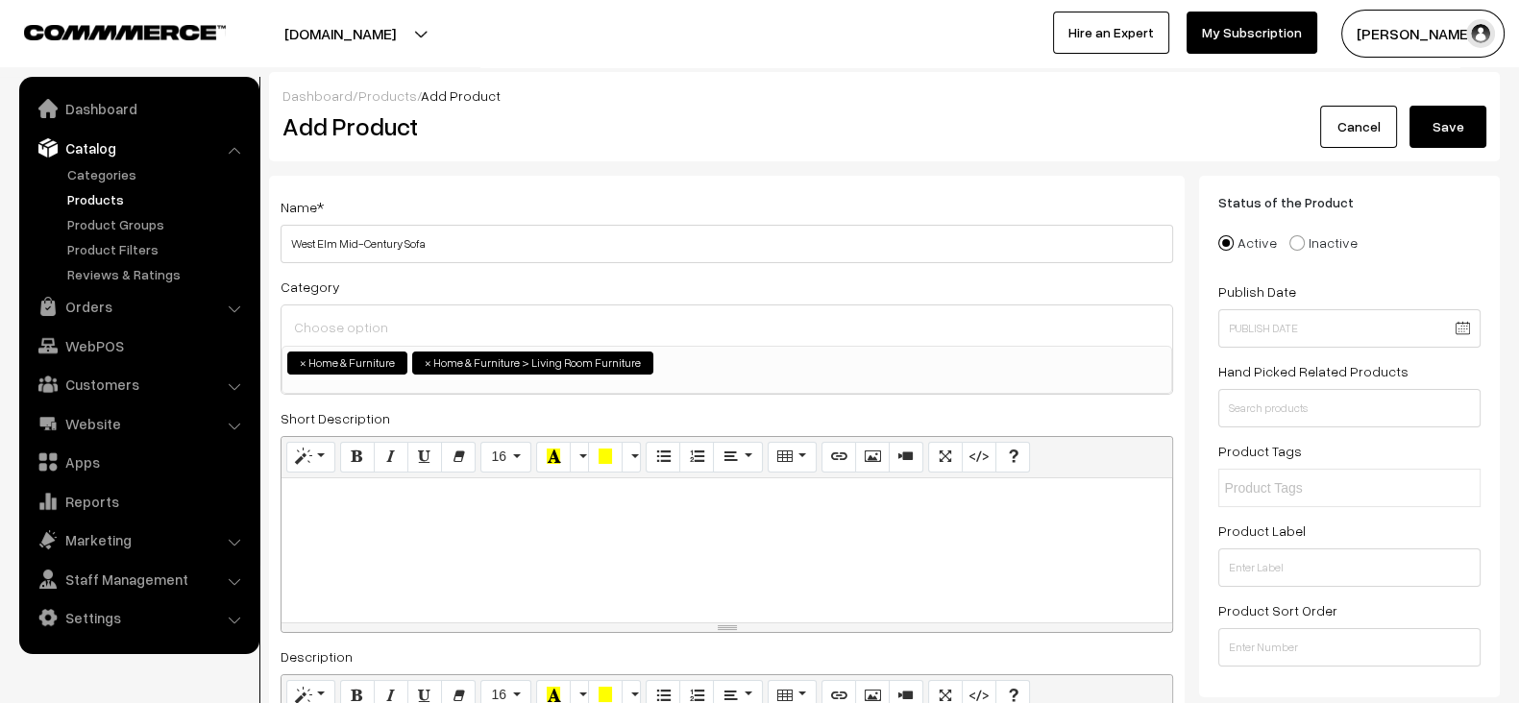
paste div
click at [510, 540] on div at bounding box center [727, 551] width 891 height 144
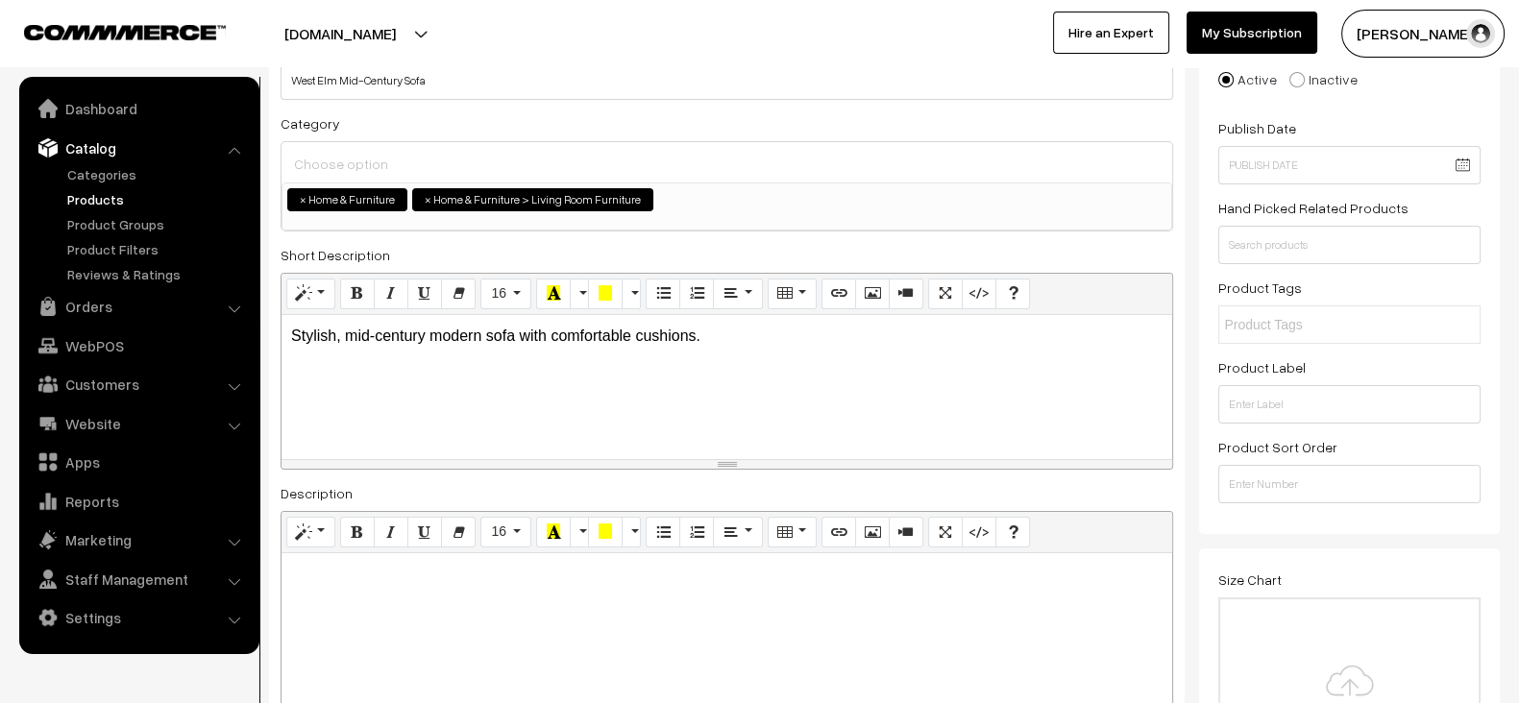
scroll to position [165, 0]
paste div
click at [575, 581] on div at bounding box center [727, 672] width 891 height 240
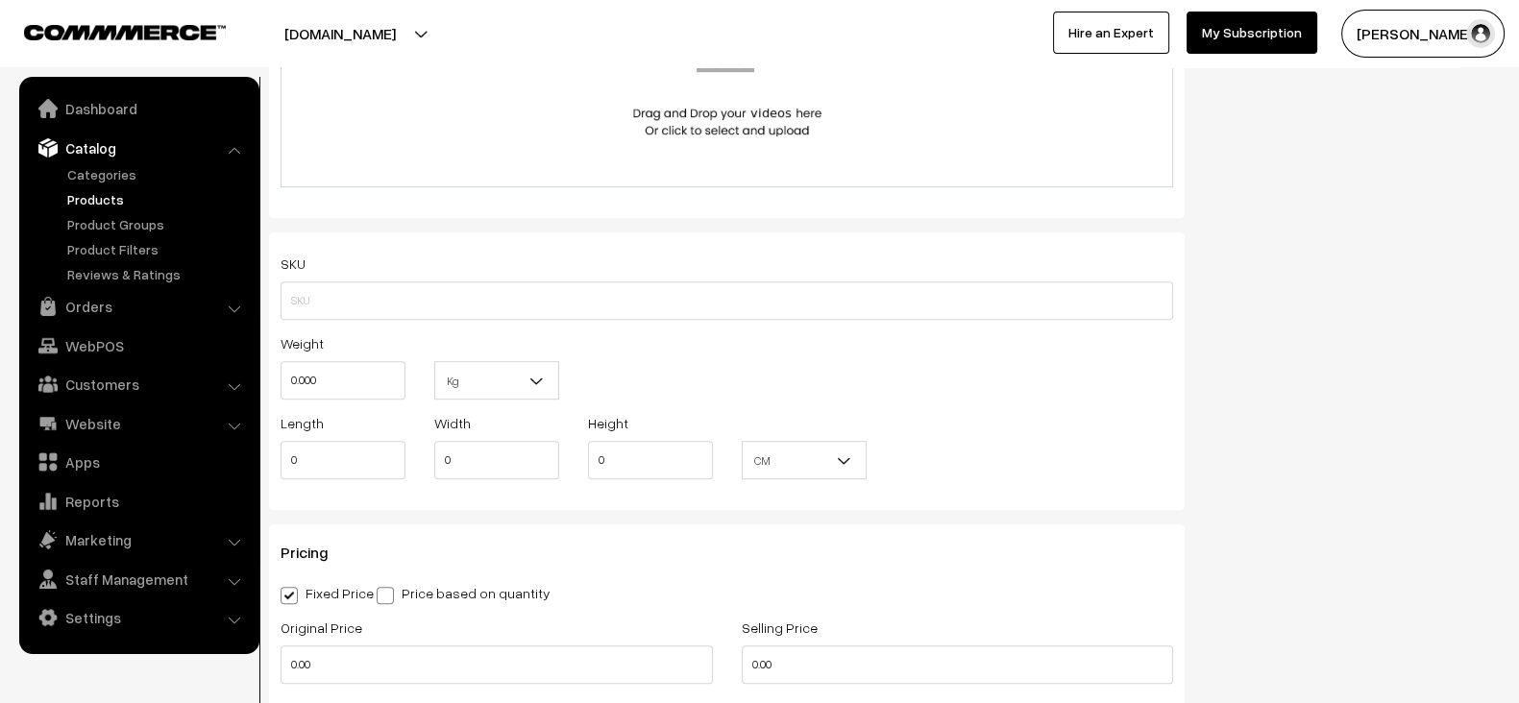
scroll to position [1360, 0]
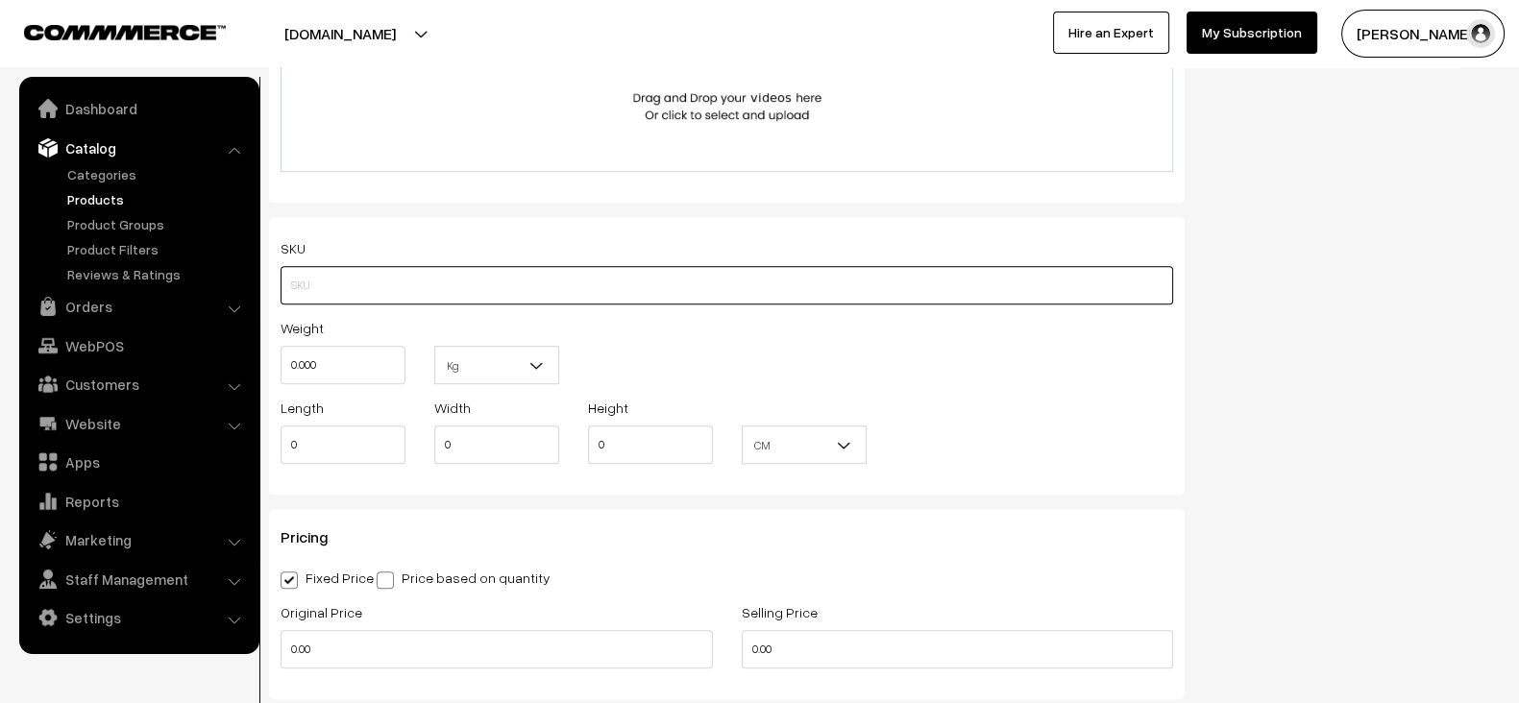
paste input "WE-SOFA-MC-001"
click at [379, 290] on input "WE-SOFA-MC-001" at bounding box center [727, 285] width 893 height 38
type input "WE-SOFA-MC-001"
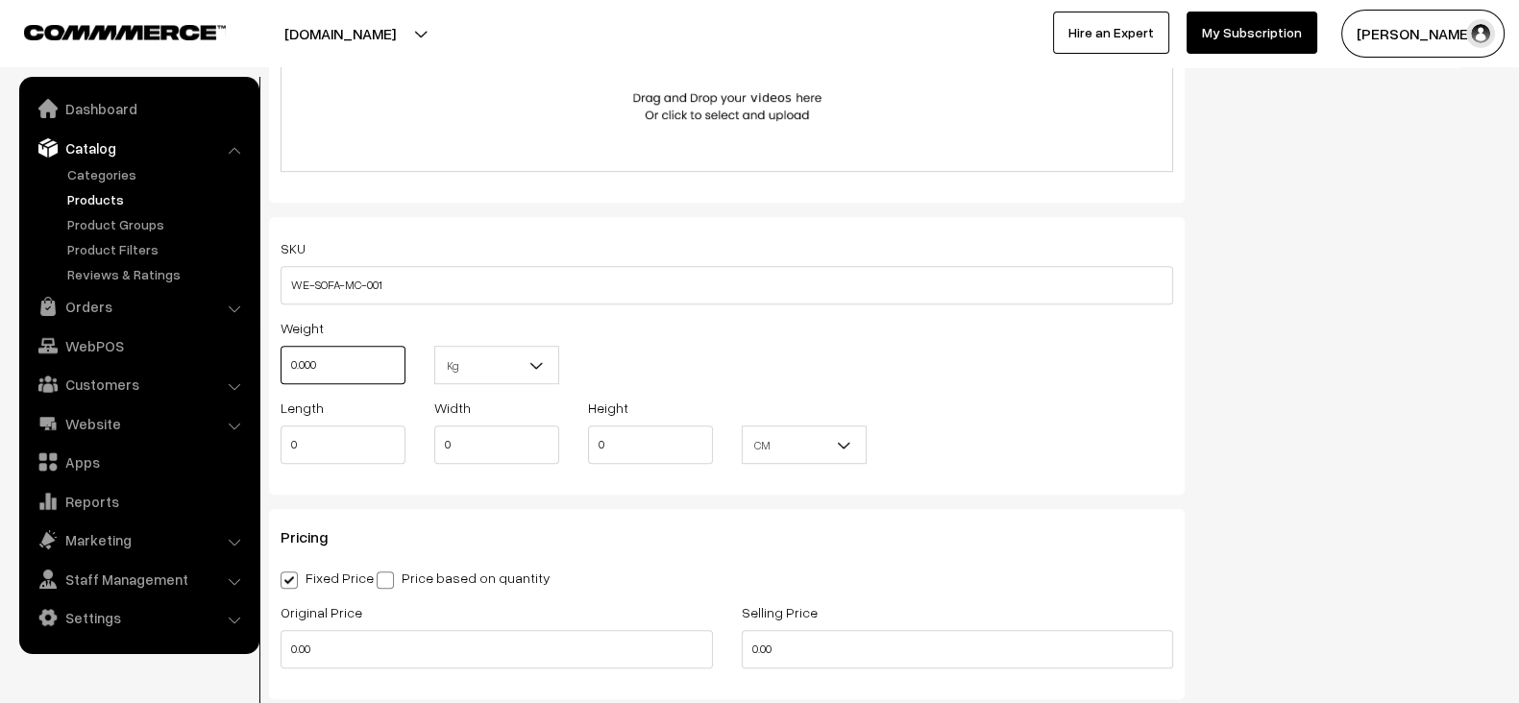
click at [357, 366] on input "0.000" at bounding box center [343, 365] width 125 height 38
paste input "35"
click at [357, 366] on input "35" at bounding box center [343, 365] width 125 height 38
type input "35"
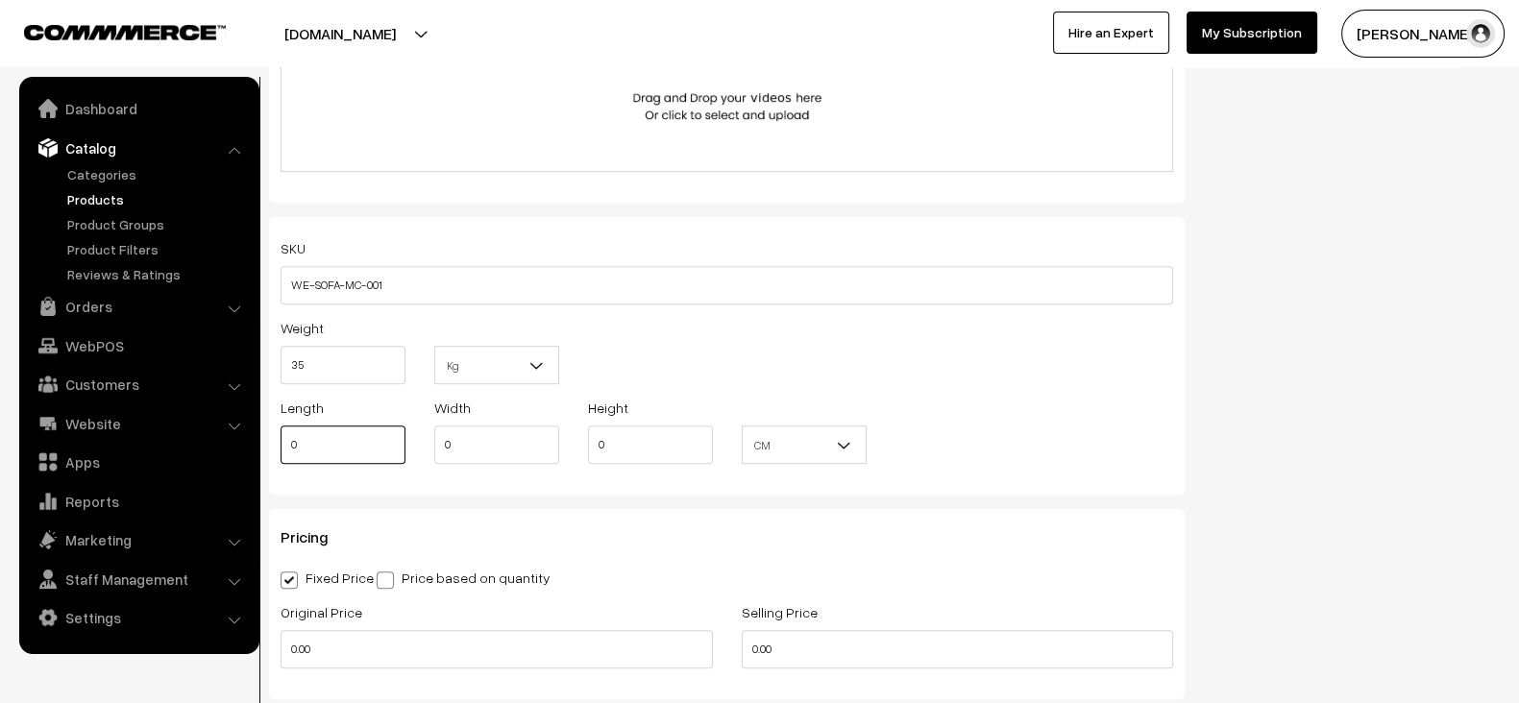
click at [358, 426] on input "0" at bounding box center [343, 445] width 125 height 38
paste input "22"
click at [358, 426] on input "220" at bounding box center [343, 445] width 125 height 38
type input "220"
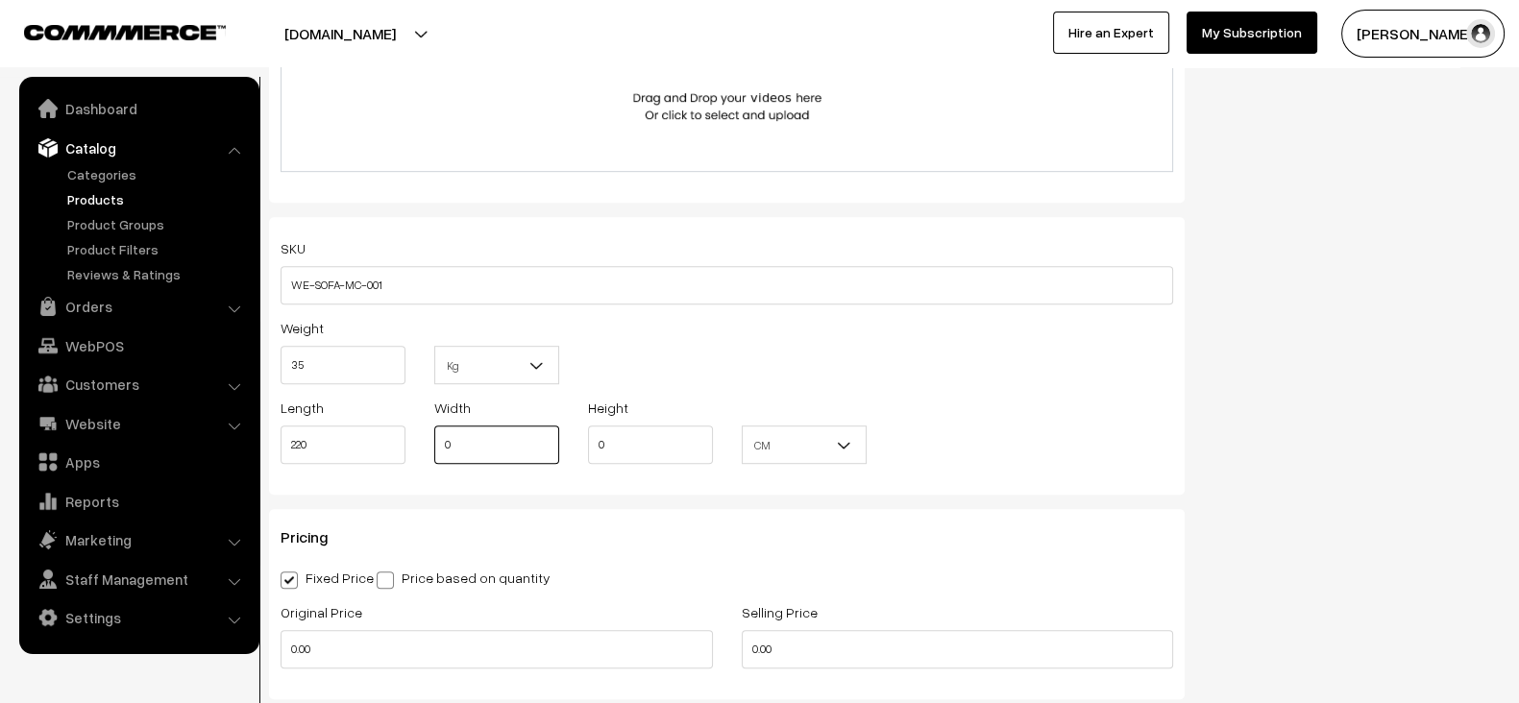
click at [462, 447] on input "0" at bounding box center [496, 445] width 125 height 38
paste input "9"
type input "90"
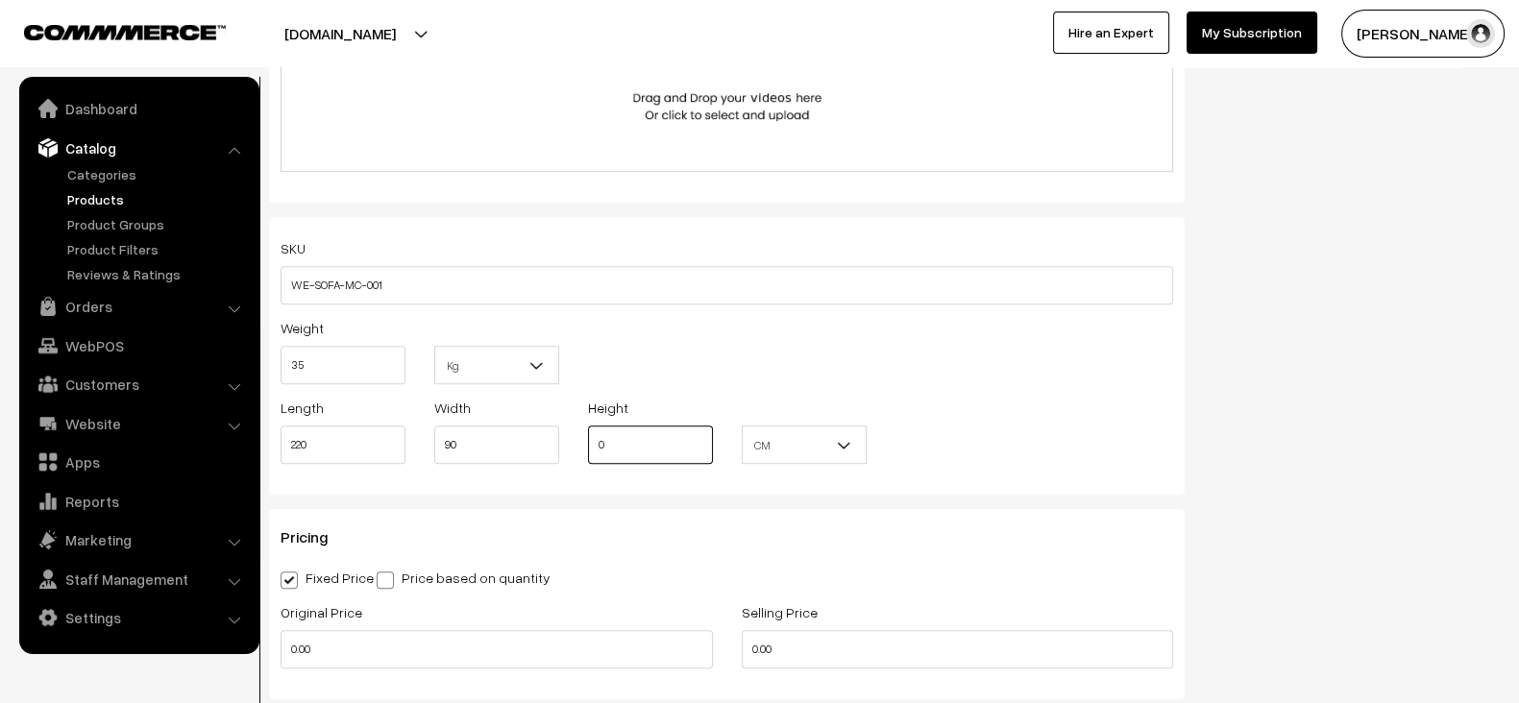
click at [671, 432] on input "0" at bounding box center [650, 445] width 125 height 38
paste input "85"
click at [671, 432] on input "85" at bounding box center [650, 445] width 125 height 38
type input "85"
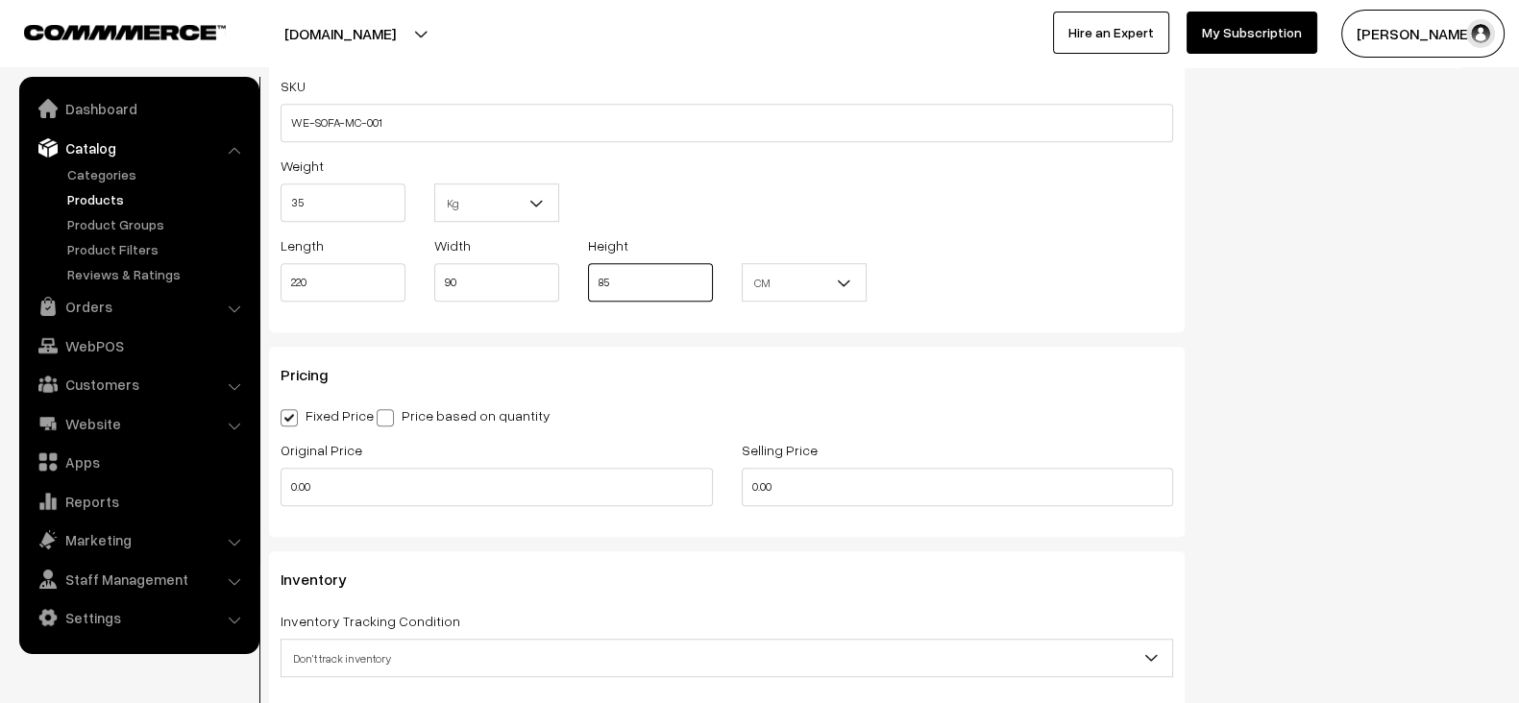
scroll to position [1524, 0]
click at [495, 485] on input "0.00" at bounding box center [497, 485] width 432 height 38
paste input "1,59,615.75"
type input "159615.75"
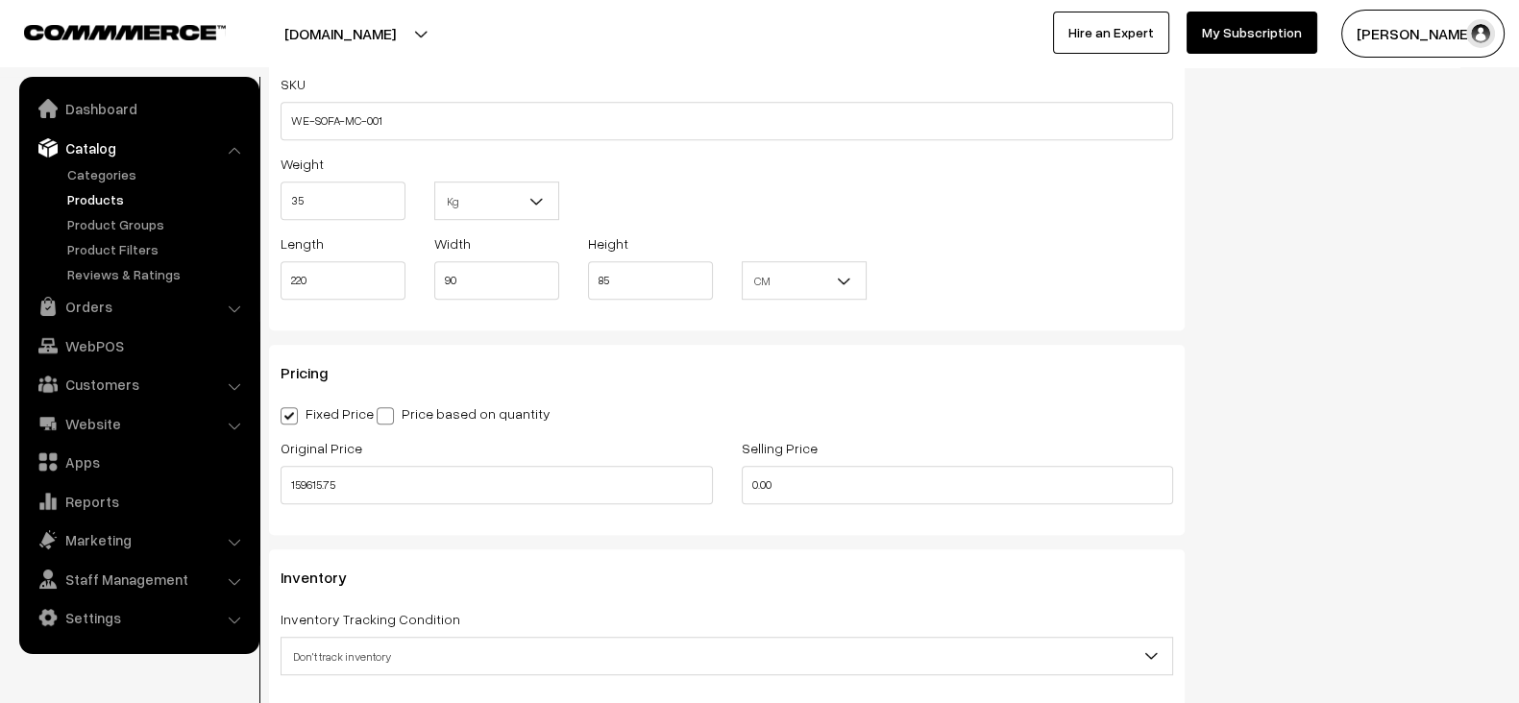
click at [816, 456] on div "Selling Price 0.00" at bounding box center [958, 470] width 432 height 68
click at [819, 473] on input "0.00" at bounding box center [958, 485] width 432 height 38
paste input "1,41,886.07"
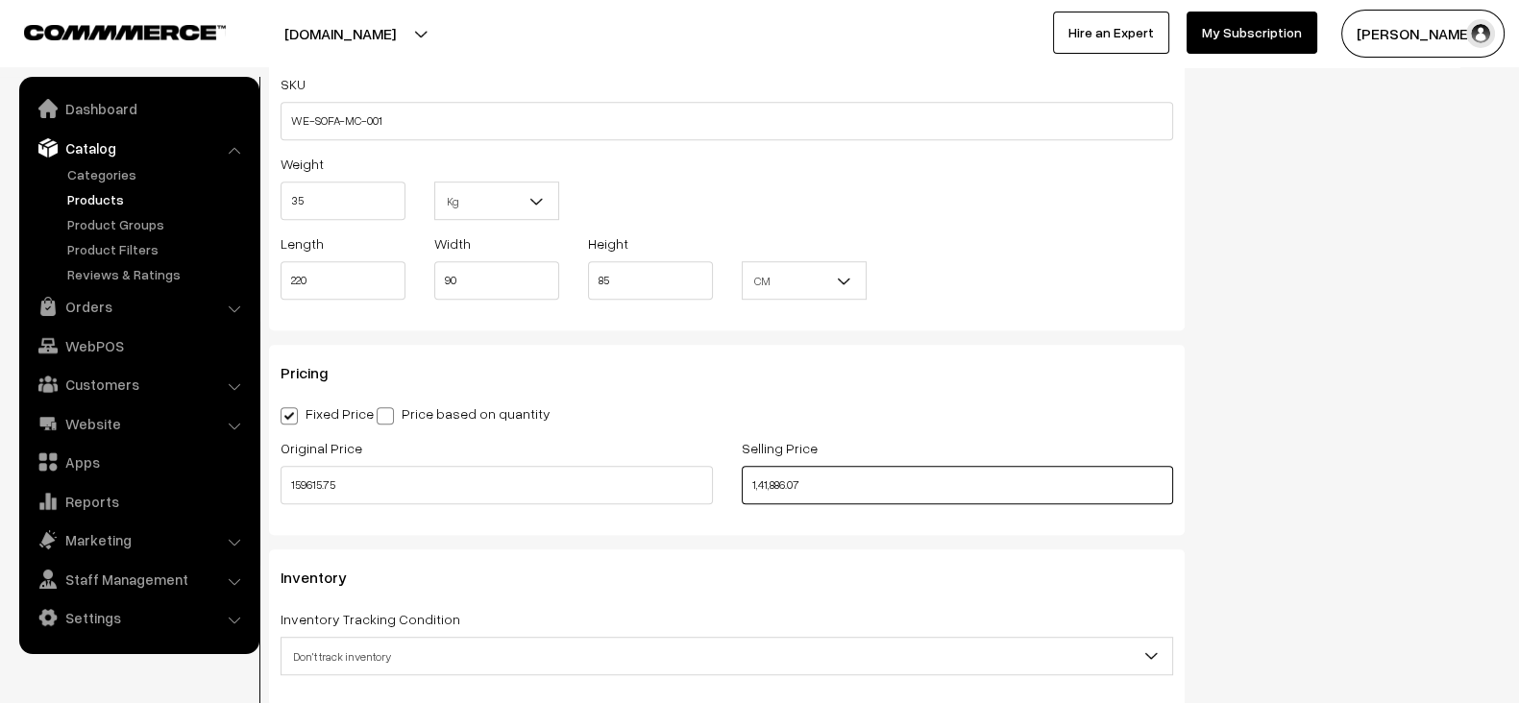
click at [819, 473] on input "1,41,886.07" at bounding box center [958, 485] width 432 height 38
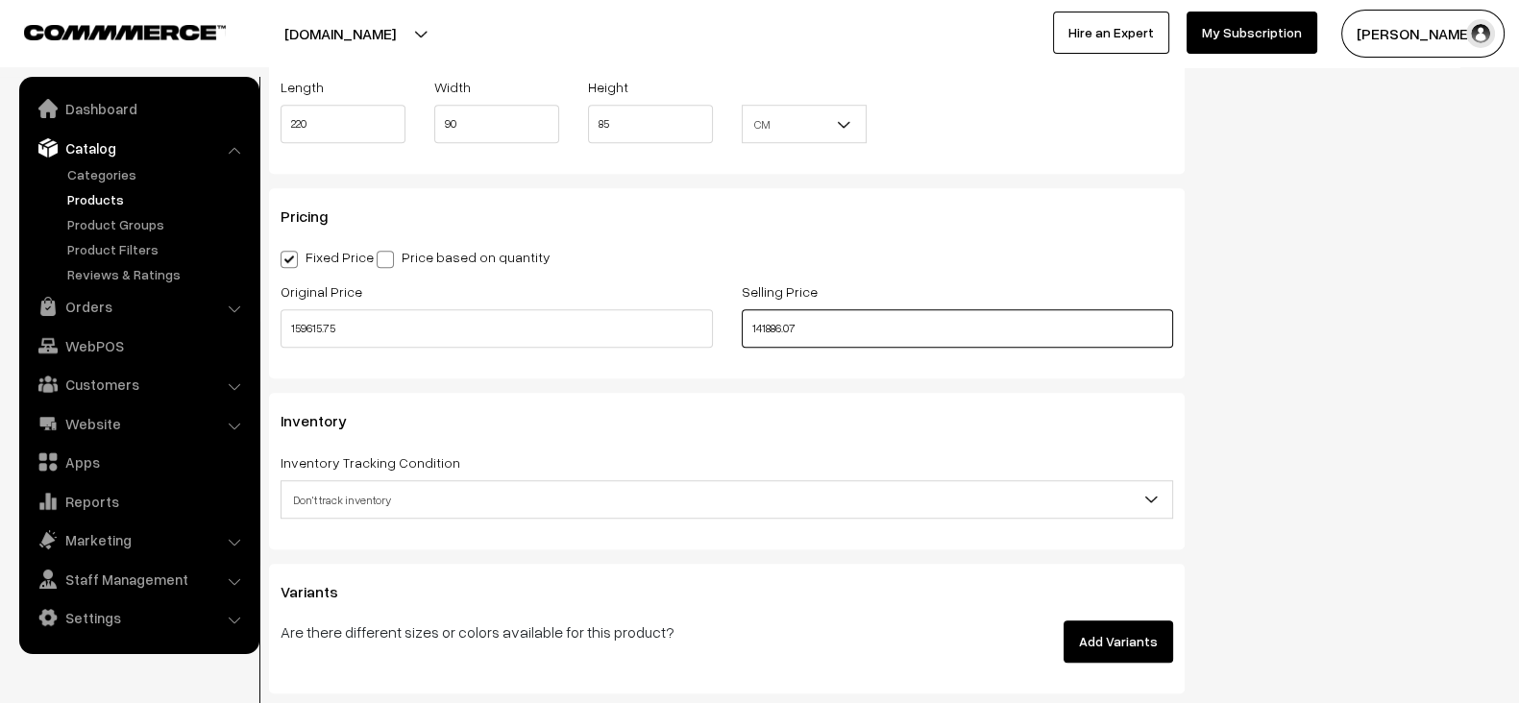
scroll to position [1686, 0]
type input "141886.07"
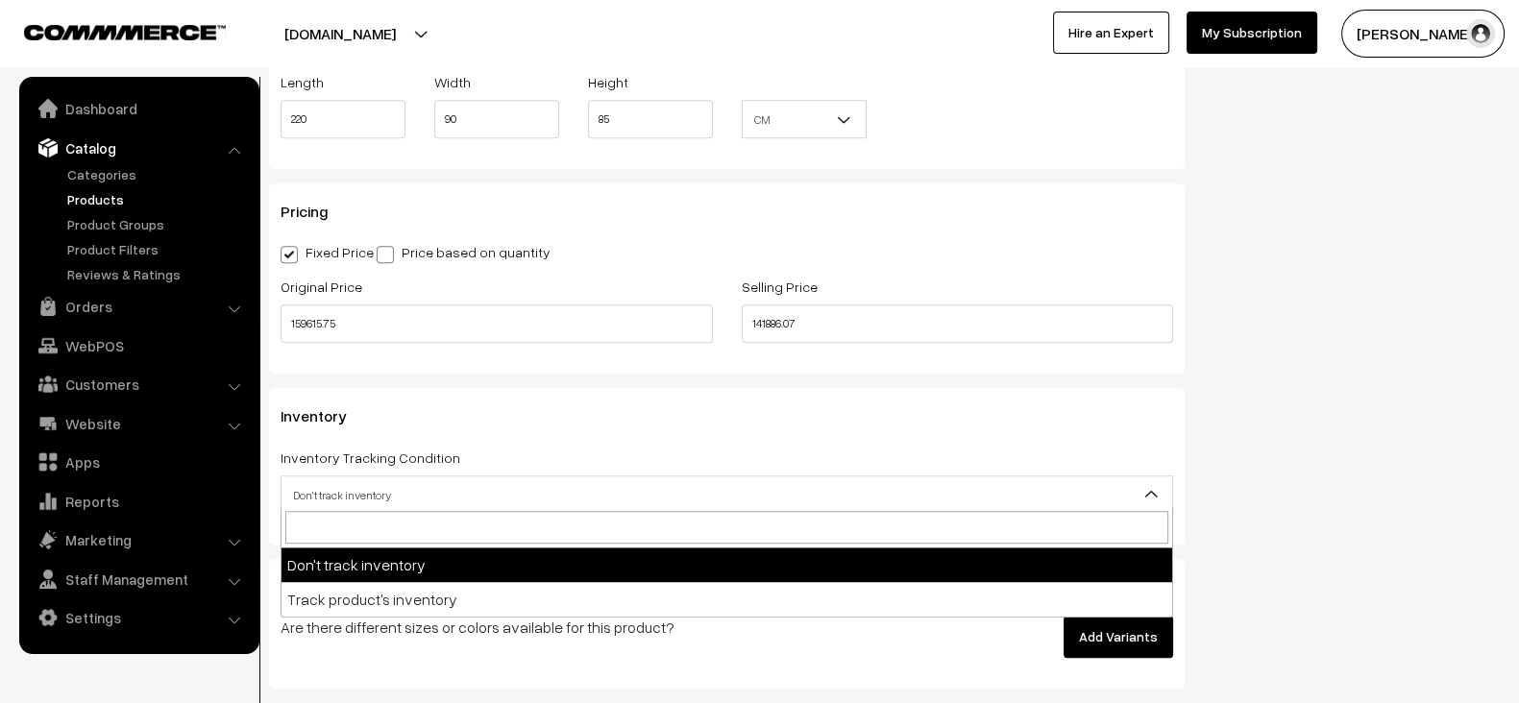
click at [469, 479] on span "Don't track inventory" at bounding box center [727, 496] width 891 height 34
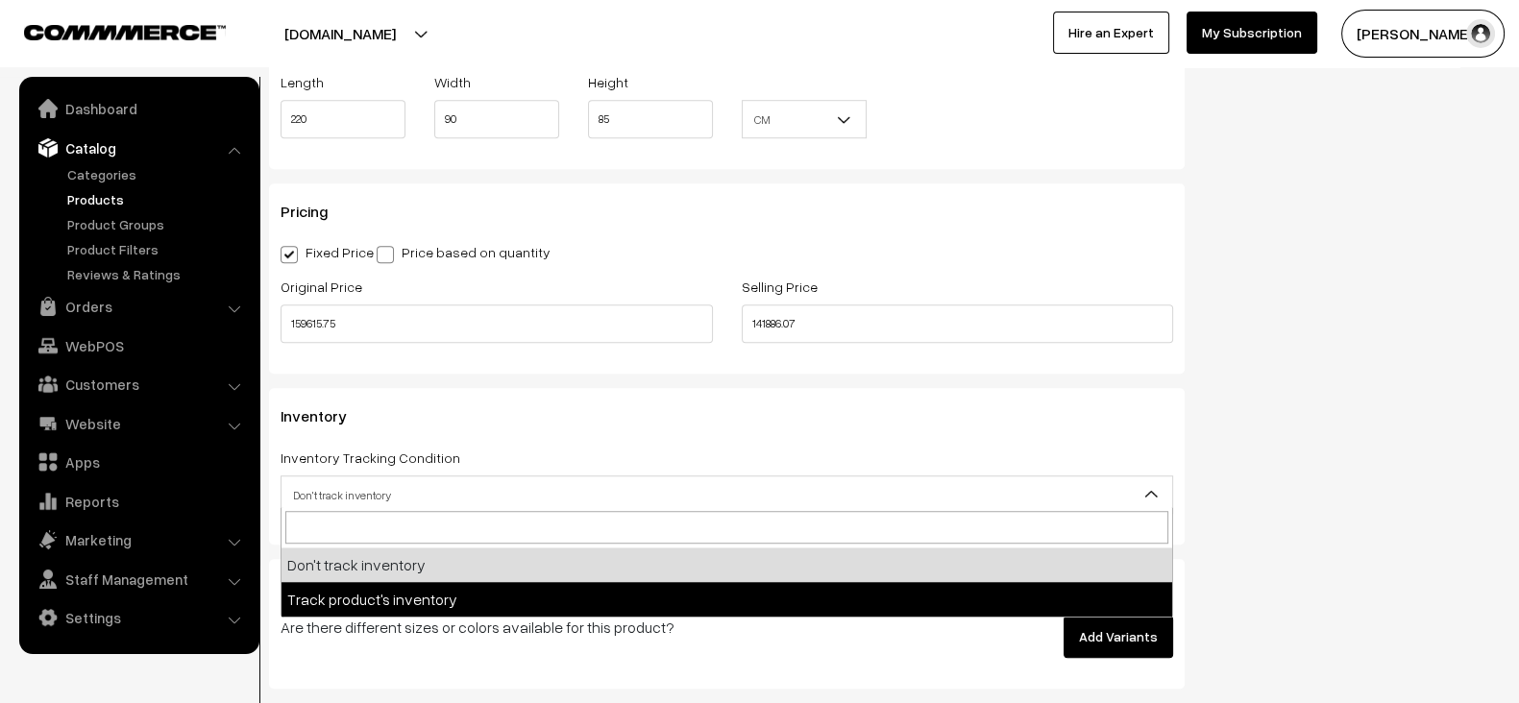
select select "2"
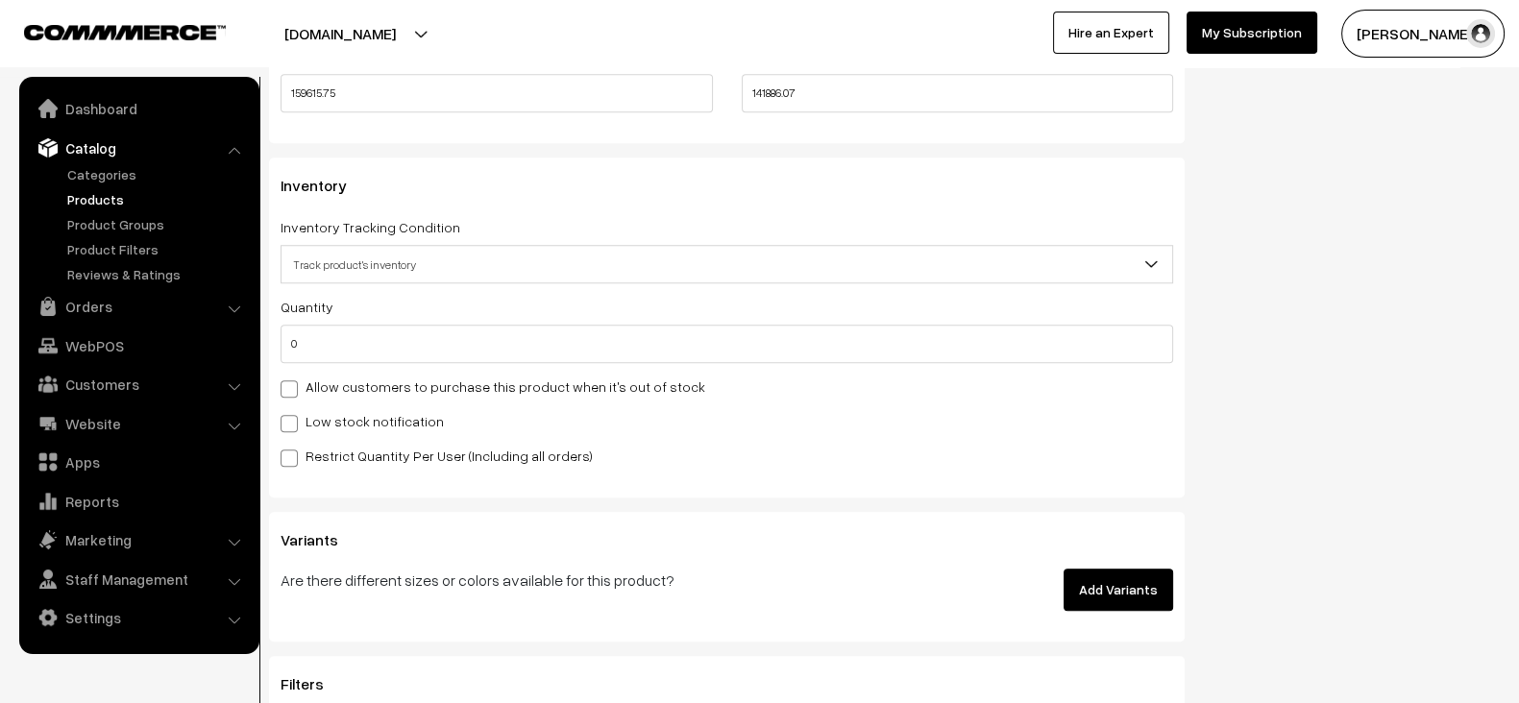
scroll to position [1923, 0]
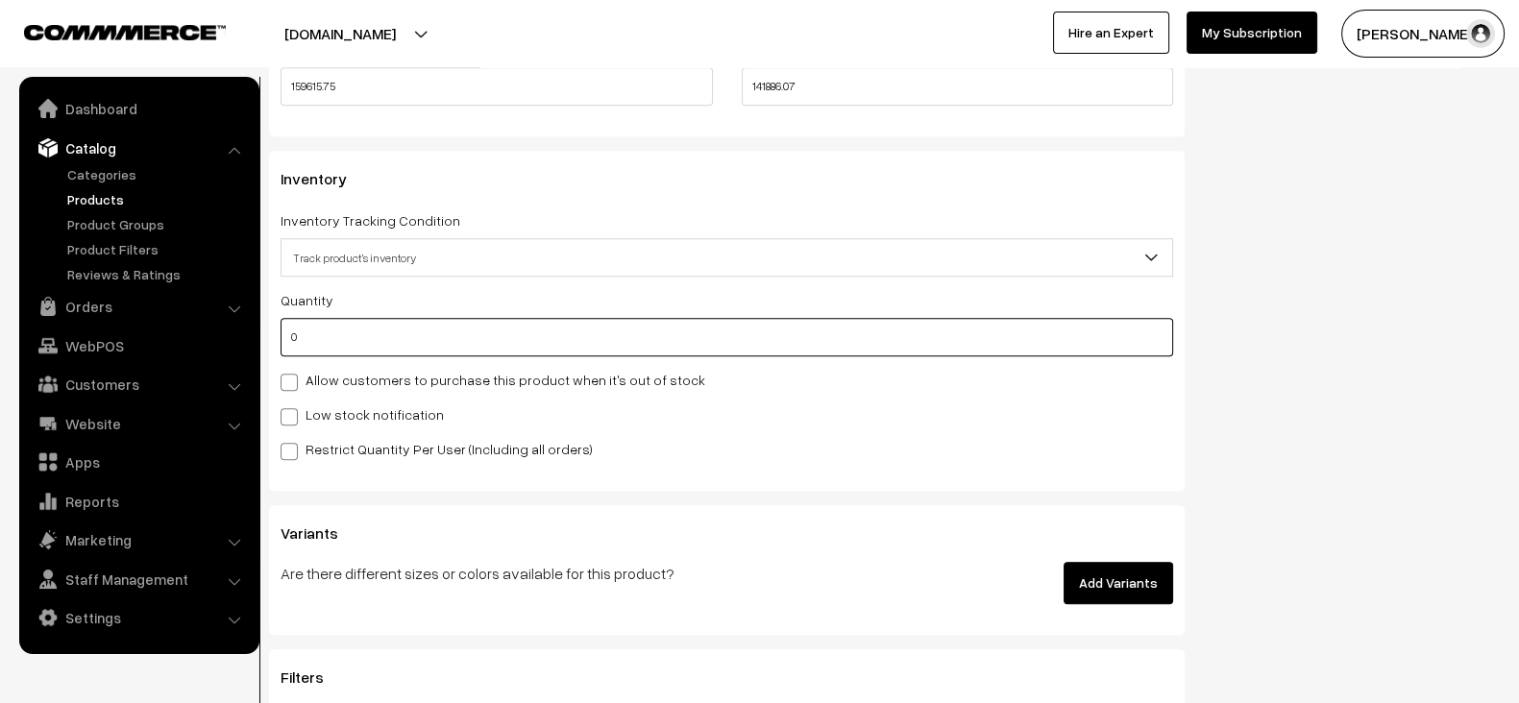
click at [432, 329] on input "0" at bounding box center [727, 337] width 893 height 38
type input "12"
click at [396, 370] on label "Allow customers to purchase this product when it's out of stock" at bounding box center [493, 380] width 425 height 20
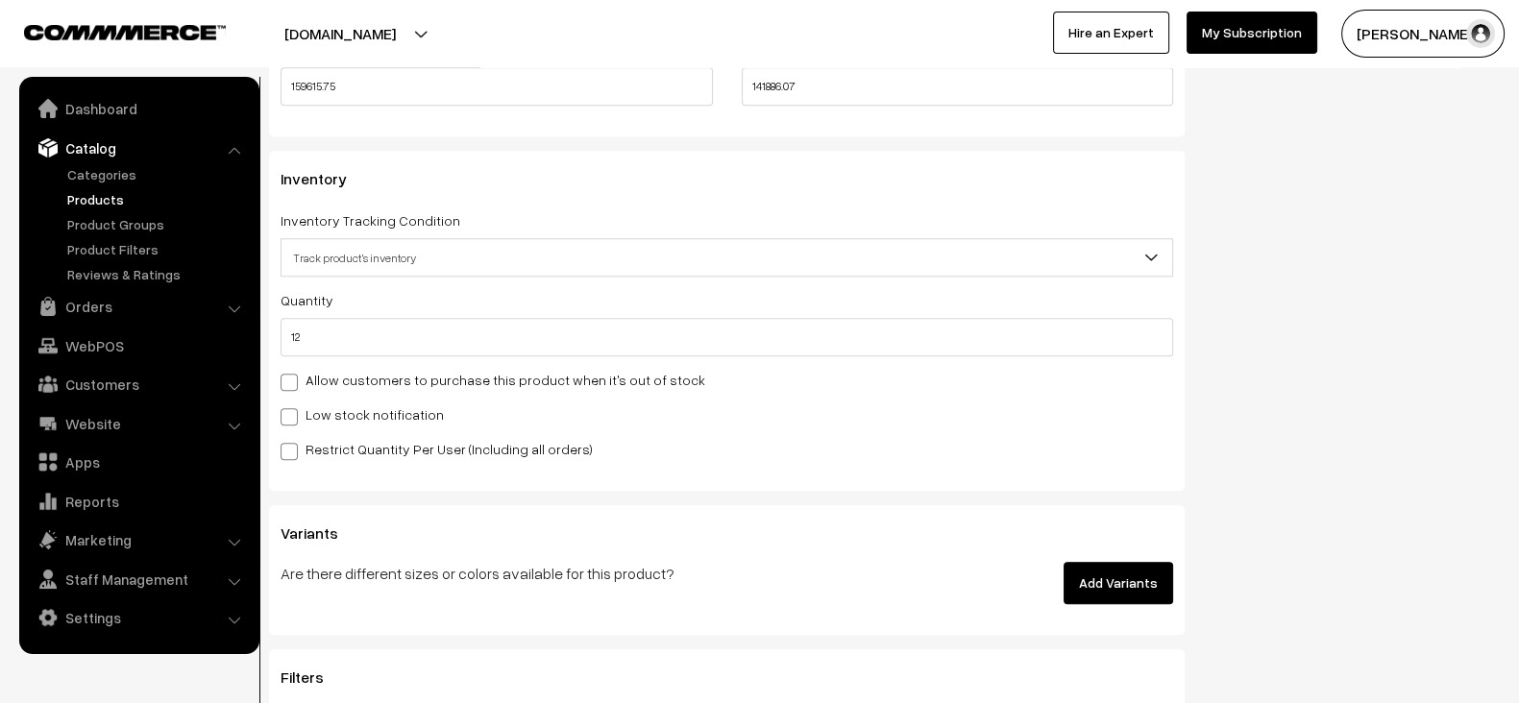
click at [293, 373] on input "Allow customers to purchase this product when it's out of stock" at bounding box center [287, 379] width 12 height 12
checkbox input "true"
drag, startPoint x: 369, startPoint y: 390, endPoint x: 369, endPoint y: 409, distance: 19.2
click at [369, 409] on div "Quantity 12 Allow customers to purchase this product when it's out of stock Low…" at bounding box center [727, 374] width 893 height 172
click at [369, 409] on label "Low stock notification" at bounding box center [362, 415] width 163 height 20
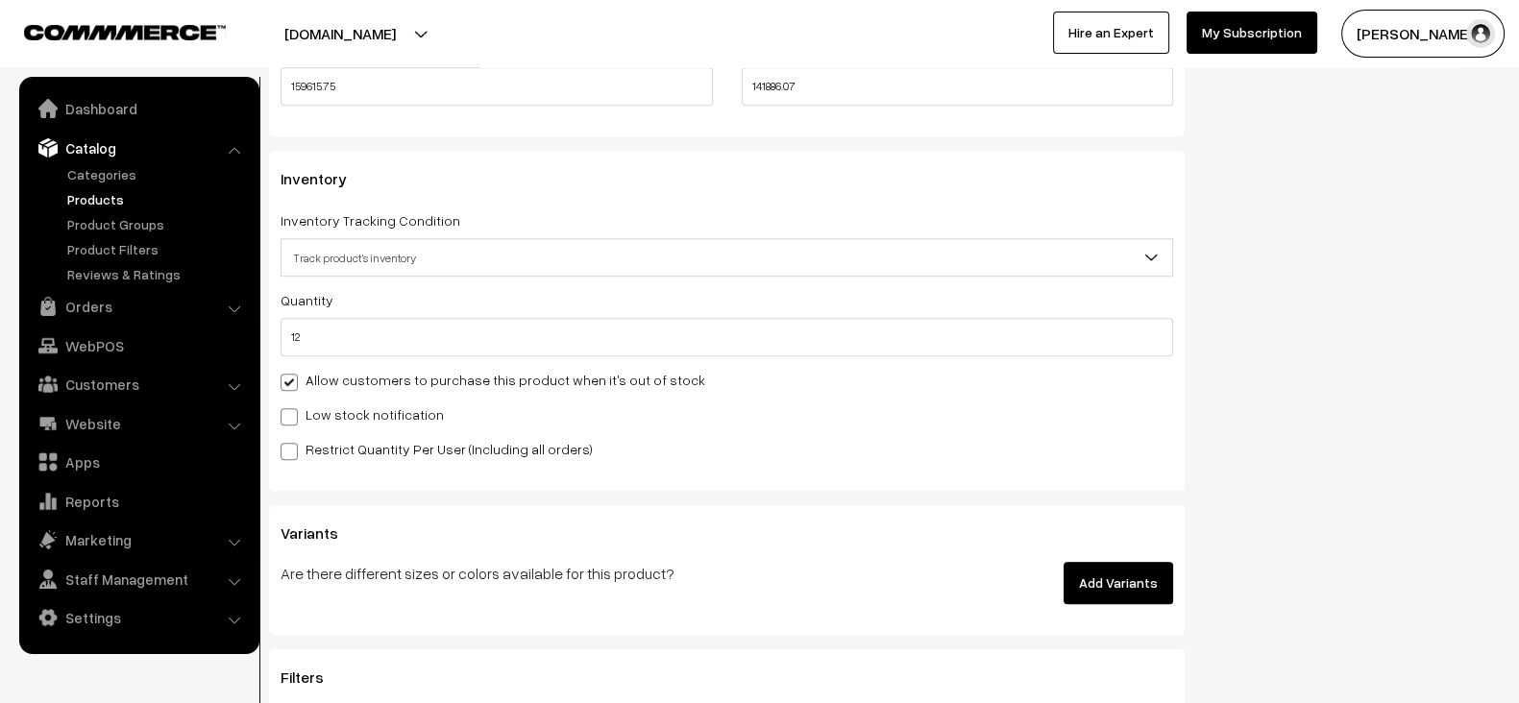
click at [293, 409] on input "Low stock notification" at bounding box center [287, 413] width 12 height 12
checkbox input "true"
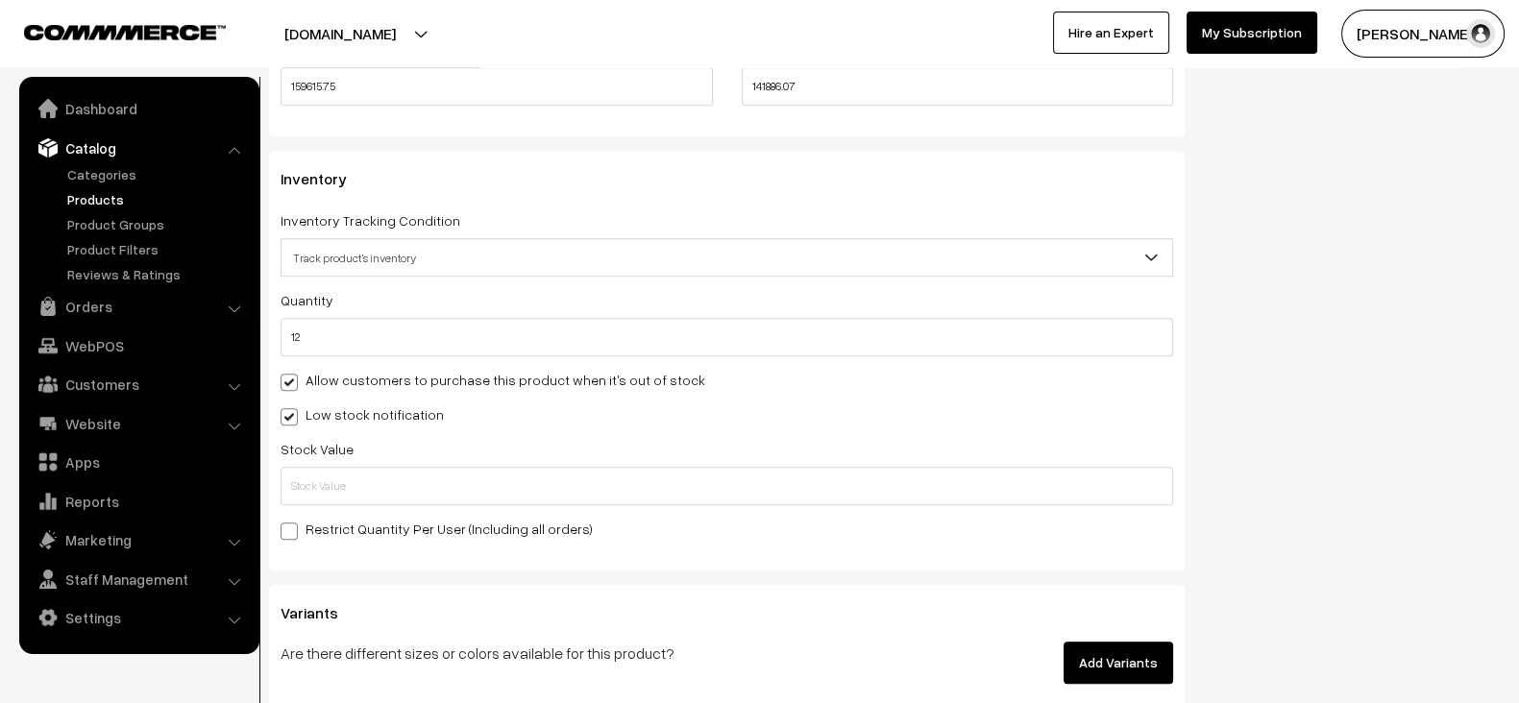
drag, startPoint x: 373, startPoint y: 455, endPoint x: 373, endPoint y: 482, distance: 27.9
click at [373, 482] on div "Stock Value" at bounding box center [727, 471] width 893 height 68
click at [373, 482] on input "text" at bounding box center [727, 486] width 893 height 38
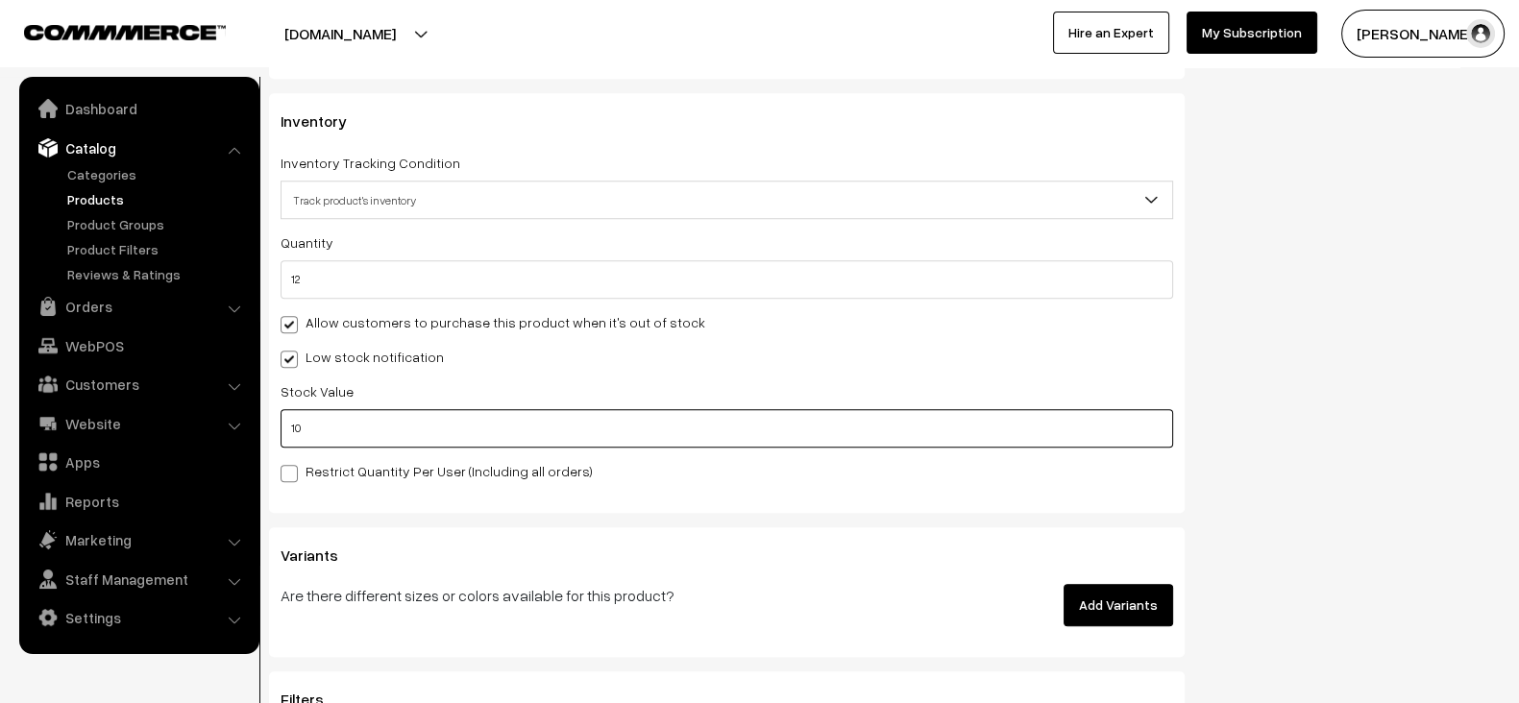
scroll to position [1985, 0]
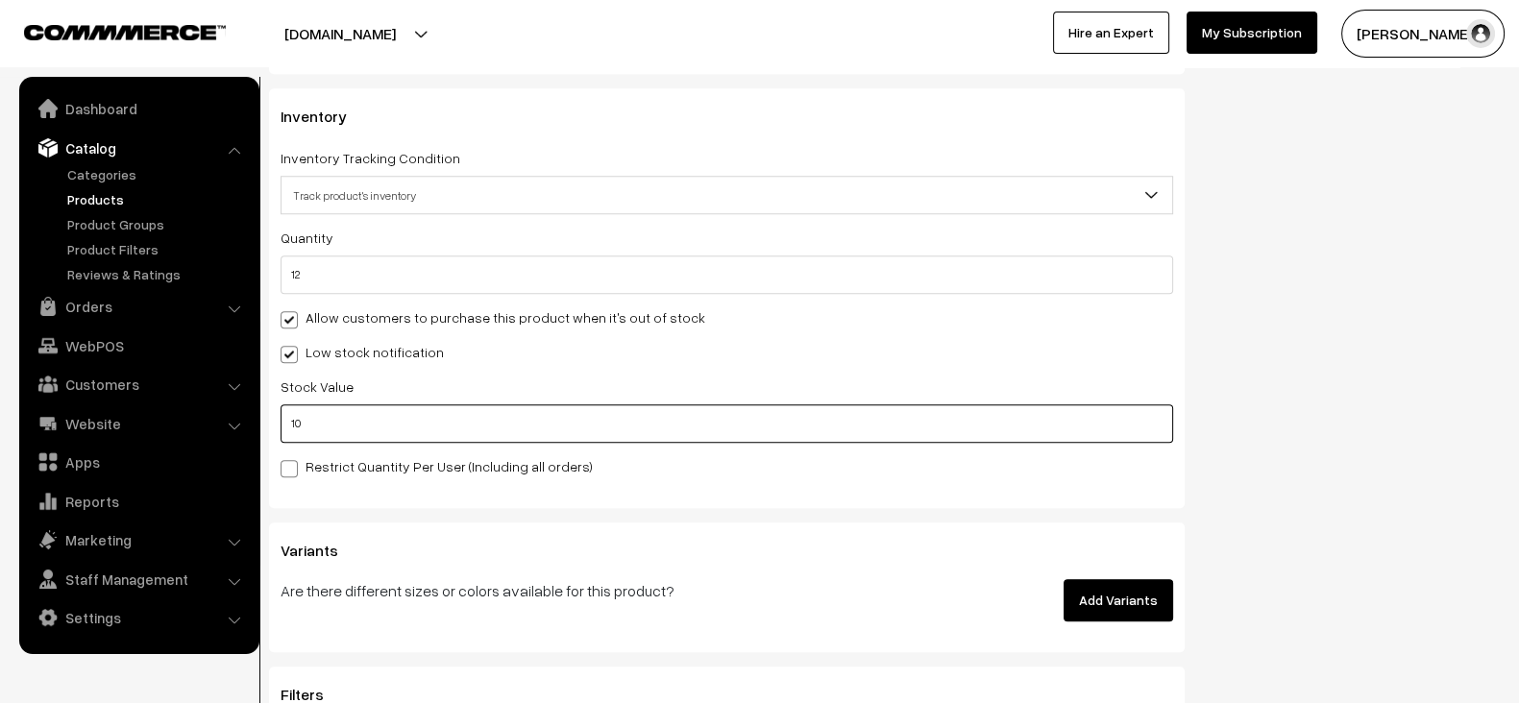
type input "10"
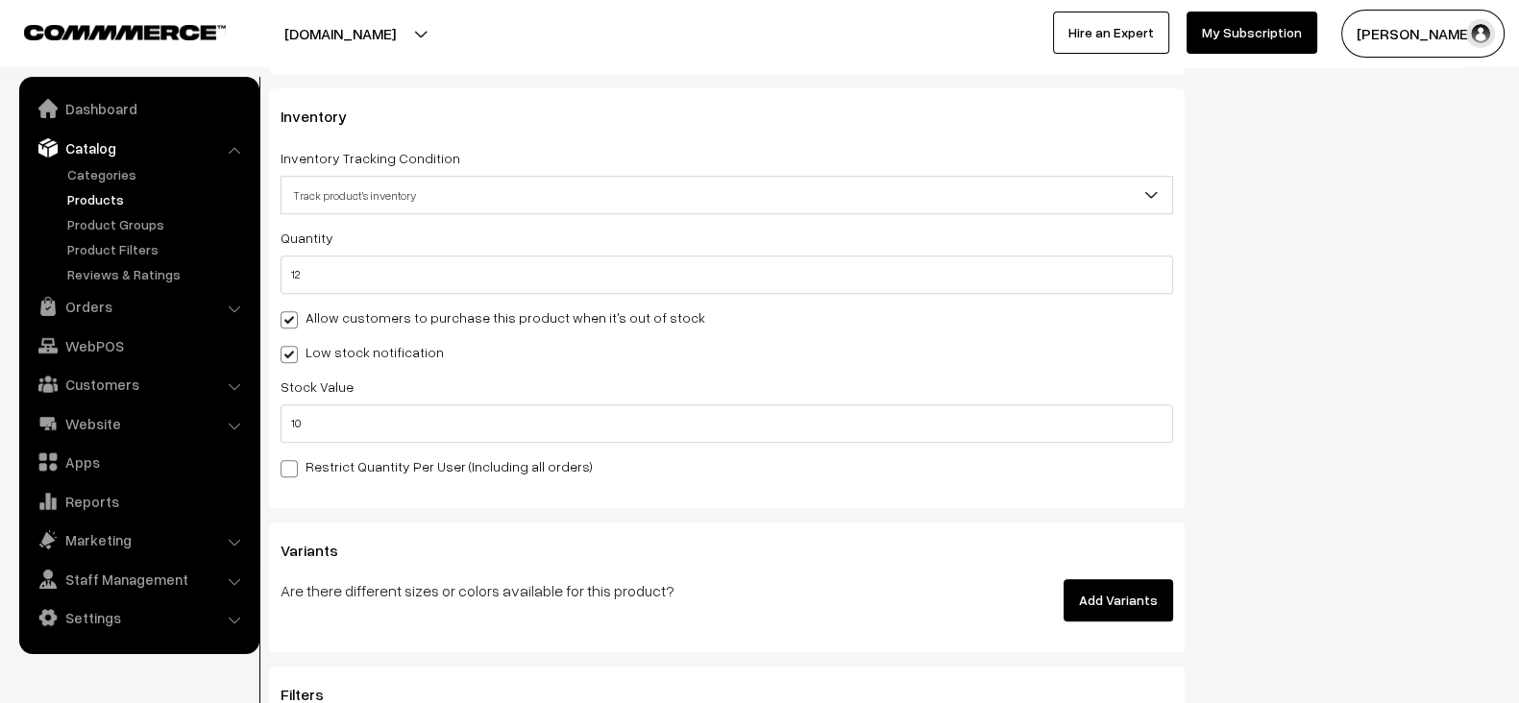
click at [373, 456] on label "Restrict Quantity Per User (Including all orders)" at bounding box center [437, 466] width 312 height 20
click at [293, 459] on input "Restrict Quantity Per User (Including all orders)" at bounding box center [287, 465] width 12 height 12
checkbox input "true"
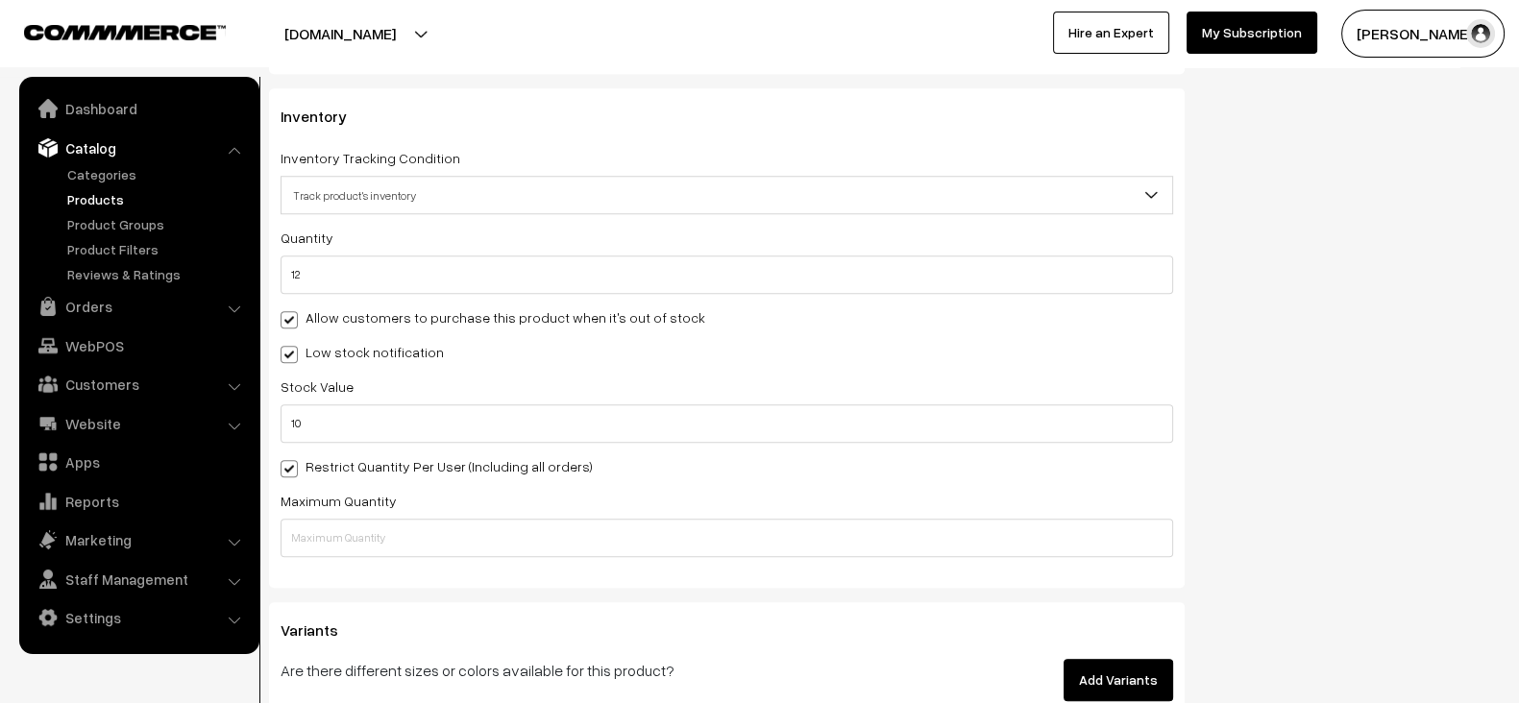
click at [636, 458] on div "Restrict Quantity Per User (Including all orders)" at bounding box center [727, 466] width 893 height 23
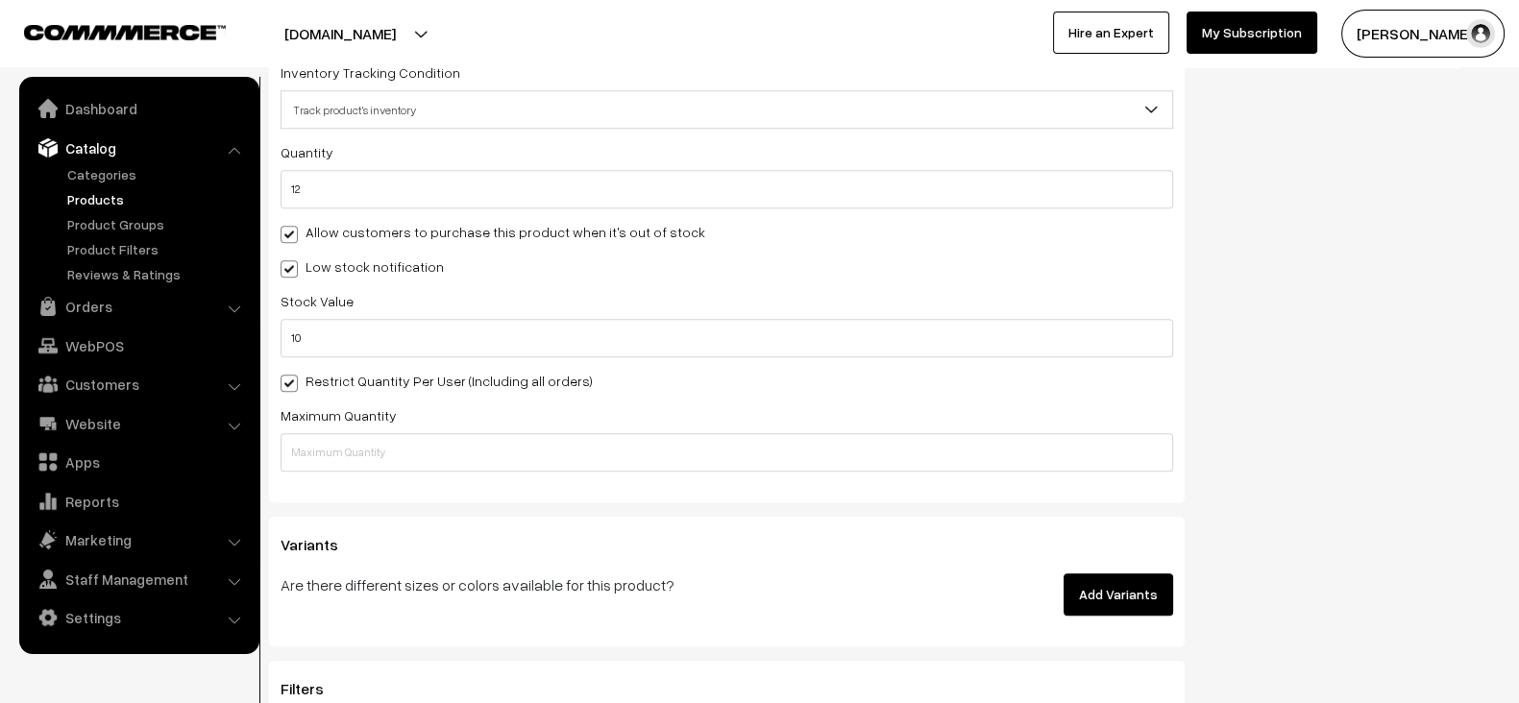
scroll to position [2072, 0]
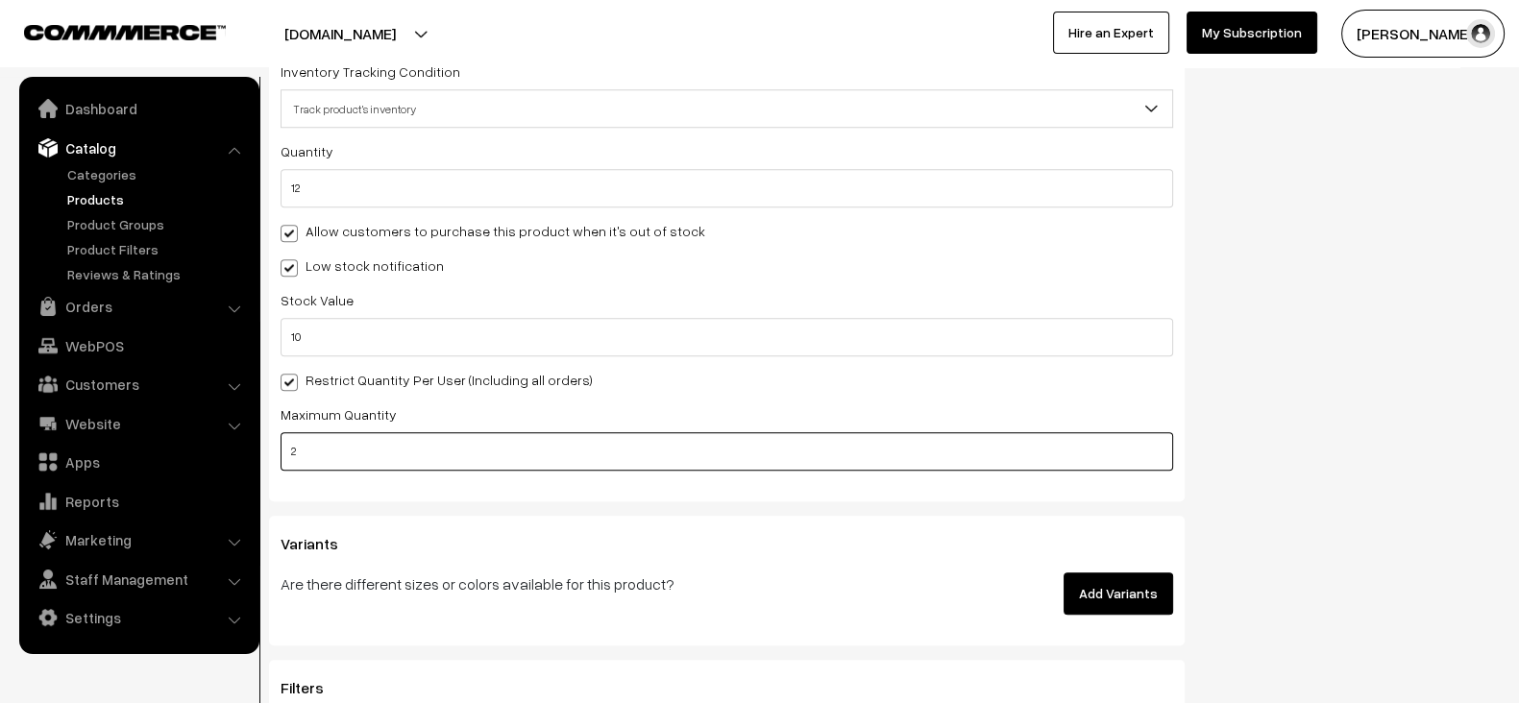
click at [496, 441] on input "2" at bounding box center [727, 451] width 893 height 38
type input "2"
click at [620, 516] on div "Variants Are there different sizes or colors available for this product? Add Va…" at bounding box center [727, 581] width 916 height 130
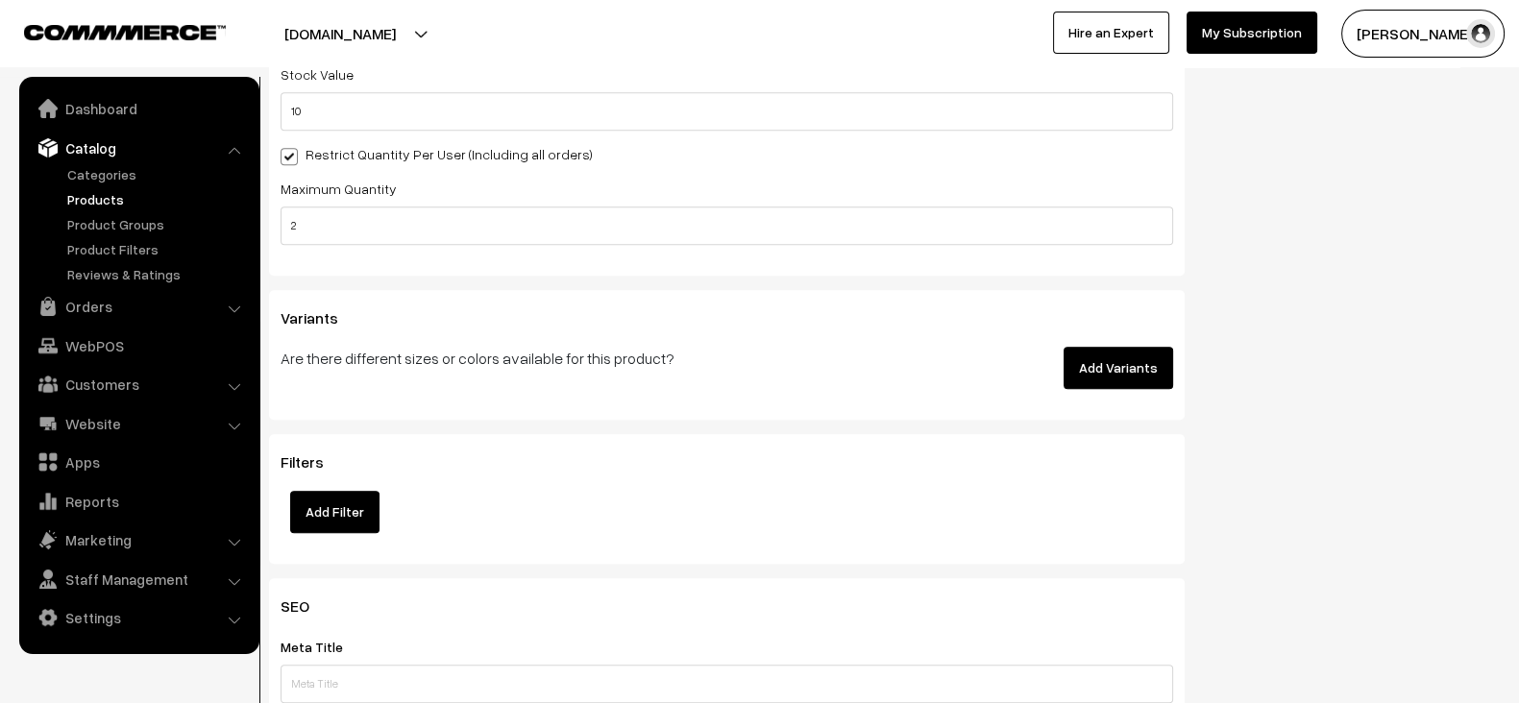
scroll to position [2310, 0]
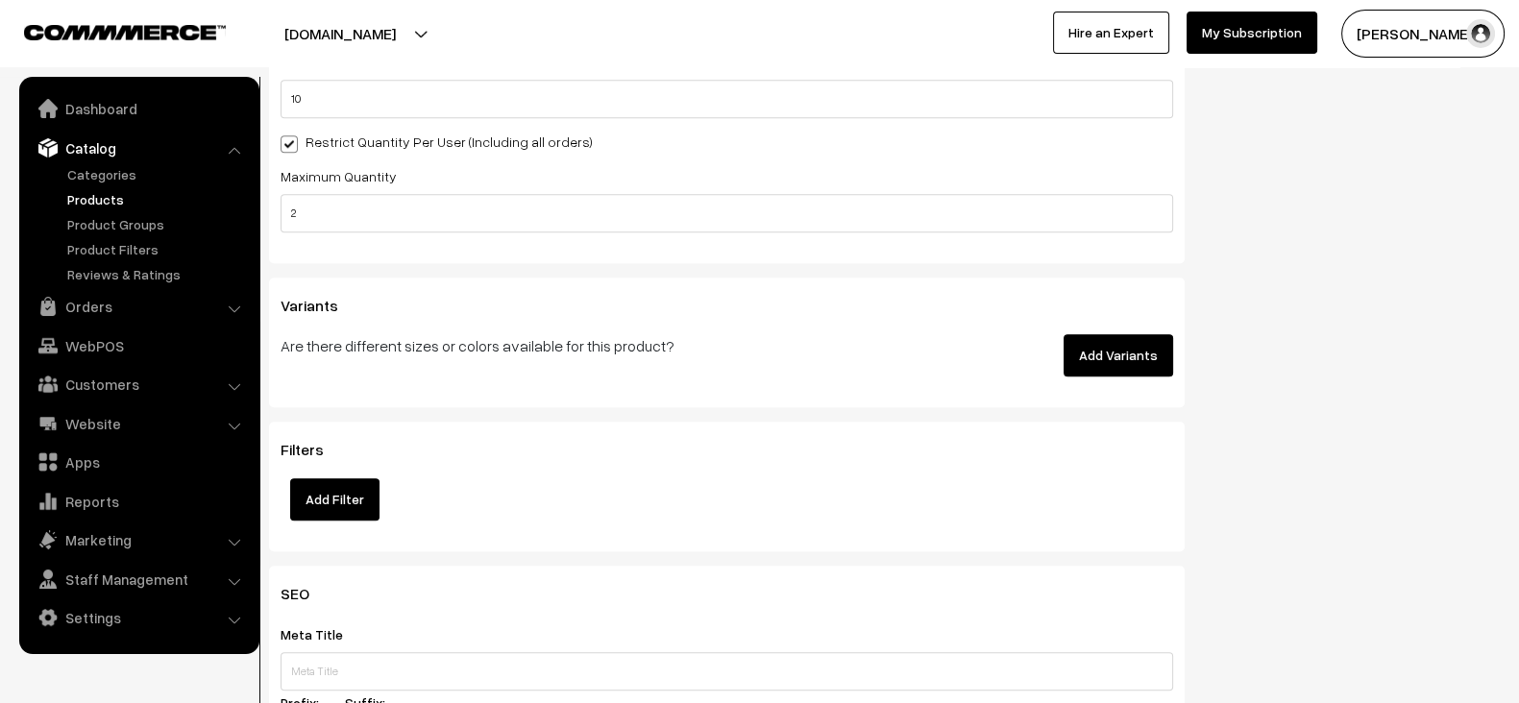
click at [1110, 340] on button "Add Variants" at bounding box center [1119, 355] width 110 height 42
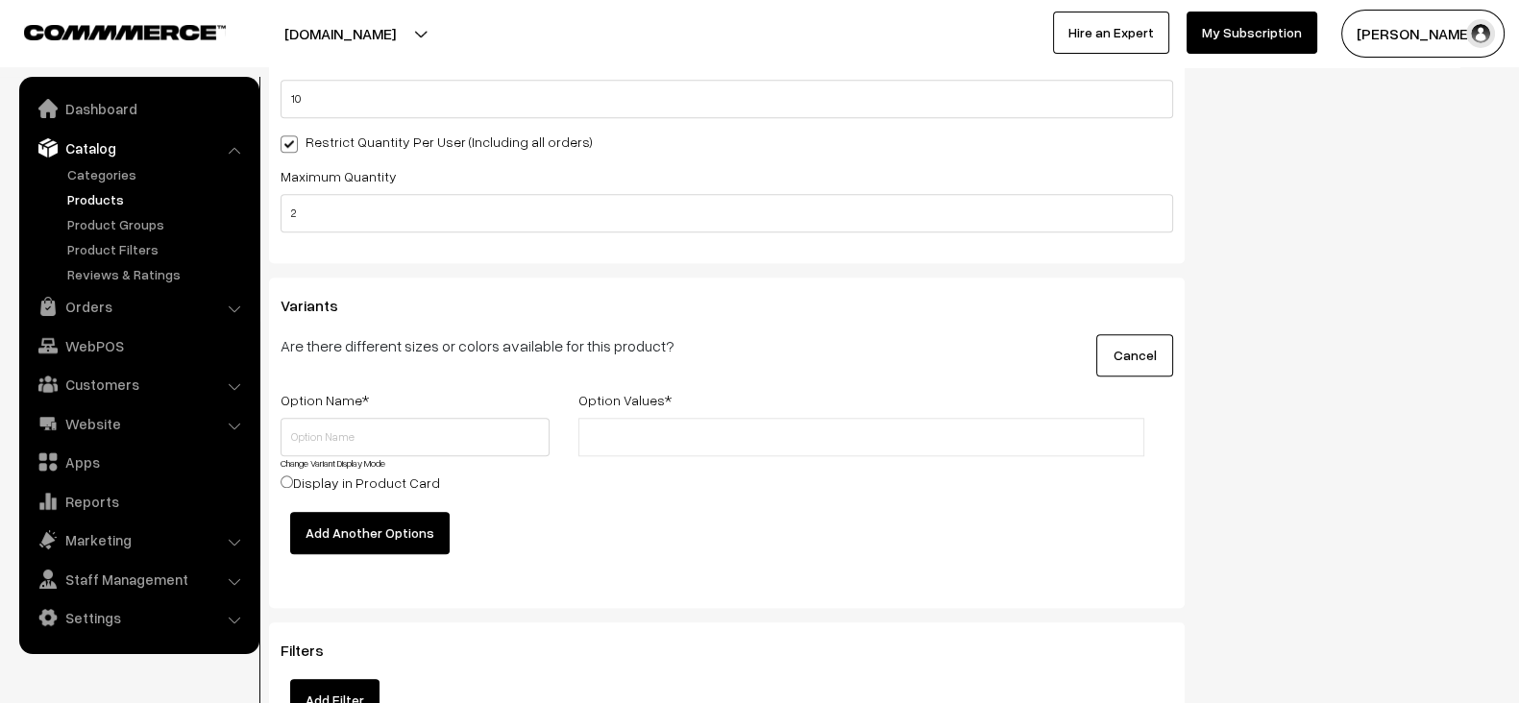
paste input "Fabric, Leather"
click at [687, 428] on input "Fabric, Leather" at bounding box center [668, 438] width 168 height 20
type input "Fabric"
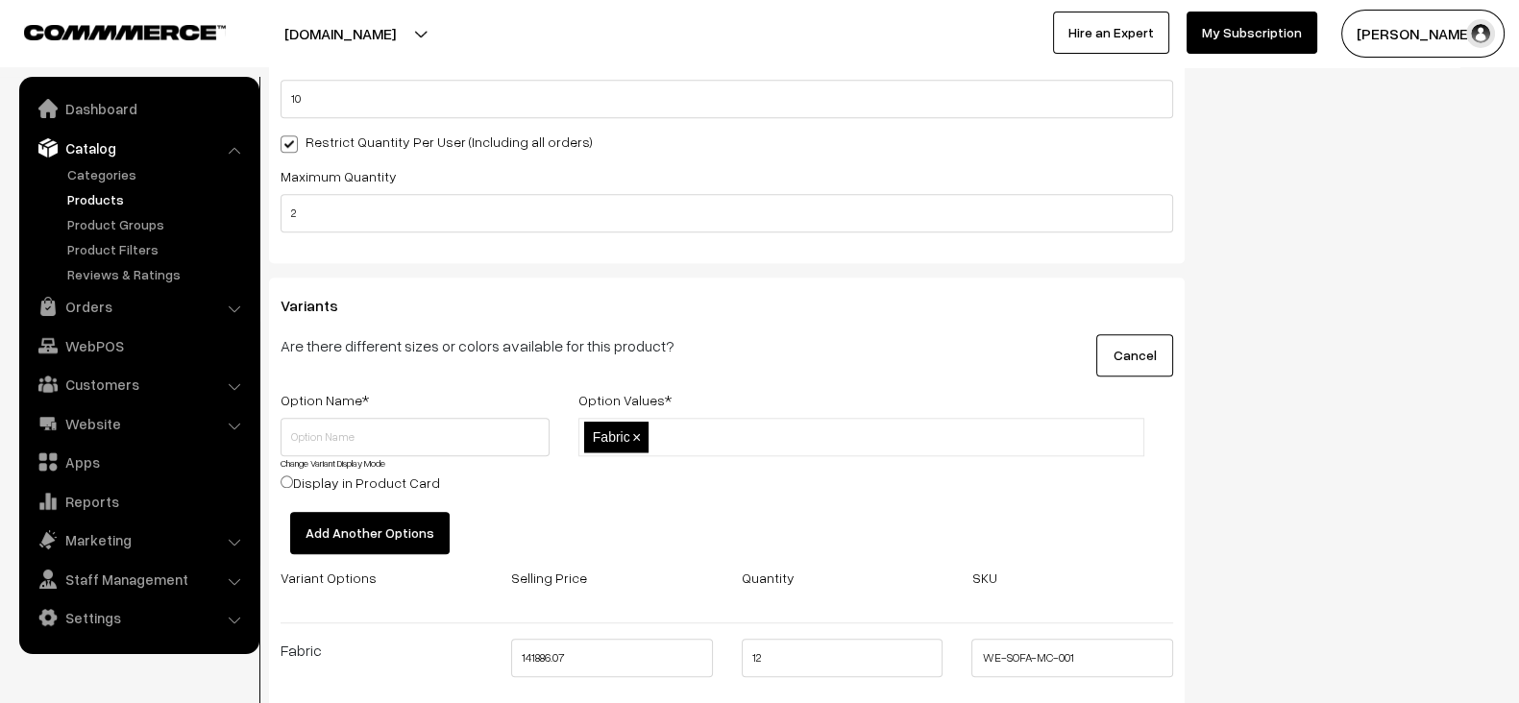
paste input "Fabric, Leather"
type input "Leather"
click at [428, 435] on input "text" at bounding box center [415, 437] width 269 height 38
type input "Material"
click at [620, 481] on div "Fabric,Leather Fabric × Leather ×" at bounding box center [861, 465] width 595 height 94
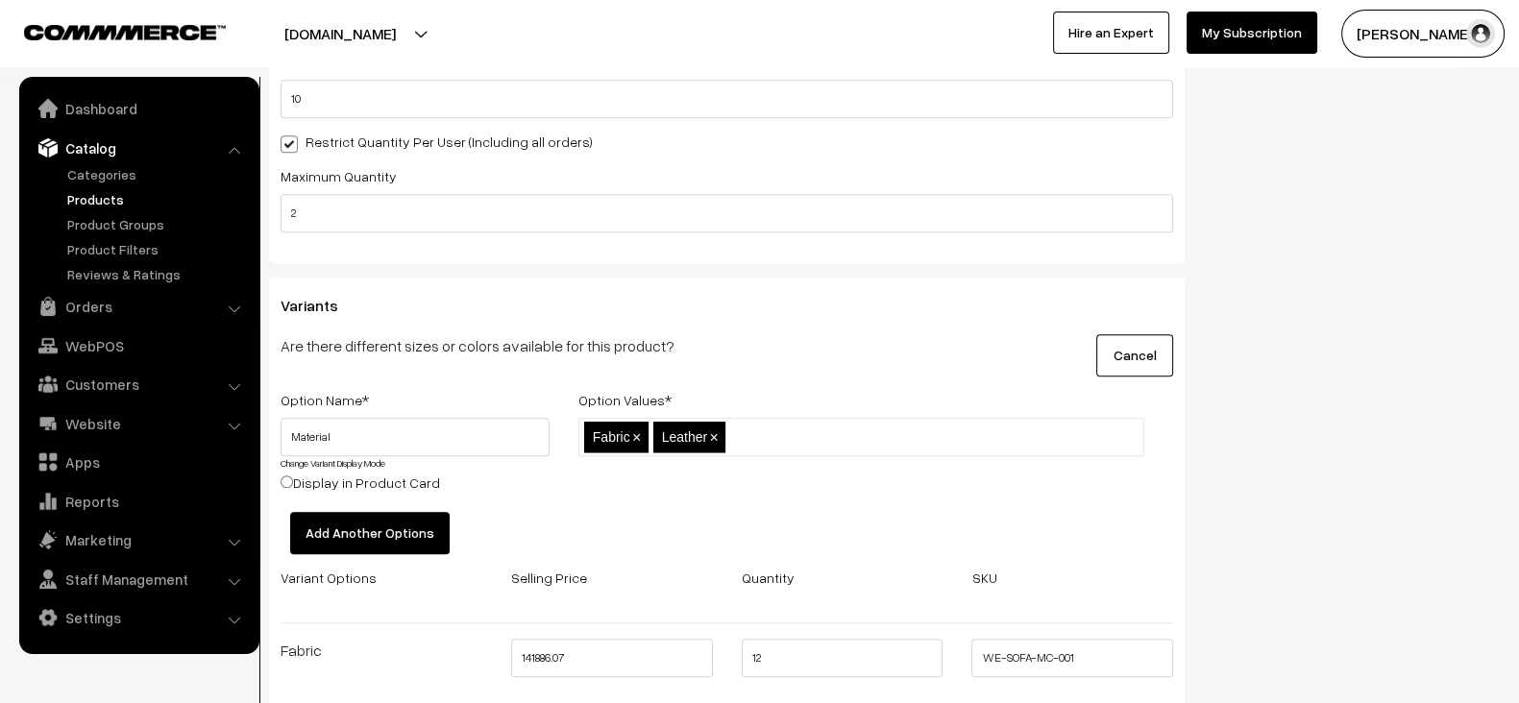
click at [346, 521] on button "Add Another Options" at bounding box center [370, 533] width 160 height 42
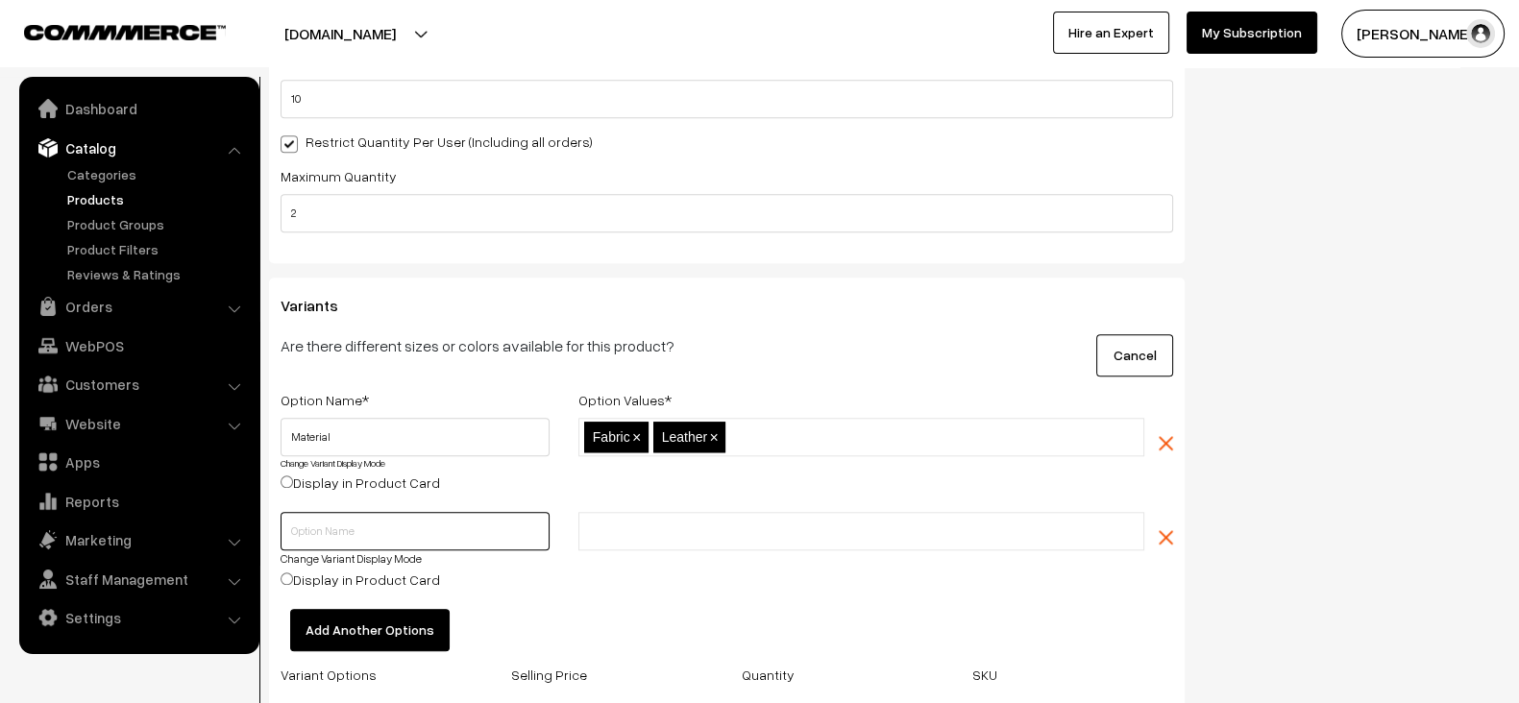
click at [389, 526] on input "text" at bounding box center [415, 531] width 269 height 38
type input "T"
type input "Furniture Type"
paste input "Modern, Mid-Century, Upholstered, Wooden Legs"
click at [620, 526] on input "Modern, Mid-Century, Upholstered, Wooden Legs" at bounding box center [668, 532] width 168 height 20
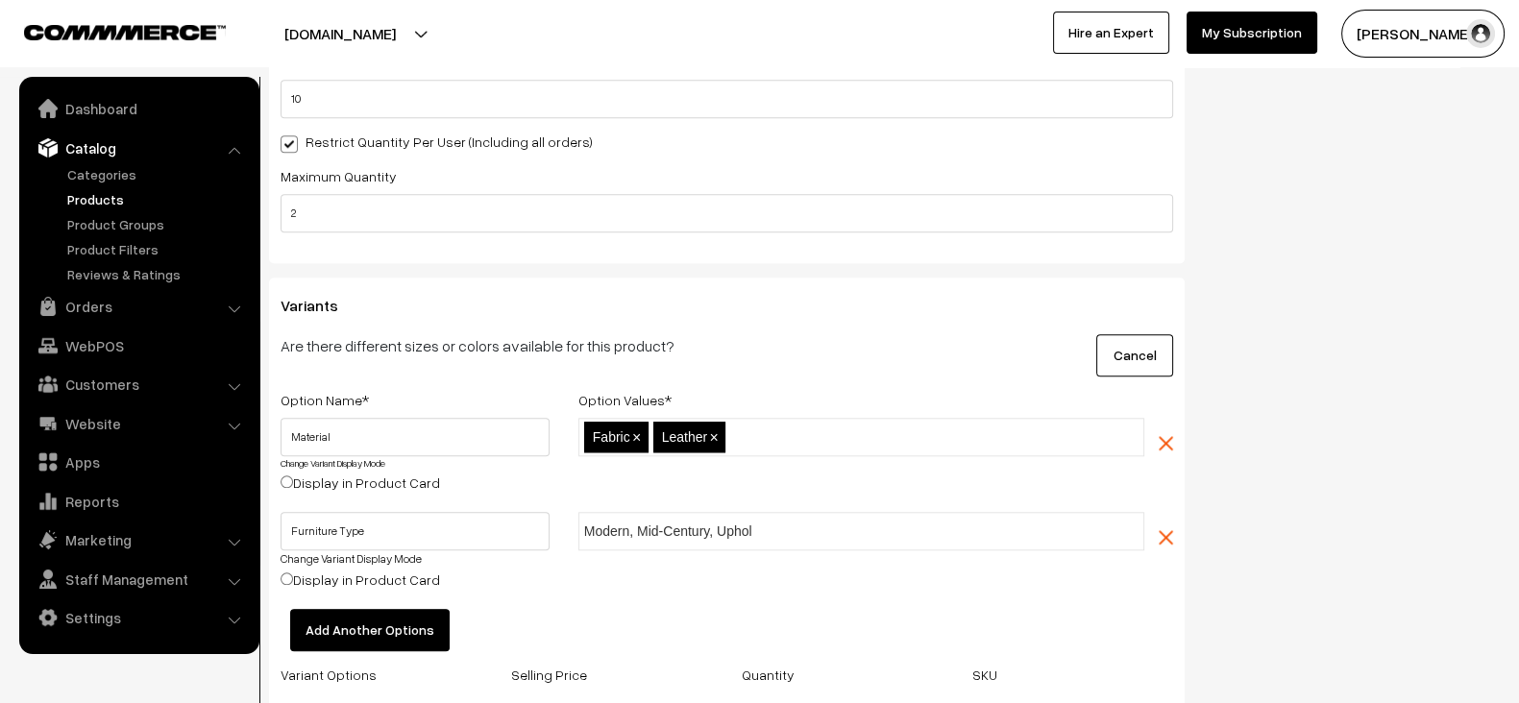
scroll to position [0, 131]
type input "Modern"
paste input "Modern, Mid-Century, Upholstered, Wooden Legs"
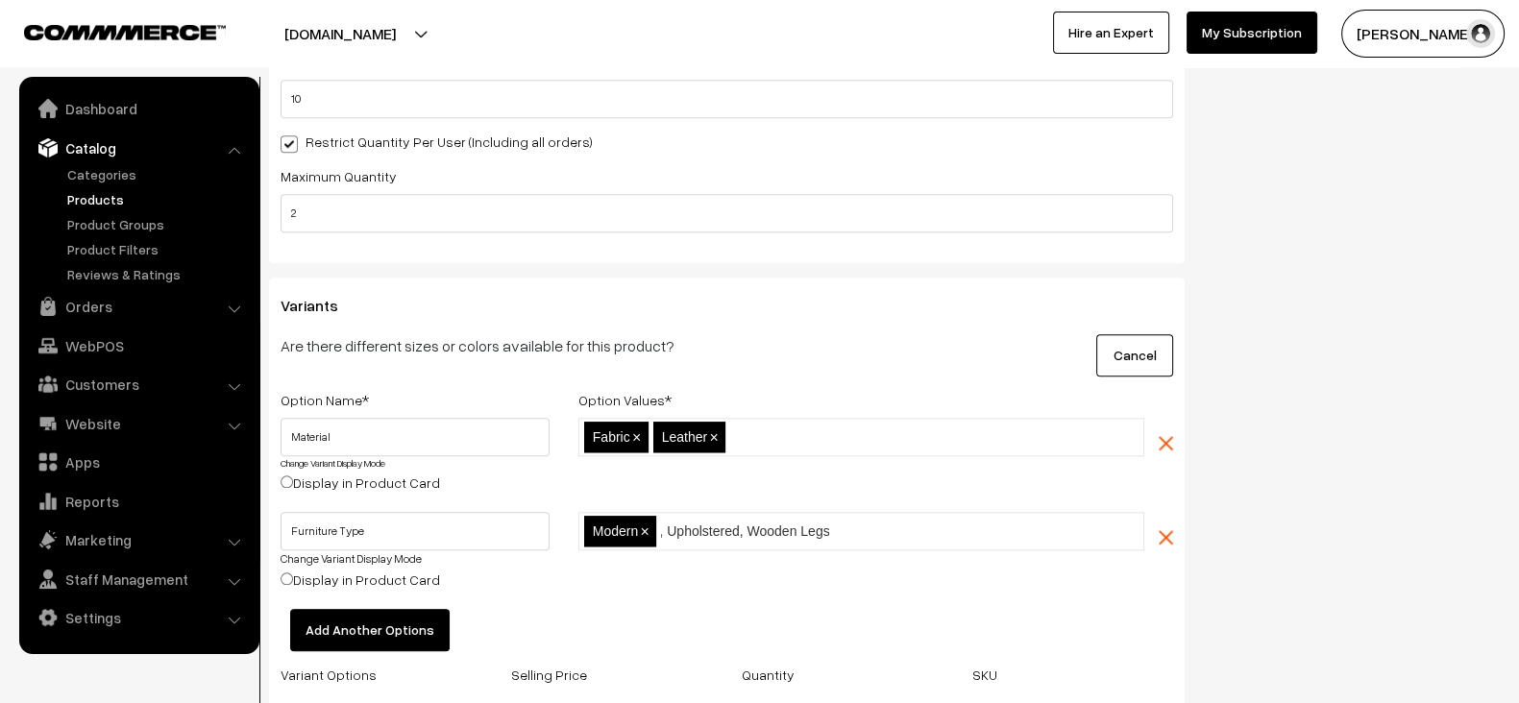
type input "Mid-Century"
paste input "Modern, Mid-Century, Upholstered, Wooden Legs"
type input "Upholstered"
paste input "Modern, Mid-Century, Upholstered, Wooden Legs"
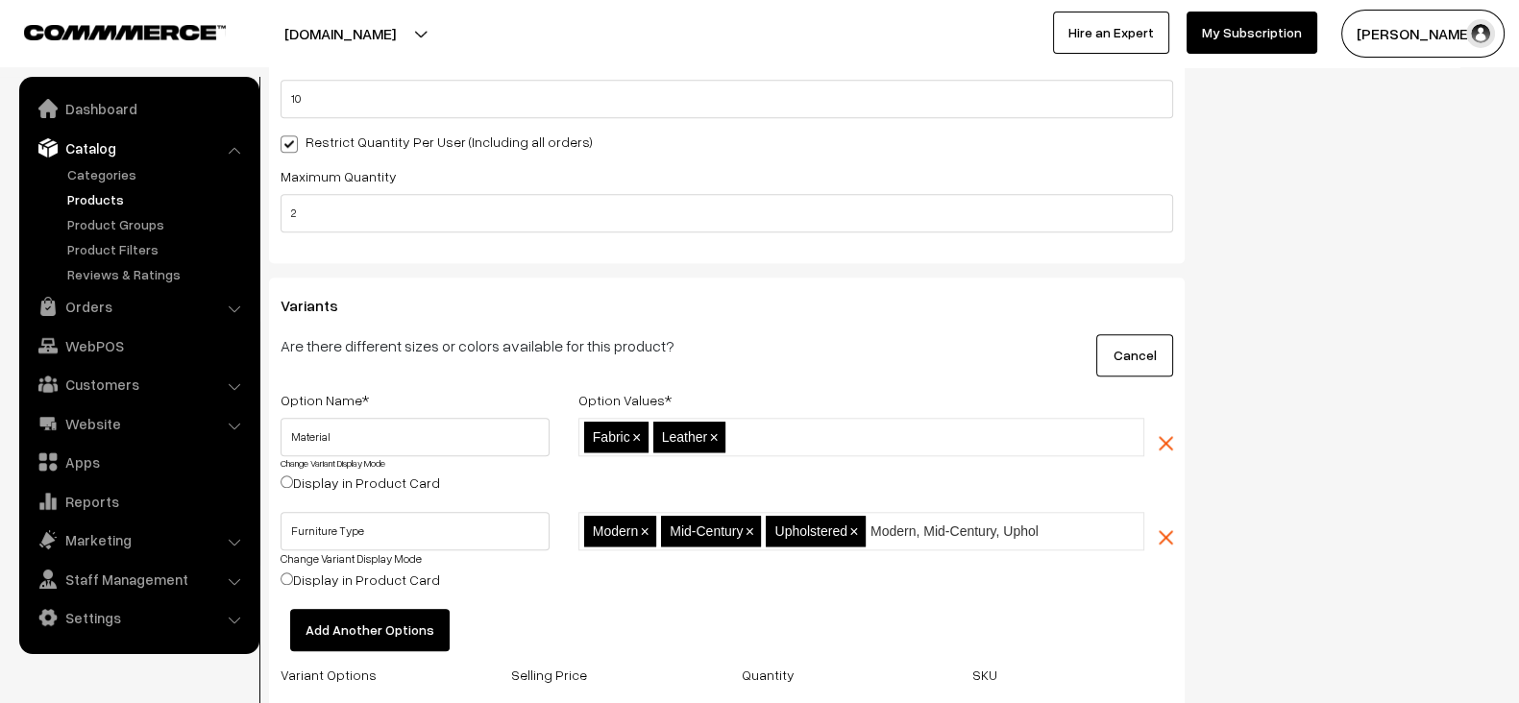
type input "Wooden Legs"
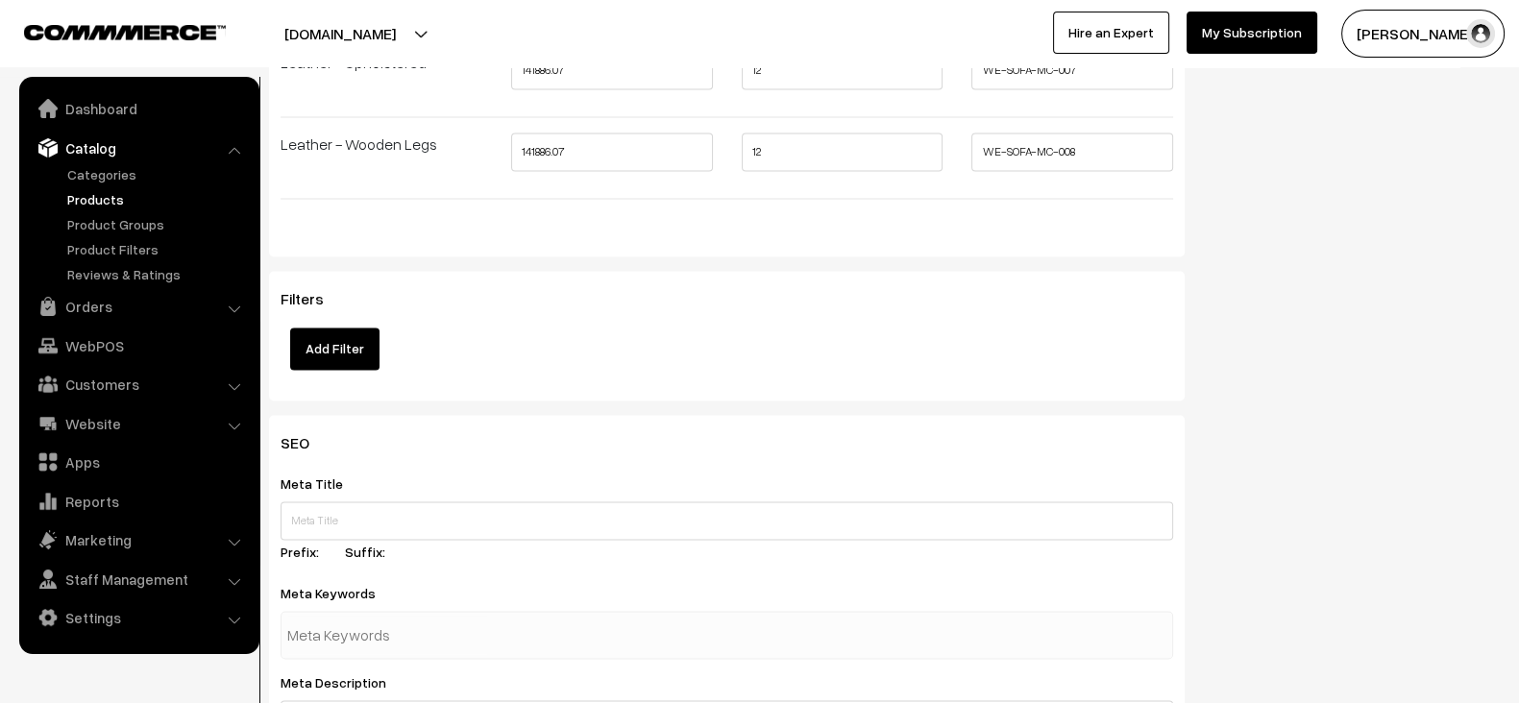
scroll to position [3483, 0]
click at [335, 350] on button "Add Filter" at bounding box center [334, 352] width 89 height 42
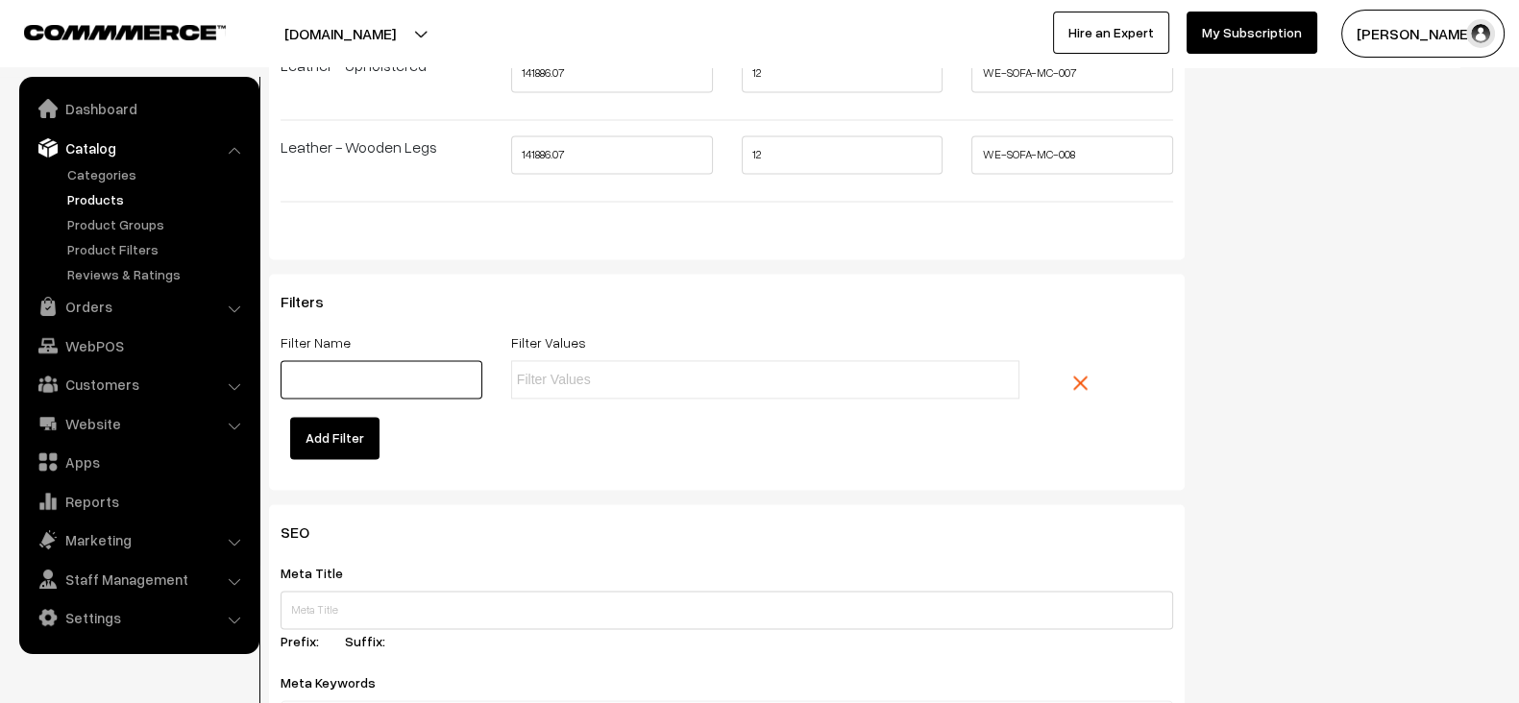
click at [398, 360] on input "text" at bounding box center [382, 379] width 202 height 38
click at [598, 370] on input "text" at bounding box center [601, 380] width 168 height 20
paste input "Mid-Century sofa, modern sofa, comfortable sofa"
type input "Mid-Century sofa"
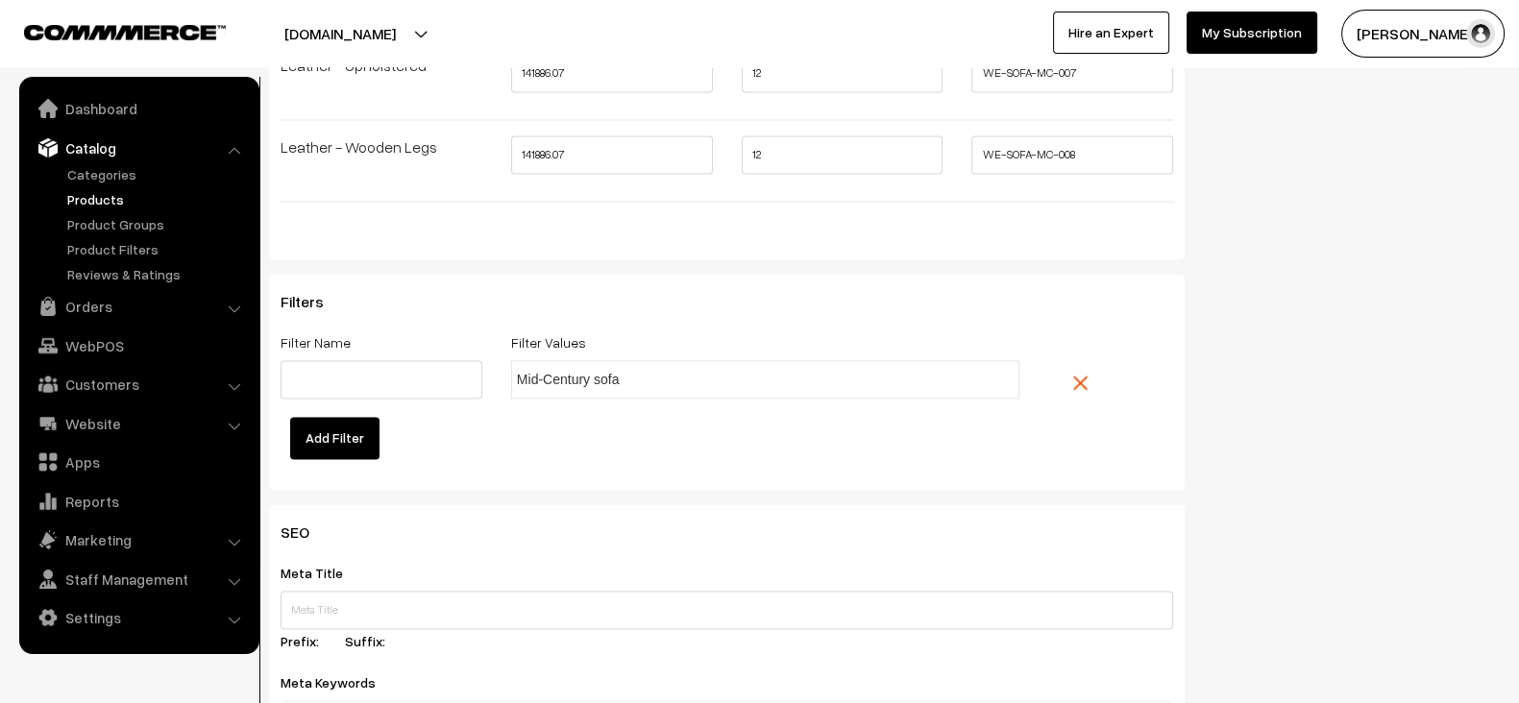
scroll to position [0, 0]
paste input "Mid-Century sofa, modern sofa, comfortable sofa"
type input "modern sofa"
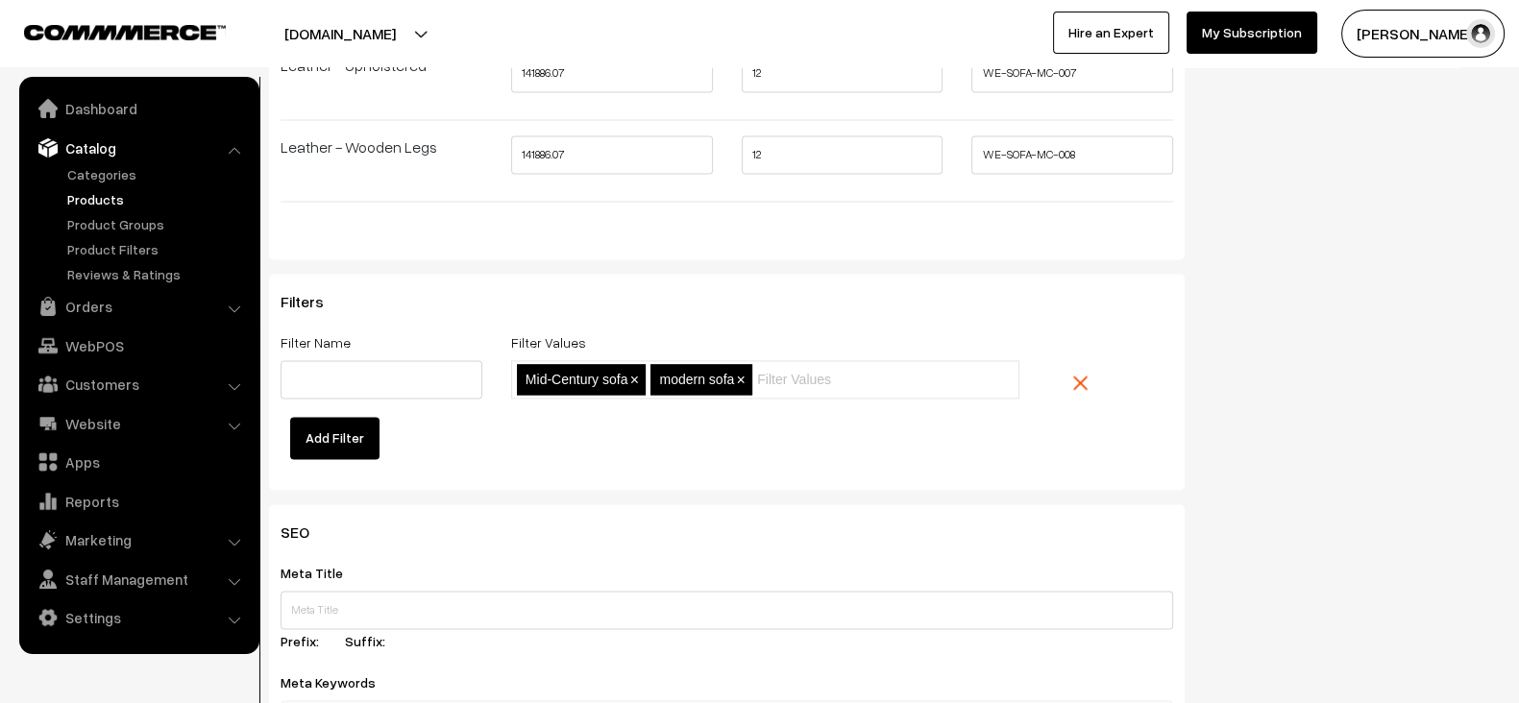
paste input "Mid-Century sofa, modern sofa, comfortable sofa"
type input "comfortable sofa"
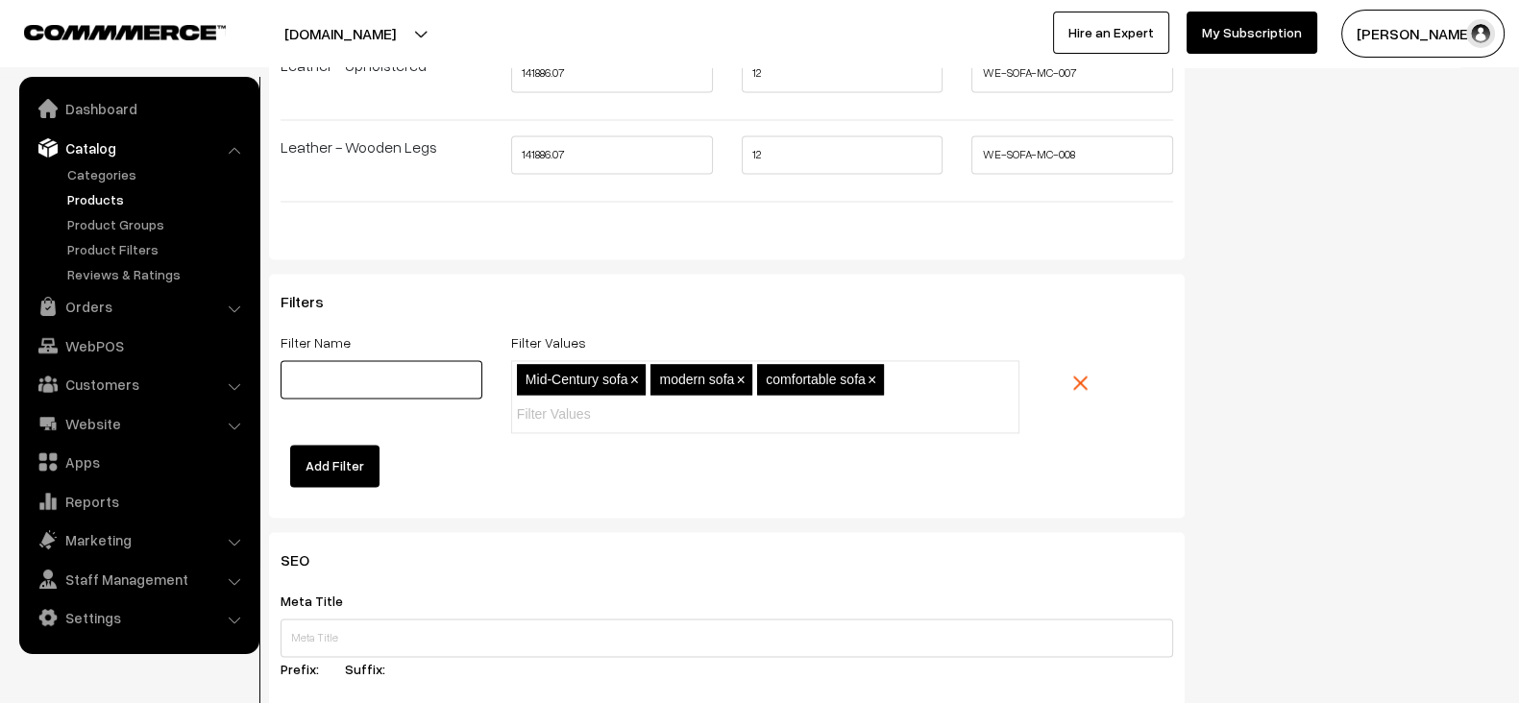
click at [386, 365] on input "text" at bounding box center [382, 379] width 202 height 38
type input "R"
paste input ""Style""
type input "Style"
click at [742, 466] on div "Filters Filter Name Style Filter Values Mid-Century sofa,modern sofa,comfortabl…" at bounding box center [727, 390] width 893 height 195
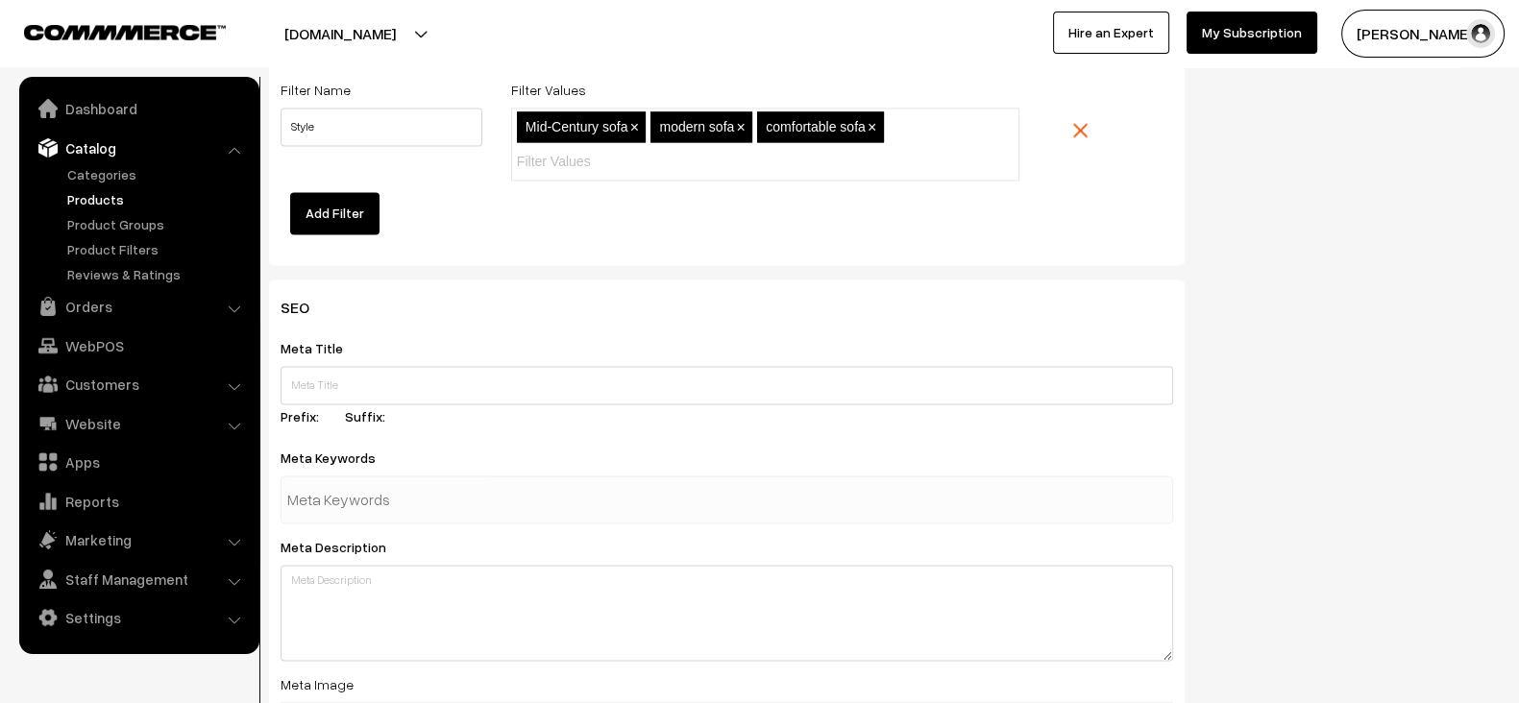
scroll to position [3737, 0]
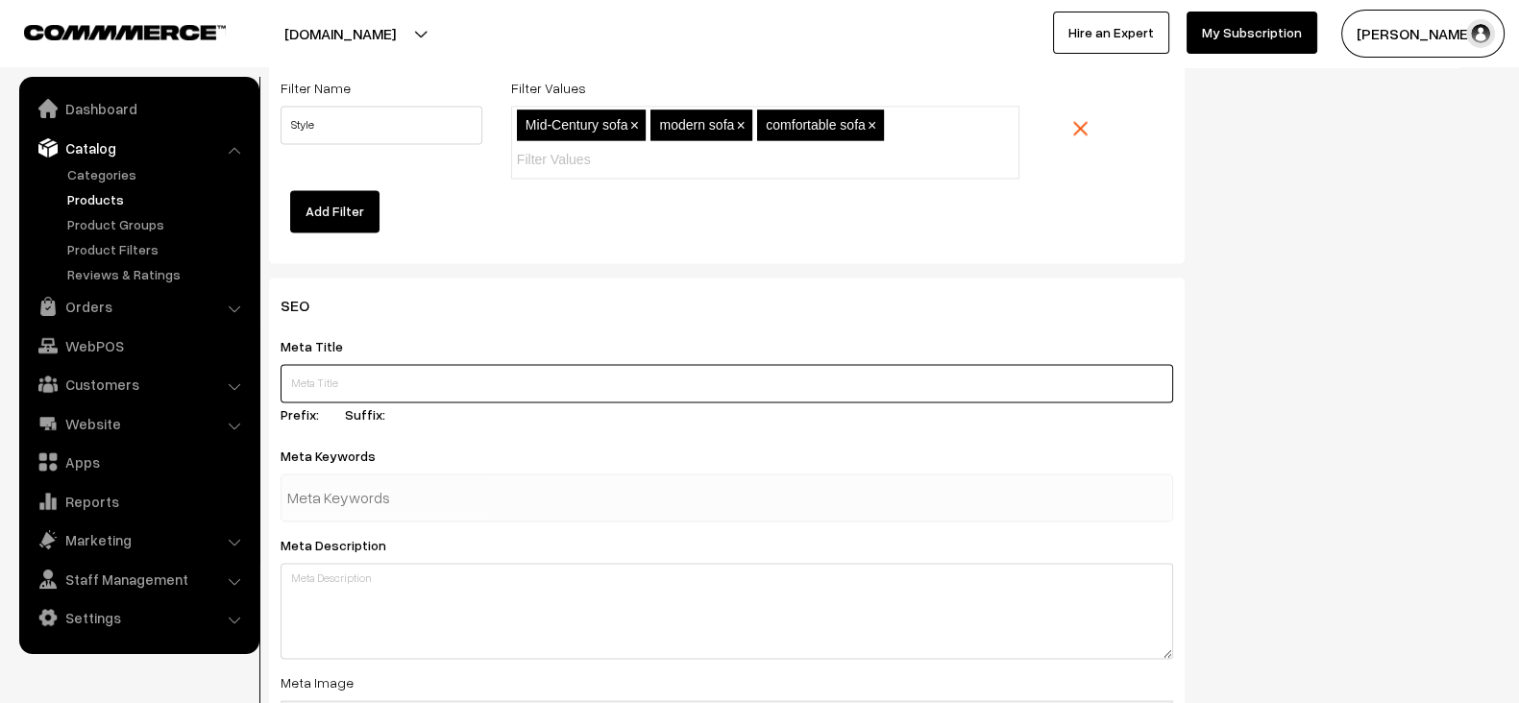
paste input "Buy the Best iPhone 15 Pro Max"
click at [455, 364] on input "Buy the Best iPhone 15 Pro Max" at bounding box center [727, 383] width 893 height 38
type input "Buy the Best iPhone 15 Pro Max"
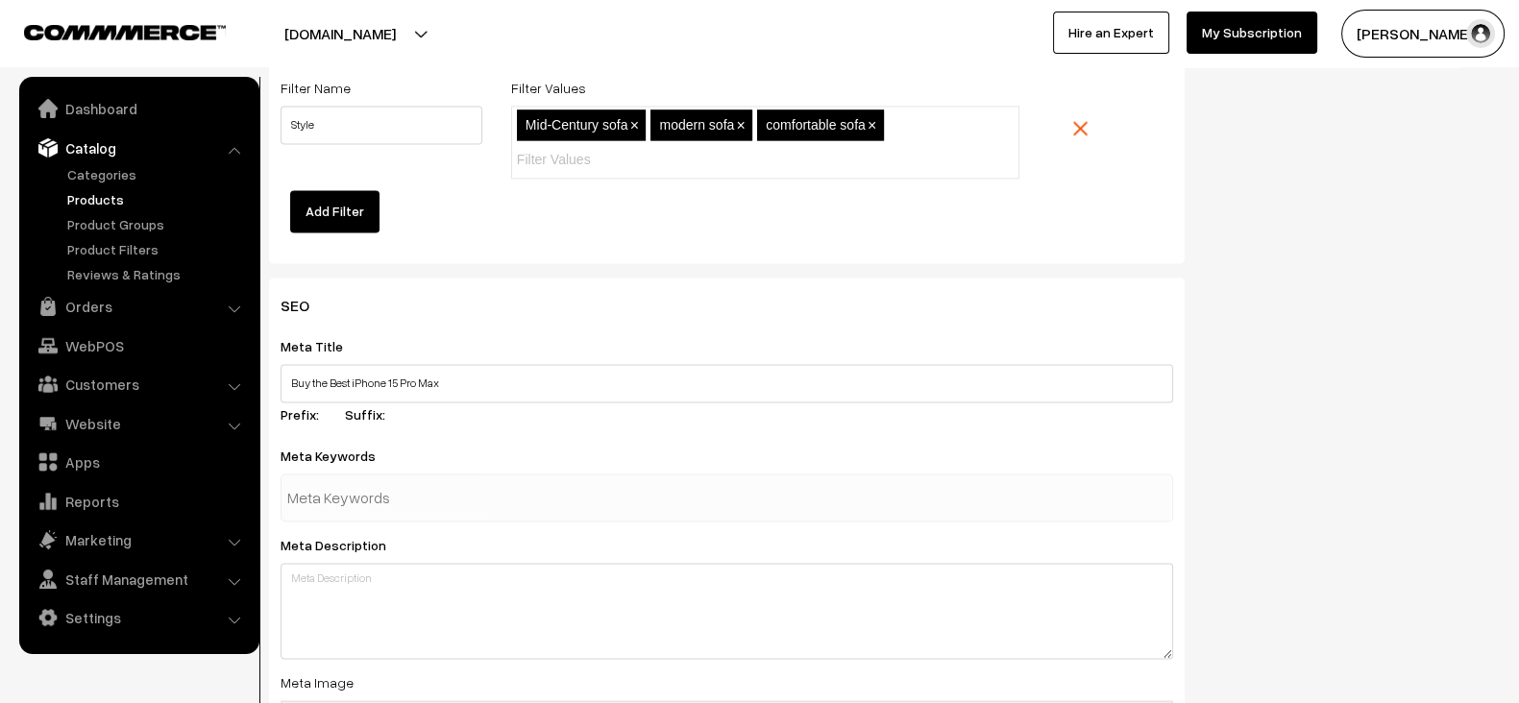
click at [519, 487] on div at bounding box center [727, 498] width 893 height 48
paste input "Mid-century sofa, modern furniture, stylish sofa, West Elm"
type input "Mid-century sofa, modern furniture, stylish sofa, West Elm"
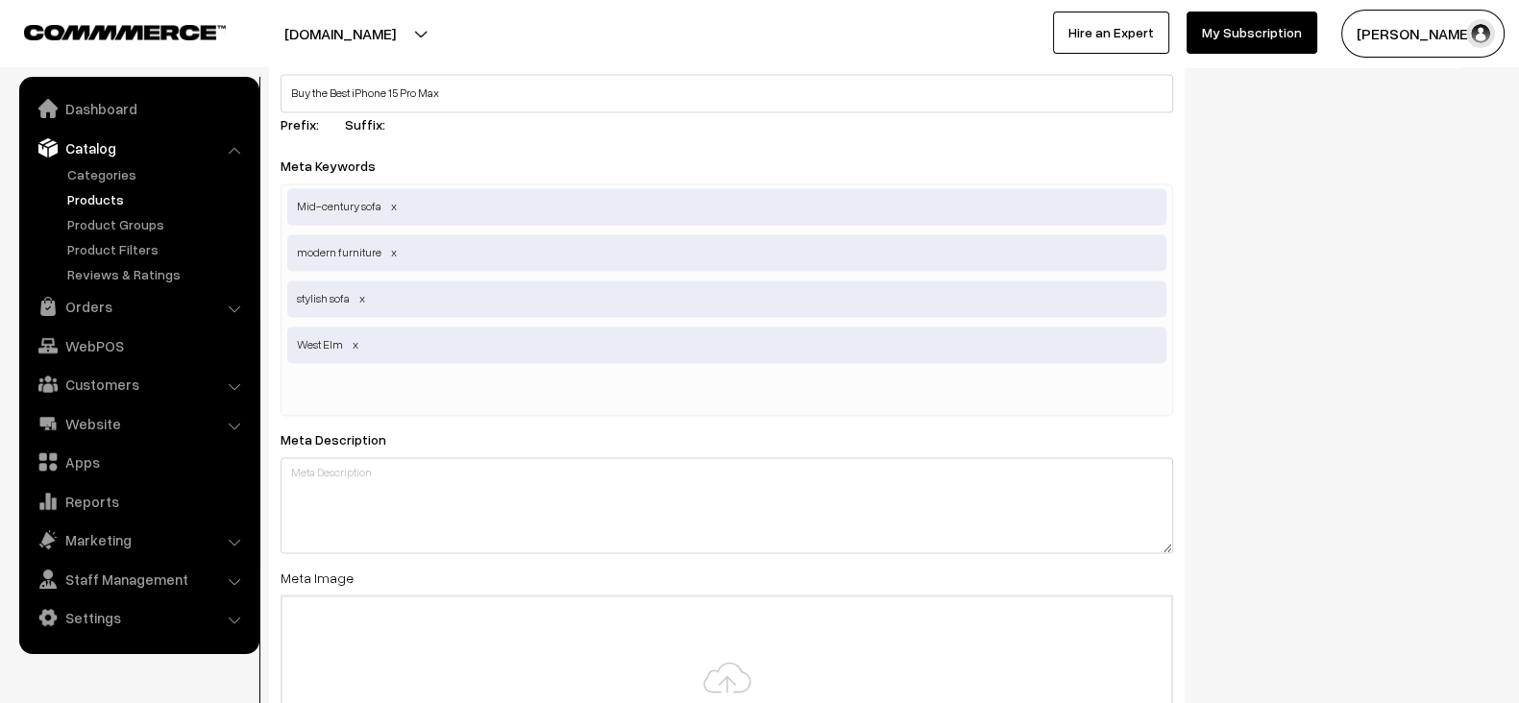
scroll to position [4030, 0]
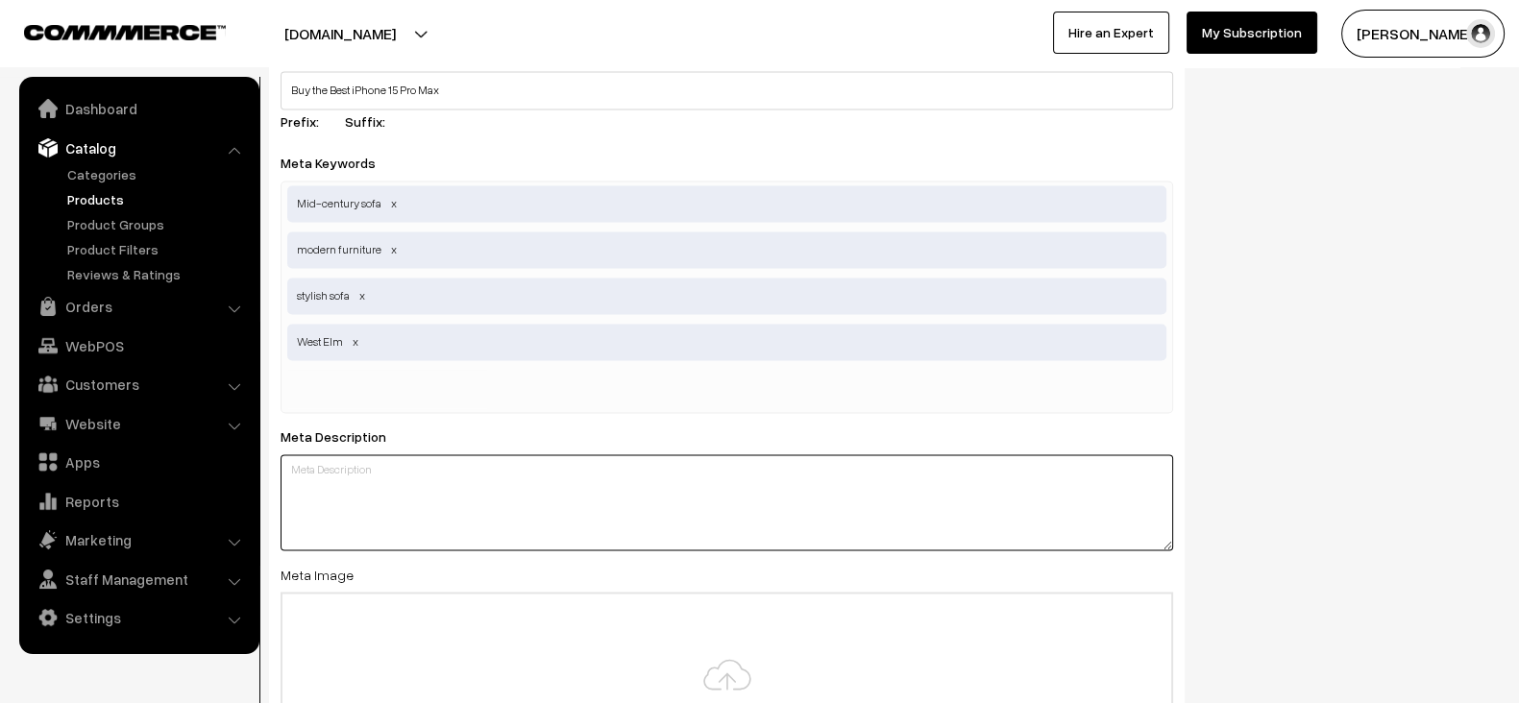
click at [494, 475] on textarea at bounding box center [727, 503] width 893 height 96
paste textarea "Shop the West Elm Mid-Century Sofa. Perfect for adding comfort and style to you…"
type textarea "Shop the West Elm Mid-Century Sofa. Perfect for adding comfort and style to you…"
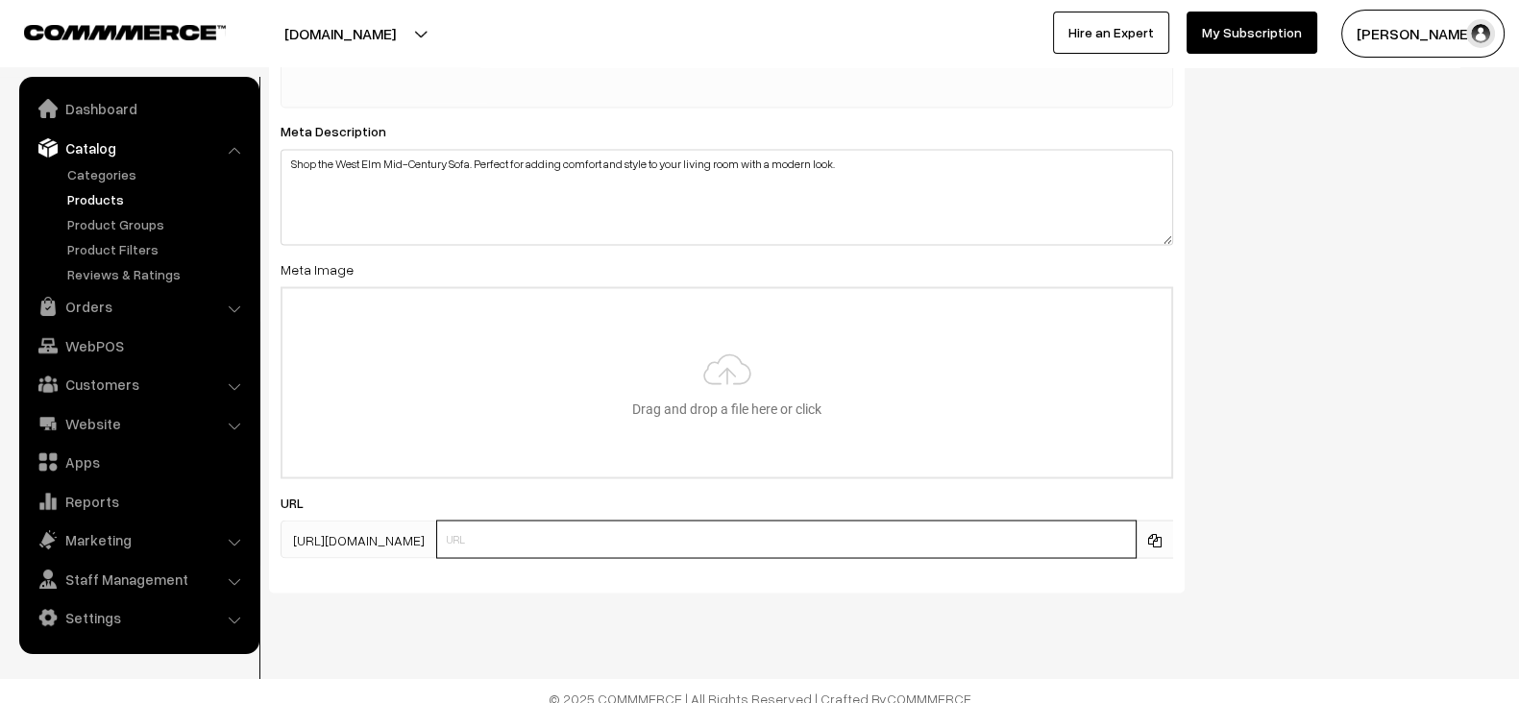
paste input "/products/west-elm-mid-century-sofa"
click at [735, 523] on input "/products/west-elm-mid-century-sofa" at bounding box center [786, 539] width 701 height 38
type input "products/west-elm-mid-century-sofa"
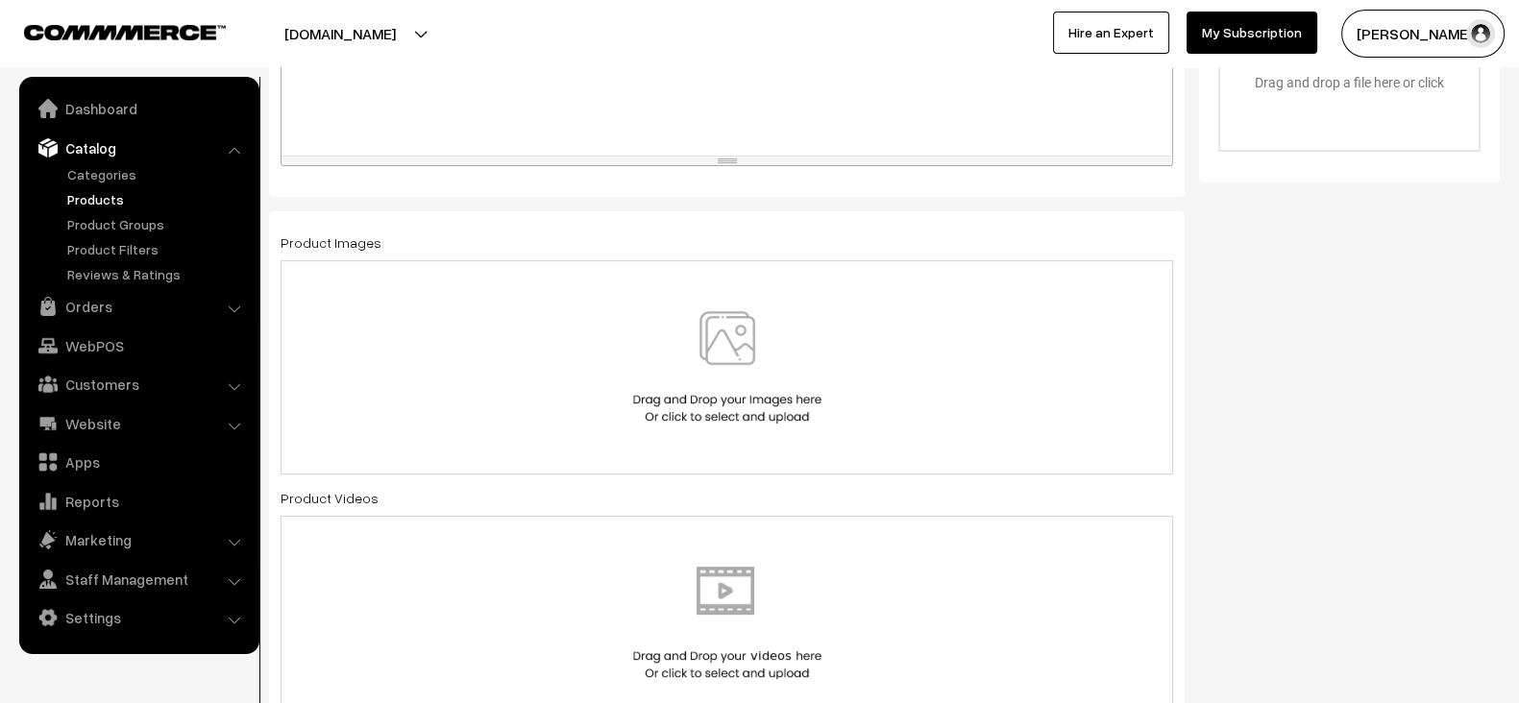
scroll to position [729, 0]
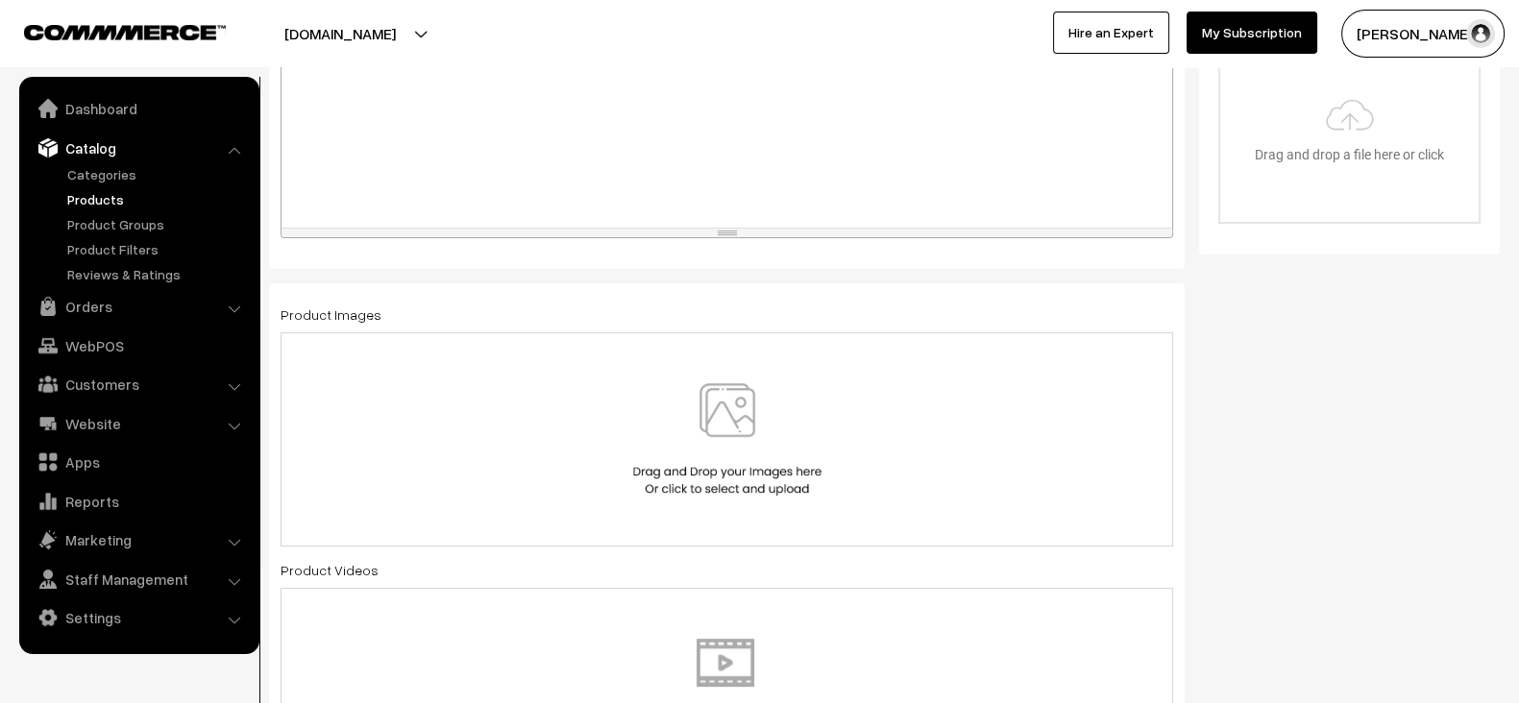
click at [647, 391] on img at bounding box center [727, 439] width 198 height 112
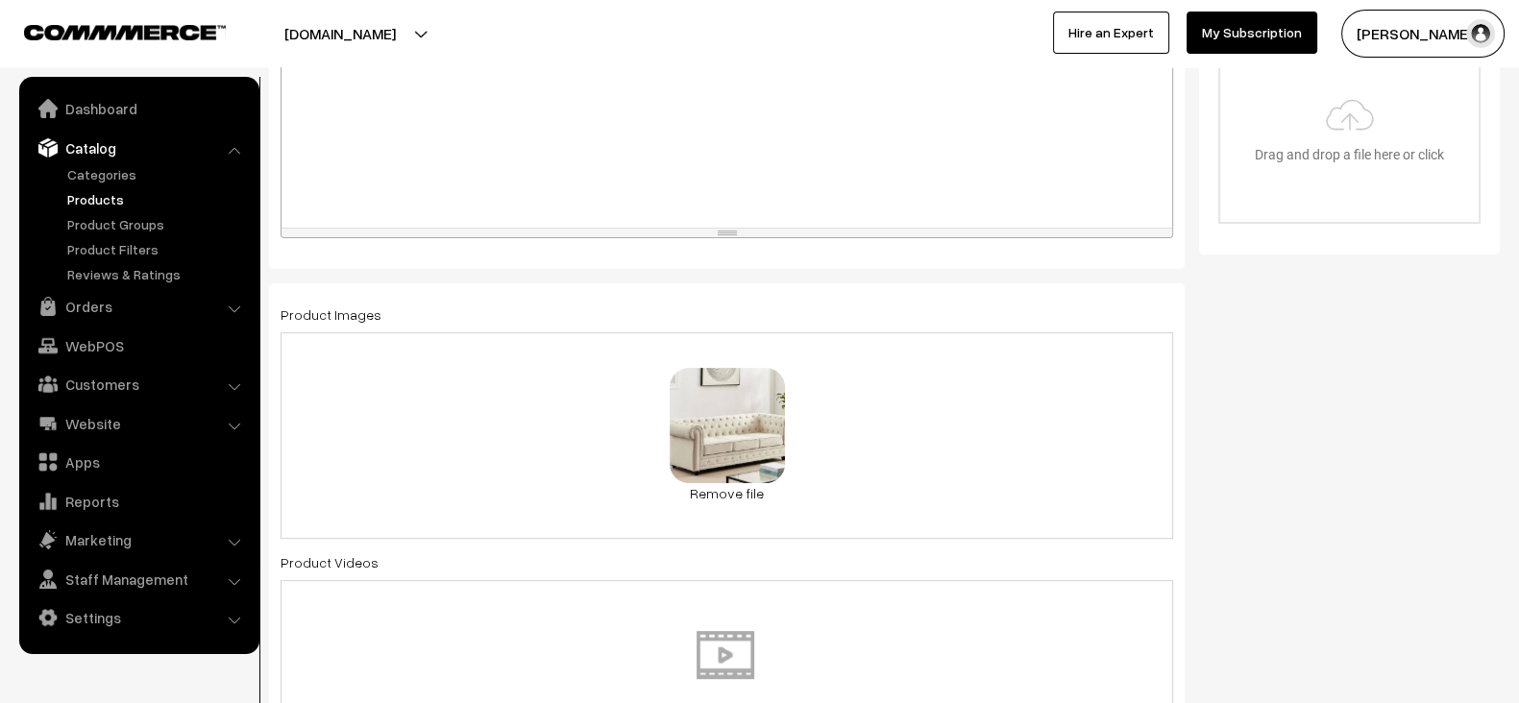
click at [937, 449] on div "8.2 KB images (34).jpg Check Error Remove file" at bounding box center [727, 436] width 893 height 207
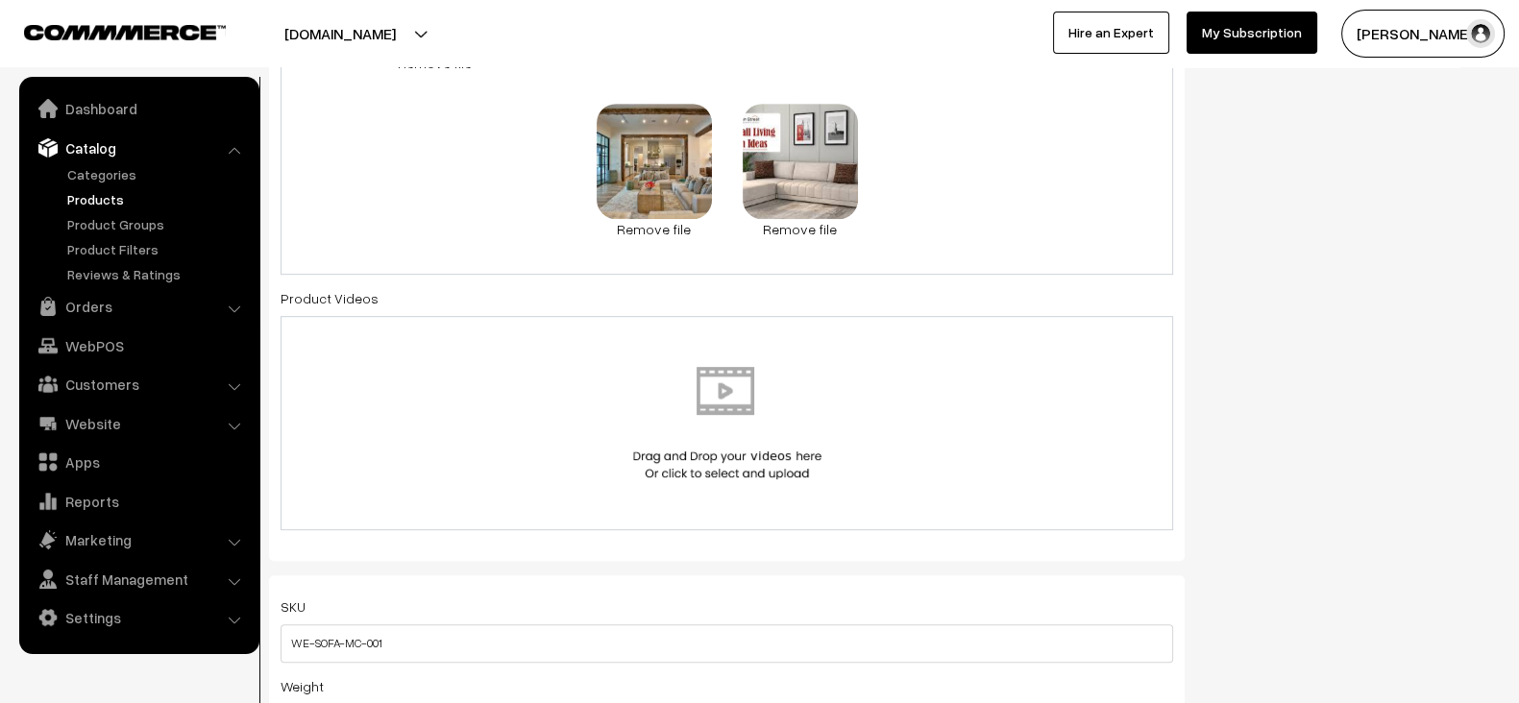
scroll to position [1162, 0]
click at [712, 484] on div at bounding box center [727, 421] width 893 height 214
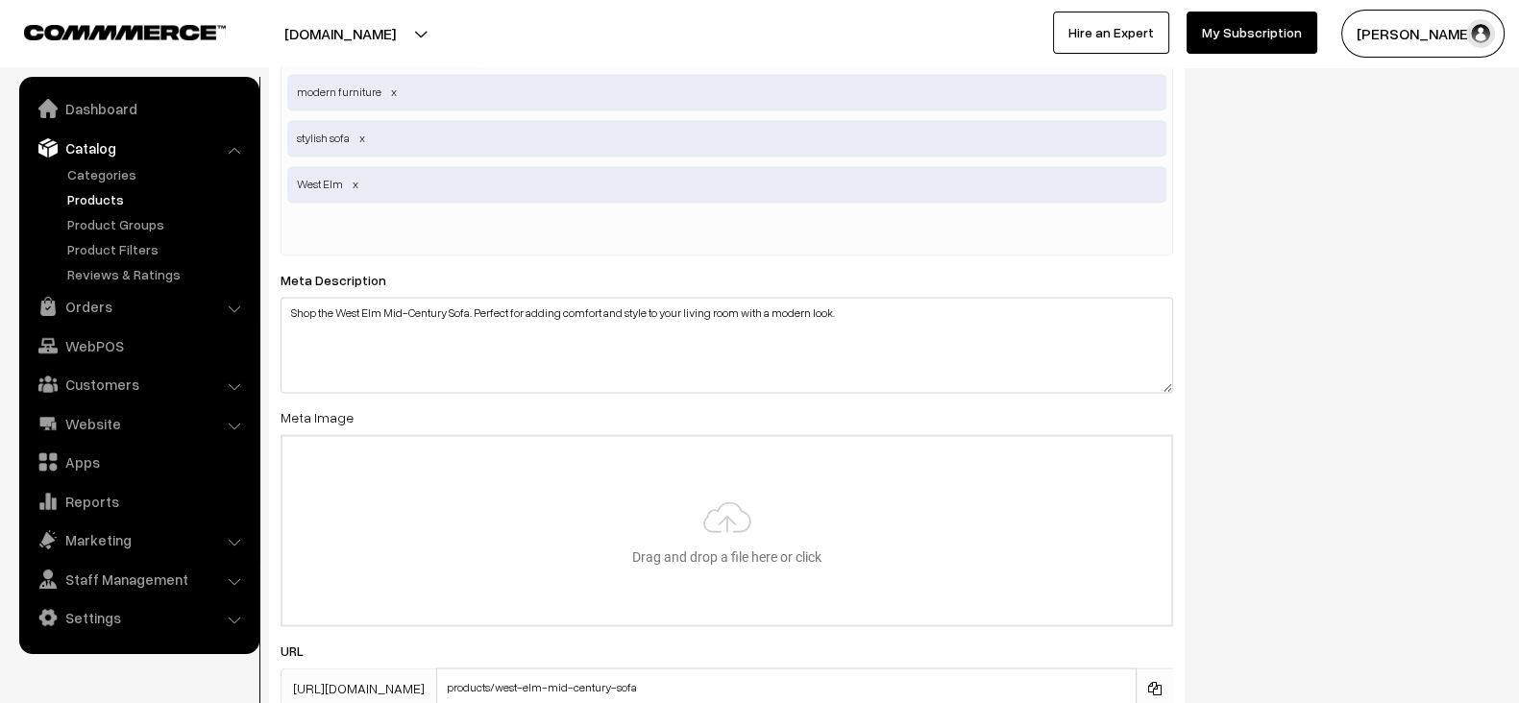
scroll to position [4487, 0]
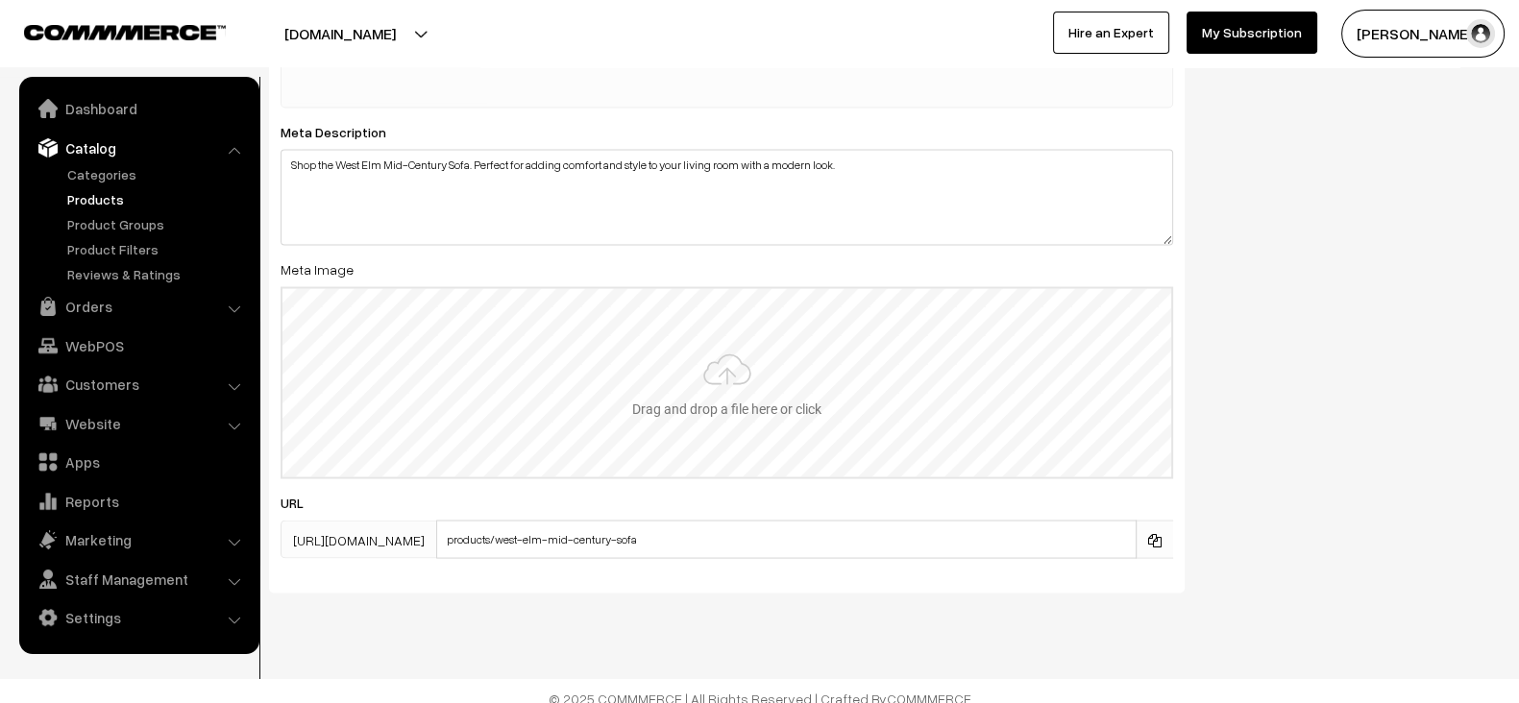
click at [605, 384] on input "file" at bounding box center [727, 382] width 889 height 188
type input "C:\fakepath\images (34).jpg"
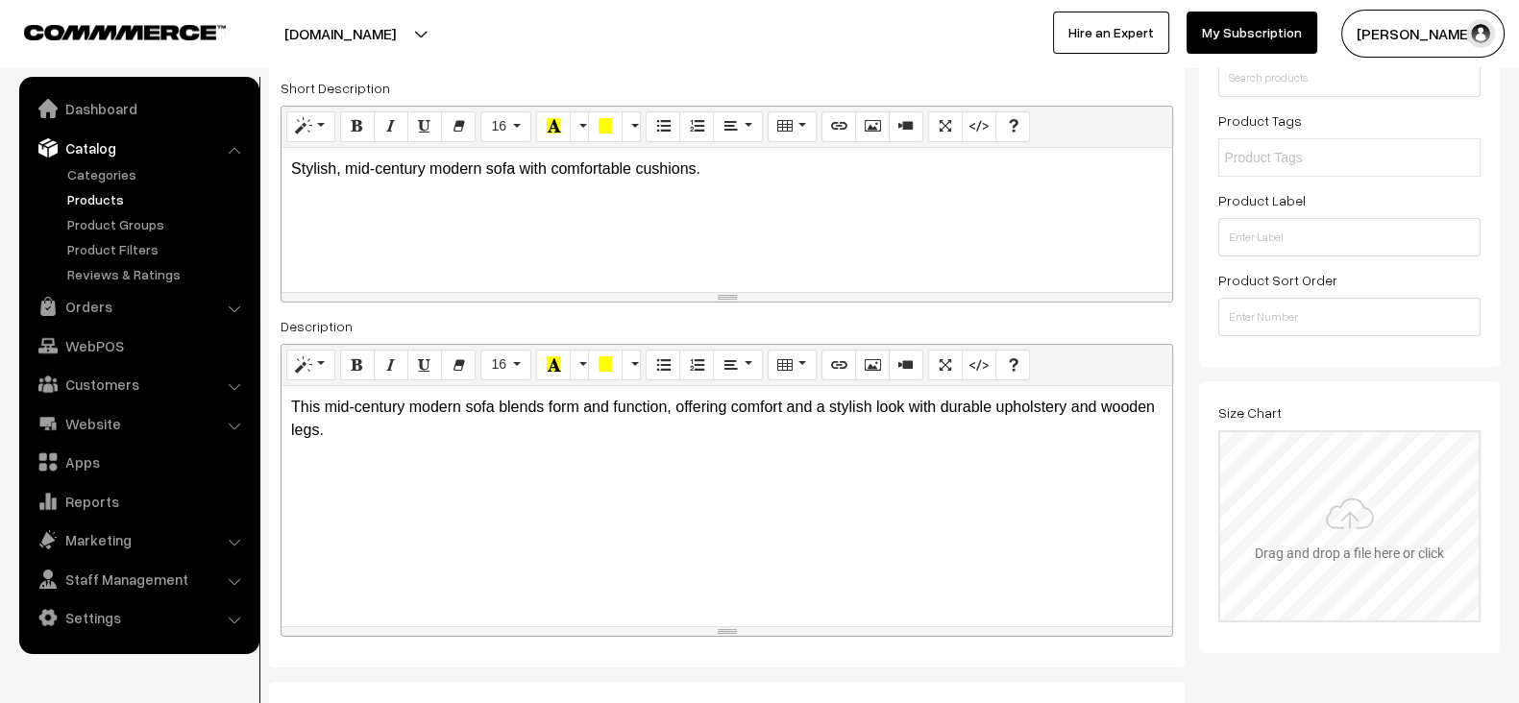
scroll to position [336, 0]
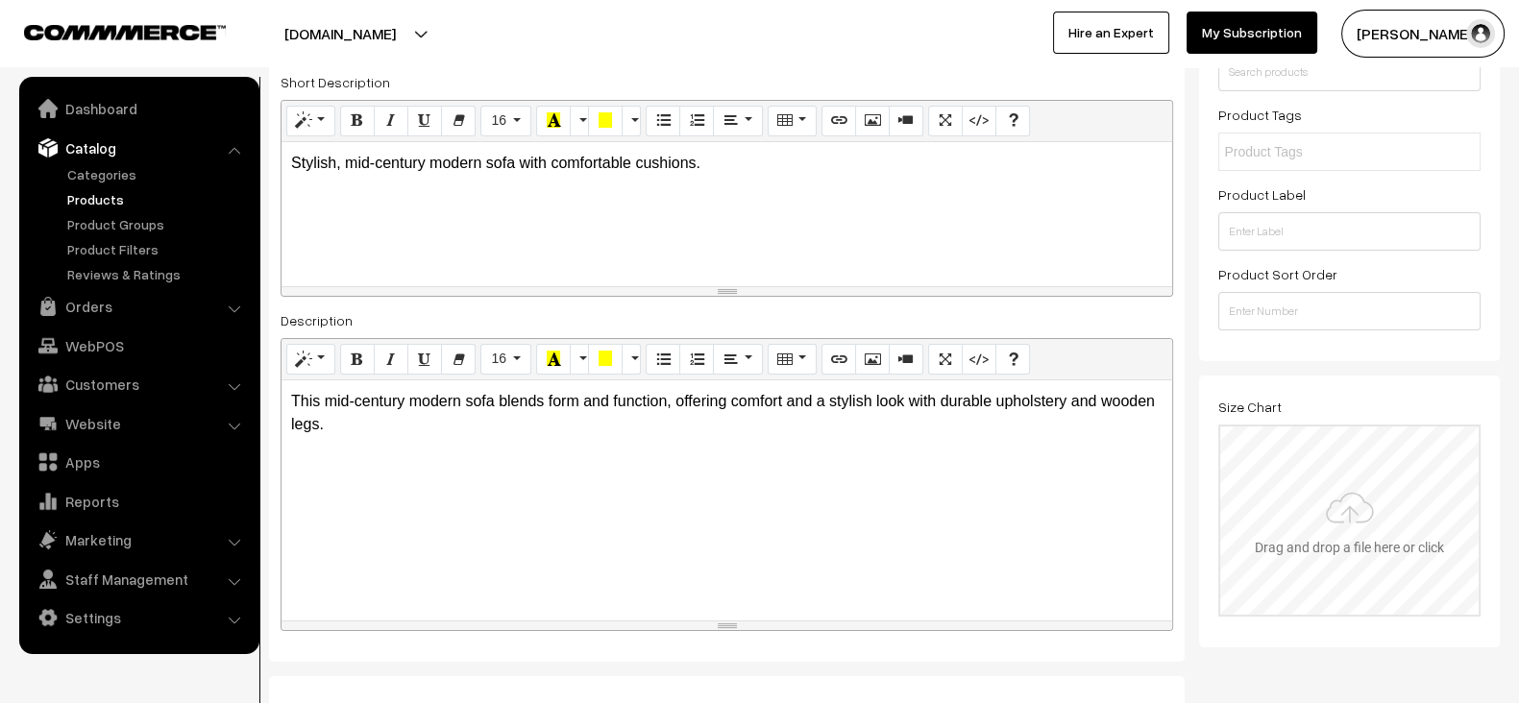
click at [1360, 552] on input "file" at bounding box center [1349, 521] width 259 height 188
type input "C:\fakepath\download (2).png"
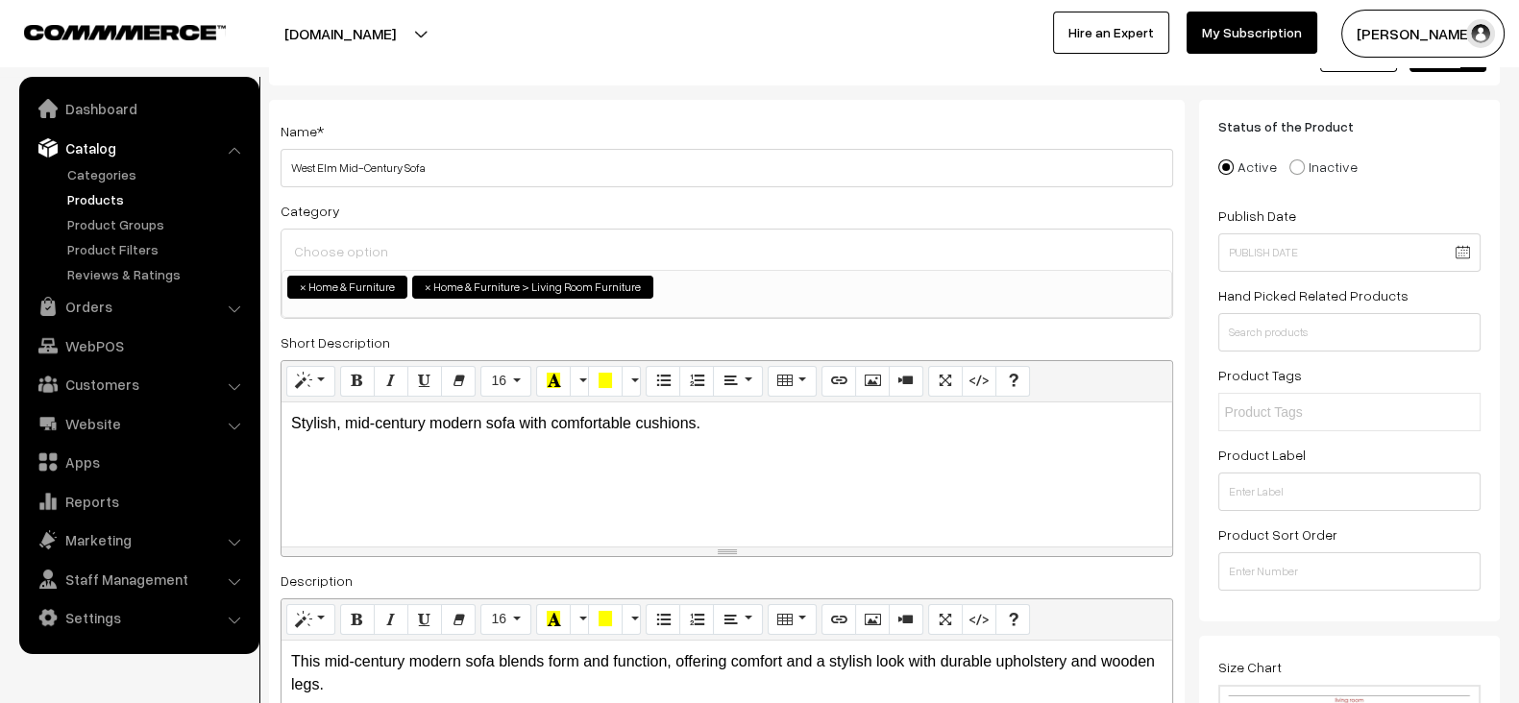
scroll to position [0, 0]
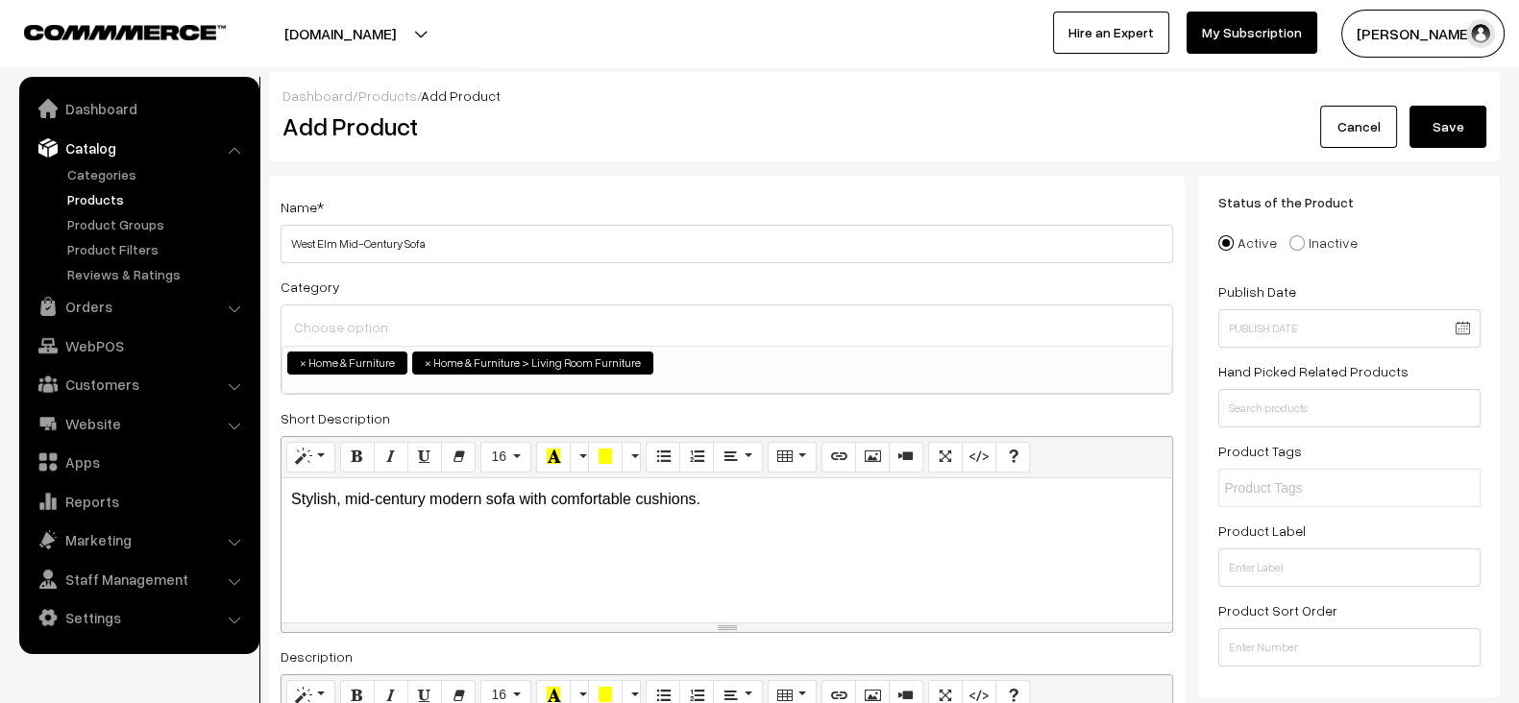
click at [1303, 491] on input "text" at bounding box center [1308, 489] width 168 height 20
click at [1303, 542] on div "Product Label" at bounding box center [1350, 553] width 262 height 68
click at [1303, 553] on input "text" at bounding box center [1350, 568] width 262 height 38
paste input "New Arrival, Bestseller"
type input "New Arrival, Bestseller"
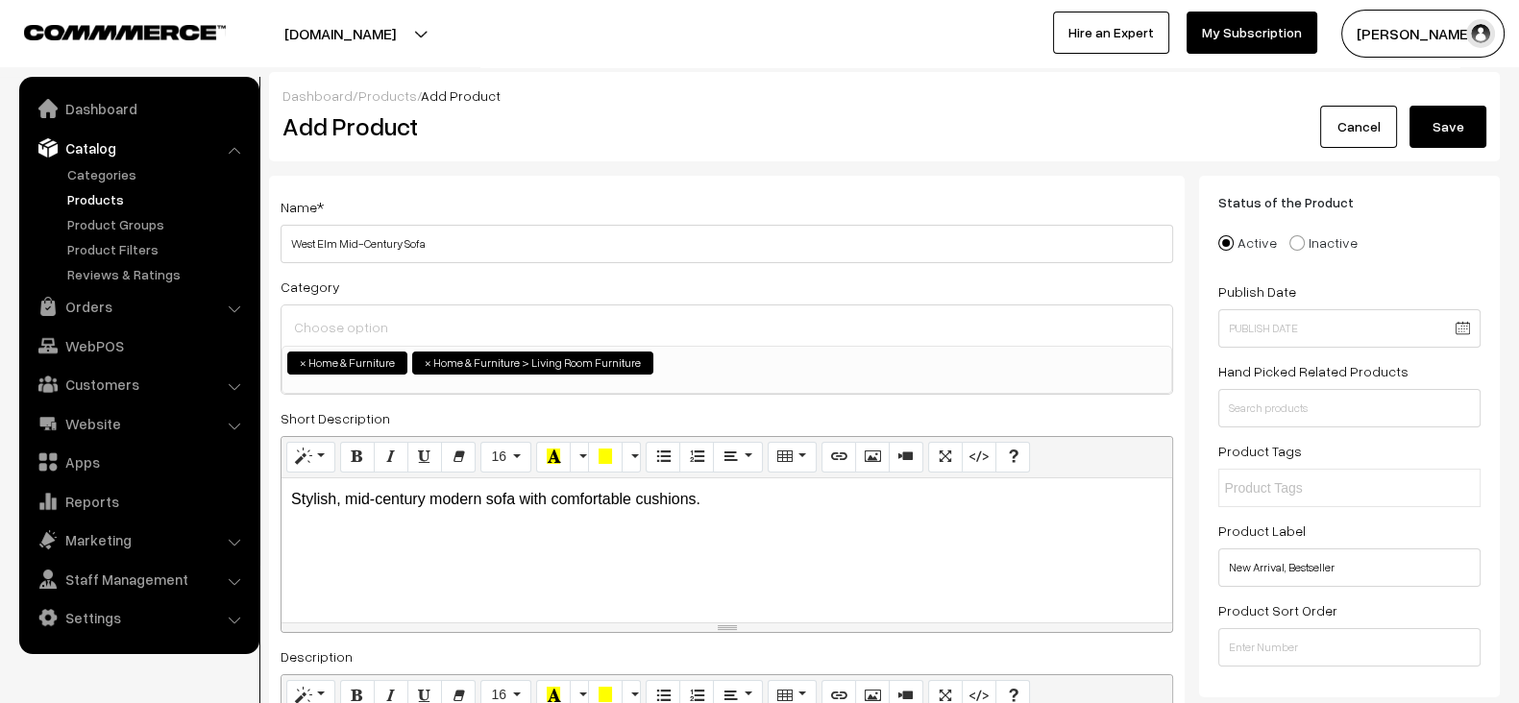
click at [1286, 492] on input "text" at bounding box center [1308, 489] width 168 height 20
paste input "ofa, Mid-Century, Modern, Comfortable, West Elm"
type input "Sofa"
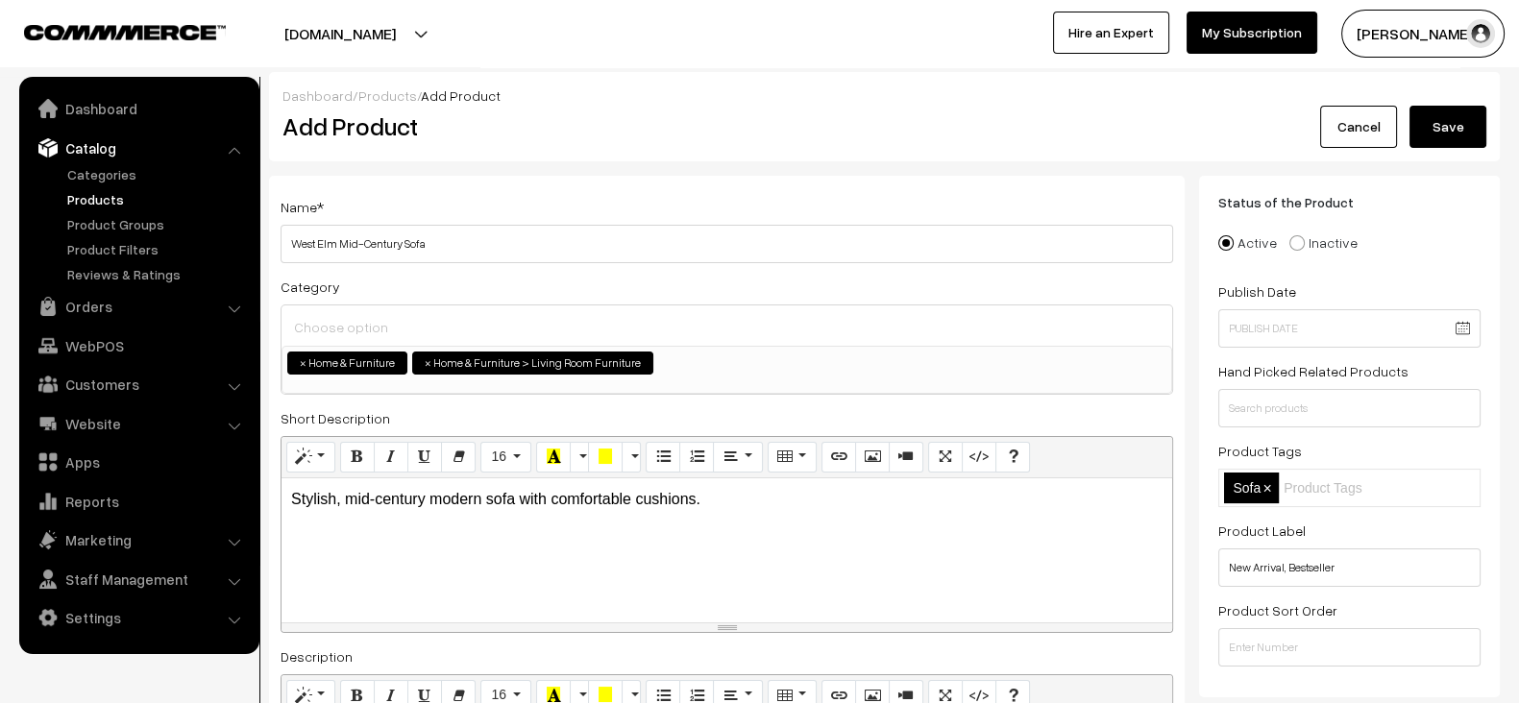
paste input "ofa, Mid-Century, Modern, Comfortable, West Elm"
type input "Mid-Century"
paste input "ofa, Mid-Century, Modern, Comfortable, West Elm"
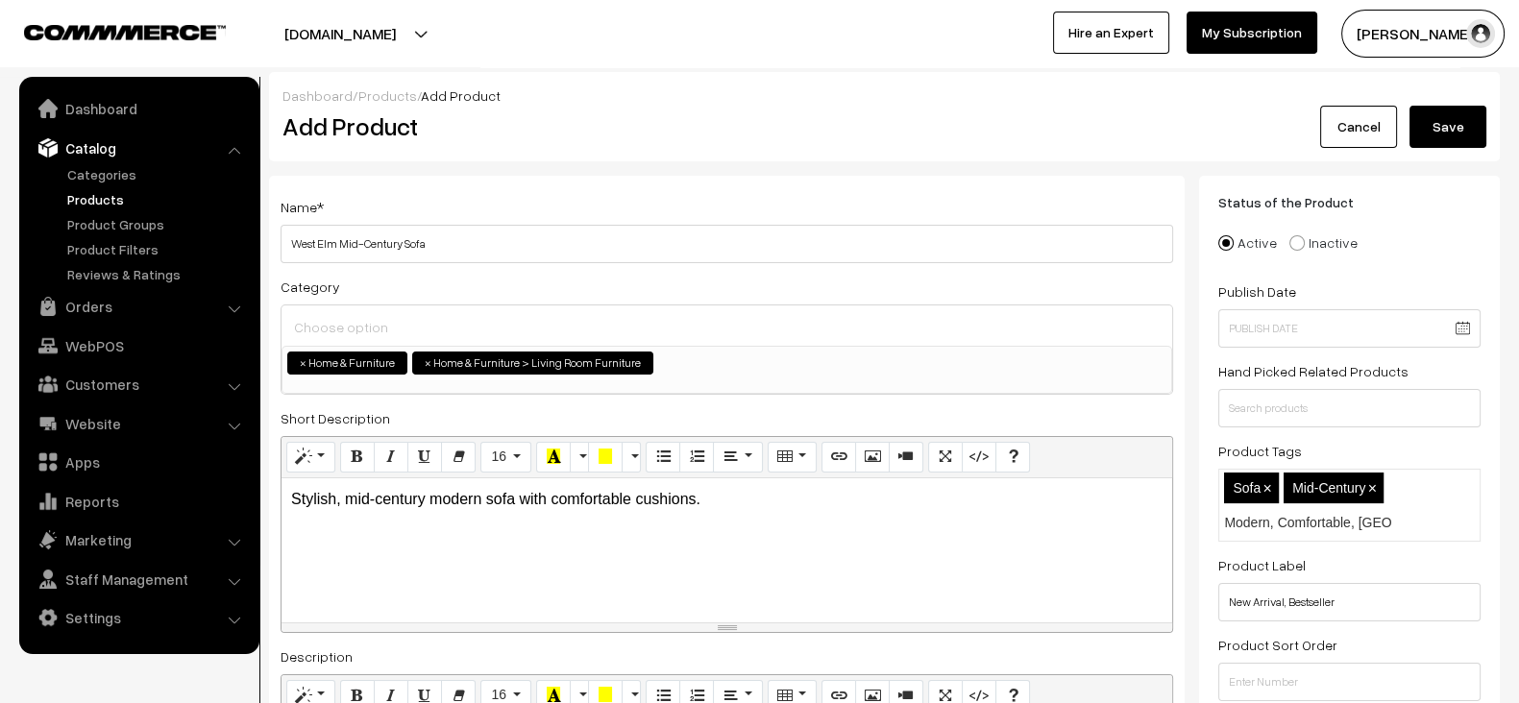
scroll to position [0, 27]
type input "Modern"
paste input "ofa, Mid-Century, Modern, Comfortable, West Elm"
type input "Comfortable"
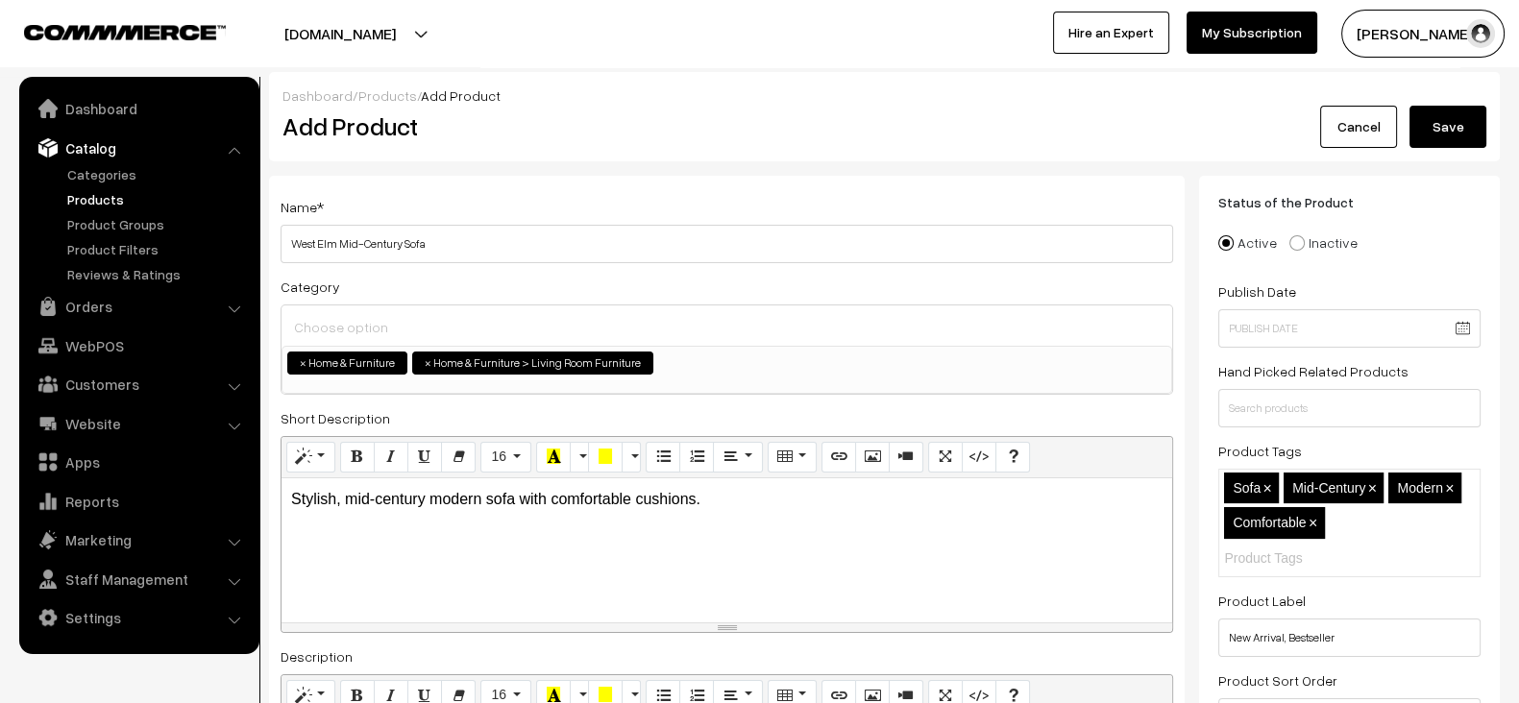
paste input "ofa, Mid-Century, Modern, Comfortable, West Elm"
type input "West Elm"
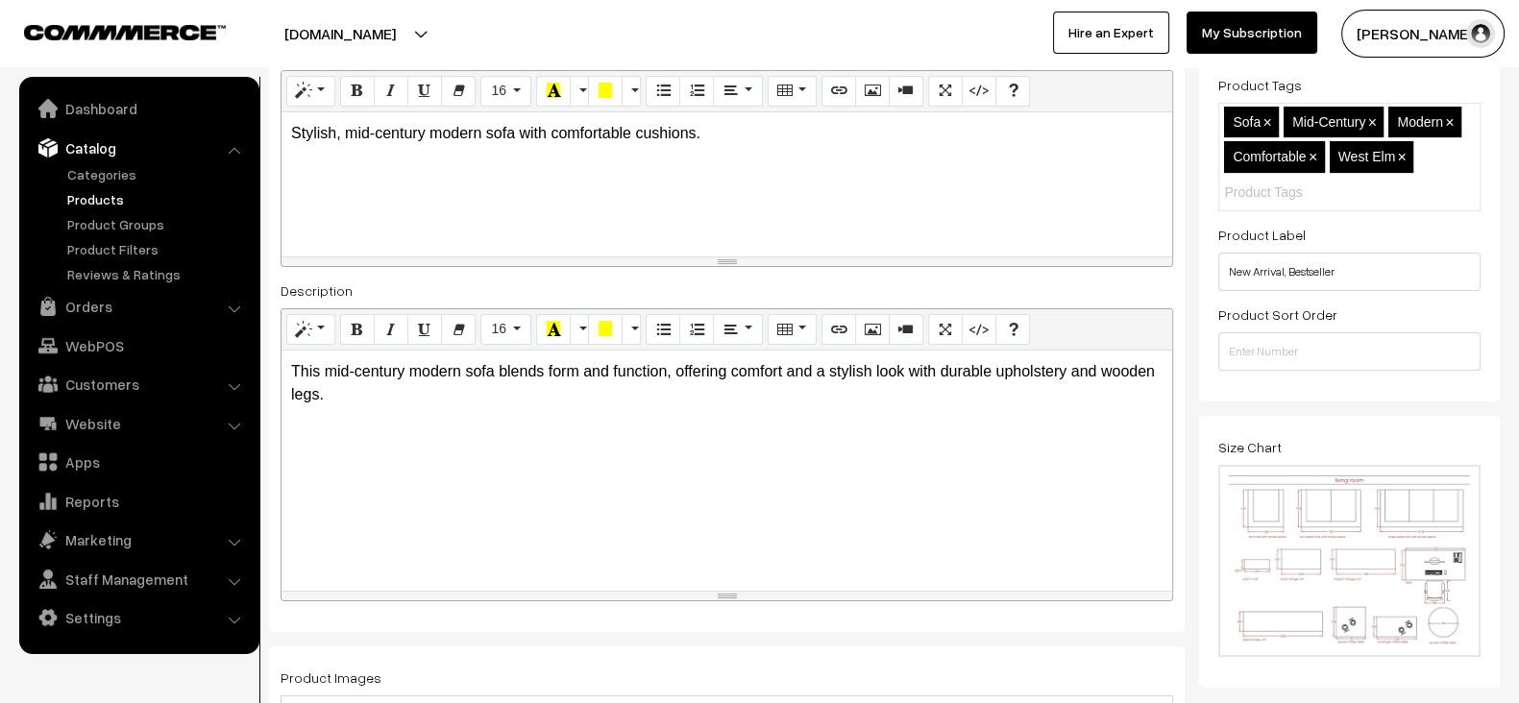
scroll to position [367, 0]
click at [1377, 338] on input "number" at bounding box center [1350, 351] width 262 height 38
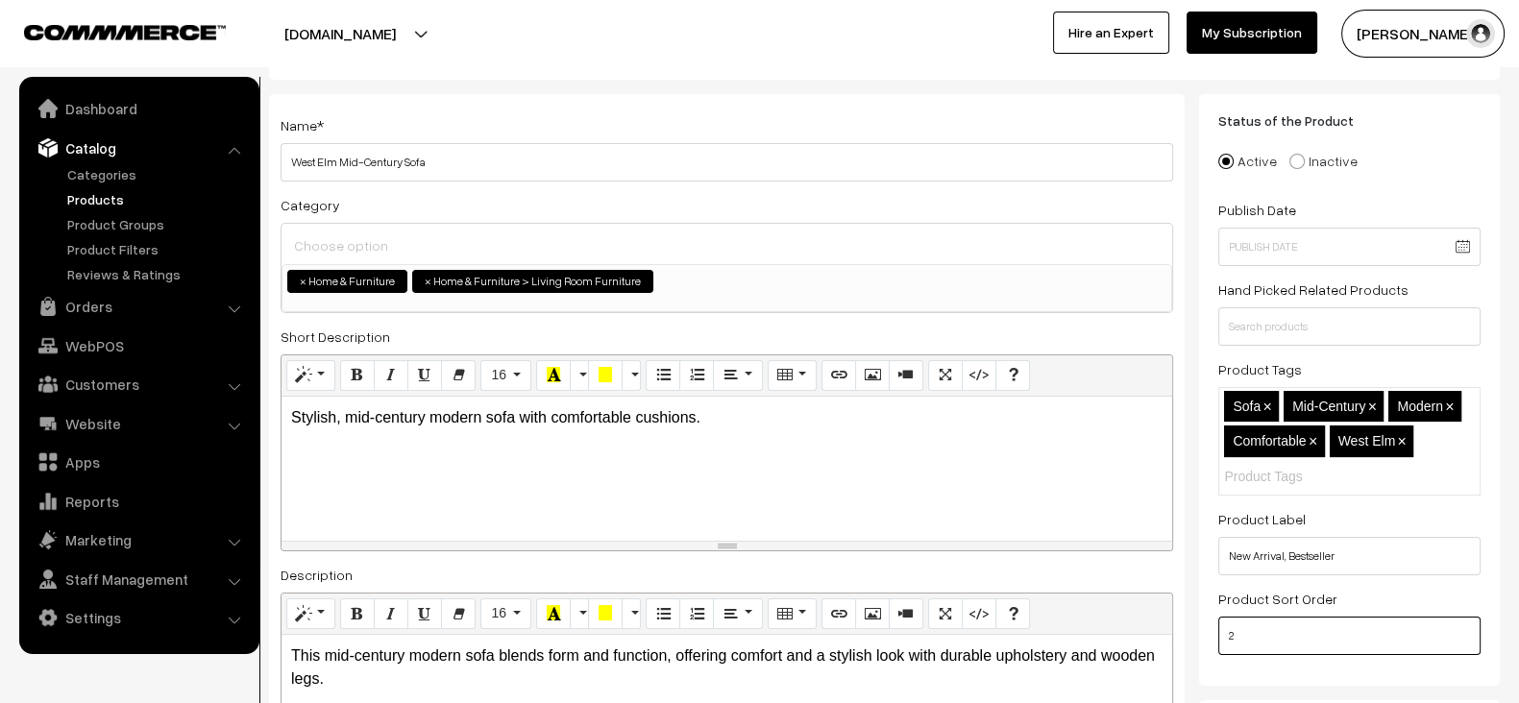
scroll to position [0, 0]
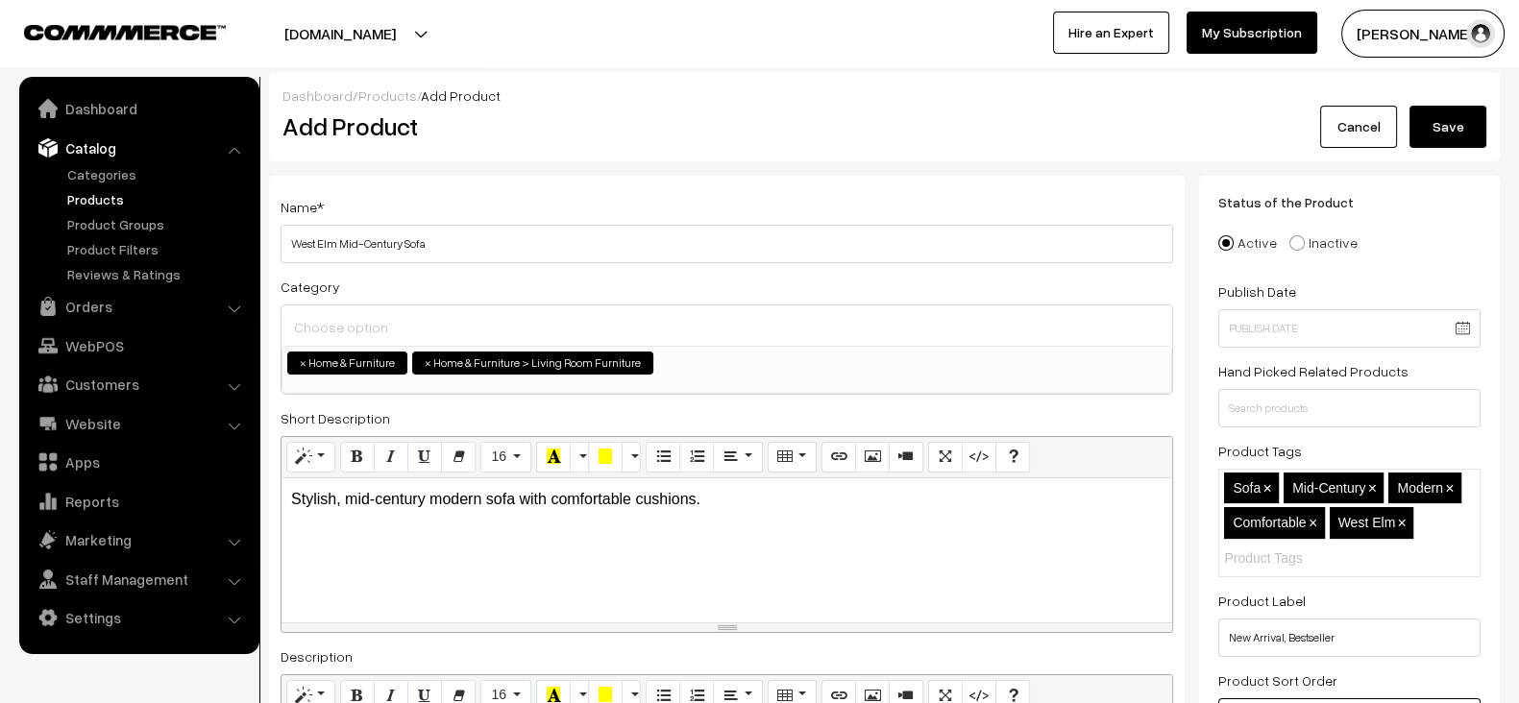
type input "2"
click at [1448, 127] on button "Save" at bounding box center [1448, 127] width 77 height 42
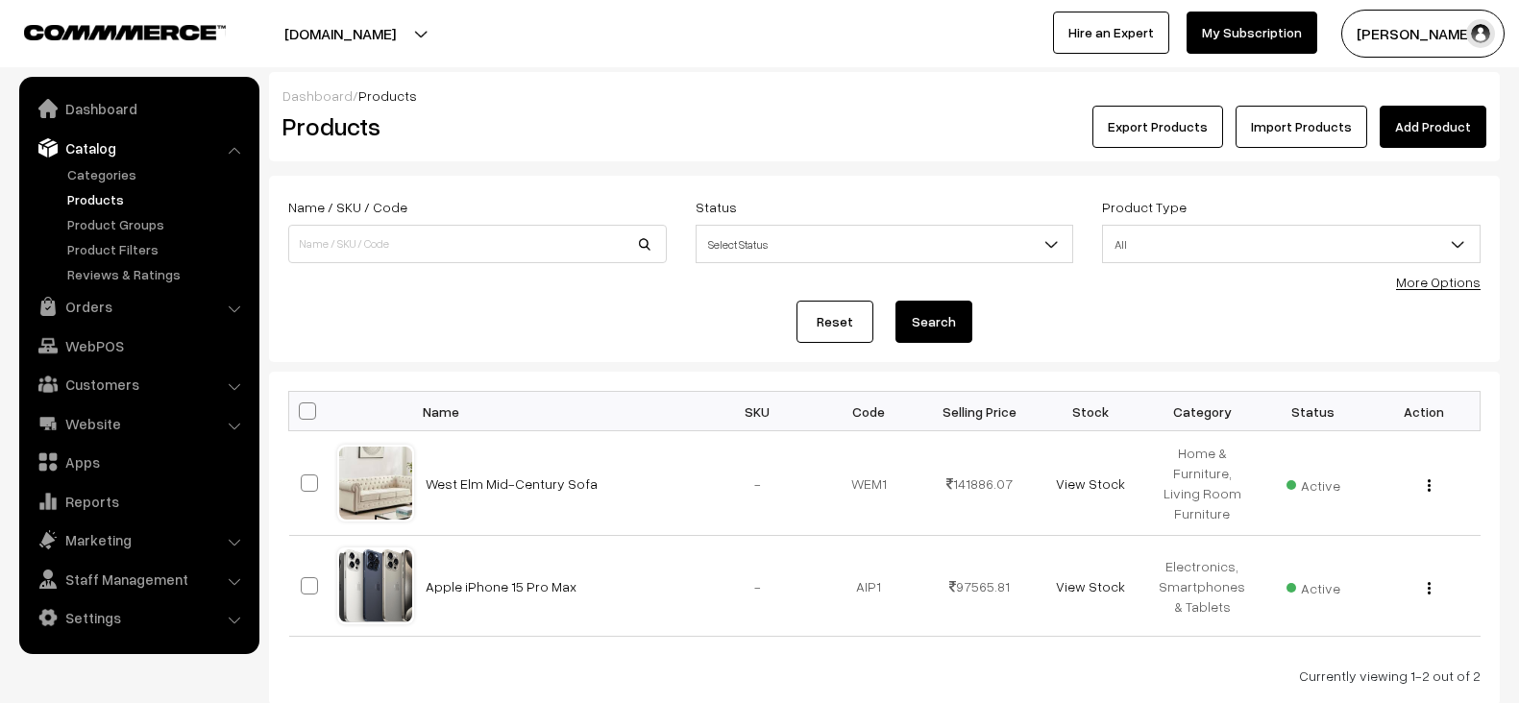
scroll to position [121, 0]
